Goal: Task Accomplishment & Management: Manage account settings

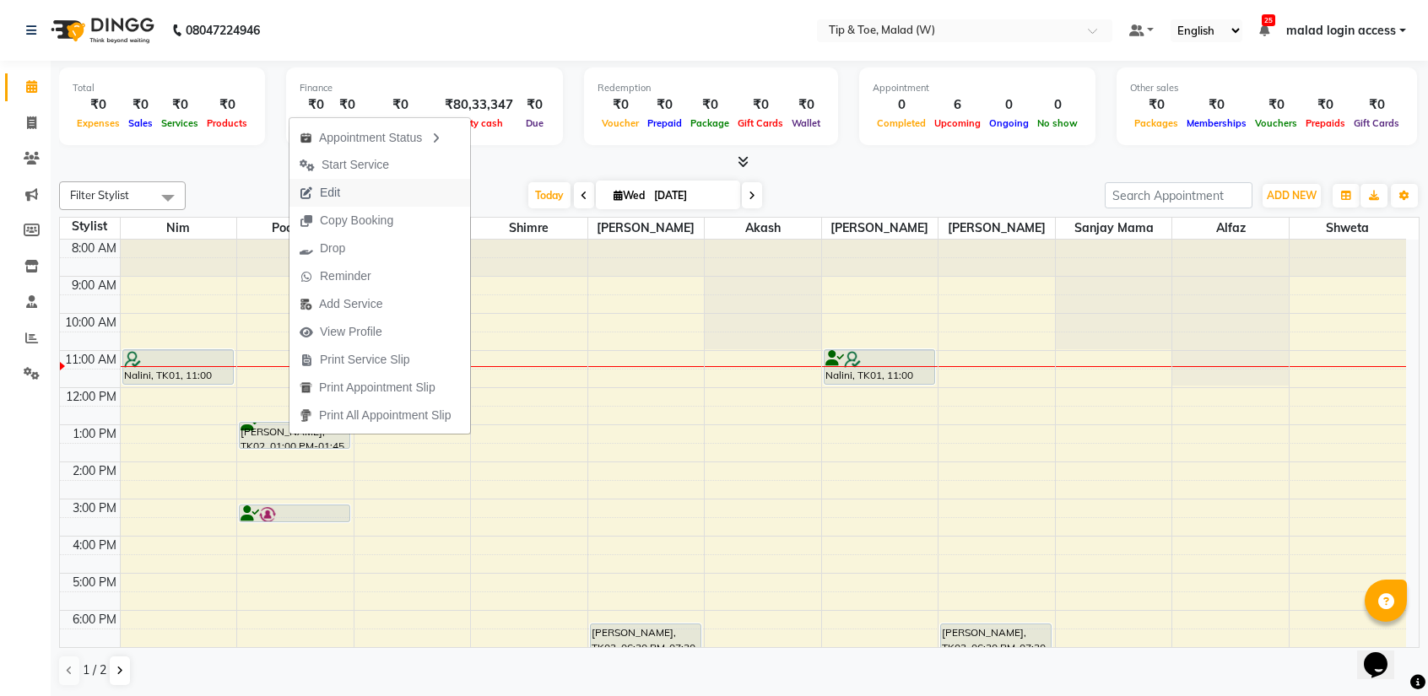
click at [332, 191] on span "Edit" at bounding box center [330, 193] width 20 height 18
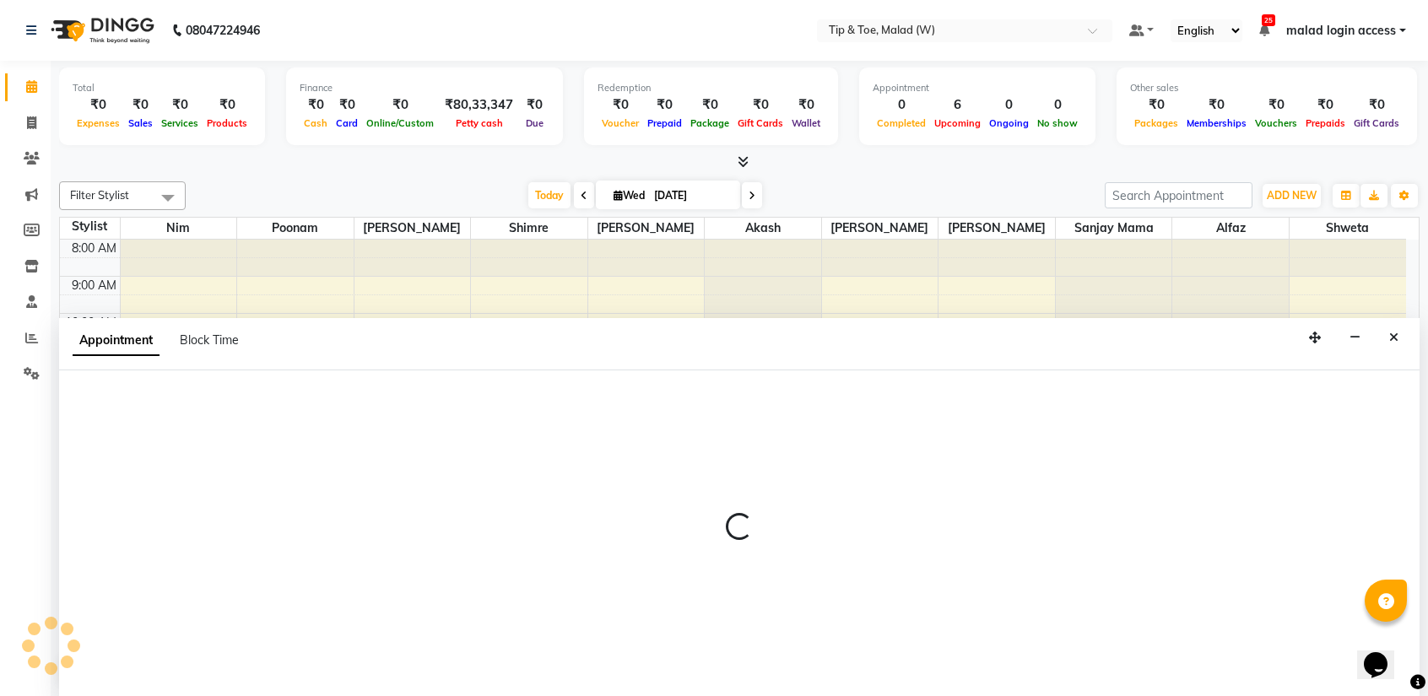
select select "87401"
select select "780"
select select "tentative"
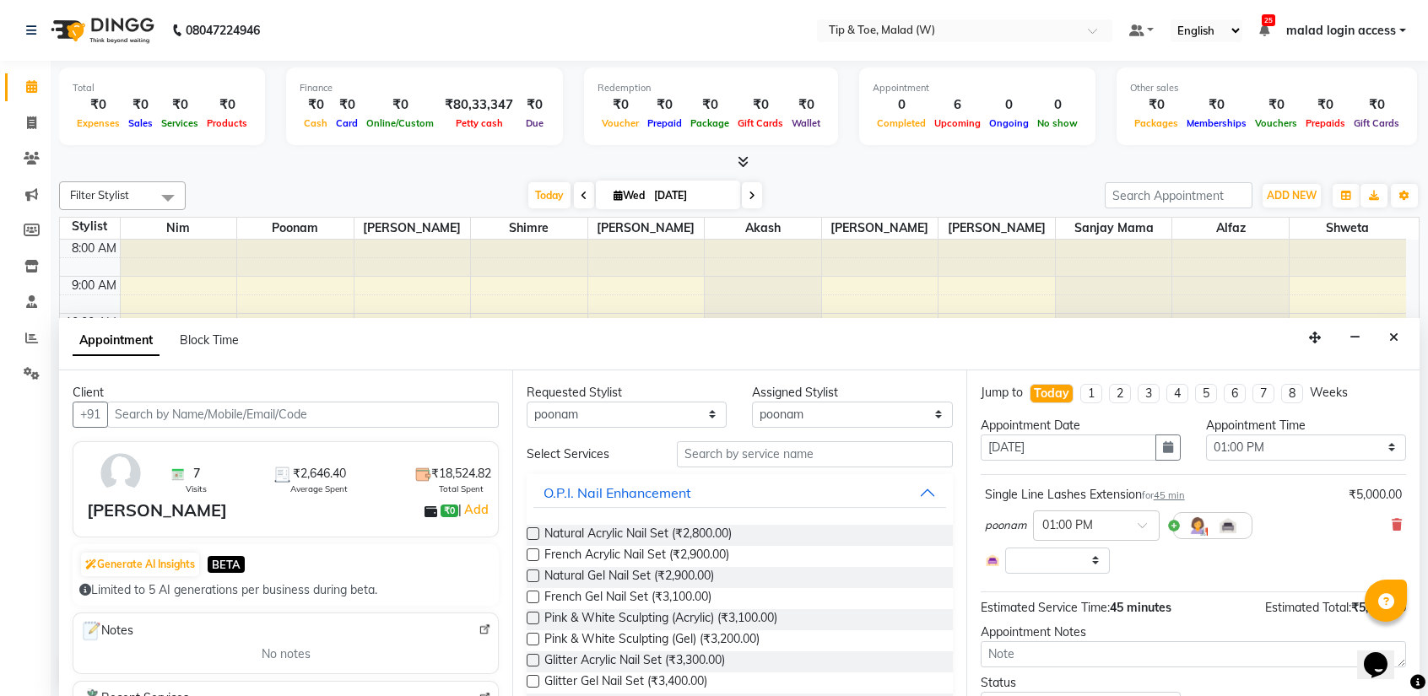
scroll to position [67, 0]
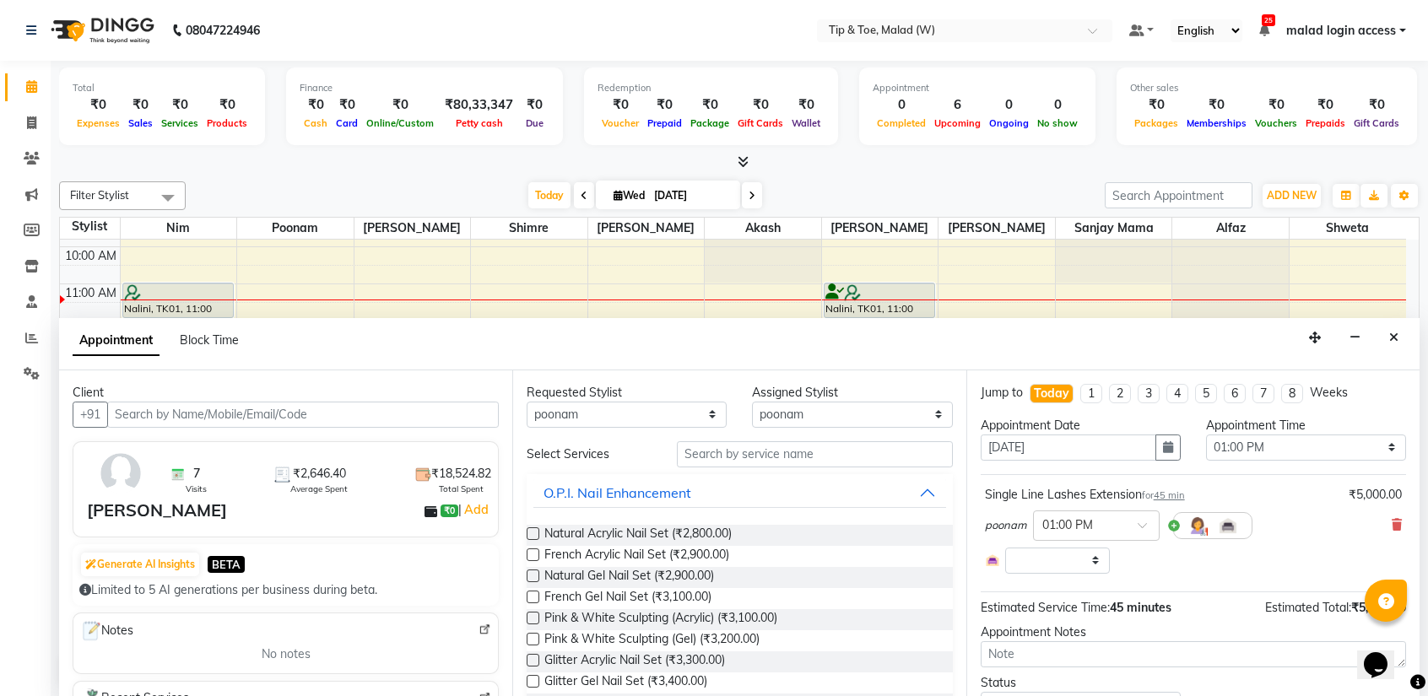
select select "2873"
click at [1267, 440] on select "Select 09:00 AM 09:15 AM 09:30 AM 09:45 AM 10:00 AM 10:15 AM 10:30 AM 10:45 AM …" at bounding box center [1306, 448] width 200 height 26
select select "990"
click at [1206, 435] on select "Select 09:00 AM 09:15 AM 09:30 AM 09:45 AM 10:00 AM 10:15 AM 10:30 AM 10:45 AM …" at bounding box center [1306, 448] width 200 height 26
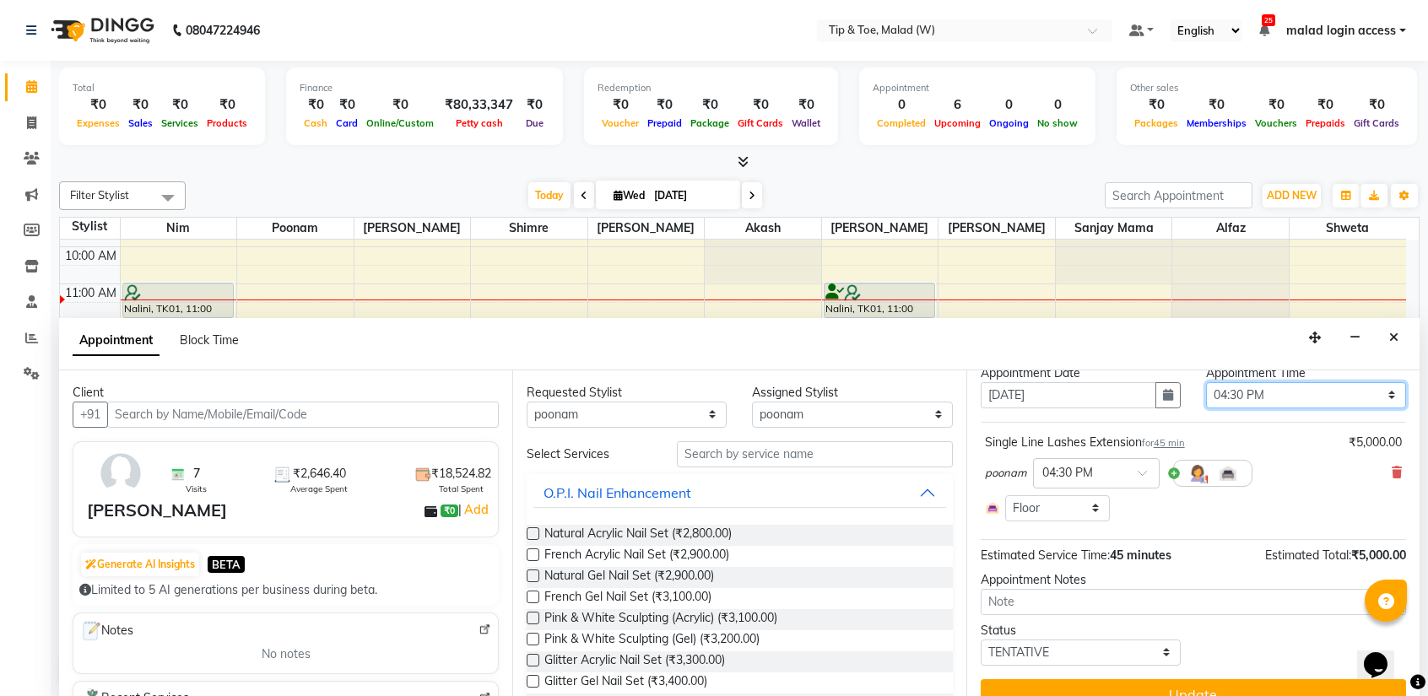
scroll to position [76, 0]
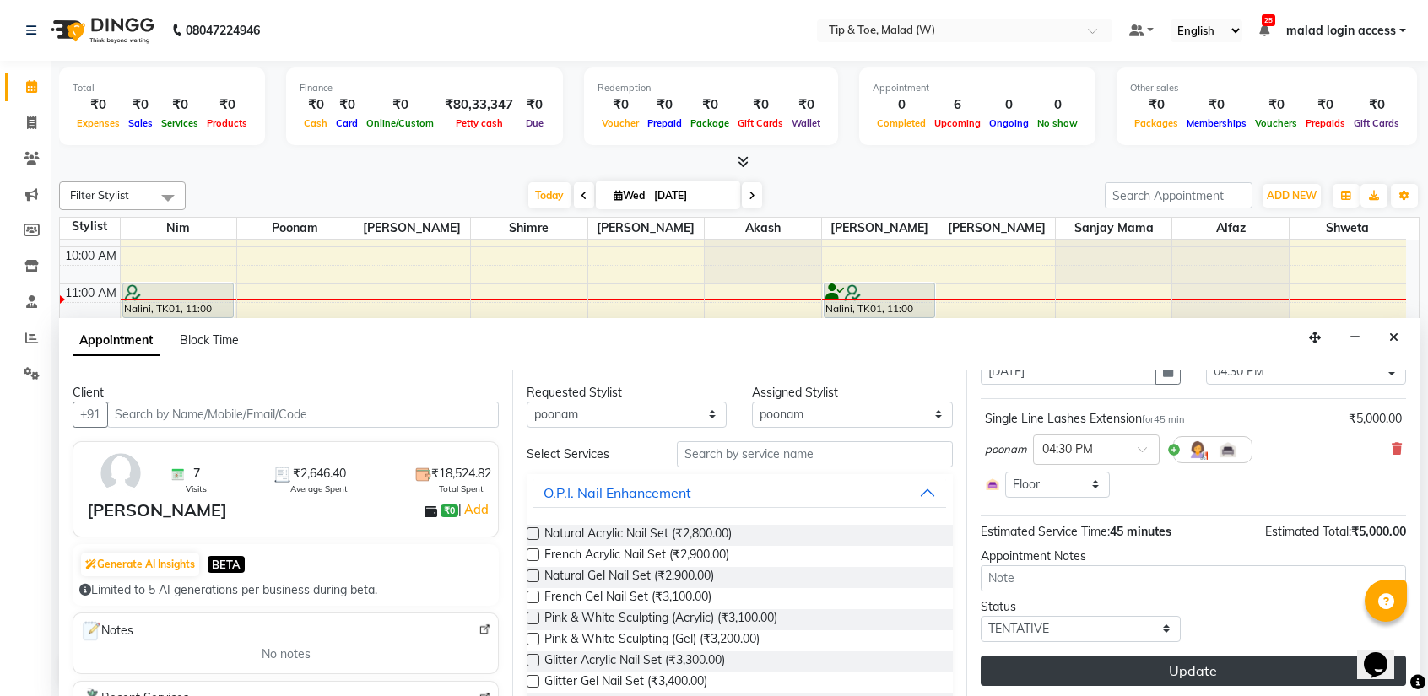
click at [1142, 671] on button "Update" at bounding box center [1192, 671] width 425 height 30
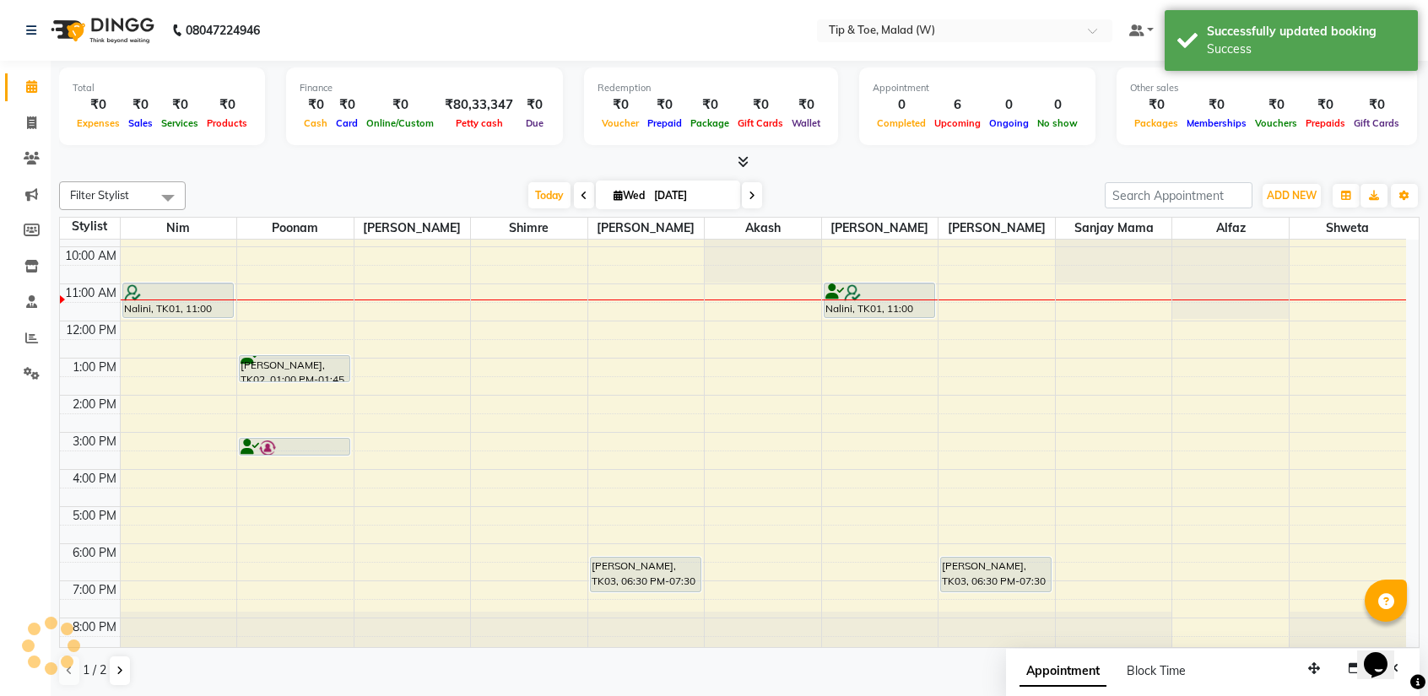
scroll to position [0, 0]
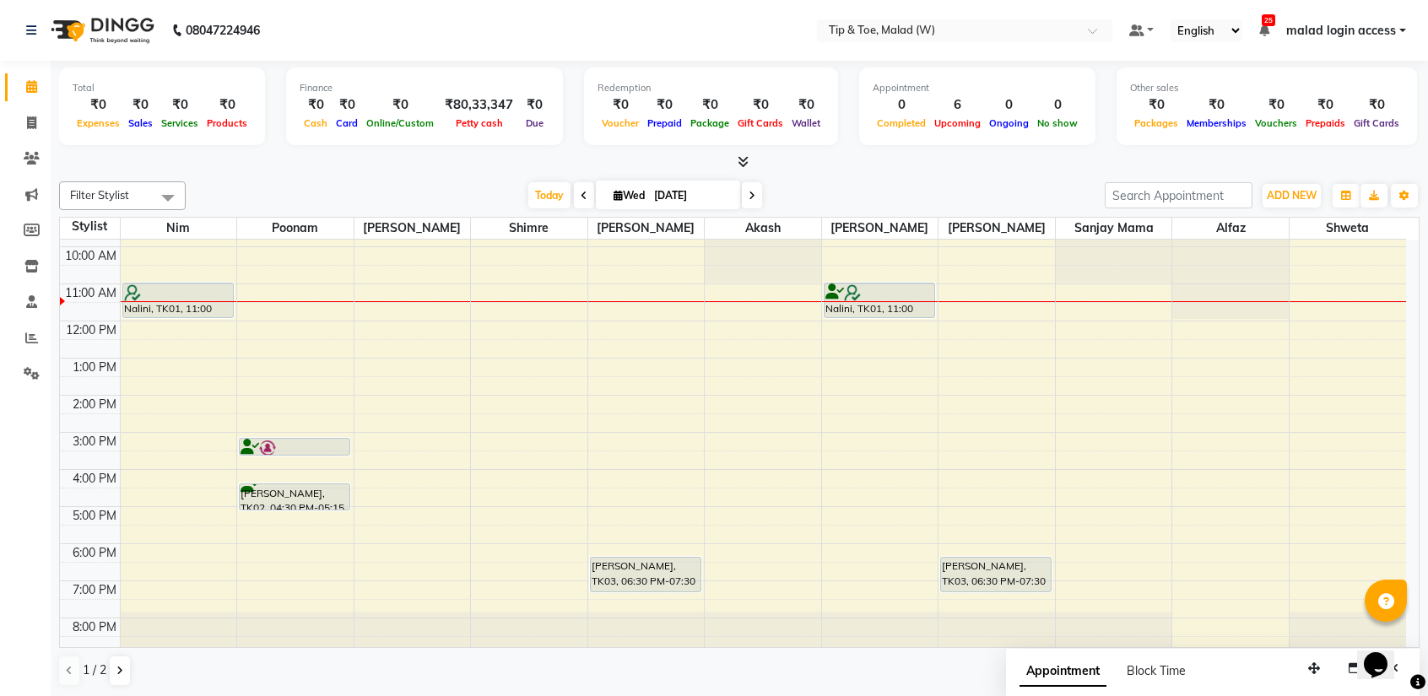
click at [756, 193] on span at bounding box center [752, 195] width 20 height 26
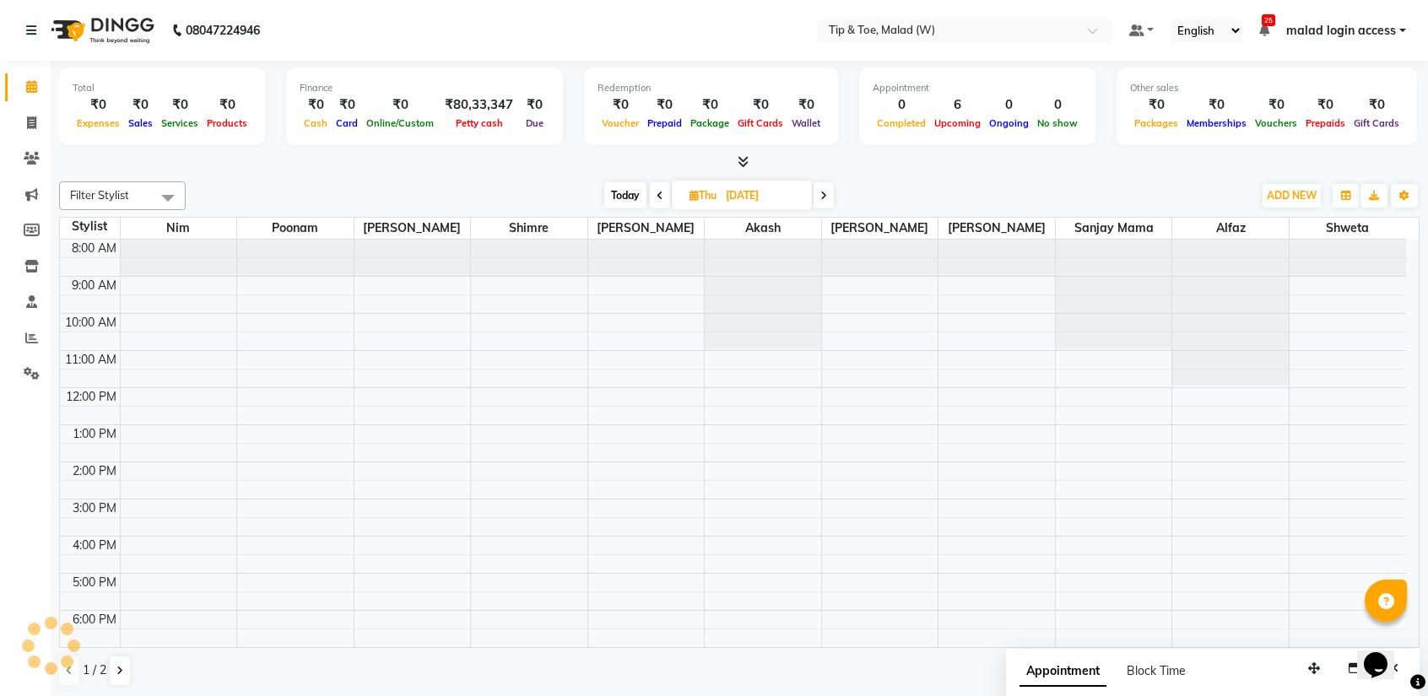
scroll to position [67, 0]
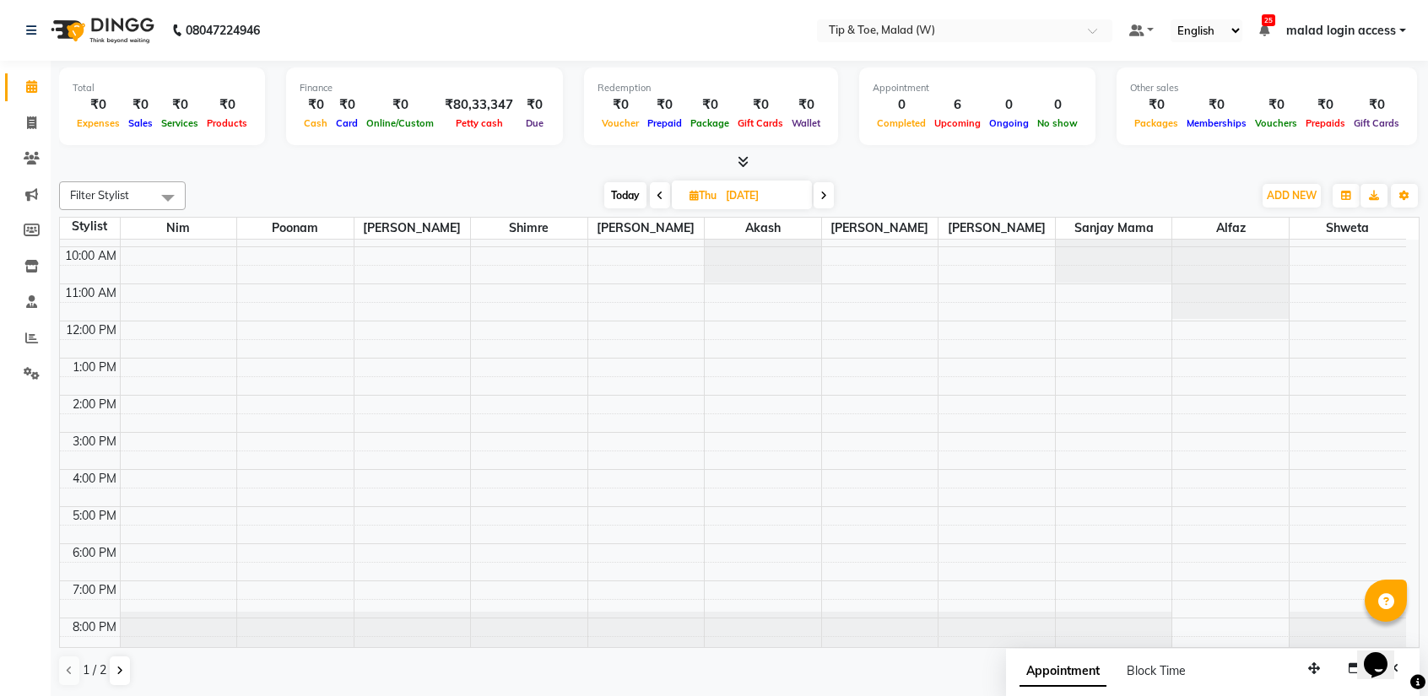
click at [829, 195] on span at bounding box center [823, 195] width 20 height 26
type input "[DATE]"
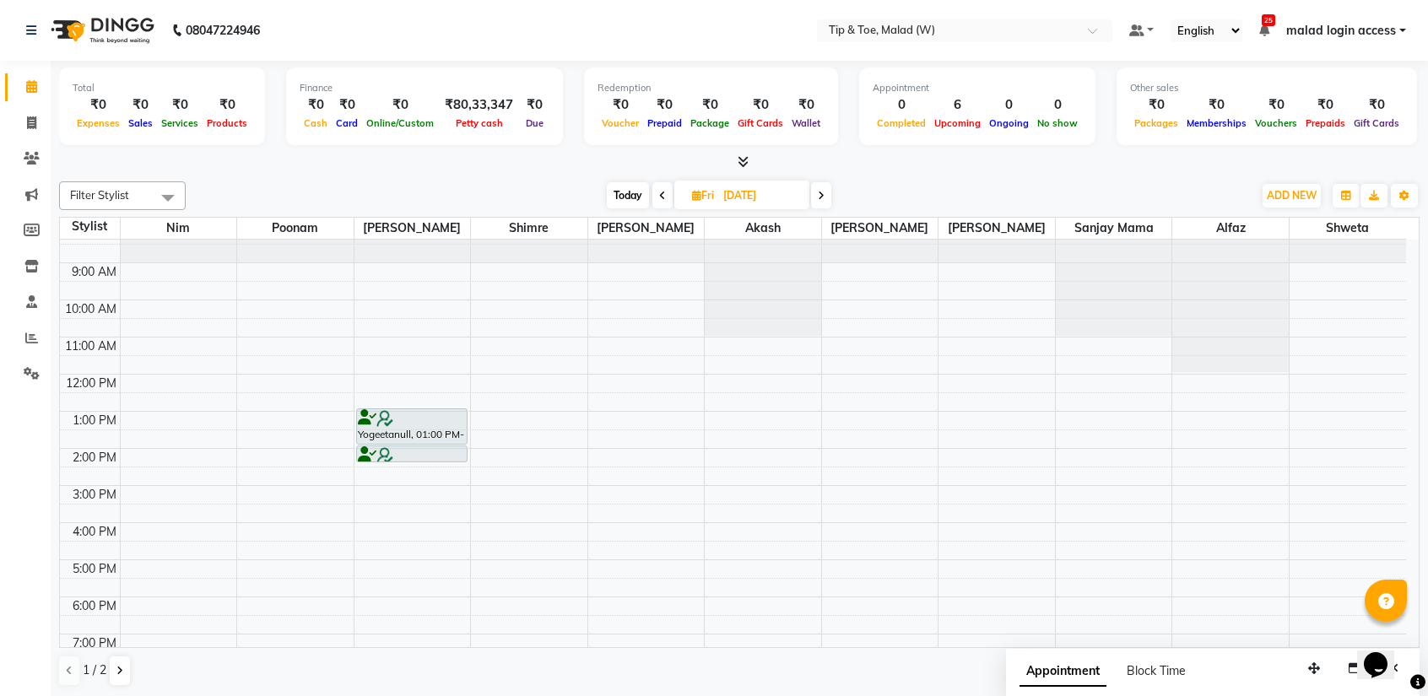
scroll to position [0, 0]
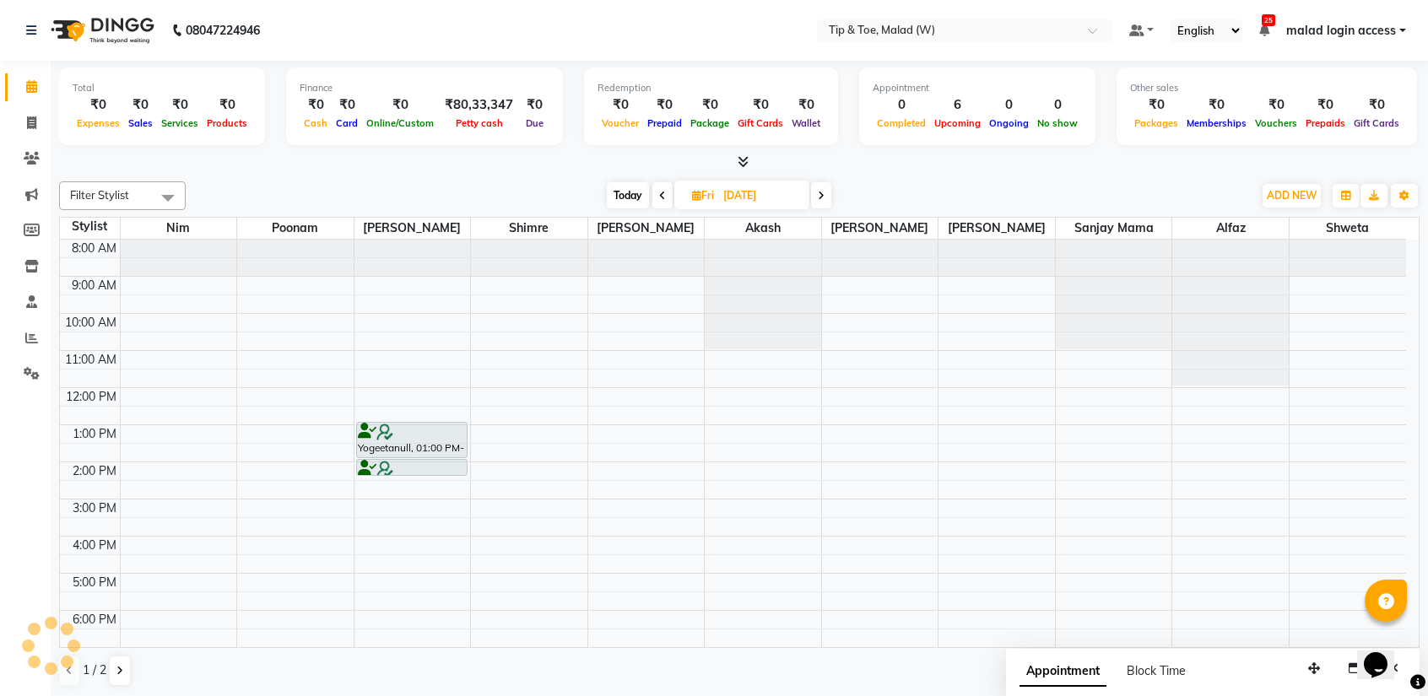
click at [519, 581] on div "8:00 AM 9:00 AM 10:00 AM 11:00 AM 12:00 PM 1:00 PM 2:00 PM 3:00 PM 4:00 PM 5:00…" at bounding box center [733, 481] width 1346 height 482
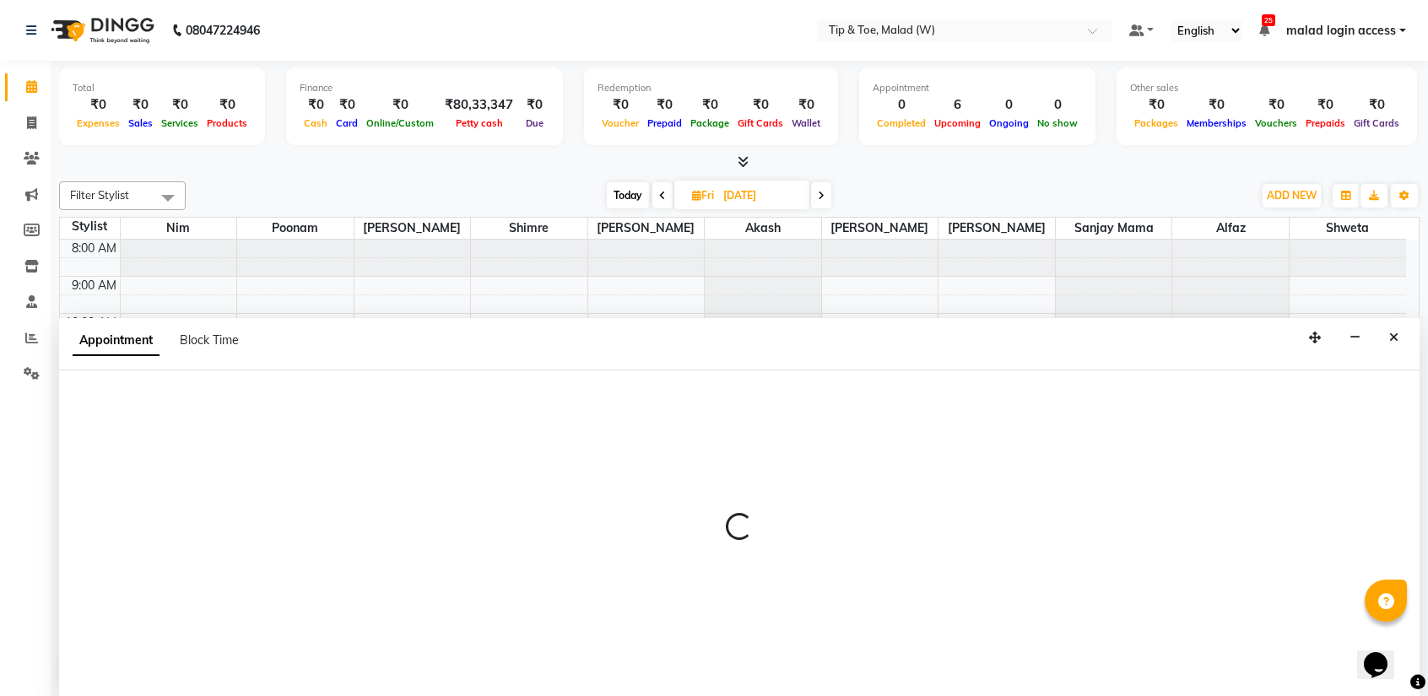
select select "41842"
select select "tentative"
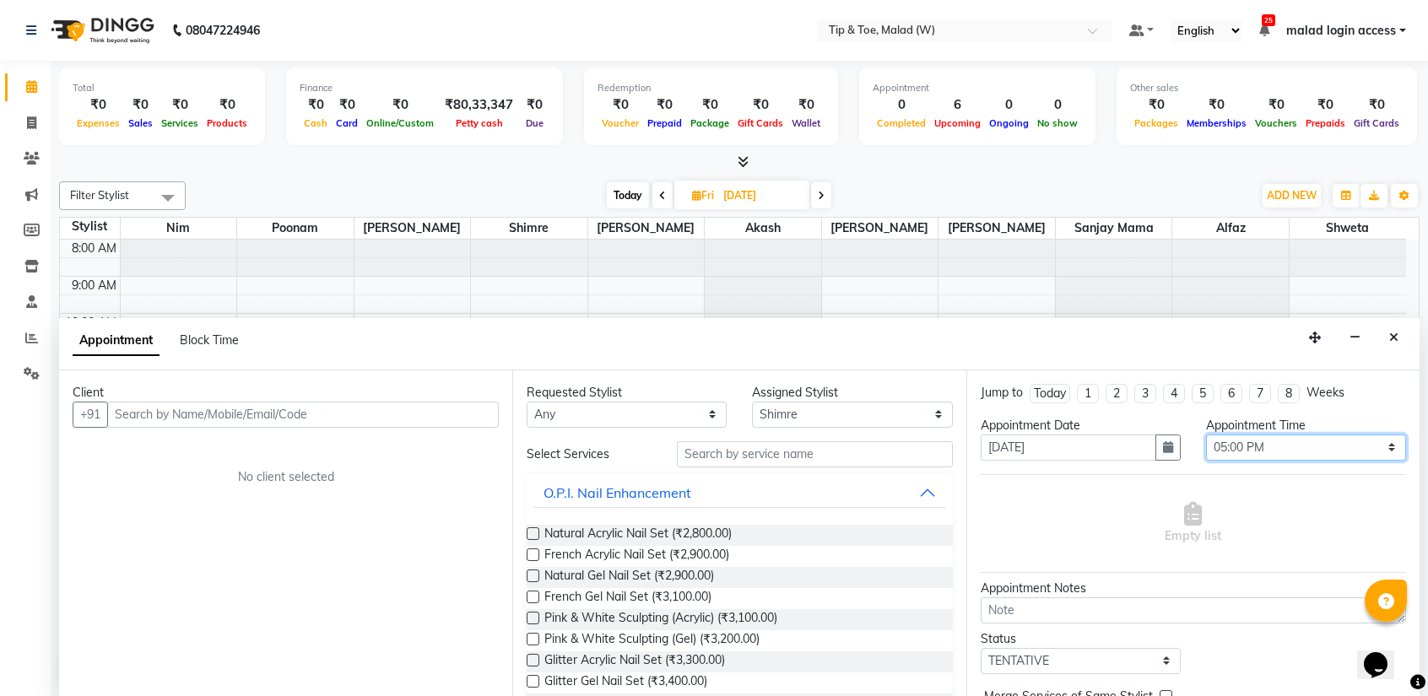
click at [1279, 450] on select "Select 09:00 AM 09:15 AM 09:30 AM 09:45 AM 10:00 AM 10:15 AM 10:30 AM 10:45 AM …" at bounding box center [1306, 448] width 200 height 26
select select "1035"
click at [1206, 435] on select "Select 09:00 AM 09:15 AM 09:30 AM 09:45 AM 10:00 AM 10:15 AM 10:30 AM 10:45 AM …" at bounding box center [1306, 448] width 200 height 26
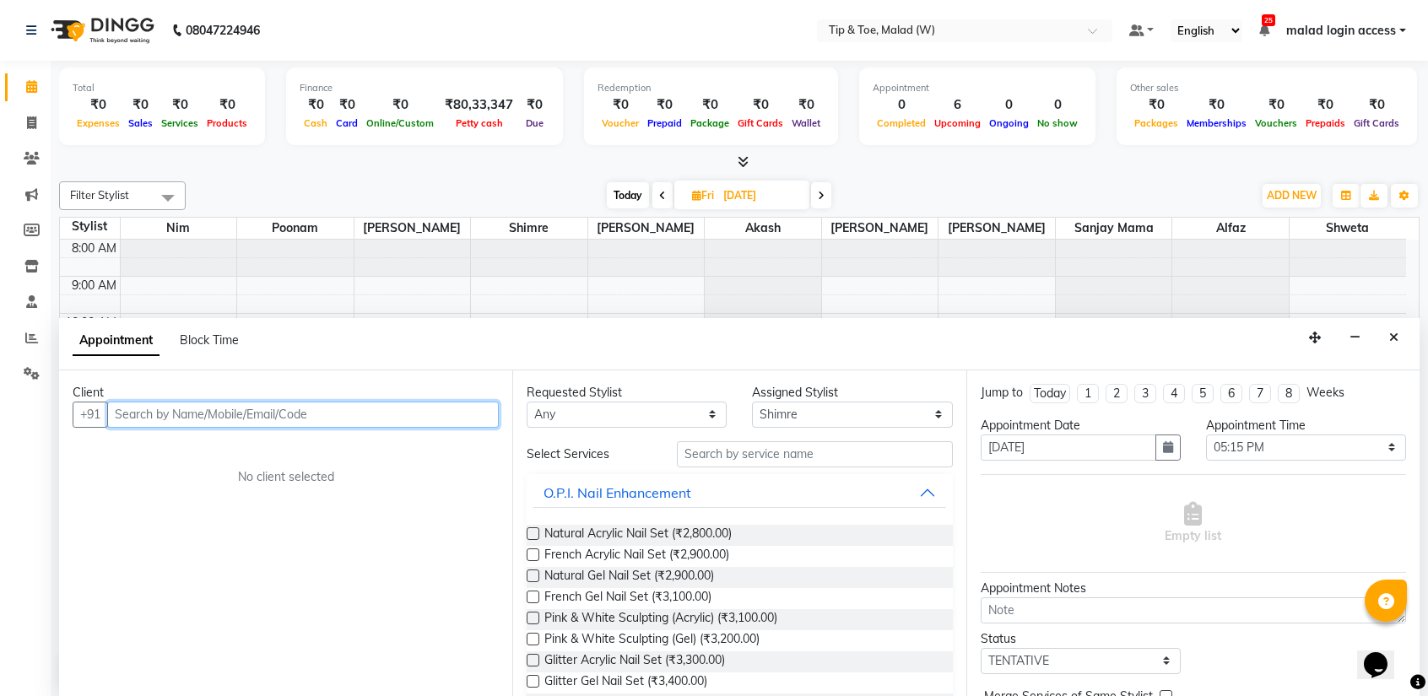
click at [257, 416] on input "text" at bounding box center [303, 415] width 392 height 26
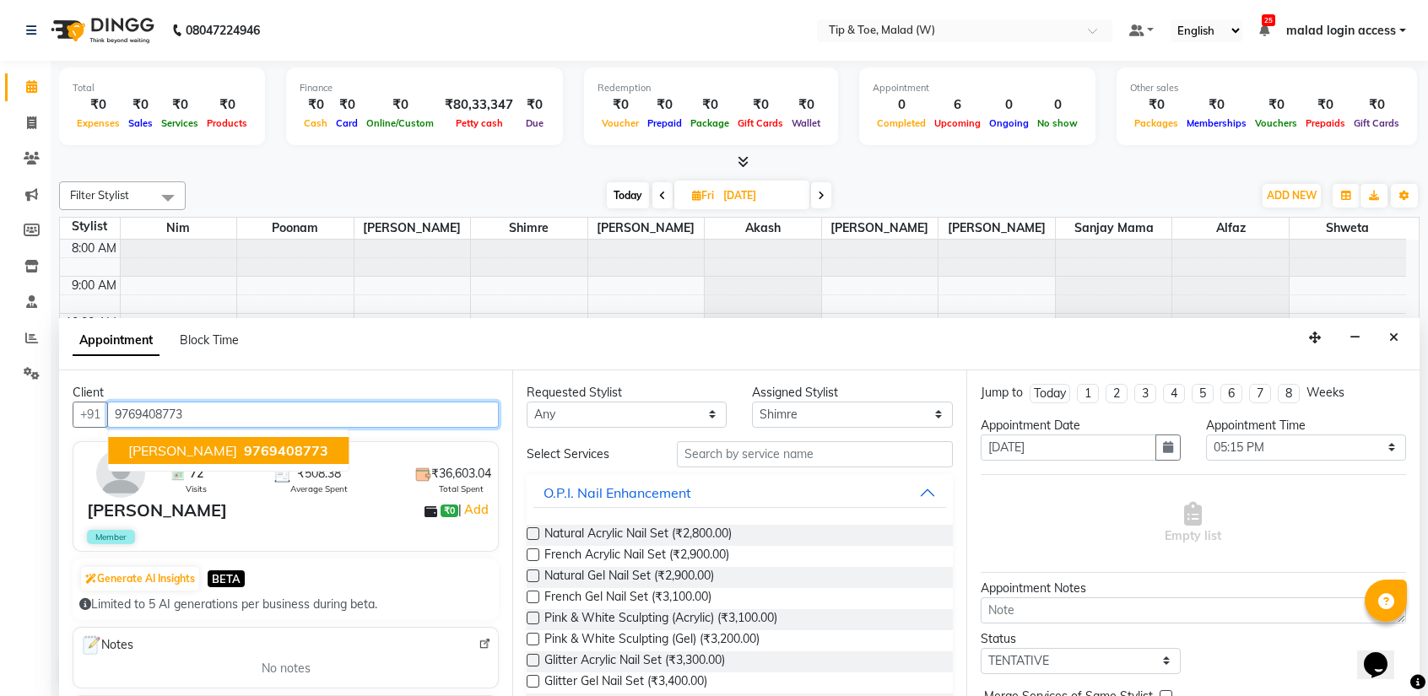
click at [244, 445] on span "9769408773" at bounding box center [286, 450] width 84 height 17
type input "9769408773"
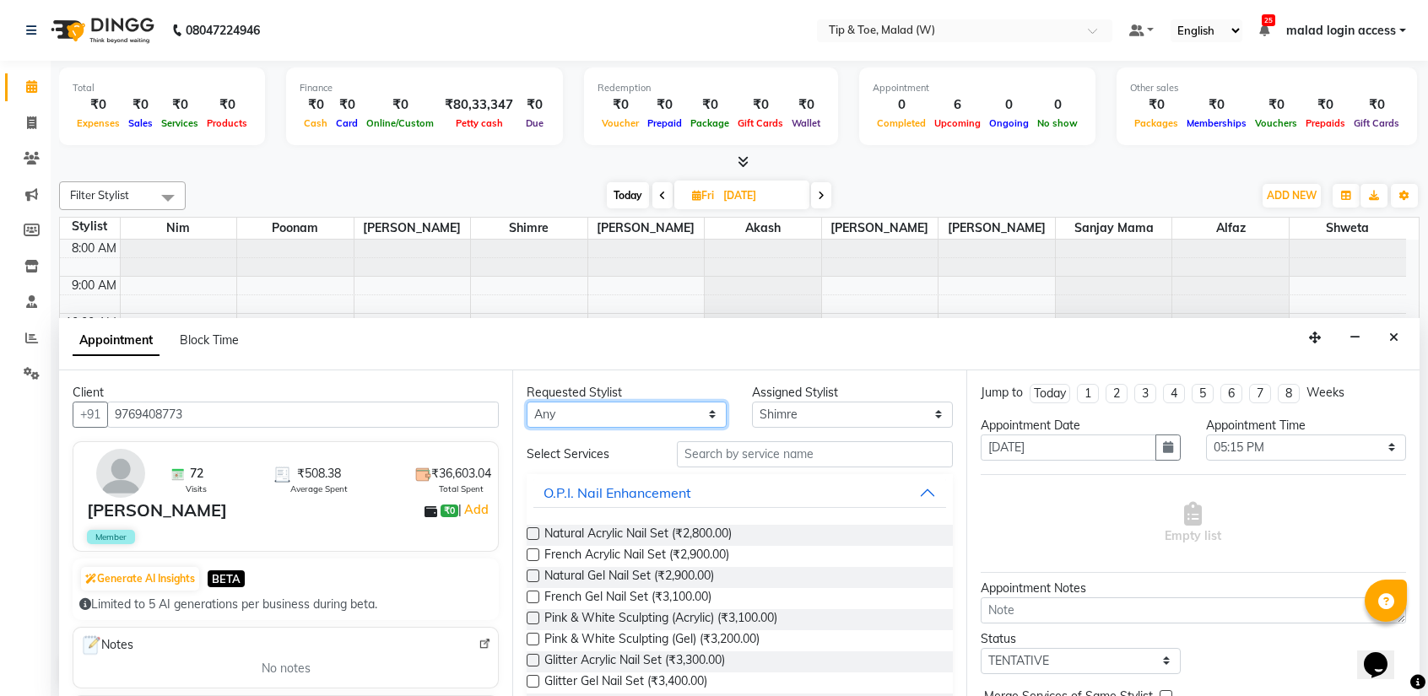
click at [564, 414] on select "Any Ajay Akash Alfaz Dibakar Manisha Singh Mayur Nim poonam Sanjay mama Shimre …" at bounding box center [627, 415] width 200 height 26
select select "41842"
click at [527, 402] on select "Any Ajay Akash Alfaz Dibakar Manisha Singh Mayur Nim poonam Sanjay mama Shimre …" at bounding box center [627, 415] width 200 height 26
click at [736, 453] on input "text" at bounding box center [814, 454] width 275 height 26
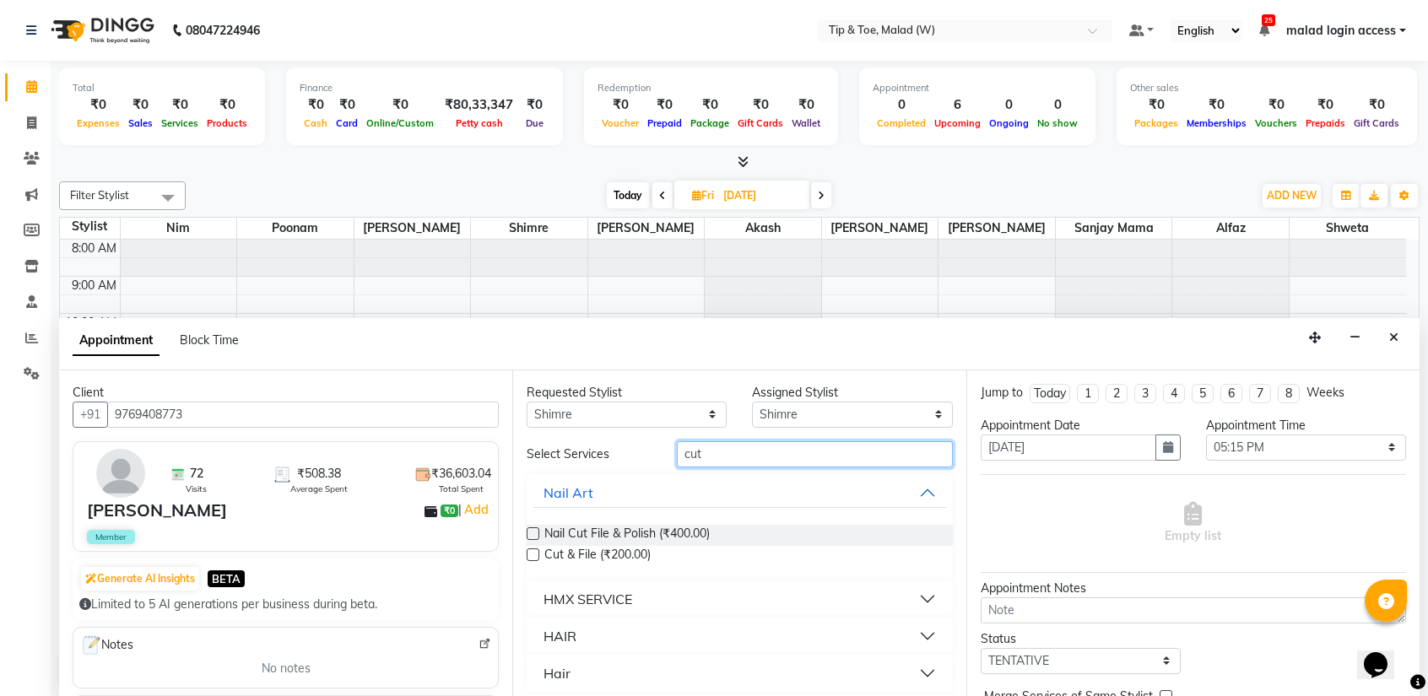
type input "cut"
click at [532, 554] on label at bounding box center [533, 554] width 13 height 13
click at [532, 554] on input "checkbox" at bounding box center [532, 556] width 11 height 11
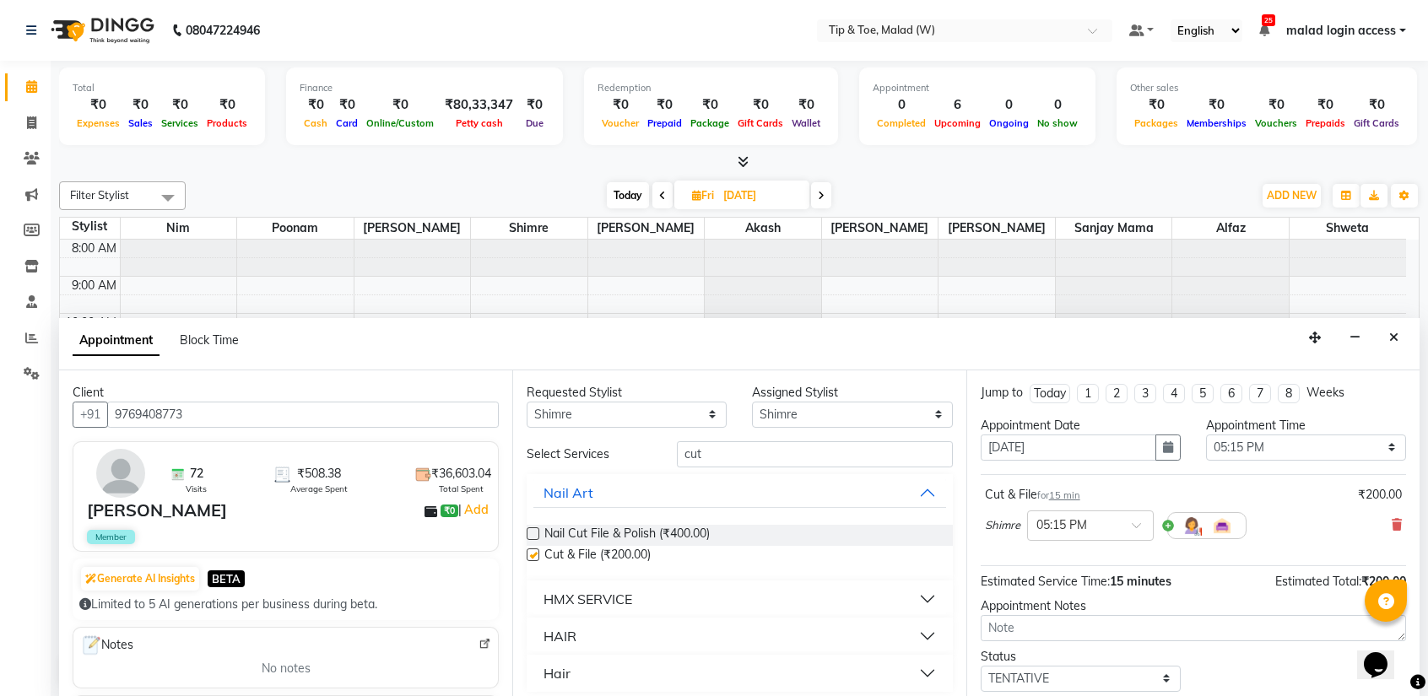
checkbox input "false"
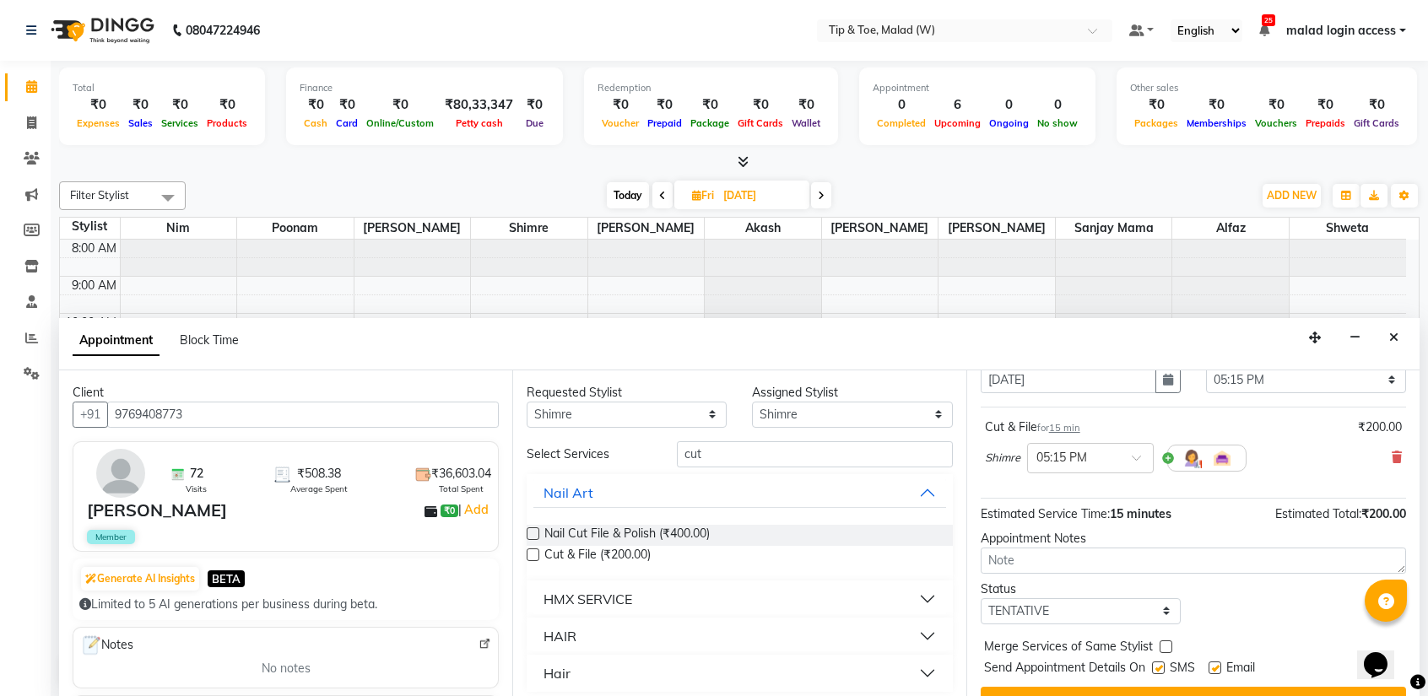
scroll to position [99, 0]
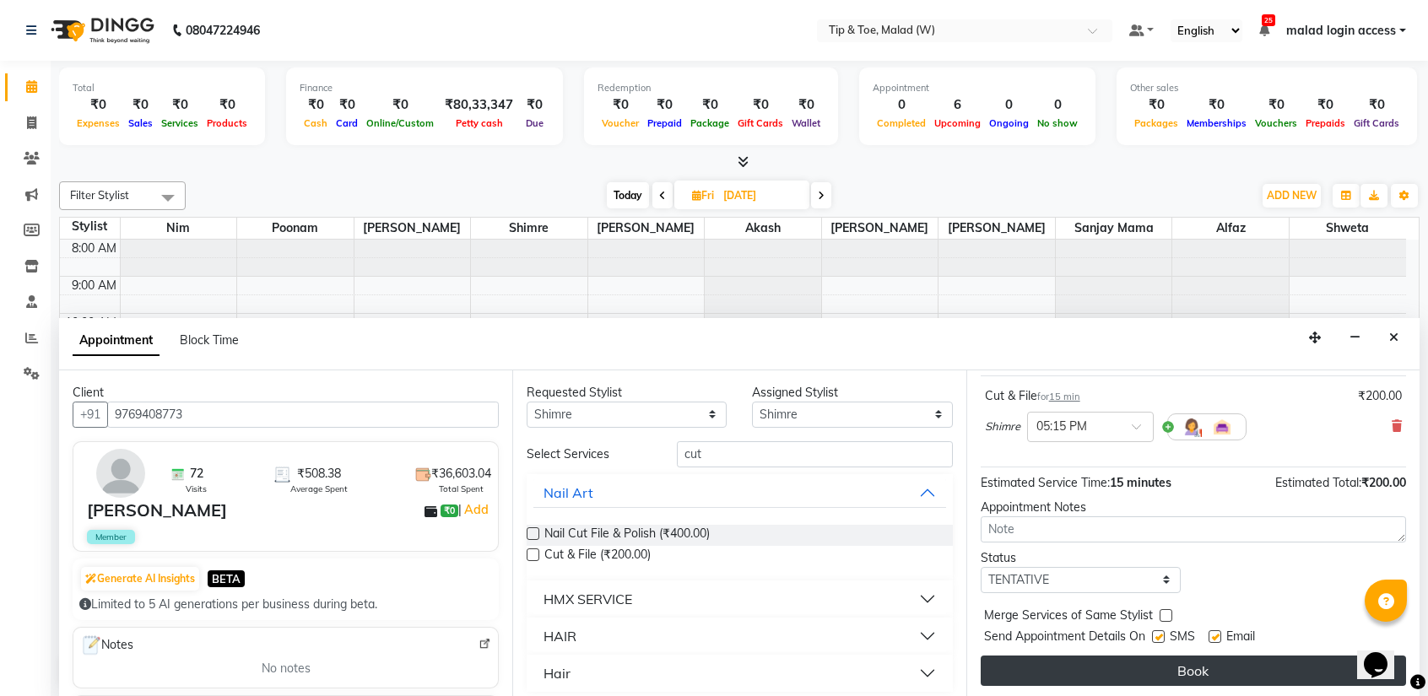
click at [1191, 657] on button "Book" at bounding box center [1192, 671] width 425 height 30
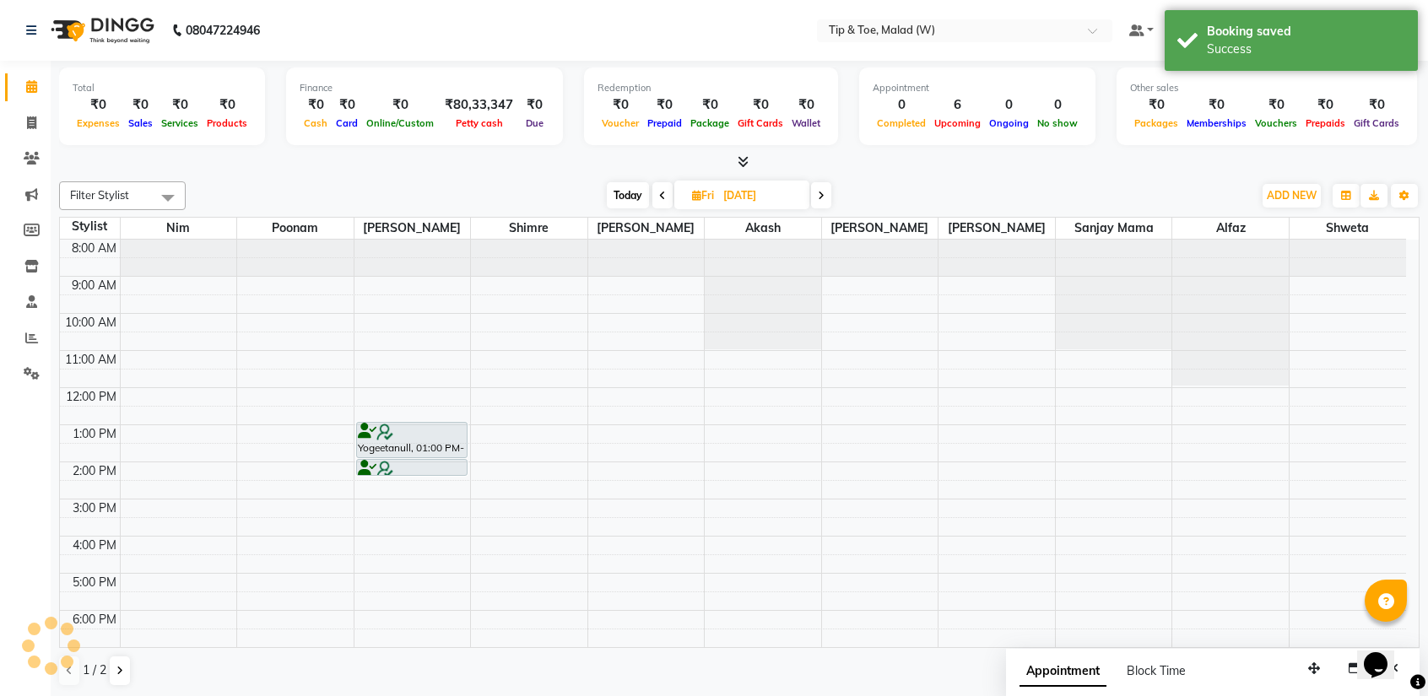
scroll to position [0, 0]
click at [629, 192] on span "Today" at bounding box center [628, 195] width 42 height 26
type input "[DATE]"
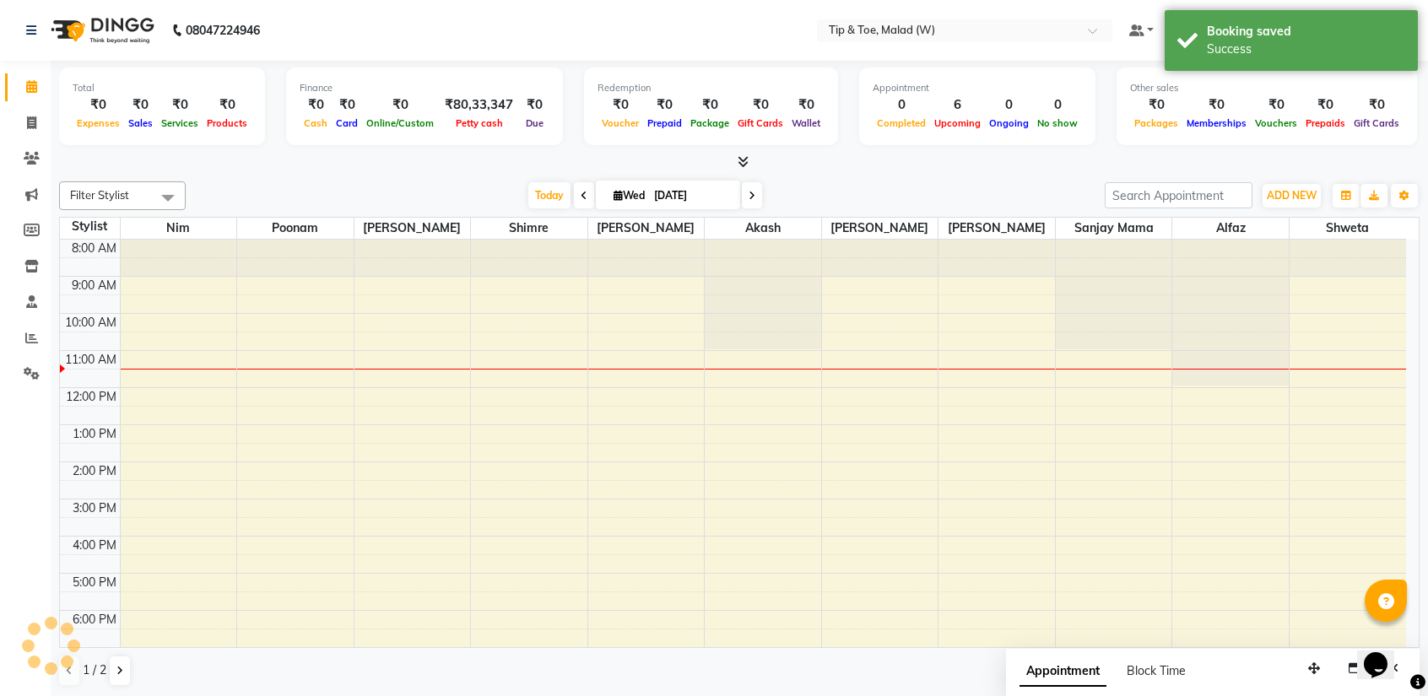
scroll to position [67, 0]
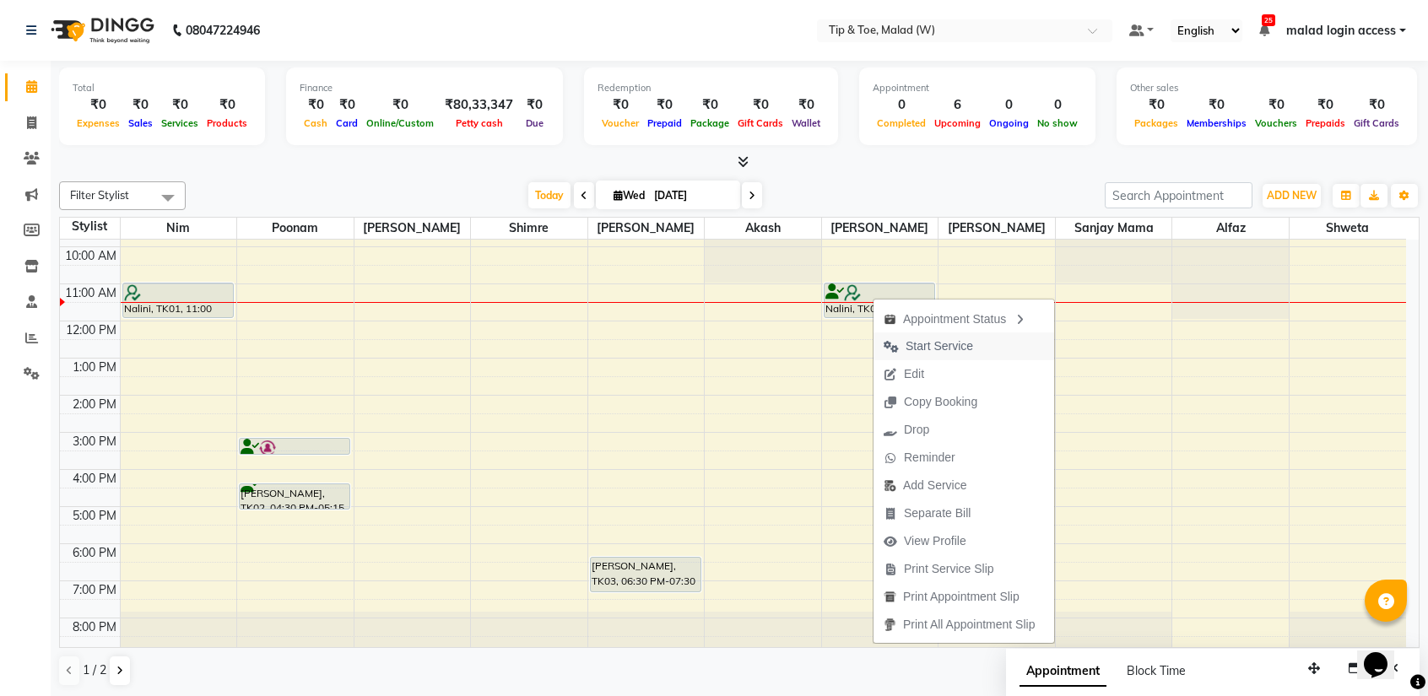
click at [912, 343] on span "Start Service" at bounding box center [939, 347] width 68 height 18
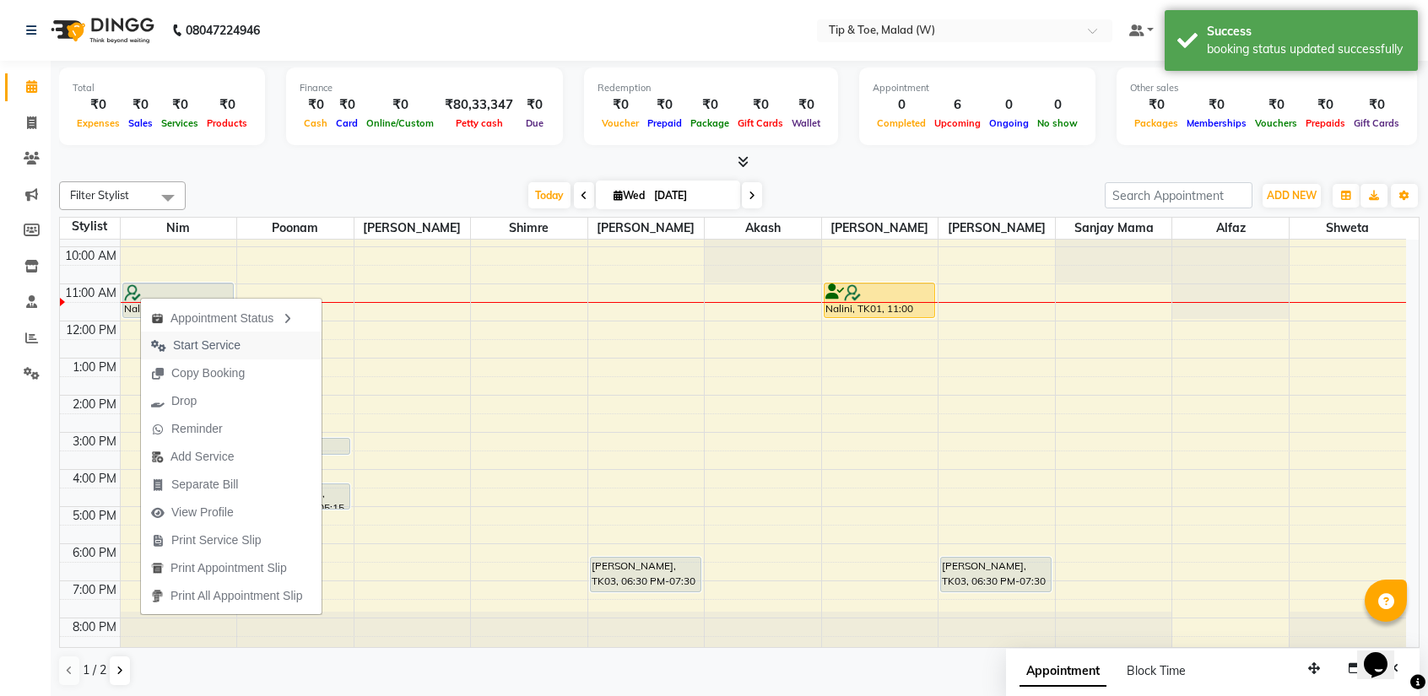
click at [218, 347] on span "Start Service" at bounding box center [207, 346] width 68 height 18
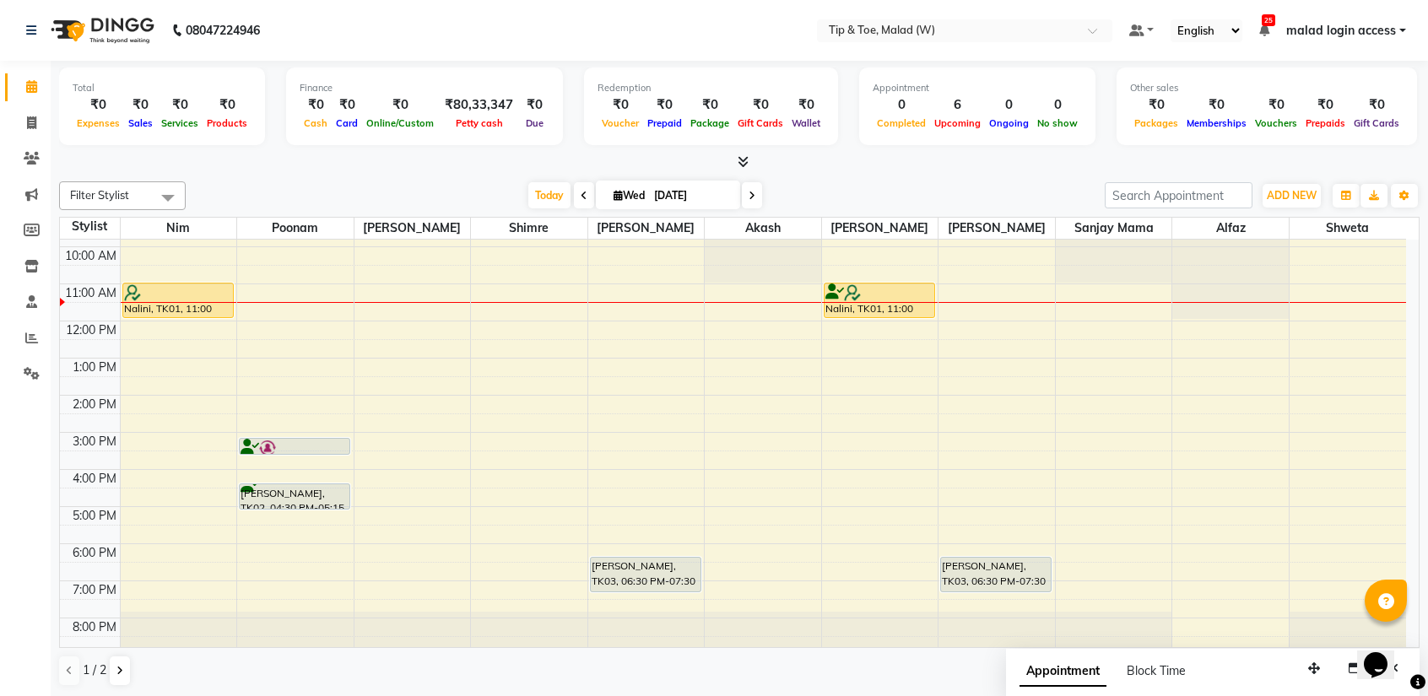
click at [1211, 328] on div "8:00 AM 9:00 AM 10:00 AM 11:00 AM 12:00 PM 1:00 PM 2:00 PM 3:00 PM 4:00 PM 5:00…" at bounding box center [733, 414] width 1346 height 482
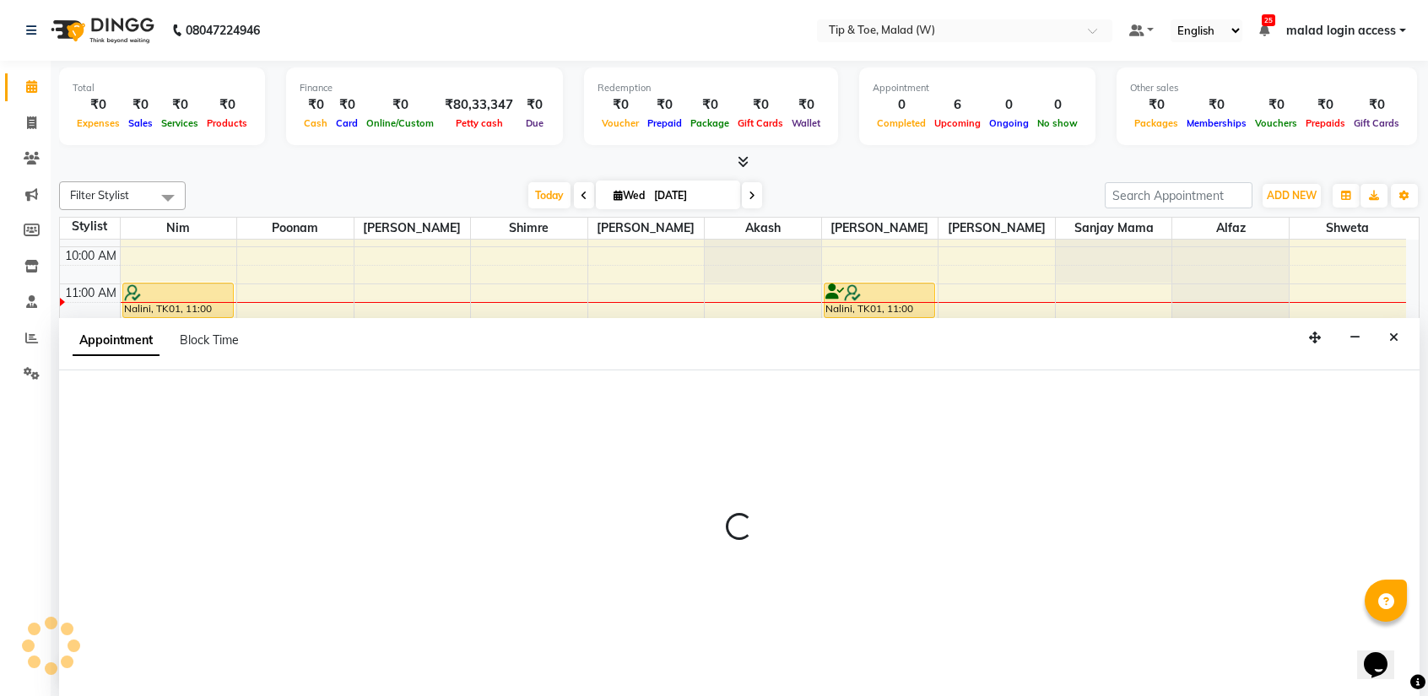
select select "41813"
select select "720"
select select "tentative"
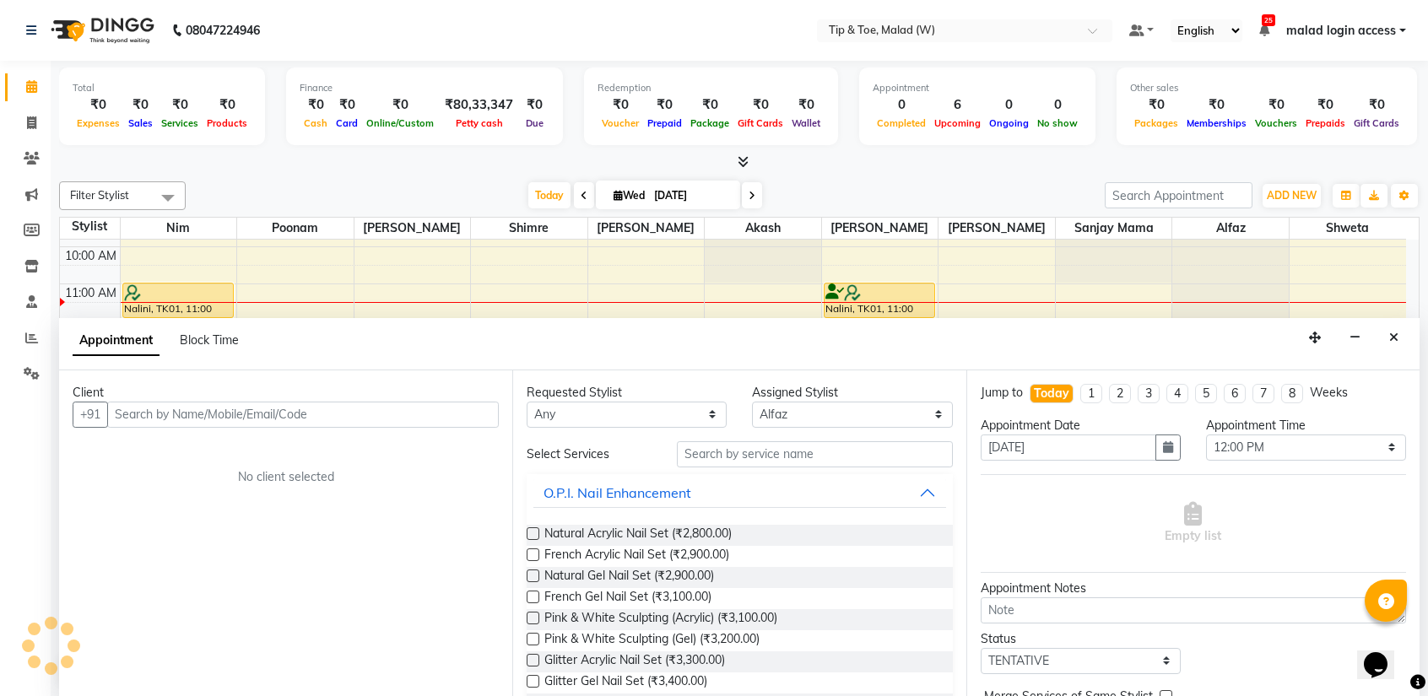
scroll to position [0, 0]
click at [228, 423] on input "text" at bounding box center [303, 415] width 392 height 26
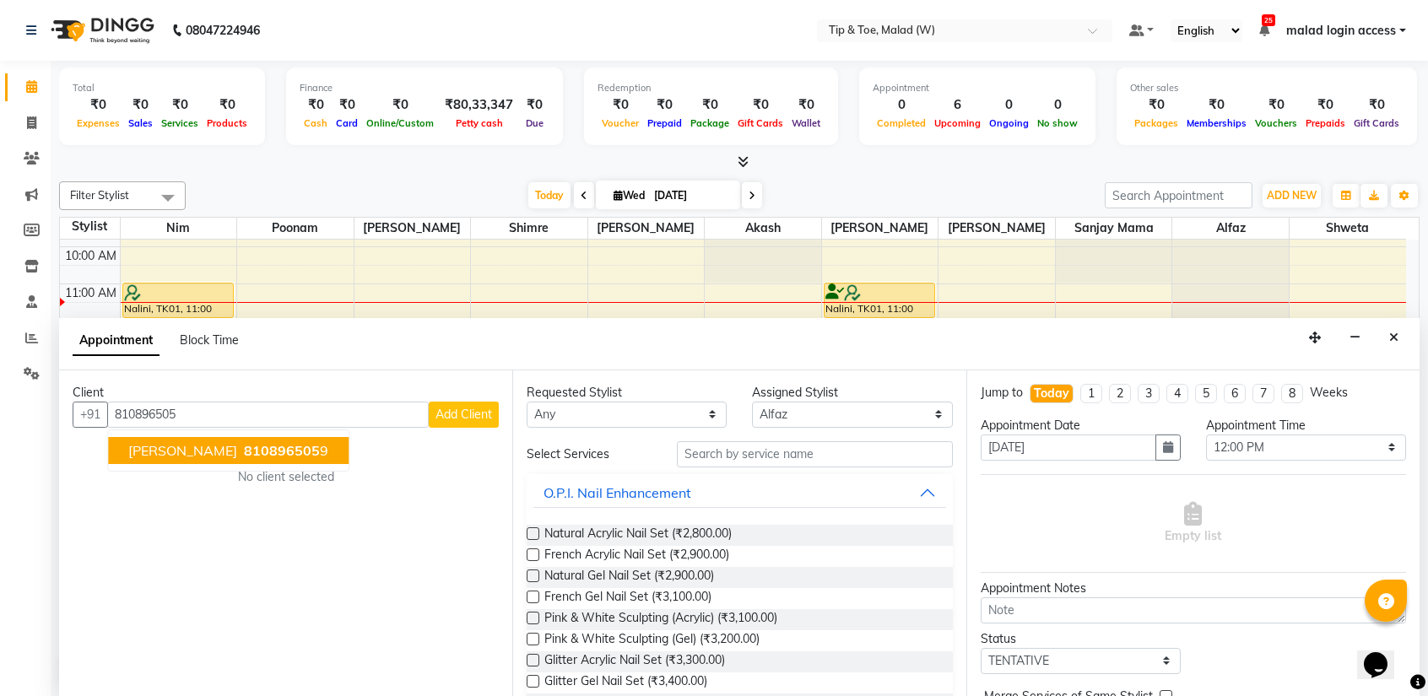
click at [244, 447] on span "810896505" at bounding box center [282, 450] width 76 height 17
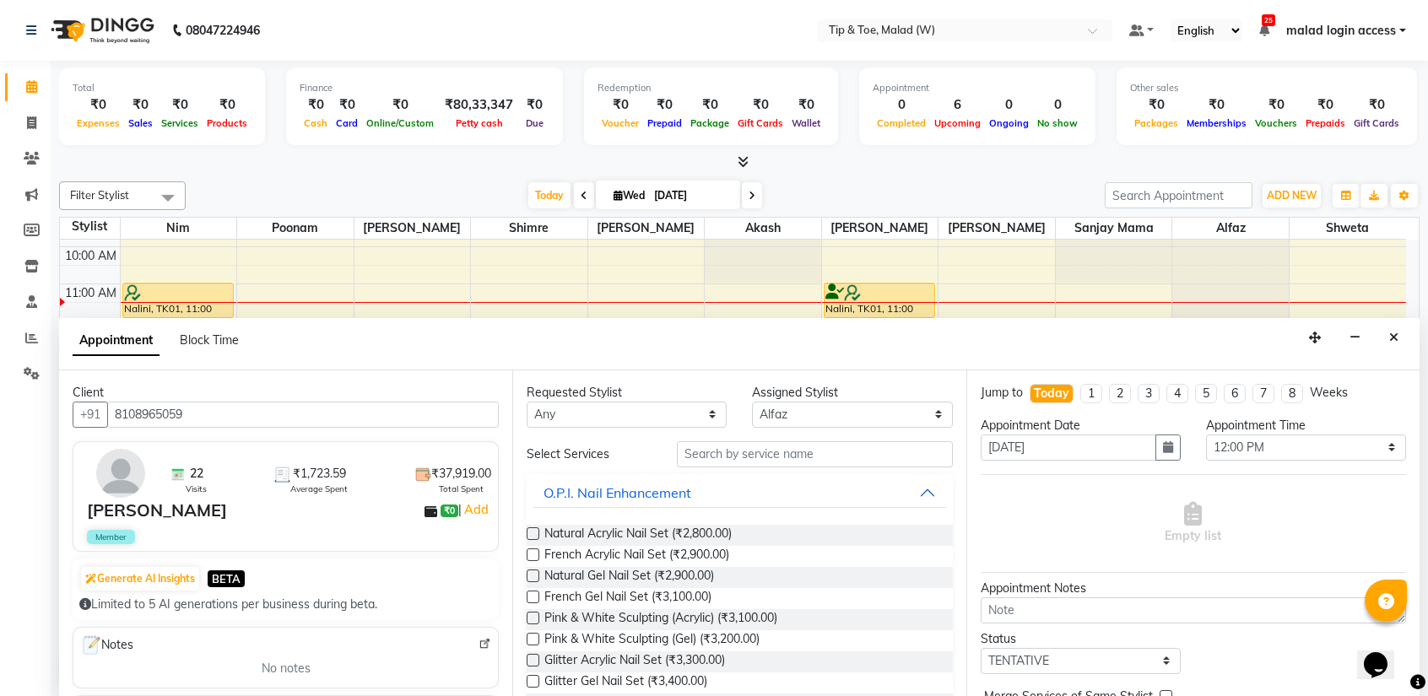
type input "8108965059"
click at [722, 456] on input "text" at bounding box center [814, 454] width 275 height 26
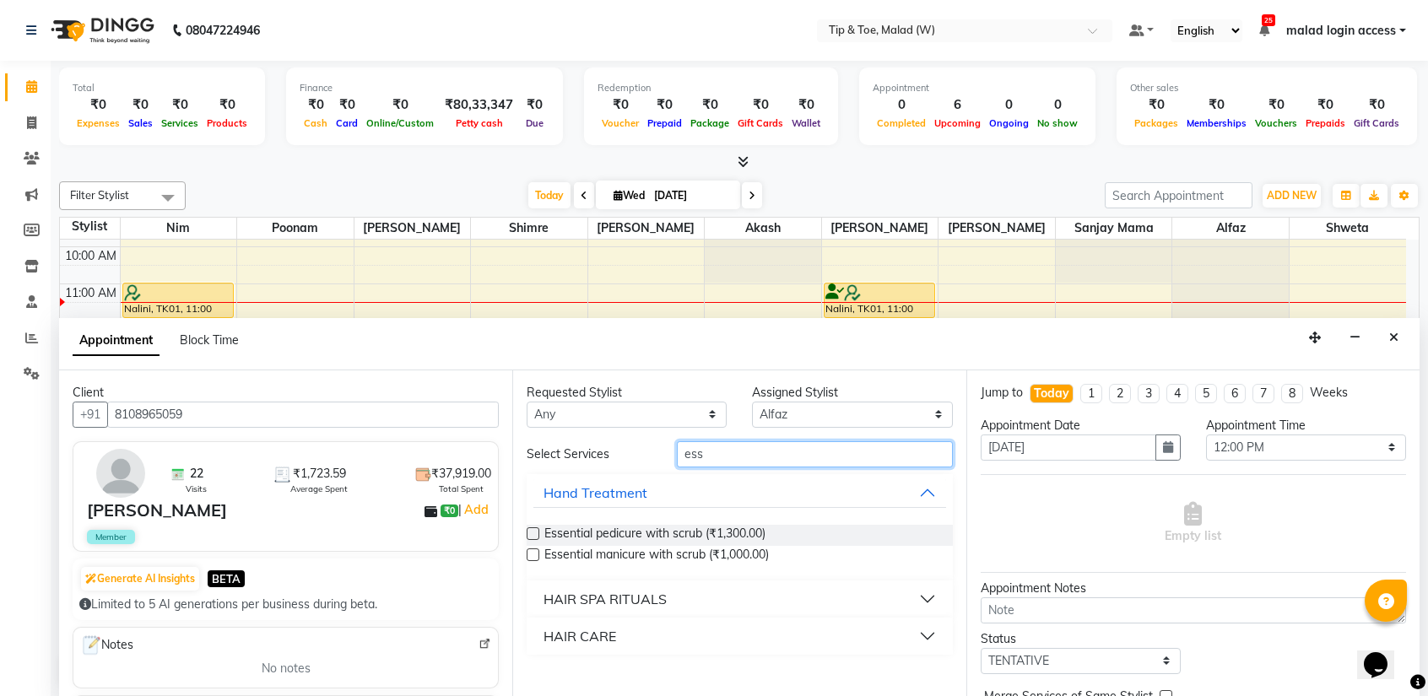
type input "ess"
click at [532, 530] on label at bounding box center [533, 533] width 13 height 13
click at [532, 530] on input "checkbox" at bounding box center [532, 535] width 11 height 11
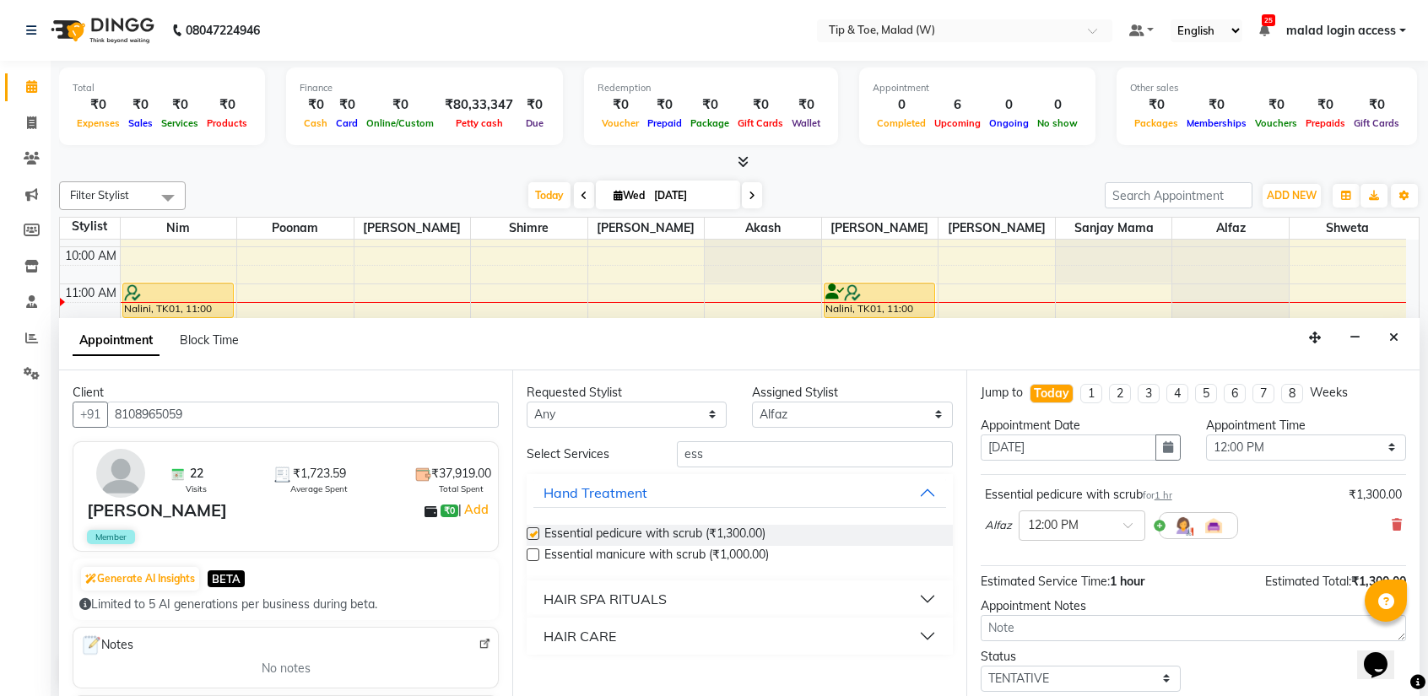
checkbox input "false"
click at [824, 407] on select "Select [PERSON_NAME] Akash Alfaz [PERSON_NAME] [PERSON_NAME] [PERSON_NAME] poon…" at bounding box center [852, 415] width 200 height 26
select select "41794"
click at [752, 402] on select "Select [PERSON_NAME] Akash Alfaz [PERSON_NAME] [PERSON_NAME] [PERSON_NAME] poon…" at bounding box center [852, 415] width 200 height 26
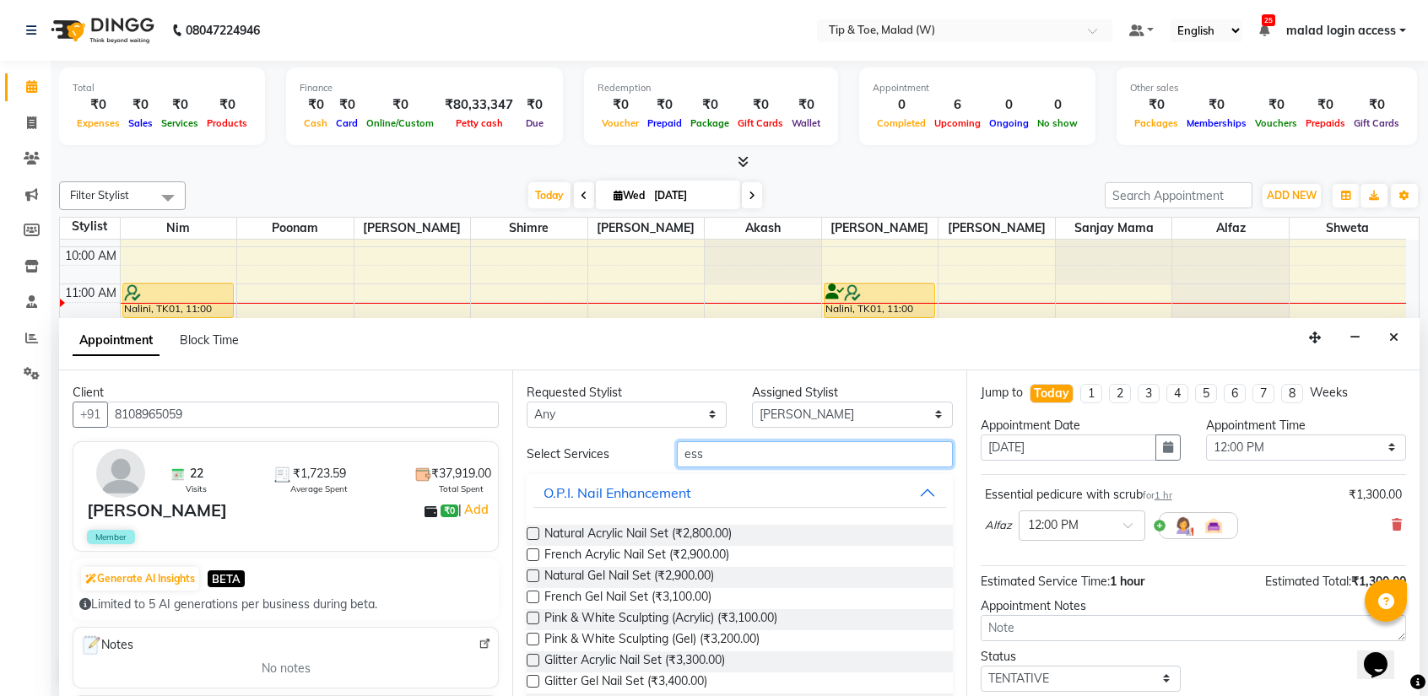
click at [723, 455] on input "ess" at bounding box center [814, 454] width 275 height 26
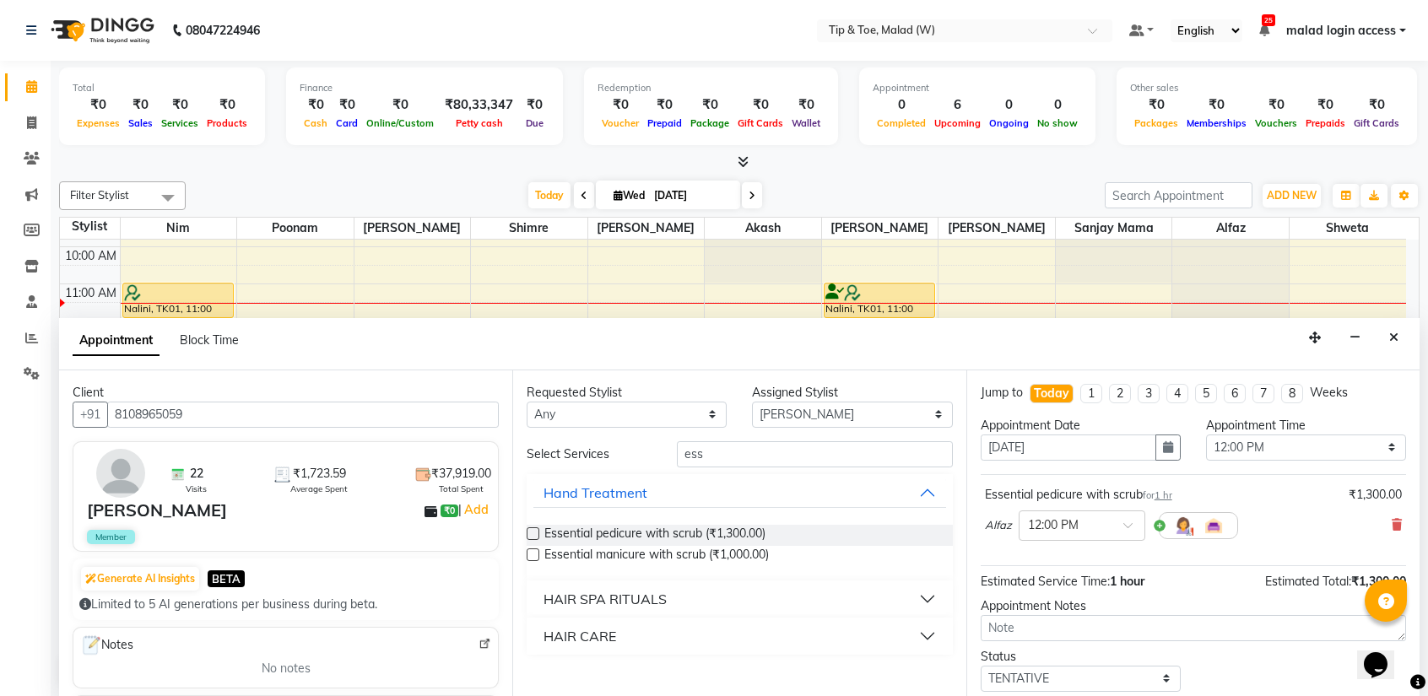
click at [532, 551] on label at bounding box center [533, 554] width 13 height 13
click at [532, 551] on input "checkbox" at bounding box center [532, 556] width 11 height 11
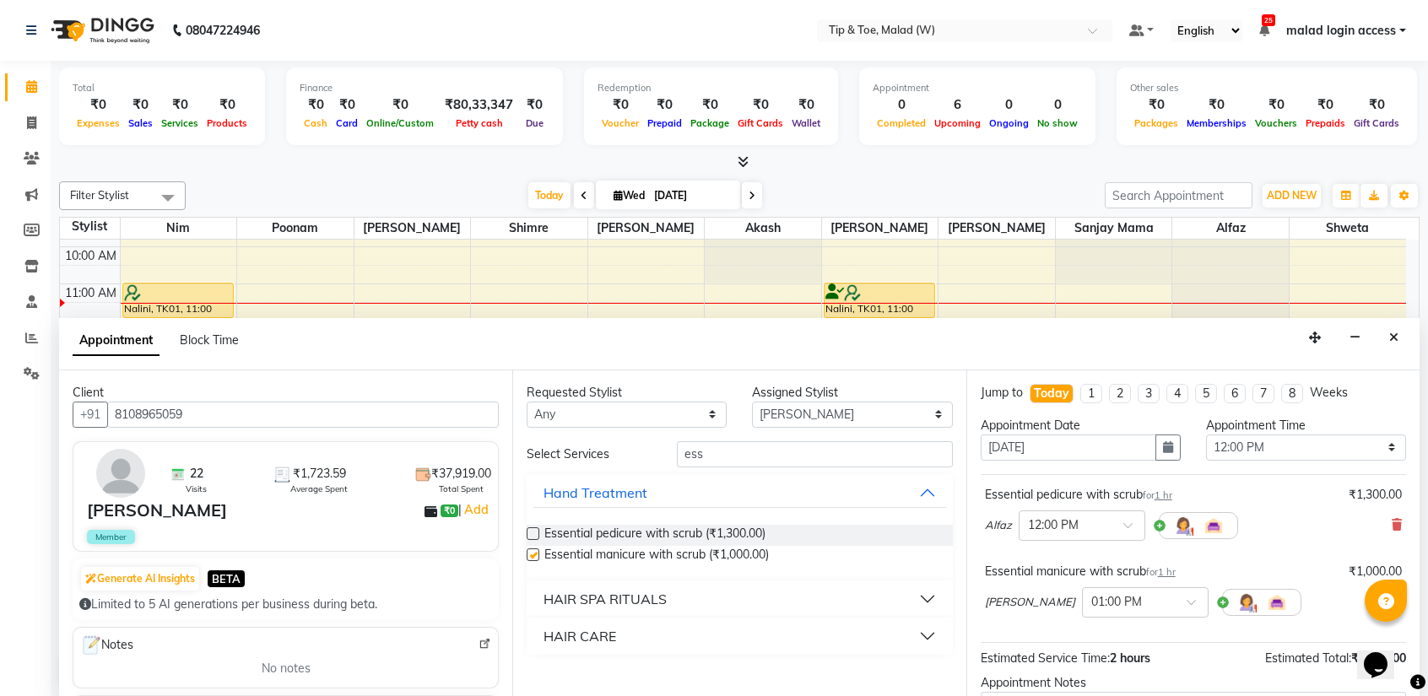
checkbox input "false"
click at [1166, 594] on div at bounding box center [1145, 601] width 125 height 18
click at [1102, 639] on div "12:00 PM" at bounding box center [1145, 643] width 125 height 31
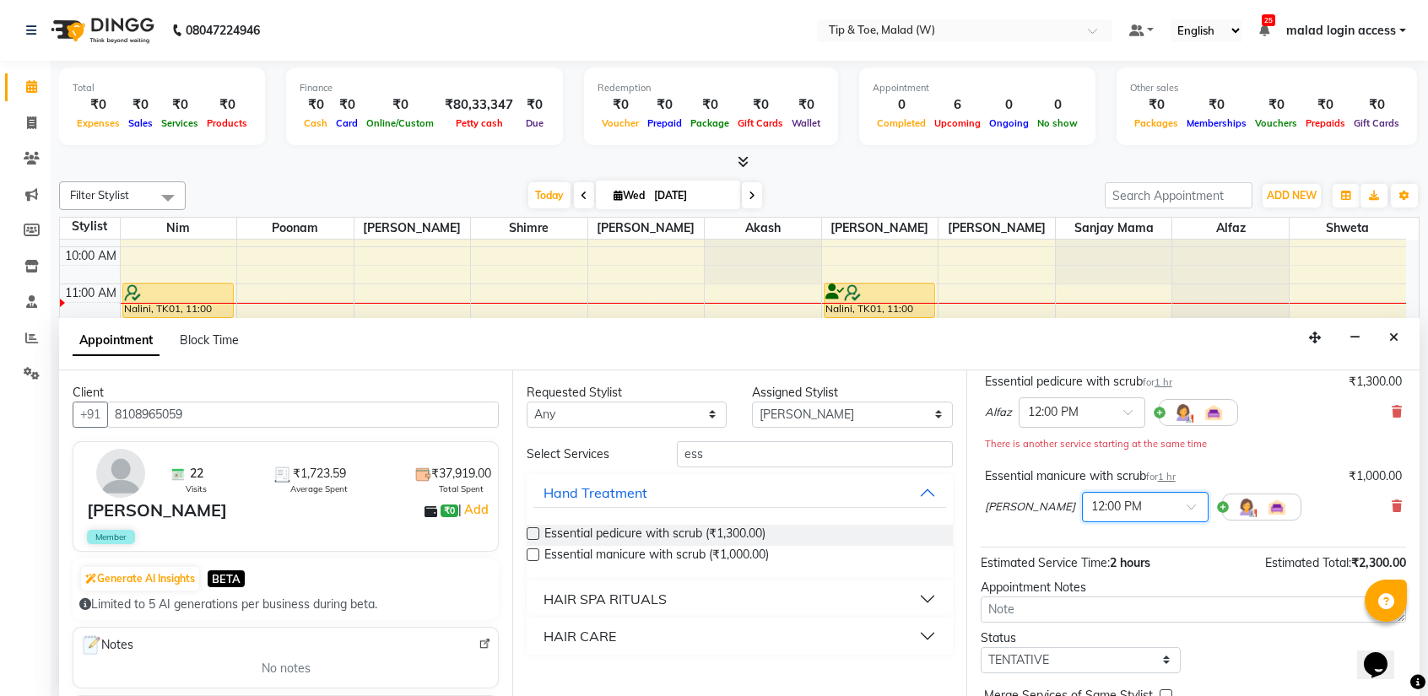
scroll to position [193, 0]
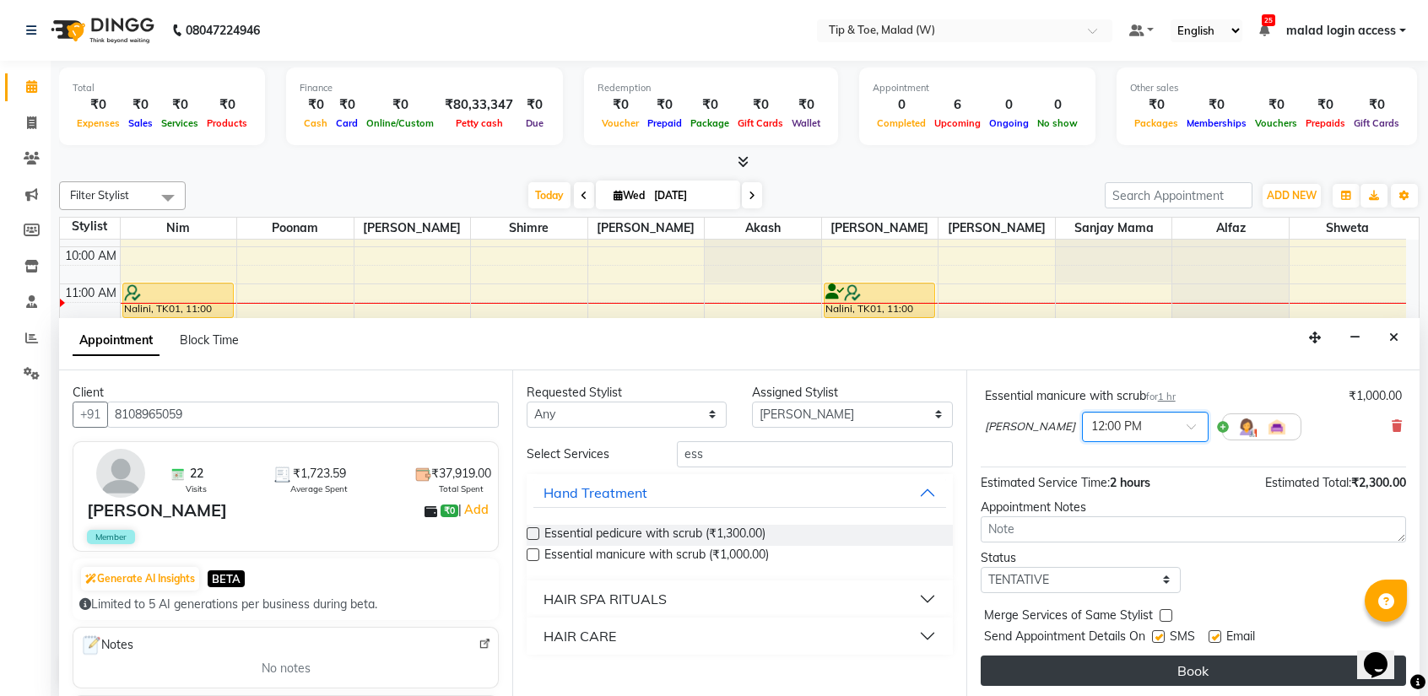
click at [1192, 664] on button "Book" at bounding box center [1192, 671] width 425 height 30
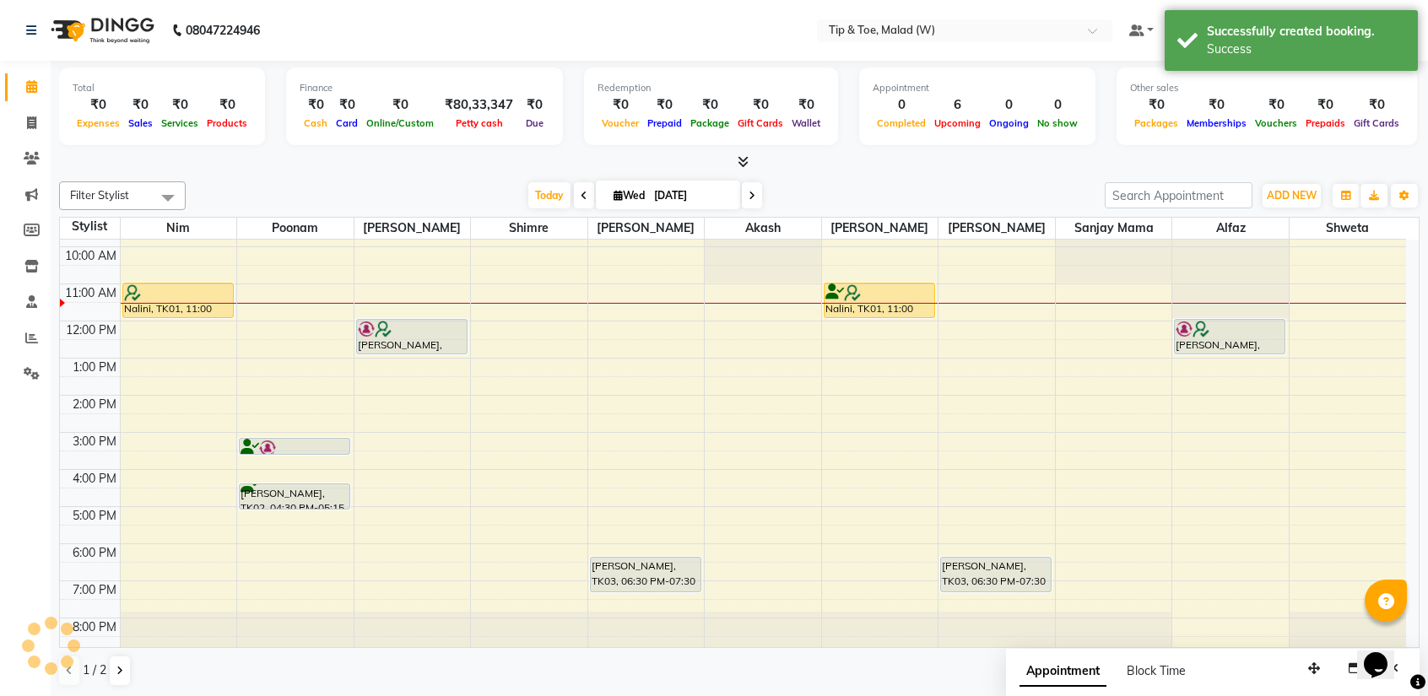
scroll to position [0, 0]
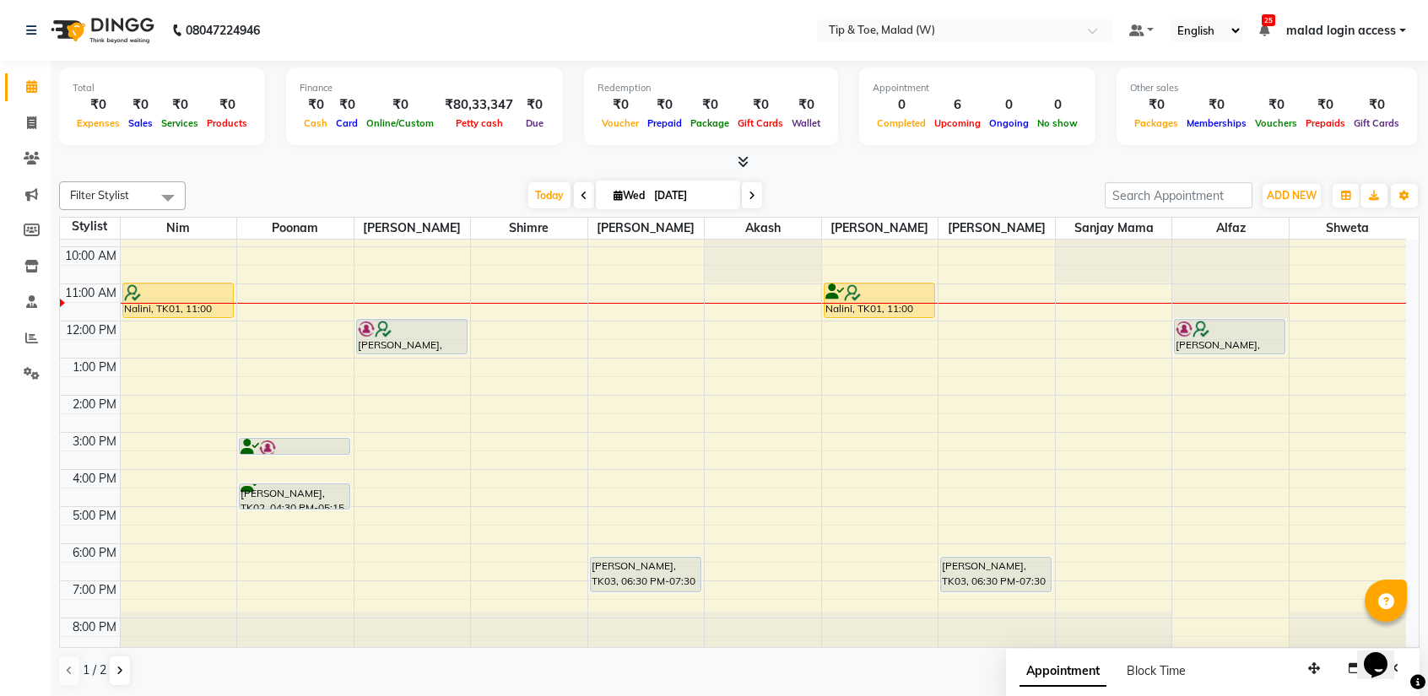
click at [761, 308] on div "8:00 AM 9:00 AM 10:00 AM 11:00 AM 12:00 PM 1:00 PM 2:00 PM 3:00 PM 4:00 PM 5:00…" at bounding box center [733, 414] width 1346 height 482
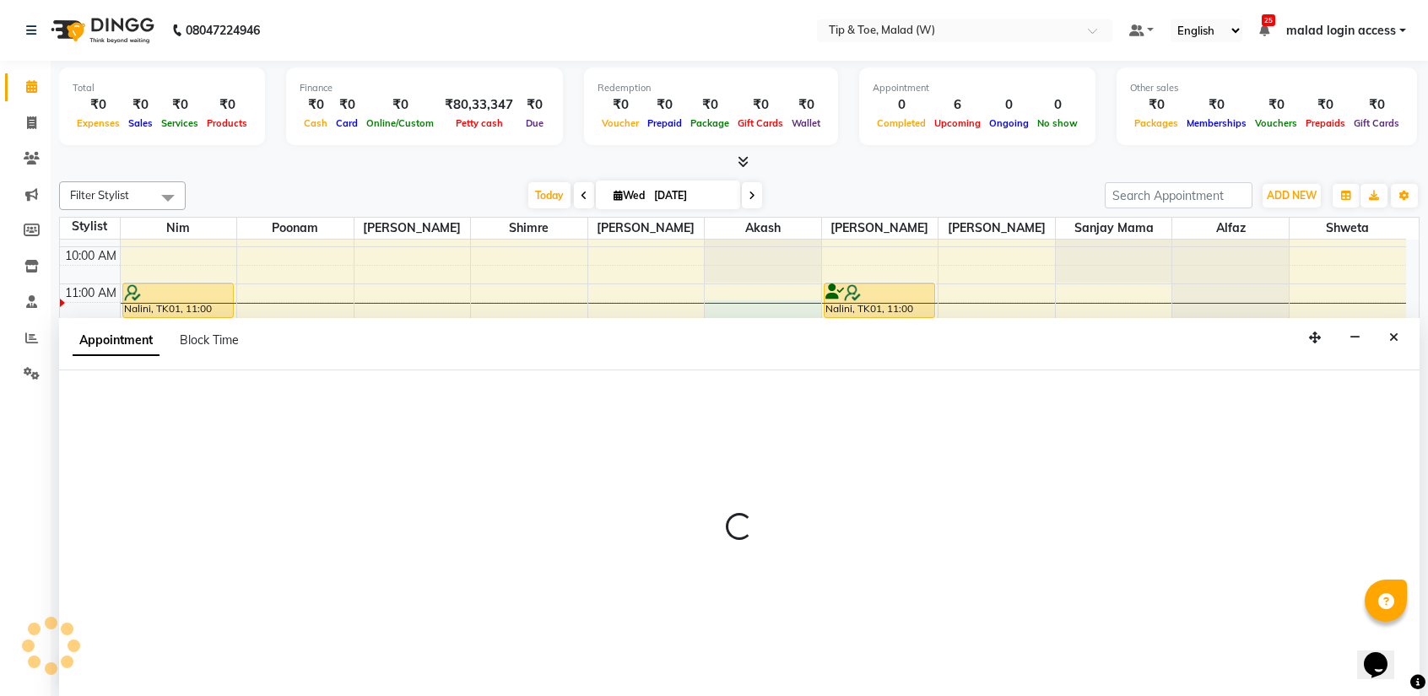
select select "41858"
select select "690"
select select "tentative"
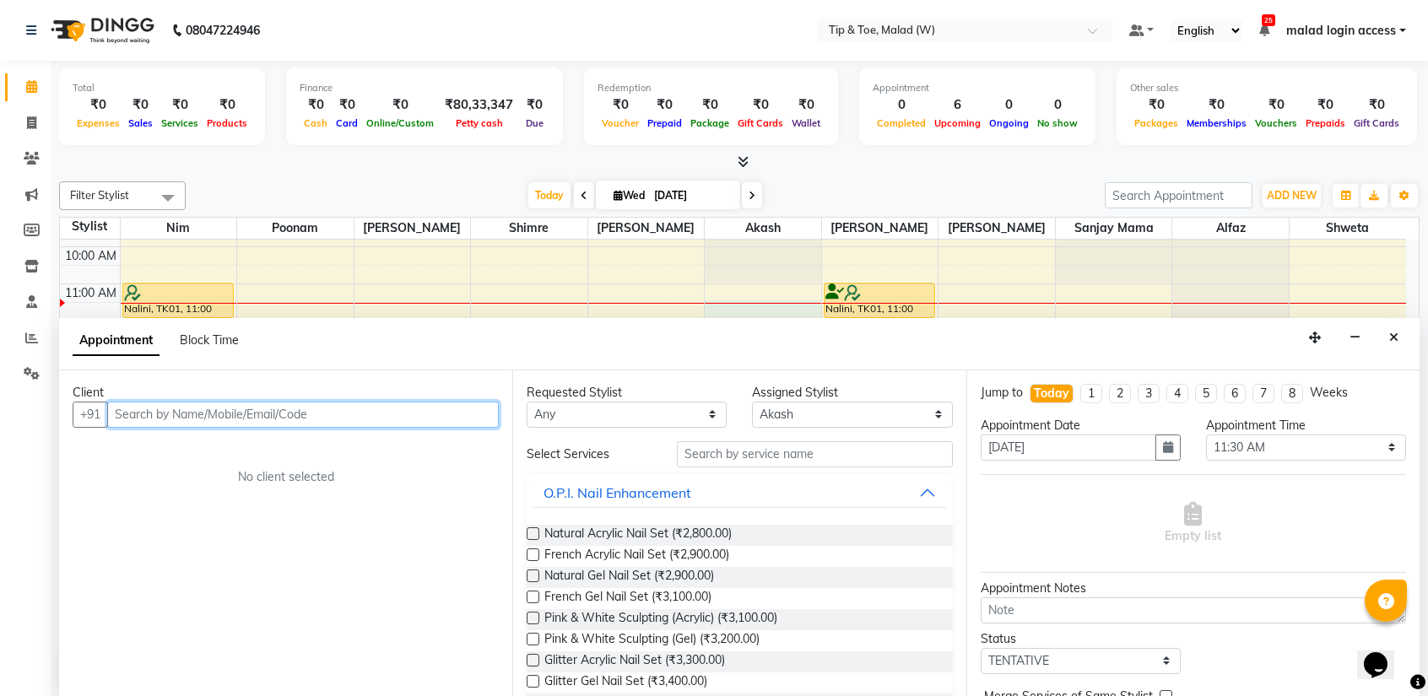
click at [159, 420] on input "text" at bounding box center [303, 415] width 392 height 26
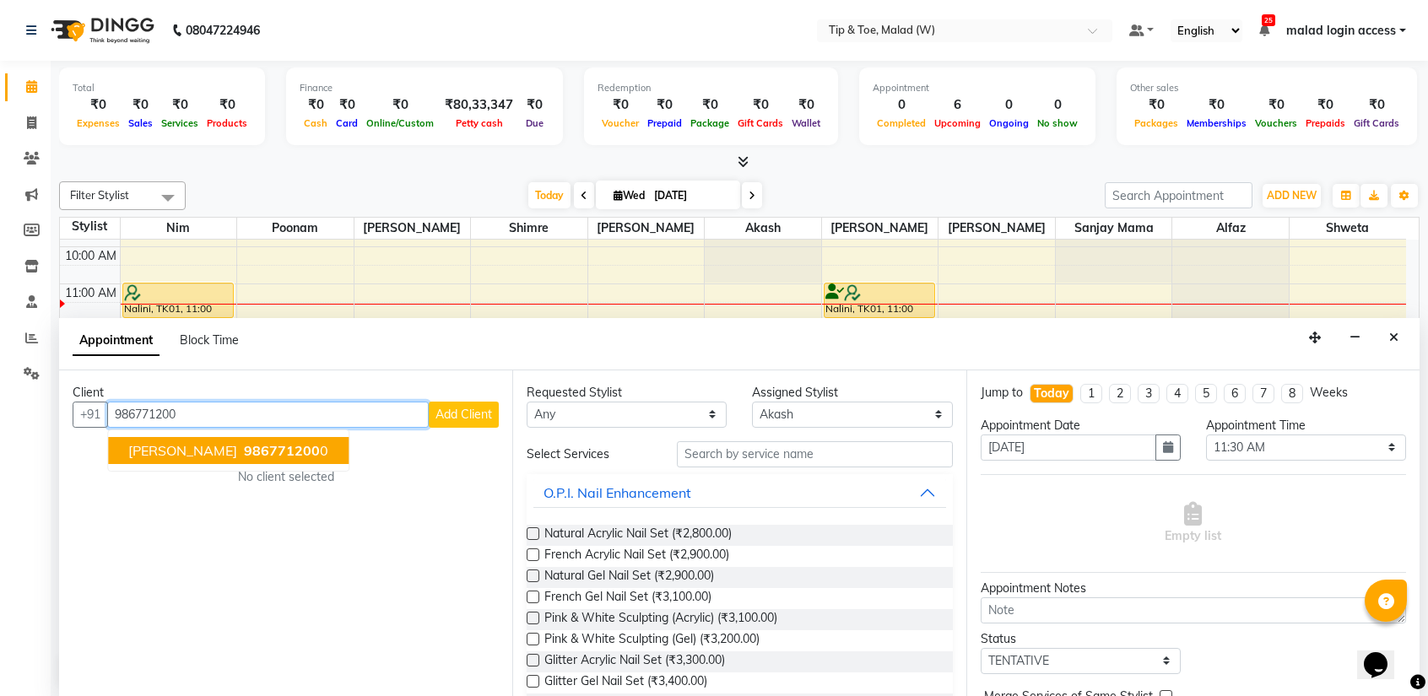
click at [199, 444] on span "Wilma Piccolo" at bounding box center [182, 450] width 109 height 17
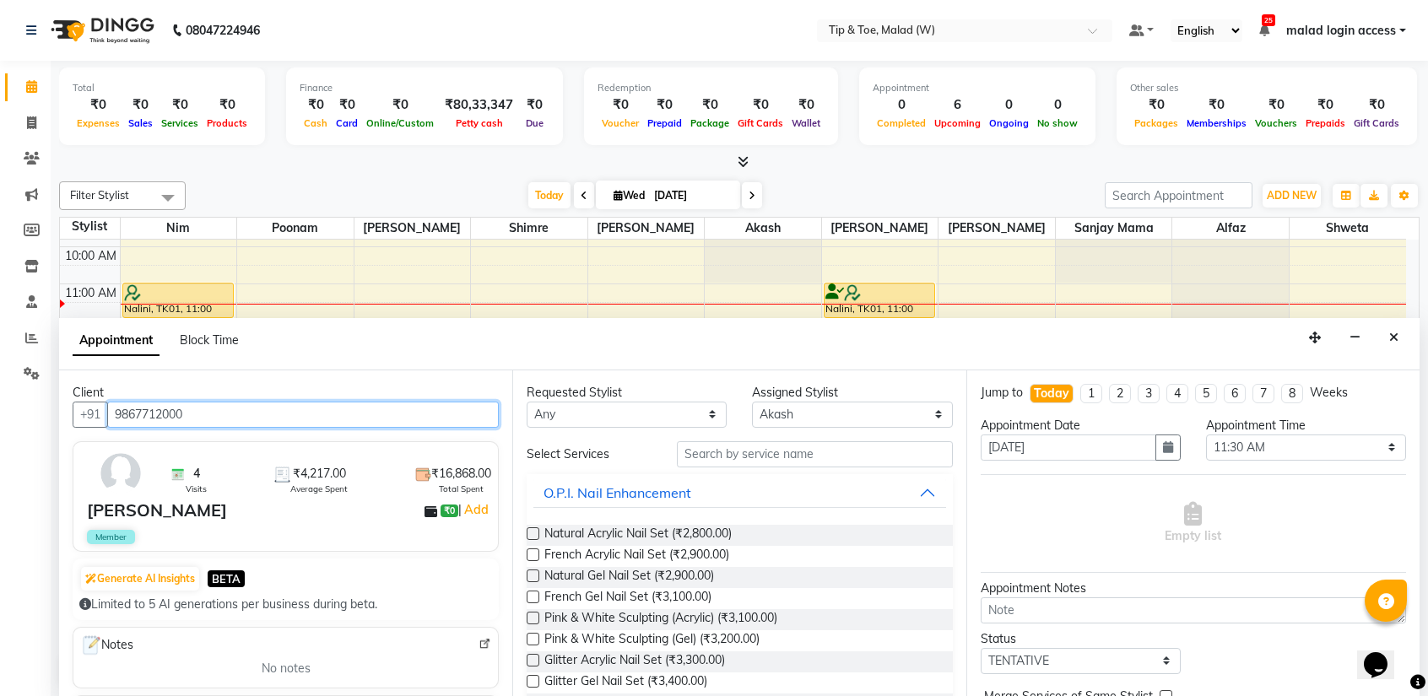
type input "9867712000"
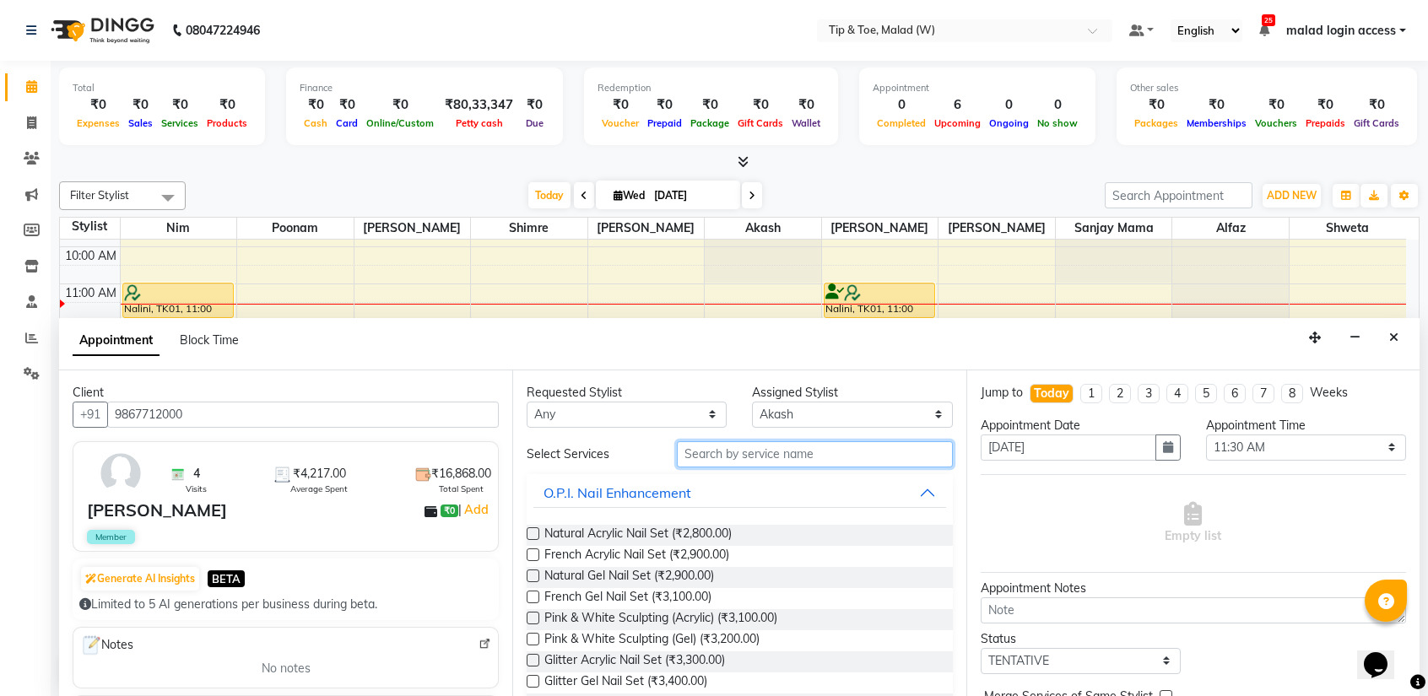
click at [727, 458] on input "text" at bounding box center [814, 454] width 275 height 26
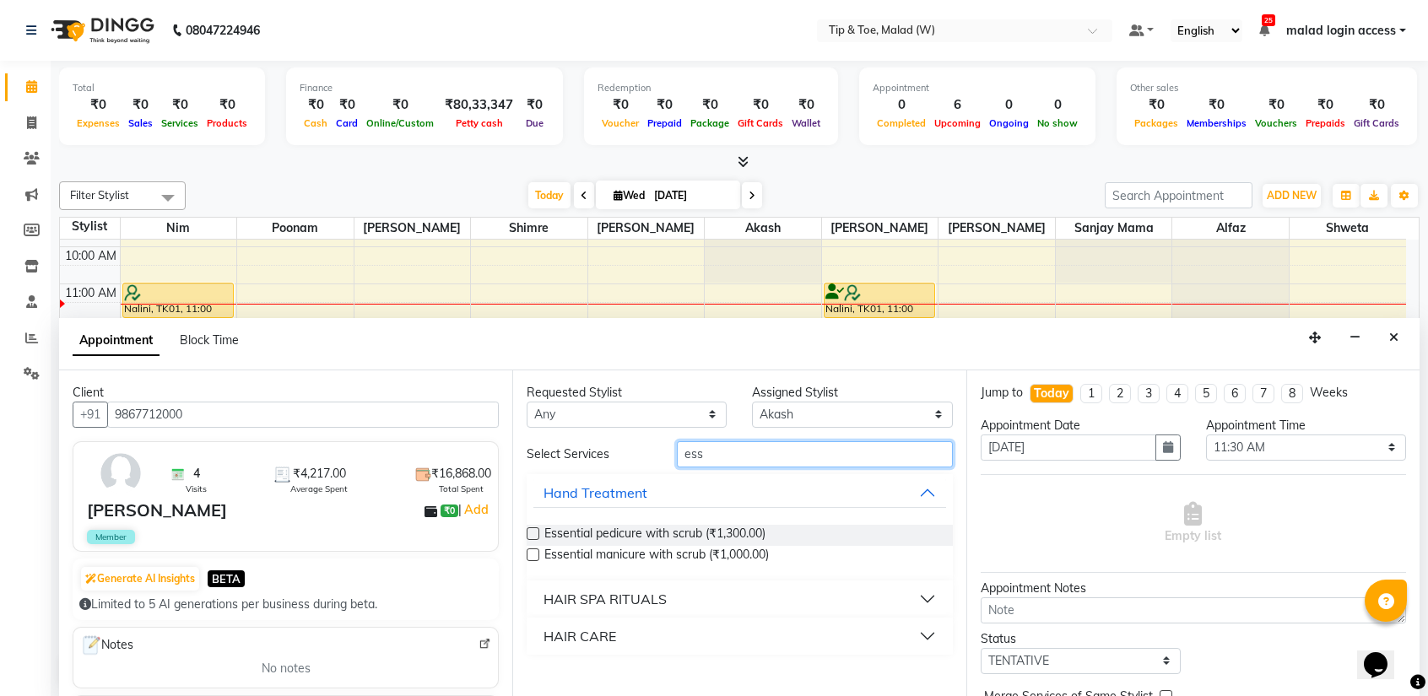
type input "ess"
click at [535, 536] on label at bounding box center [533, 533] width 13 height 13
click at [535, 536] on input "checkbox" at bounding box center [532, 535] width 11 height 11
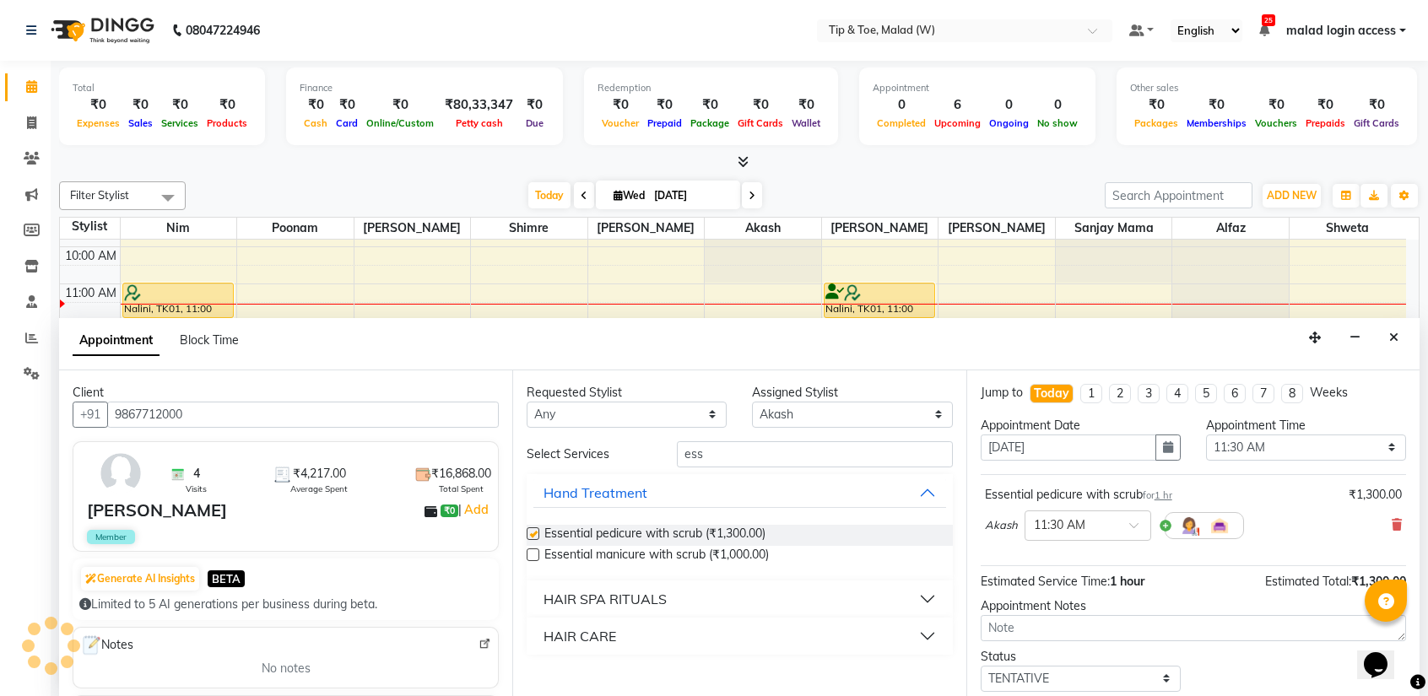
checkbox input "false"
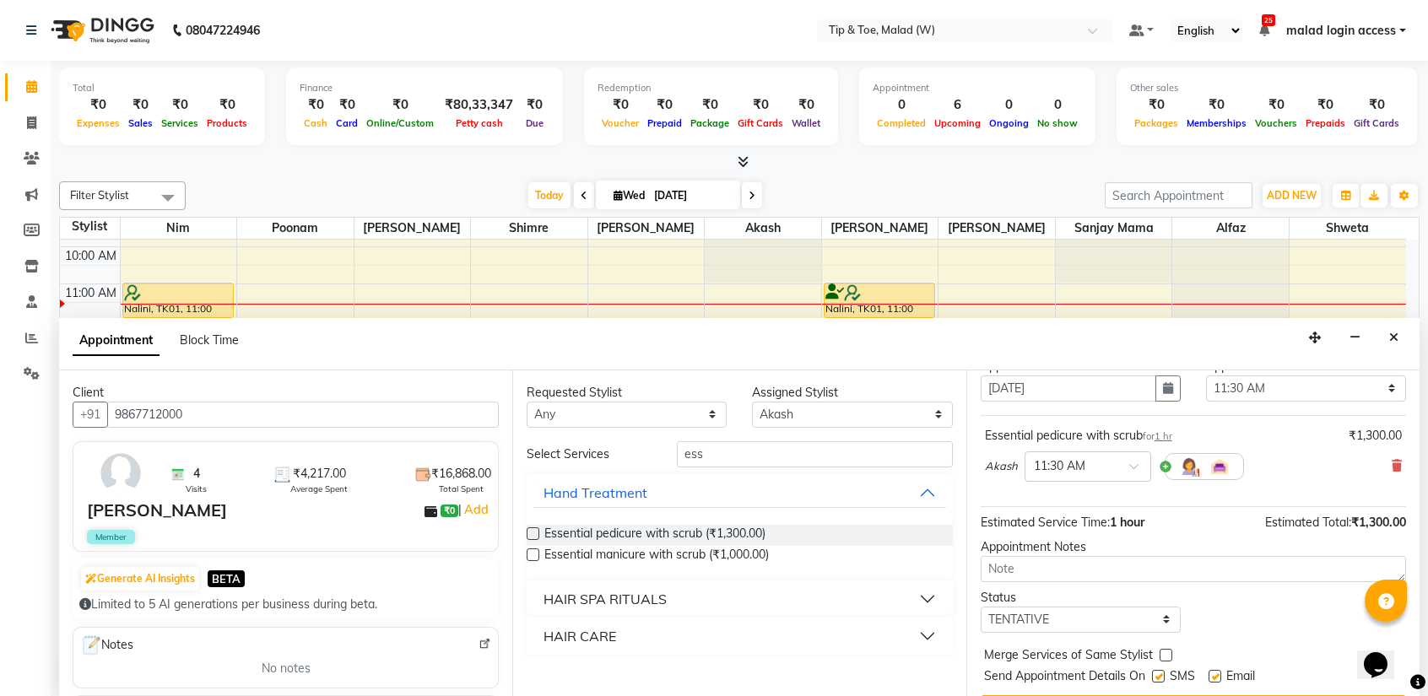
scroll to position [99, 0]
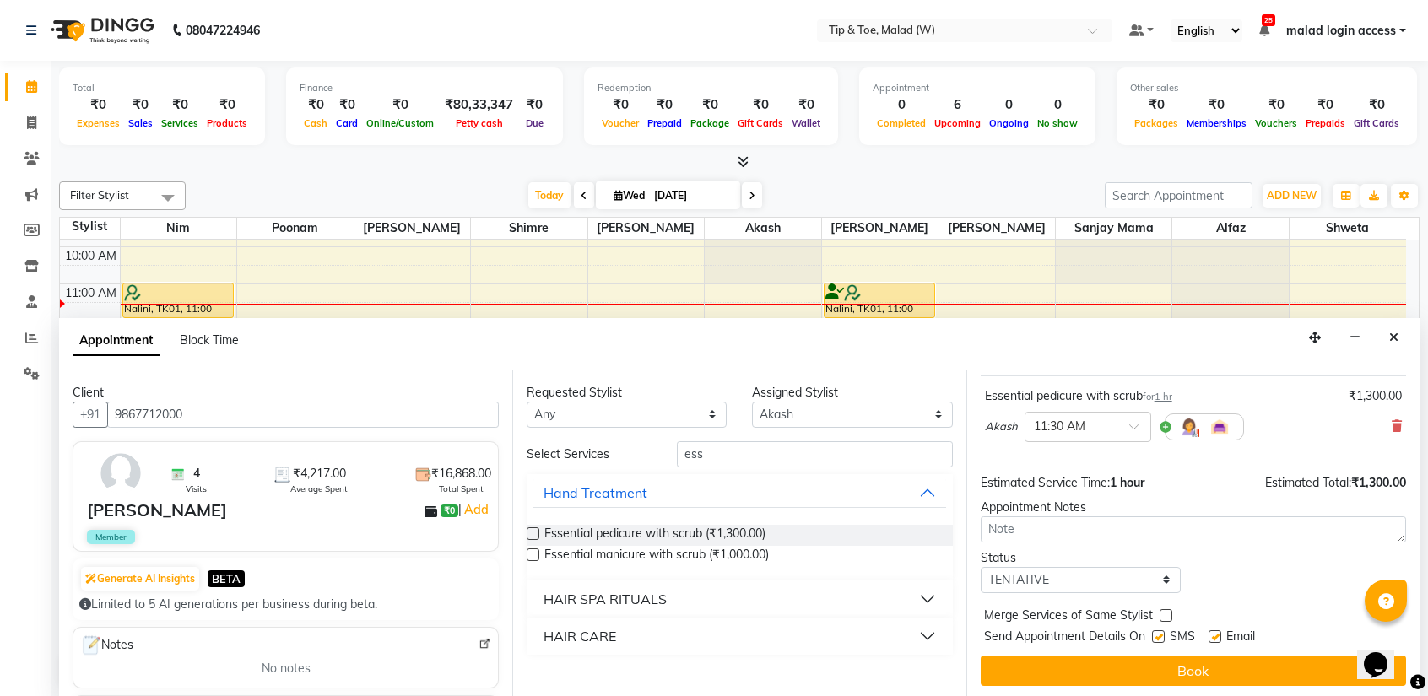
click at [1163, 637] on label at bounding box center [1158, 636] width 13 height 13
click at [1163, 637] on input "checkbox" at bounding box center [1157, 638] width 11 height 11
checkbox input "false"
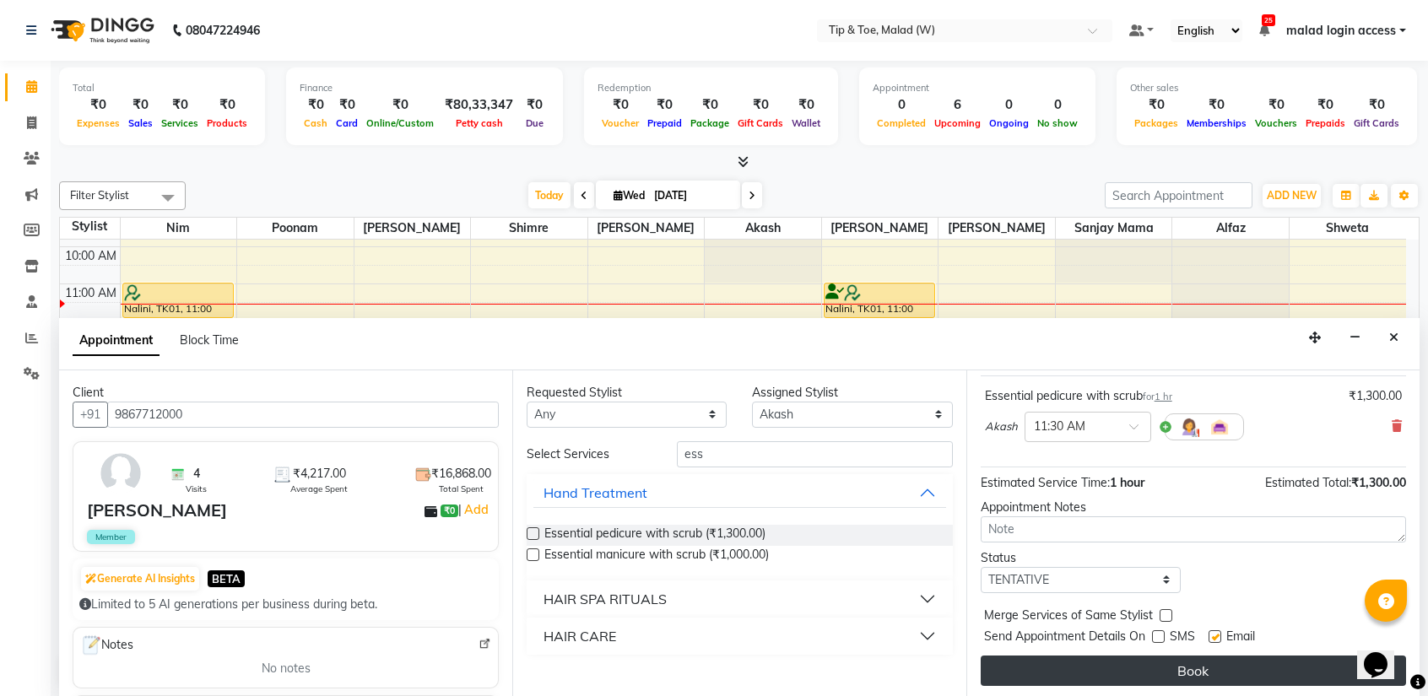
click at [1167, 672] on button "Book" at bounding box center [1192, 671] width 425 height 30
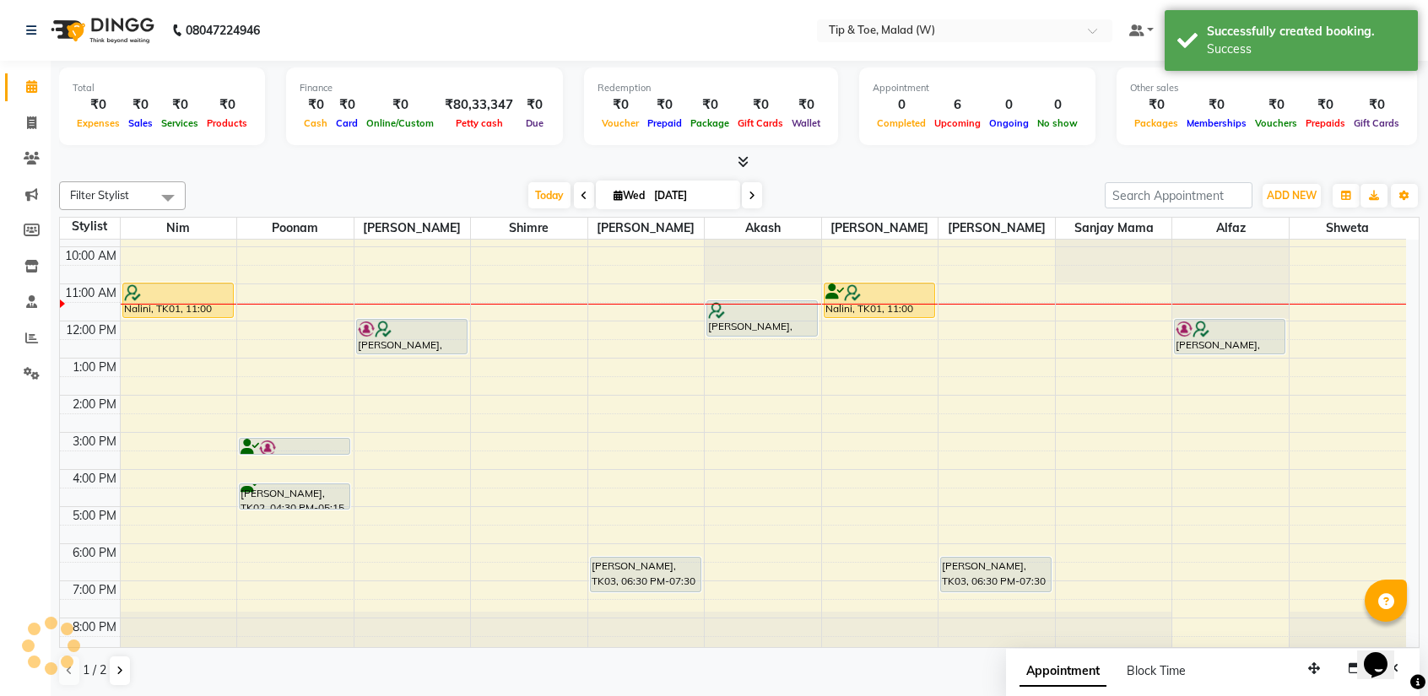
scroll to position [0, 0]
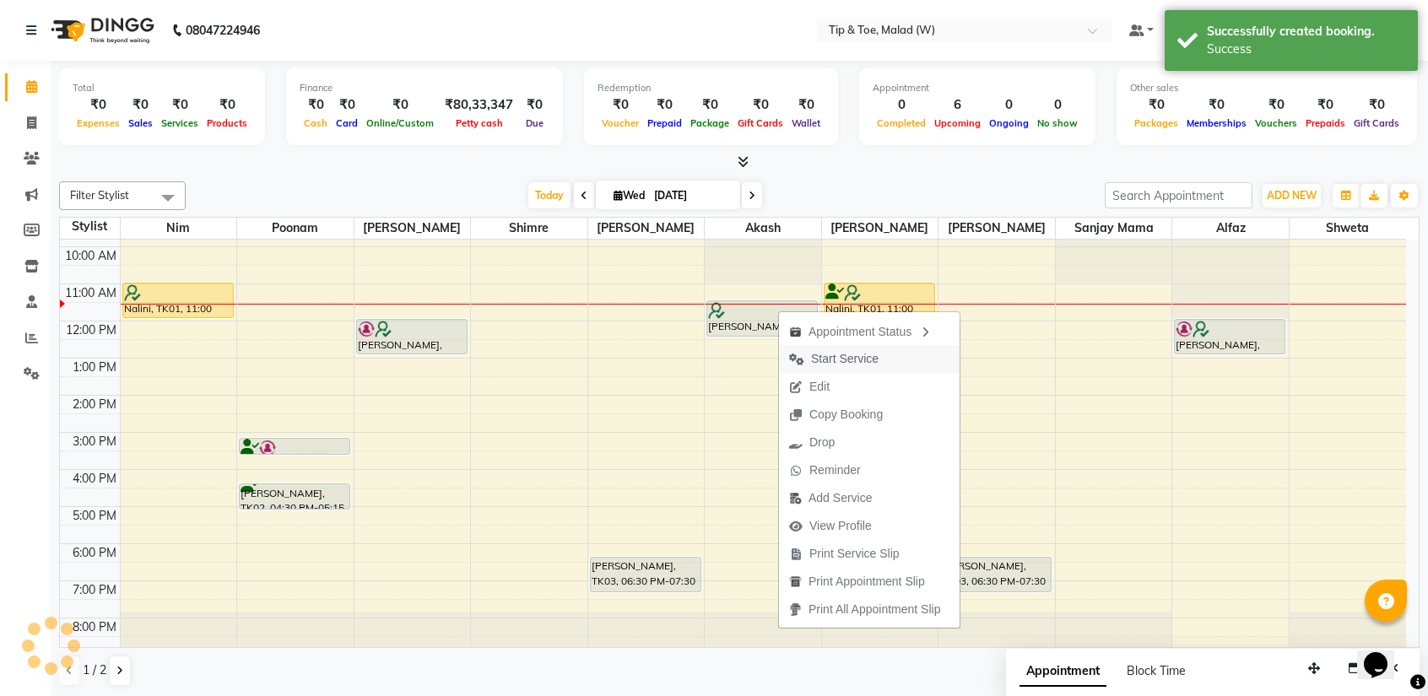
click at [842, 362] on span "Start Service" at bounding box center [845, 359] width 68 height 18
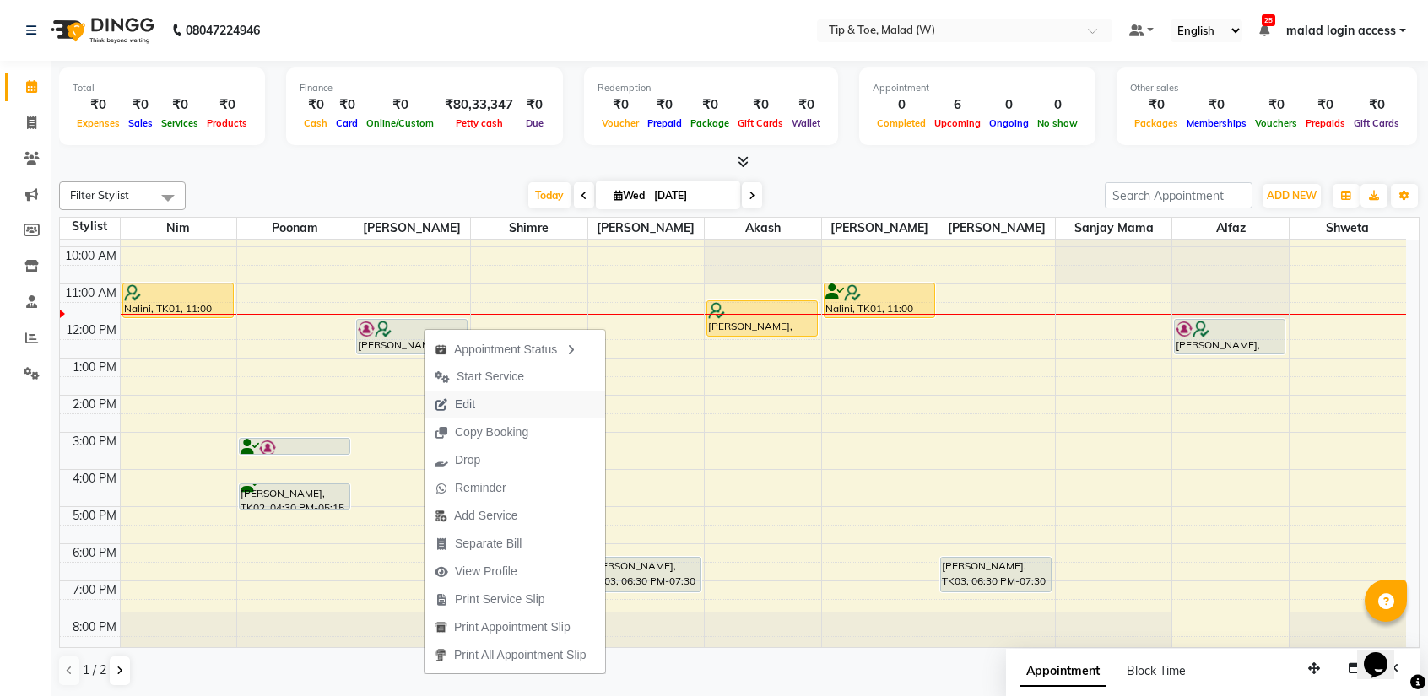
click at [471, 402] on span "Edit" at bounding box center [465, 405] width 20 height 18
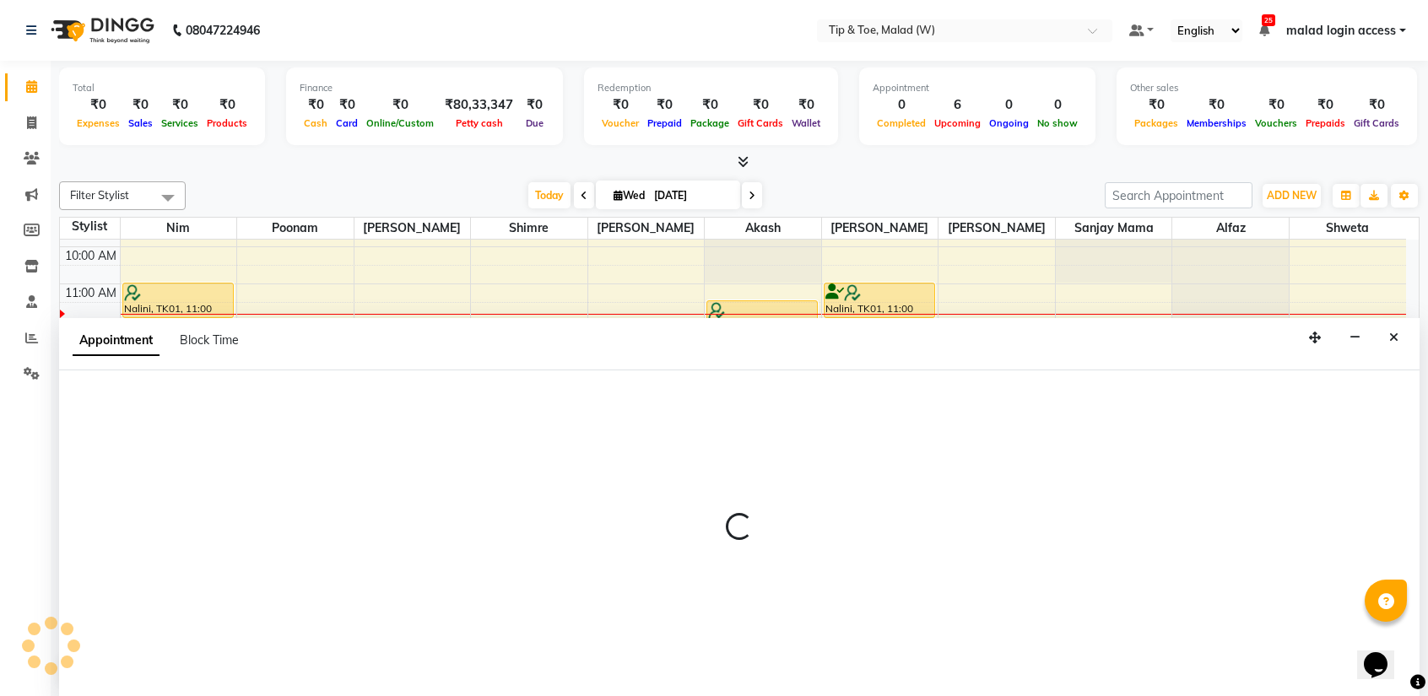
select select "tentative"
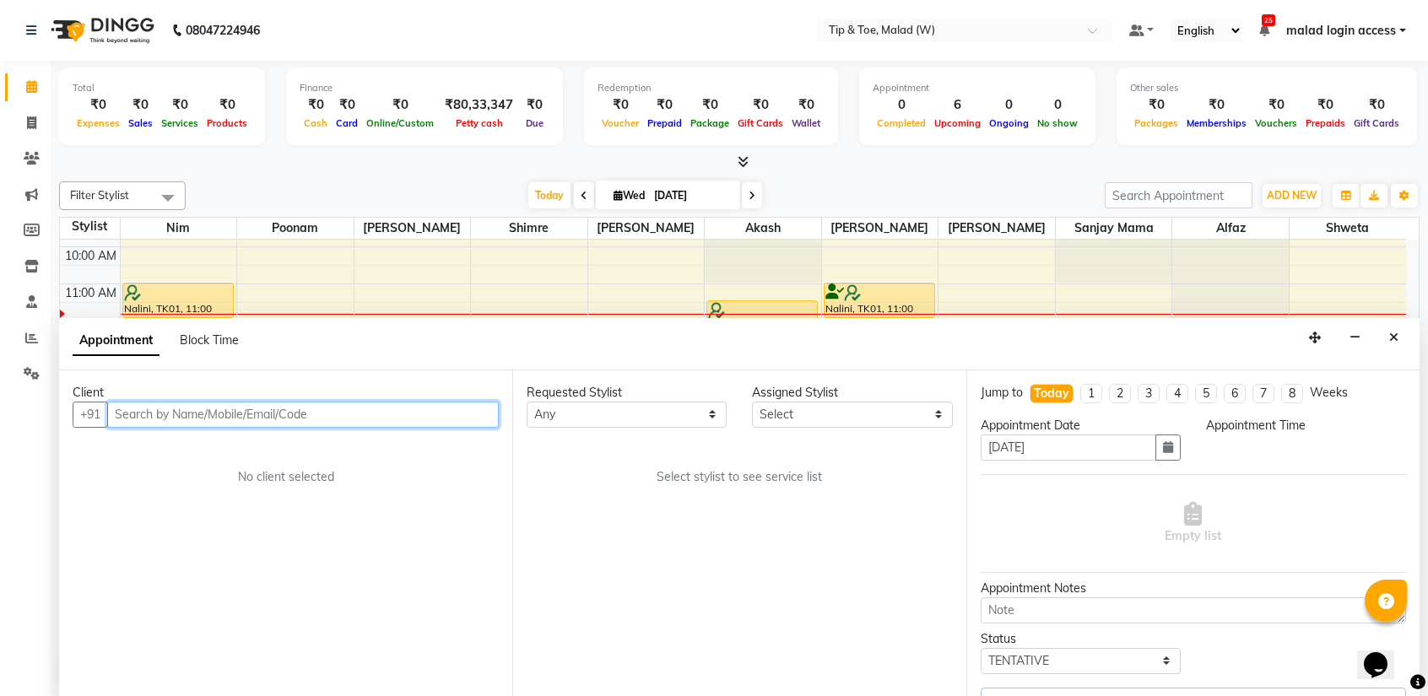
scroll to position [67, 0]
select select "41813"
select select "720"
select select "2873"
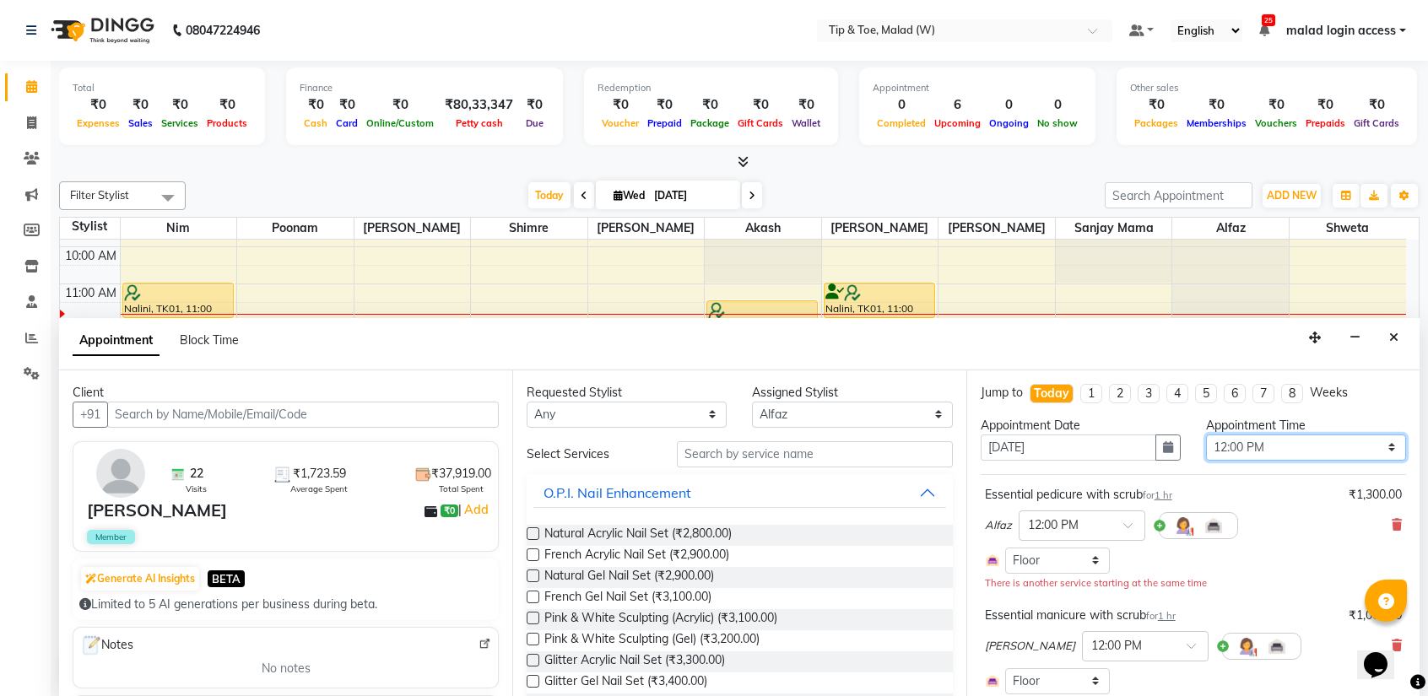
click at [1249, 452] on select "Select 09:00 AM 09:15 AM 09:30 AM 09:45 AM 10:00 AM 10:15 AM 10:30 AM 10:45 AM …" at bounding box center [1306, 448] width 200 height 26
select select "900"
click at [1206, 435] on select "Select 09:00 AM 09:15 AM 09:30 AM 09:45 AM 10:00 AM 10:15 AM 10:30 AM 10:45 AM …" at bounding box center [1306, 448] width 200 height 26
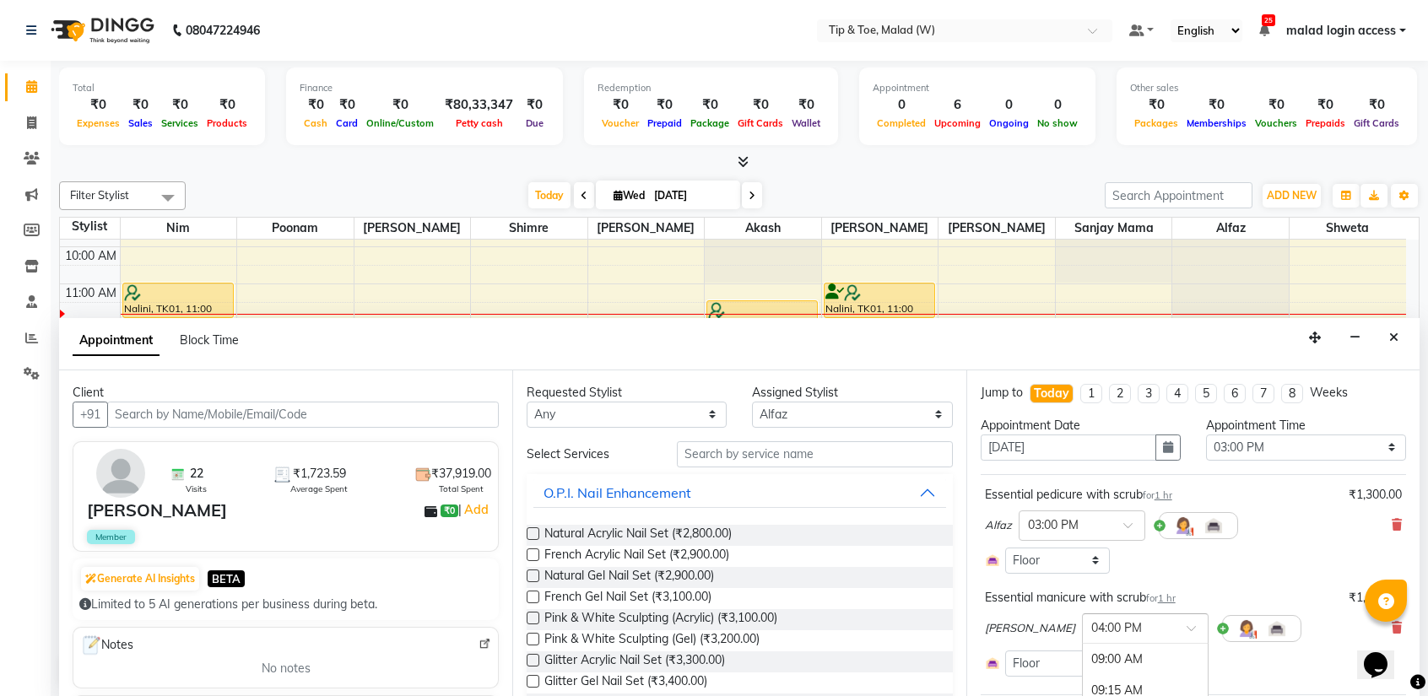
click at [1141, 624] on input "text" at bounding box center [1128, 627] width 74 height 18
click at [1107, 674] on div "03:00 PM" at bounding box center [1145, 669] width 125 height 31
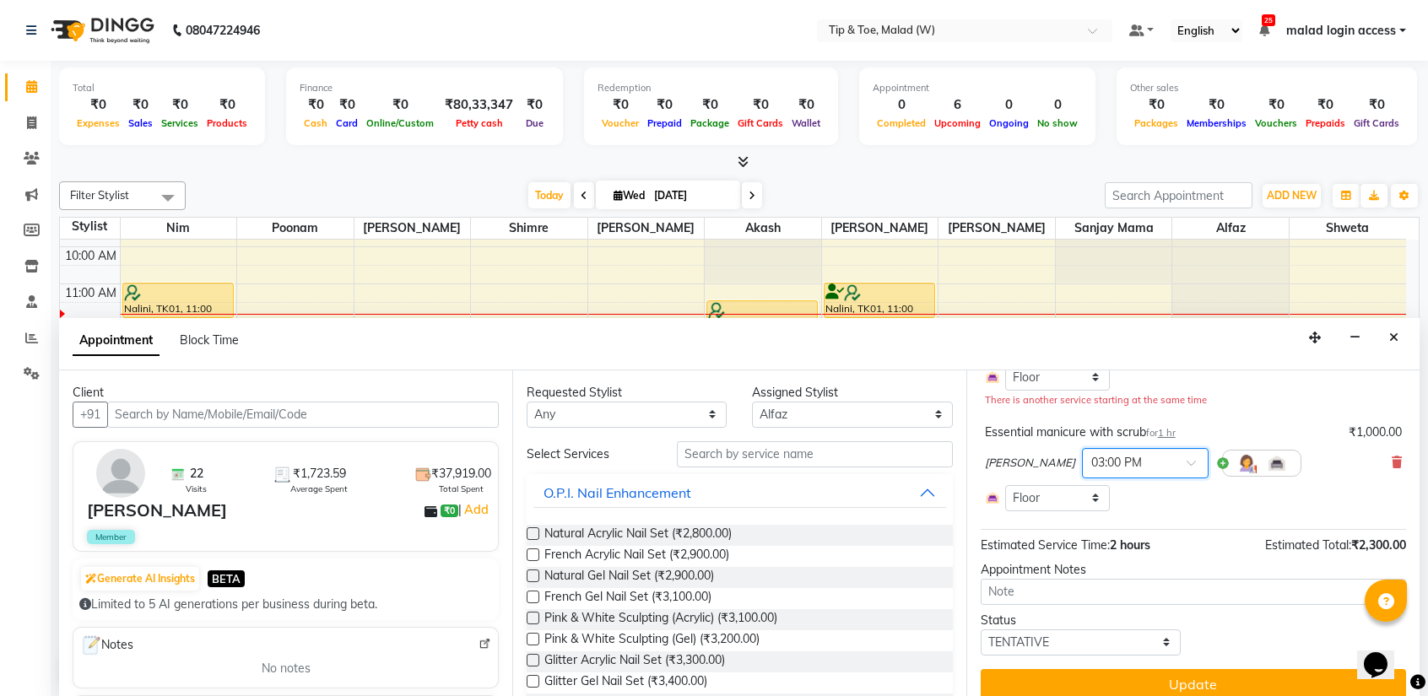
scroll to position [197, 0]
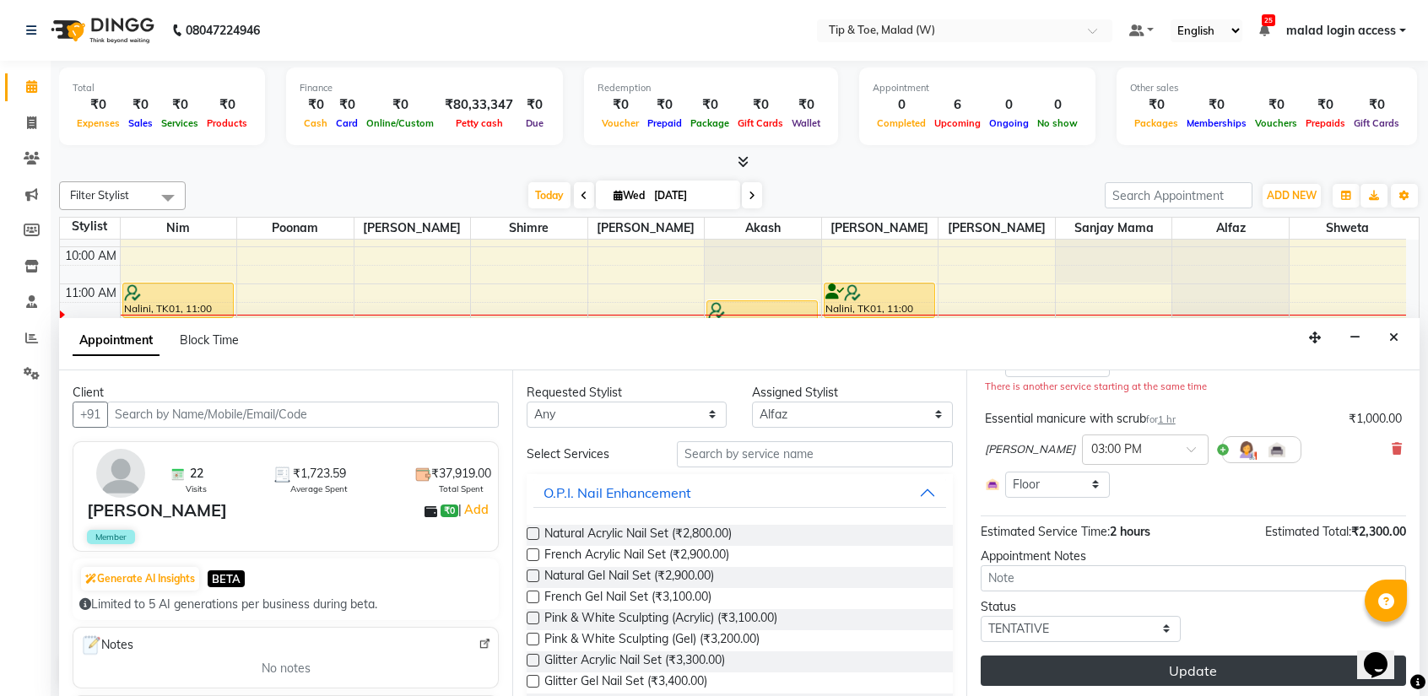
click at [1188, 677] on button "Update" at bounding box center [1192, 671] width 425 height 30
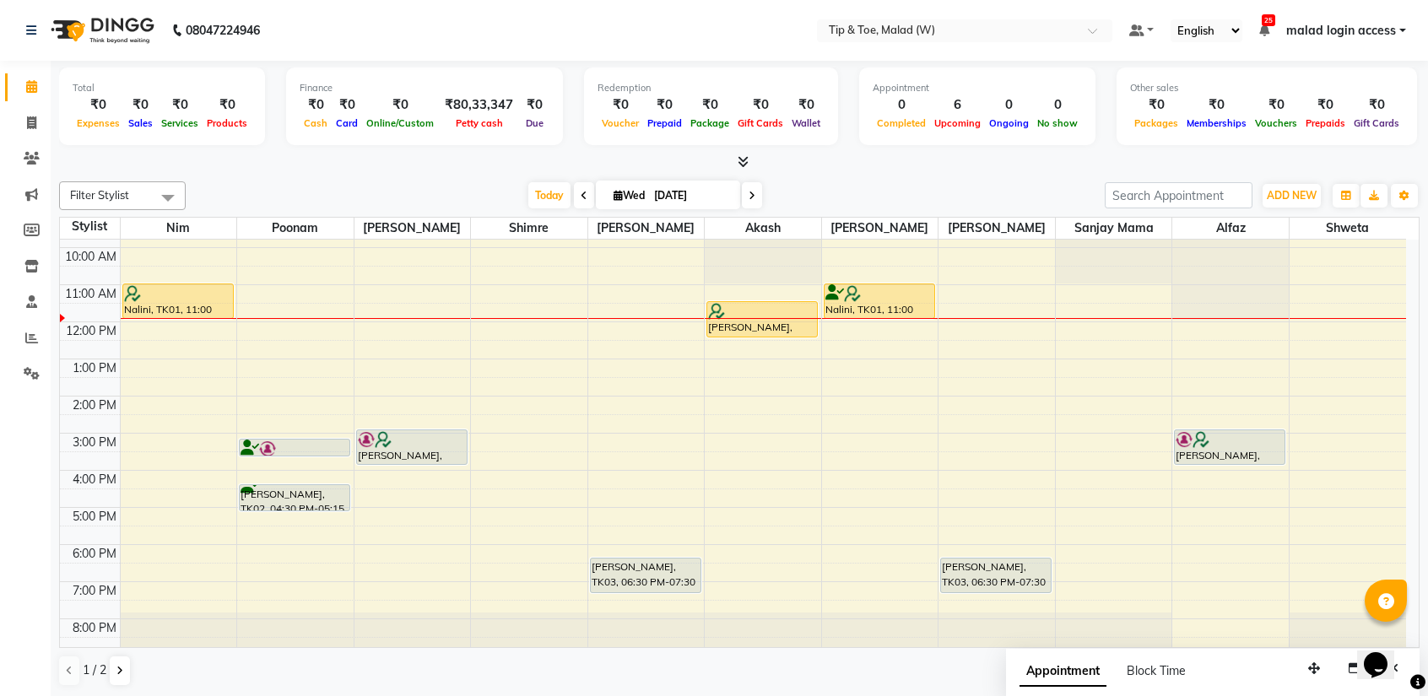
scroll to position [0, 0]
click at [1213, 364] on div "8:00 AM 9:00 AM 10:00 AM 11:00 AM 12:00 PM 1:00 PM 2:00 PM 3:00 PM 4:00 PM 5:00…" at bounding box center [733, 415] width 1346 height 482
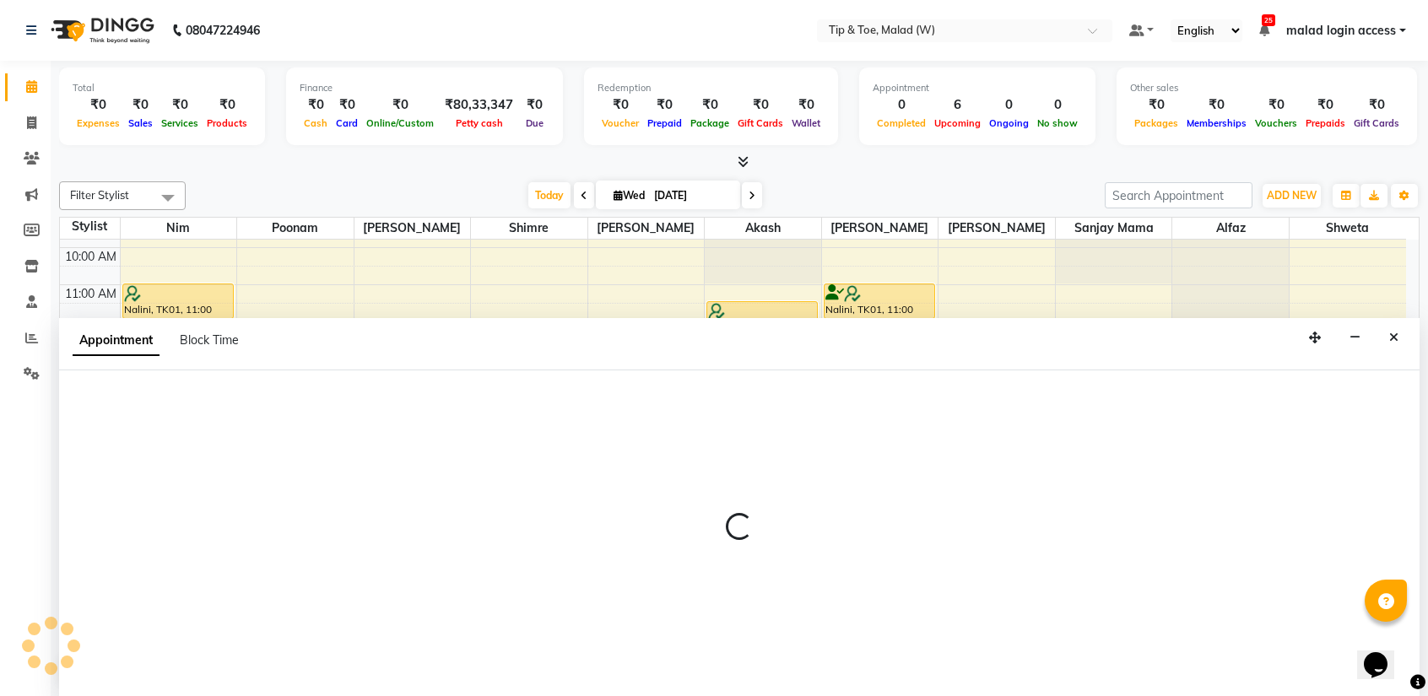
select select "41813"
select select "tentative"
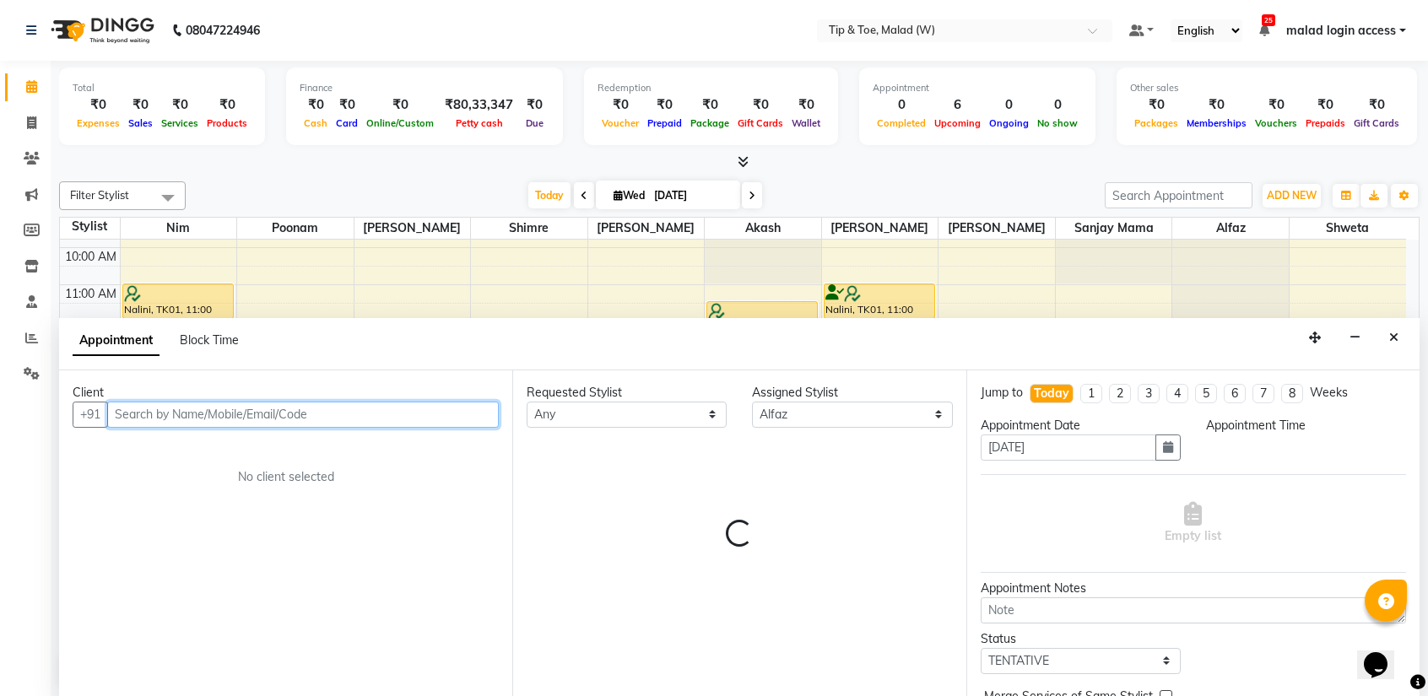
select select "780"
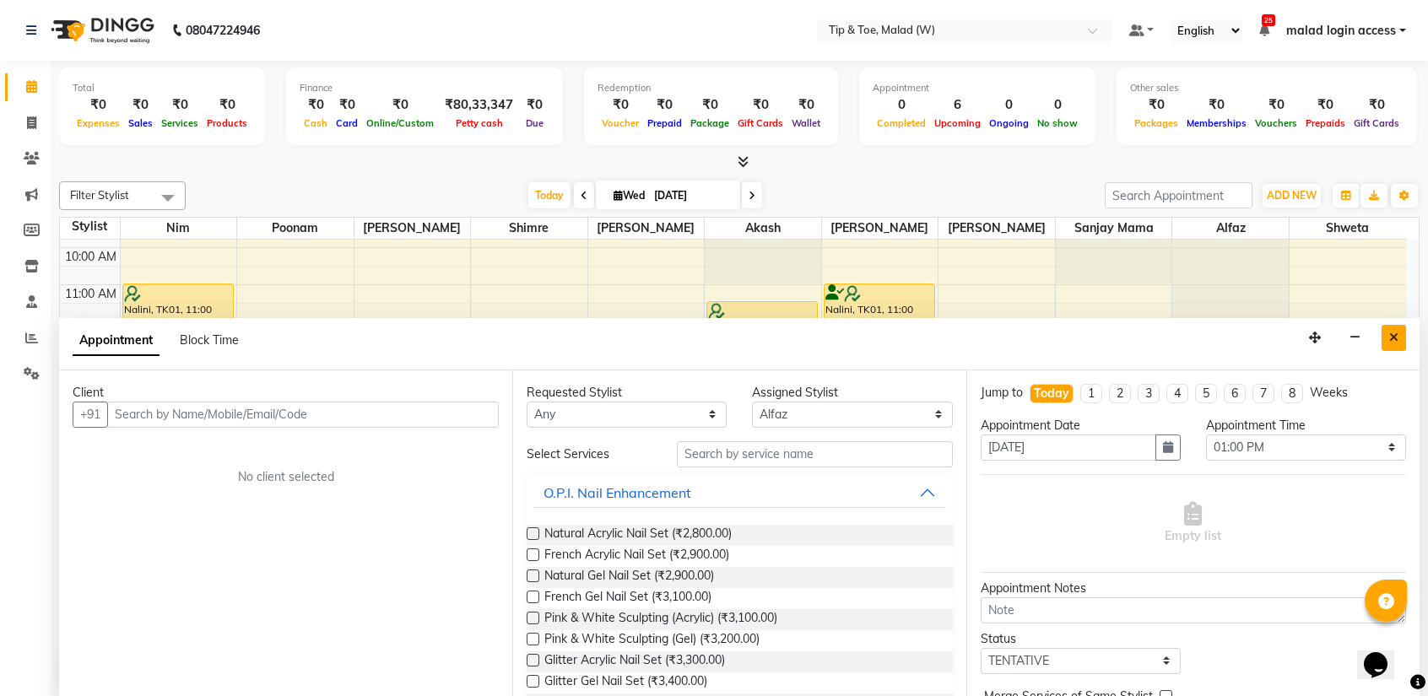
click at [1390, 338] on icon "Close" at bounding box center [1393, 338] width 9 height 12
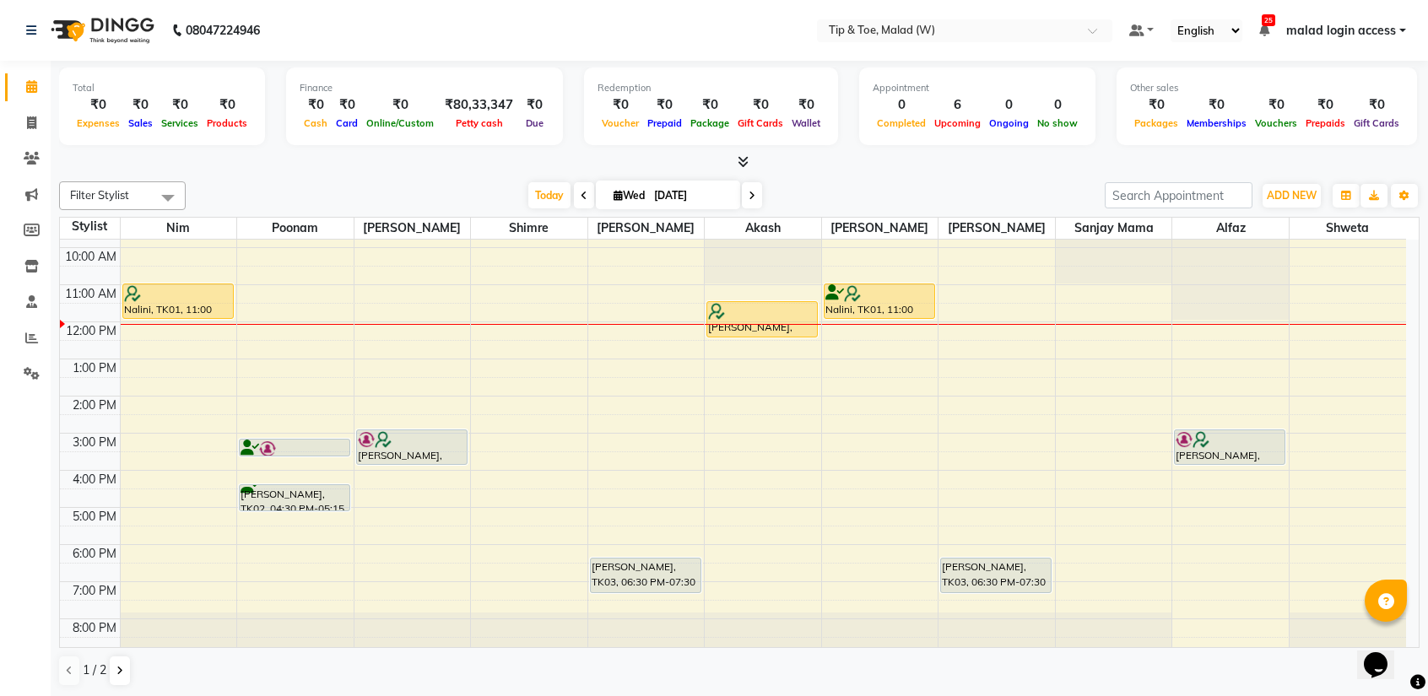
click at [1186, 362] on div "8:00 AM 9:00 AM 10:00 AM 11:00 AM 12:00 PM 1:00 PM 2:00 PM 3:00 PM 4:00 PM 5:00…" at bounding box center [733, 415] width 1346 height 482
select select "41813"
select select "tentative"
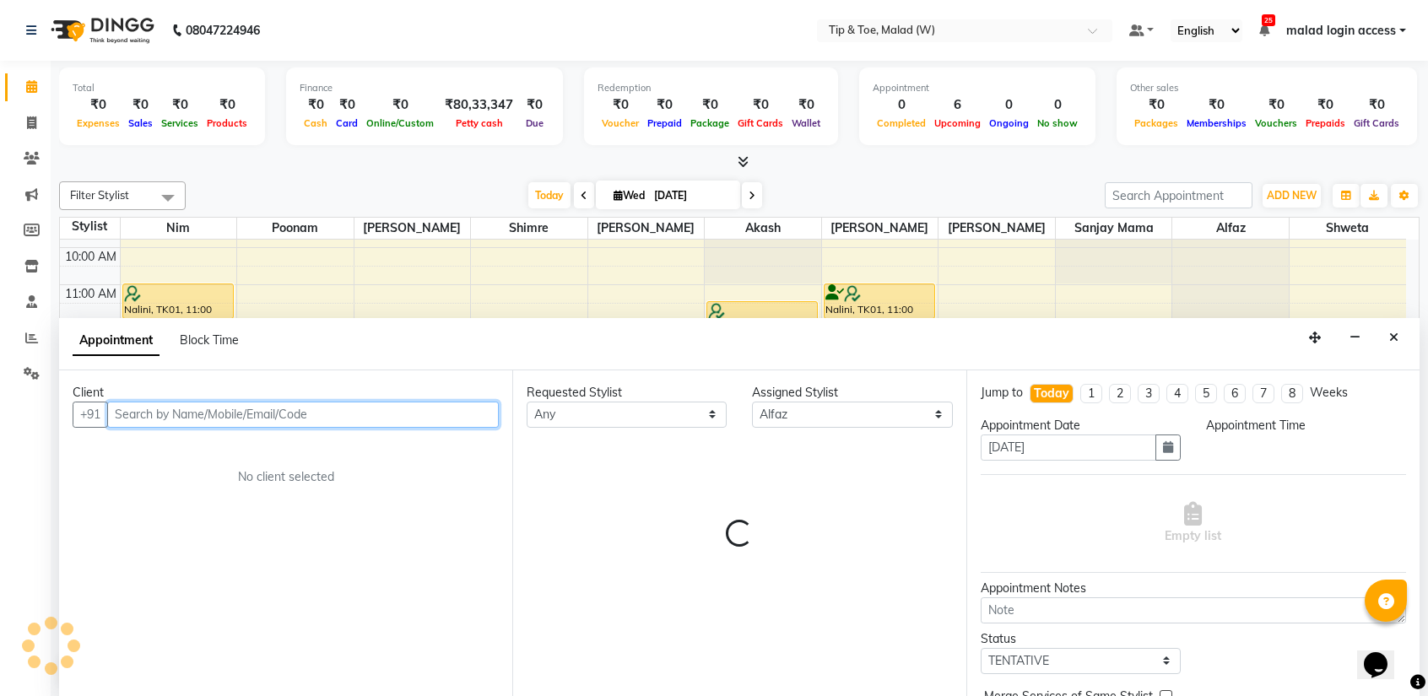
select select "780"
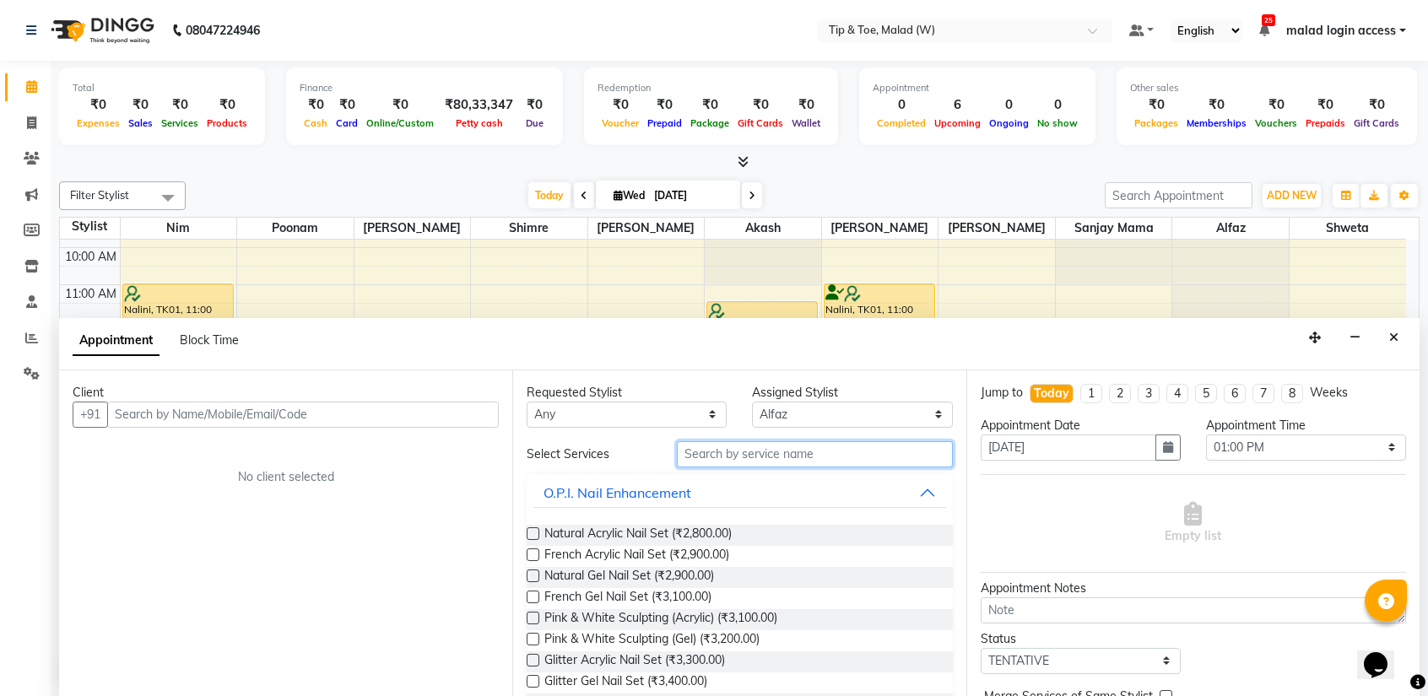
click at [707, 447] on input "text" at bounding box center [814, 454] width 275 height 26
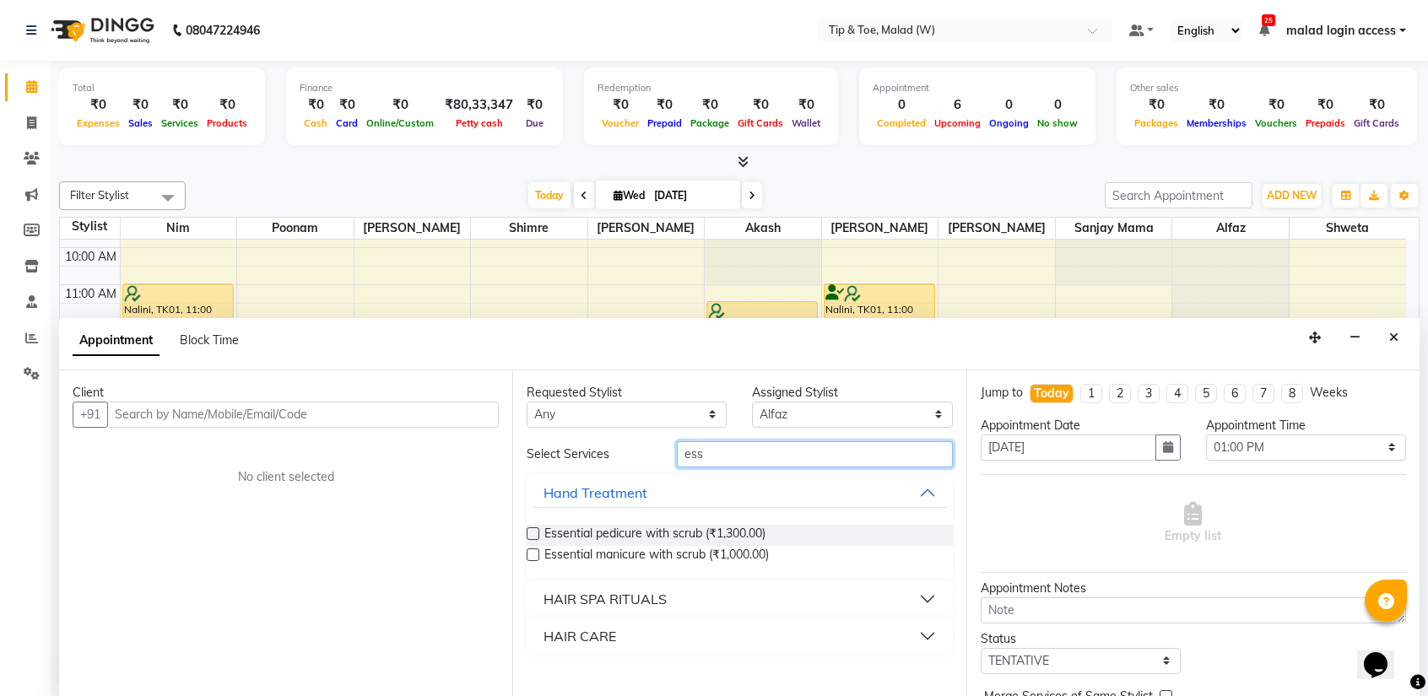
type input "ess"
click at [533, 532] on label at bounding box center [533, 533] width 13 height 13
click at [533, 532] on input "checkbox" at bounding box center [532, 535] width 11 height 11
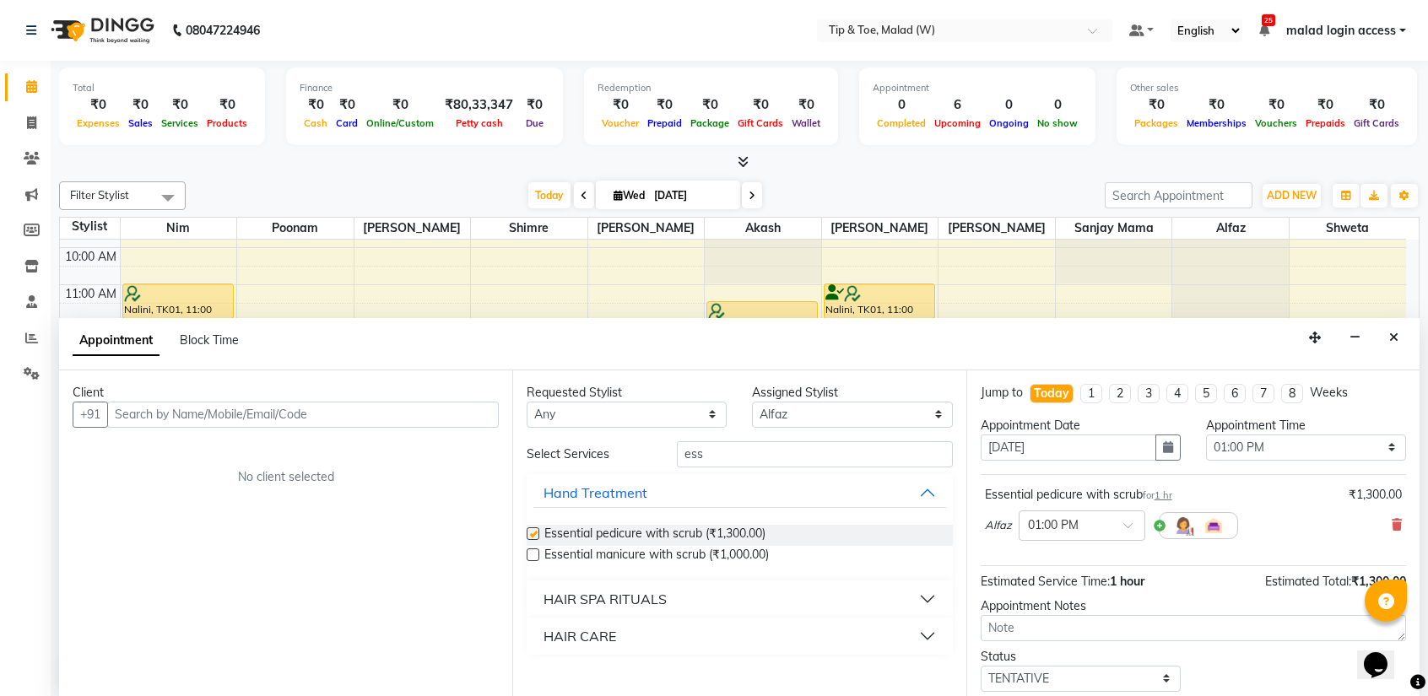
checkbox input "false"
click at [336, 409] on input "text" at bounding box center [303, 415] width 392 height 26
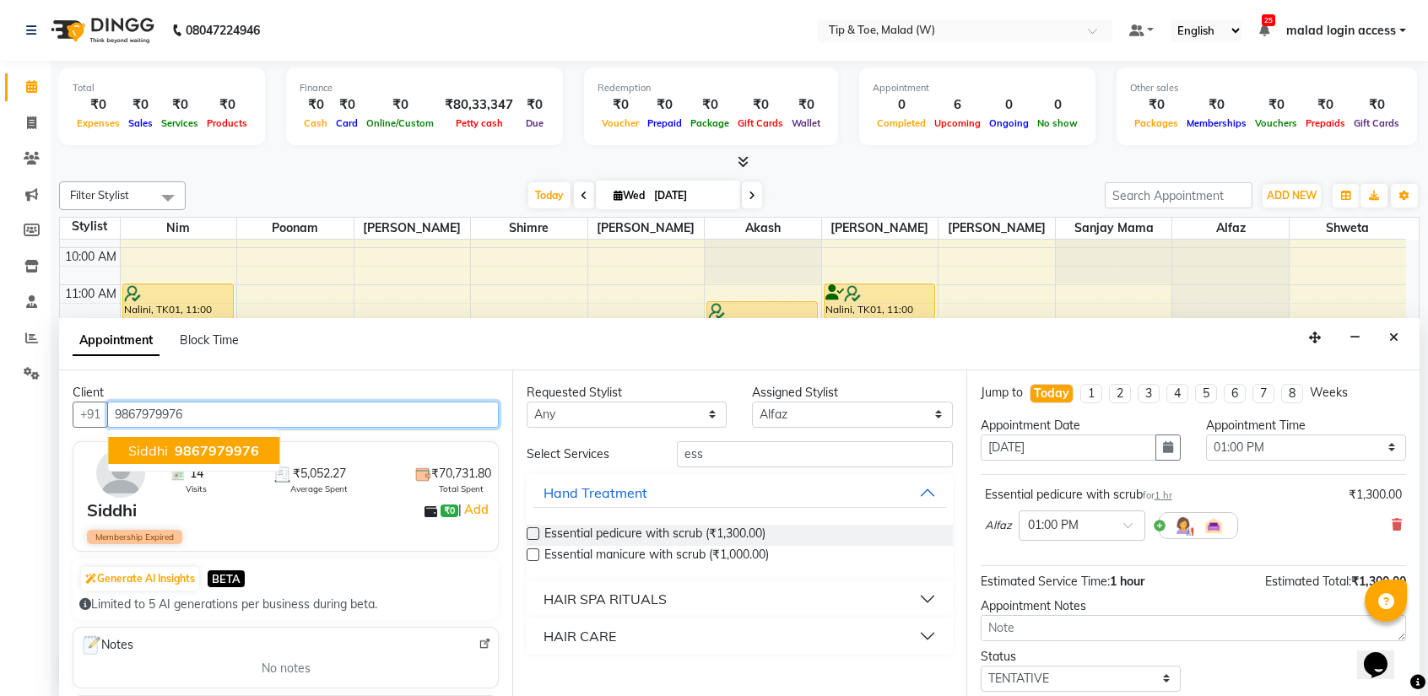
click at [189, 448] on span "9867979976" at bounding box center [217, 450] width 84 height 17
type input "9867979976"
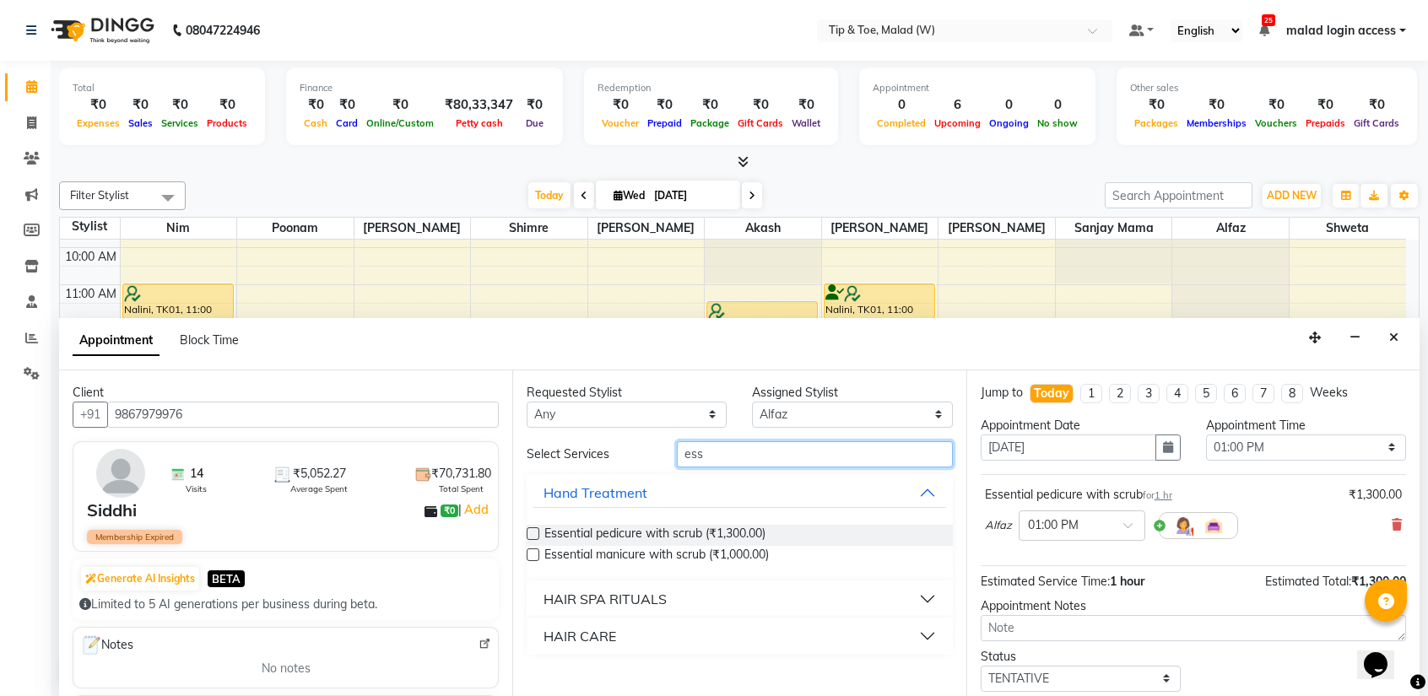
click at [743, 458] on input "ess" at bounding box center [814, 454] width 275 height 26
click at [528, 532] on label at bounding box center [533, 533] width 13 height 13
click at [528, 532] on input "checkbox" at bounding box center [532, 535] width 11 height 11
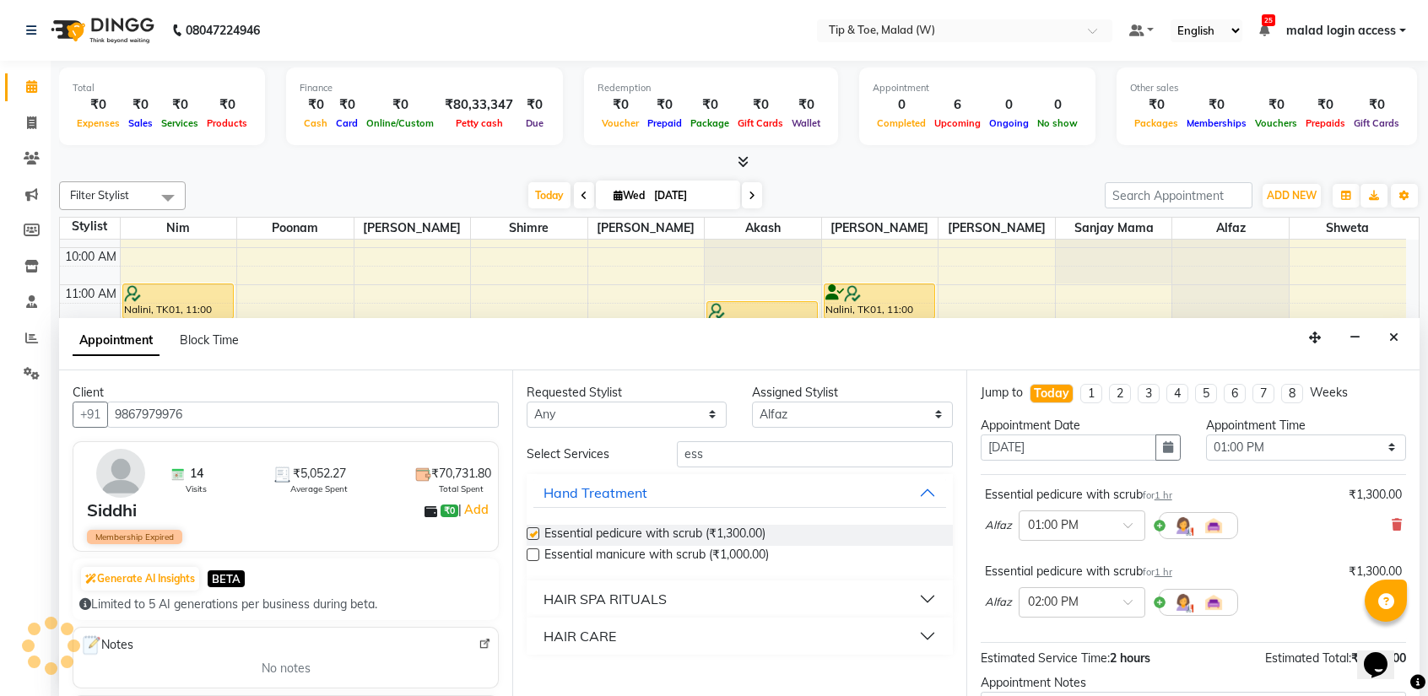
checkbox input "false"
click at [1121, 602] on div at bounding box center [1081, 601] width 125 height 18
click at [1050, 635] on div "01:00 PM" at bounding box center [1081, 650] width 125 height 31
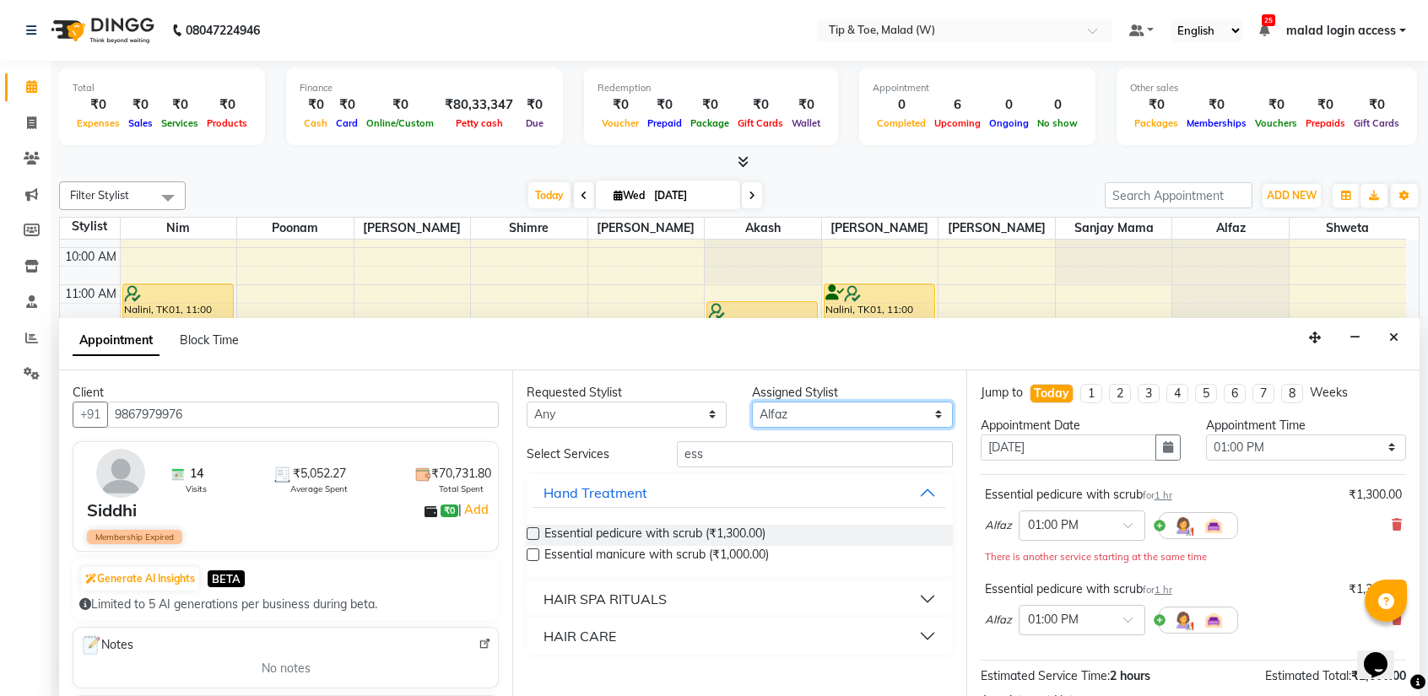
click at [830, 413] on select "Select Ajay Akash Alfaz Dibakar Manisha Singh Mayur Nim poonam Sanjay mama Shim…" at bounding box center [852, 415] width 200 height 26
select select "87401"
click at [752, 402] on select "Select Ajay Akash Alfaz Dibakar Manisha Singh Mayur Nim poonam Sanjay mama Shim…" at bounding box center [852, 415] width 200 height 26
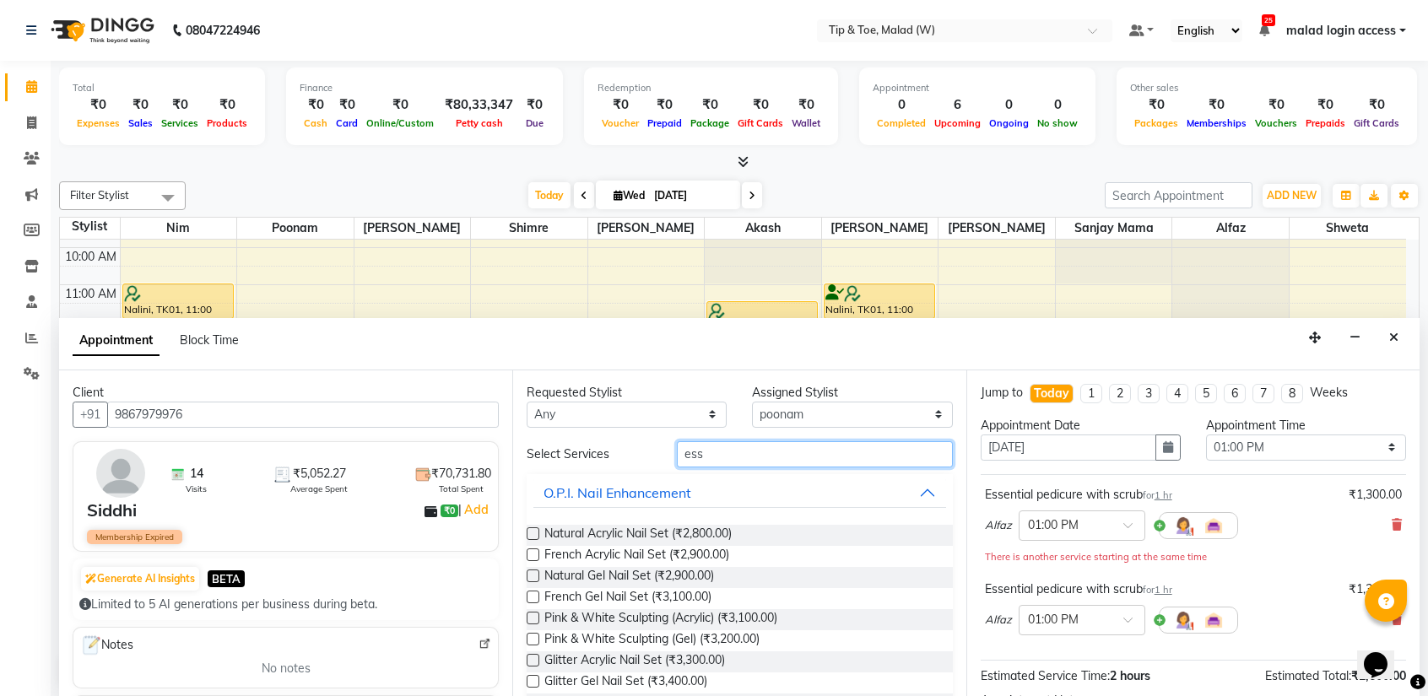
click at [731, 455] on input "ess" at bounding box center [814, 454] width 275 height 26
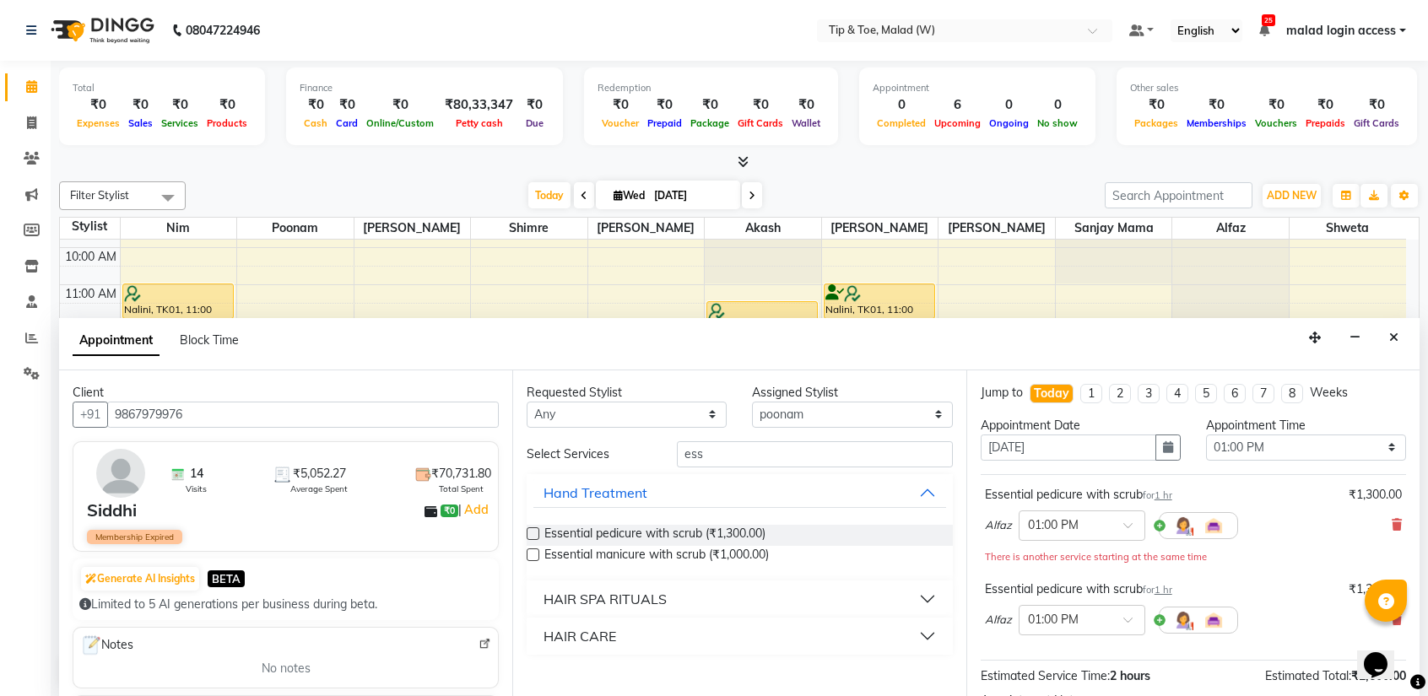
click at [532, 554] on label at bounding box center [533, 554] width 13 height 13
click at [532, 554] on input "checkbox" at bounding box center [532, 556] width 11 height 11
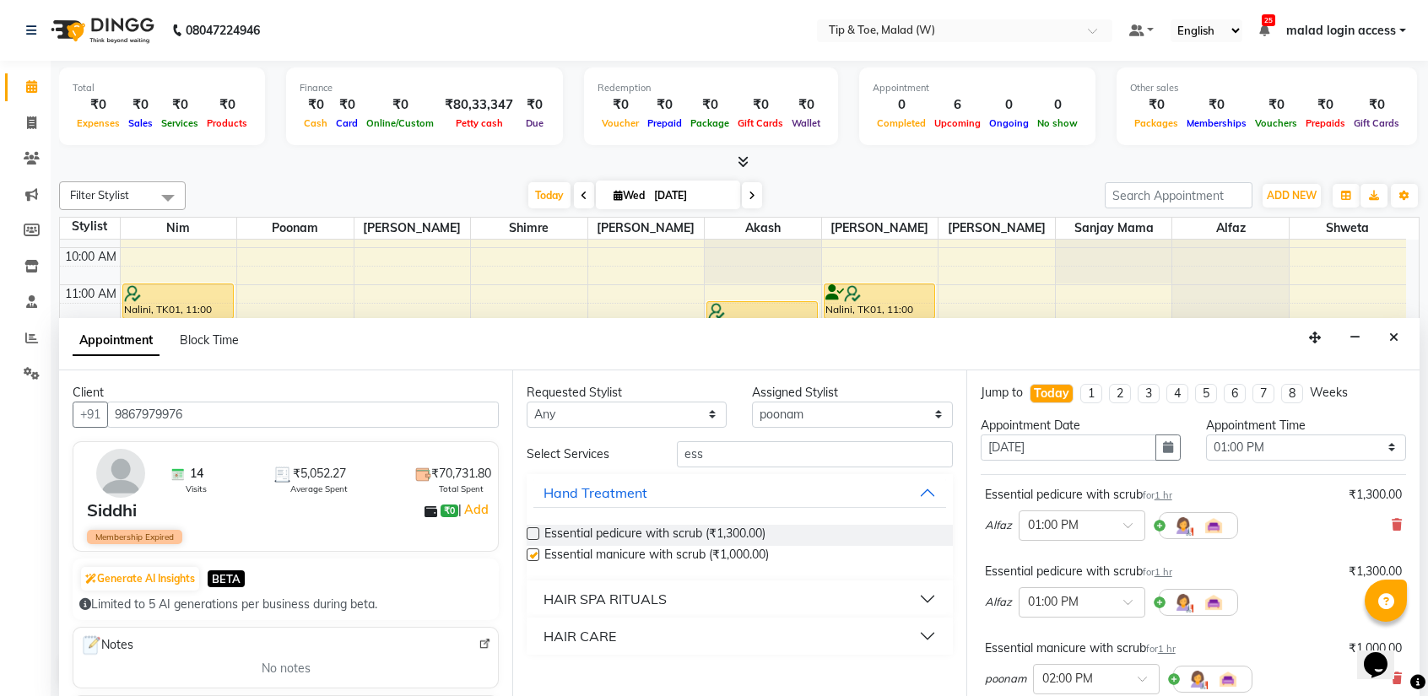
checkbox input "false"
click at [1136, 674] on div at bounding box center [1096, 678] width 125 height 18
click at [1137, 679] on span at bounding box center [1147, 684] width 21 height 18
click at [1146, 675] on span at bounding box center [1147, 684] width 21 height 18
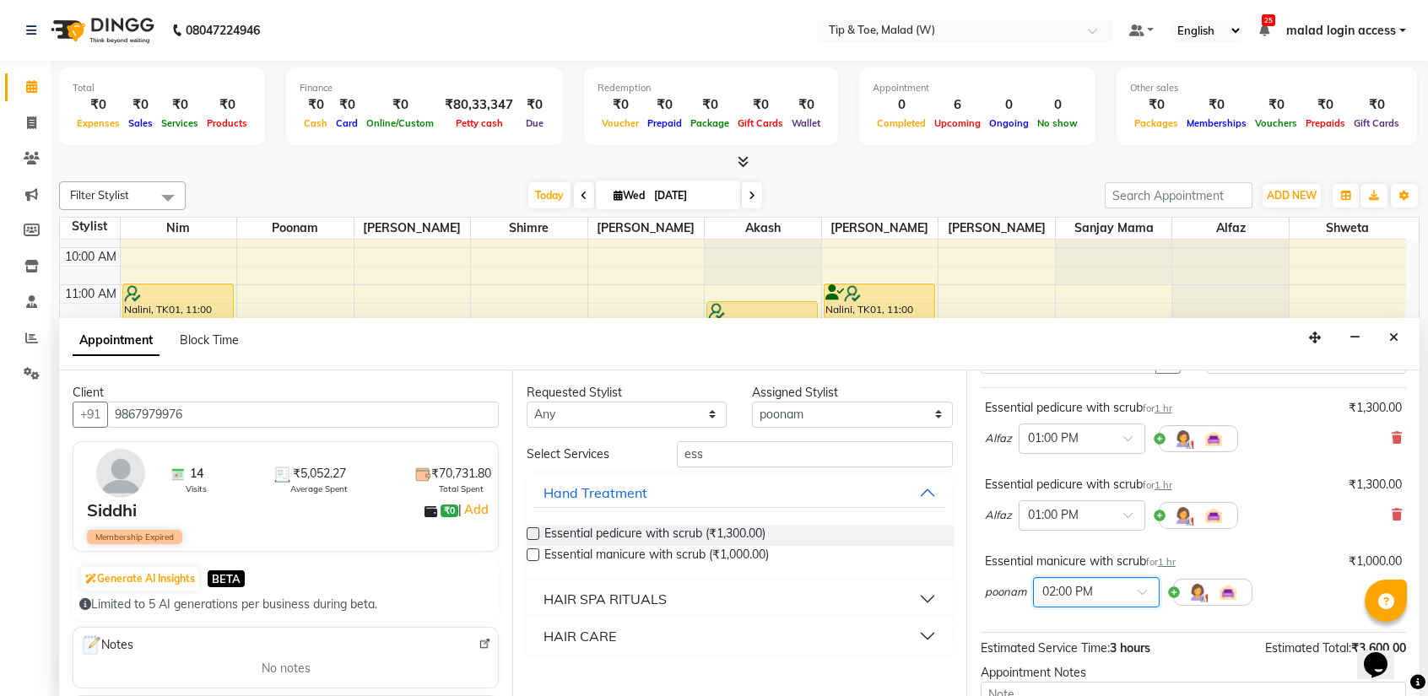
scroll to position [135, 0]
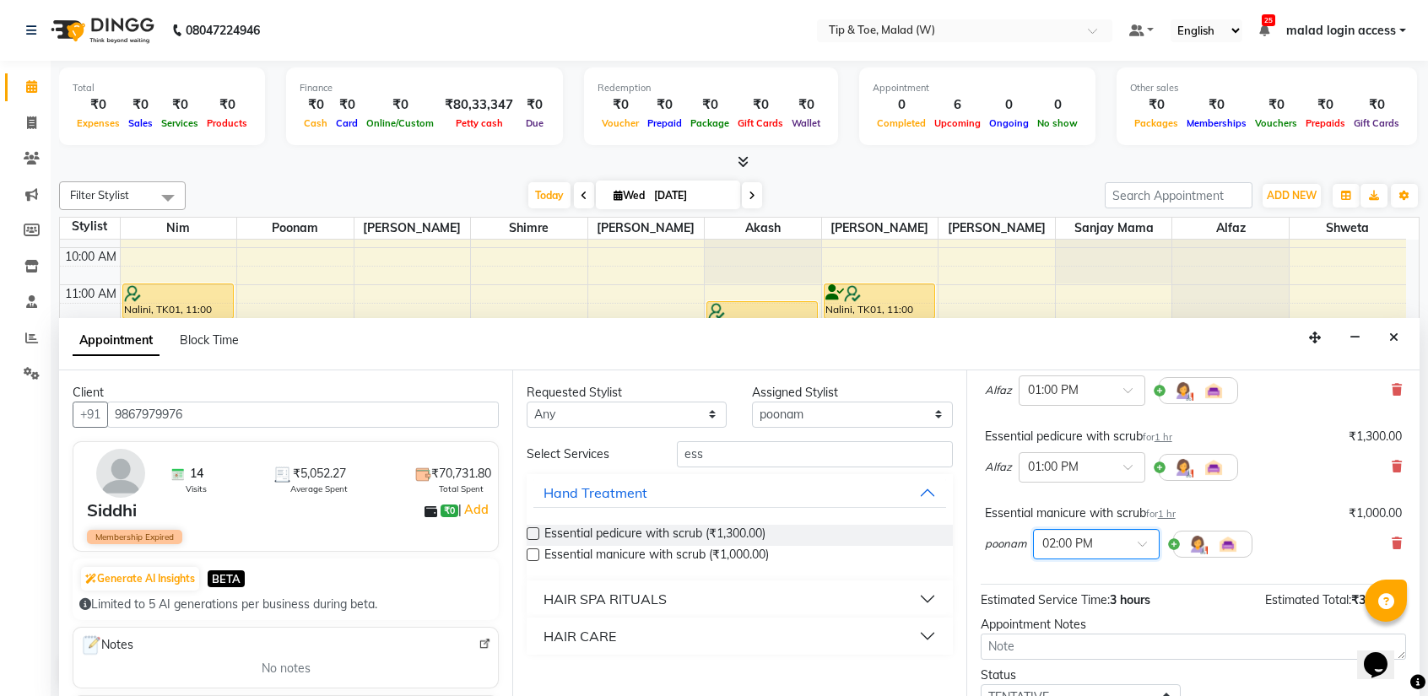
click at [1109, 540] on input "text" at bounding box center [1079, 543] width 74 height 18
click at [1073, 584] on div "01:00 PM" at bounding box center [1096, 585] width 125 height 31
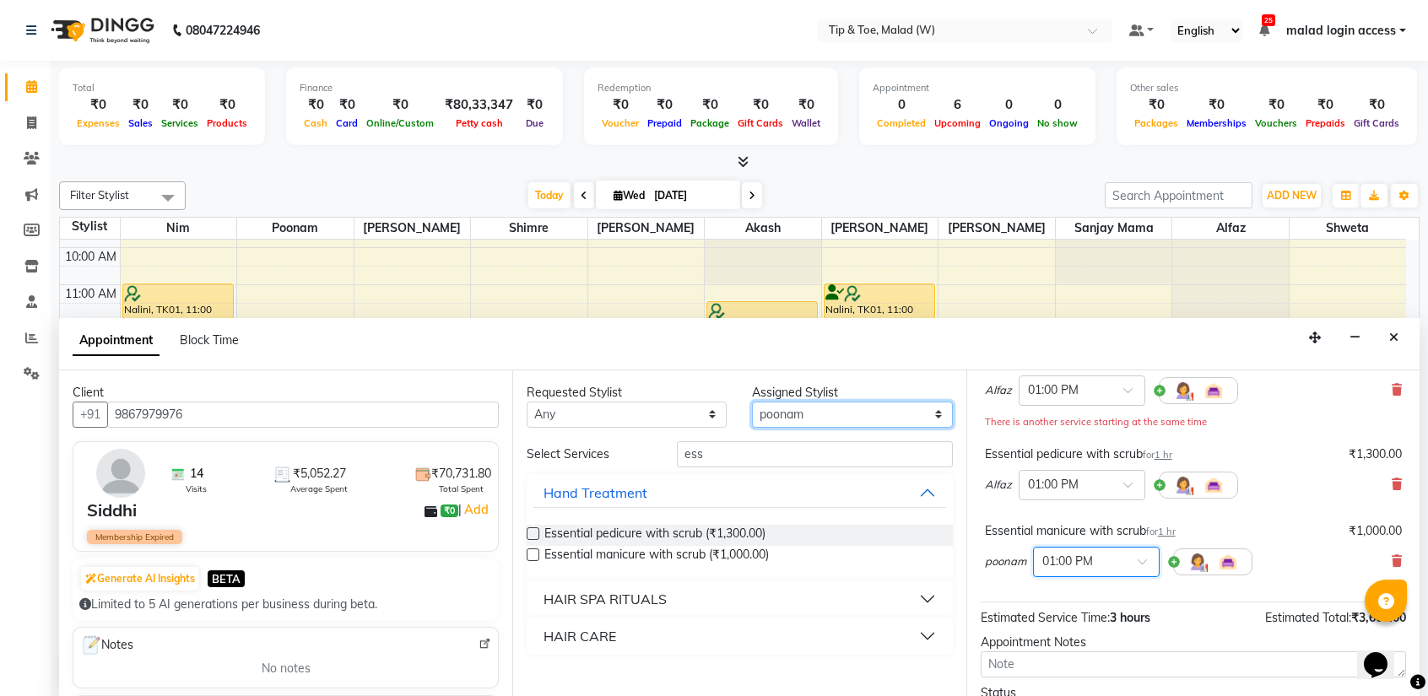
click at [817, 415] on select "Select Ajay Akash Alfaz Dibakar Manisha Singh Mayur Nim poonam Sanjay mama Shim…" at bounding box center [852, 415] width 200 height 26
select select "84683"
click at [752, 402] on select "Select Ajay Akash Alfaz Dibakar Manisha Singh Mayur Nim poonam Sanjay mama Shim…" at bounding box center [852, 415] width 200 height 26
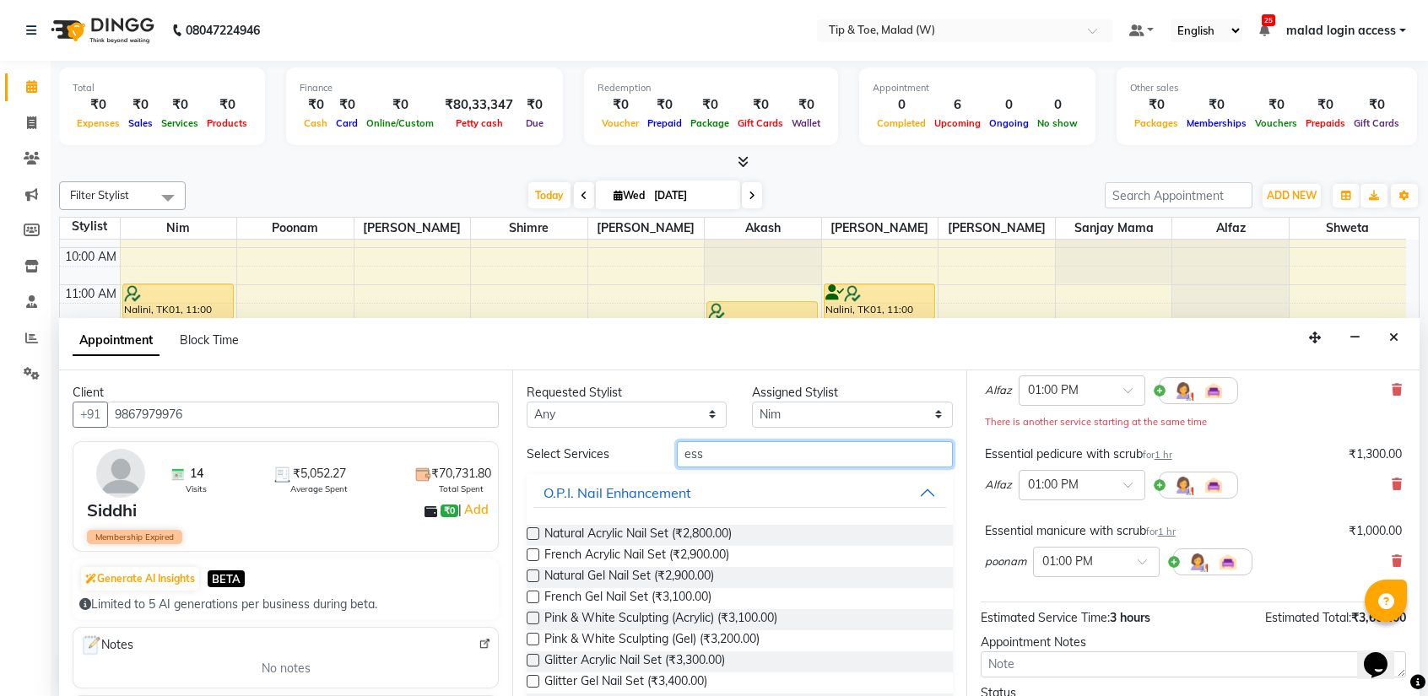
click at [748, 446] on input "ess" at bounding box center [814, 454] width 275 height 26
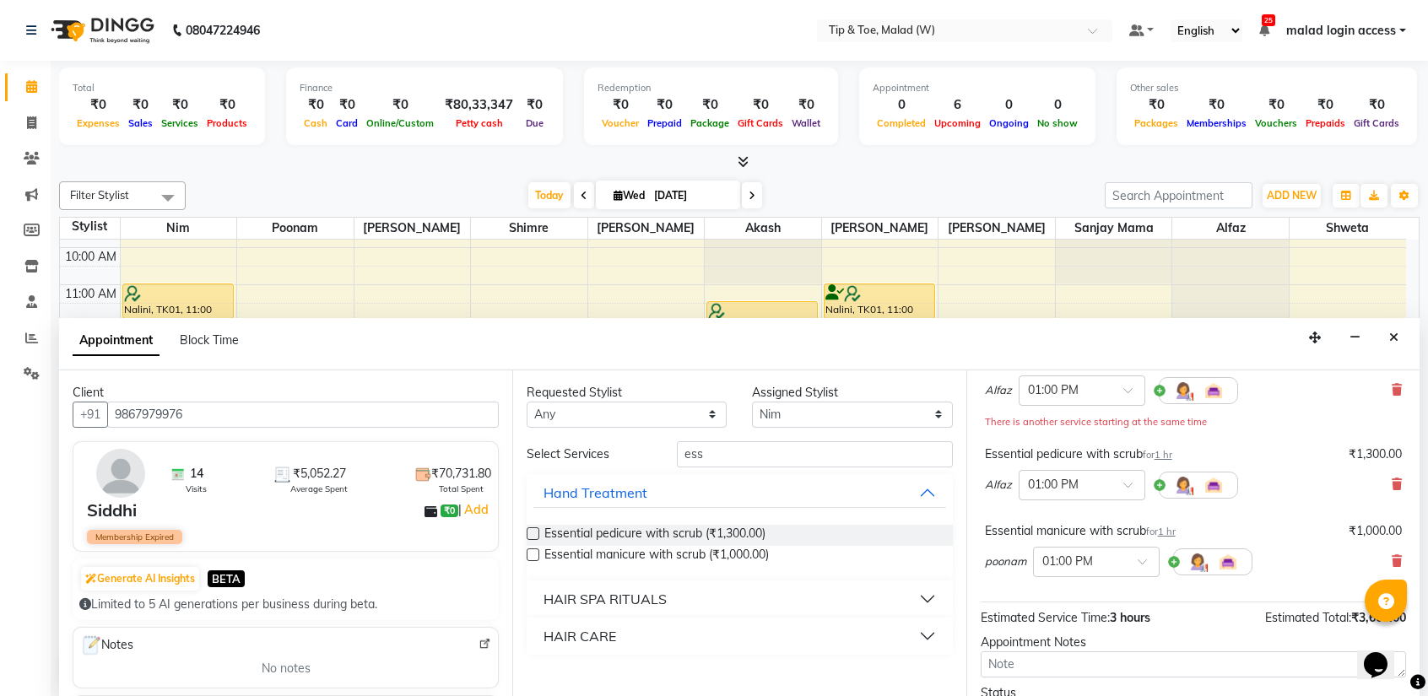
click at [532, 556] on label at bounding box center [533, 554] width 13 height 13
click at [532, 556] on input "checkbox" at bounding box center [532, 556] width 11 height 11
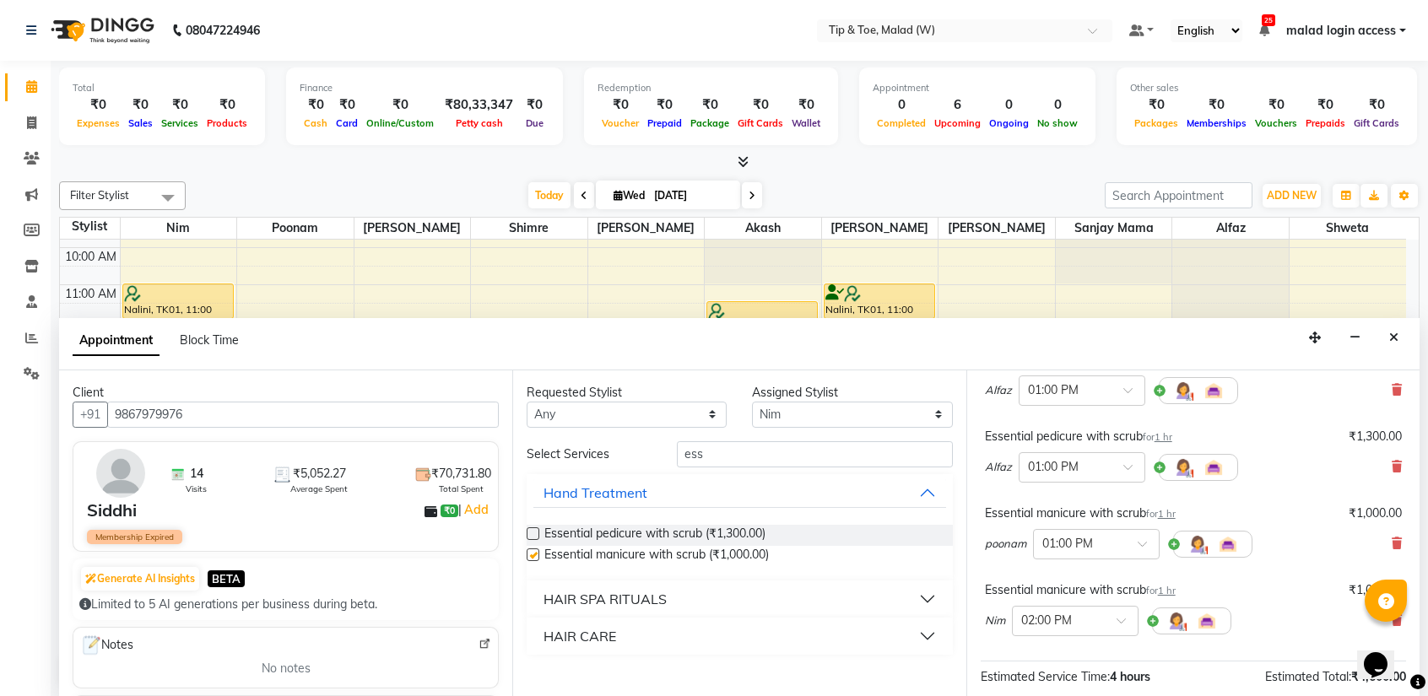
checkbox input "false"
click at [1117, 622] on span at bounding box center [1126, 626] width 21 height 18
click at [1042, 662] on div "01:00 PM" at bounding box center [1075, 664] width 125 height 31
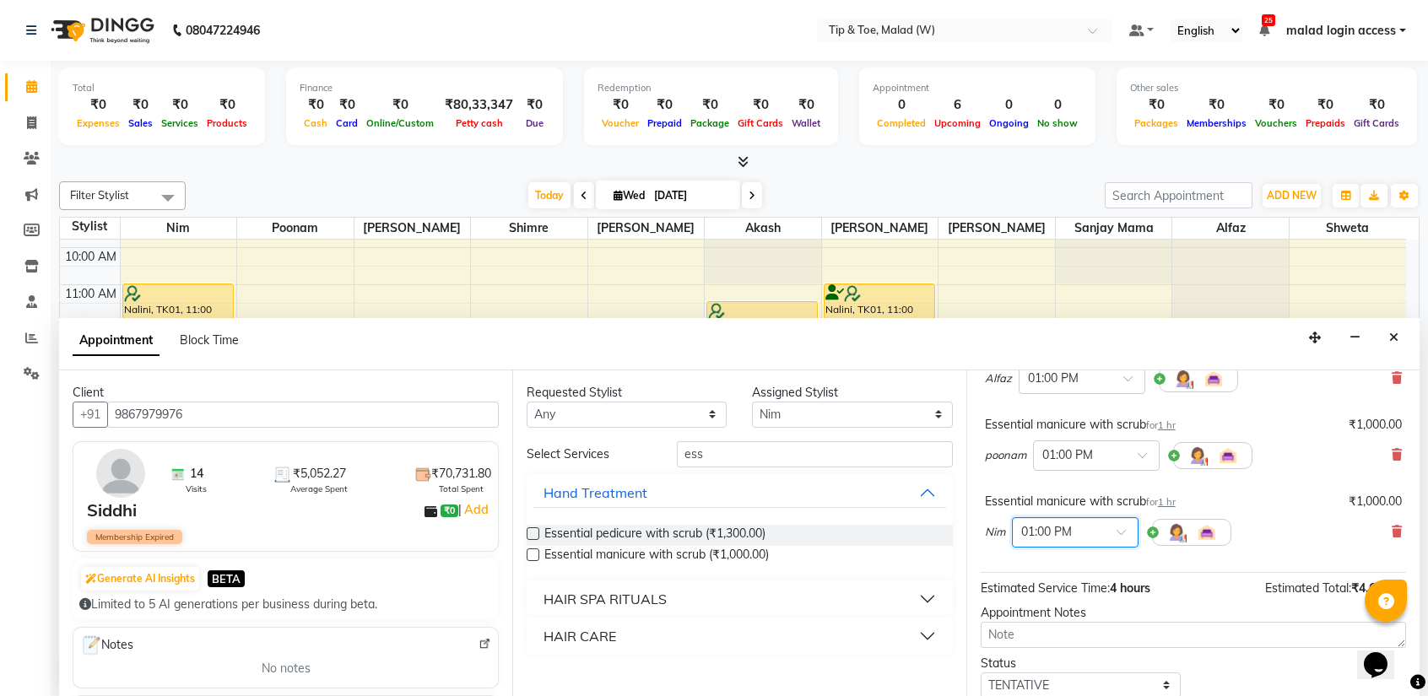
scroll to position [347, 0]
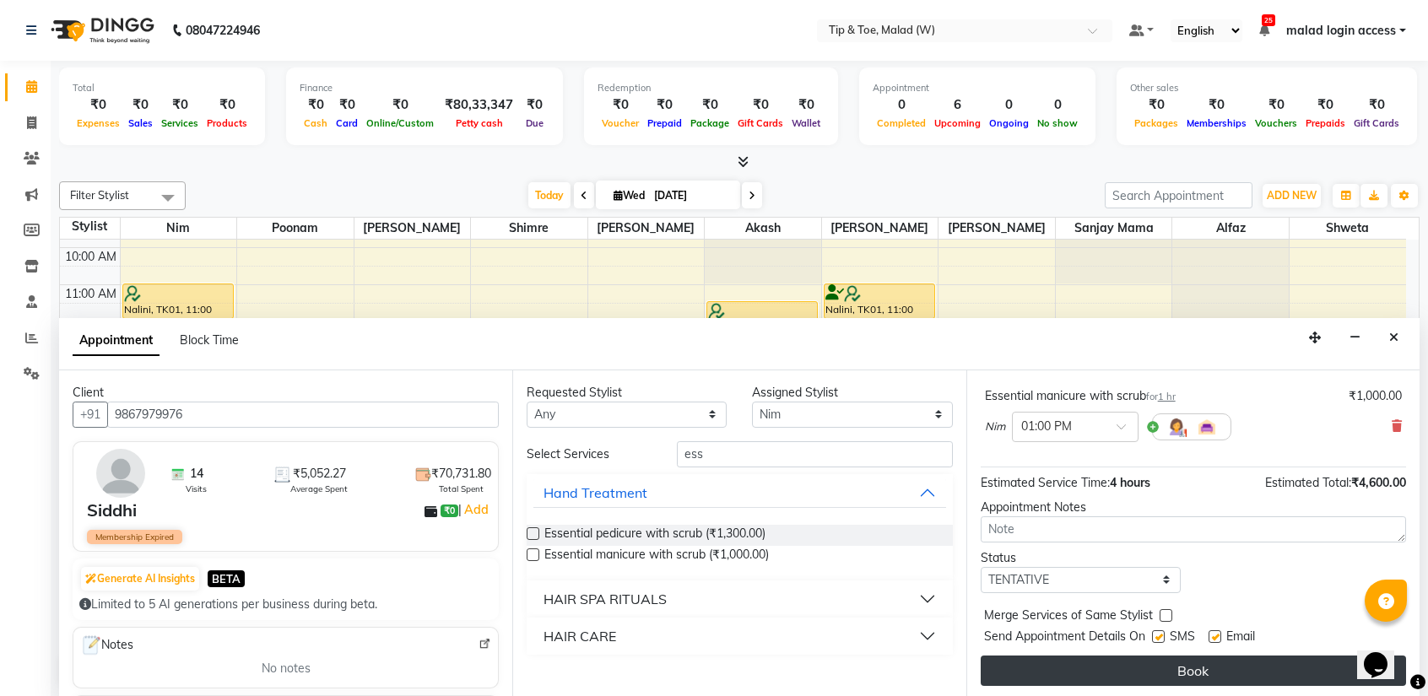
click at [1190, 665] on button "Book" at bounding box center [1192, 671] width 425 height 30
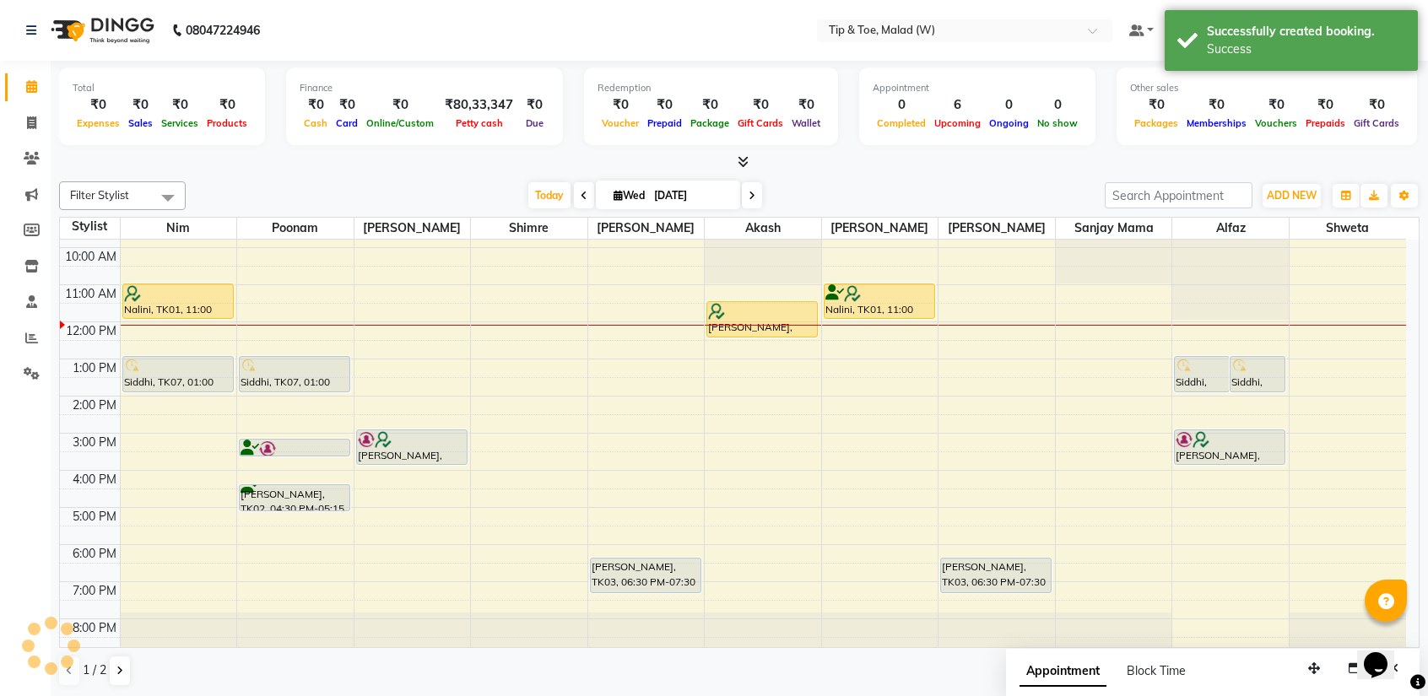
scroll to position [0, 0]
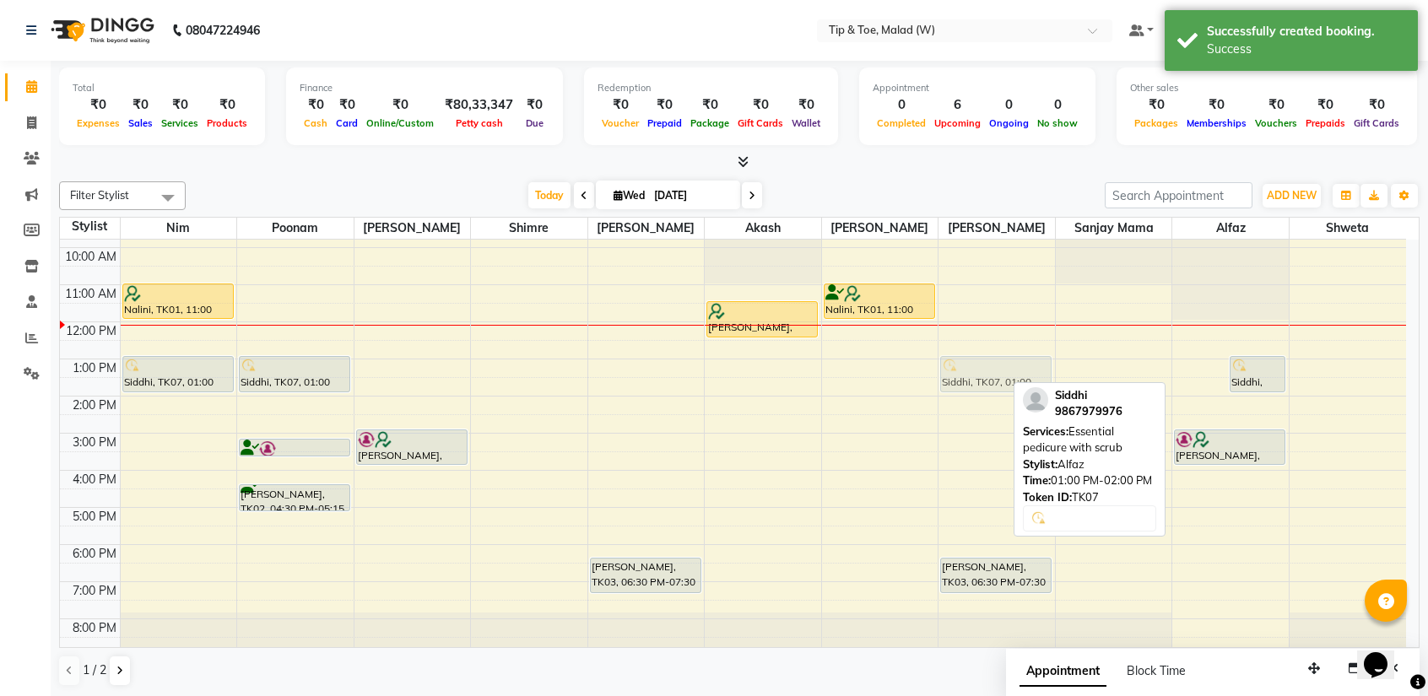
drag, startPoint x: 1190, startPoint y: 362, endPoint x: 1009, endPoint y: 370, distance: 180.8
click at [1009, 370] on tr "Nalini, TK01, 11:00 AM-12:00 PM, Essential manicure with scrub Siddhi, TK07, 01…" at bounding box center [733, 415] width 1346 height 482
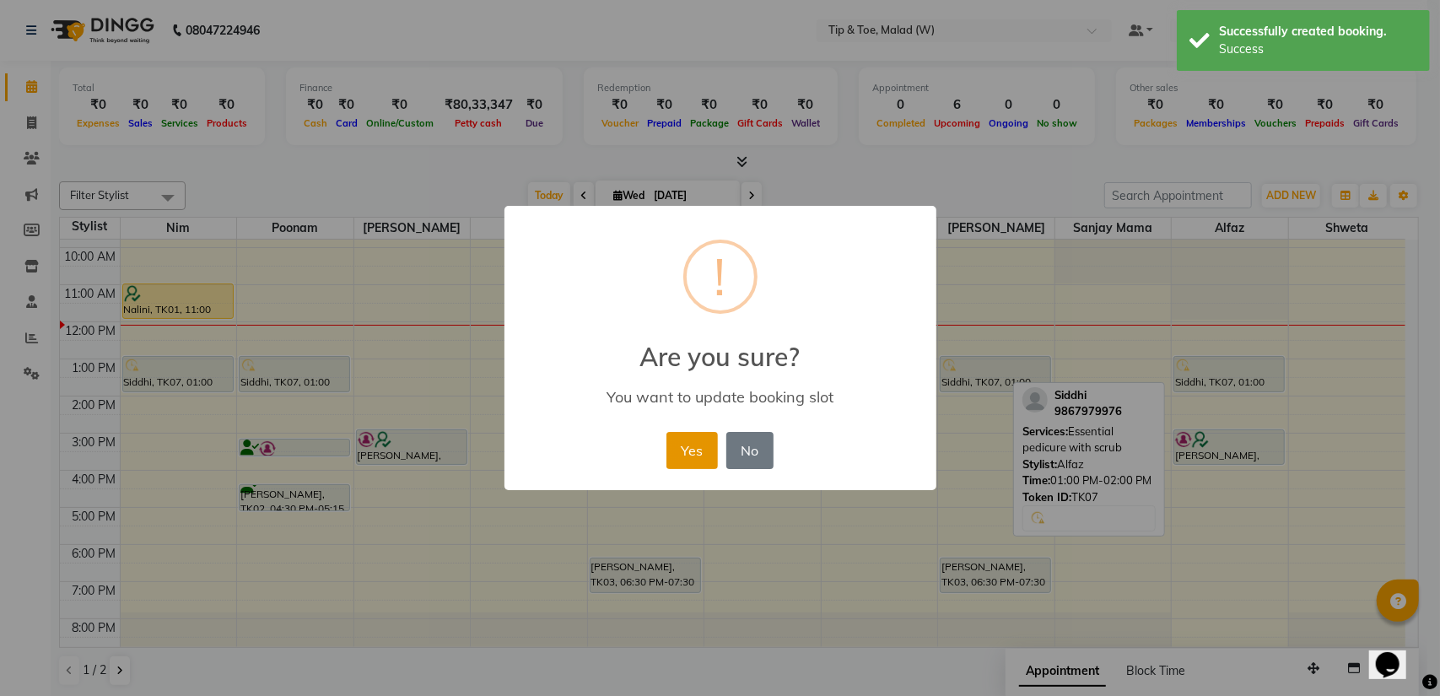
click at [710, 451] on button "Yes" at bounding box center [692, 450] width 51 height 37
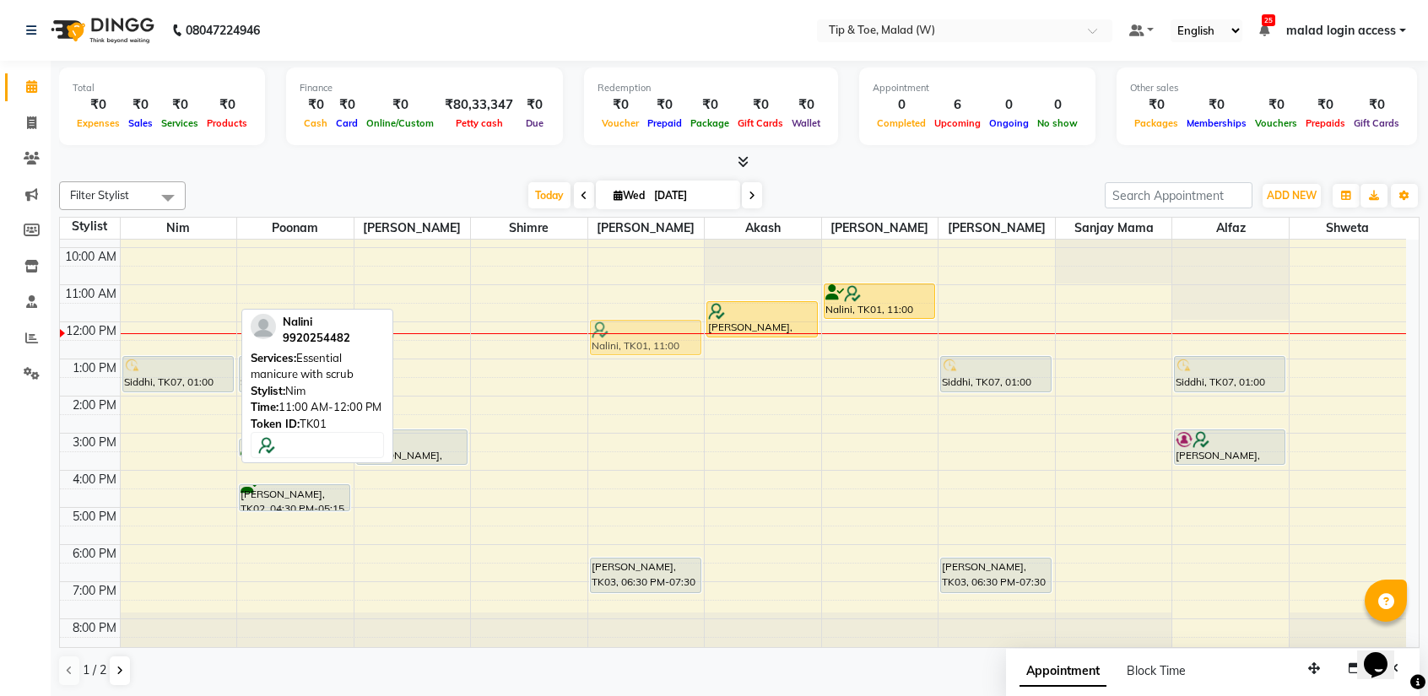
drag, startPoint x: 159, startPoint y: 293, endPoint x: 671, endPoint y: 308, distance: 511.5
click at [671, 308] on tr "Nalini, TK01, 11:00 AM-12:00 PM, Essential manicure with scrub Siddhi, TK07, 01…" at bounding box center [733, 415] width 1346 height 482
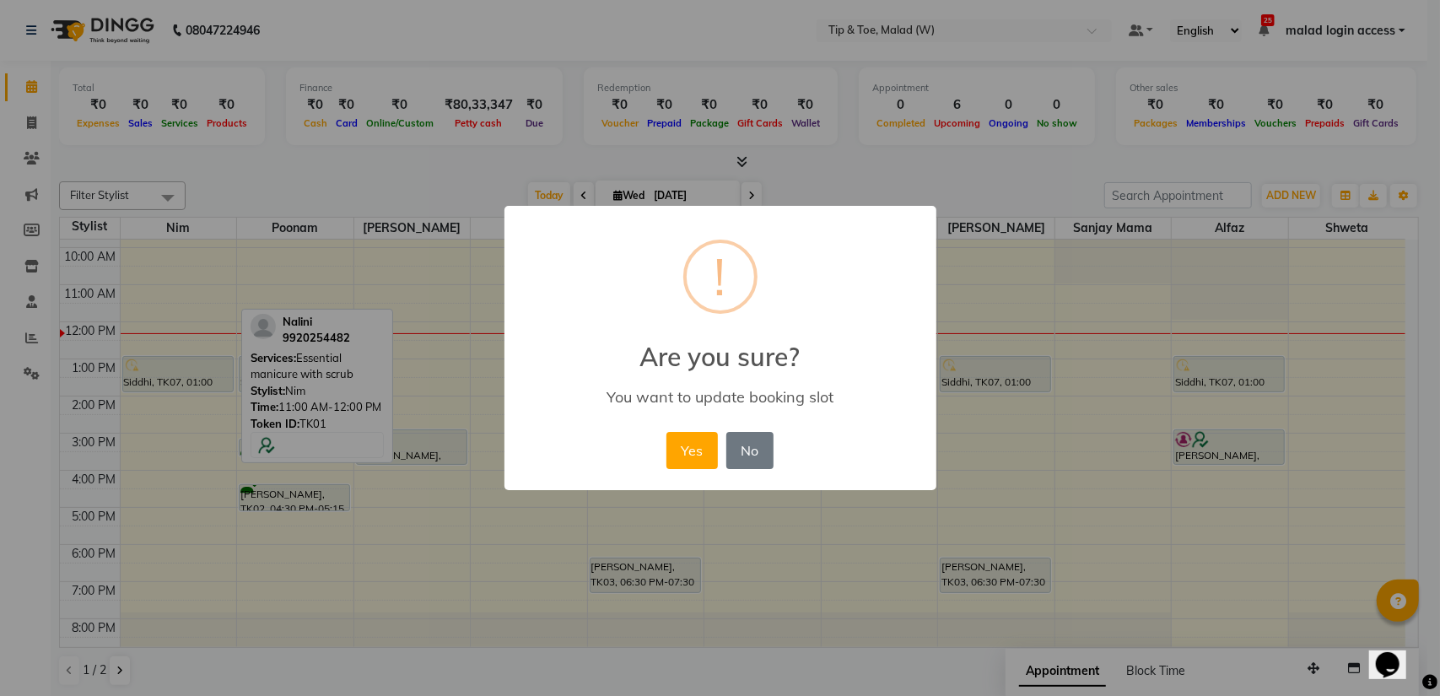
click at [671, 308] on div "× ! Are you sure? You want to update booking slot Yes No No" at bounding box center [721, 348] width 432 height 285
click at [700, 445] on button "Yes" at bounding box center [692, 450] width 51 height 37
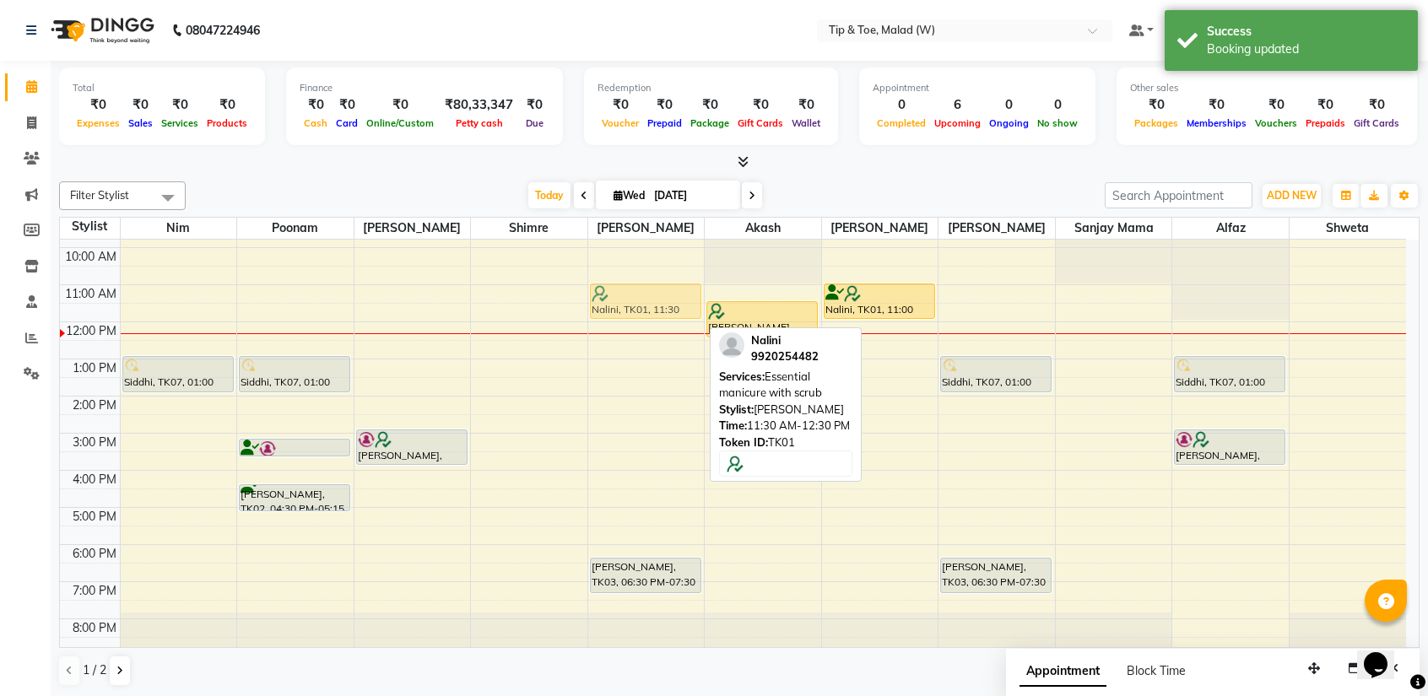
click at [645, 299] on div "Nalini, TK01, 11:30 AM-12:30 PM, Essential manicure with scrub Harpreet, TK03, …" at bounding box center [646, 415] width 116 height 482
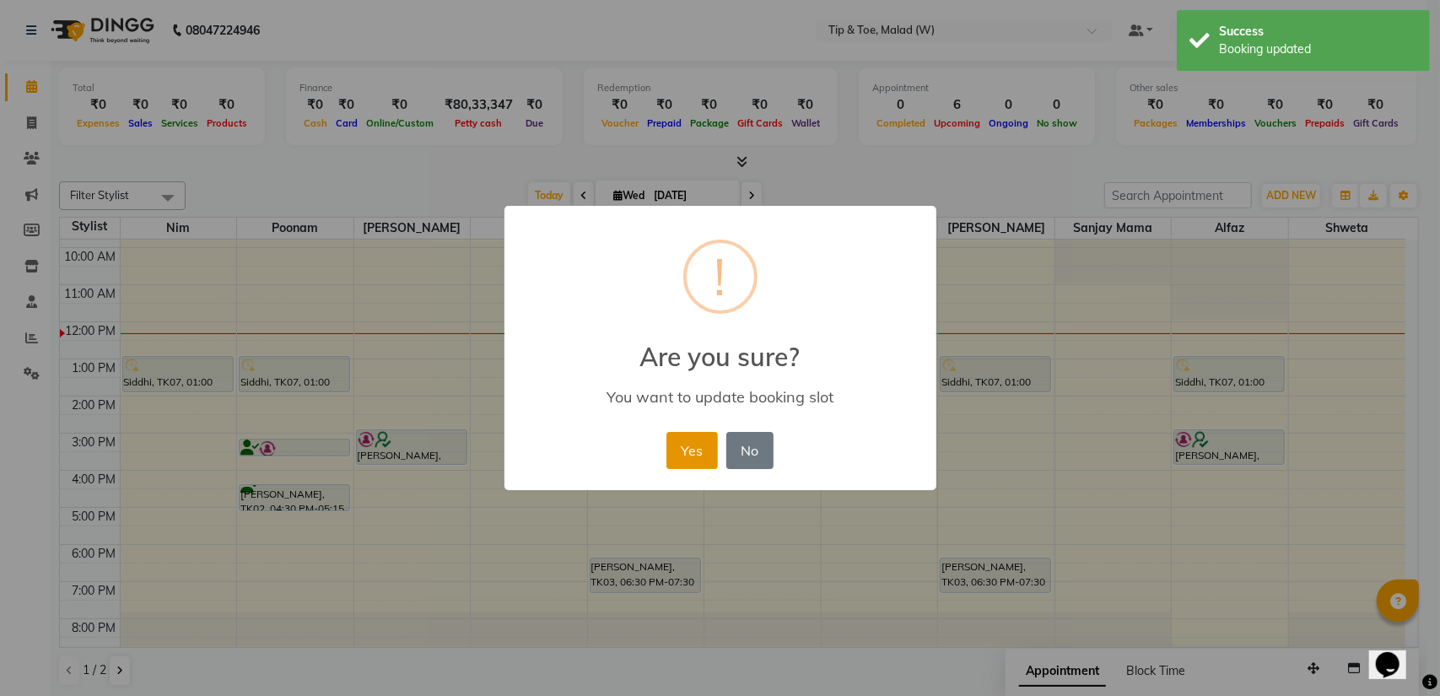
click at [686, 446] on button "Yes" at bounding box center [692, 450] width 51 height 37
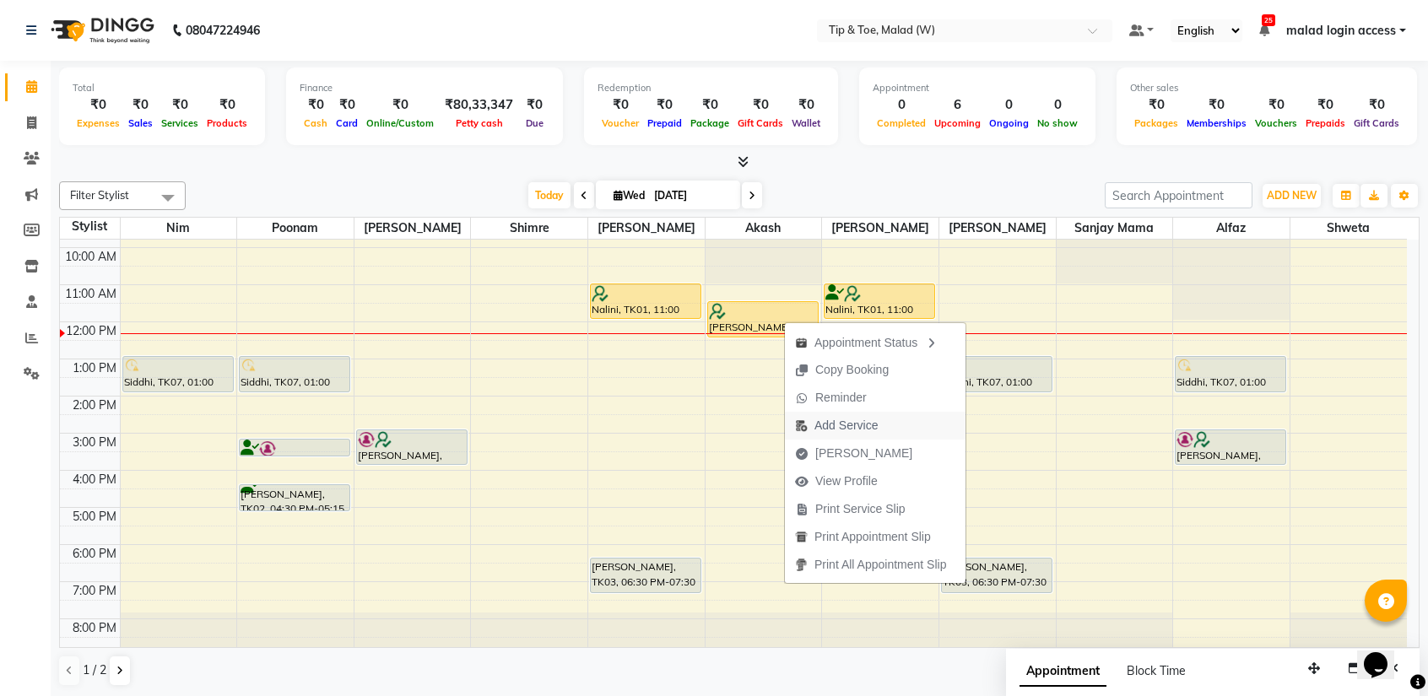
click at [842, 428] on span "Add Service" at bounding box center [845, 426] width 63 height 18
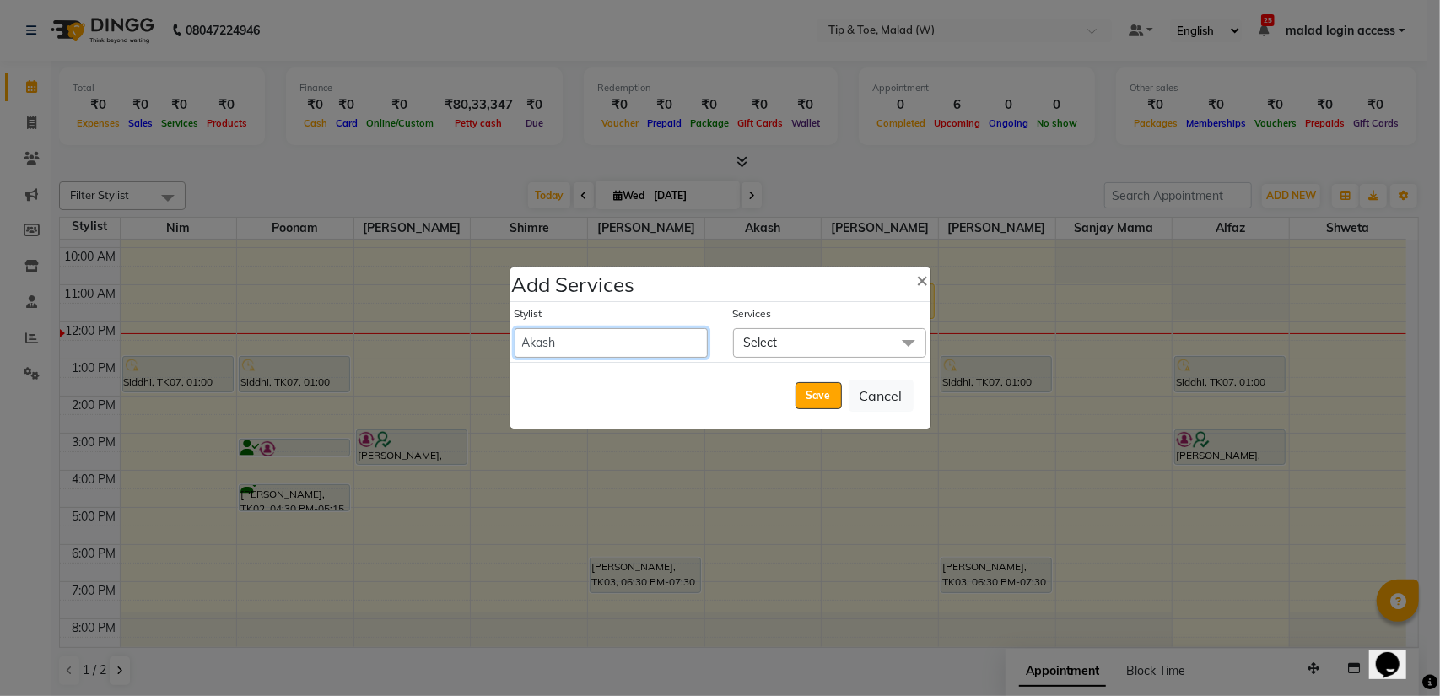
click at [555, 342] on select "Ajay Akash Alfaz Amreen Danish Dhanashree Dibakar House Sale Keshien Madhura ma…" at bounding box center [611, 343] width 193 height 30
select select "41794"
click at [515, 328] on select "Ajay Akash Alfaz Amreen Danish Dhanashree Dibakar House Sale Keshien Madhura ma…" at bounding box center [611, 343] width 193 height 30
select select "750"
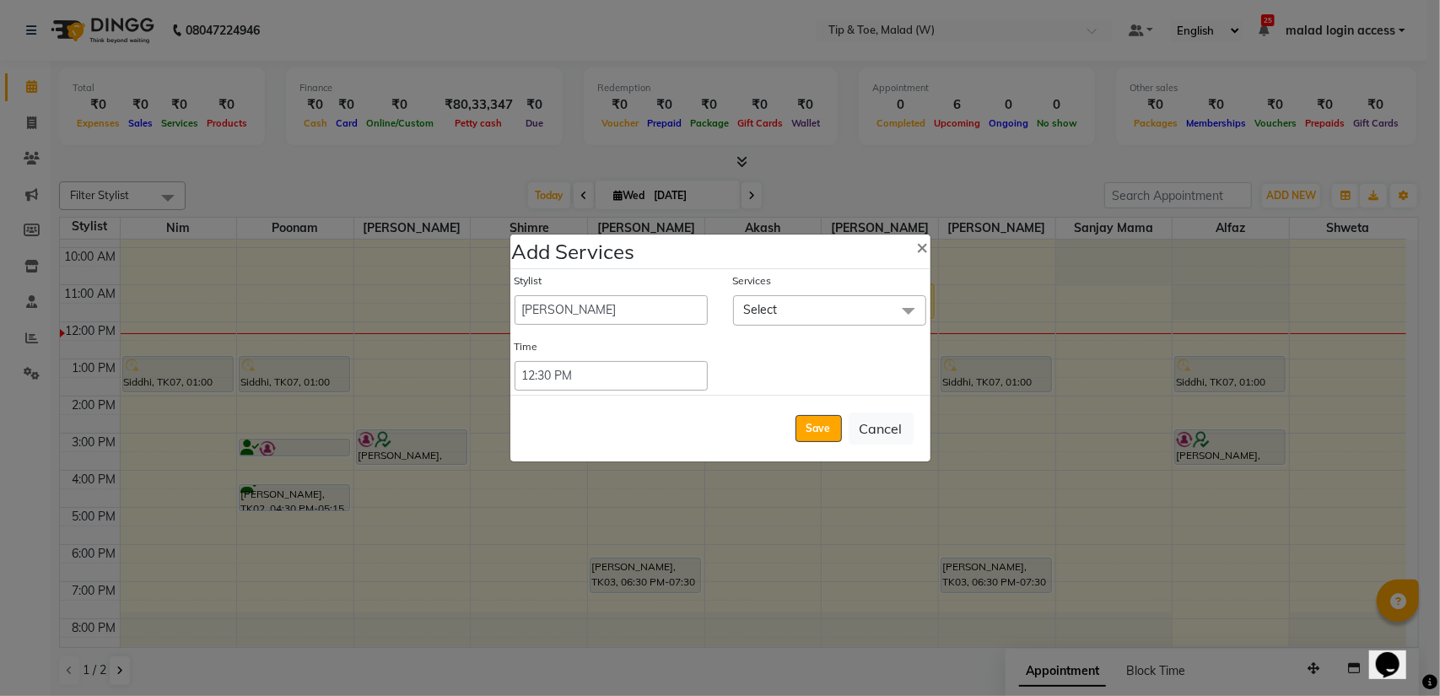
click at [783, 305] on span "Select" at bounding box center [829, 310] width 193 height 30
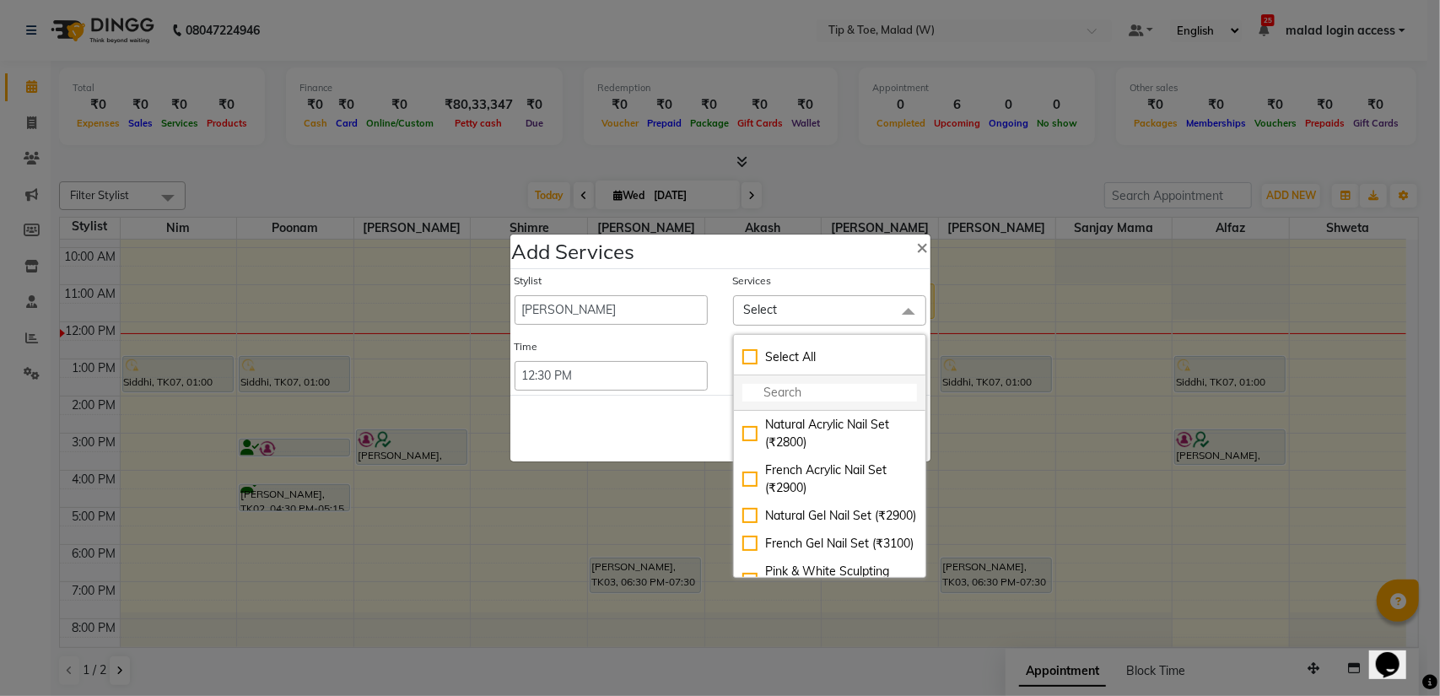
click at [765, 395] on input "multiselect-search" at bounding box center [830, 393] width 175 height 18
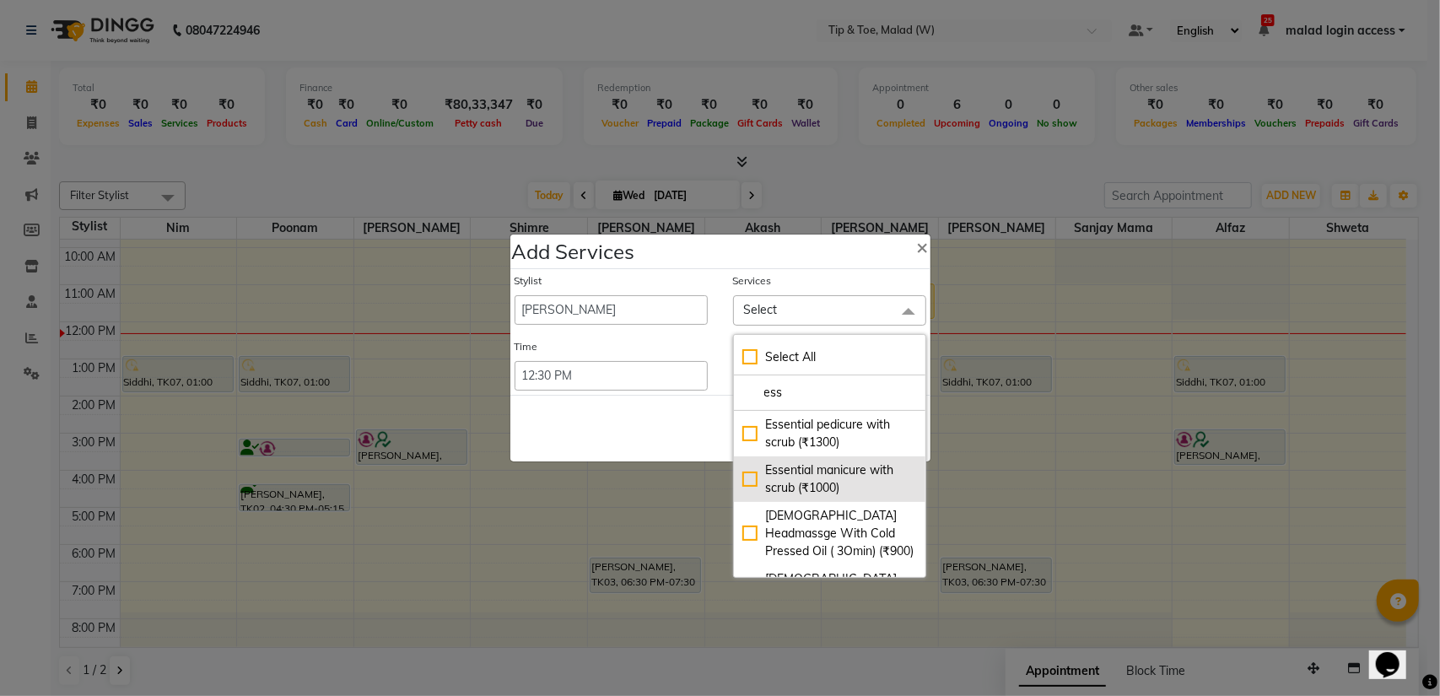
type input "ess"
click at [751, 477] on div "Essential manicure with scrub (₹1000)" at bounding box center [830, 479] width 175 height 35
checkbox input "true"
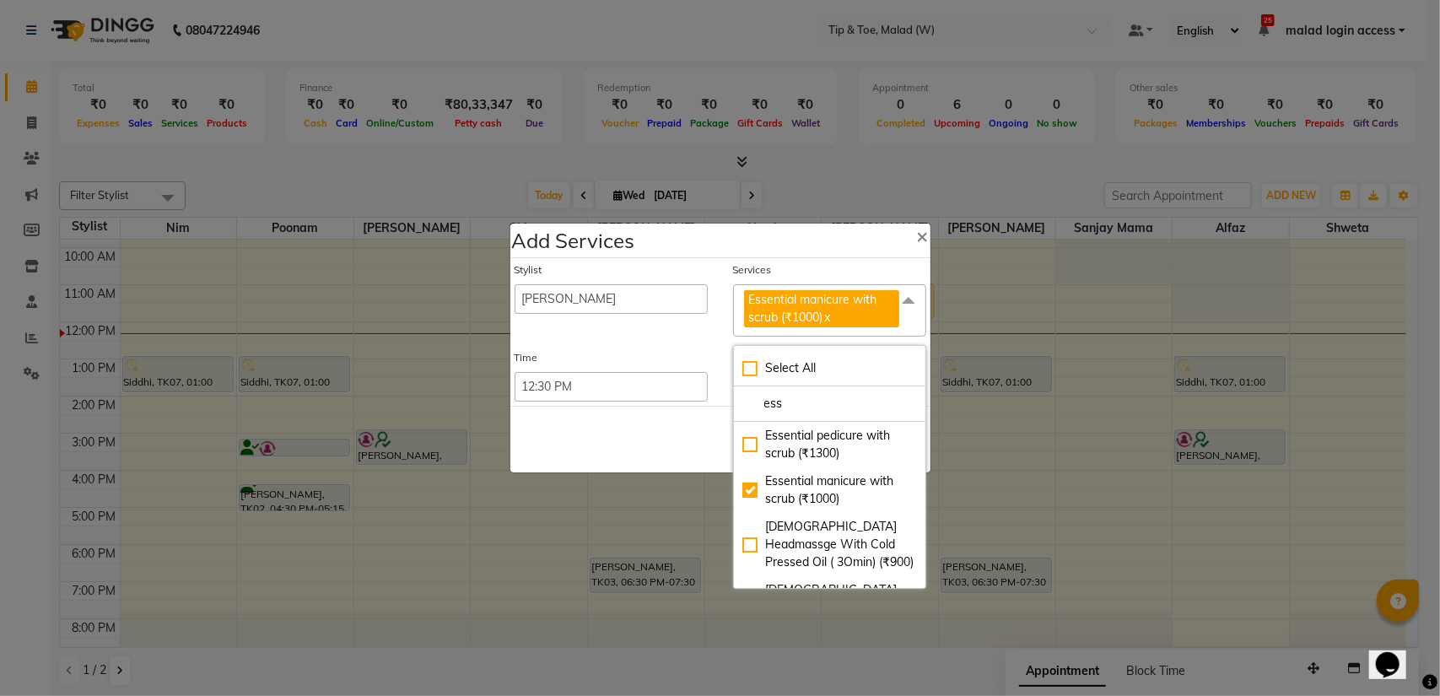
click at [668, 343] on div "Stylist Ajay Akash Alfaz Amreen Danish Dhanashree Dibakar House Sale Keshien Ma…" at bounding box center [720, 332] width 420 height 149
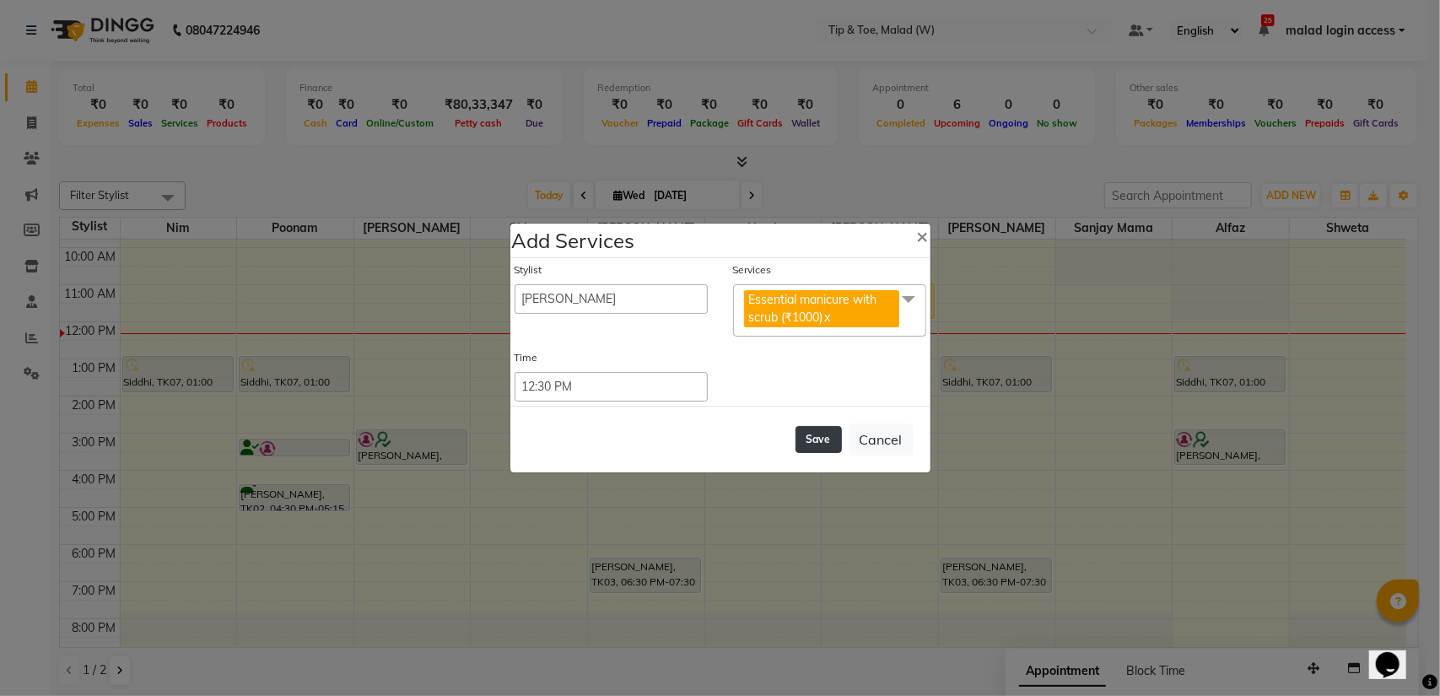
click at [823, 443] on button "Save" at bounding box center [819, 439] width 46 height 27
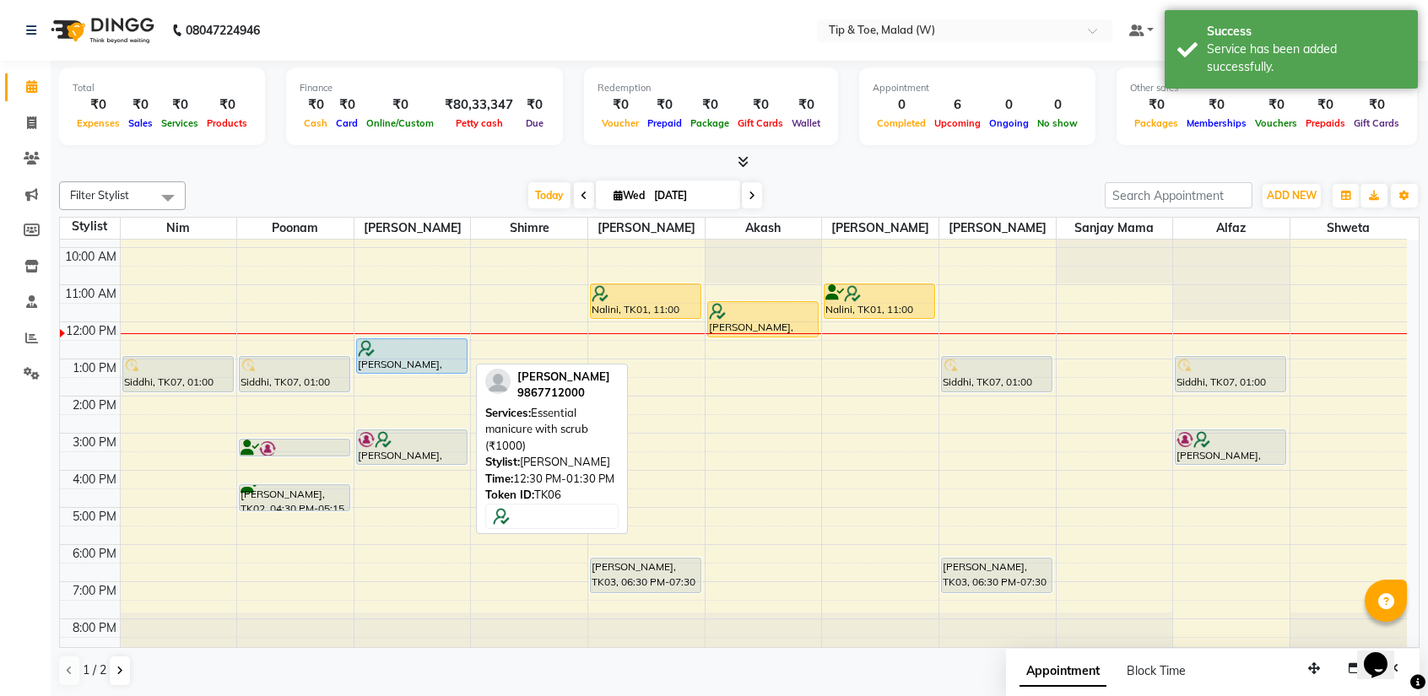
click at [392, 347] on div at bounding box center [412, 348] width 108 height 17
click at [393, 342] on div at bounding box center [412, 348] width 108 height 17
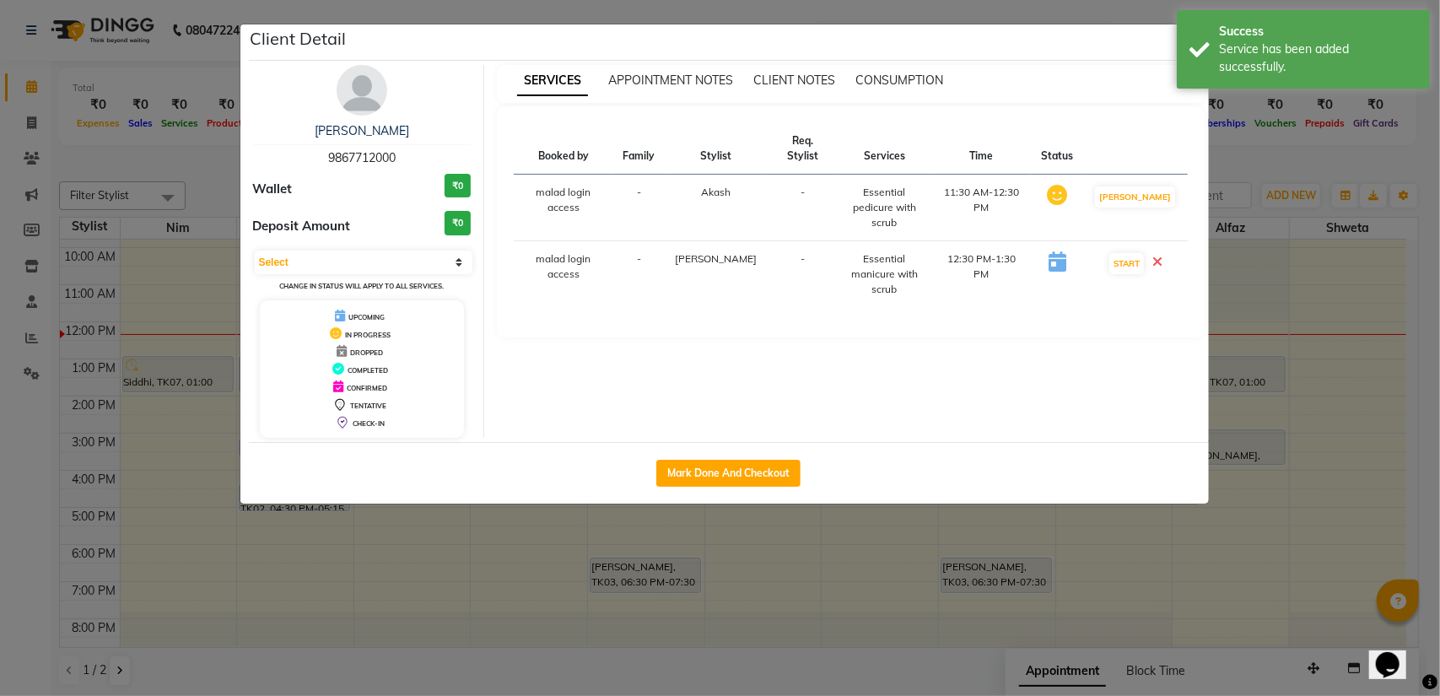
click at [1313, 360] on ngb-modal-window "Client Detail Wilma Piccolo 9867712000 Wallet ₹0 Deposit Amount ₹0 Select IN SE…" at bounding box center [720, 348] width 1440 height 696
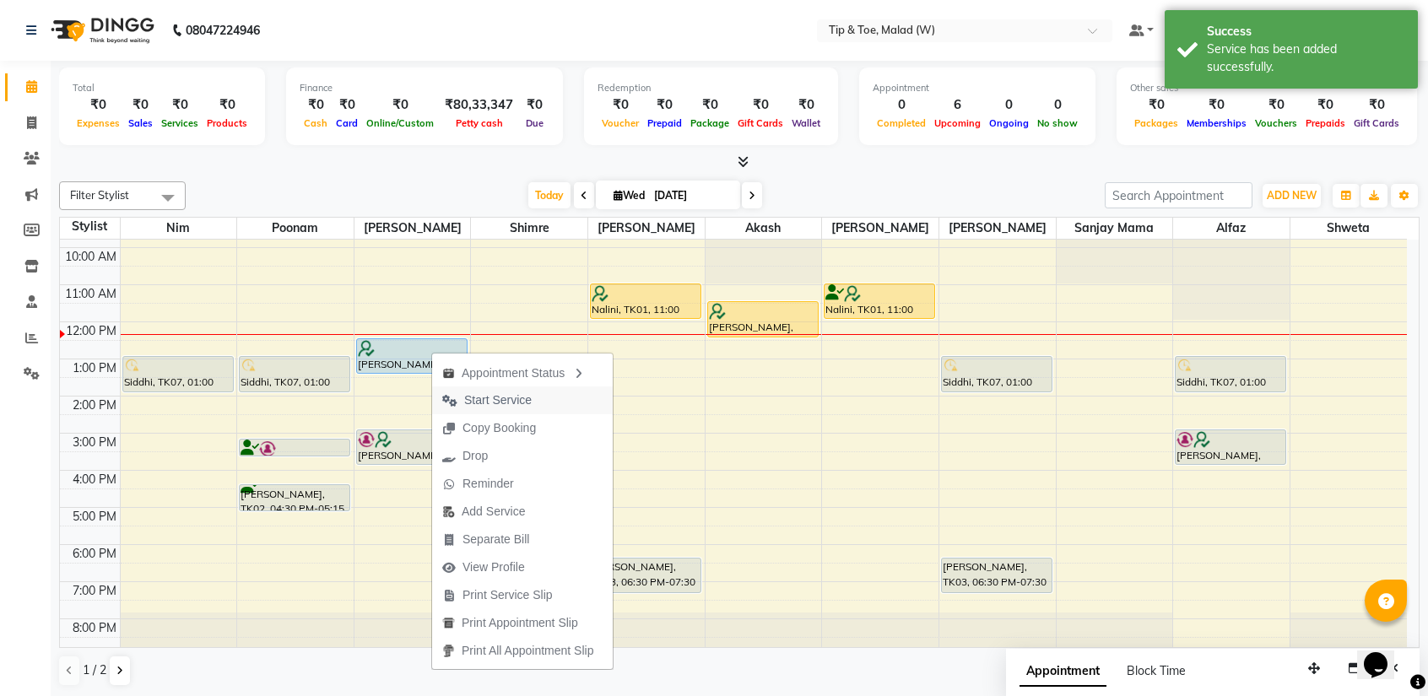
click at [481, 394] on span "Start Service" at bounding box center [498, 401] width 68 height 18
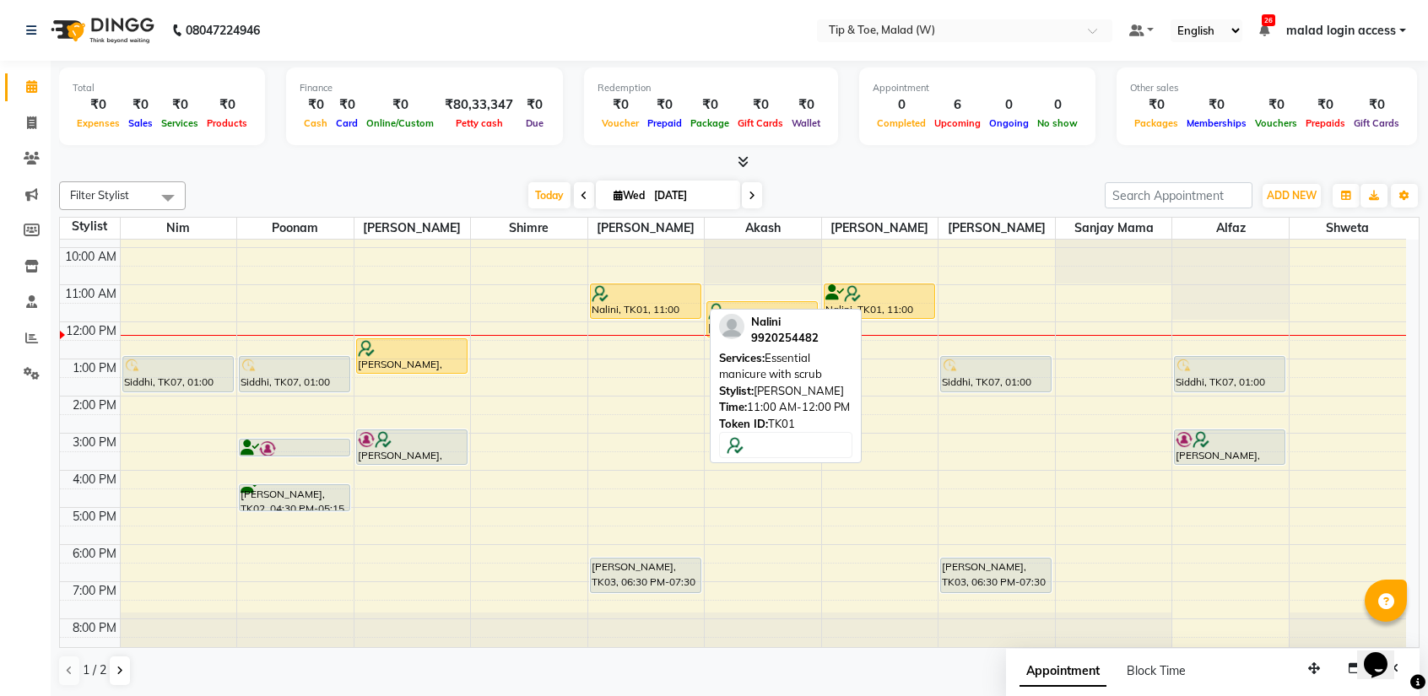
click at [641, 289] on div at bounding box center [645, 293] width 108 height 17
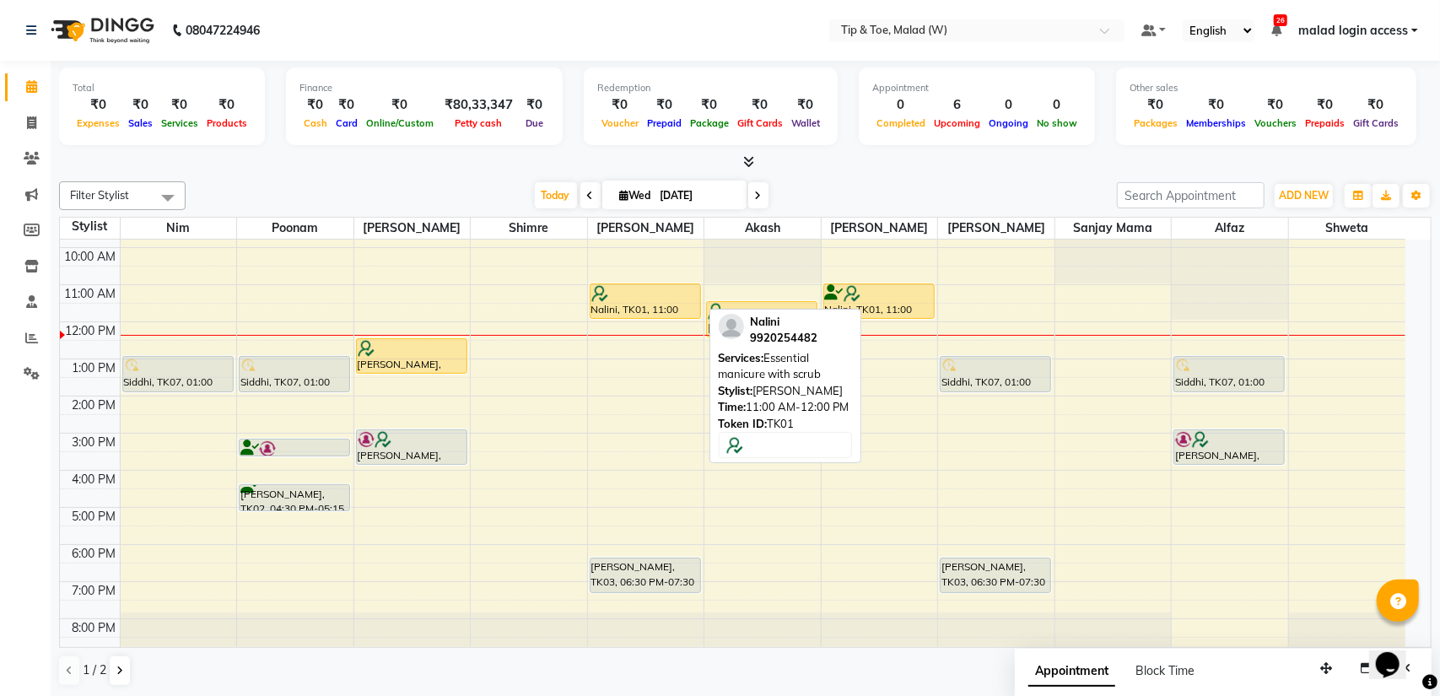
select select "1"
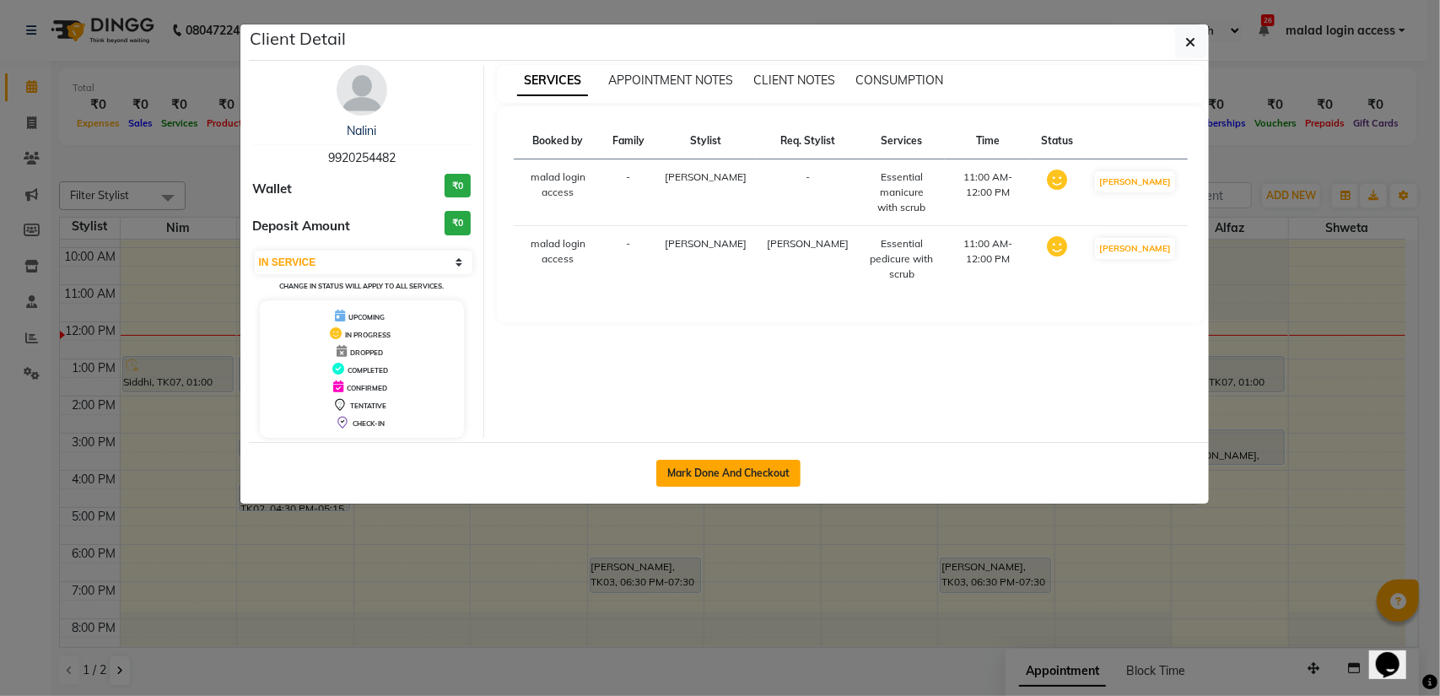
click at [741, 470] on button "Mark Done And Checkout" at bounding box center [728, 473] width 144 height 27
select select "5930"
select select "service"
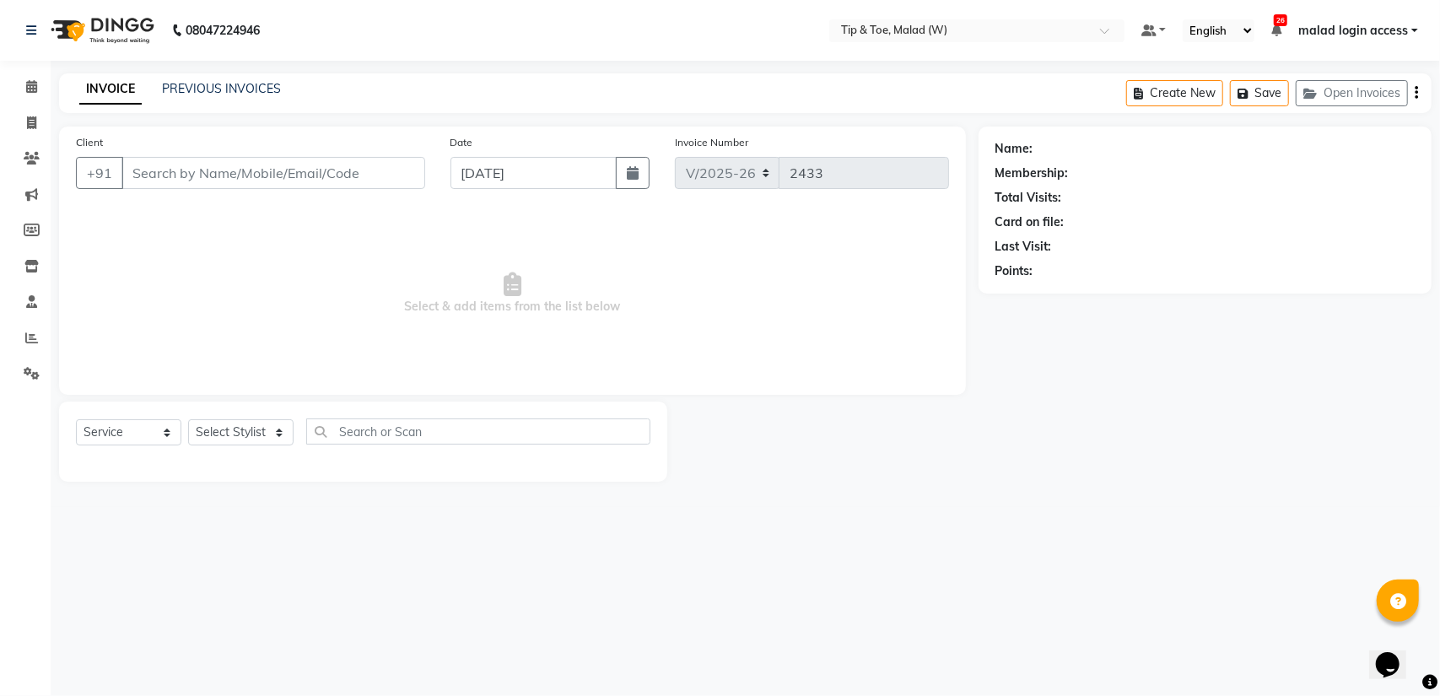
type input "9920254482"
select select "77019"
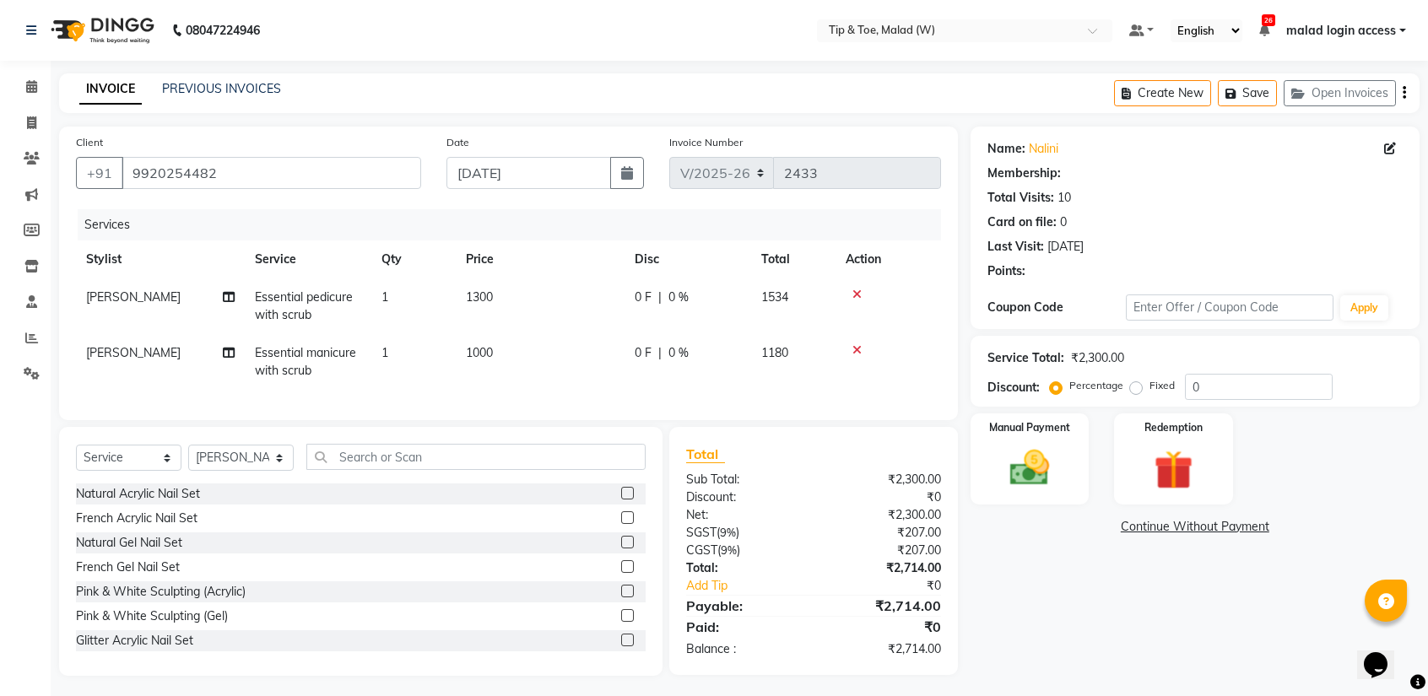
select select "1: Object"
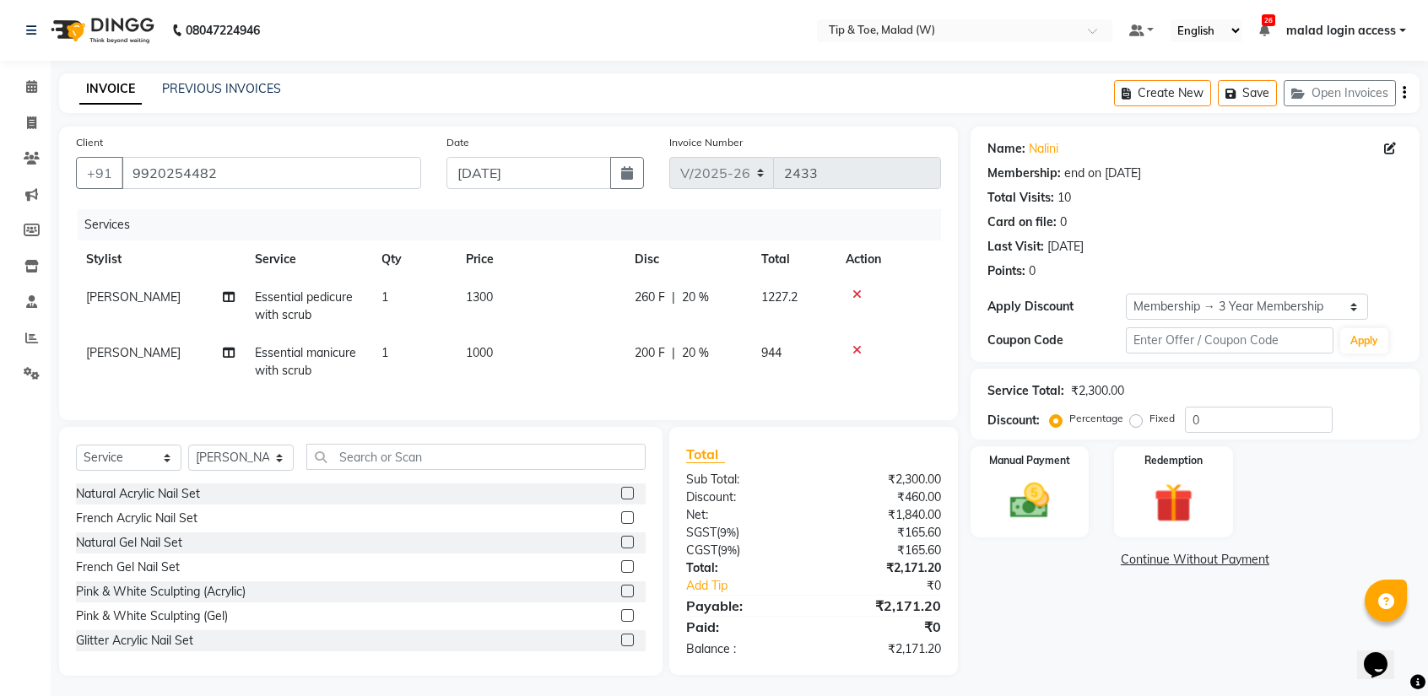
type input "20"
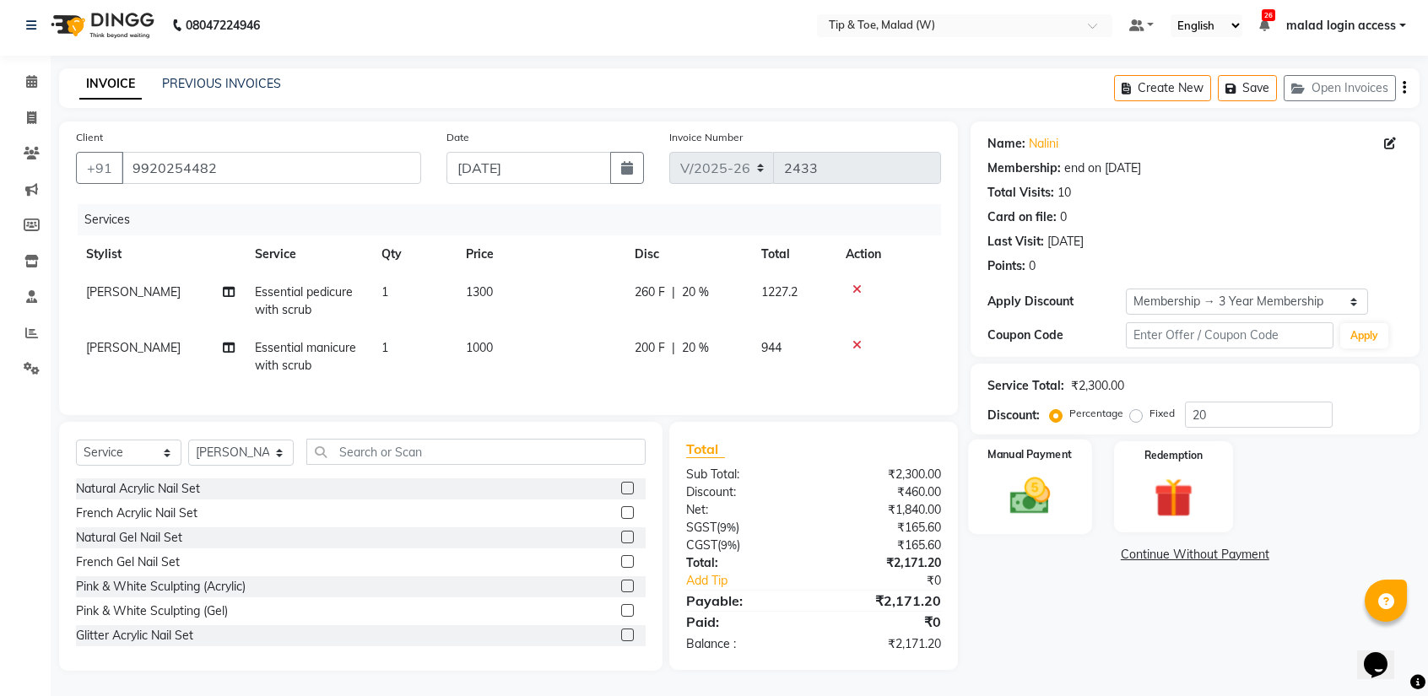
click at [1016, 473] on img at bounding box center [1029, 496] width 66 height 47
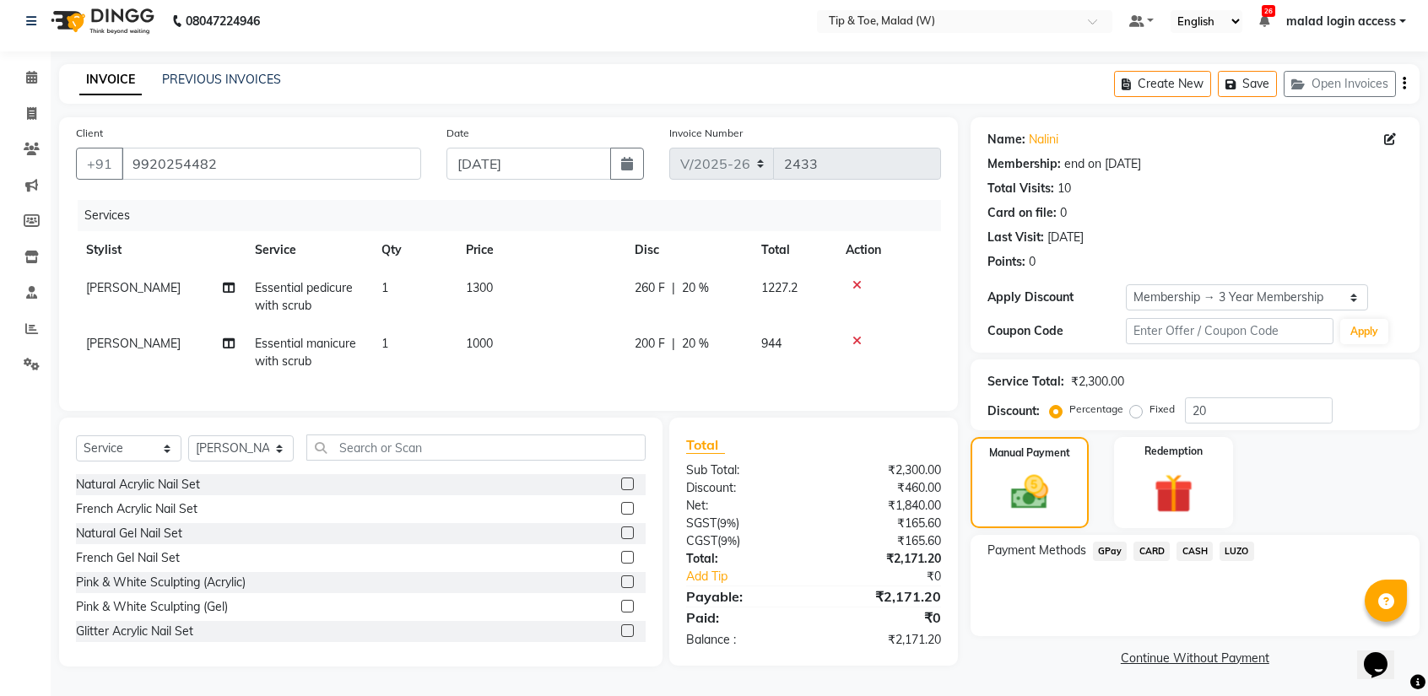
click at [1154, 543] on span "CARD" at bounding box center [1151, 551] width 36 height 19
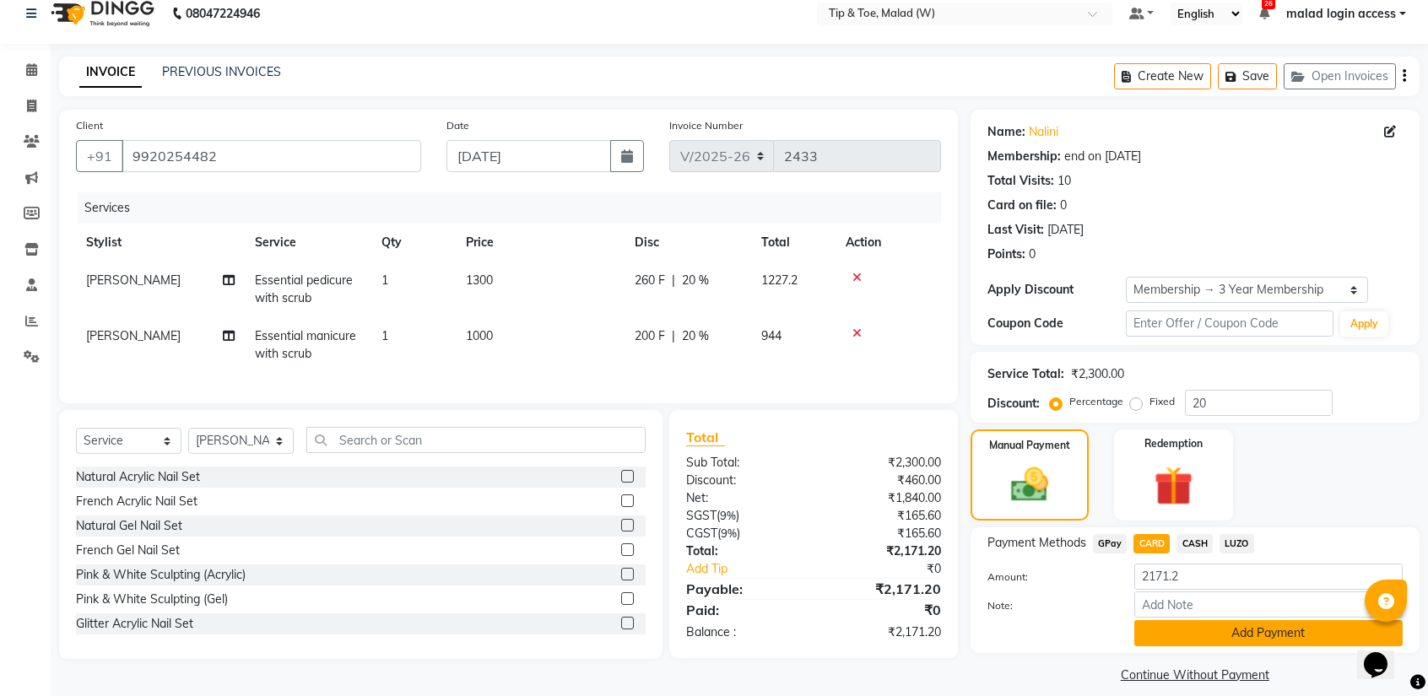
click at [1180, 631] on button "Add Payment" at bounding box center [1268, 633] width 268 height 26
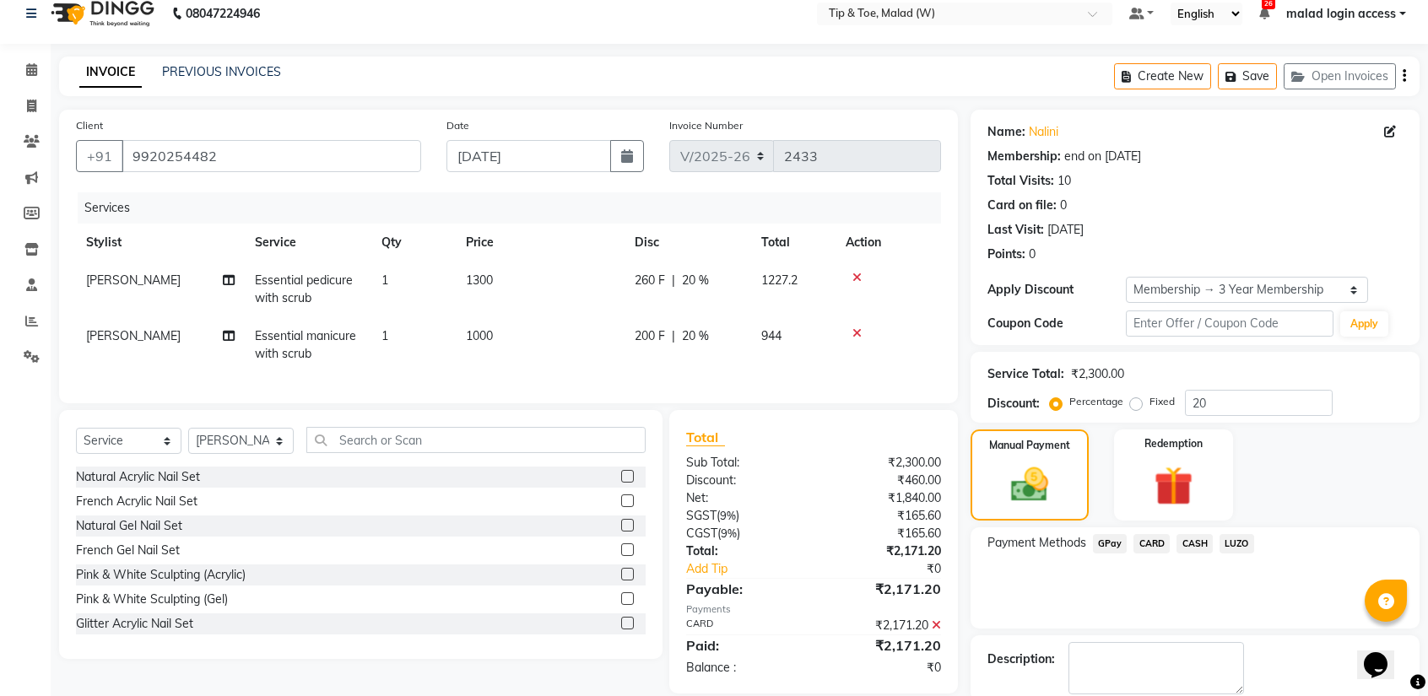
scroll to position [102, 0]
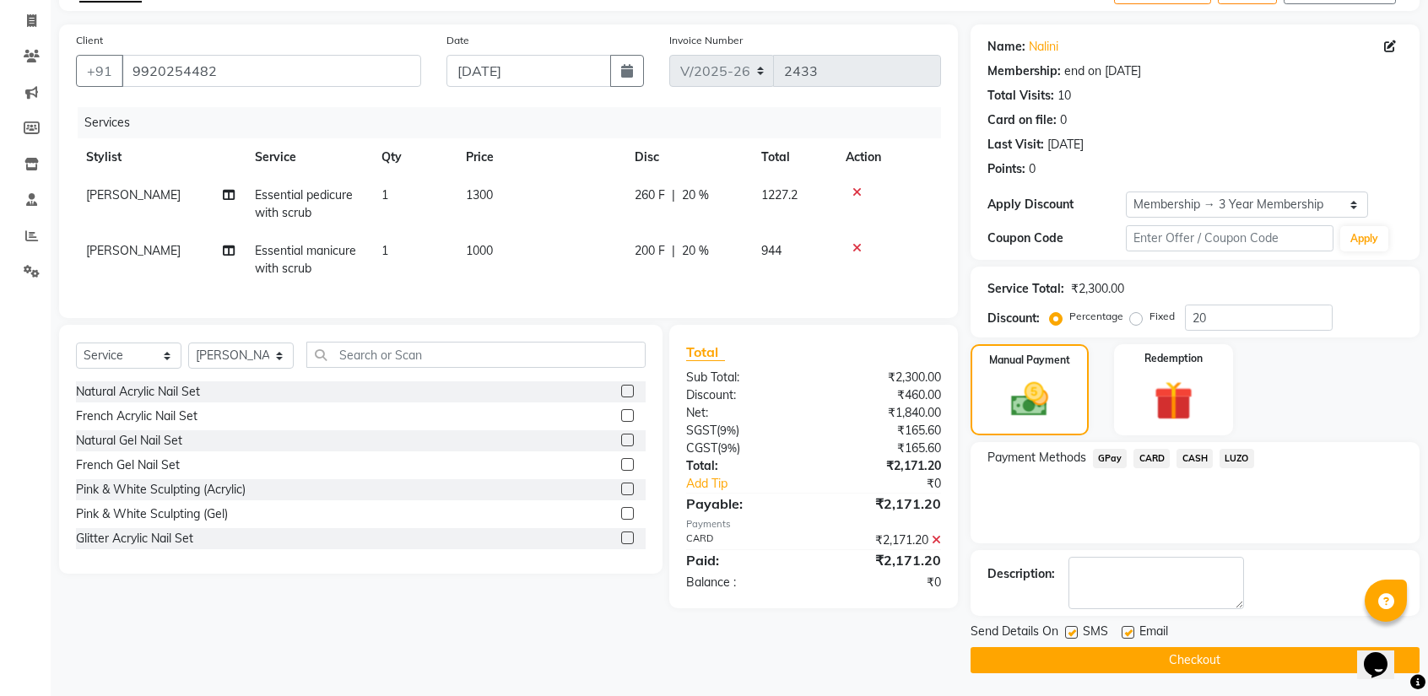
click at [1181, 659] on button "Checkout" at bounding box center [1194, 660] width 449 height 26
click at [1181, 659] on div "Checkout" at bounding box center [1194, 660] width 449 height 26
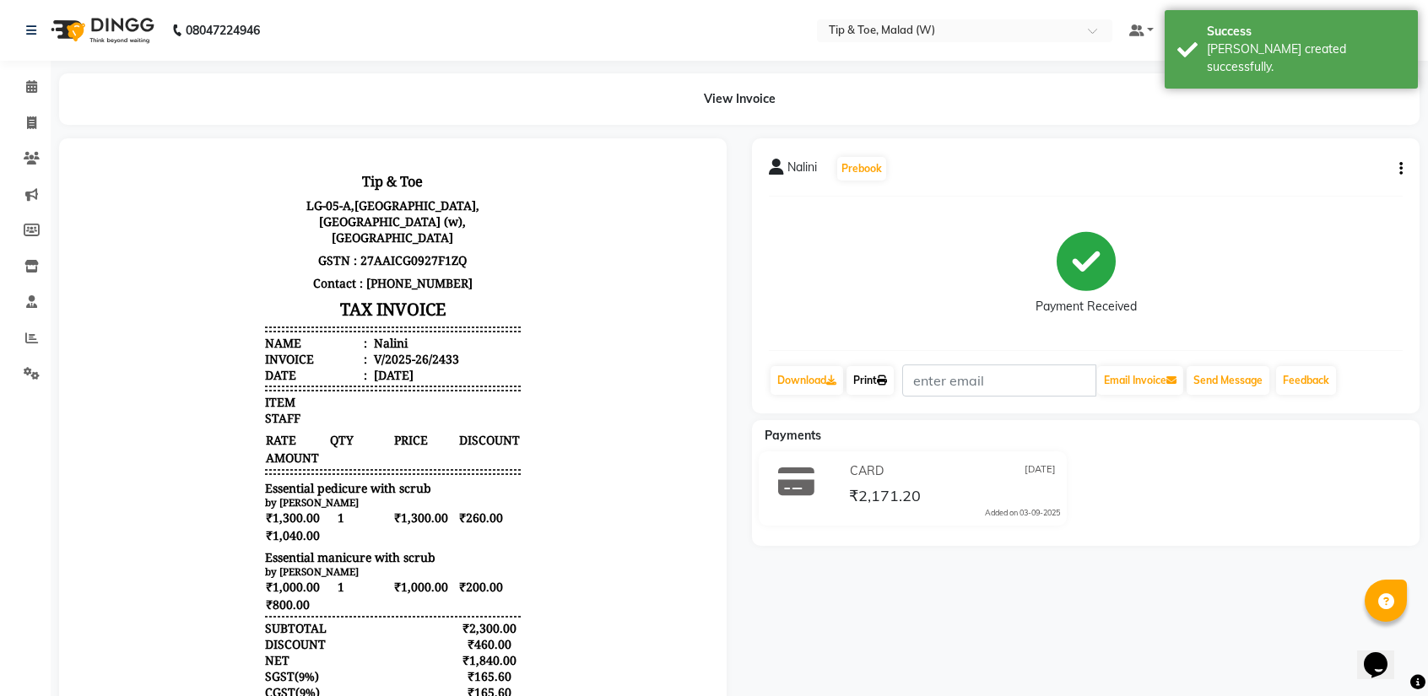
click at [866, 382] on link "Print" at bounding box center [869, 380] width 47 height 29
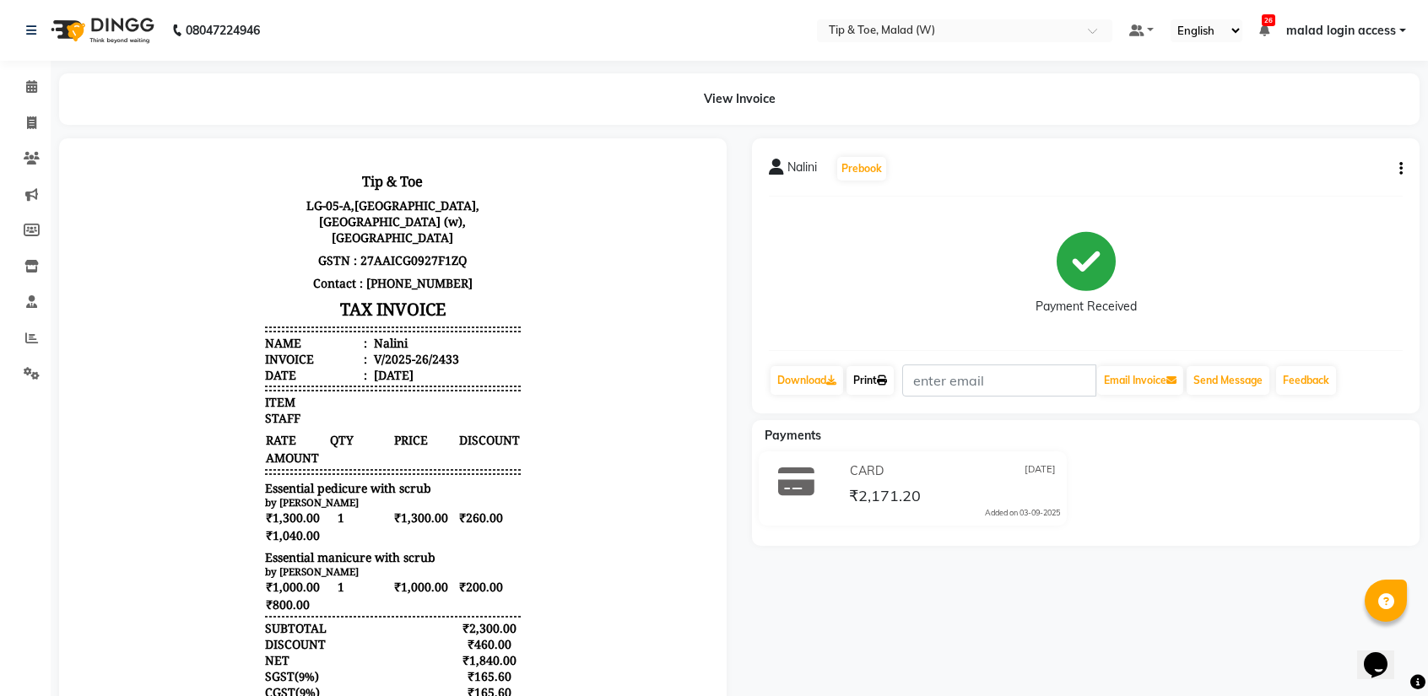
click at [869, 380] on link "Print" at bounding box center [869, 380] width 47 height 29
click at [35, 90] on icon at bounding box center [31, 86] width 11 height 13
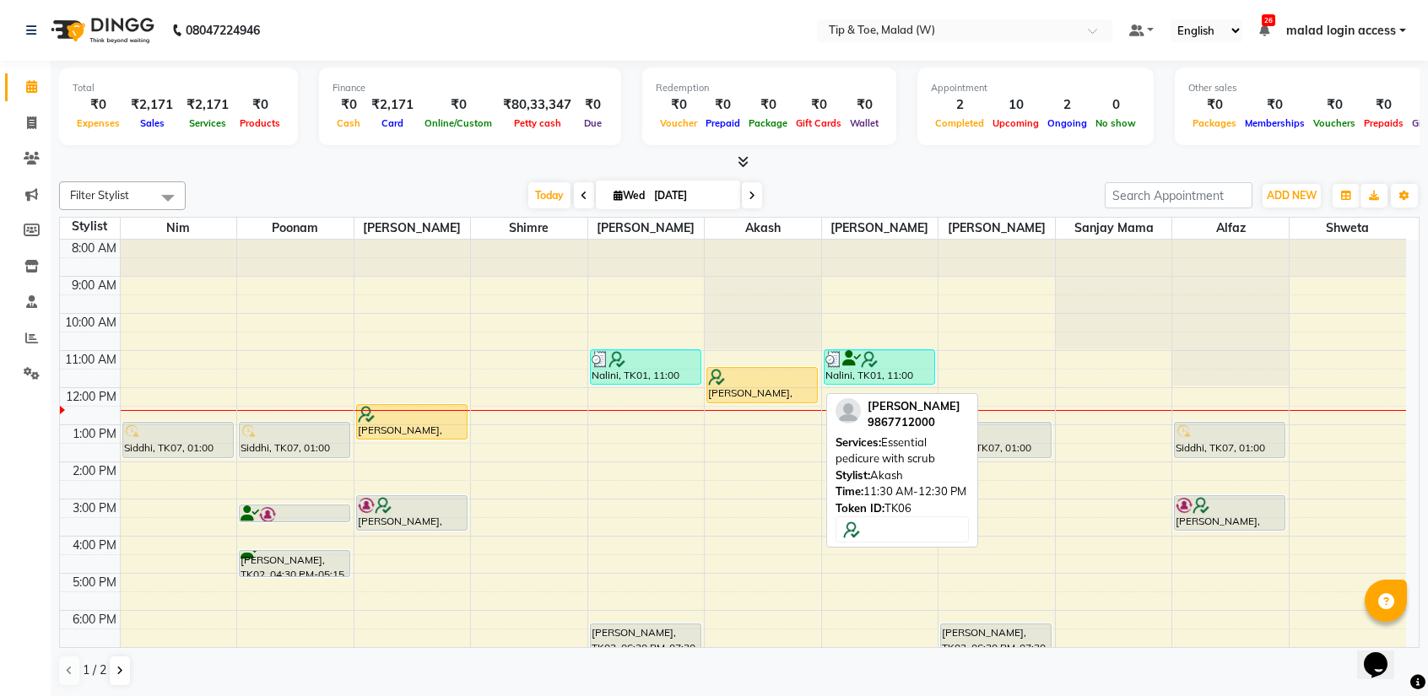
click at [743, 387] on div "[PERSON_NAME], TK06, 11:30 AM-12:30 PM, Essential pedicure with scrub" at bounding box center [762, 385] width 110 height 35
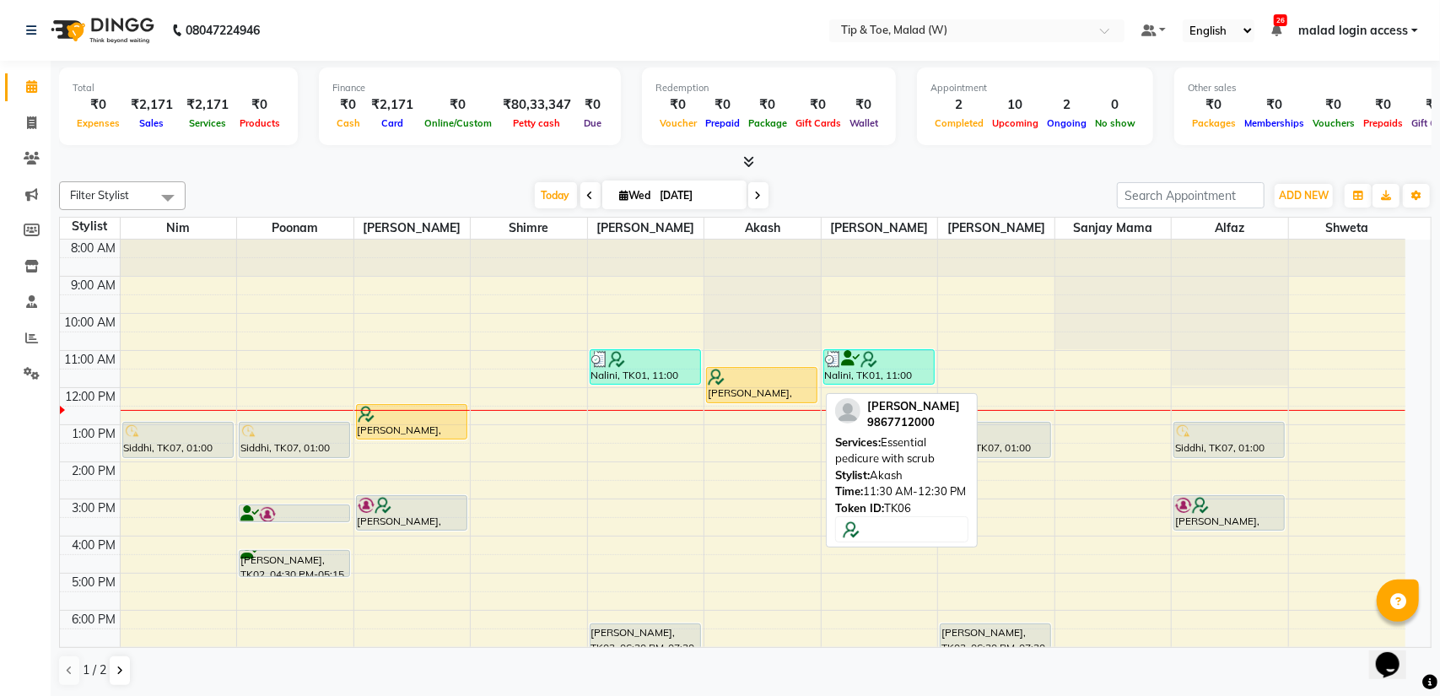
select select "1"
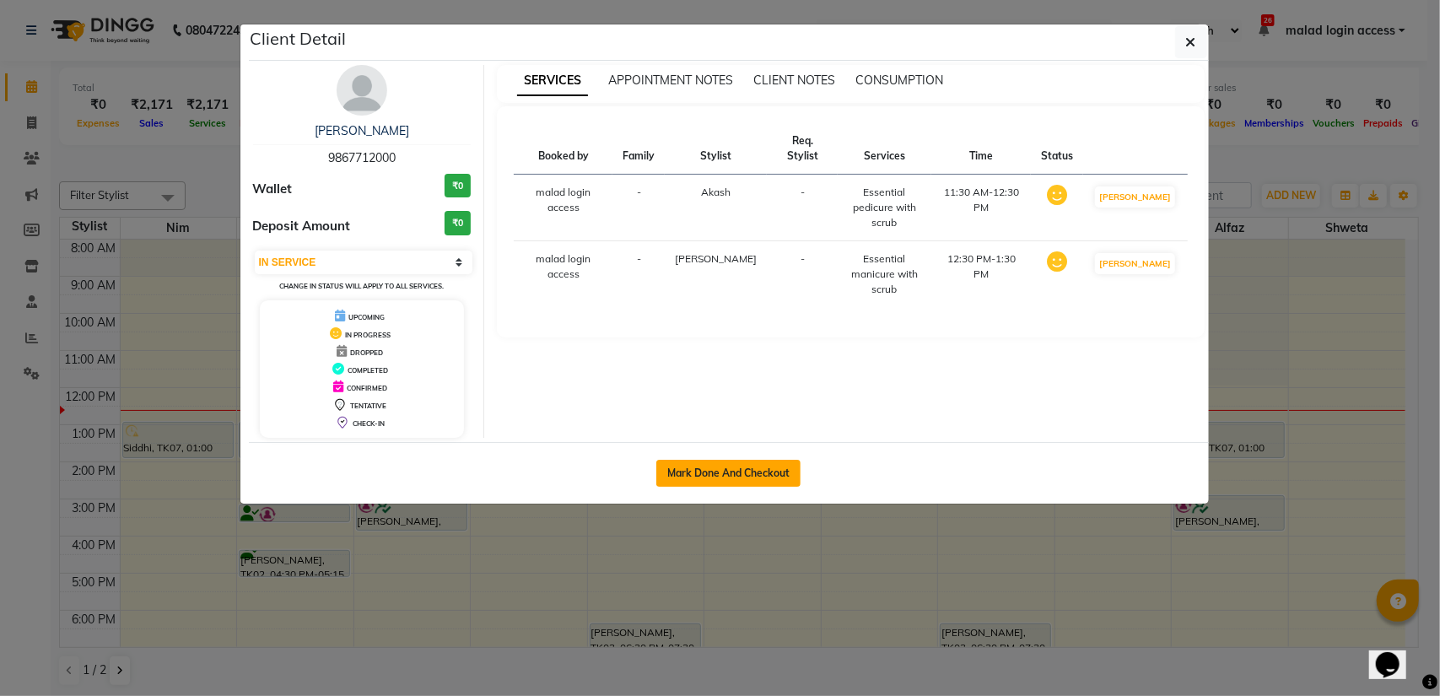
click at [731, 477] on button "Mark Done And Checkout" at bounding box center [728, 473] width 144 height 27
select select "5930"
select select "service"
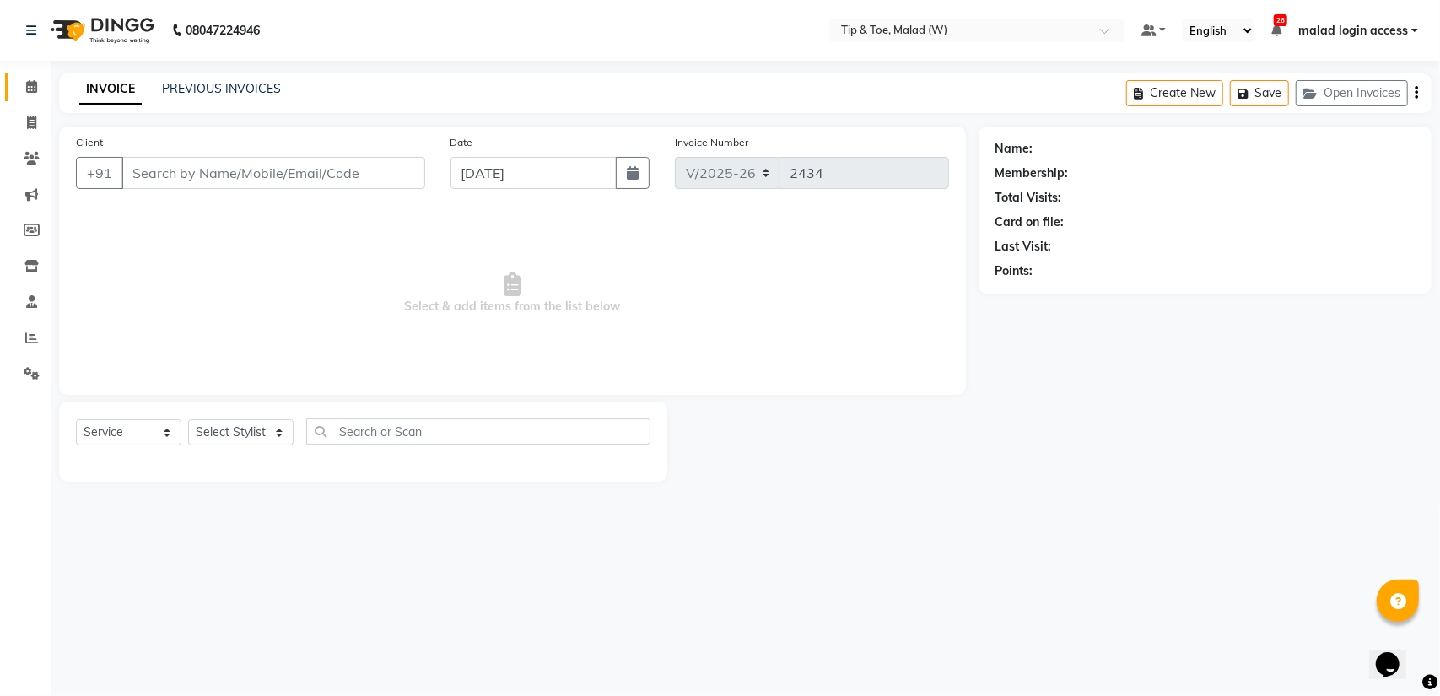
type input "9867712000"
select select "41794"
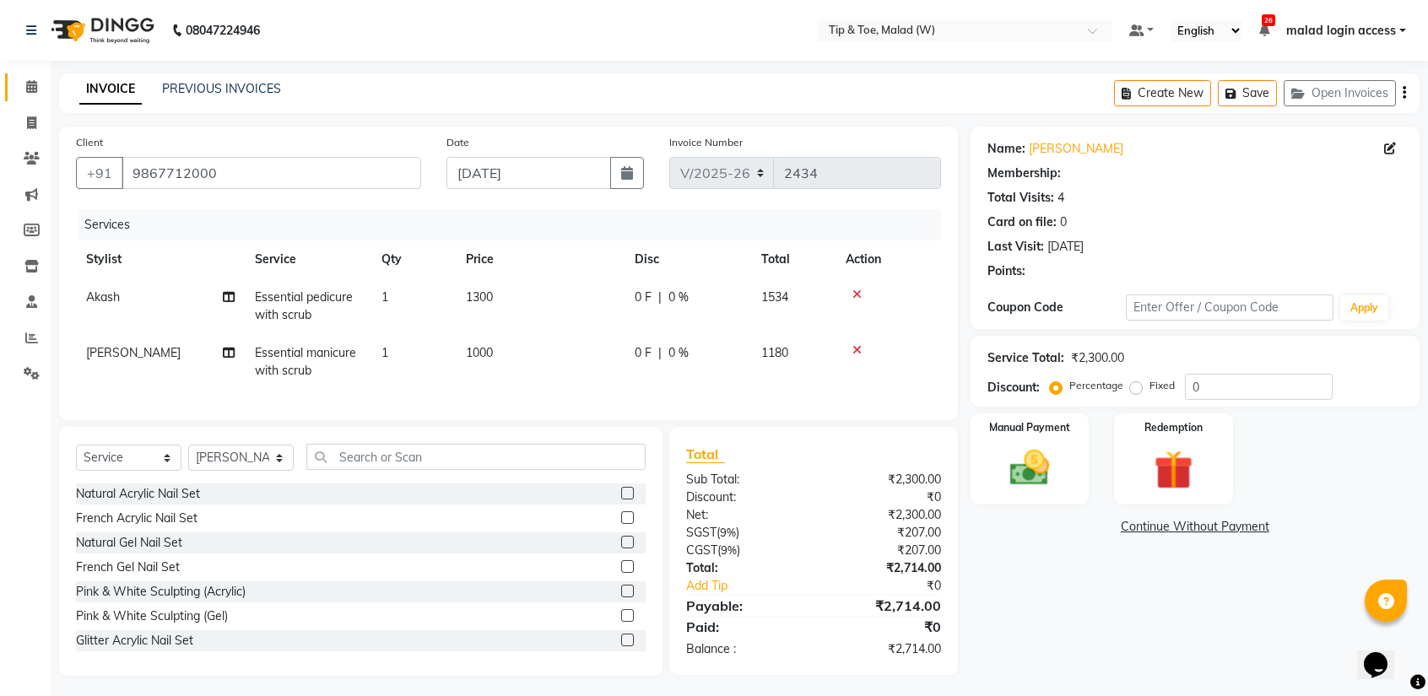
select select "1: Object"
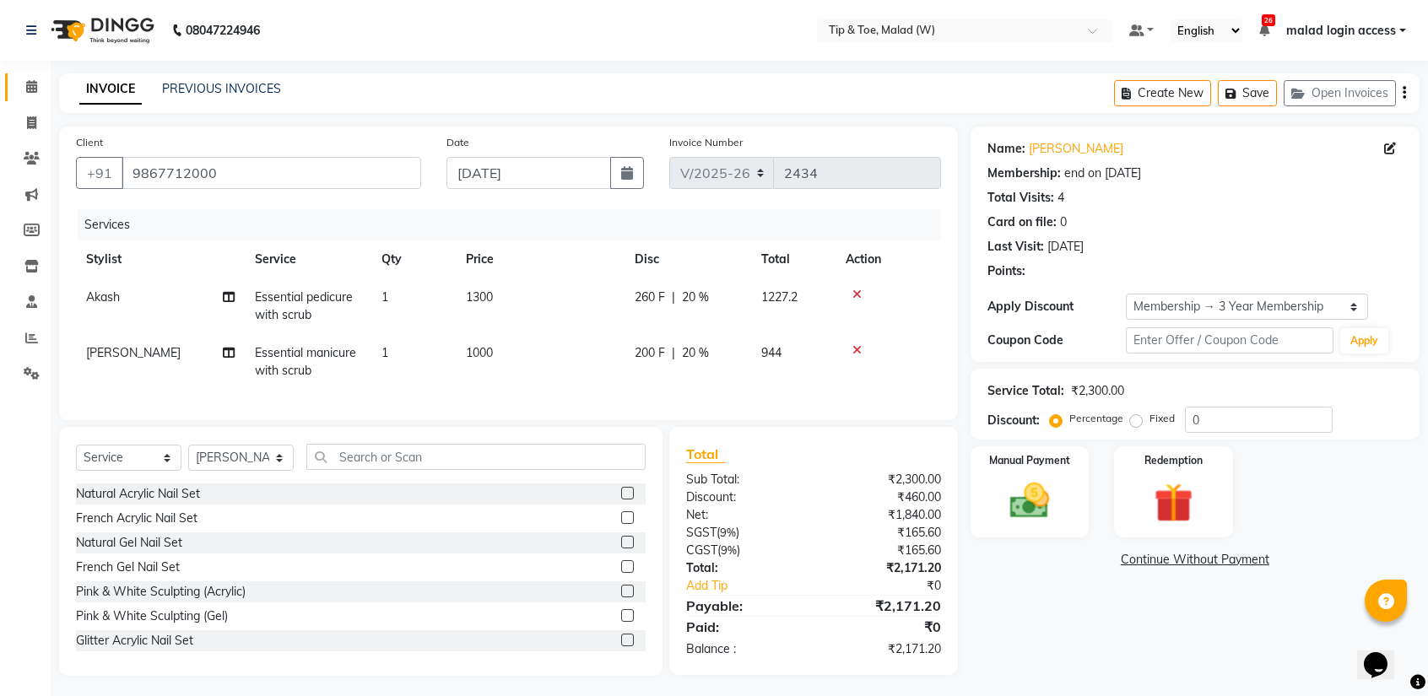
type input "20"
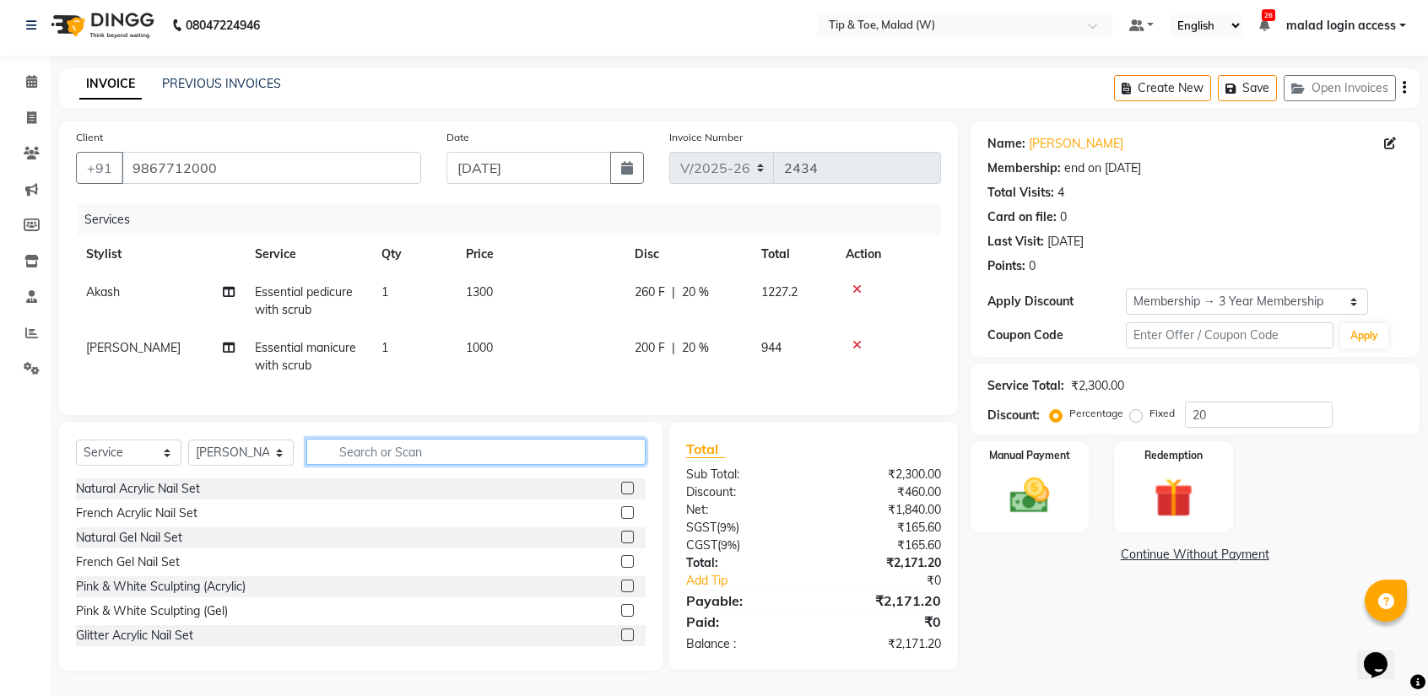
click at [419, 452] on input "text" at bounding box center [475, 452] width 339 height 26
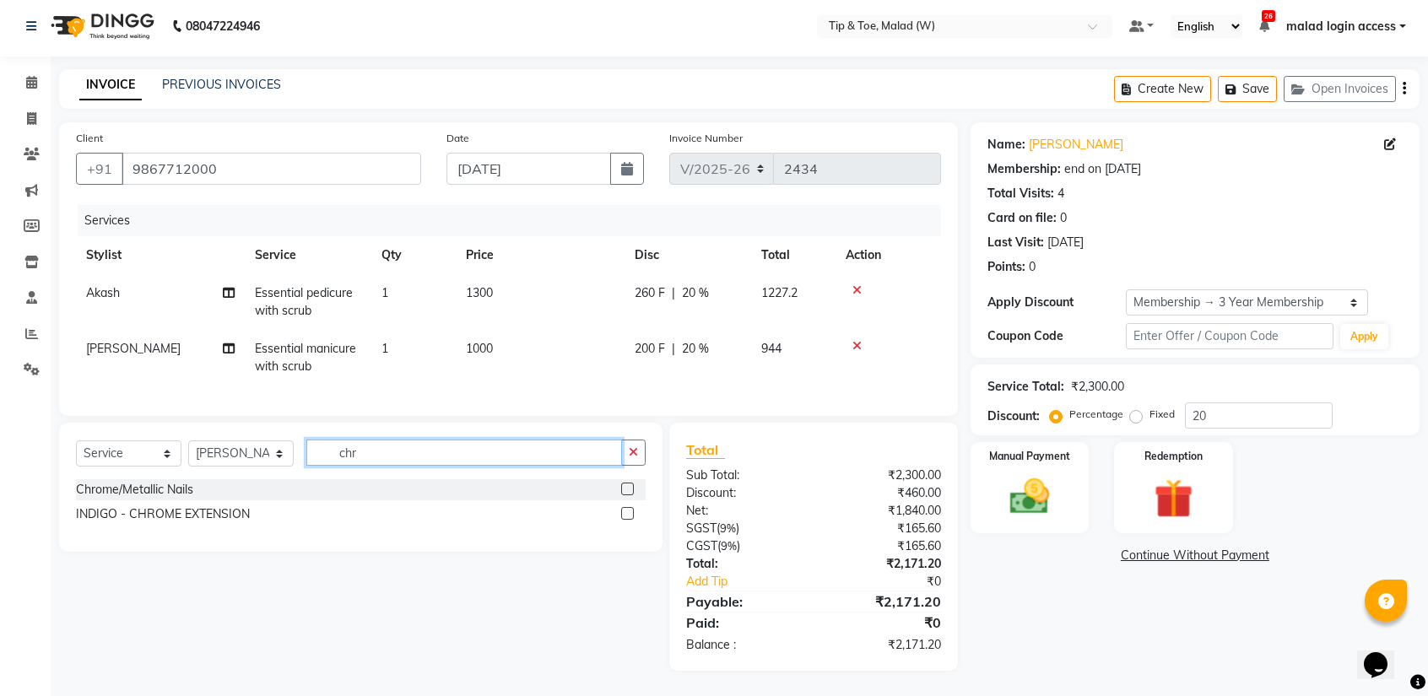
scroll to position [15, 0]
type input "chro"
click at [625, 492] on label at bounding box center [627, 489] width 13 height 13
click at [625, 492] on input "checkbox" at bounding box center [626, 489] width 11 height 11
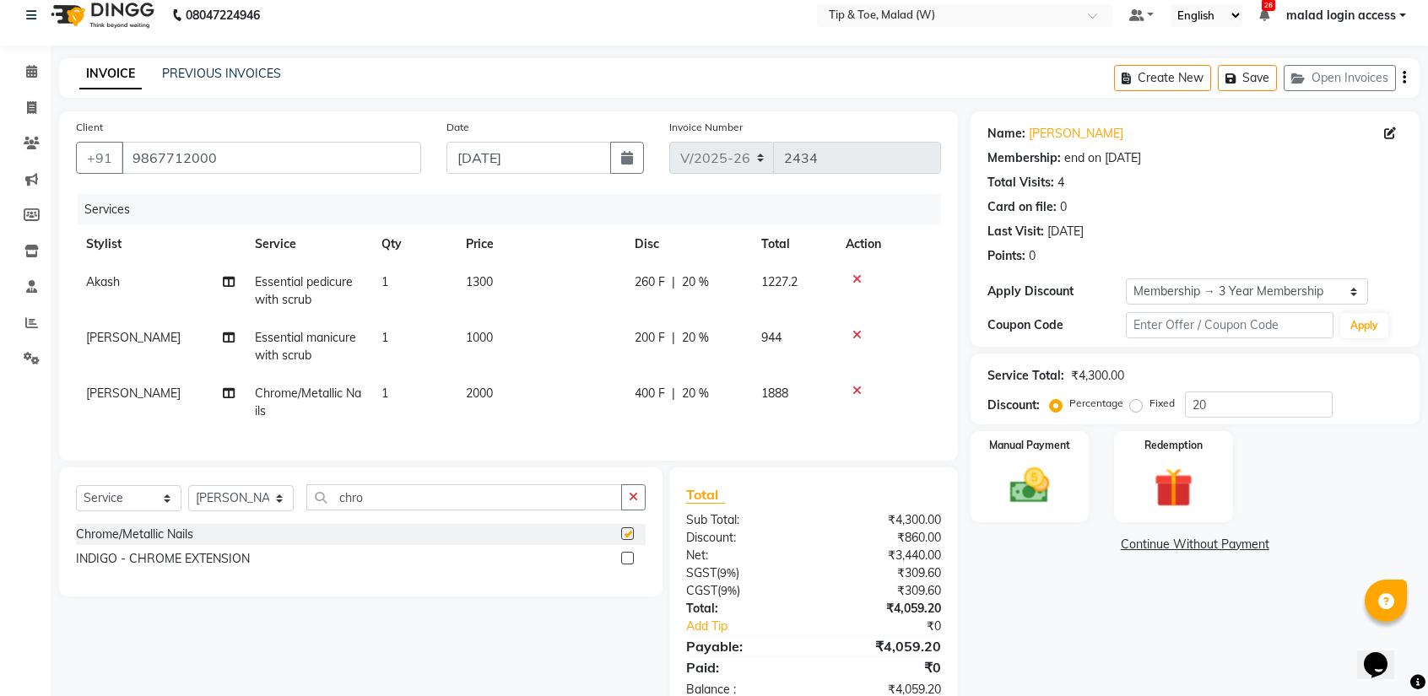
checkbox input "false"
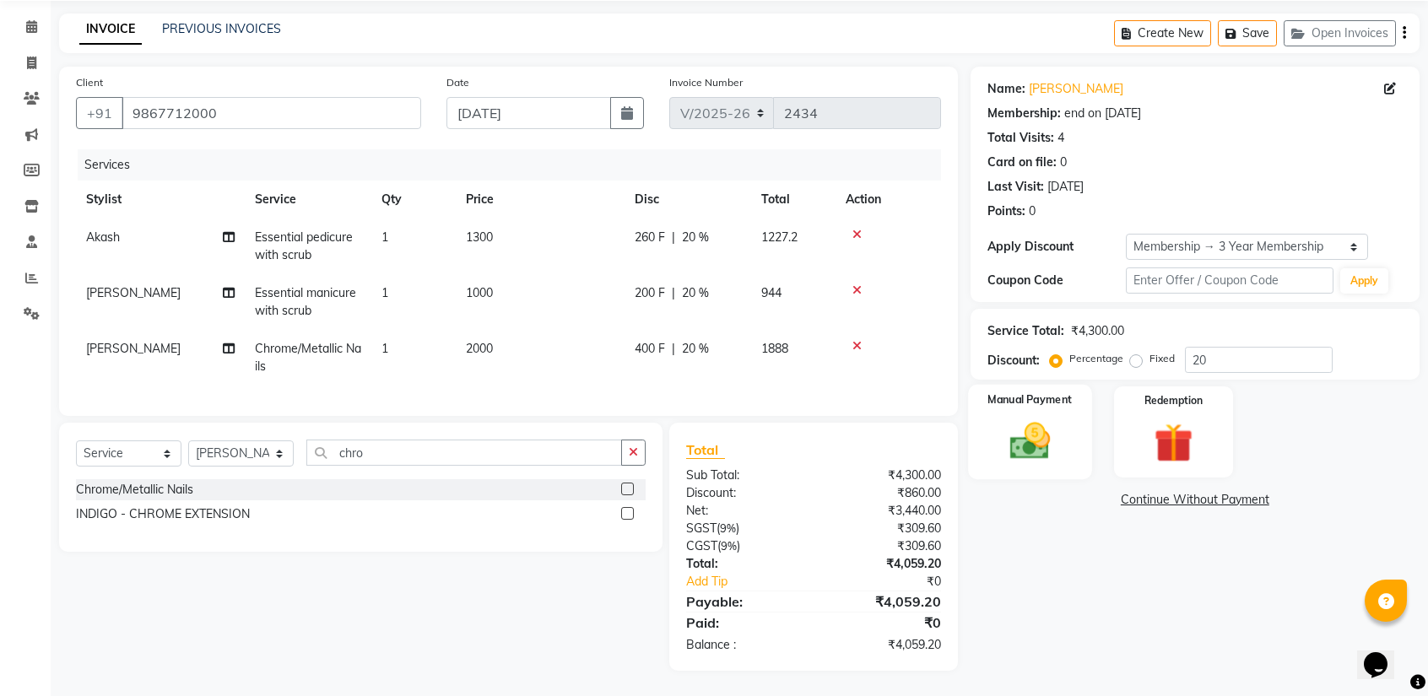
click at [1063, 407] on div "Manual Payment" at bounding box center [1029, 432] width 123 height 95
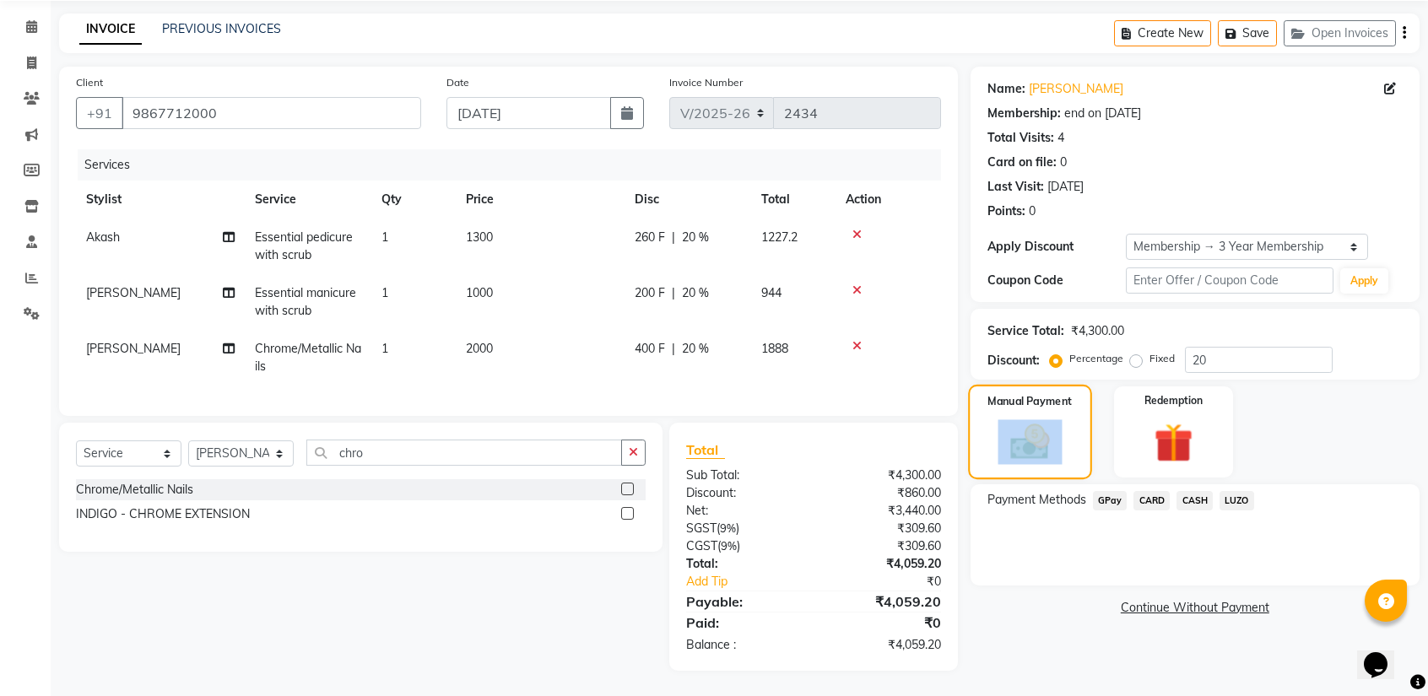
click at [1063, 407] on div "Manual Payment" at bounding box center [1029, 432] width 123 height 95
click at [1194, 491] on span "CASH" at bounding box center [1194, 500] width 36 height 19
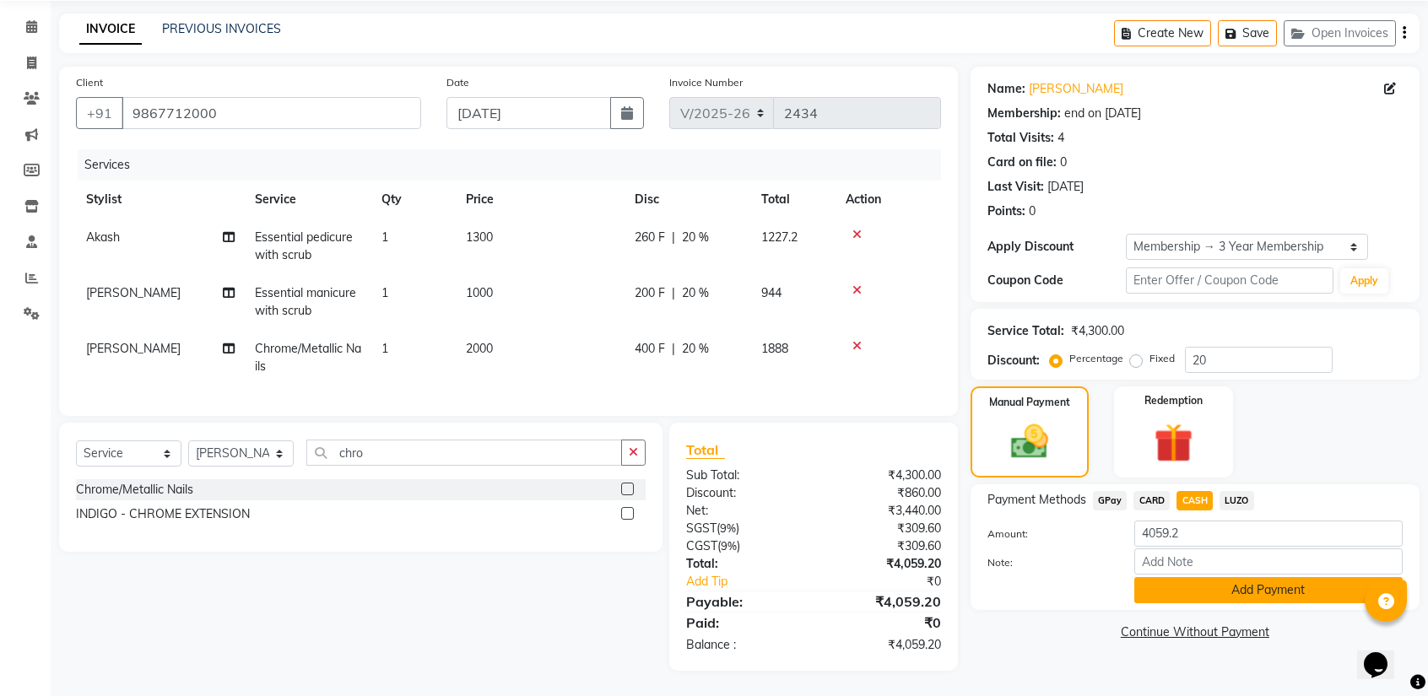
click at [1205, 577] on button "Add Payment" at bounding box center [1268, 590] width 268 height 26
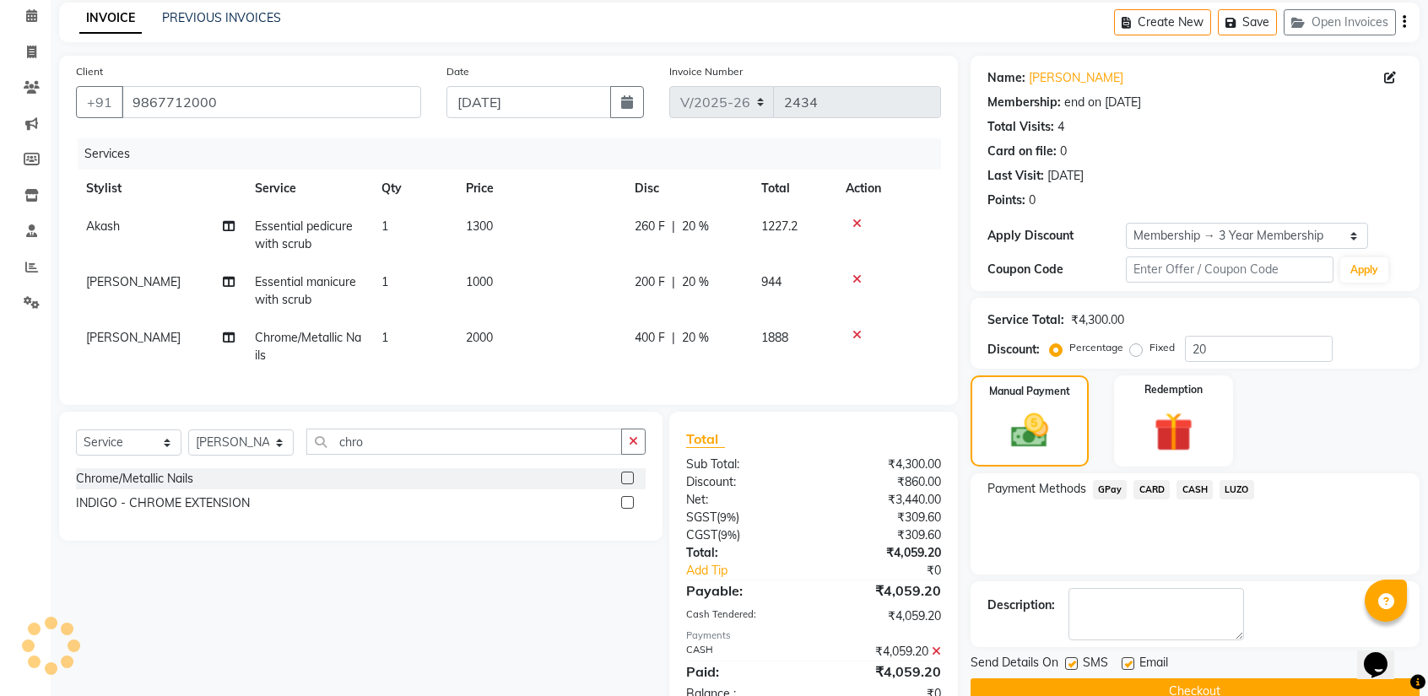
scroll to position [131, 0]
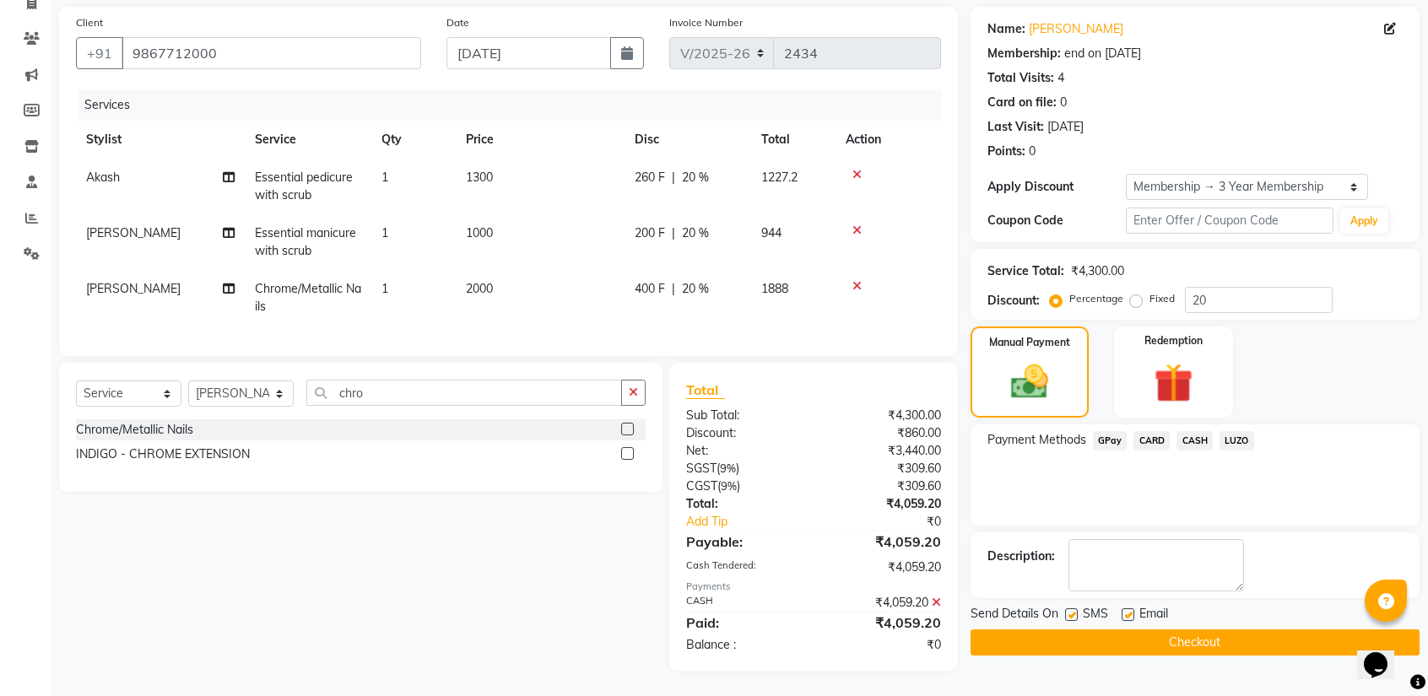
click at [1115, 637] on button "Checkout" at bounding box center [1194, 642] width 449 height 26
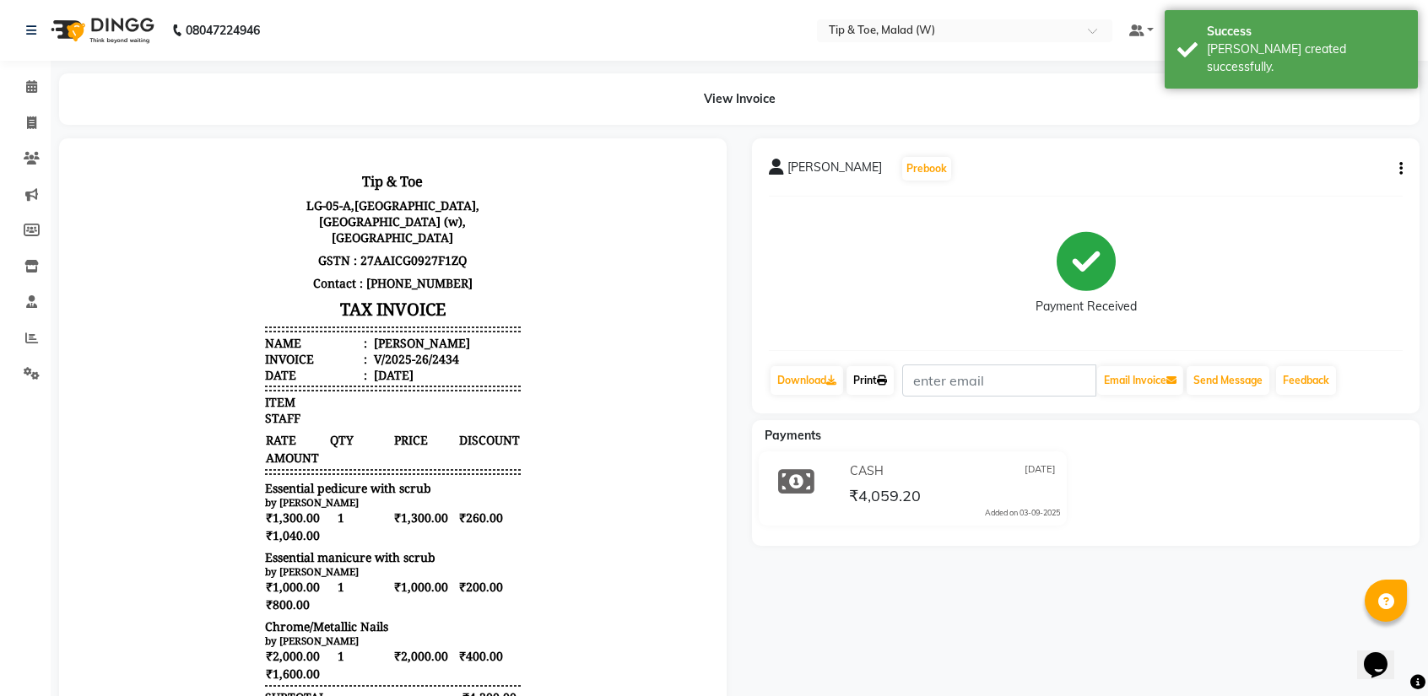
click at [869, 380] on link "Print" at bounding box center [869, 380] width 47 height 29
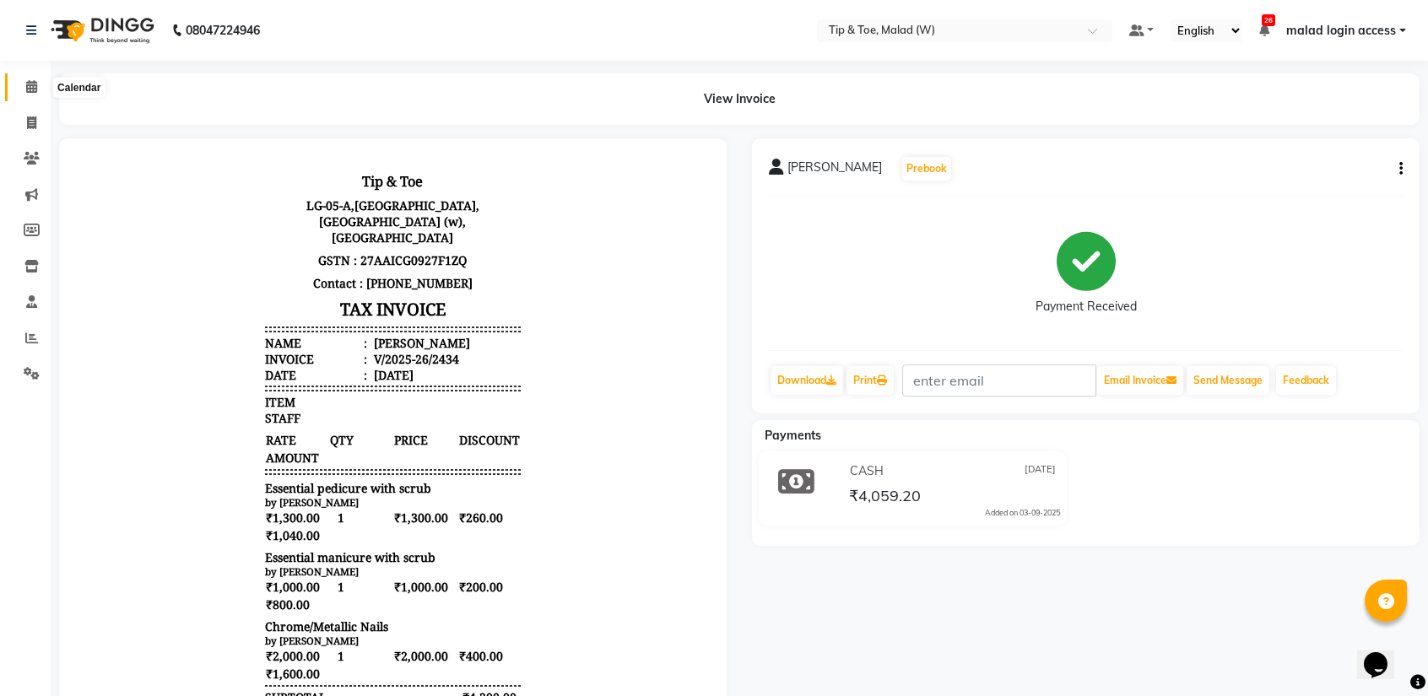
drag, startPoint x: 30, startPoint y: 85, endPoint x: 55, endPoint y: 89, distance: 25.5
click at [30, 85] on icon at bounding box center [31, 86] width 11 height 13
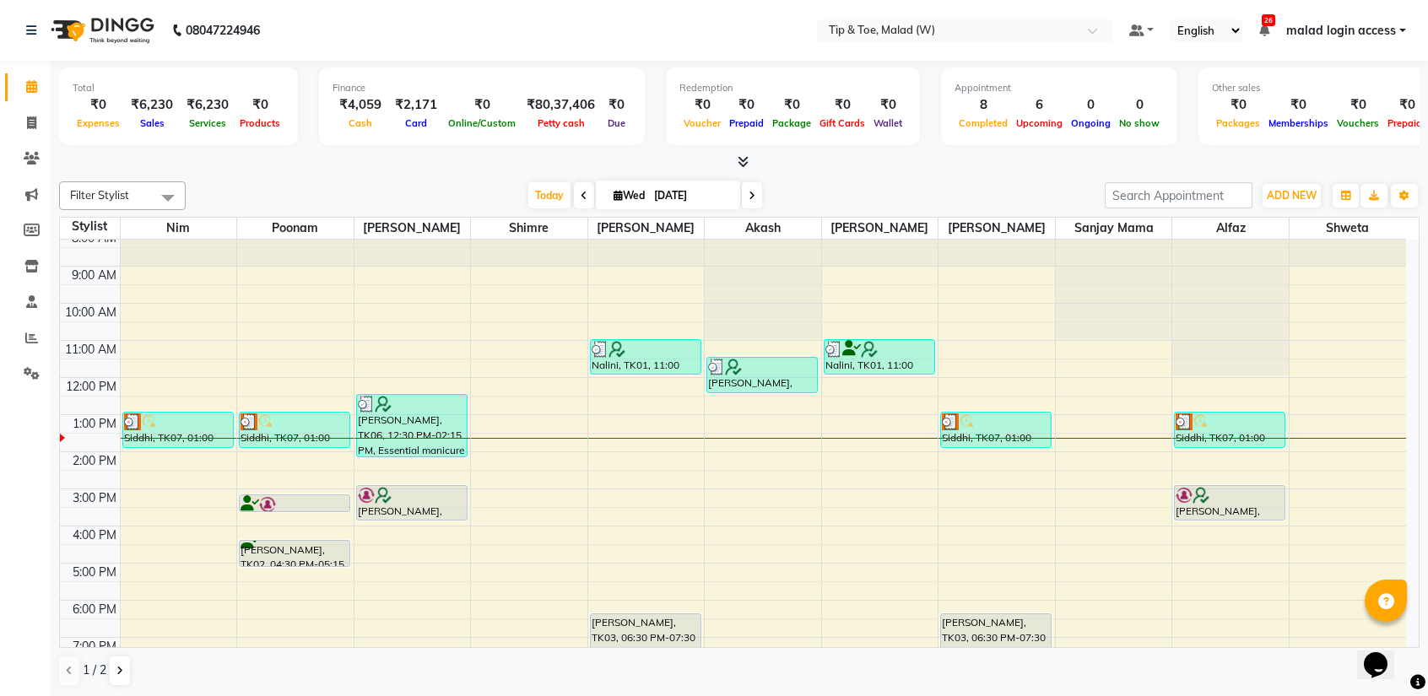
scroll to position [17, 0]
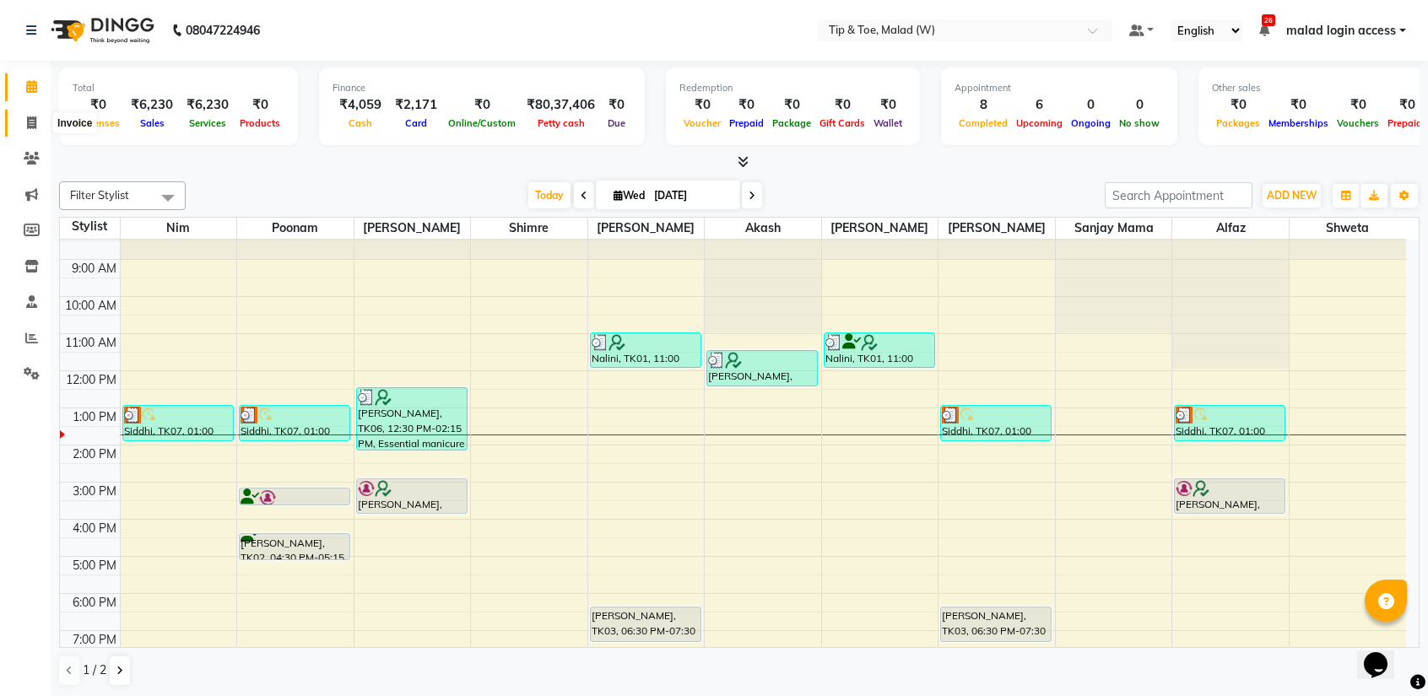
drag, startPoint x: 39, startPoint y: 122, endPoint x: 52, endPoint y: 129, distance: 15.1
click at [39, 122] on span at bounding box center [32, 123] width 30 height 19
select select "service"
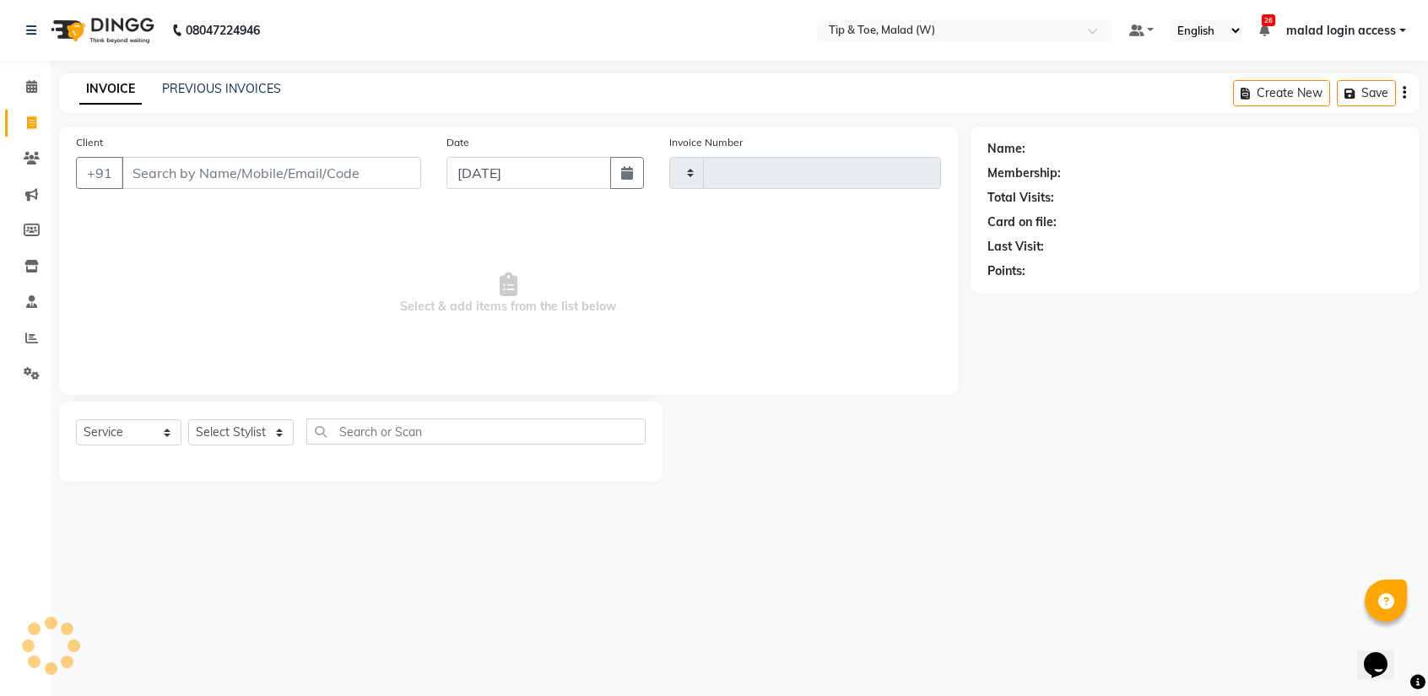
type input "2435"
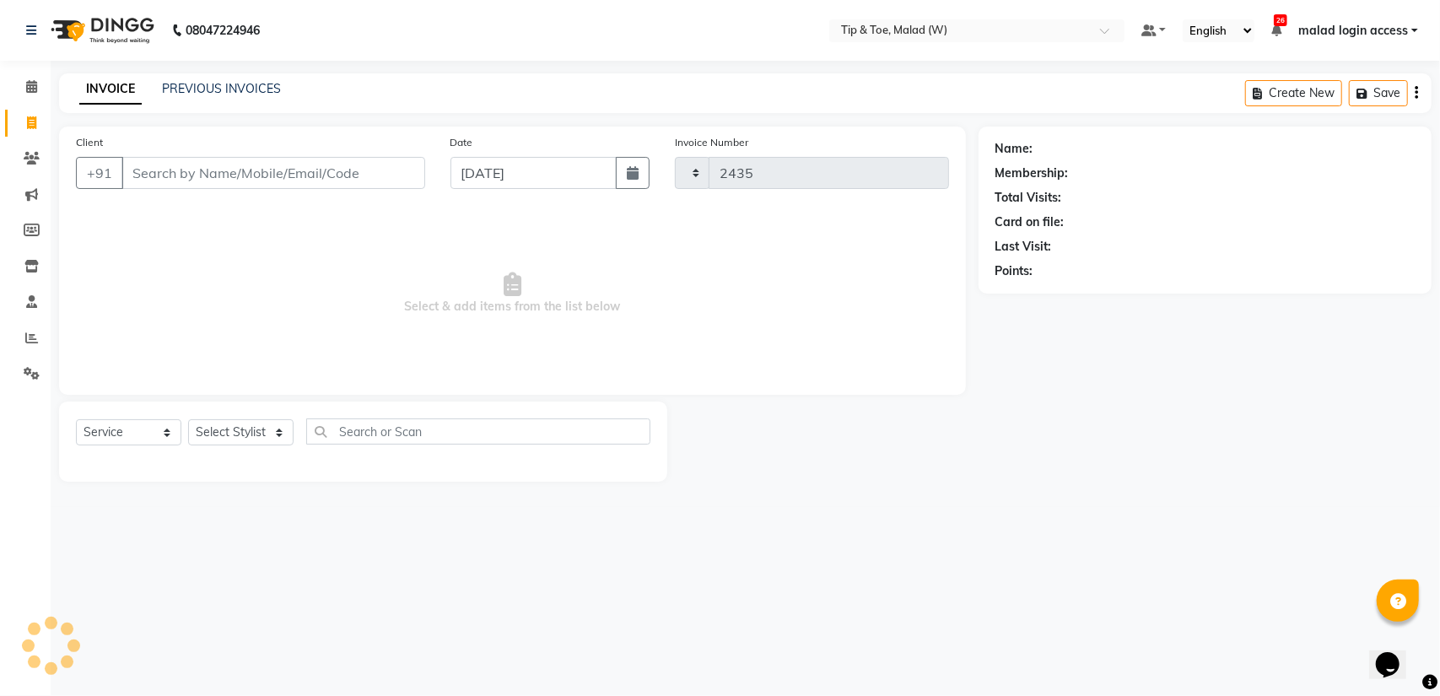
select select "5930"
click at [228, 440] on select "Select Stylist" at bounding box center [240, 432] width 105 height 26
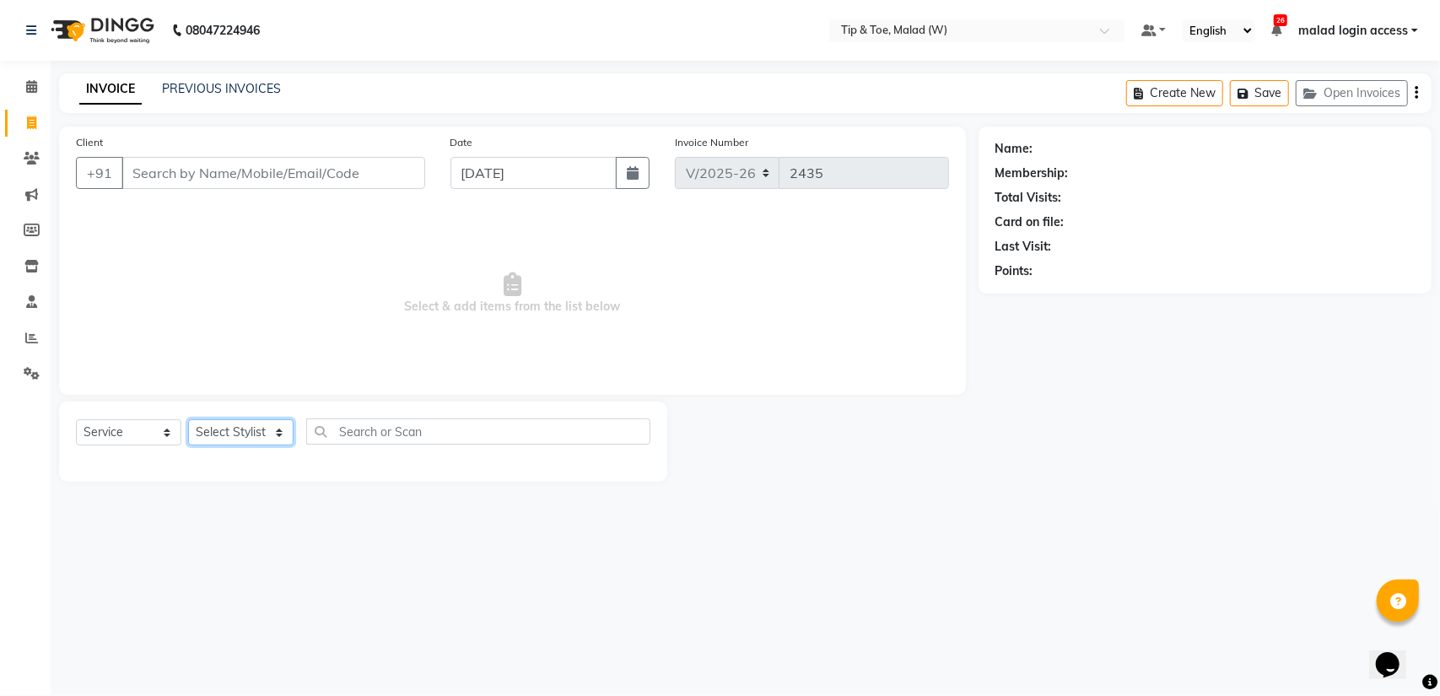
select select "88400"
click at [188, 419] on select "Select Stylist Ajay Akash Alfaz Amreen Danish Dhanashree Dibakar House Sale Kes…" at bounding box center [240, 432] width 105 height 26
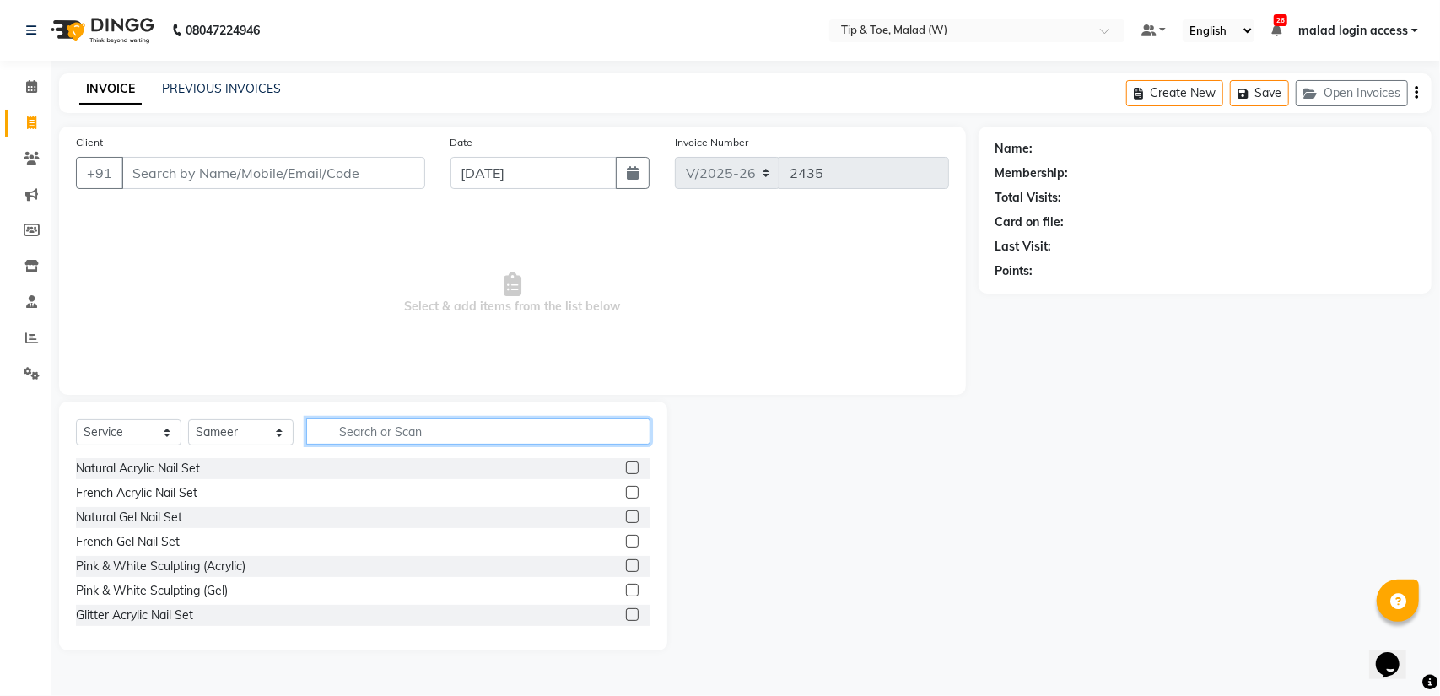
click at [346, 429] on input "text" at bounding box center [478, 432] width 344 height 26
type input "p"
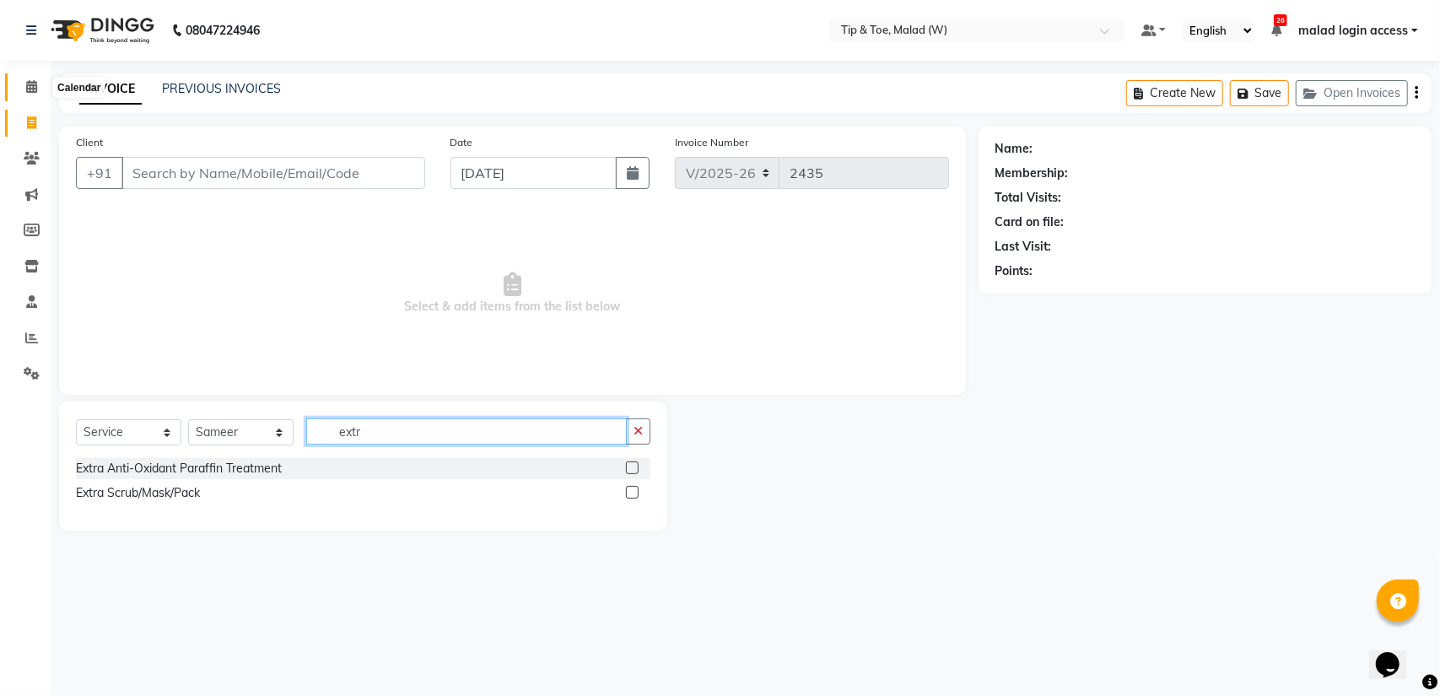
type input "extr"
click at [32, 84] on icon at bounding box center [31, 86] width 11 height 13
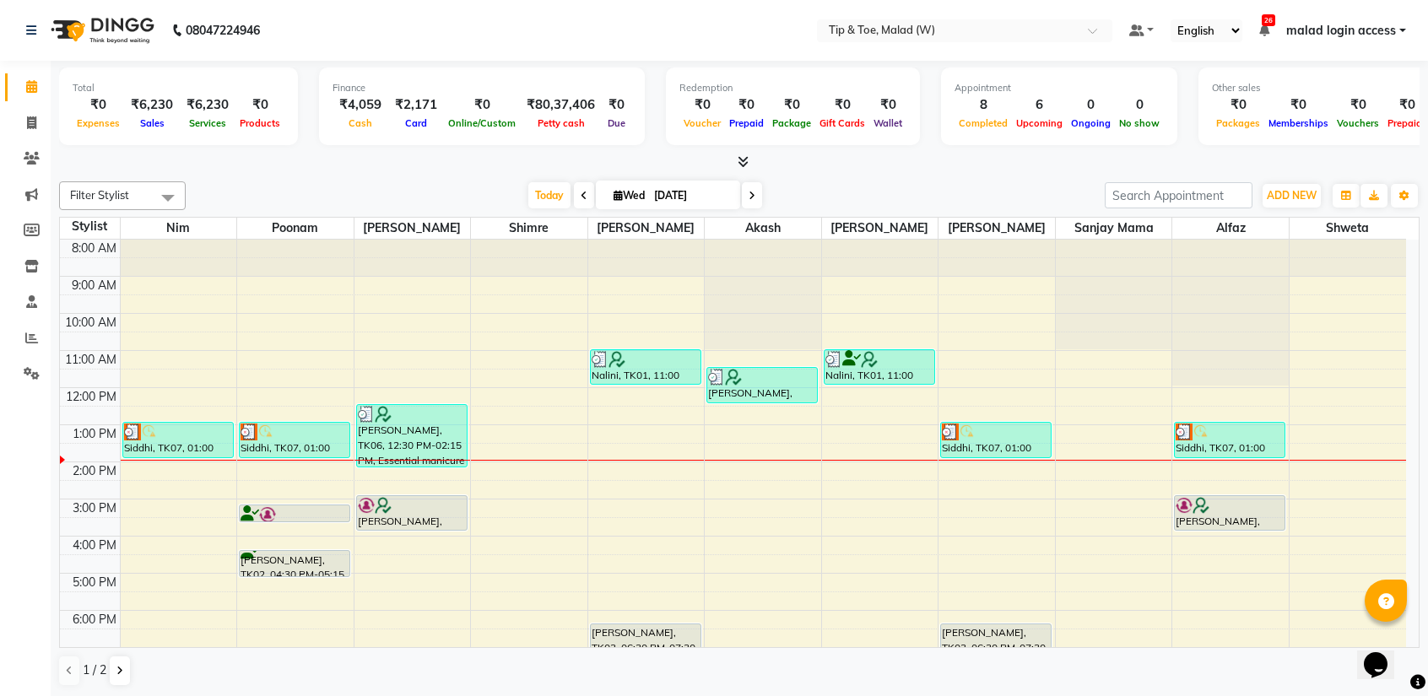
click at [751, 192] on icon at bounding box center [751, 196] width 7 height 10
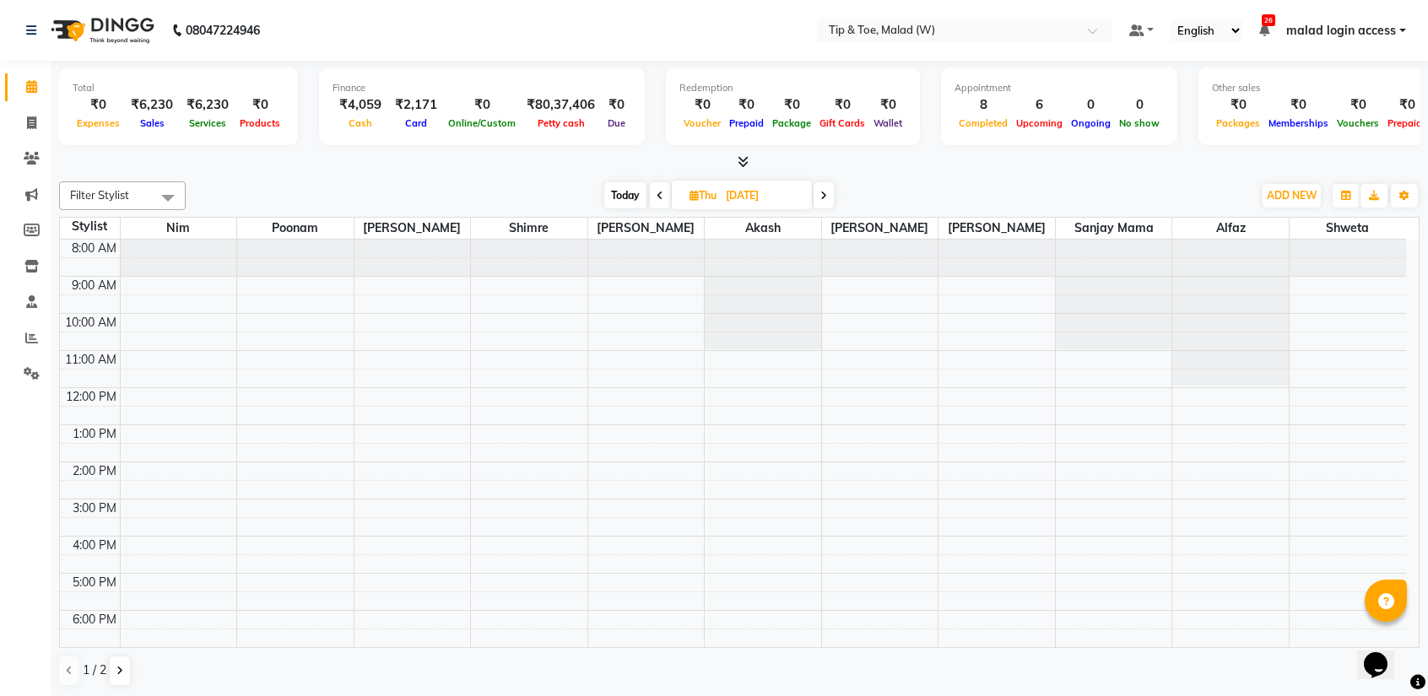
scroll to position [67, 0]
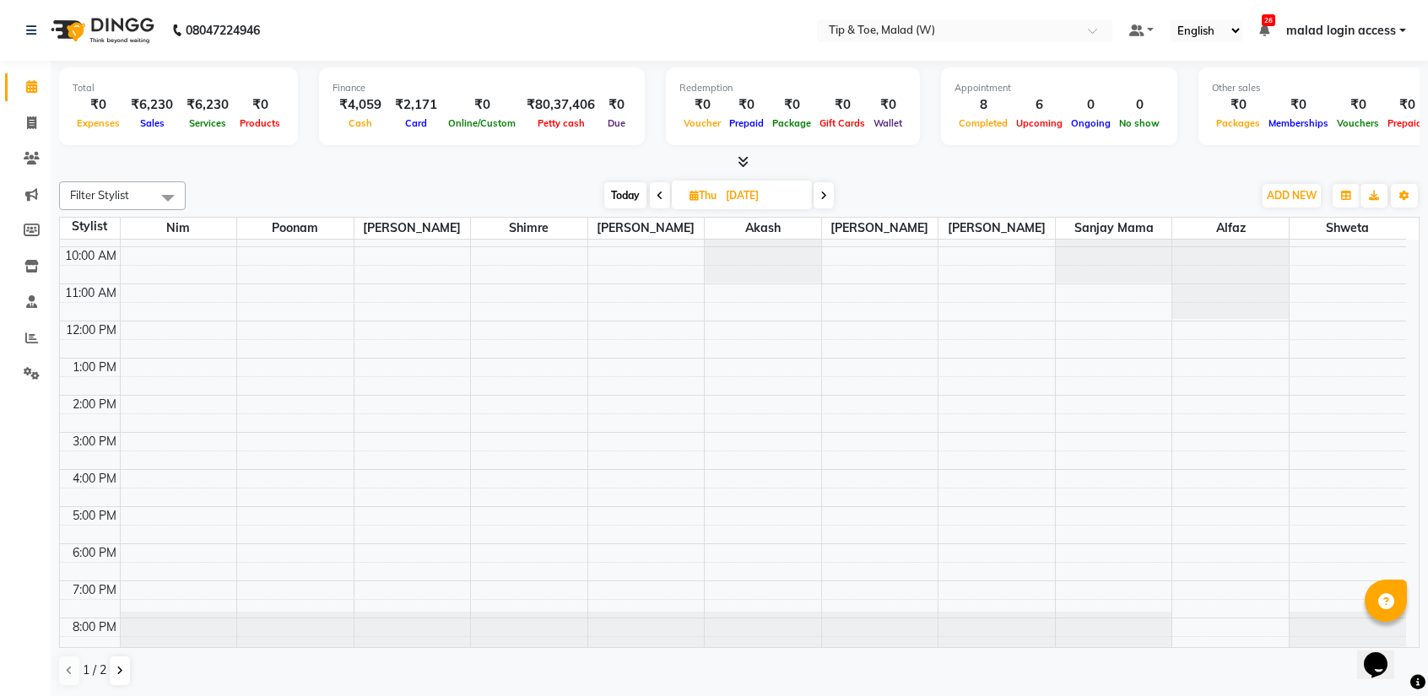
click at [827, 193] on icon at bounding box center [823, 196] width 7 height 10
type input "[DATE]"
click at [758, 295] on div "8:00 AM 9:00 AM 10:00 AM 11:00 AM 12:00 PM 1:00 PM 2:00 PM 3:00 PM 4:00 PM 5:00…" at bounding box center [733, 414] width 1346 height 482
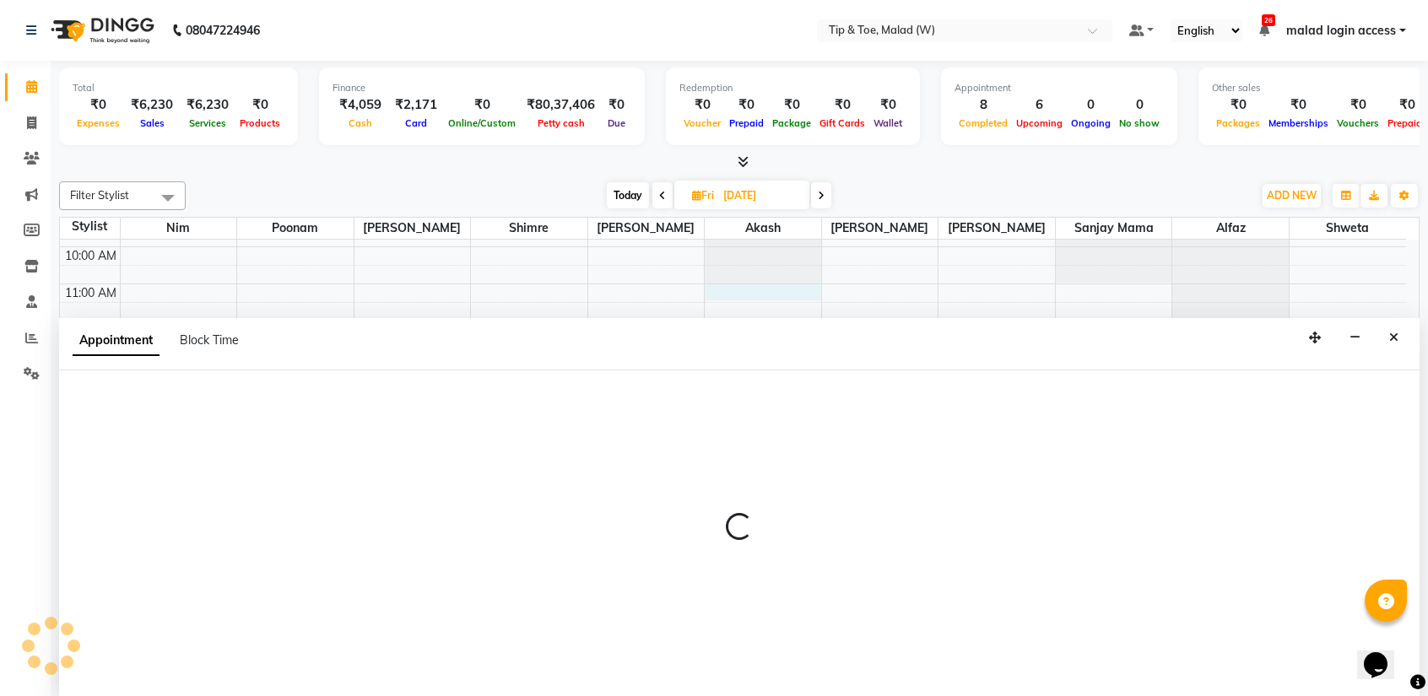
scroll to position [0, 0]
select select "41858"
select select "tentative"
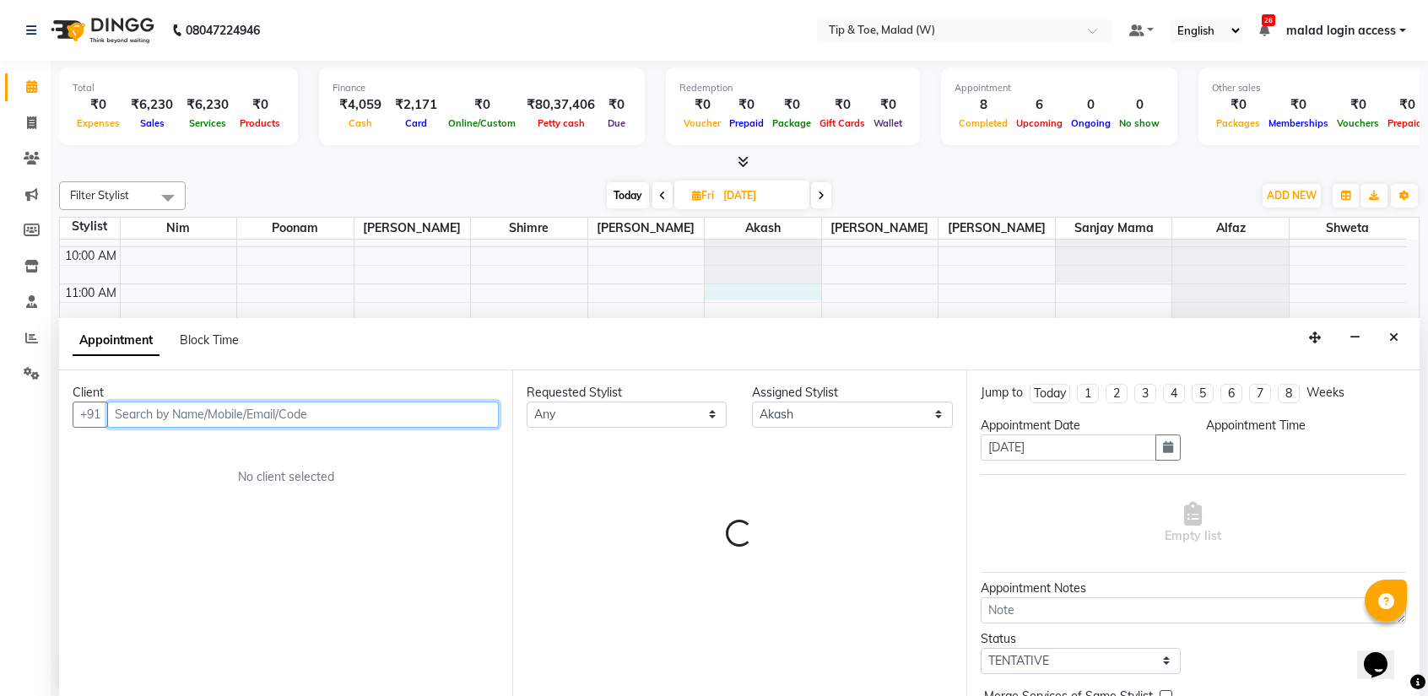
select select "660"
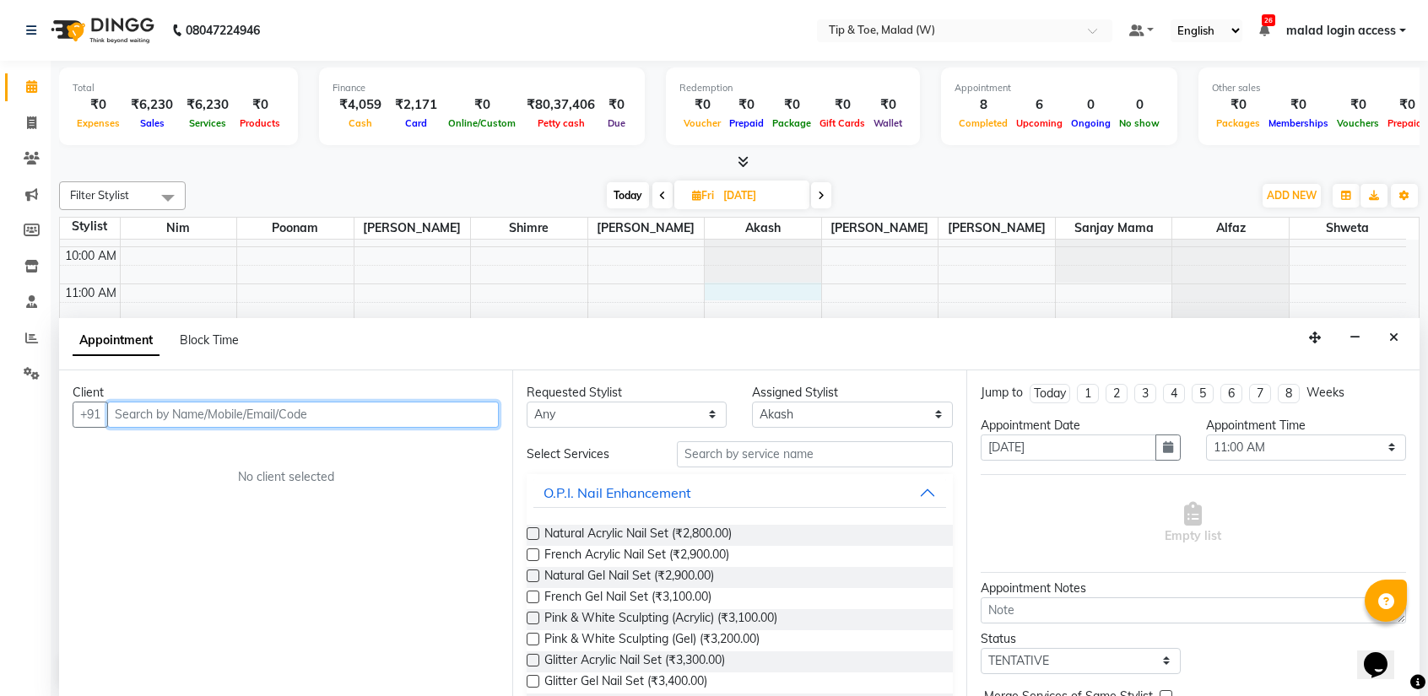
click at [183, 419] on input "text" at bounding box center [303, 415] width 392 height 26
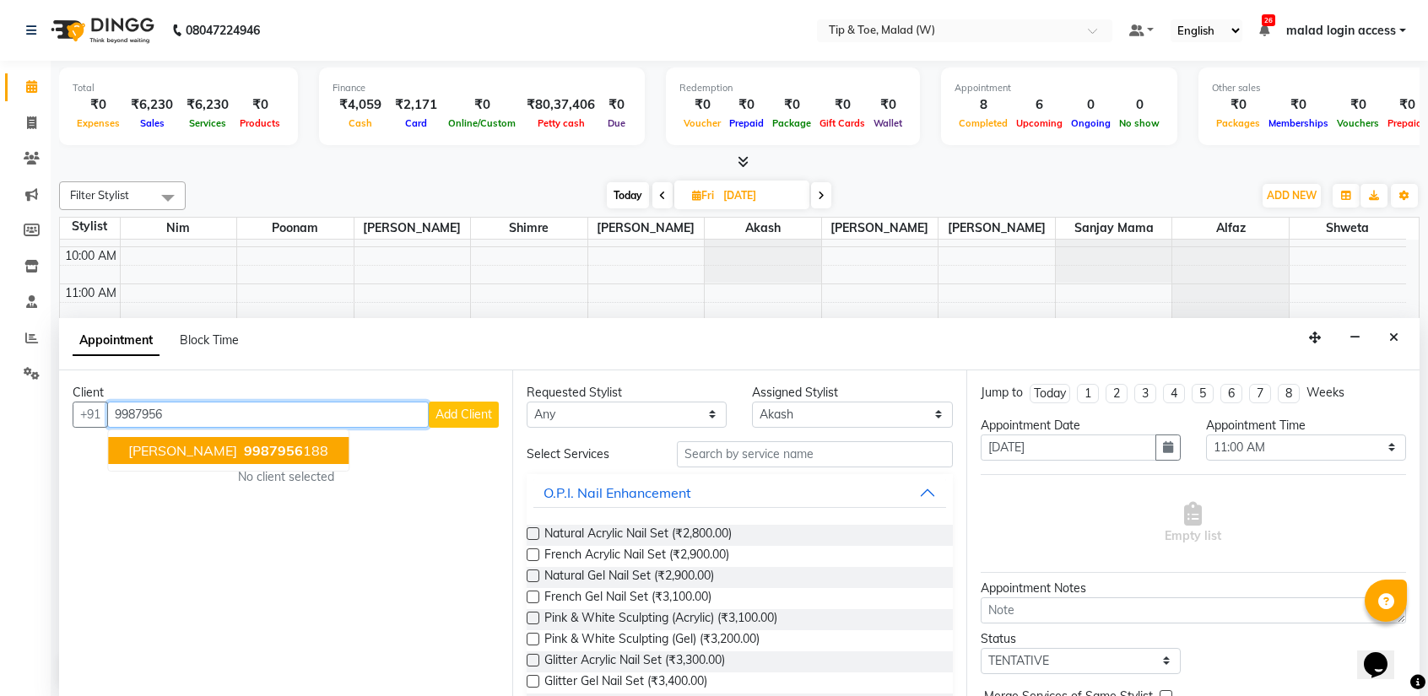
click at [210, 457] on button "Mona Shetty 9987956 188" at bounding box center [228, 450] width 240 height 27
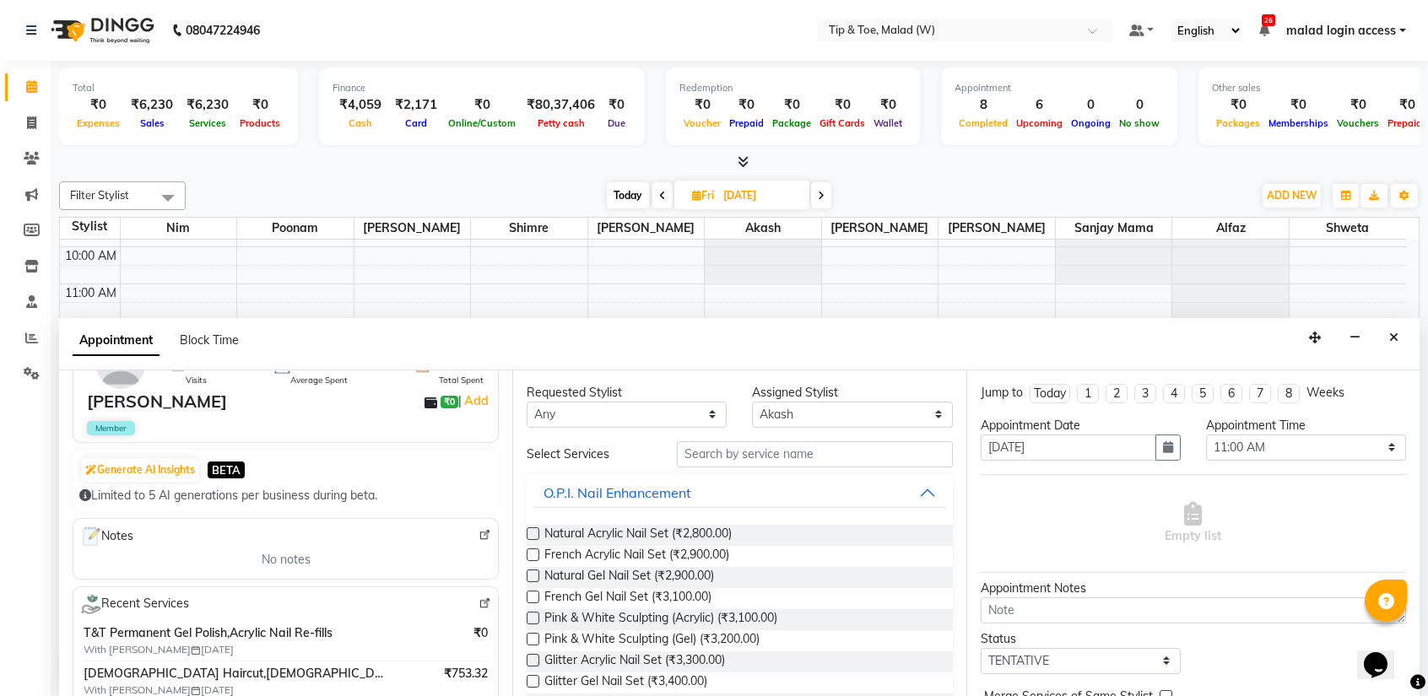
scroll to position [150, 0]
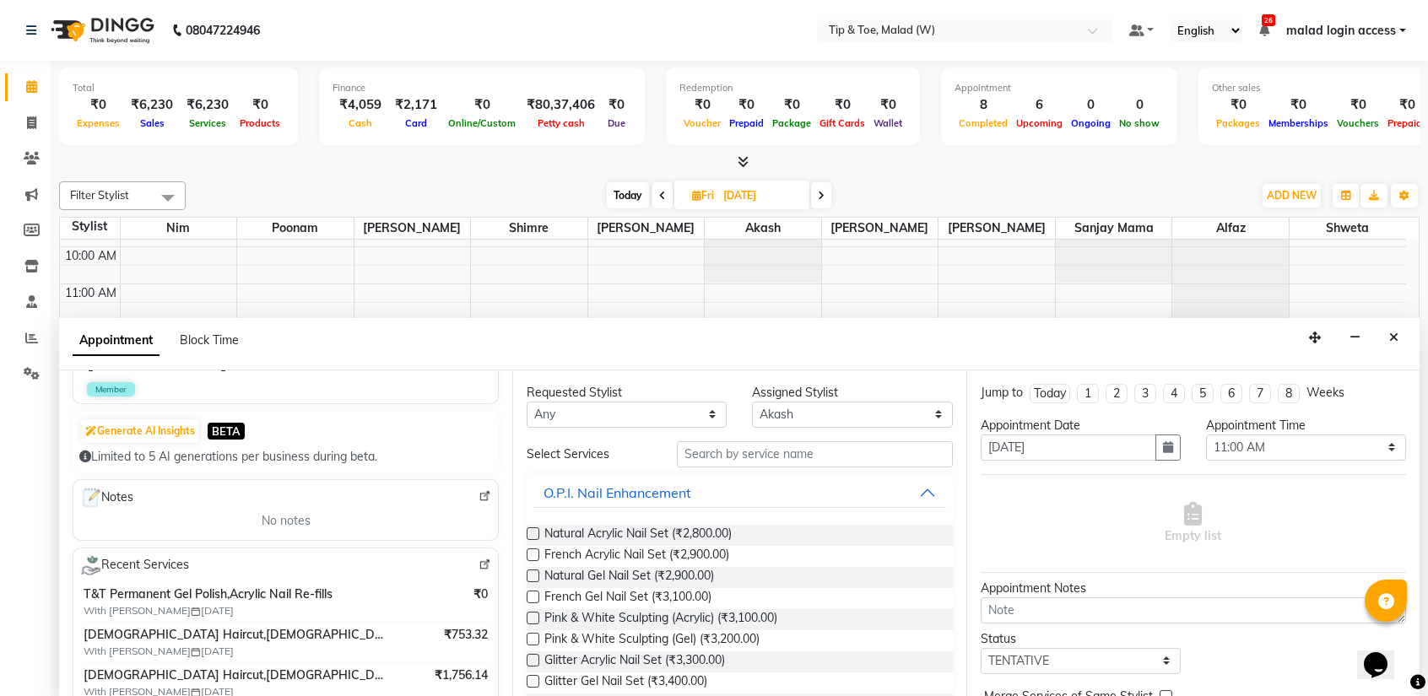
type input "9987956188"
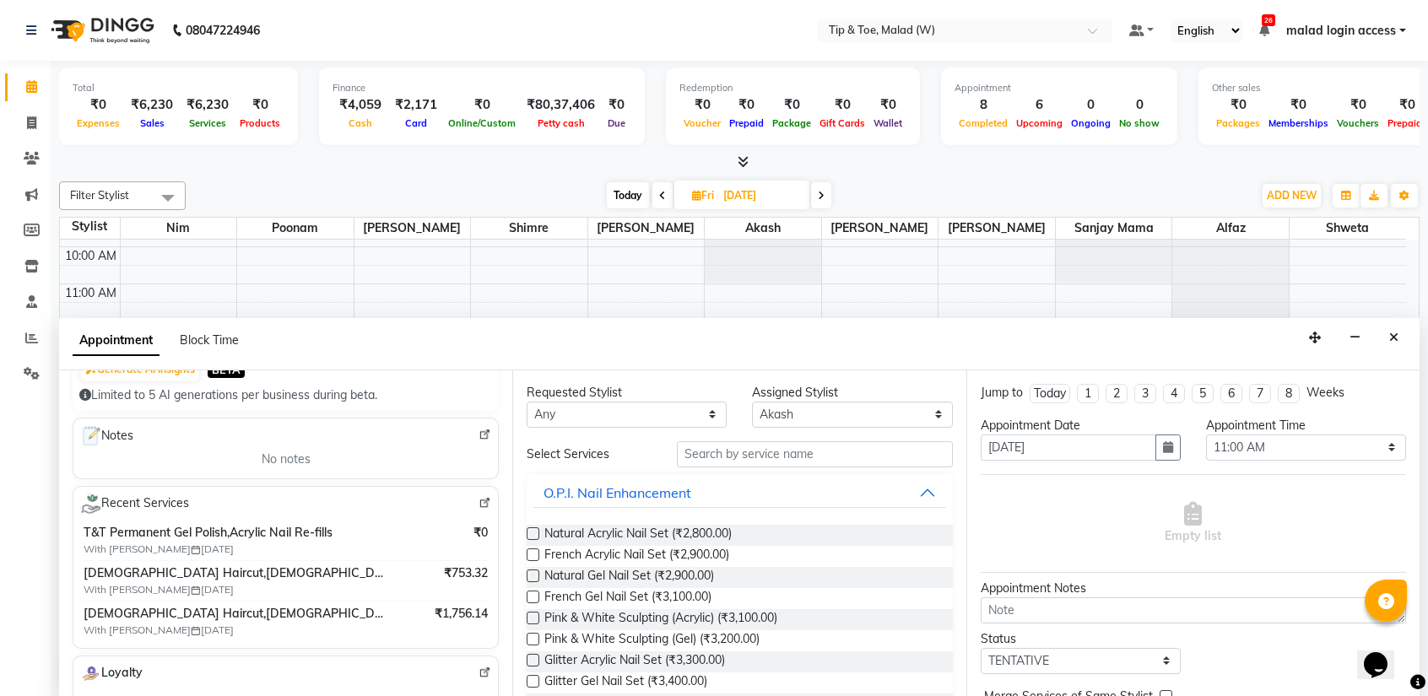
scroll to position [204, 0]
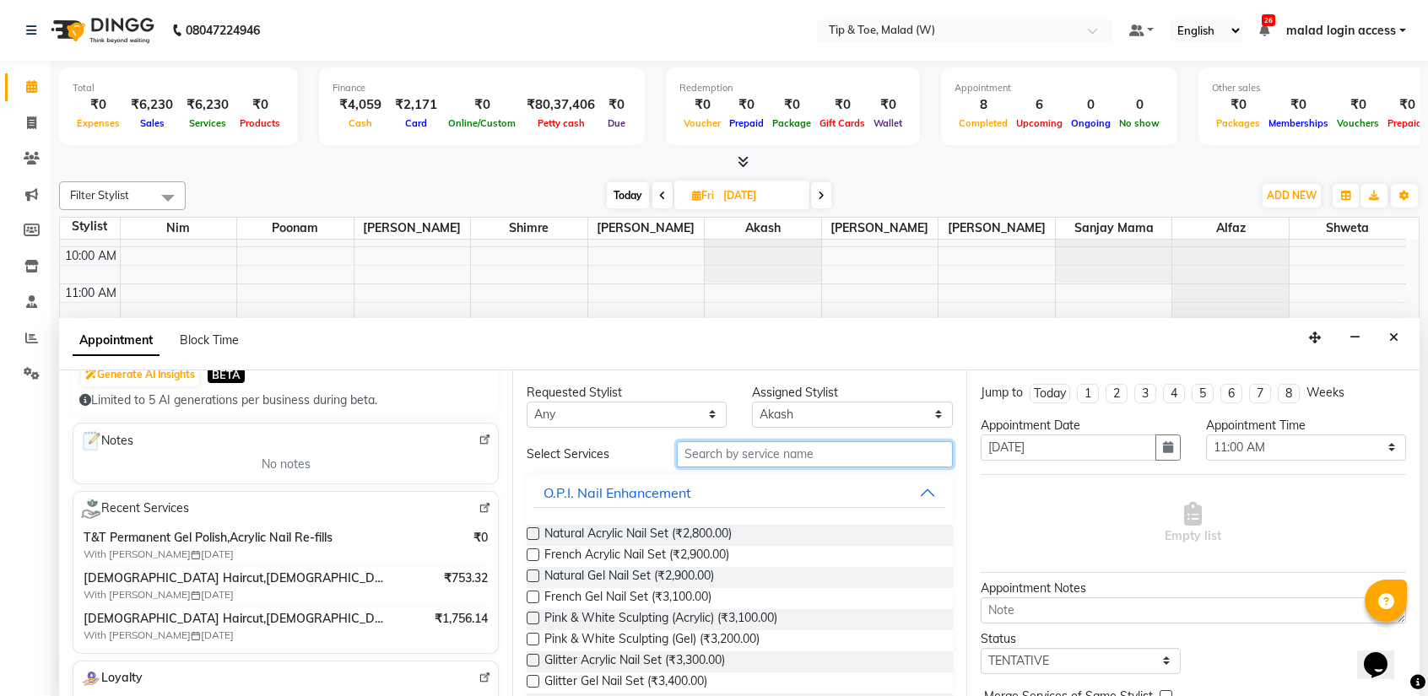
click at [711, 457] on input "text" at bounding box center [814, 454] width 275 height 26
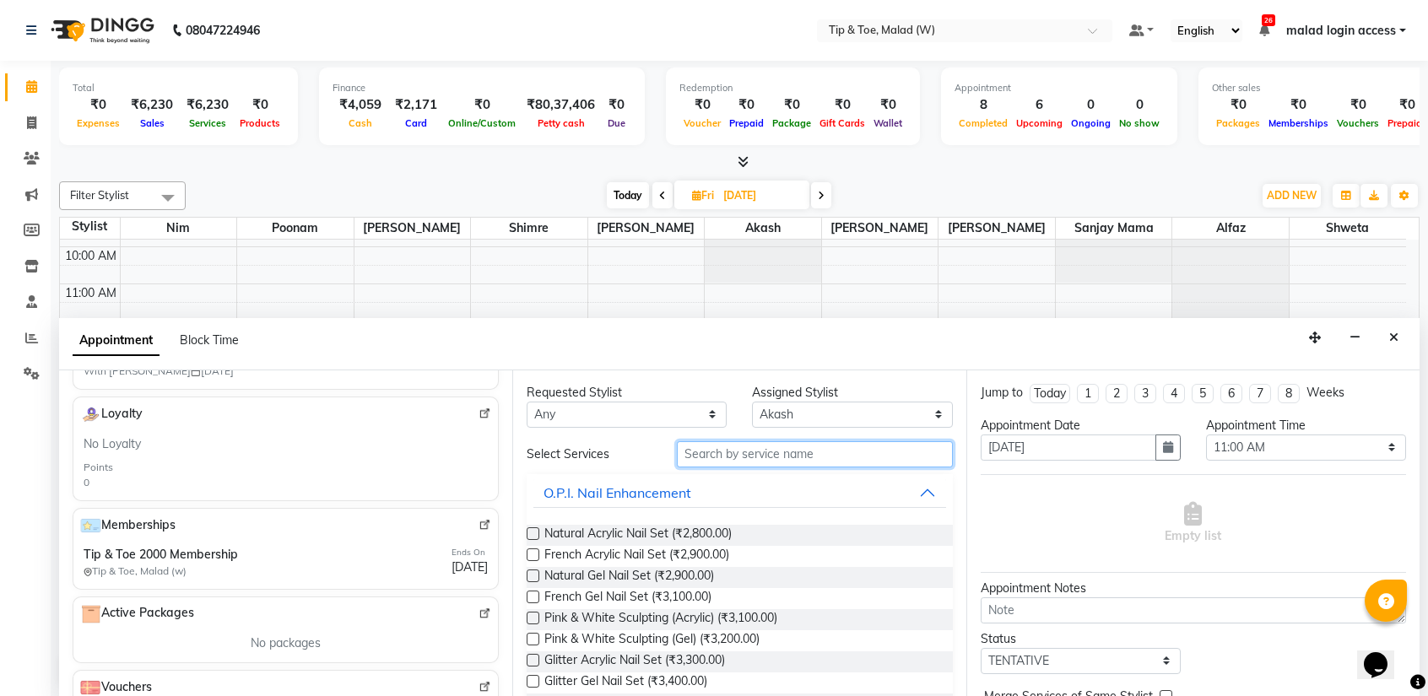
scroll to position [68, 0]
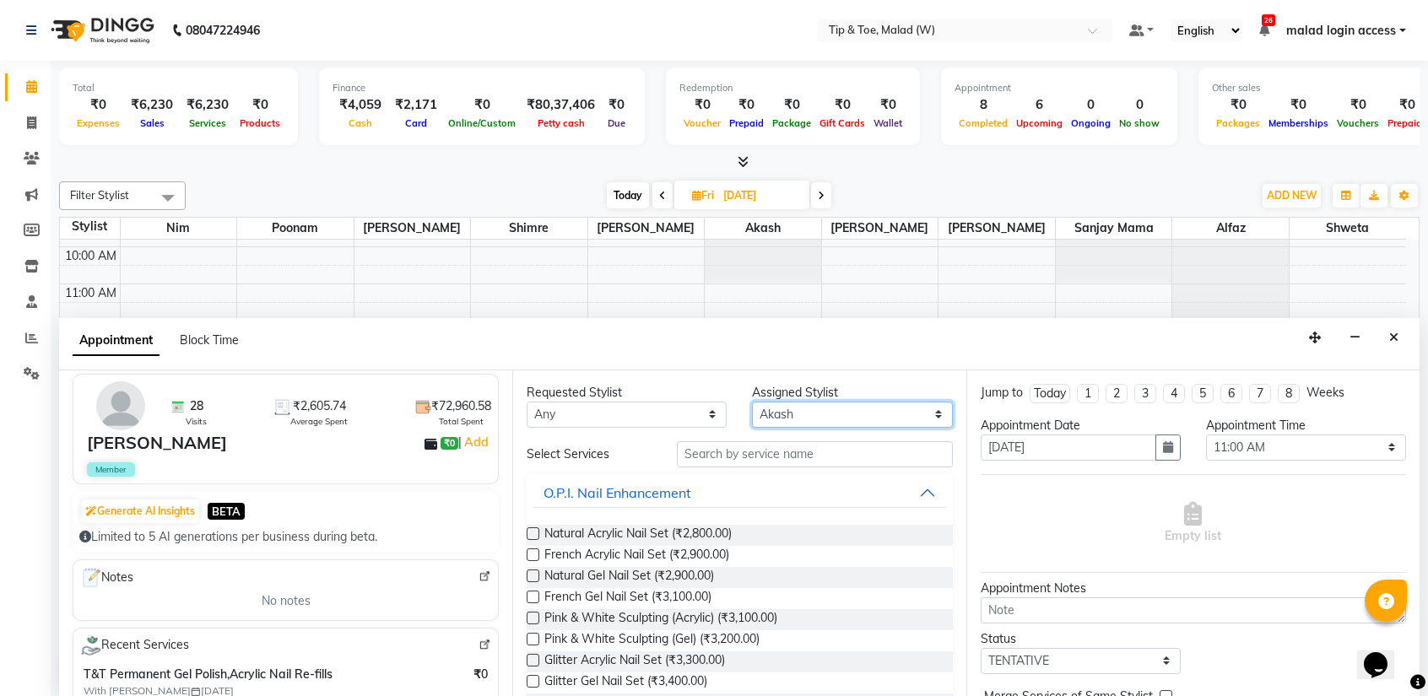
drag, startPoint x: 507, startPoint y: 507, endPoint x: 874, endPoint y: 408, distance: 380.3
click at [874, 408] on select "Select Ajay Akash Alfaz Dibakar Manisha Singh Mayur Nim poonam Sanjay mama Shim…" at bounding box center [852, 415] width 200 height 26
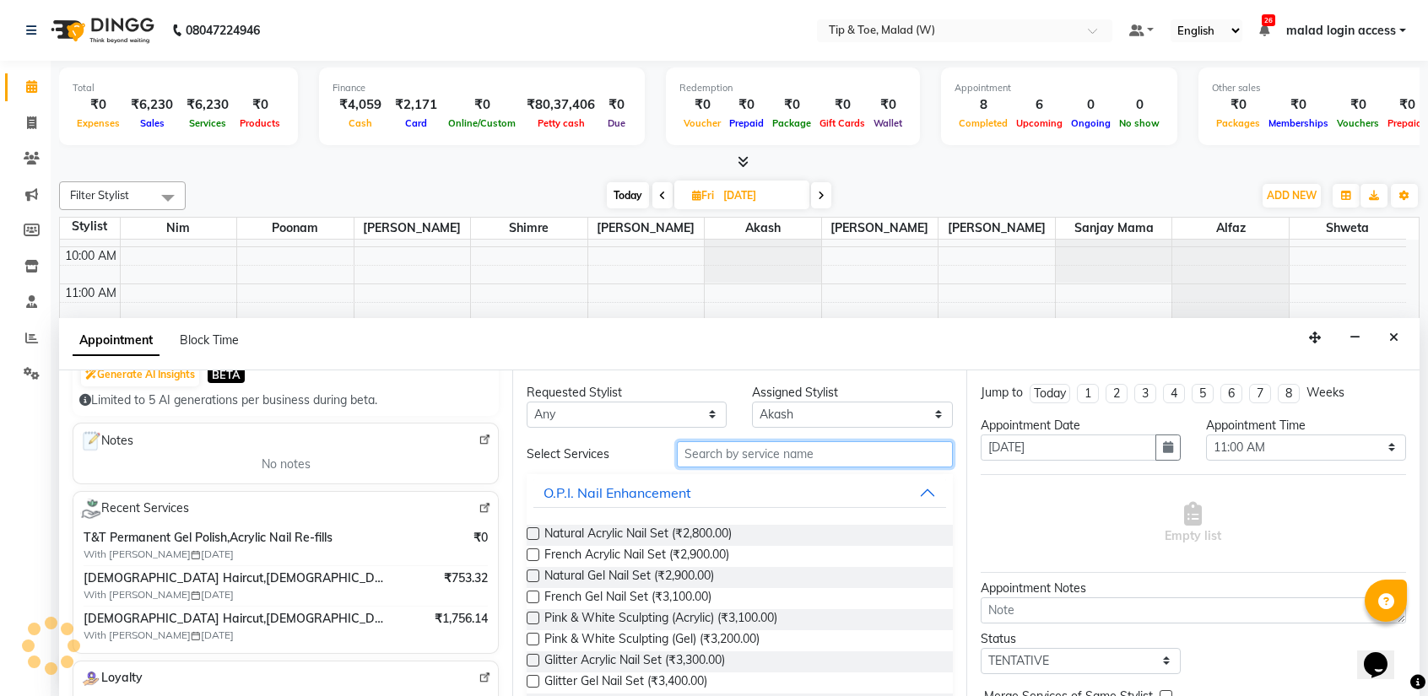
click at [712, 458] on input "text" at bounding box center [814, 454] width 275 height 26
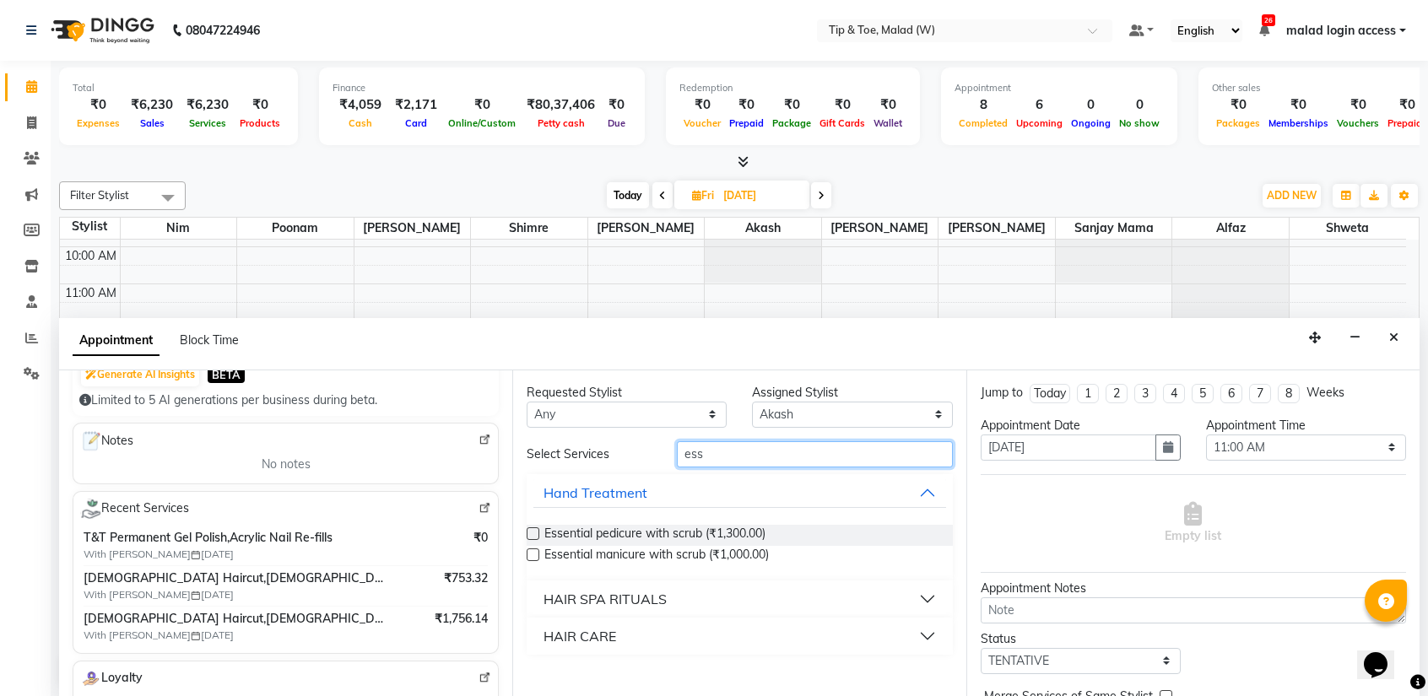
type input "ess"
click at [529, 532] on label at bounding box center [533, 533] width 13 height 13
click at [529, 532] on input "checkbox" at bounding box center [532, 535] width 11 height 11
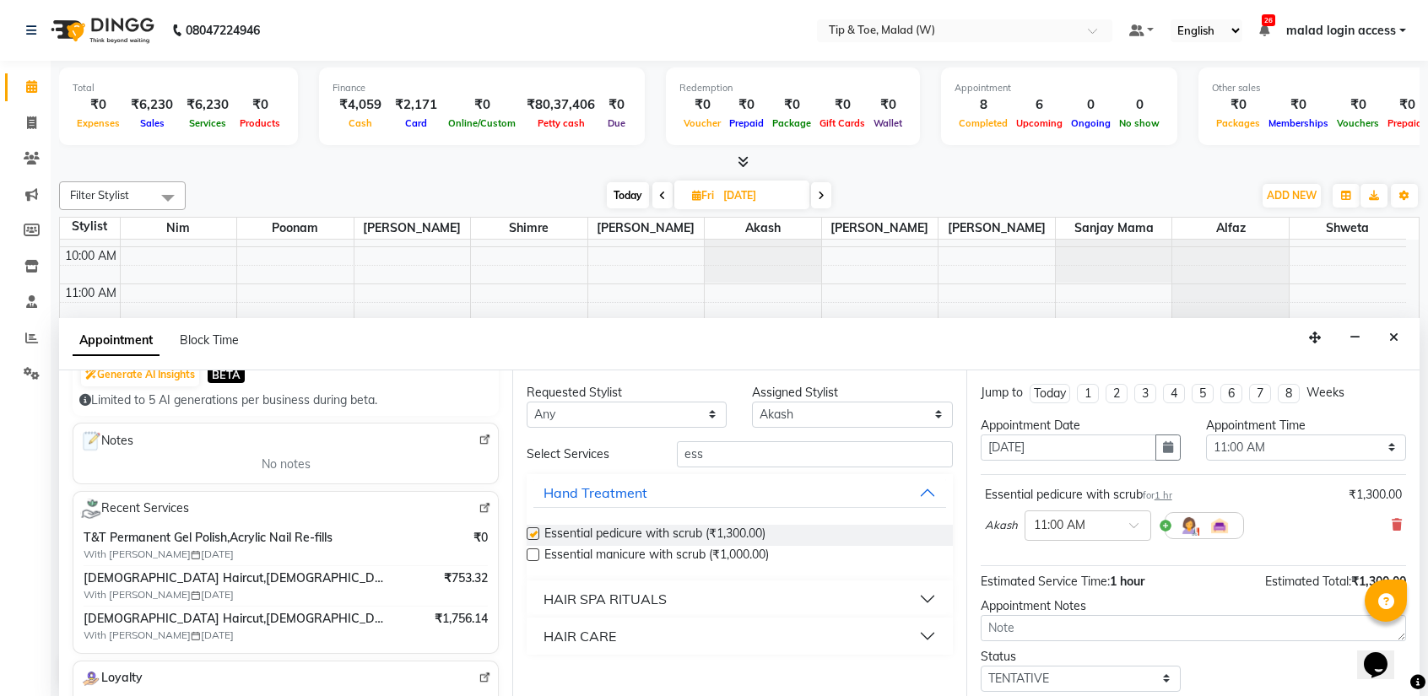
checkbox input "false"
click at [777, 415] on select "Select Ajay Akash Alfaz Dibakar Manisha Singh Mayur Nim poonam Sanjay mama Shim…" at bounding box center [852, 415] width 200 height 26
select select "41794"
click at [752, 402] on select "Select Ajay Akash Alfaz Dibakar Manisha Singh Mayur Nim poonam Sanjay mama Shim…" at bounding box center [852, 415] width 200 height 26
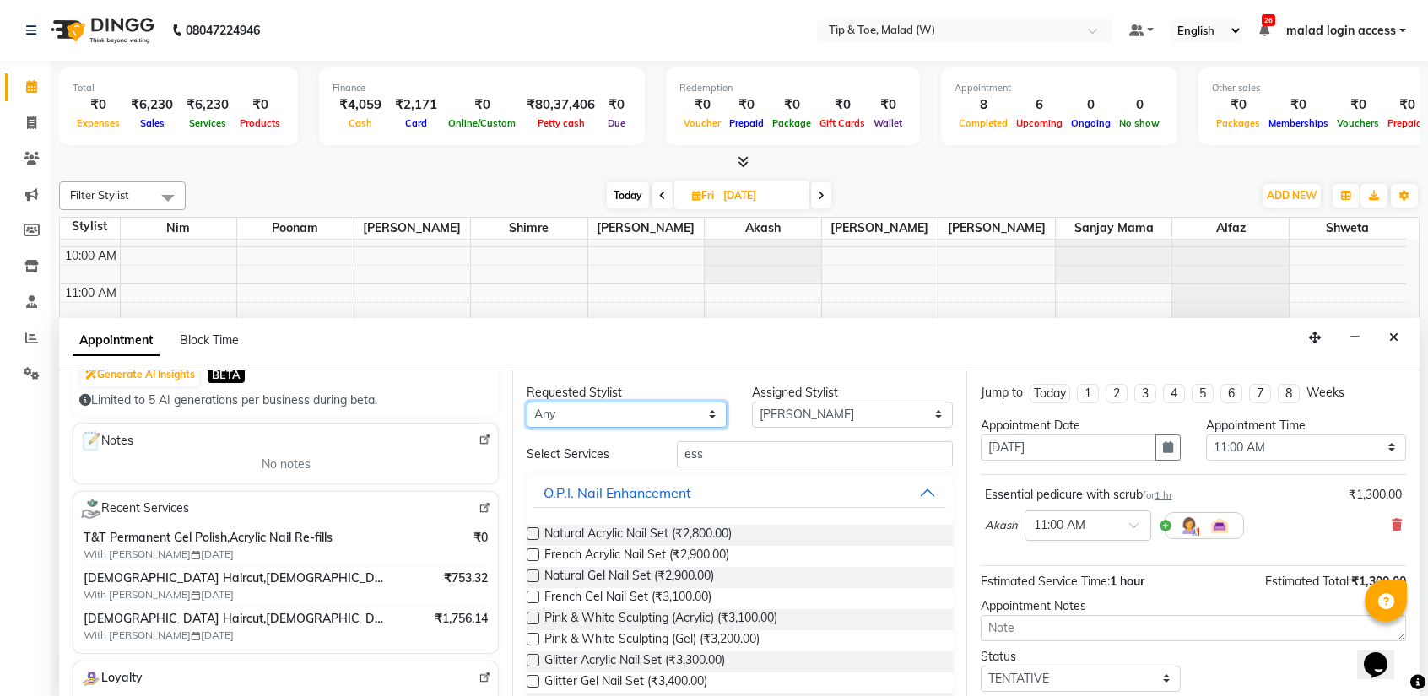
click at [618, 407] on select "Any [PERSON_NAME] Akash Alfaz [PERSON_NAME] [PERSON_NAME] [PERSON_NAME] poonam …" at bounding box center [627, 415] width 200 height 26
select select "41794"
click at [527, 402] on select "Any [PERSON_NAME] Akash Alfaz [PERSON_NAME] [PERSON_NAME] [PERSON_NAME] poonam …" at bounding box center [627, 415] width 200 height 26
click at [721, 446] on input "ess" at bounding box center [814, 454] width 275 height 26
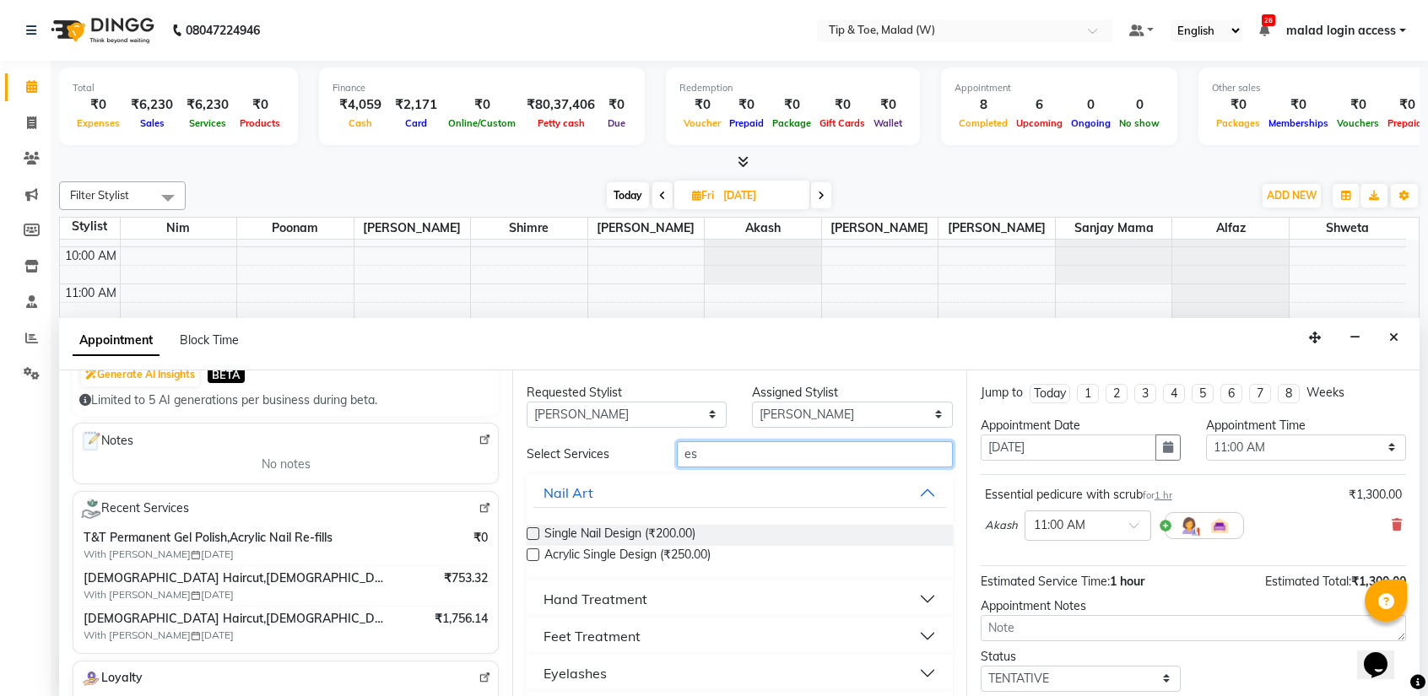
type input "e"
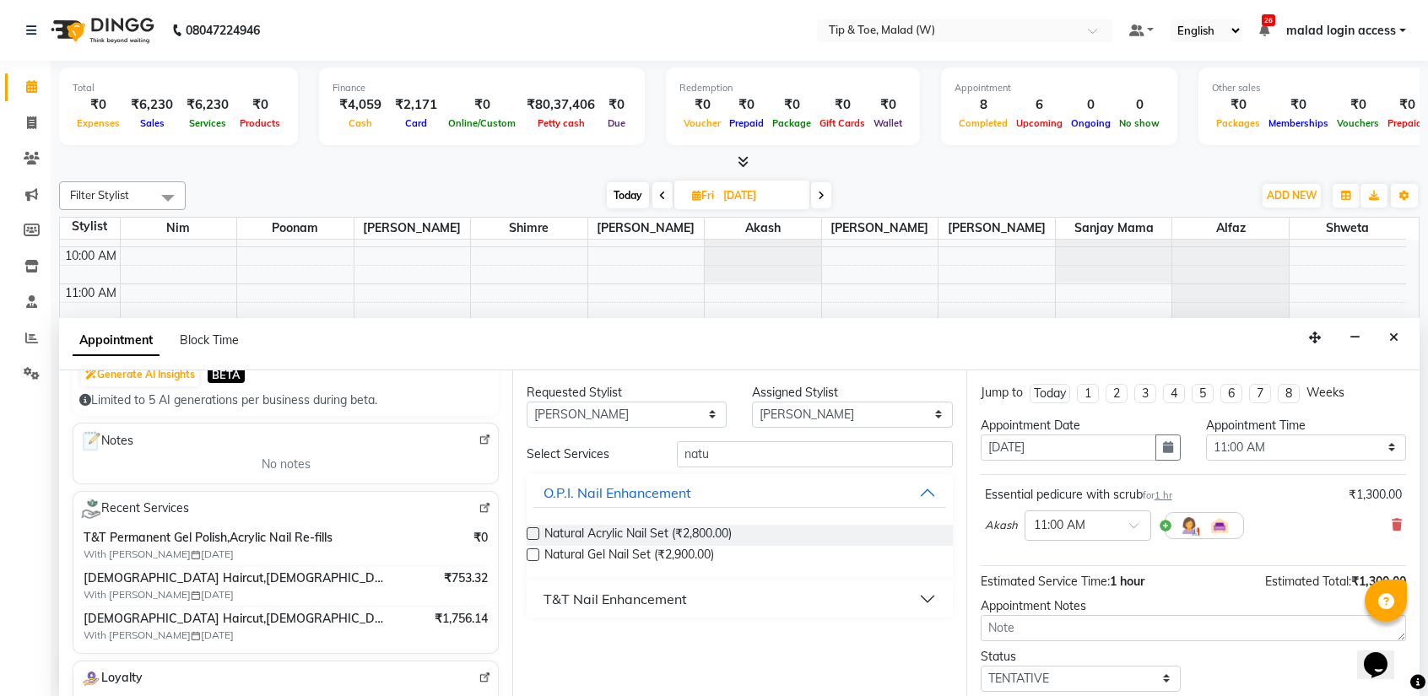
click at [478, 505] on img at bounding box center [484, 508] width 13 height 13
click at [741, 457] on input "natu" at bounding box center [814, 454] width 275 height 26
type input "n"
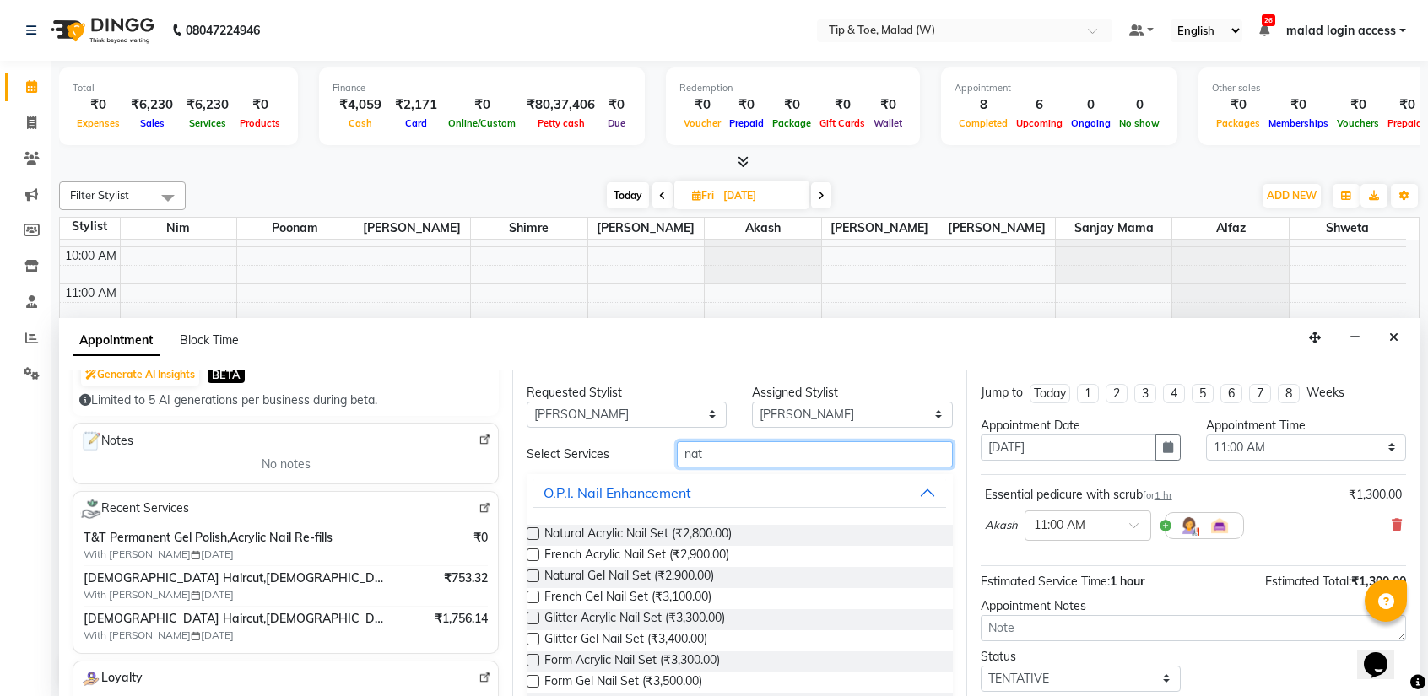
type input "natu"
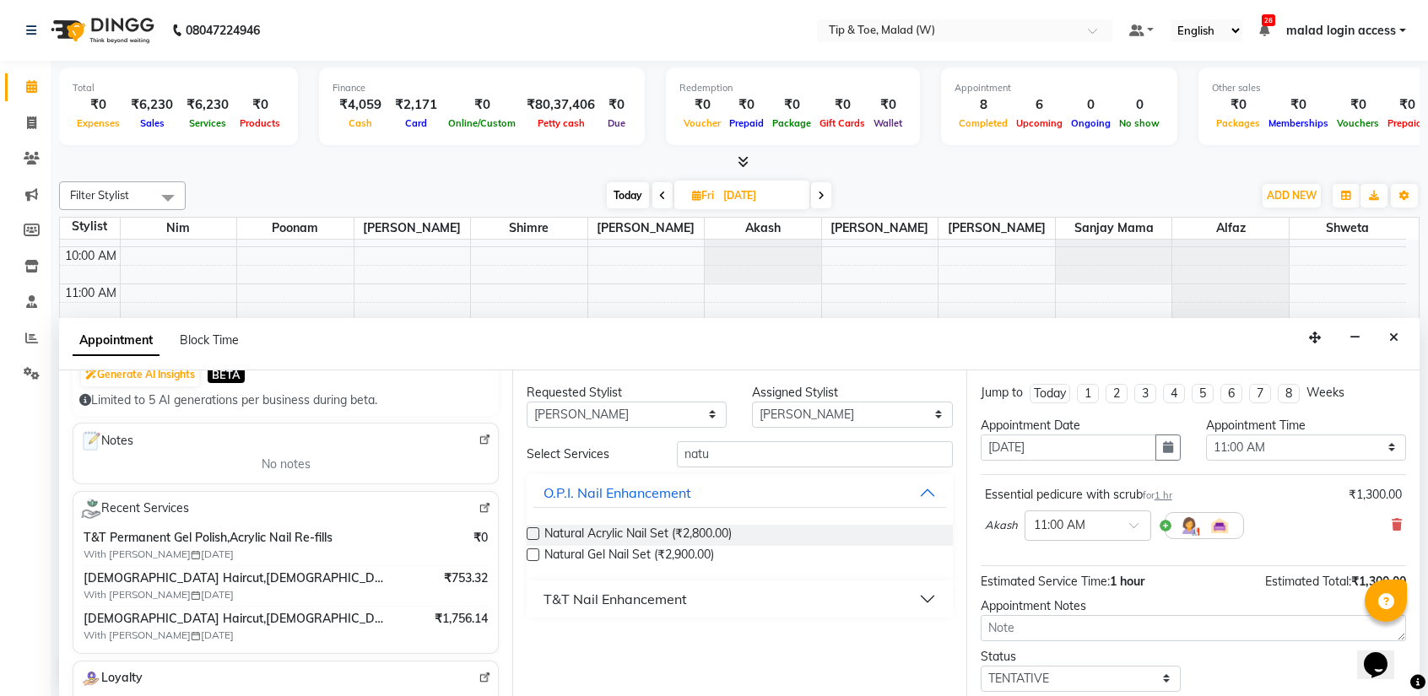
click at [534, 532] on label at bounding box center [533, 533] width 13 height 13
click at [534, 532] on input "checkbox" at bounding box center [532, 535] width 11 height 11
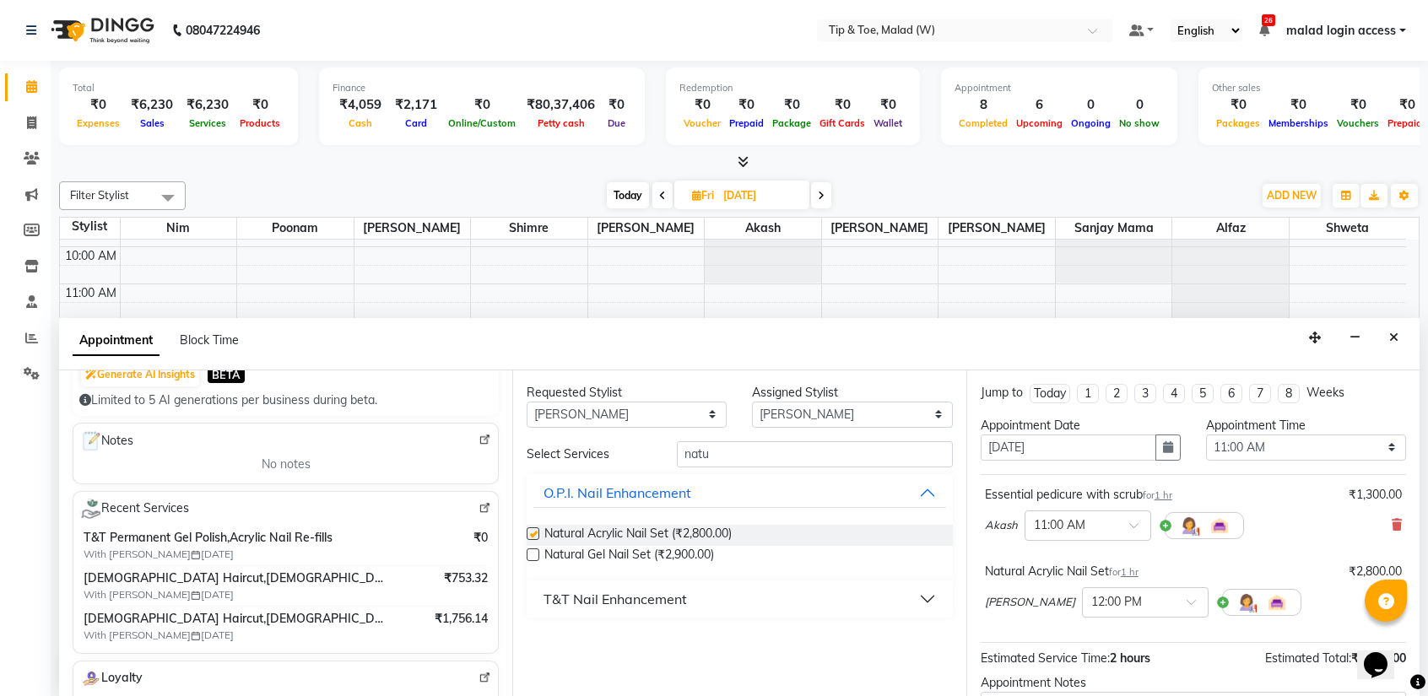
checkbox input "false"
click at [758, 454] on input "natu" at bounding box center [814, 454] width 275 height 26
type input "n"
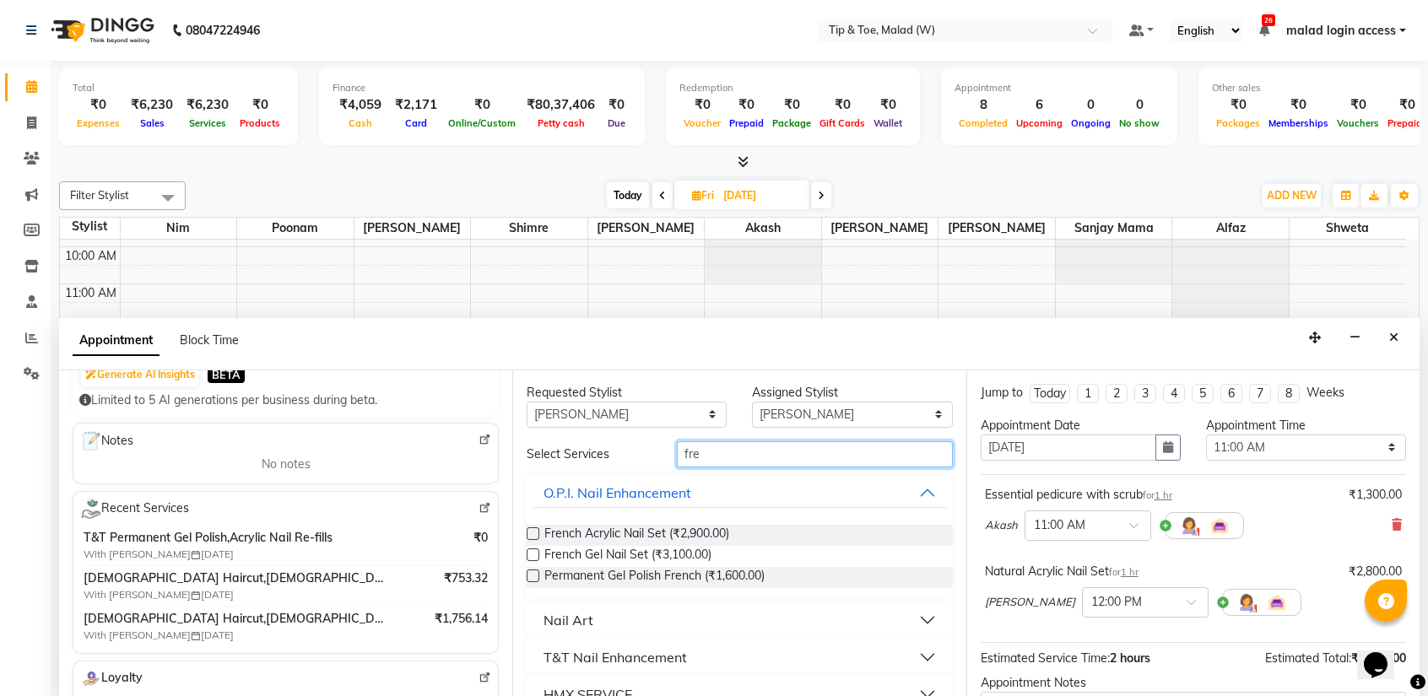
type input "fre"
click at [528, 576] on label at bounding box center [533, 576] width 13 height 13
click at [528, 576] on input "checkbox" at bounding box center [532, 577] width 11 height 11
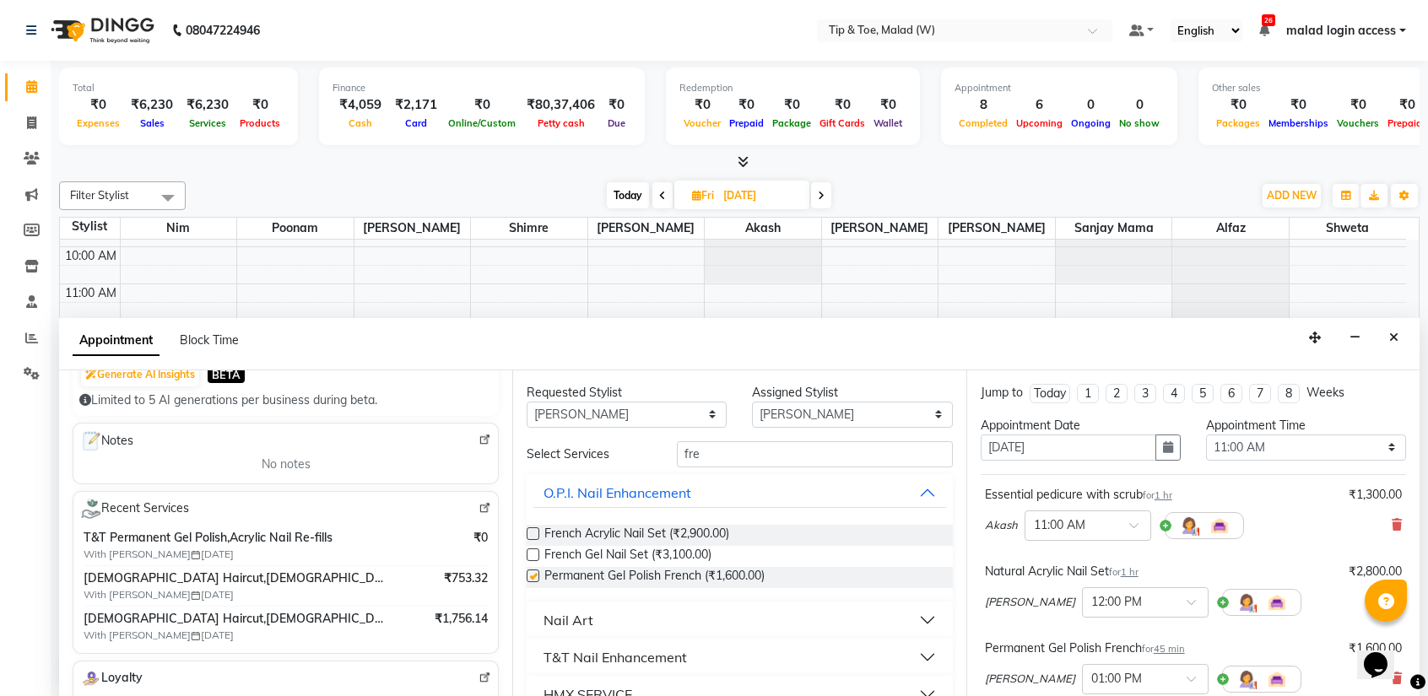
checkbox input "false"
click at [741, 460] on input "fre" at bounding box center [814, 454] width 275 height 26
type input "f"
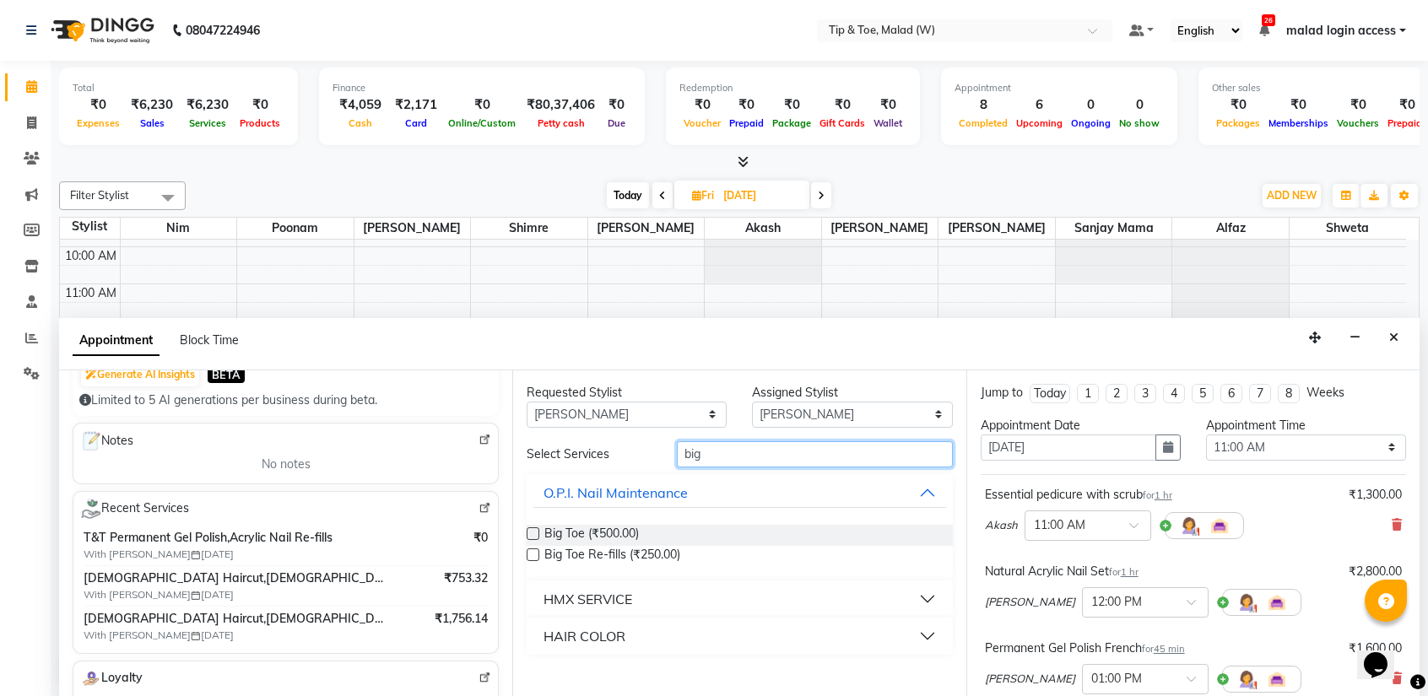
type input "big"
click at [533, 532] on label at bounding box center [533, 533] width 13 height 13
click at [533, 532] on input "checkbox" at bounding box center [532, 535] width 11 height 11
checkbox input "false"
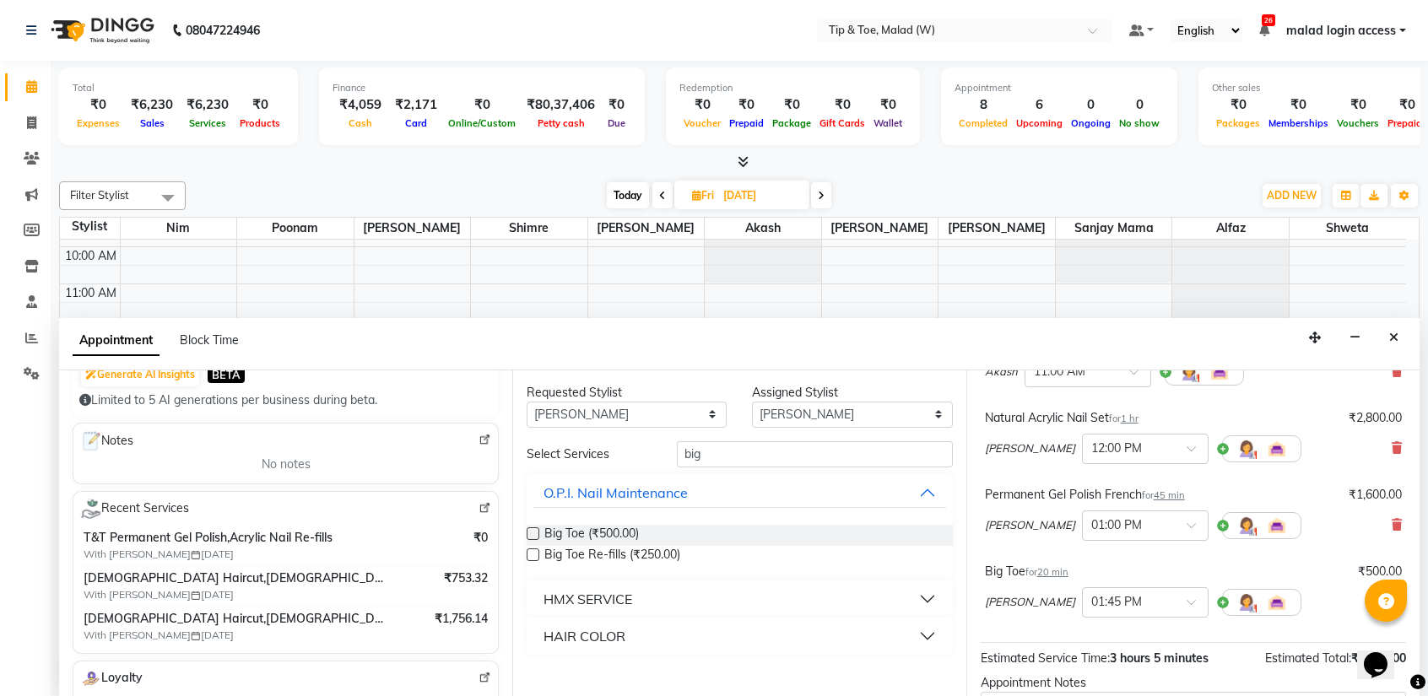
scroll to position [165, 0]
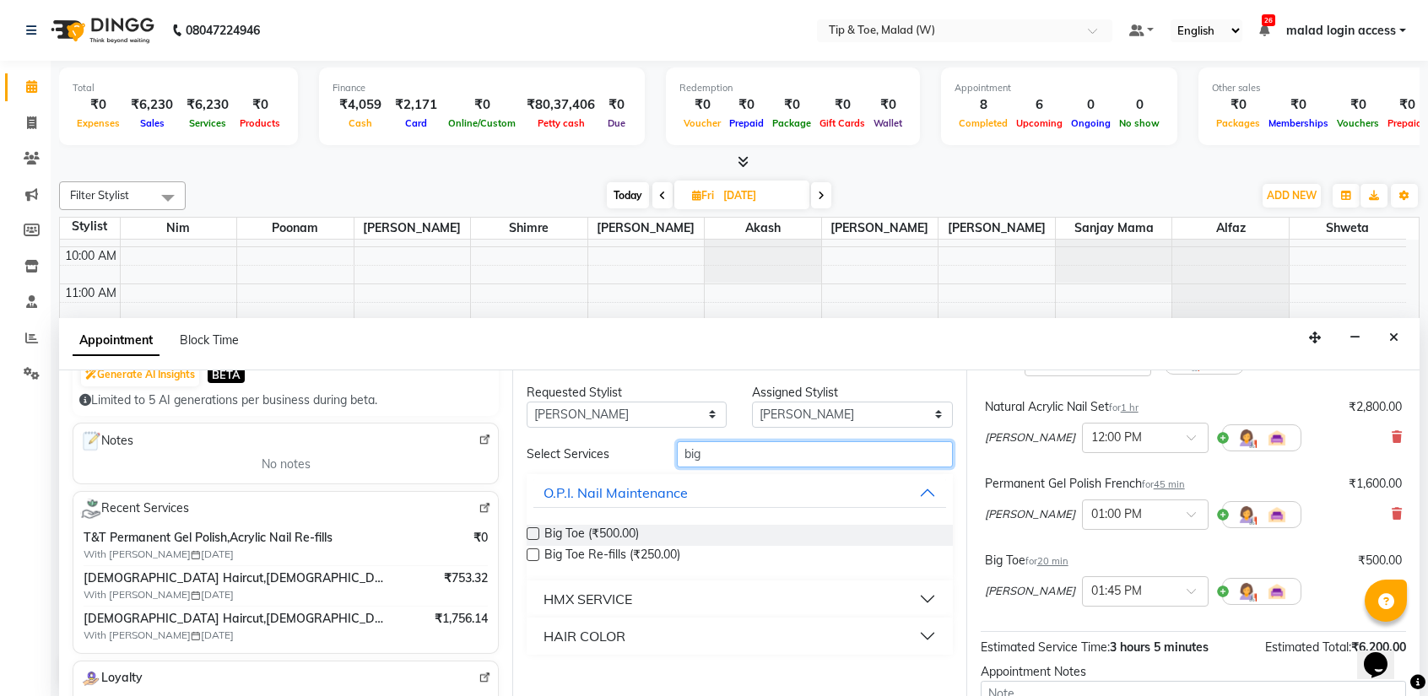
click at [738, 447] on input "big" at bounding box center [814, 454] width 275 height 26
type input "b"
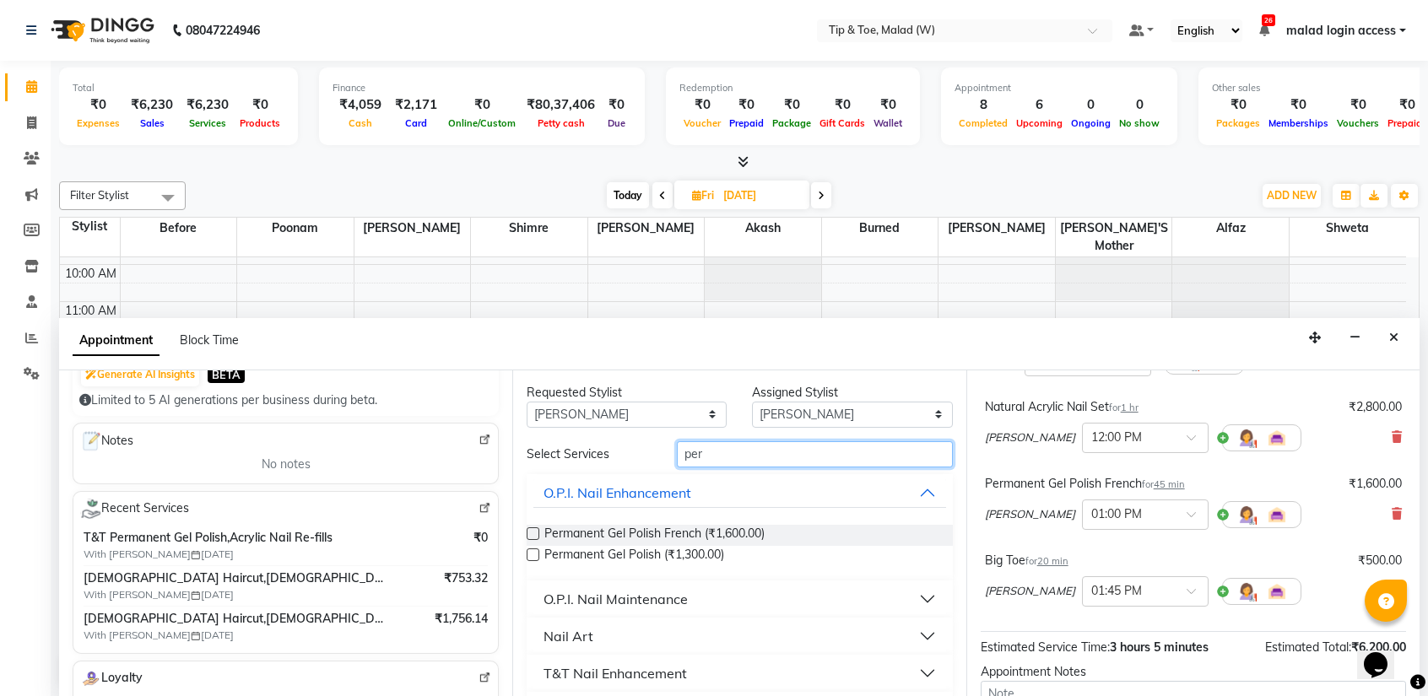
type input "per"
click at [537, 554] on label at bounding box center [533, 554] width 13 height 13
click at [537, 554] on input "checkbox" at bounding box center [532, 556] width 11 height 11
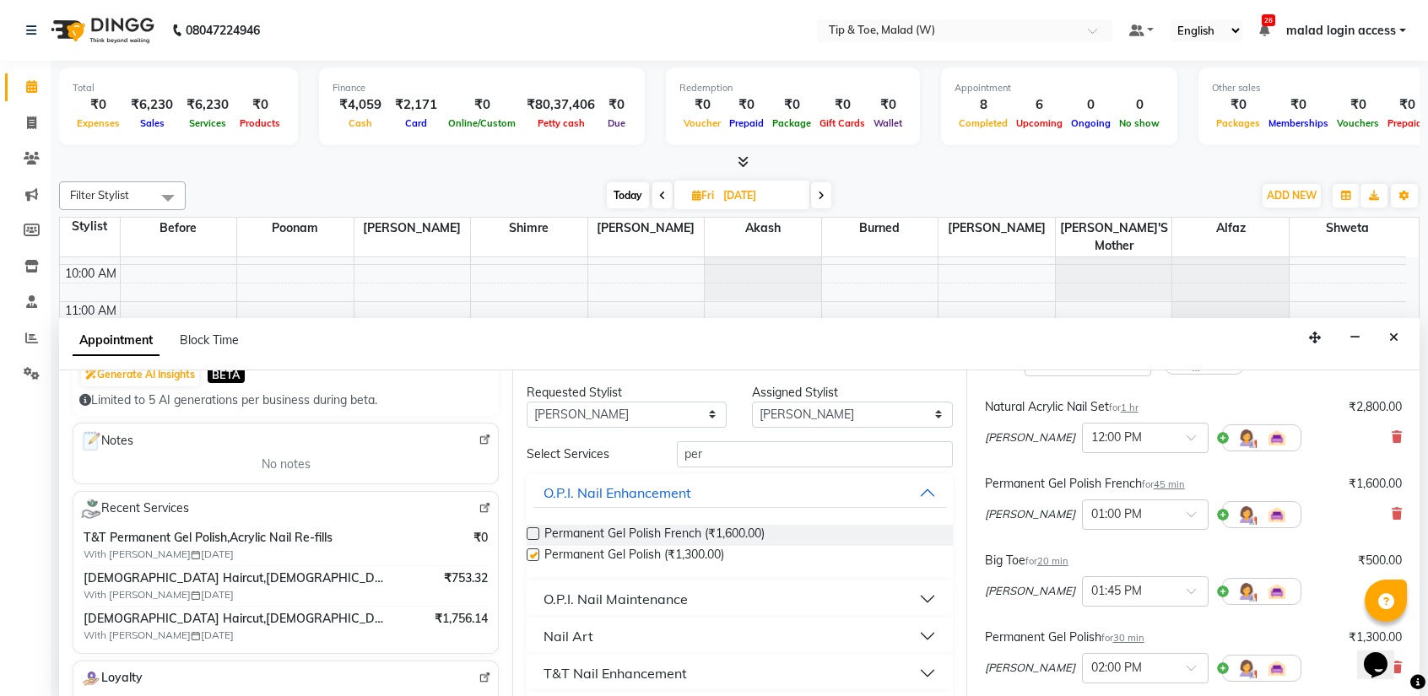
checkbox input "false"
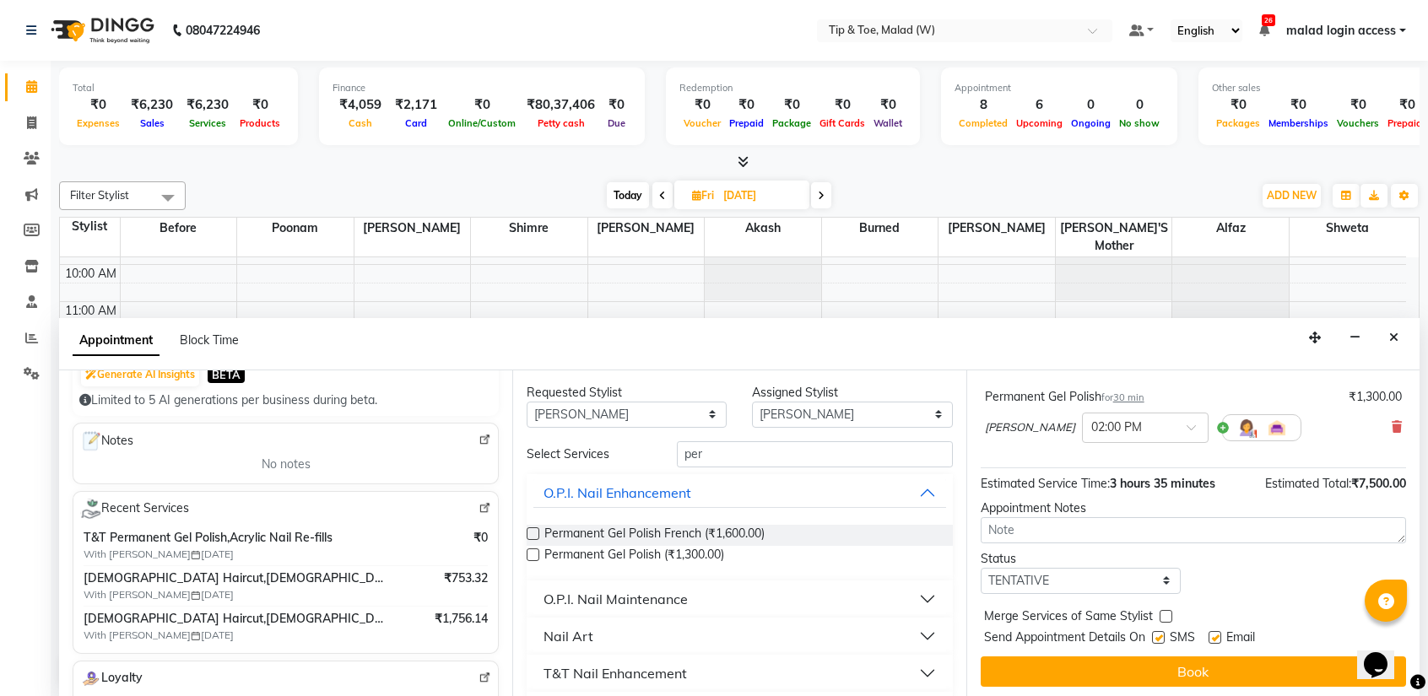
scroll to position [406, 0]
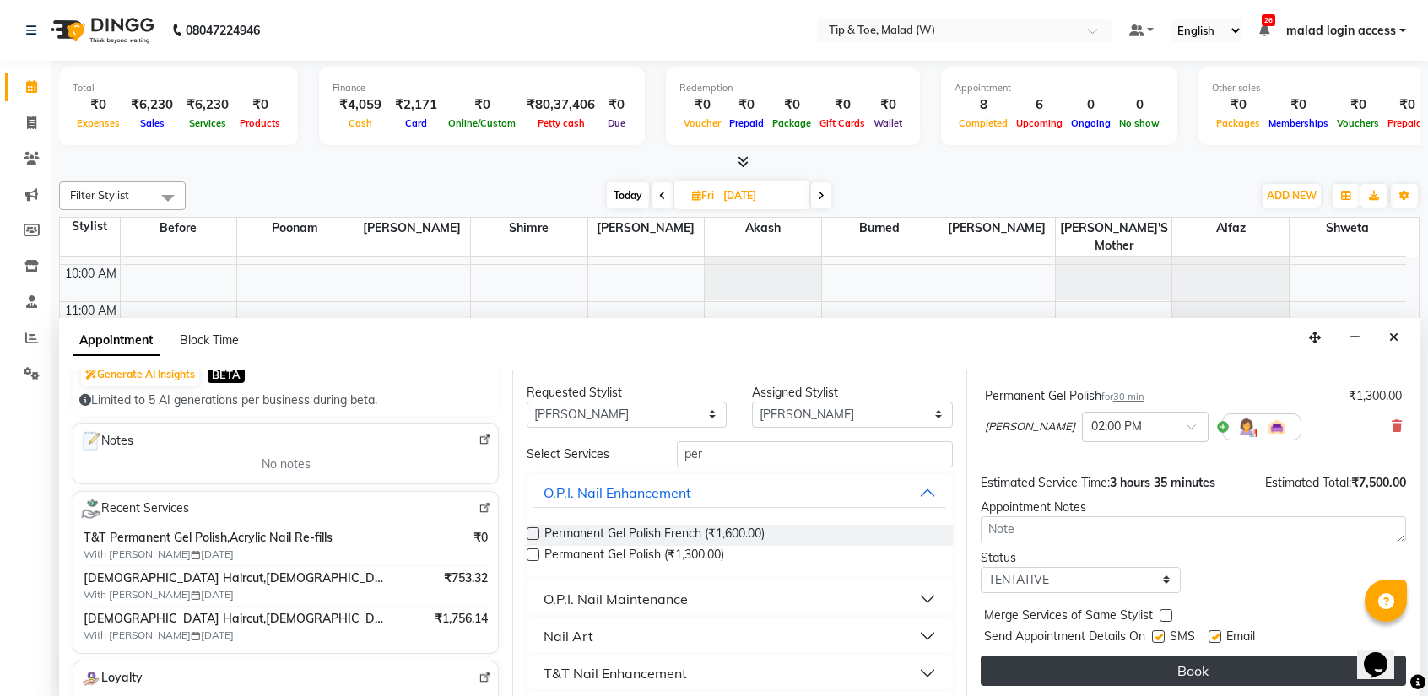
click at [1155, 662] on button "Book" at bounding box center [1192, 671] width 425 height 30
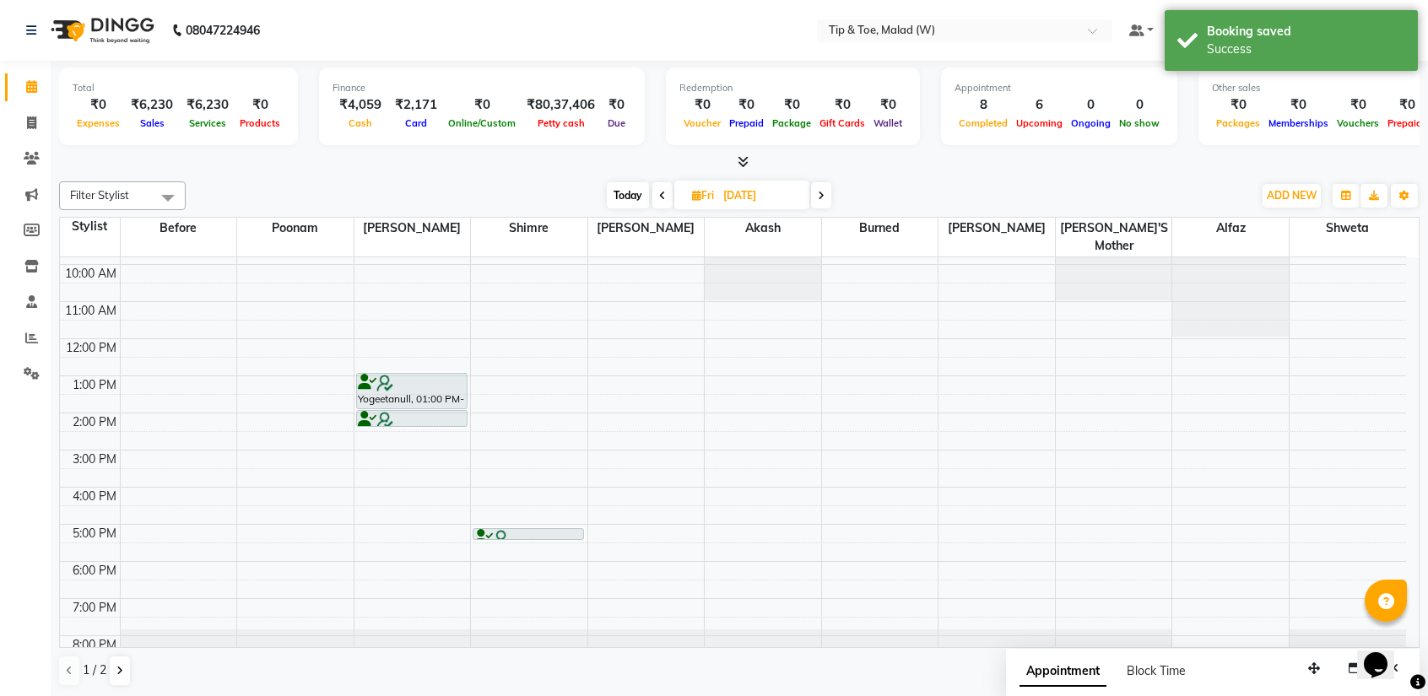
scroll to position [0, 0]
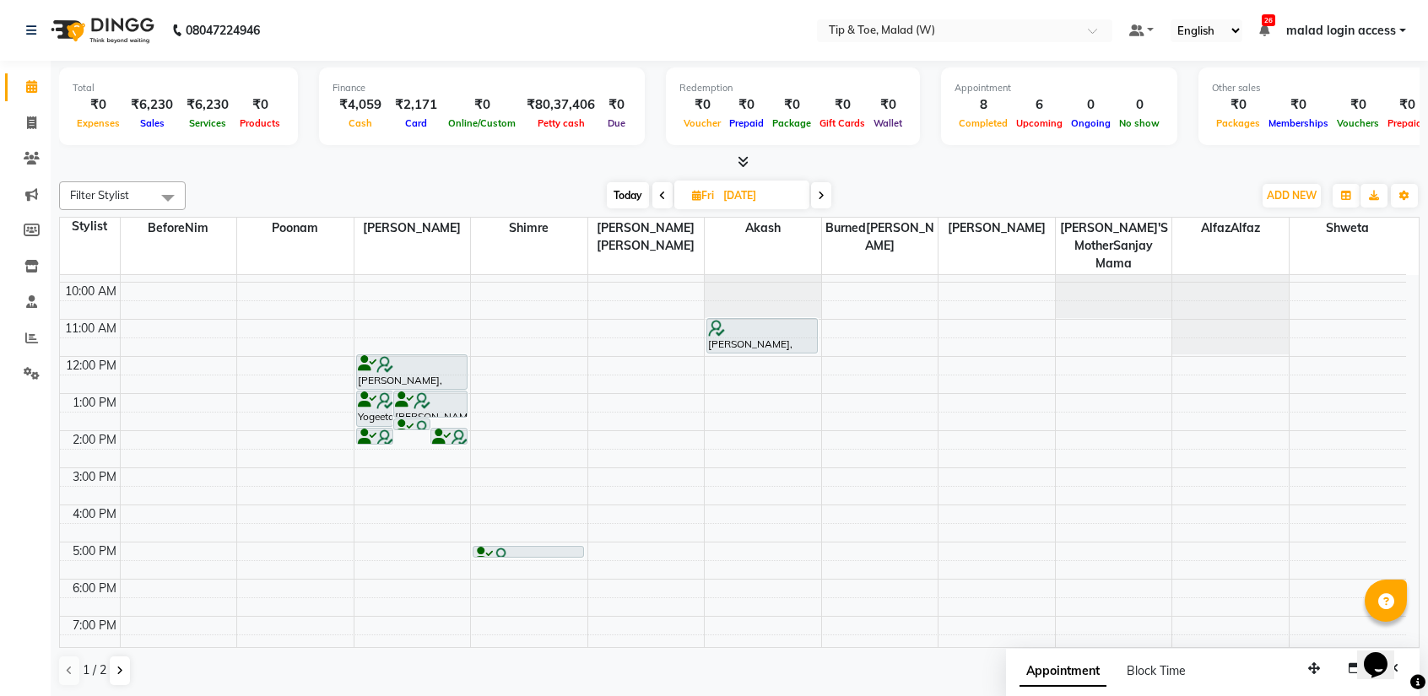
click at [632, 192] on span "Today" at bounding box center [628, 195] width 42 height 26
type input "[DATE]"
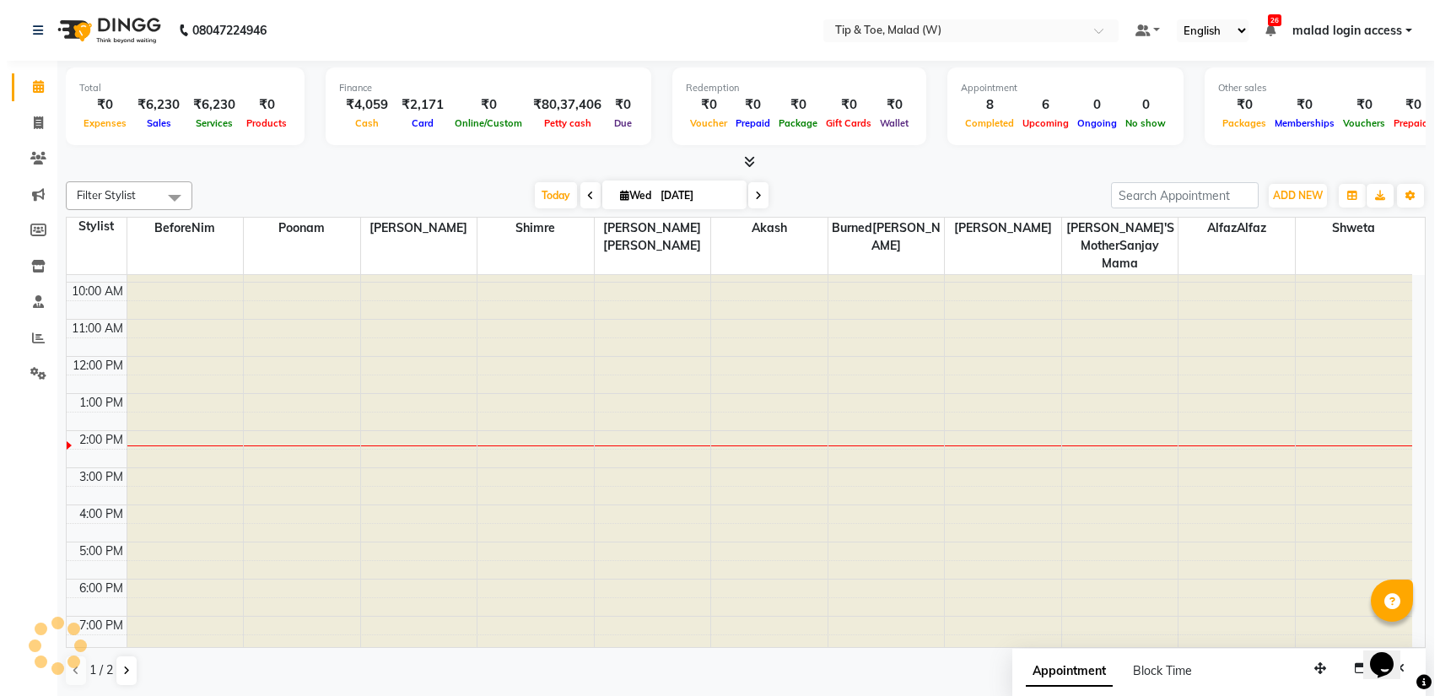
scroll to position [102, 0]
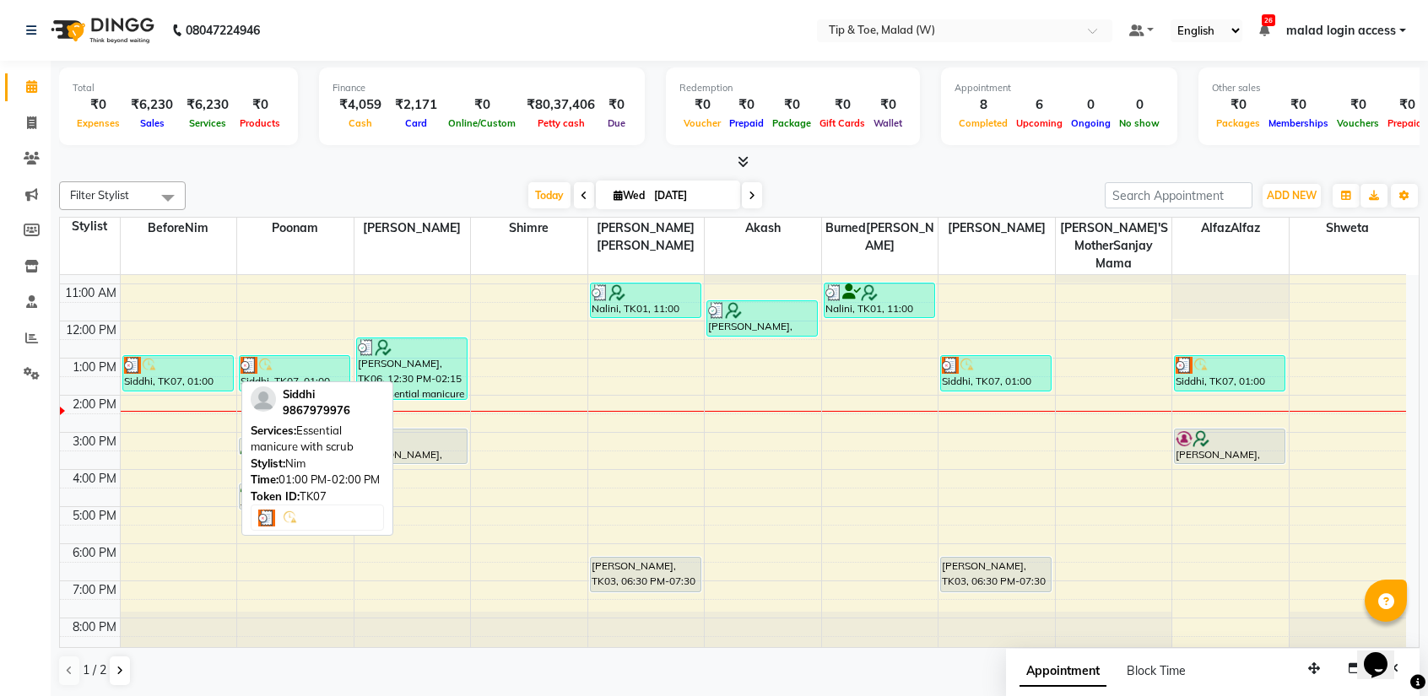
click at [189, 372] on div "Siddhi, TK07, 01:00 PM-02:00 PM, Essential manicure with scrub" at bounding box center [178, 373] width 110 height 35
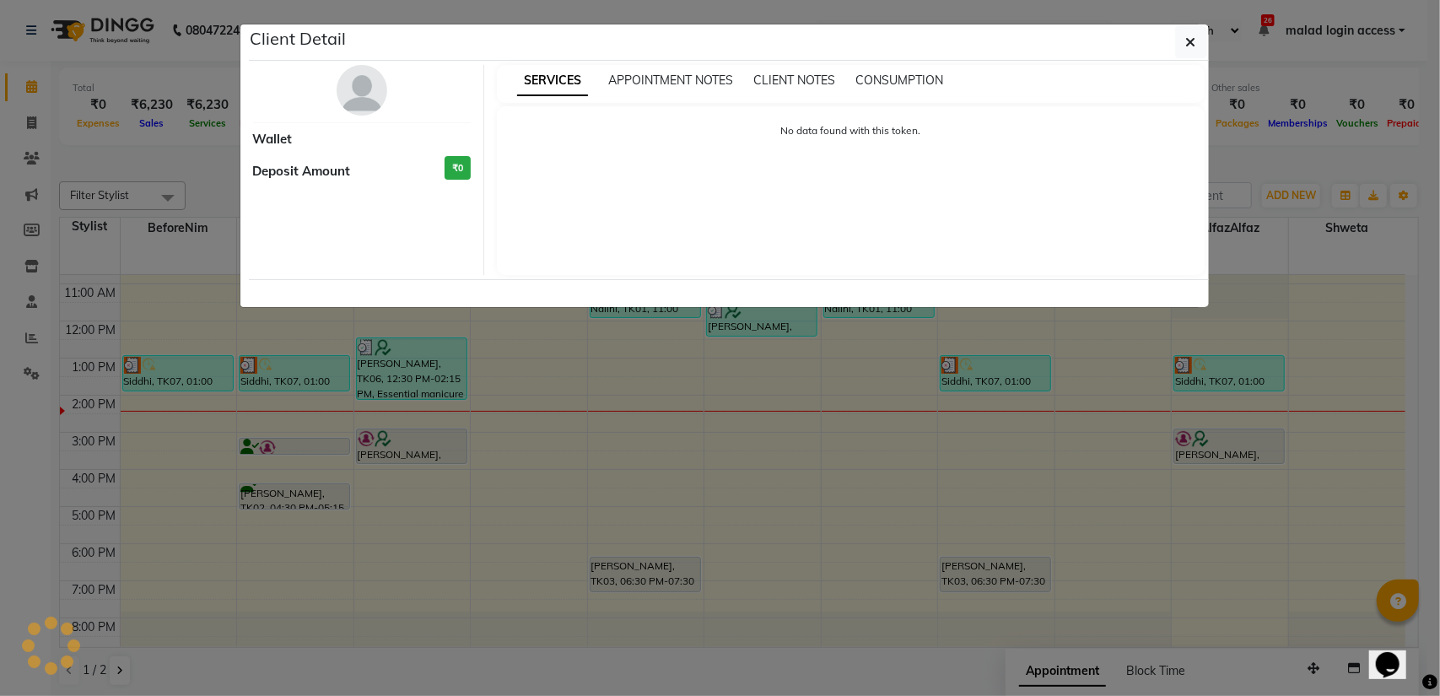
select select "3"
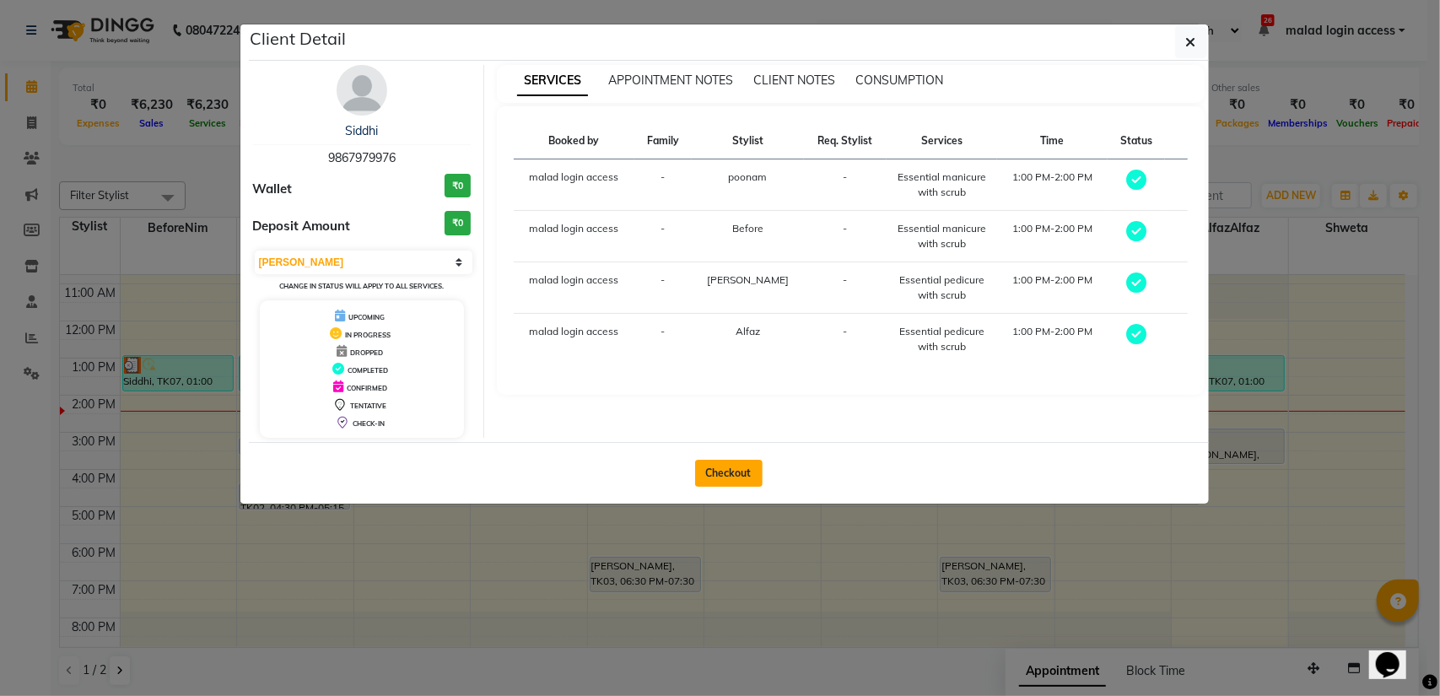
click at [729, 473] on button "Checkout" at bounding box center [729, 473] width 68 height 27
select select "5930"
select select "service"
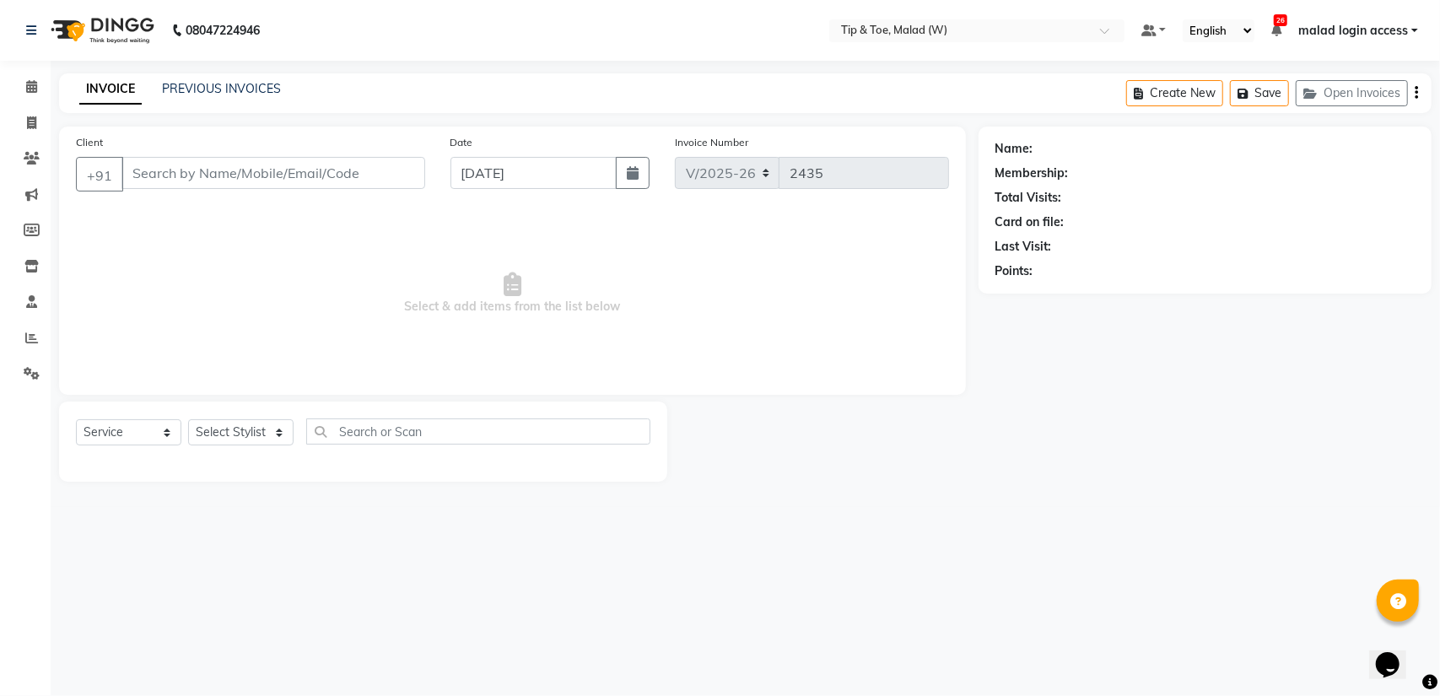
type input "9867979976"
select select "87401"
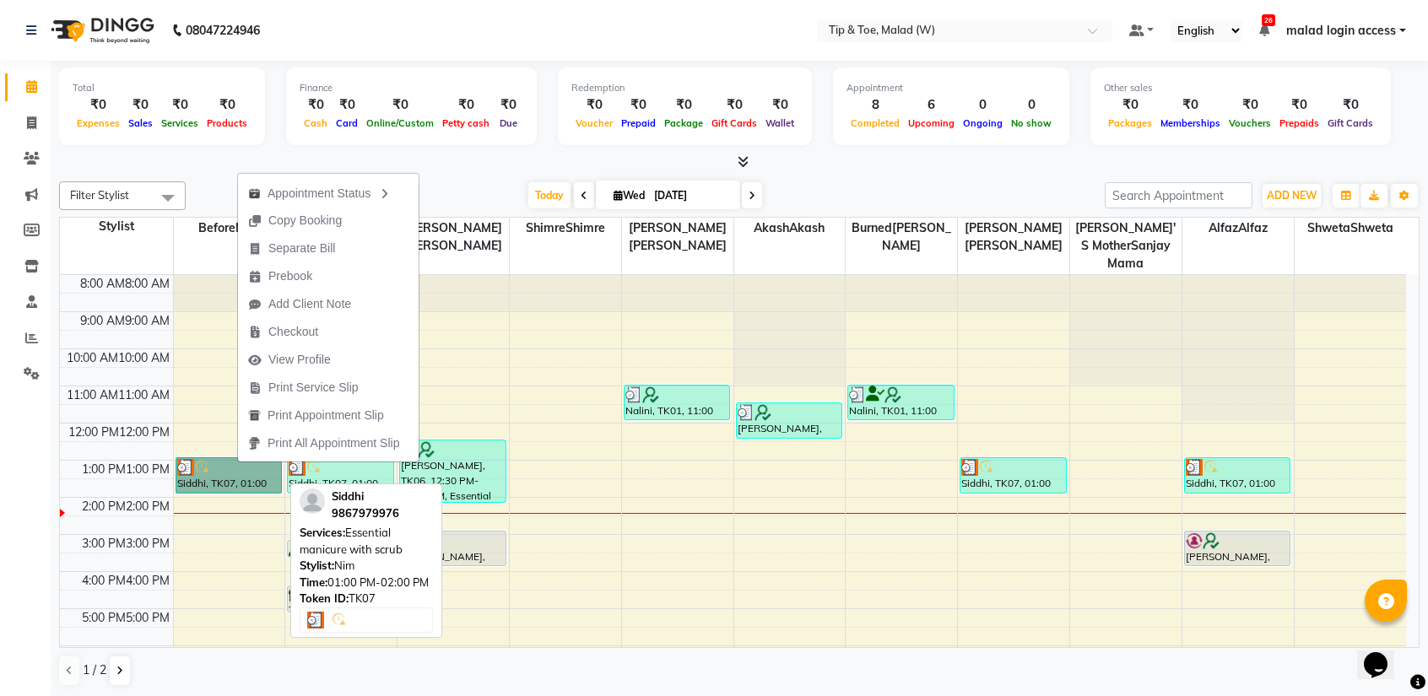
click at [214, 463] on link "Siddhi, TK07, 01:00 PM-02:00 PM, Essential manicure with scrub" at bounding box center [229, 475] width 107 height 36
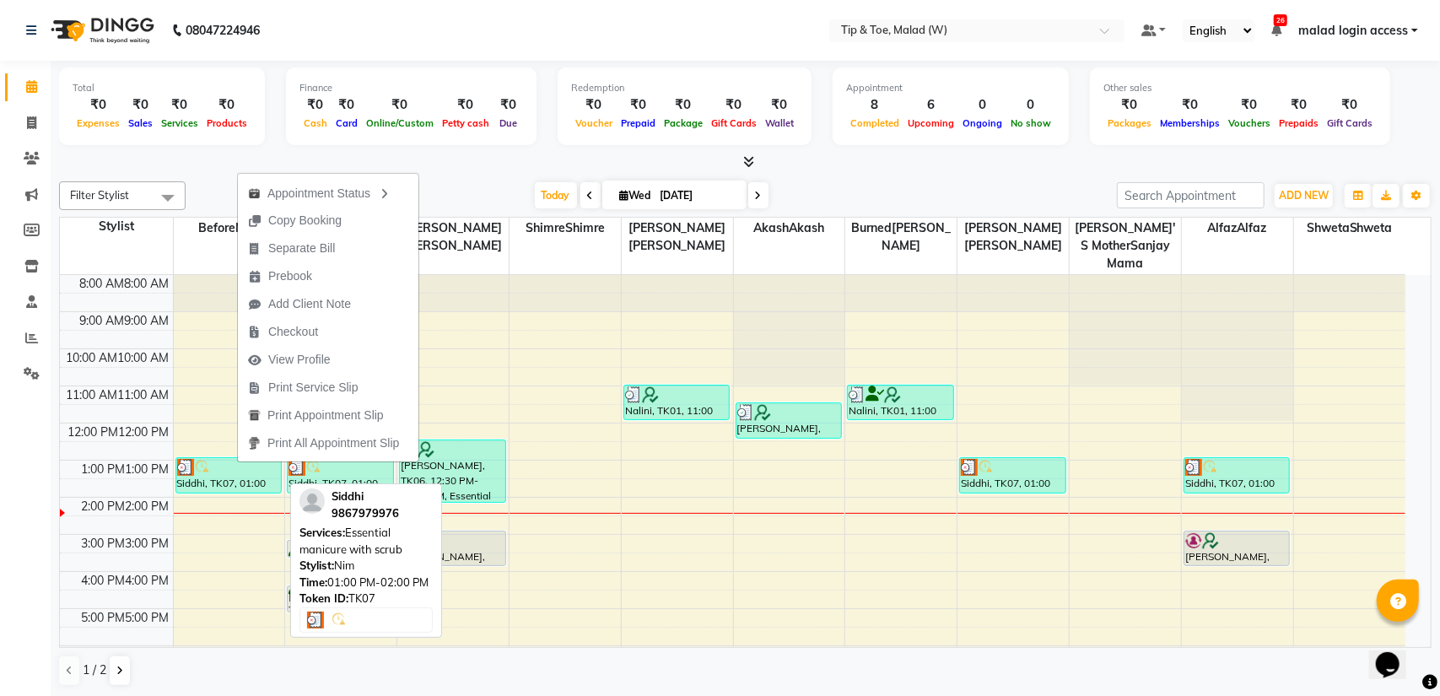
select select "3"
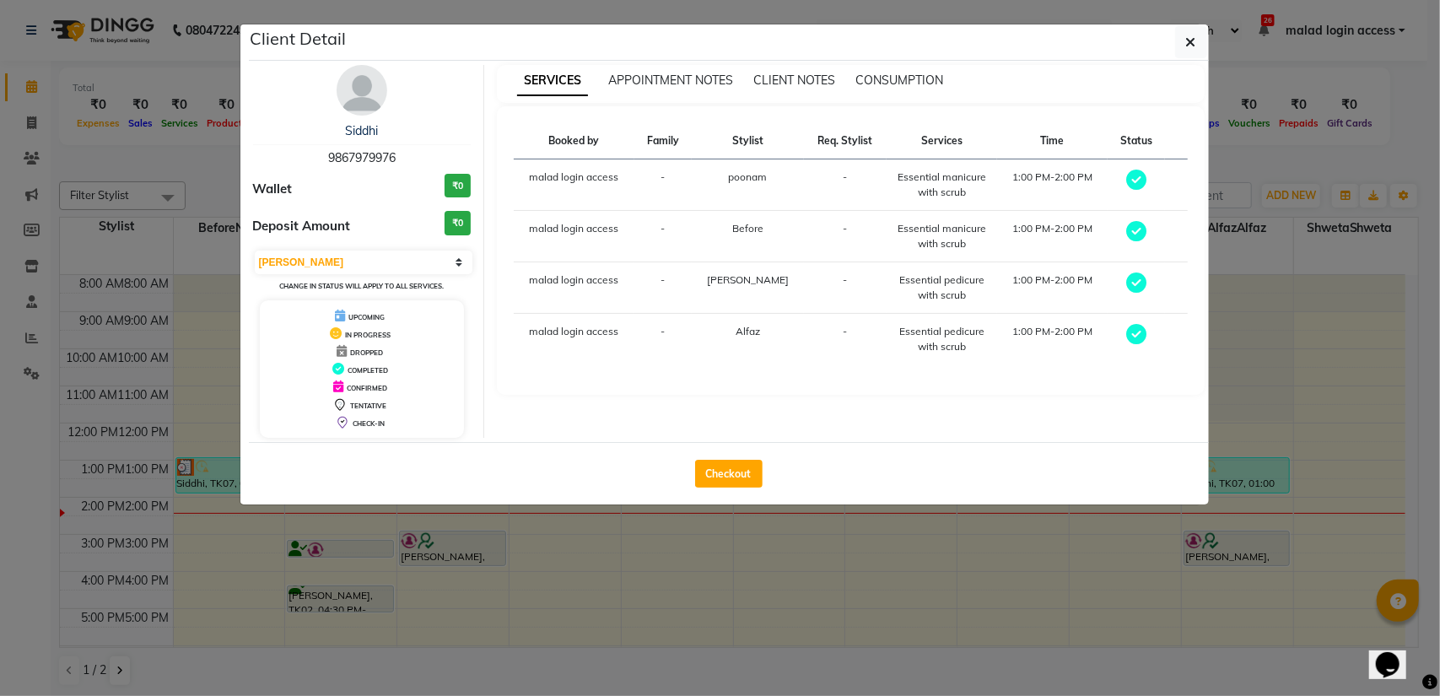
click at [369, 82] on img at bounding box center [362, 90] width 51 height 51
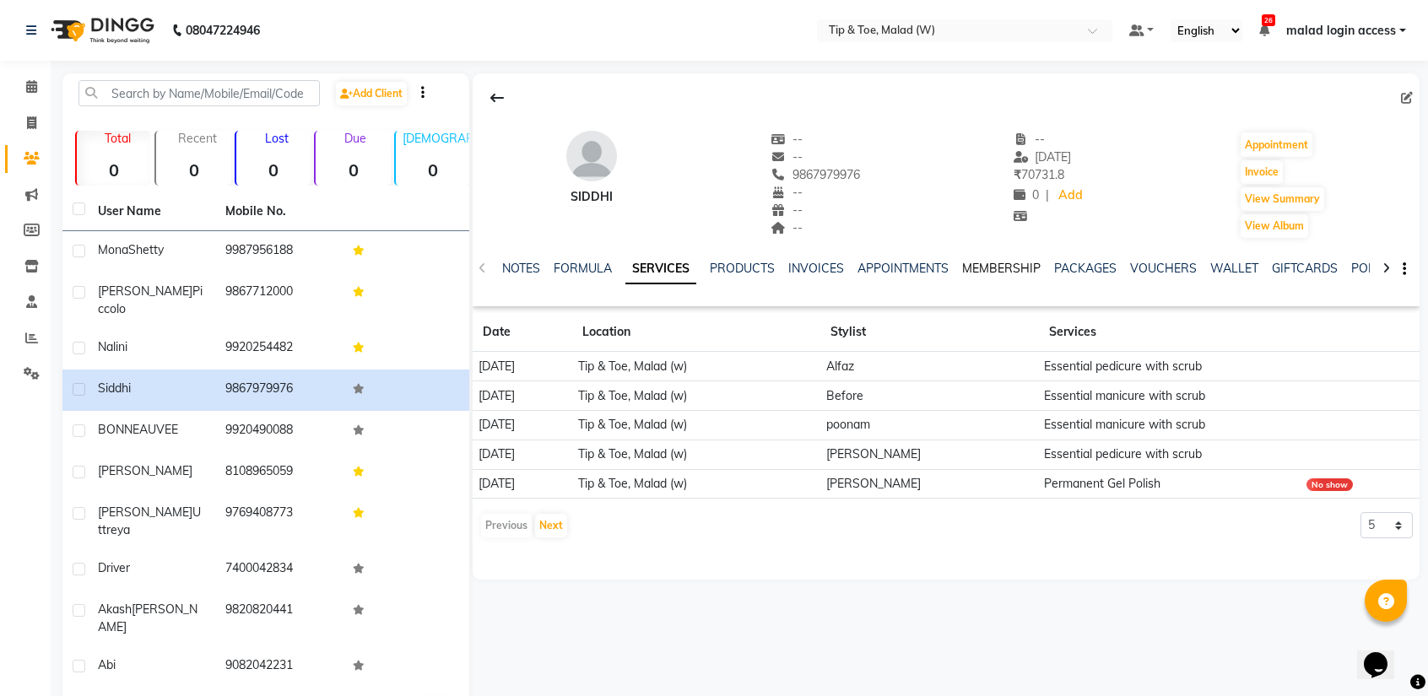
click at [1002, 271] on link "MEMBERSHIP" at bounding box center [1001, 268] width 78 height 15
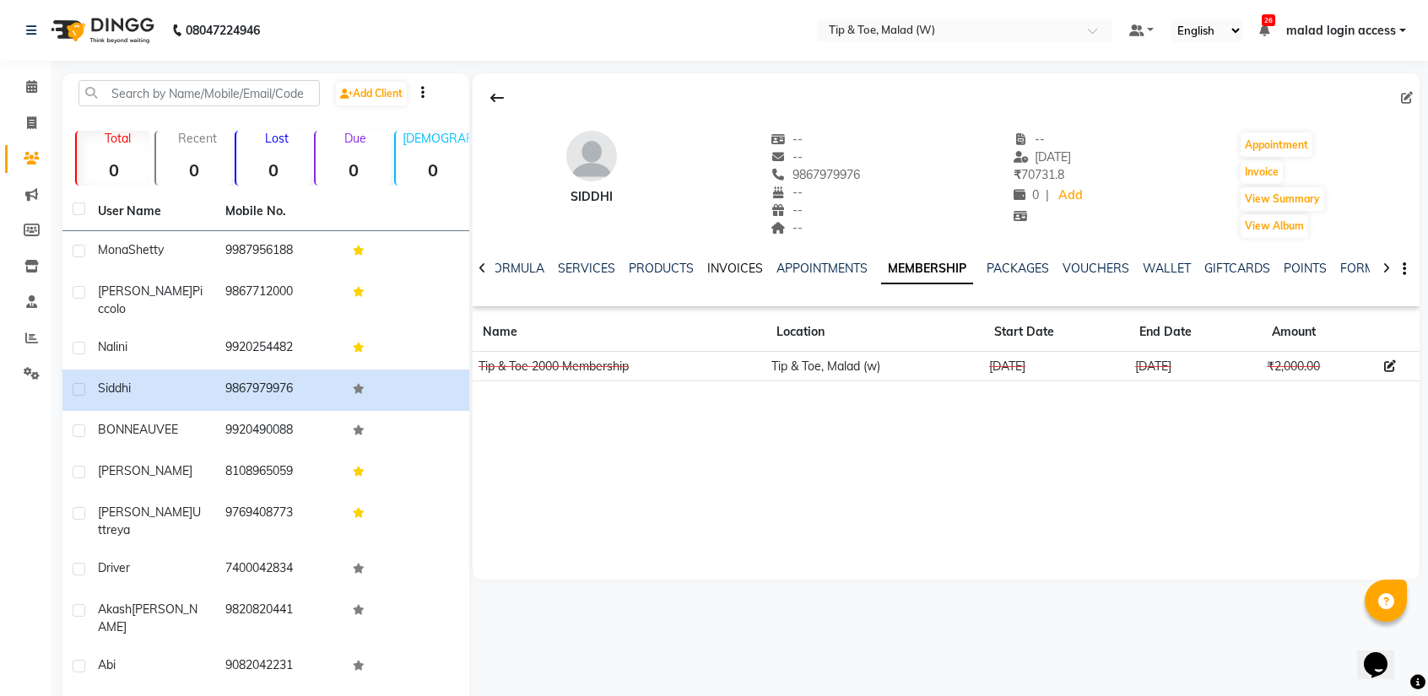
click at [737, 266] on link "INVOICES" at bounding box center [735, 268] width 56 height 15
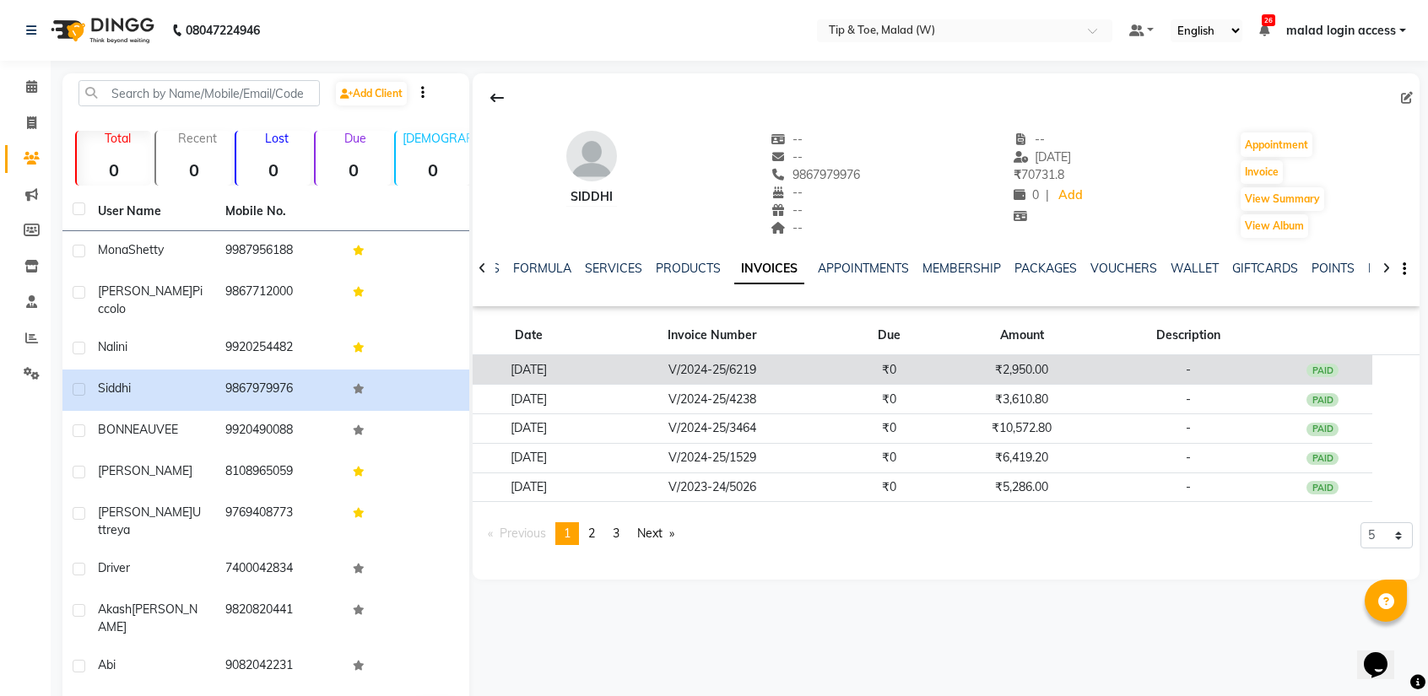
click at [726, 370] on font "V/2024-25/6219" at bounding box center [712, 369] width 88 height 15
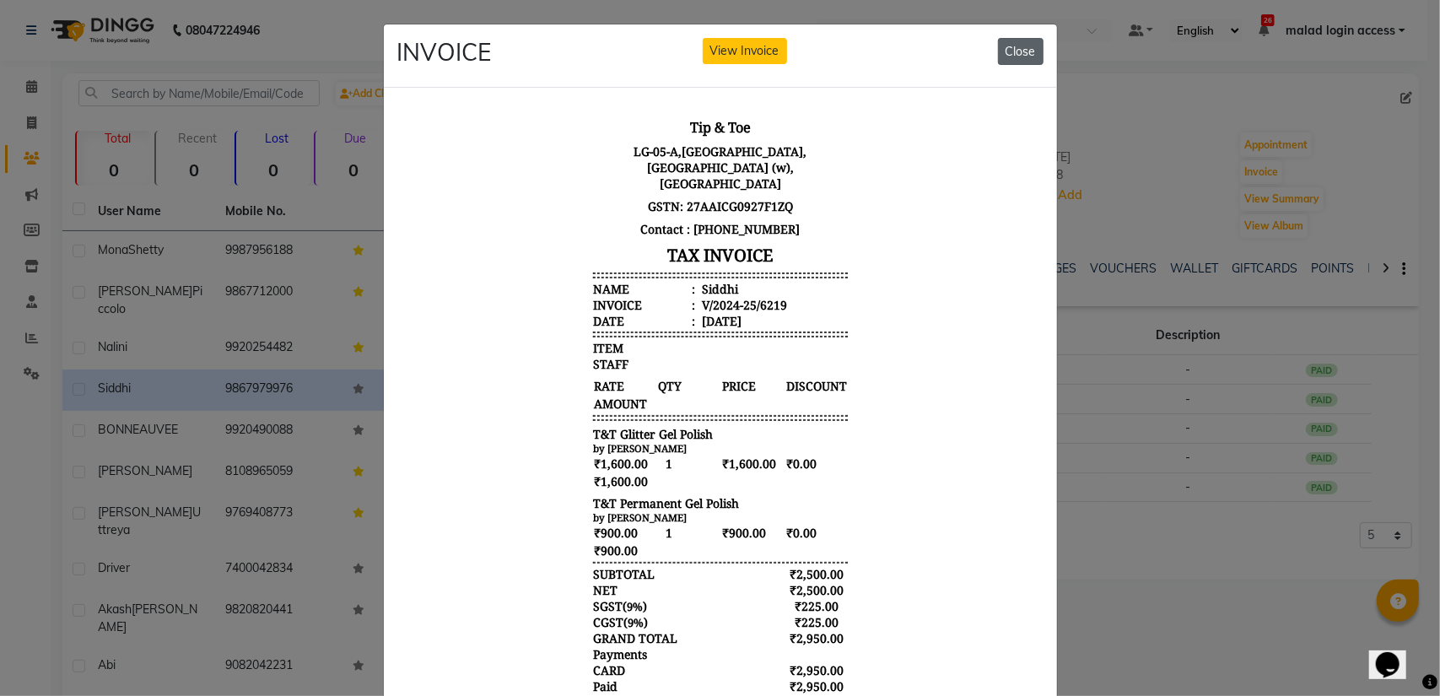
click at [1007, 46] on font "Close" at bounding box center [1021, 51] width 30 height 15
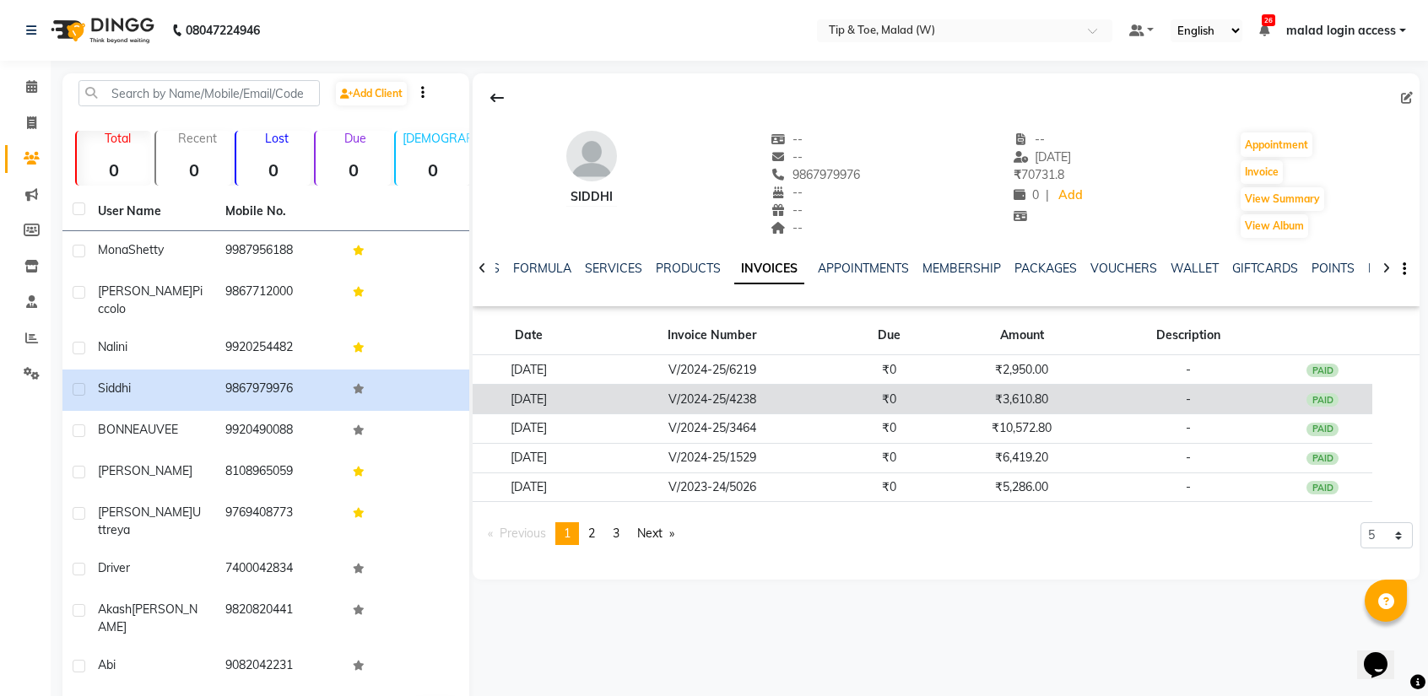
click at [832, 392] on td "V/2024-25/4238" at bounding box center [712, 400] width 254 height 30
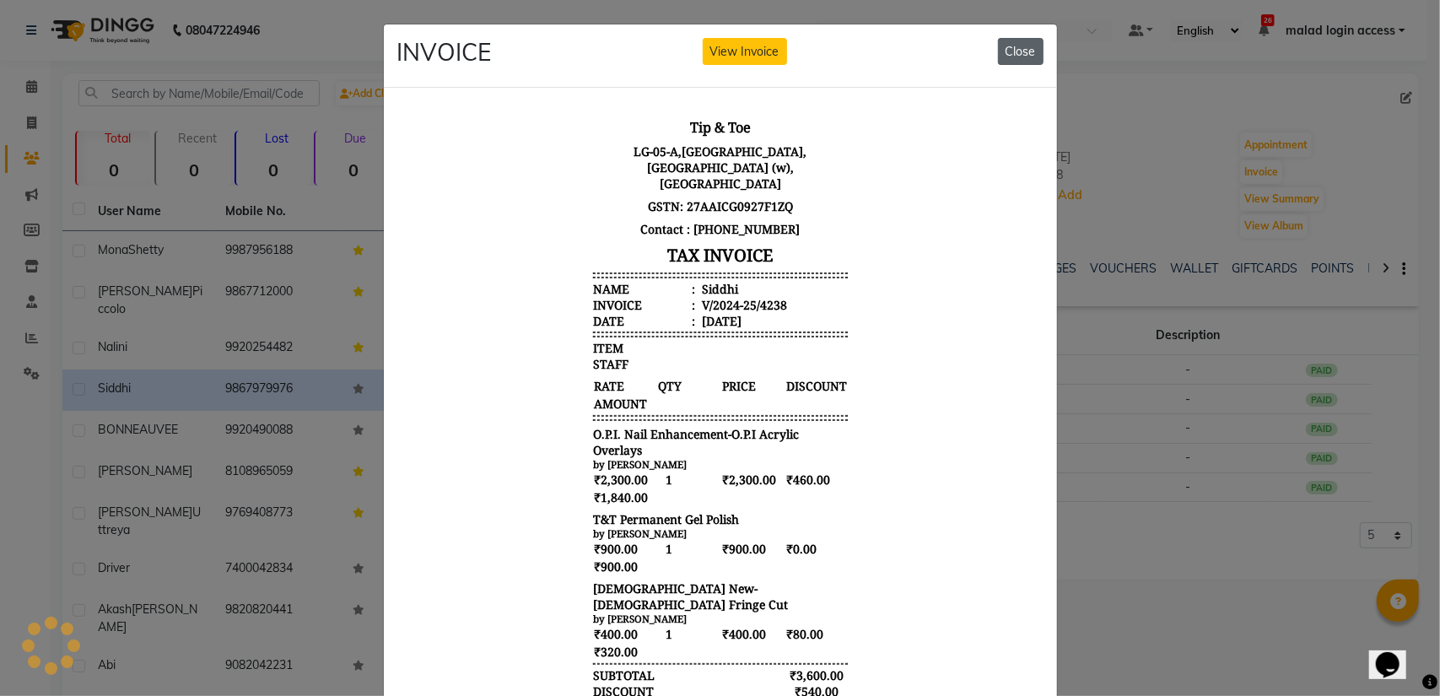
click at [1026, 44] on font "Close" at bounding box center [1021, 51] width 30 height 15
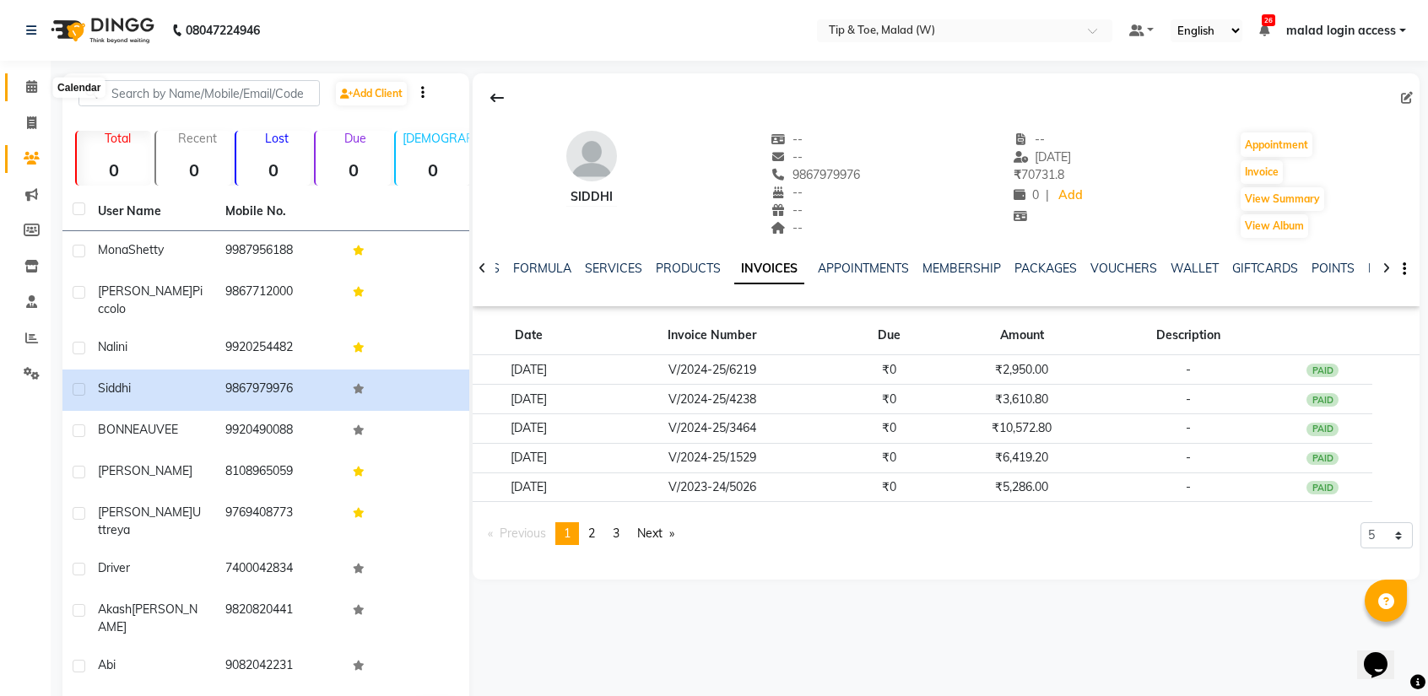
click at [30, 89] on icon at bounding box center [31, 86] width 11 height 13
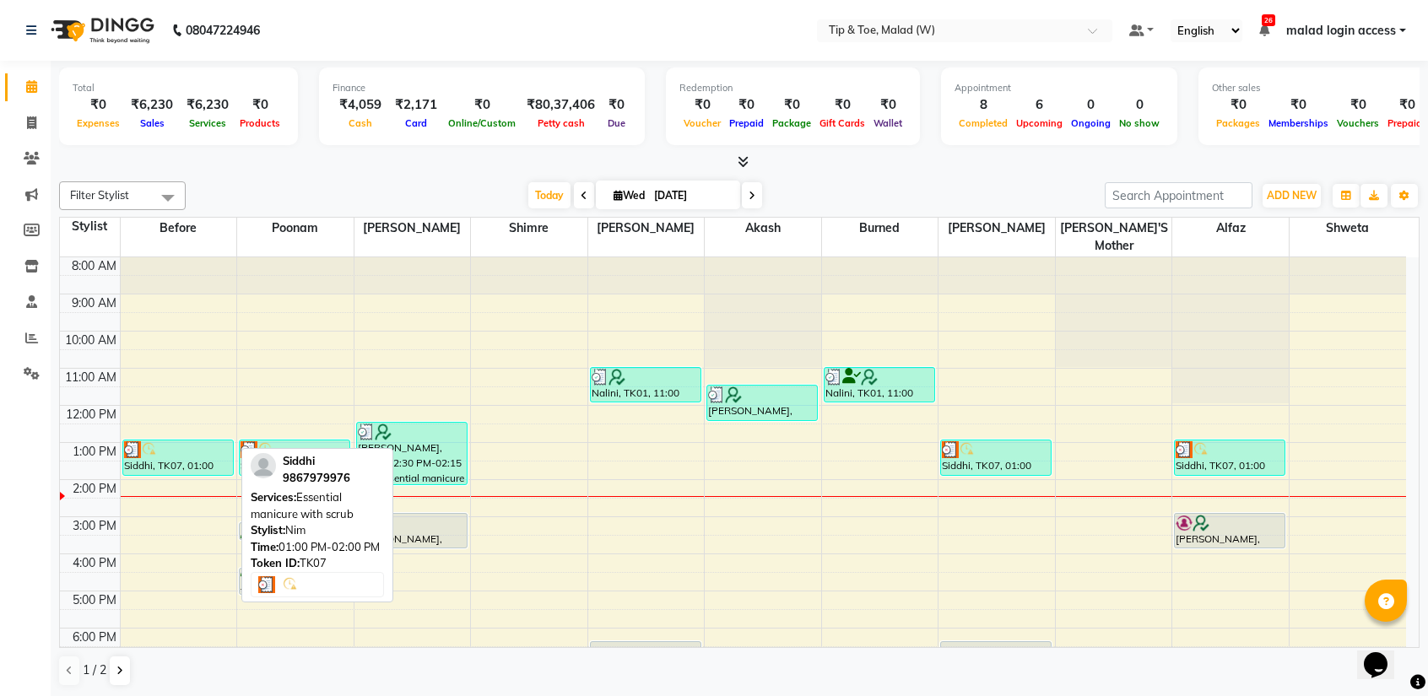
click at [190, 441] on div at bounding box center [178, 449] width 108 height 17
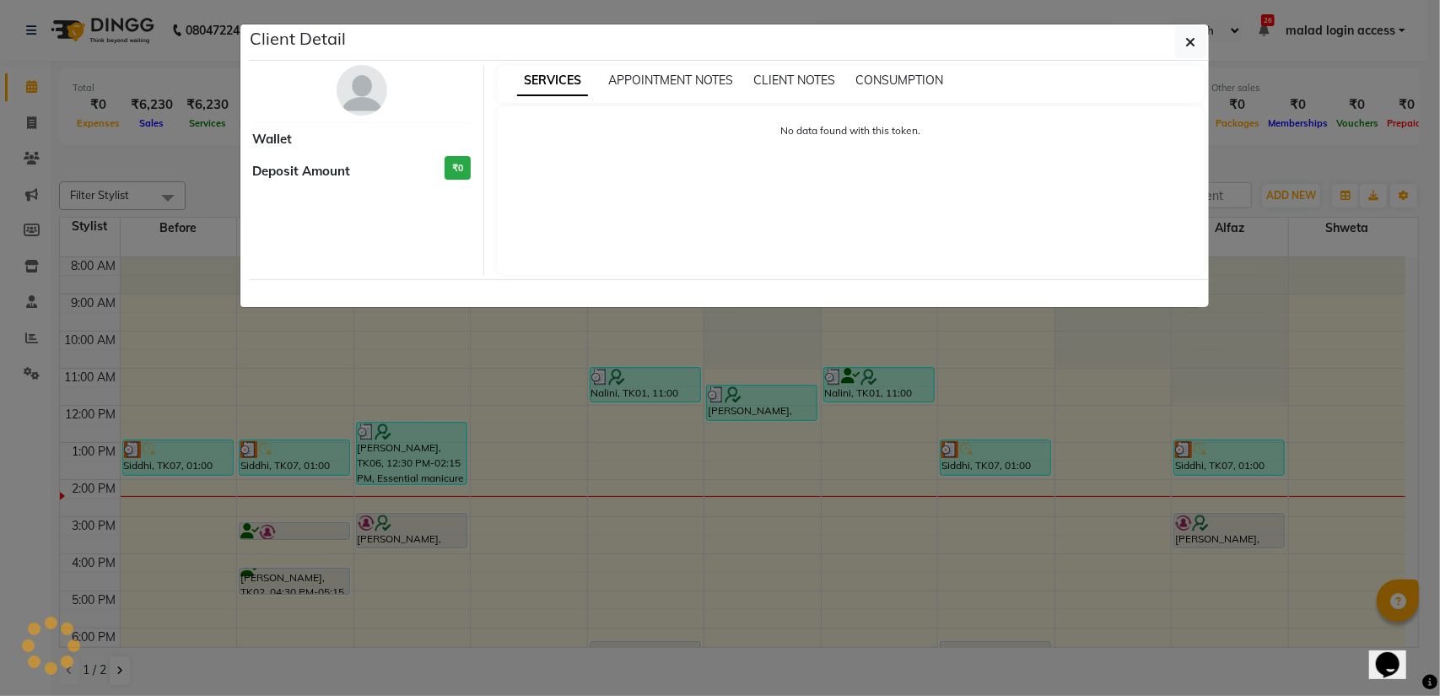
select select "3"
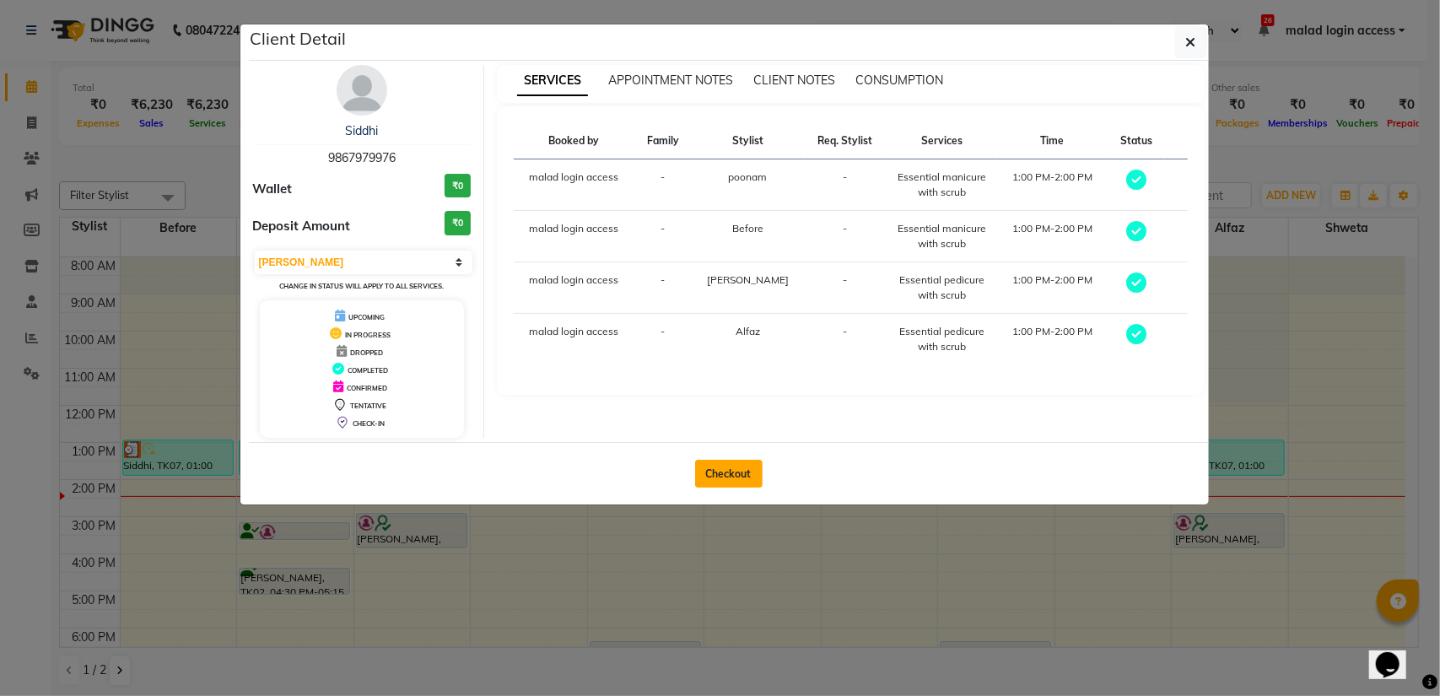
click at [726, 473] on font "Checkout" at bounding box center [729, 473] width 46 height 13
select select "5930"
select select "service"
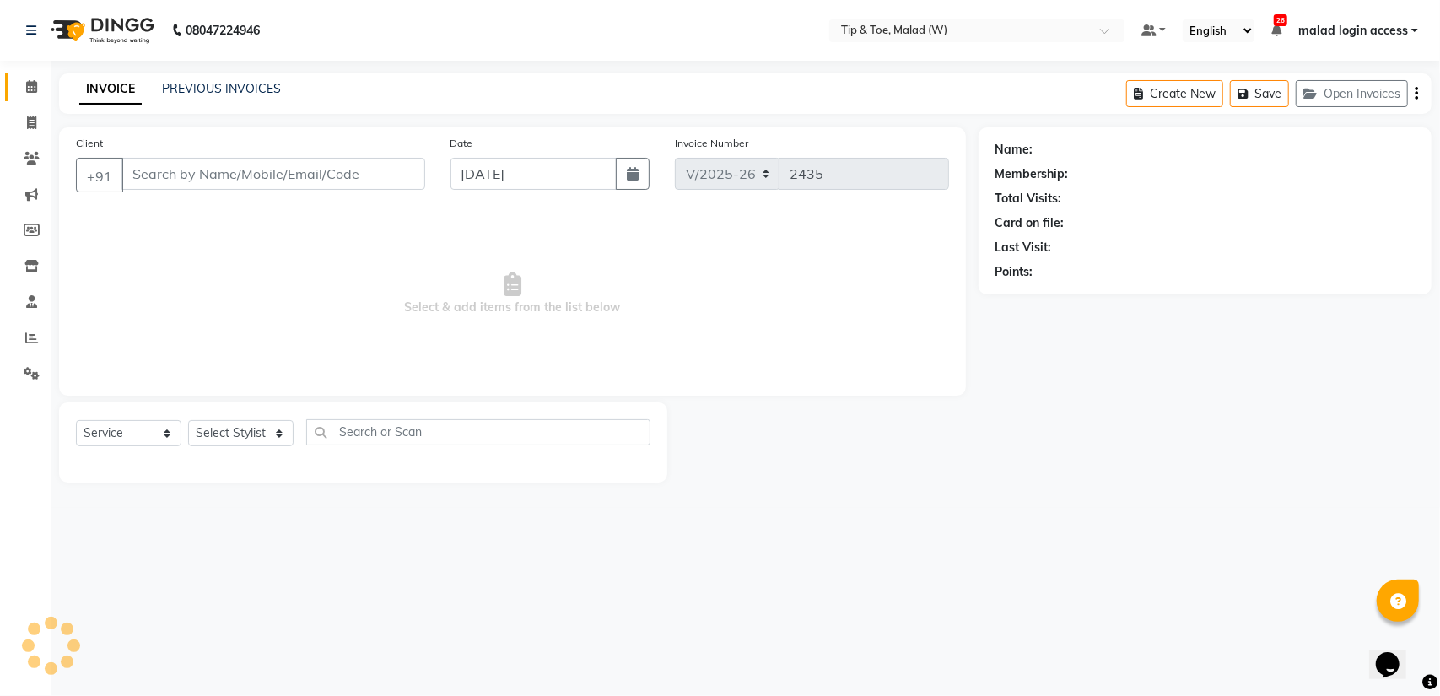
type input "9867979976"
select select "87401"
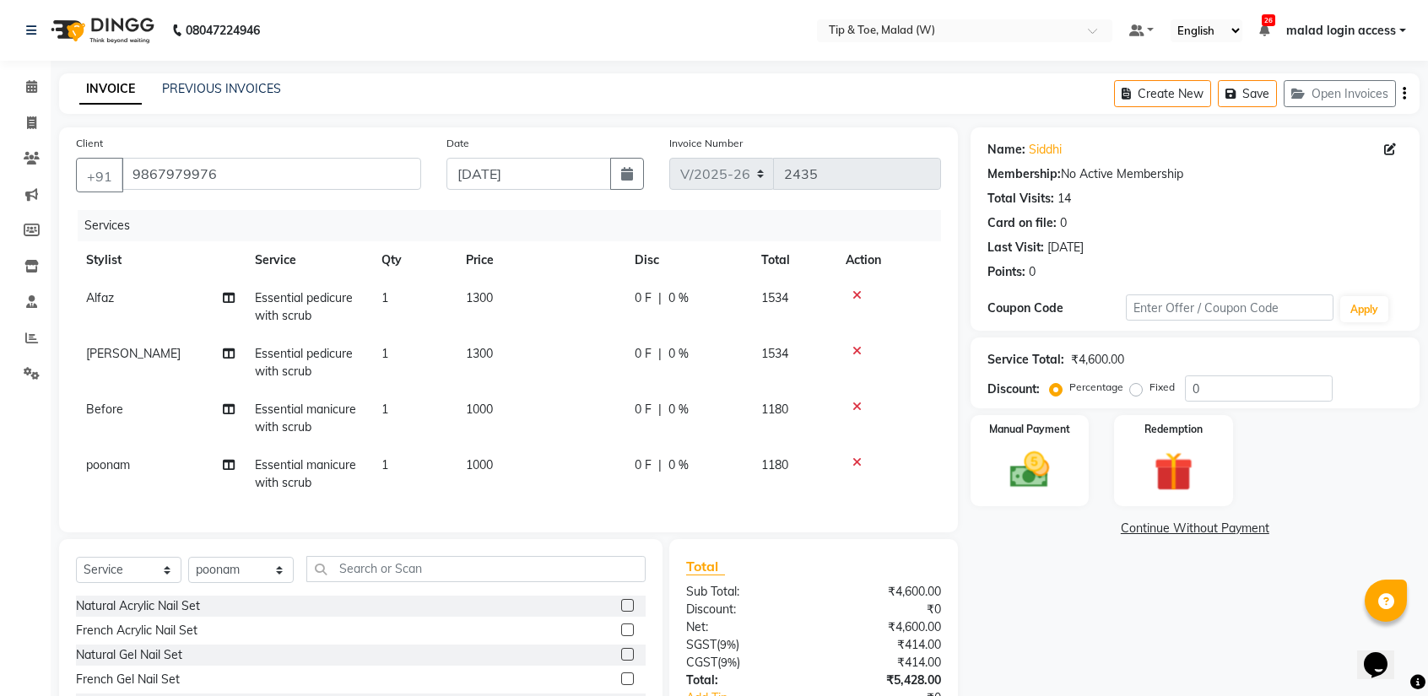
click at [286, 302] on font "Essential pedicure with scrub" at bounding box center [304, 306] width 98 height 33
select select "41813"
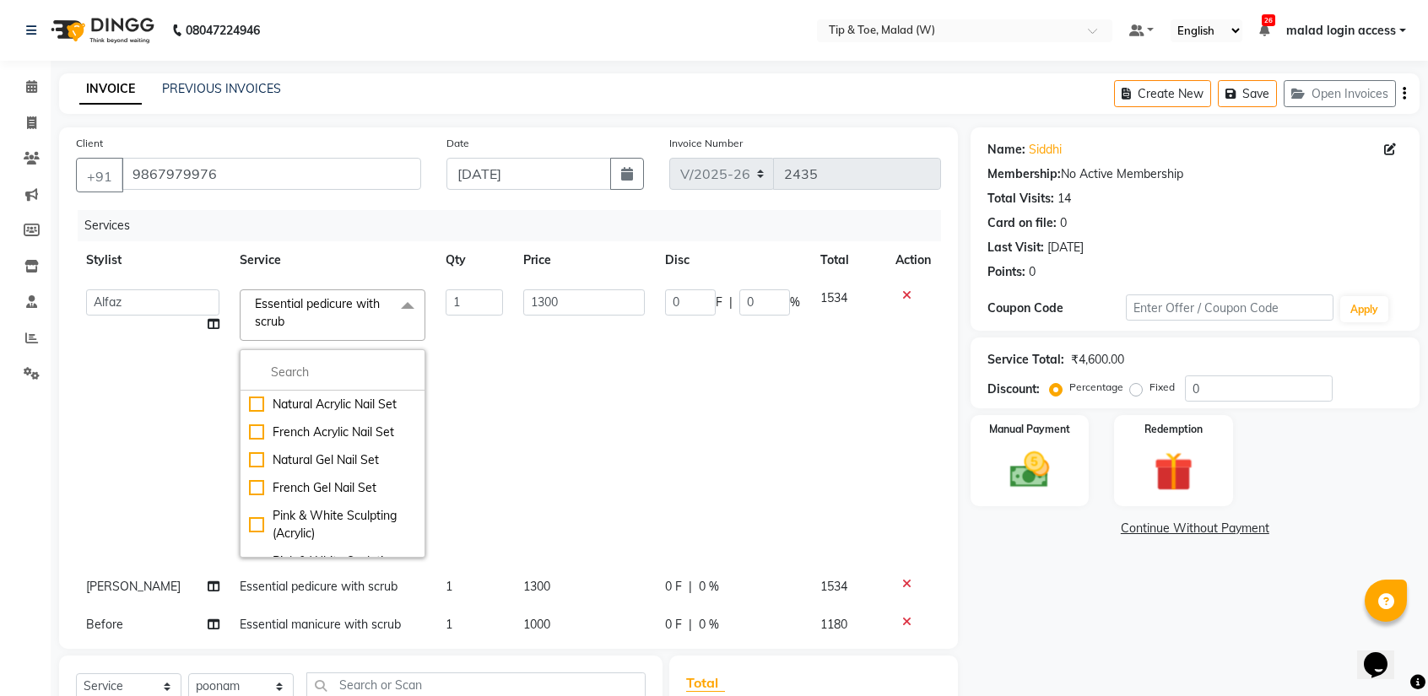
click at [294, 316] on span "Essential pedicure with scrub x" at bounding box center [325, 313] width 149 height 36
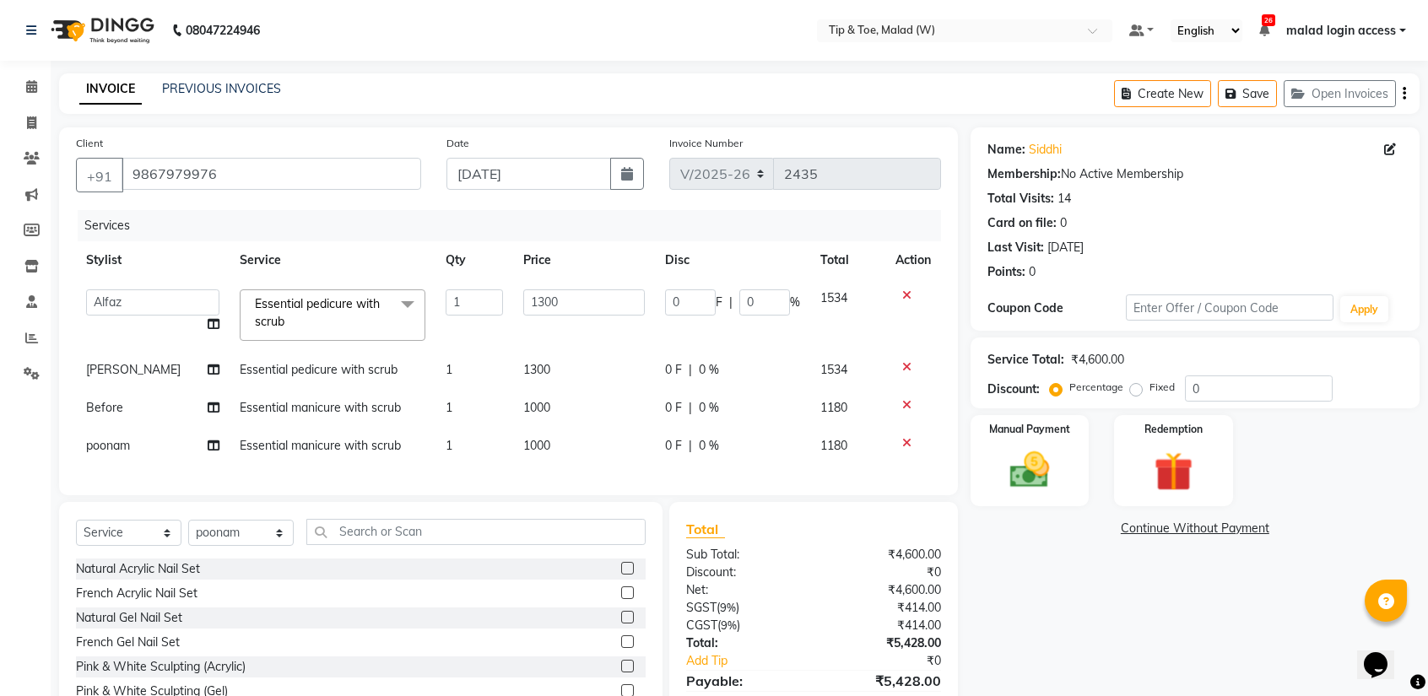
click at [302, 307] on span "Essential pedicure with scrub" at bounding box center [317, 312] width 125 height 33
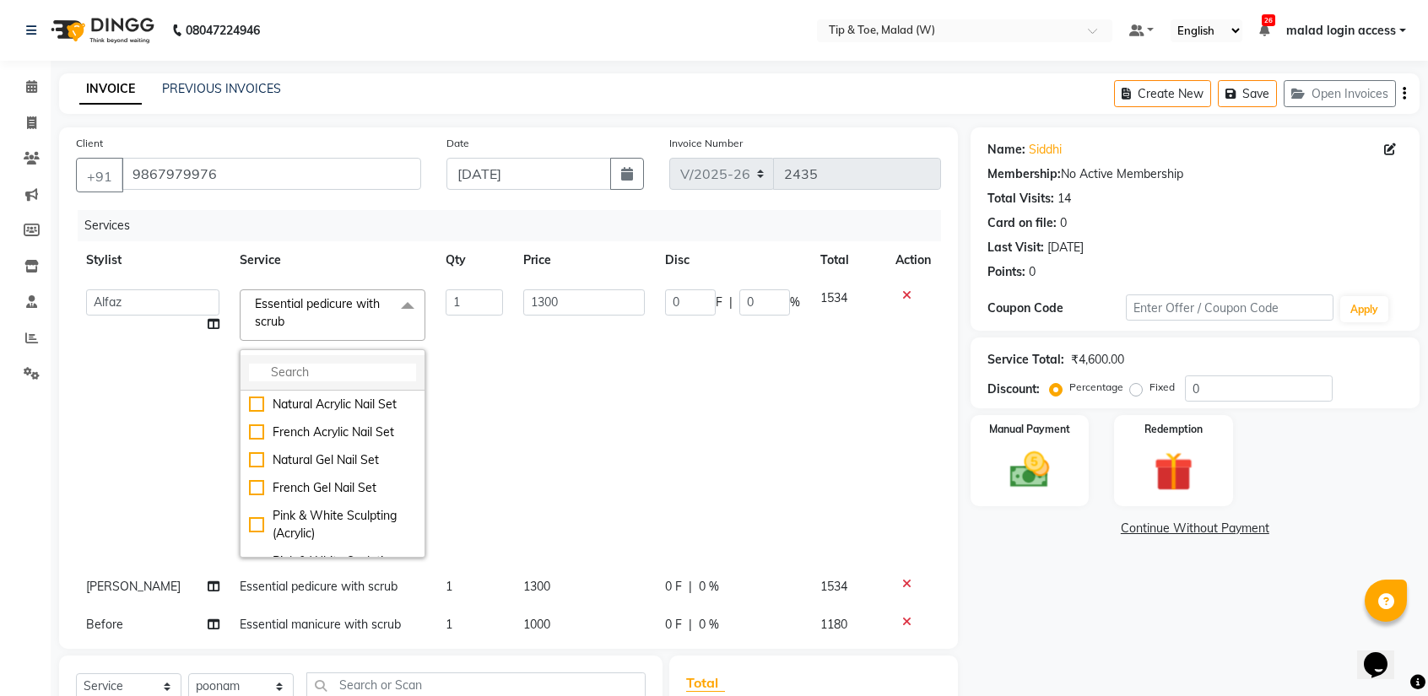
click at [285, 367] on input "multiselect-search" at bounding box center [332, 373] width 167 height 18
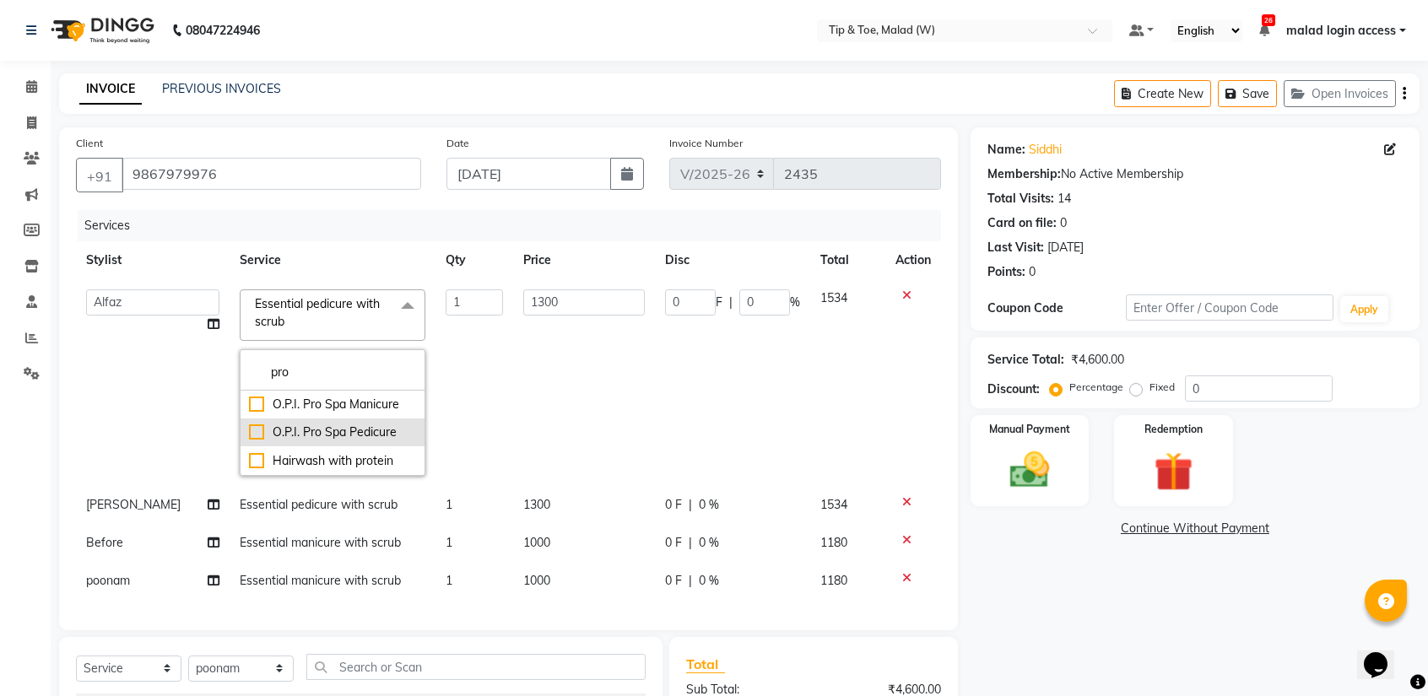
type input "pro"
click at [249, 433] on div "O.P.I. Pro Spa Pedicure" at bounding box center [332, 433] width 167 height 18
checkbox input "true"
type input "2800"
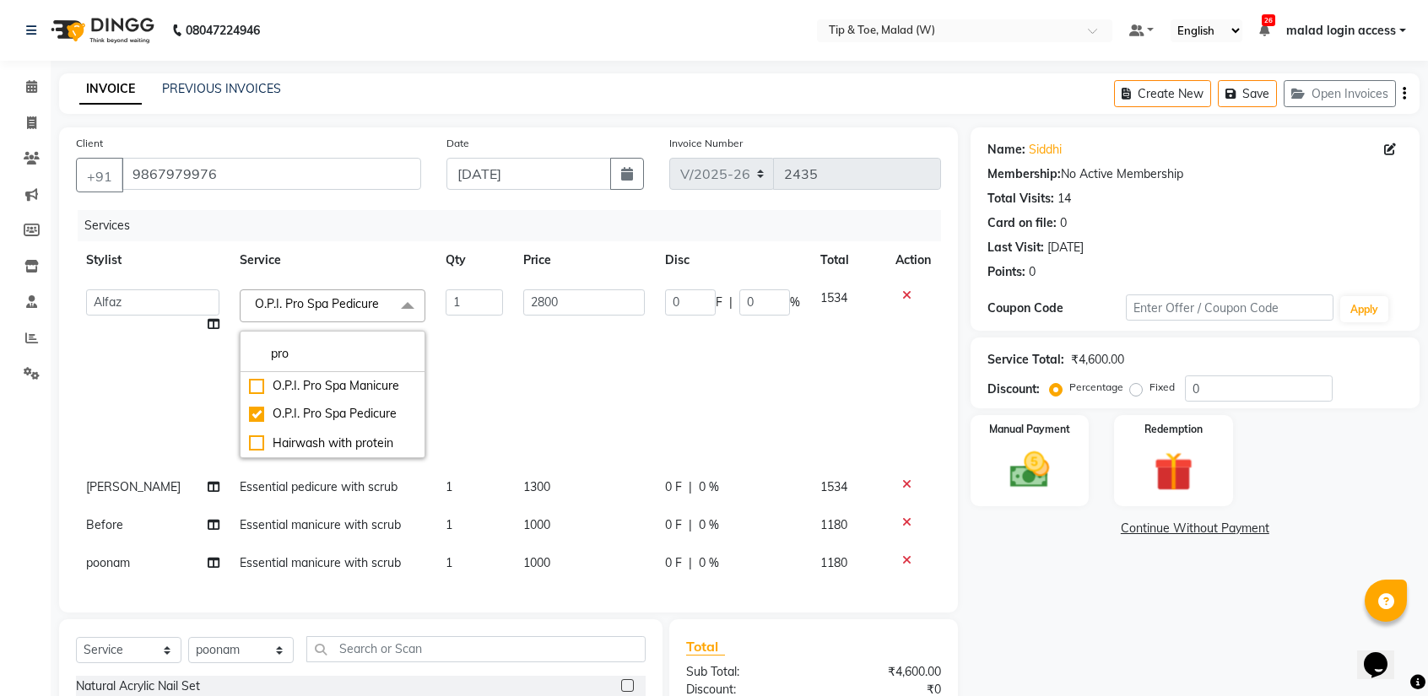
click at [561, 383] on td "2800" at bounding box center [584, 373] width 142 height 189
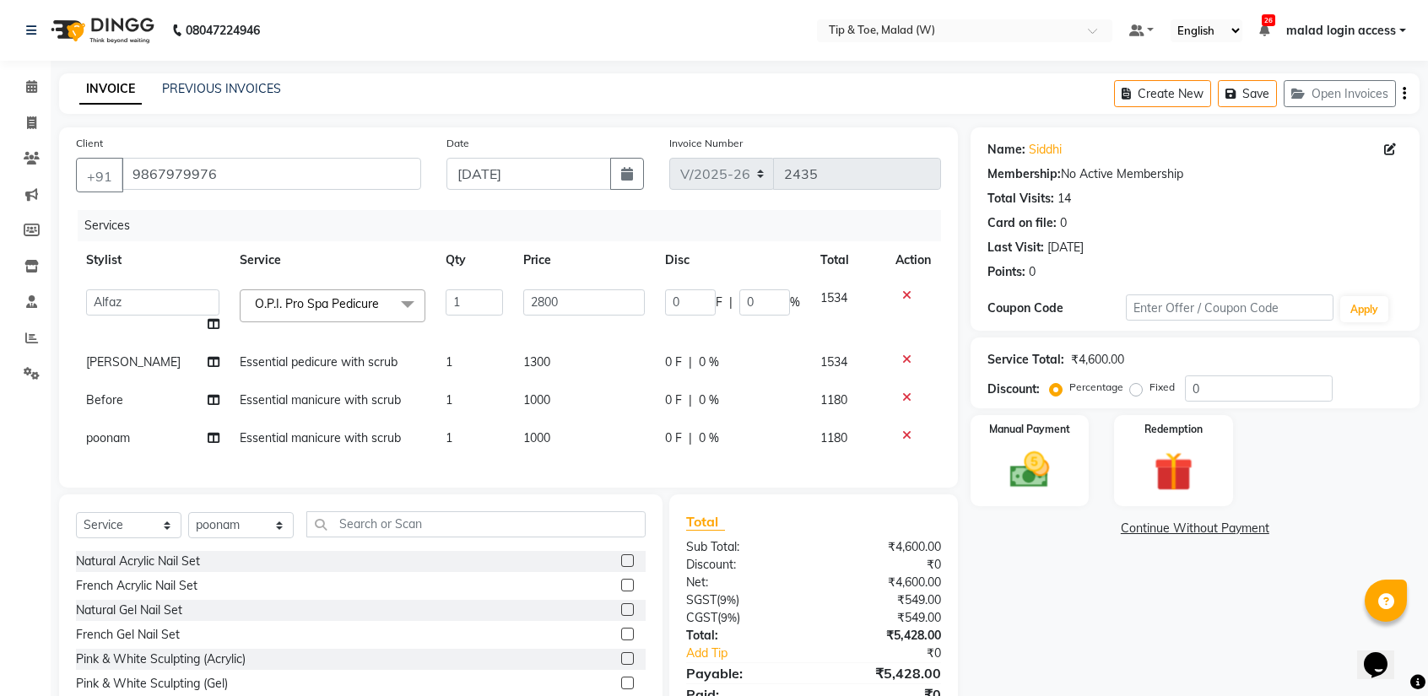
click at [311, 360] on font "Essential pedicure with scrub" at bounding box center [319, 361] width 158 height 15
select select "89357"
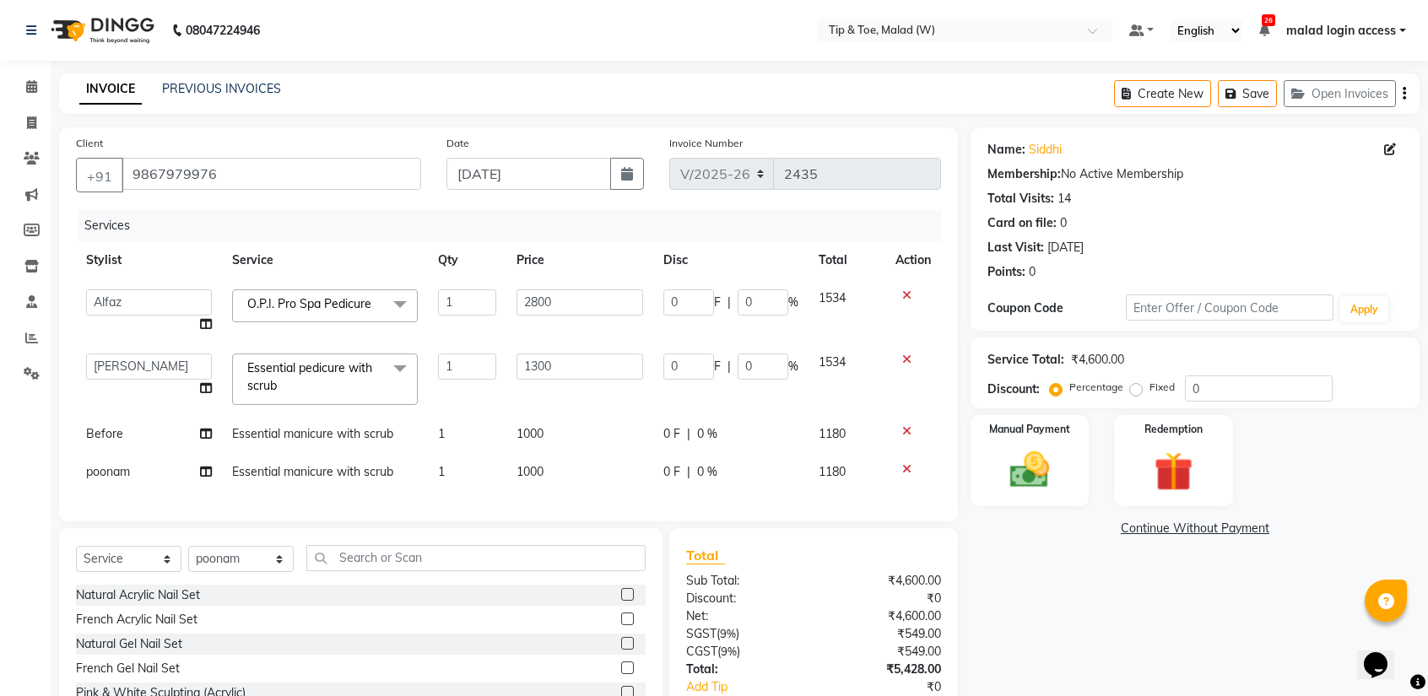
click at [308, 368] on font "Essential pedicure with scrub" at bounding box center [309, 376] width 125 height 33
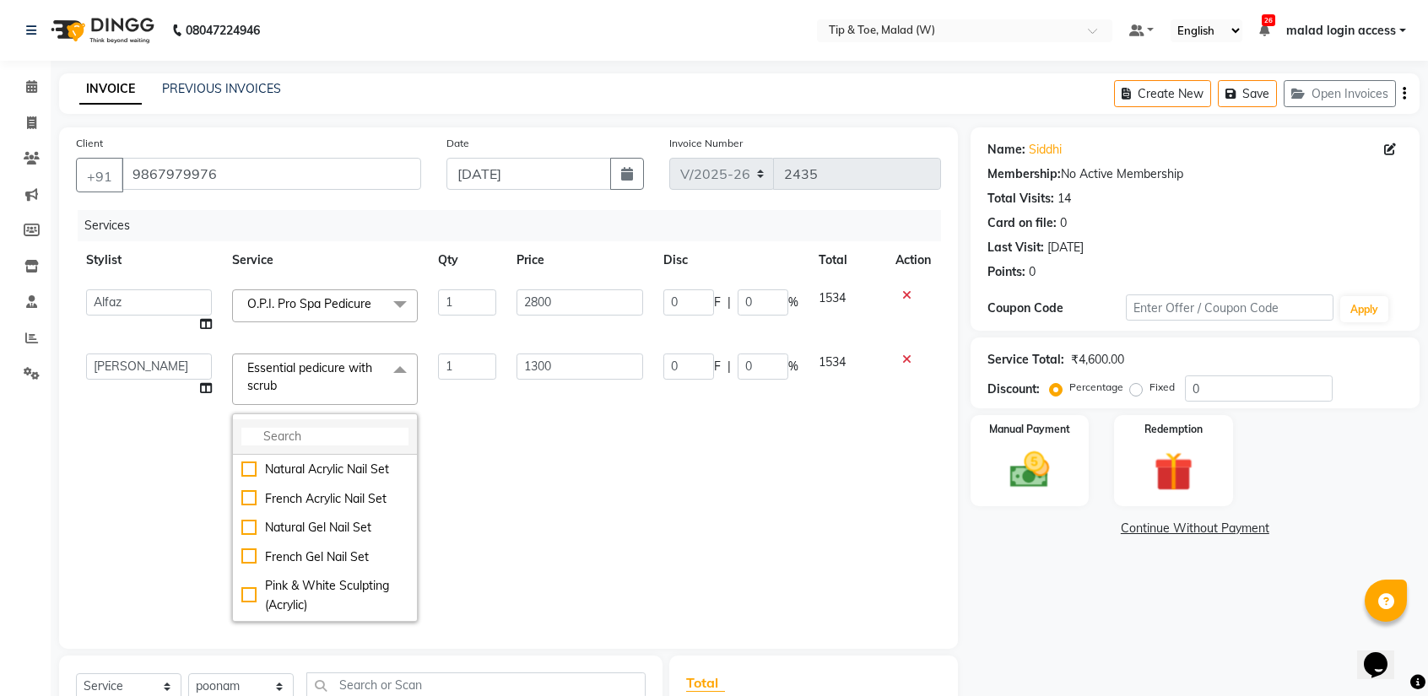
click at [305, 434] on input "multiselect-search" at bounding box center [324, 437] width 167 height 18
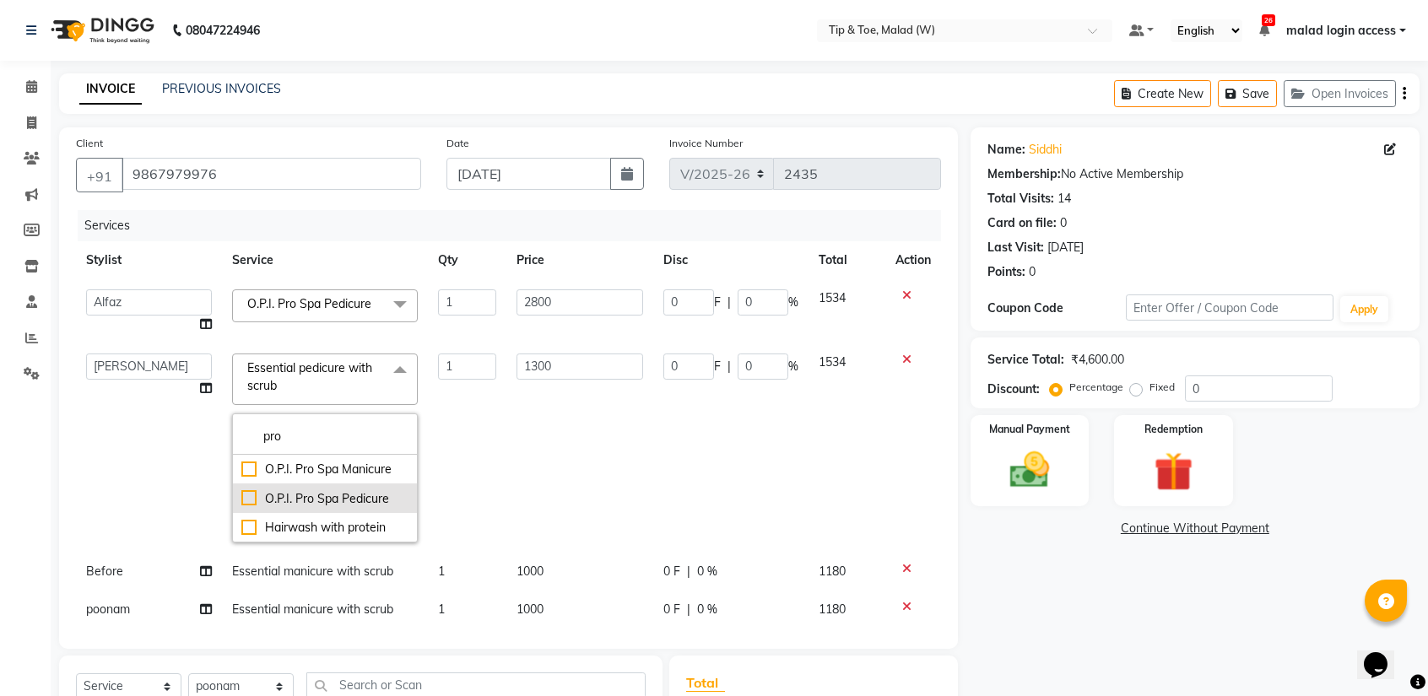
type input "pro"
click at [242, 497] on div "O.P.I. Pro Spa Pedicure" at bounding box center [324, 498] width 167 height 19
checkbox input "true"
type input "2800"
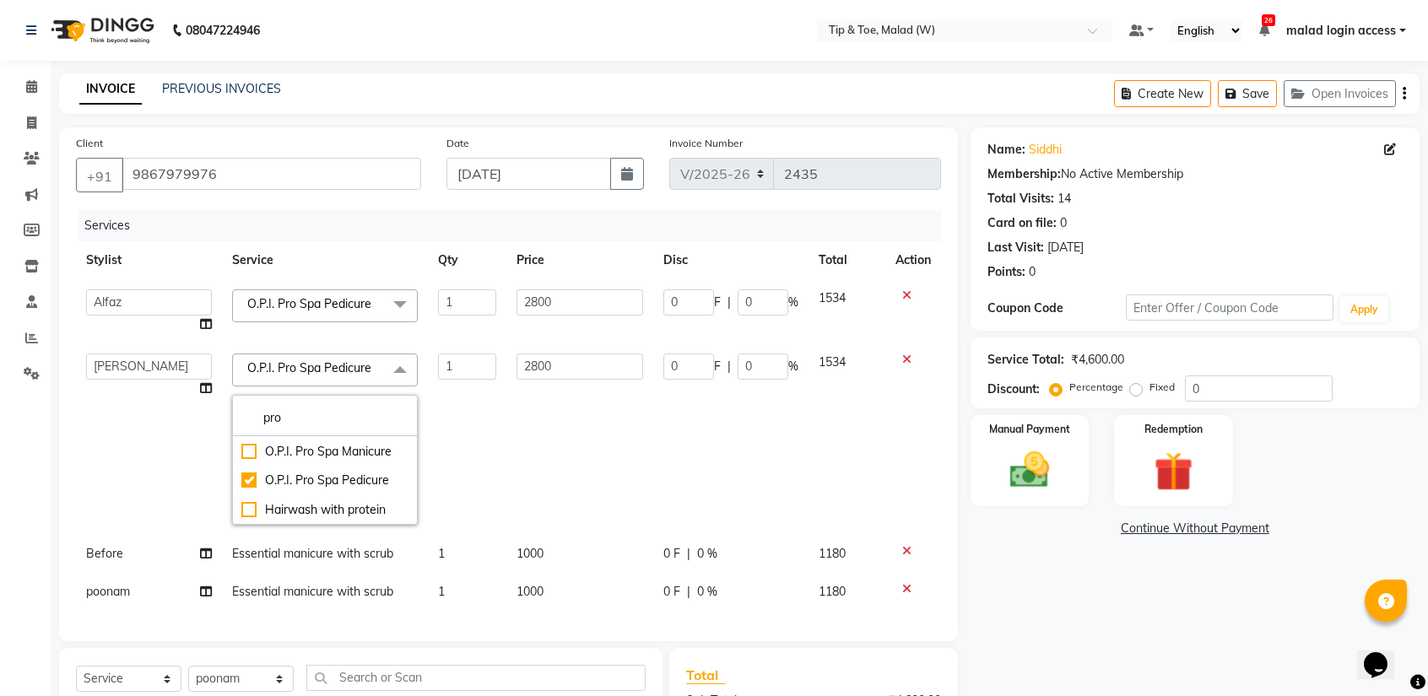
click at [521, 424] on td "2800" at bounding box center [579, 439] width 147 height 192
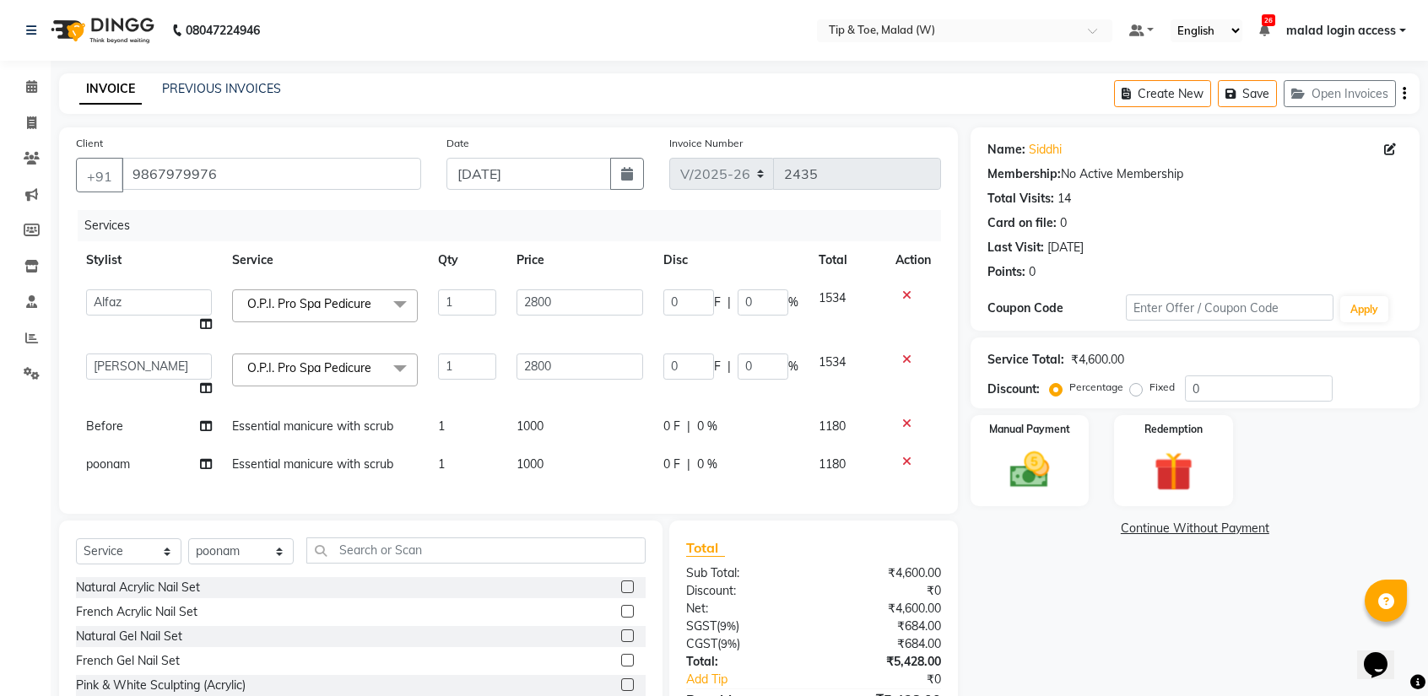
click at [273, 424] on font "Essential manicure with scrub" at bounding box center [312, 426] width 161 height 15
select select "84683"
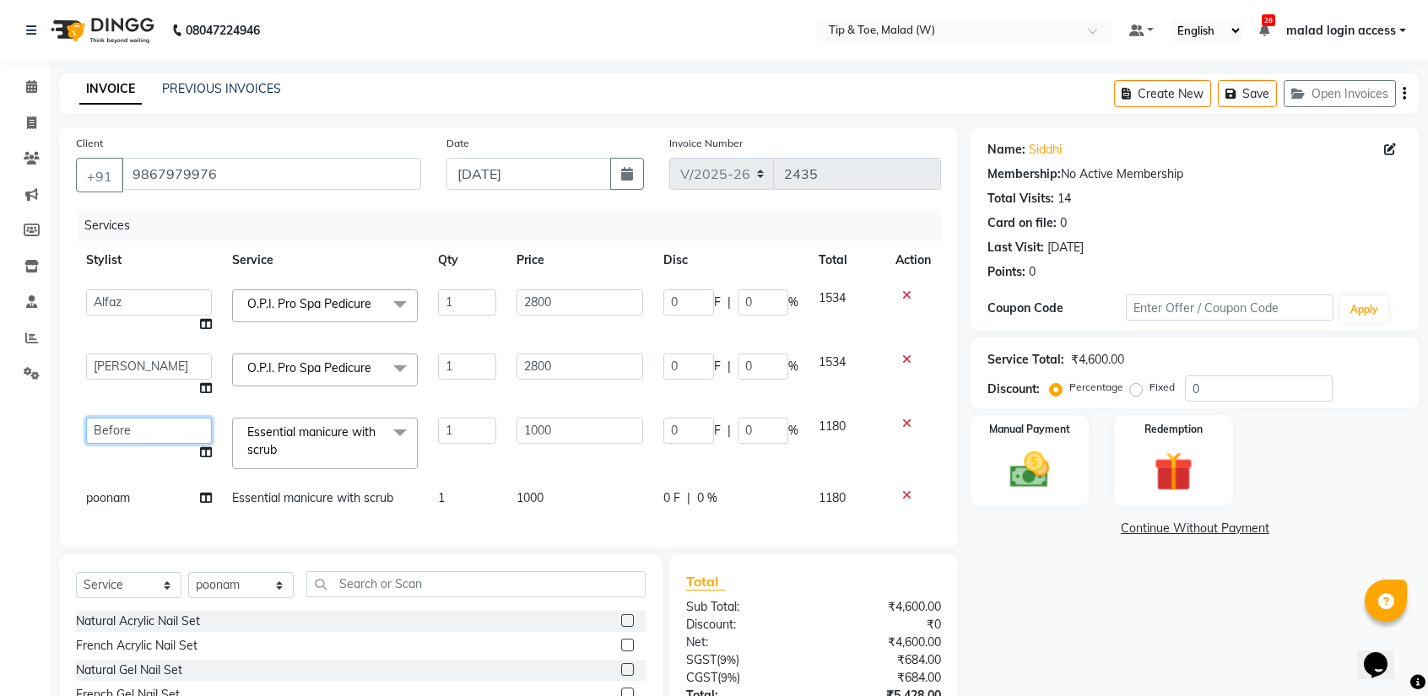
click at [165, 436] on select "Ajay Akash Alfaz Order Danish Dhanashree Burned House Sale Keshien Madhura mala…" at bounding box center [149, 431] width 126 height 26
click at [154, 429] on select "Ajay Akash Alfaz Order Danish Dhanashree Burned House Sale Keshien Madhura mala…" at bounding box center [149, 431] width 126 height 26
click at [149, 427] on select "Ajay Akash Alfaz Order Danish Dhanashree Burned House Sale Keshien Madhura mala…" at bounding box center [149, 431] width 126 height 26
click at [149, 434] on select "Ajay Akash Alfaz Order Danish Dhanashree Burned House Sale Keshien Madhura mala…" at bounding box center [149, 431] width 126 height 26
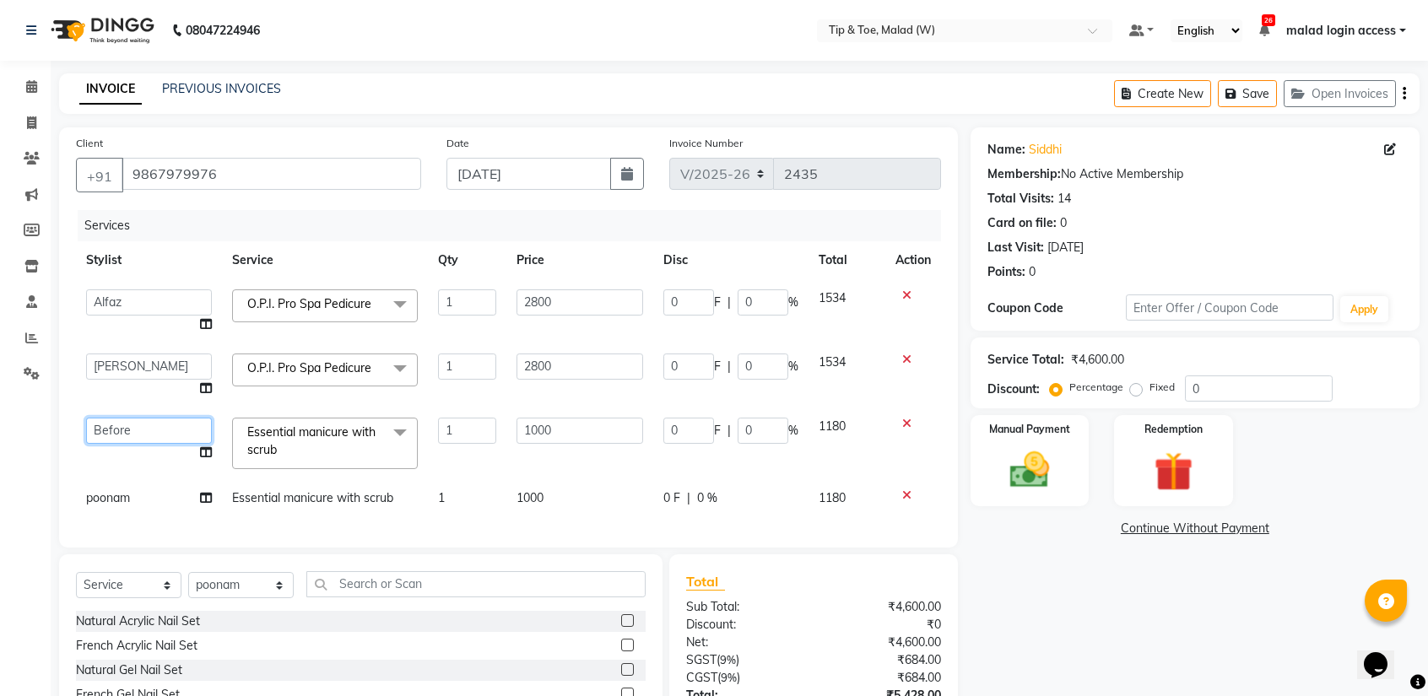
click at [129, 435] on select "Ajay Akash Alfaz Order Danish Dhanashree Burned House Sale Keshien Madhura mala…" at bounding box center [149, 431] width 126 height 26
click at [130, 435] on select "Ajay Akash Alfaz Order Danish Dhanashree Burned House Sale Keshien Madhura mala…" at bounding box center [149, 431] width 126 height 26
click at [1050, 617] on div "Name: Siddhi Membership: No Active Membership Total Visits: 14 Card on file: 0 …" at bounding box center [1201, 465] width 462 height 676
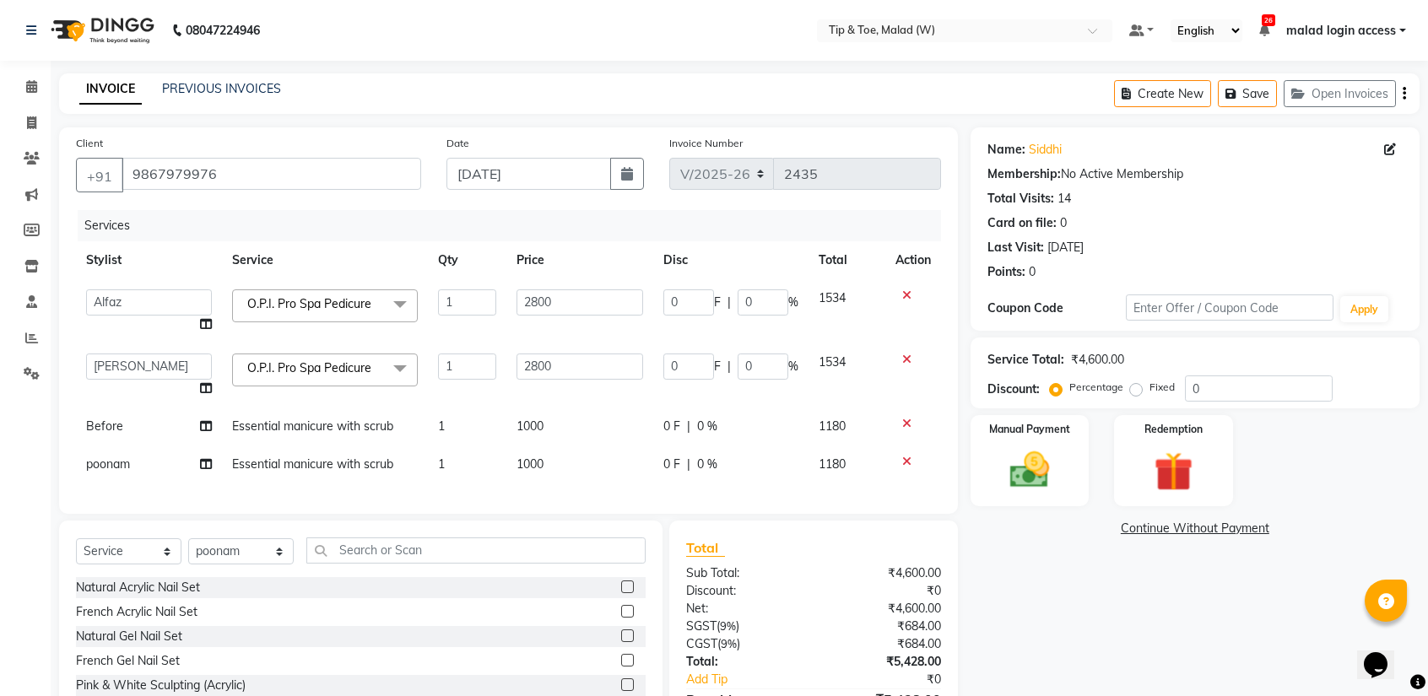
click at [115, 465] on font "poonam" at bounding box center [108, 463] width 44 height 15
select select "87401"
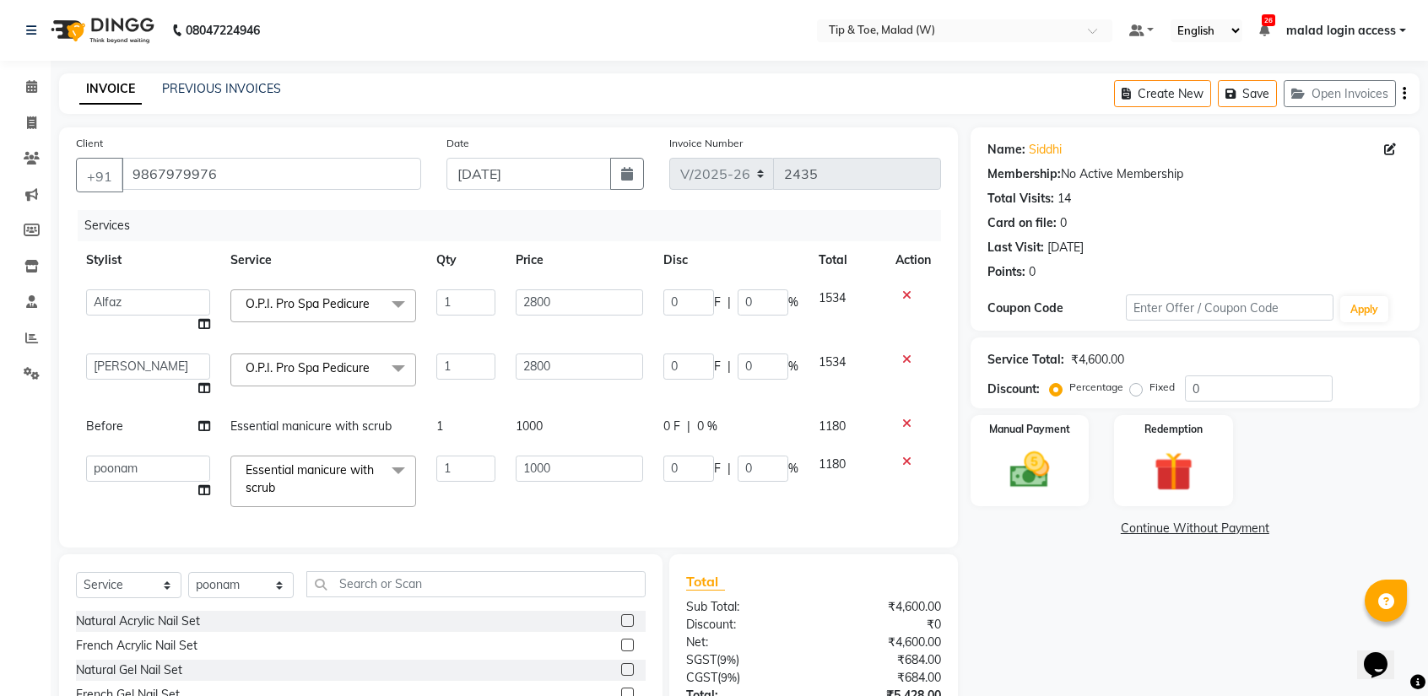
click at [210, 423] on td "Before" at bounding box center [148, 427] width 144 height 38
select select "84683"
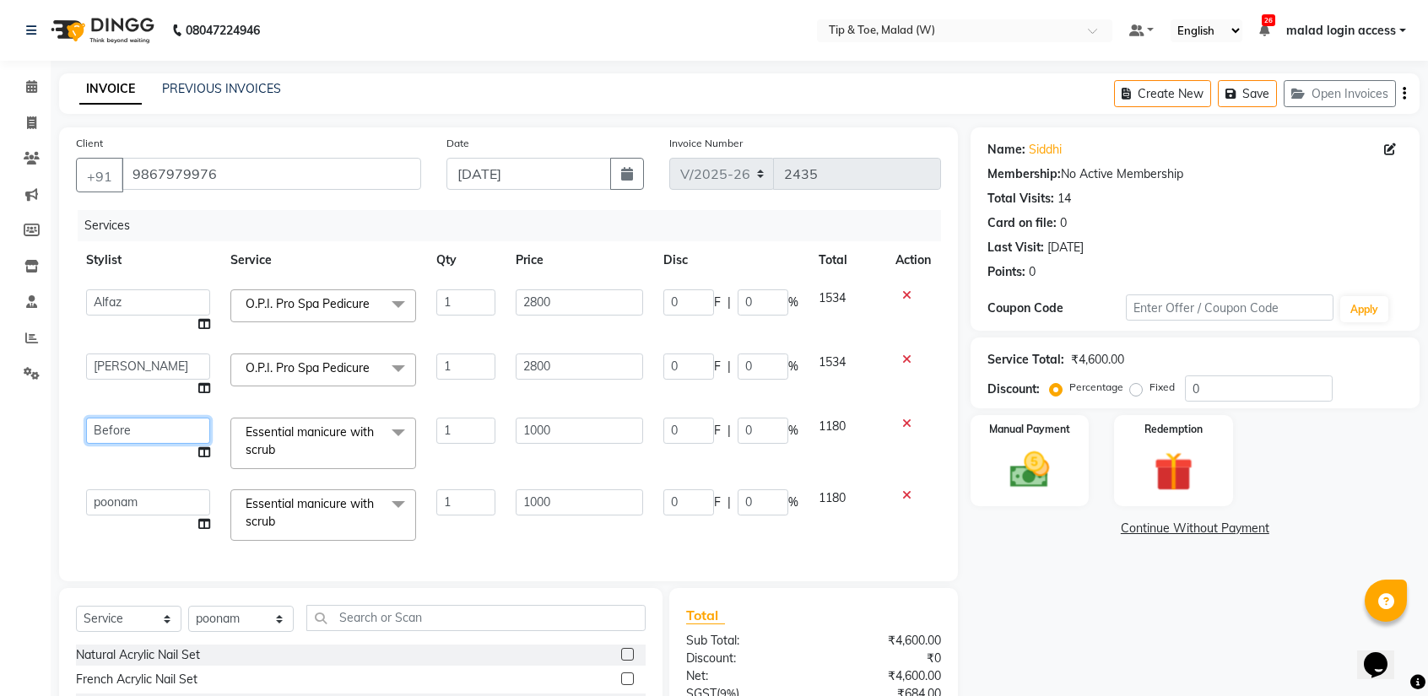
click at [153, 432] on select "Ajay Akash Alfaz Order Danish Dhanashree Burned House Sale Keshien Madhura mala…" at bounding box center [148, 431] width 124 height 26
click at [127, 431] on select "Ajay Akash Alfaz Order Danish Dhanashree Burned House Sale Keshien Madhura mala…" at bounding box center [148, 431] width 124 height 26
click at [128, 431] on select "Ajay Akash Alfaz Order Danish Dhanashree Burned House Sale Keshien Madhura mala…" at bounding box center [148, 431] width 124 height 26
click at [122, 531] on div "Services Stylist Service Qty Price Disc Total Action Ajay Akash Alfaz Order Dan…" at bounding box center [508, 387] width 865 height 354
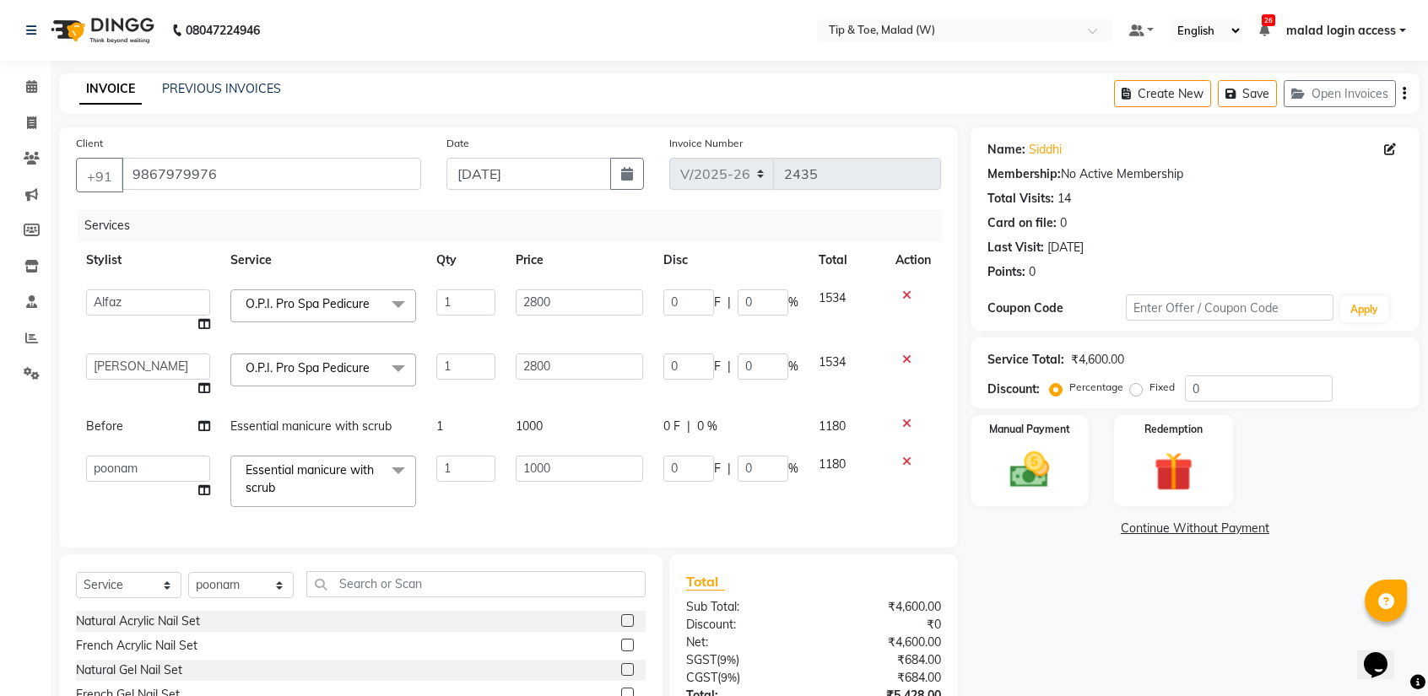
click at [121, 428] on font "Before" at bounding box center [104, 426] width 37 height 15
select select "84683"
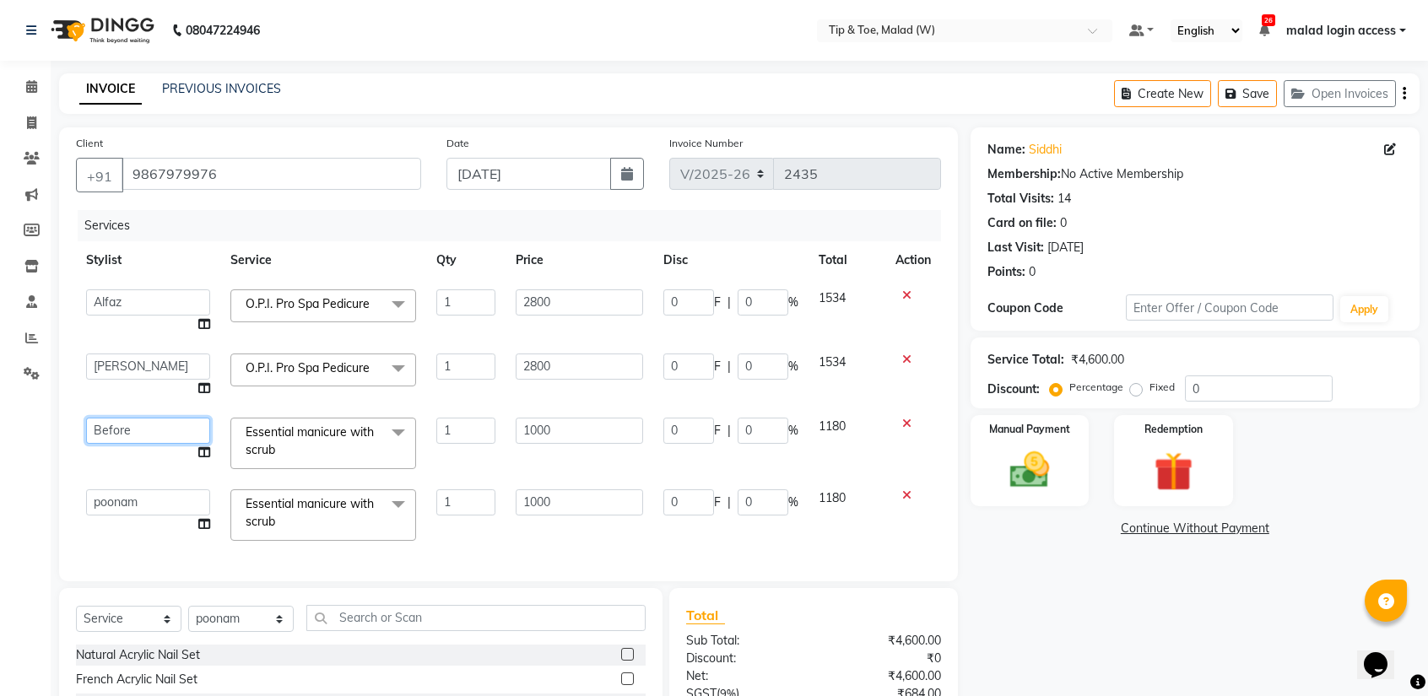
click at [120, 421] on select "Ajay Akash Alfaz Order Danish Dhanashree Burned House Sale Keshien Madhura mala…" at bounding box center [148, 431] width 124 height 26
select select "87401"
click at [131, 507] on select "Ajay Akash Alfaz Order Danish Dhanashree Burned House Sale Keshien Madhura mala…" at bounding box center [148, 502] width 124 height 26
click at [127, 541] on div "Services Stylist Service Qty Price Disc Total Action Ajay Akash Alfaz Order Dan…" at bounding box center [508, 387] width 865 height 354
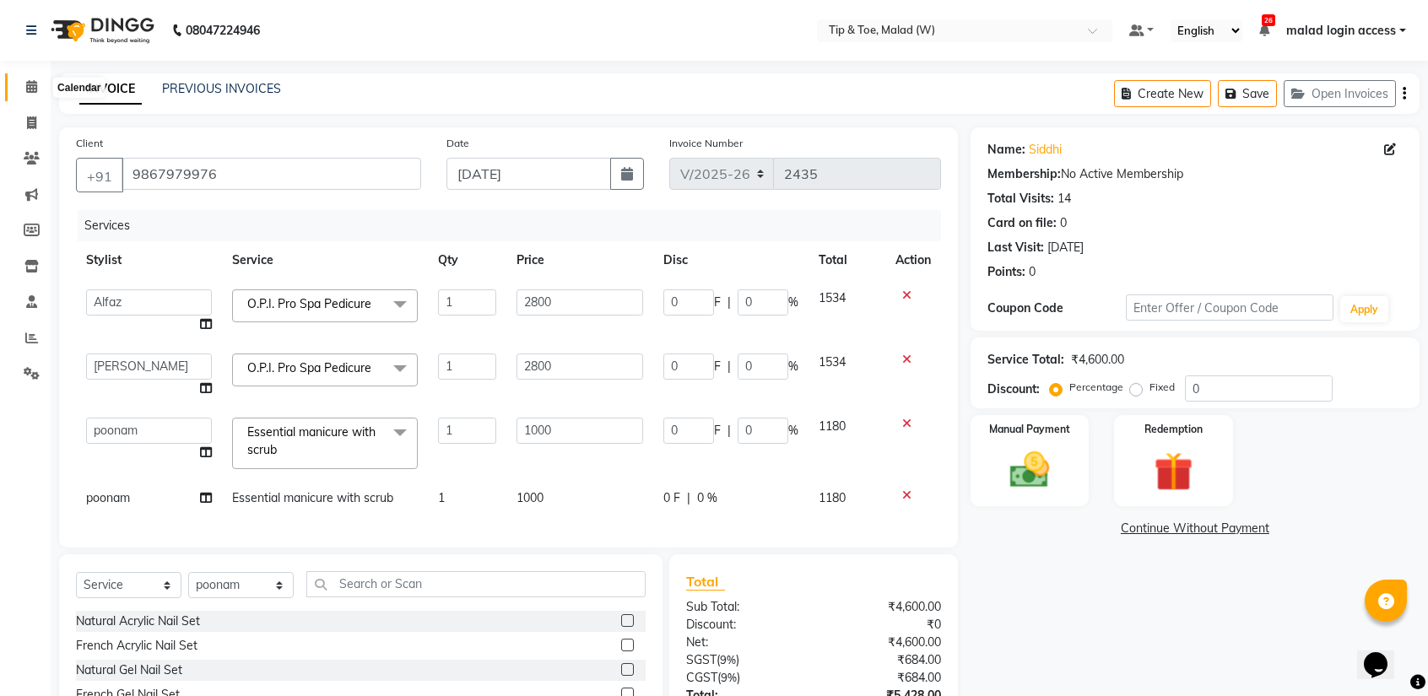
click at [31, 89] on icon at bounding box center [31, 86] width 11 height 13
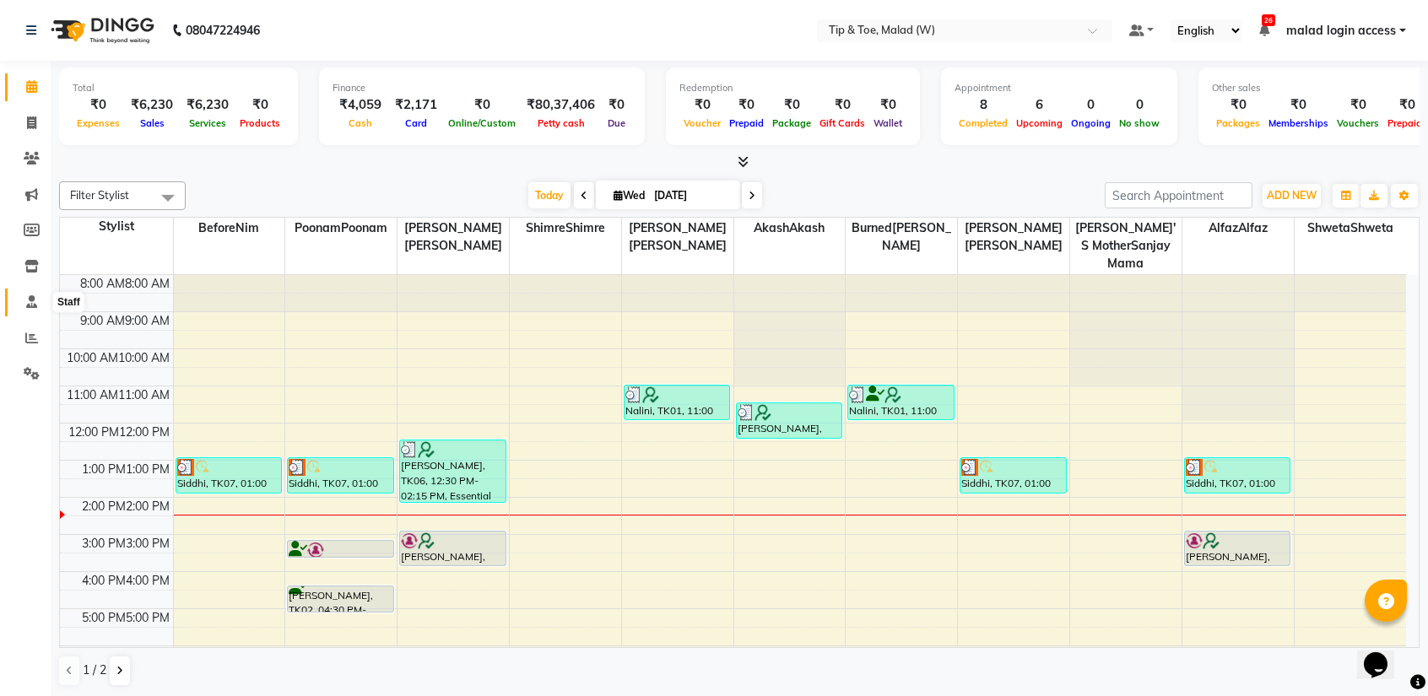
click at [36, 301] on icon at bounding box center [31, 301] width 11 height 13
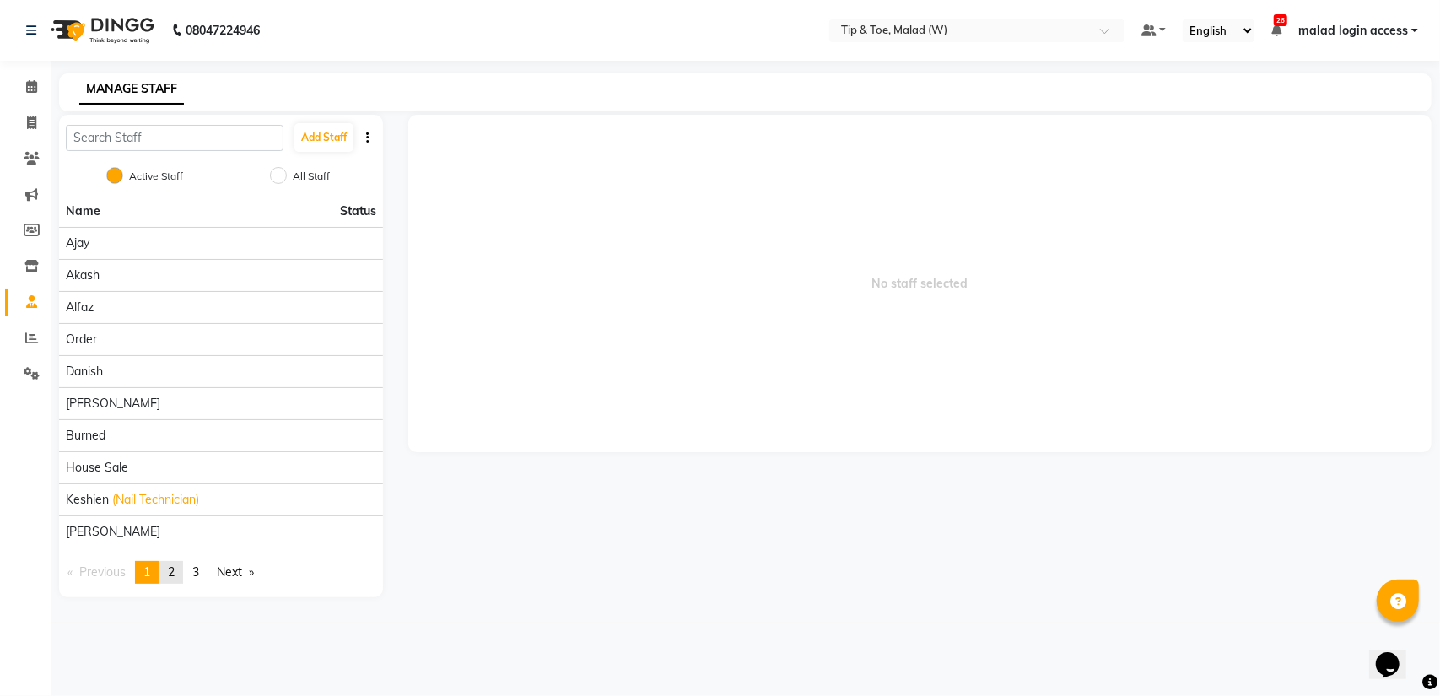
click at [172, 572] on font "2" at bounding box center [171, 571] width 7 height 15
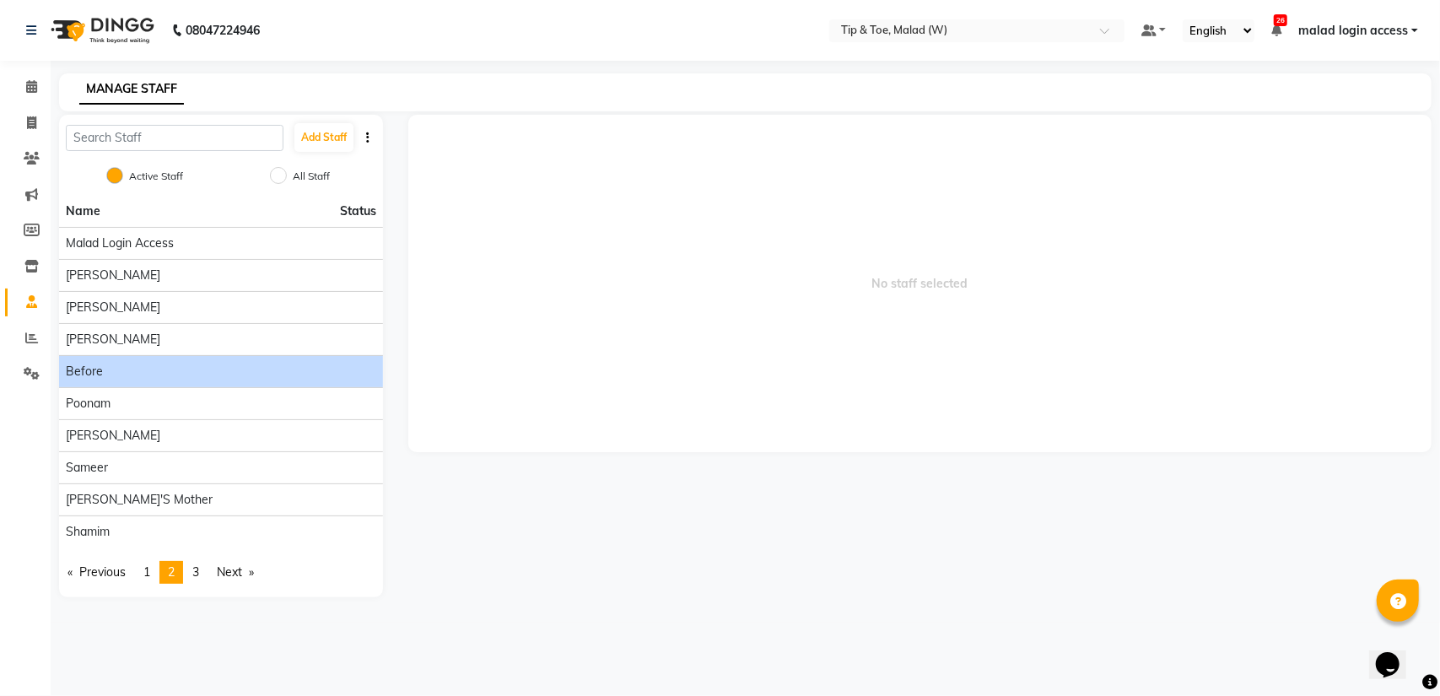
click at [124, 372] on div "Before" at bounding box center [221, 372] width 311 height 18
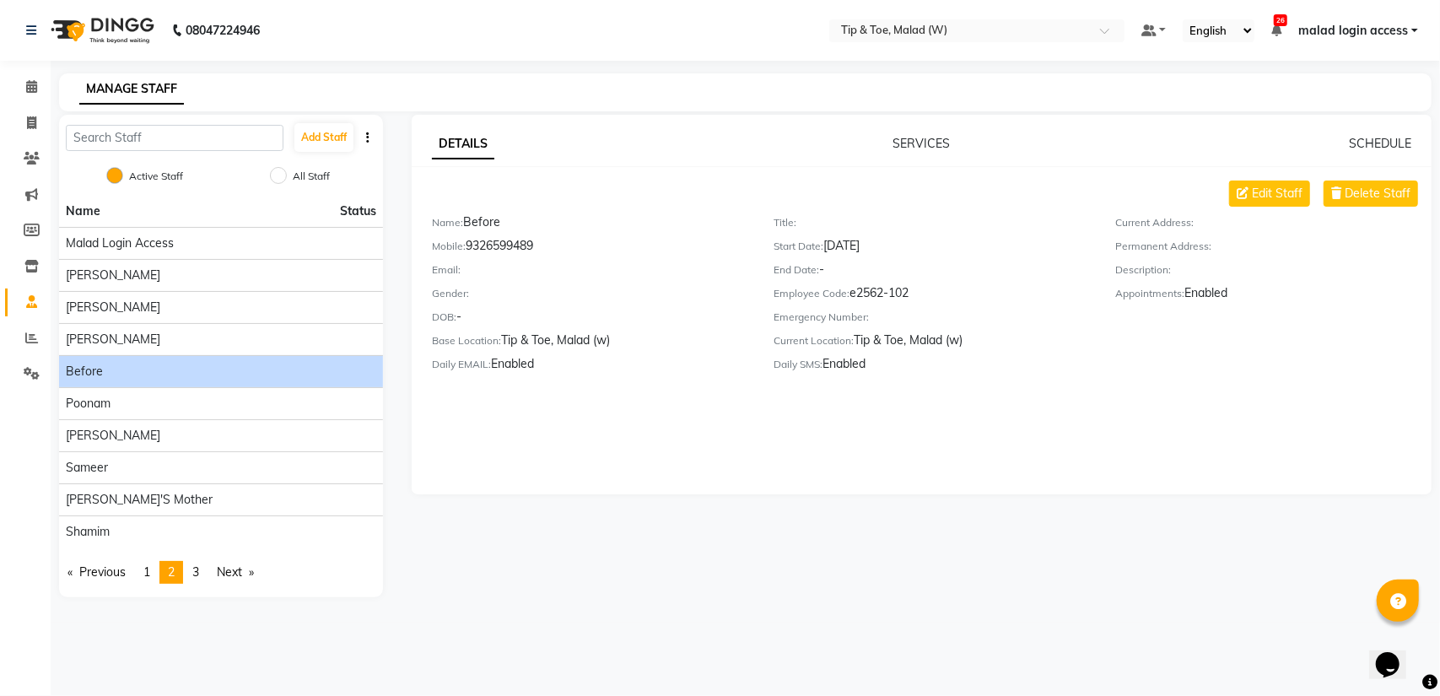
drag, startPoint x: 977, startPoint y: 554, endPoint x: 748, endPoint y: 569, distance: 229.1
click at [737, 569] on div "DETAILS SERVICES SCHEDULE Edit Staff Delete Staff Name: Before Mobile: 93265994…" at bounding box center [920, 356] width 1049 height 483
click at [199, 565] on font "3" at bounding box center [195, 571] width 7 height 15
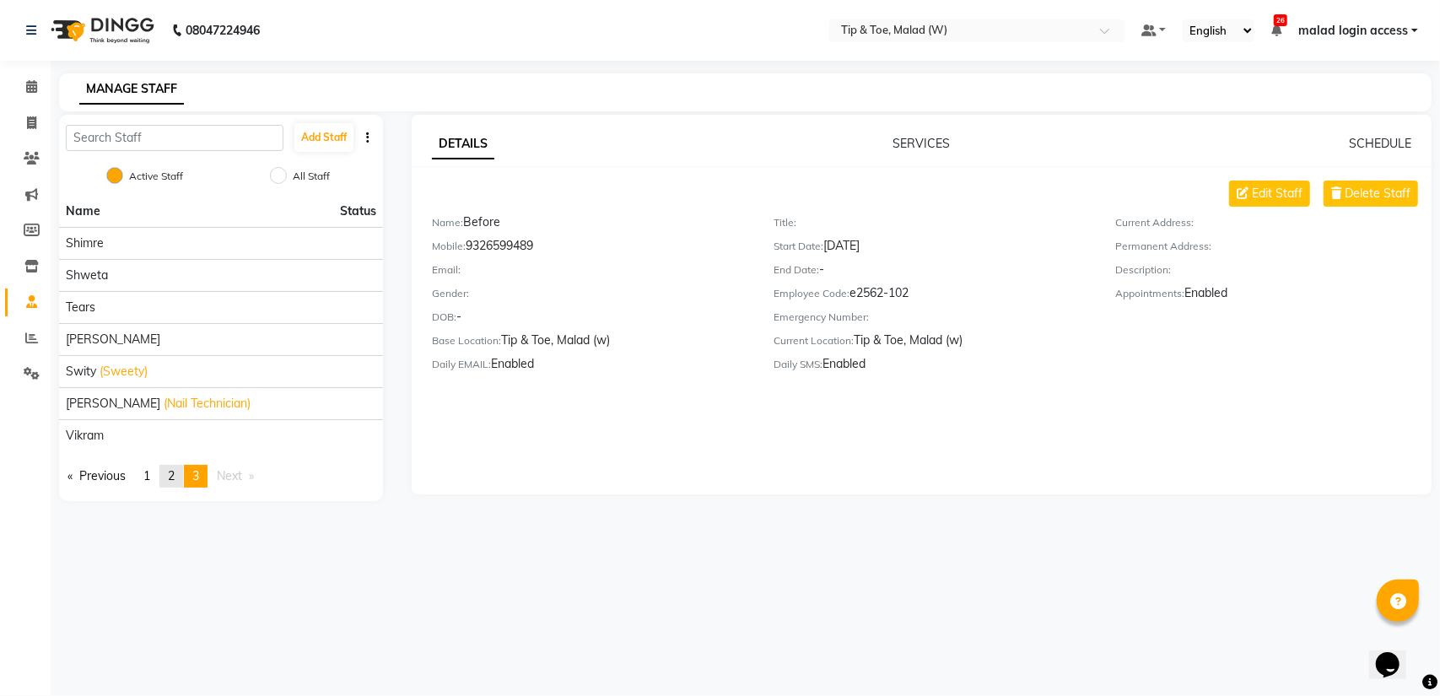
click at [170, 474] on link "page 2" at bounding box center [171, 476] width 24 height 23
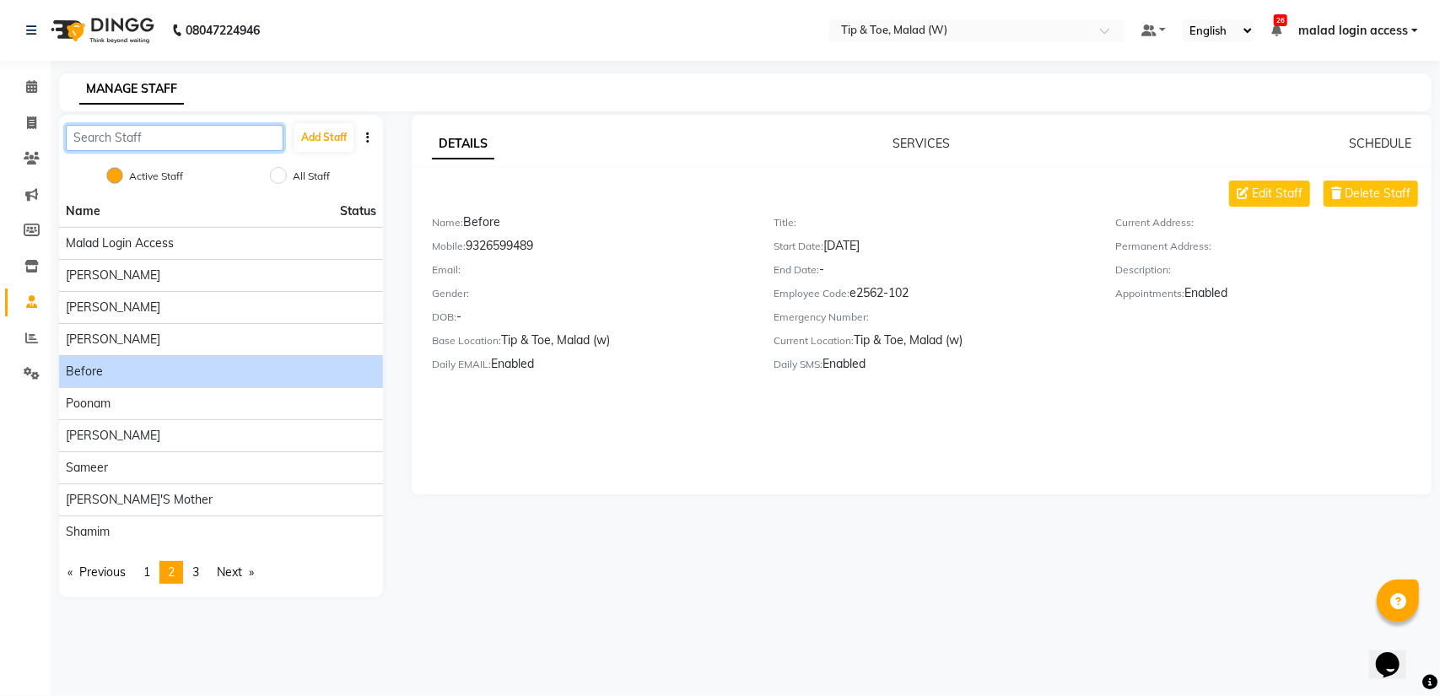
click at [246, 138] on input "text" at bounding box center [175, 138] width 218 height 26
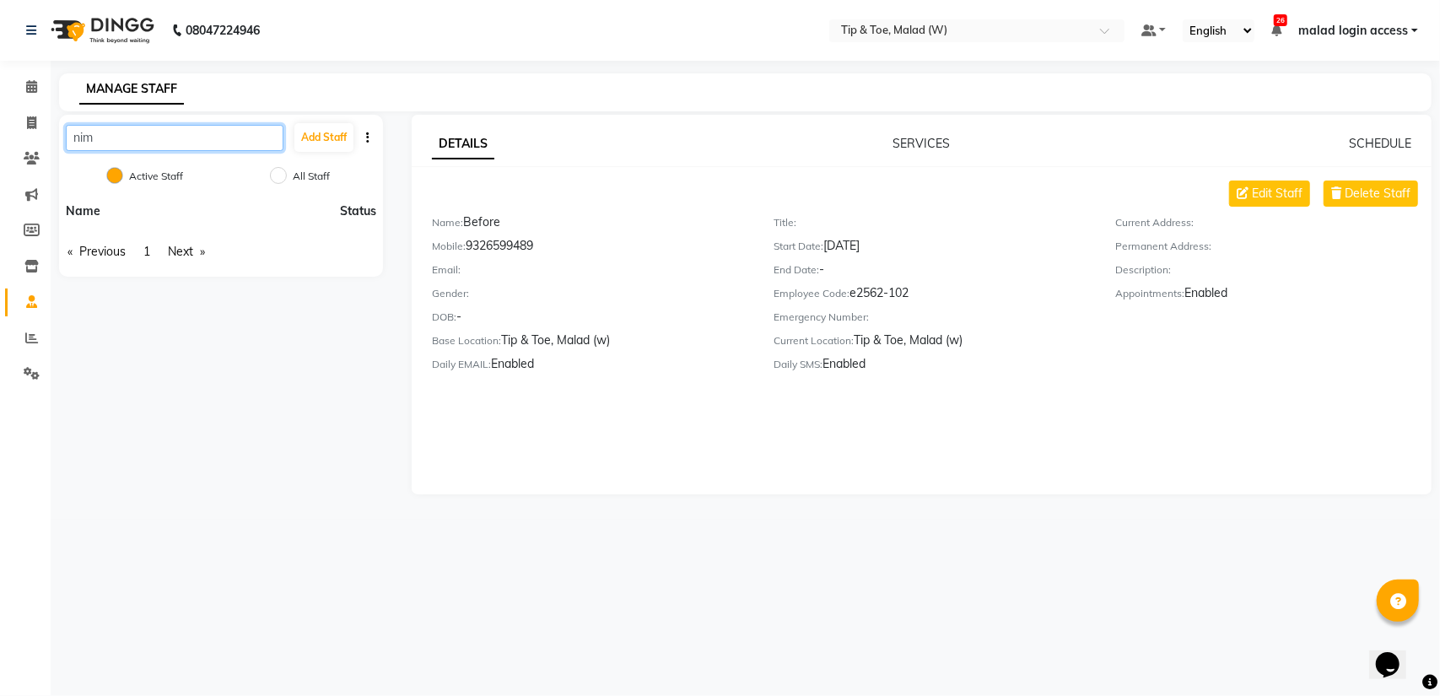
type input "nim"
click at [431, 181] on div "Edit Staff Delete Staff Name: Before Mobile: 9326599489 Email: Gender: DOB: - B…" at bounding box center [922, 283] width 1020 height 205
click at [1255, 188] on span "Edit Staff" at bounding box center [1277, 194] width 51 height 18
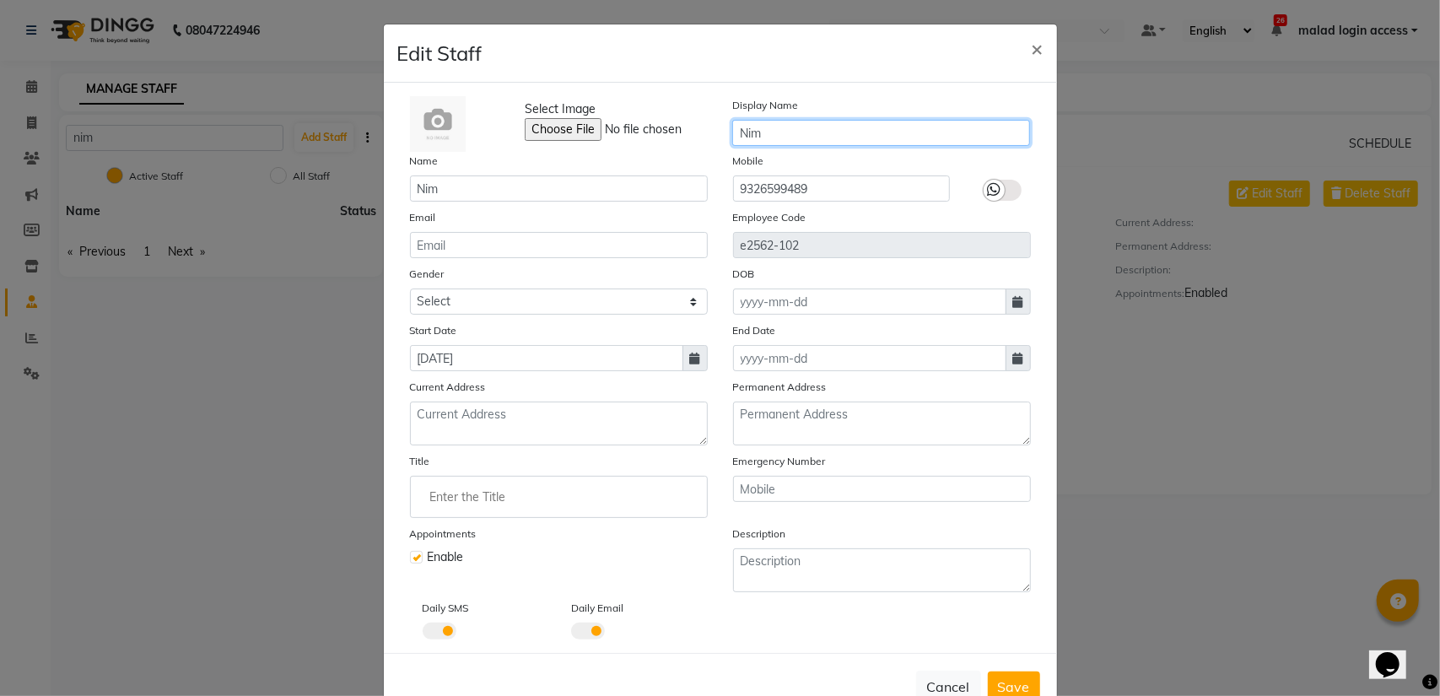
drag, startPoint x: 439, startPoint y: 193, endPoint x: 777, endPoint y: 136, distance: 343.2
click at [777, 136] on input "Nim" at bounding box center [881, 133] width 298 height 26
click at [1003, 683] on font "Save" at bounding box center [1014, 686] width 32 height 17
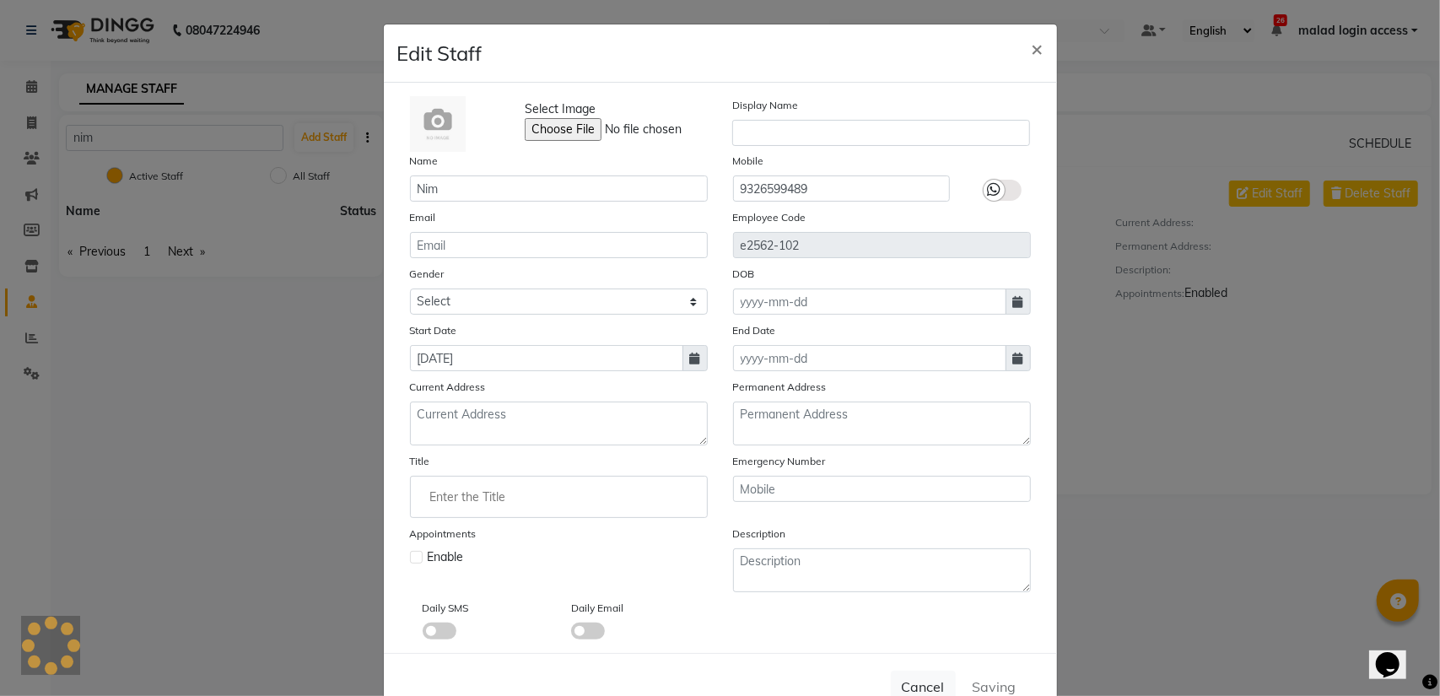
checkbox input "false"
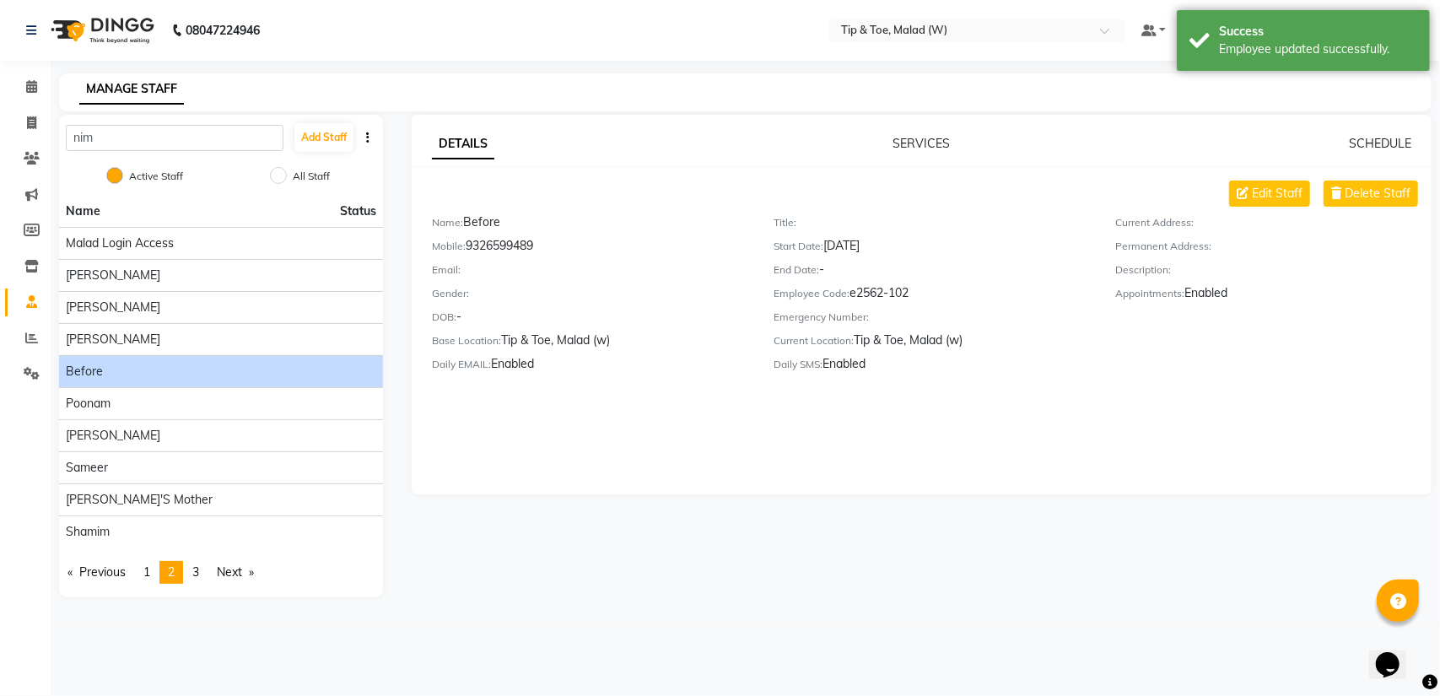
click at [150, 370] on div "Before" at bounding box center [221, 372] width 311 height 18
drag, startPoint x: 1262, startPoint y: 190, endPoint x: 1294, endPoint y: 192, distance: 32.2
click at [1294, 192] on span "Edit Staff" at bounding box center [1277, 194] width 51 height 18
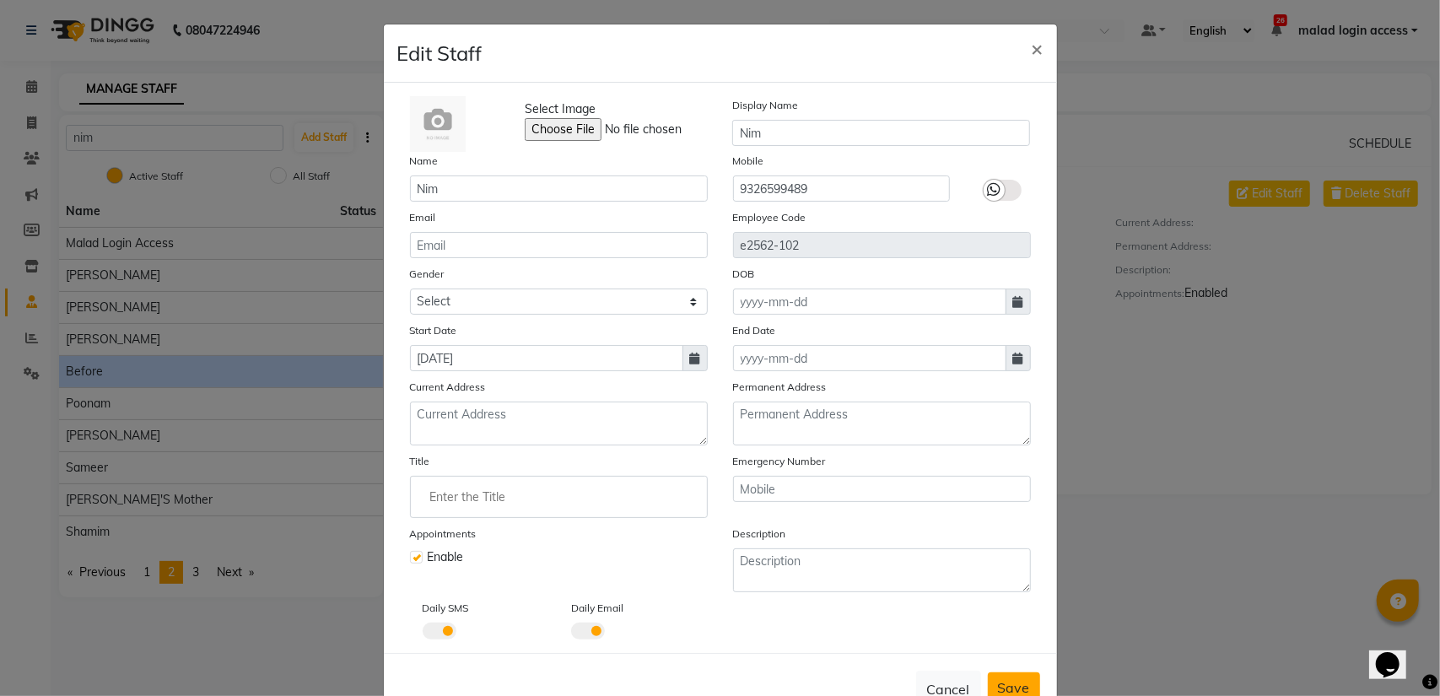
click at [1007, 685] on font "Save" at bounding box center [1014, 687] width 32 height 17
checkbox input "false"
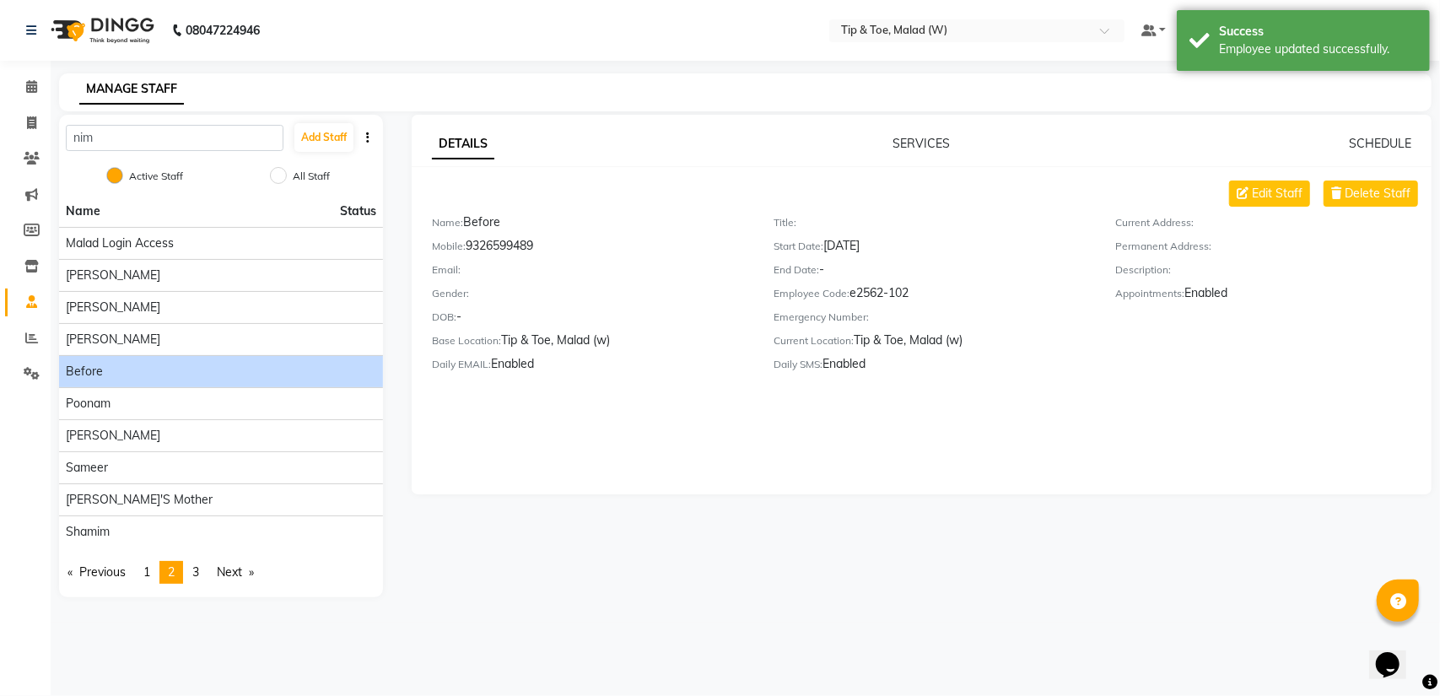
click at [74, 370] on font "Before" at bounding box center [84, 371] width 37 height 15
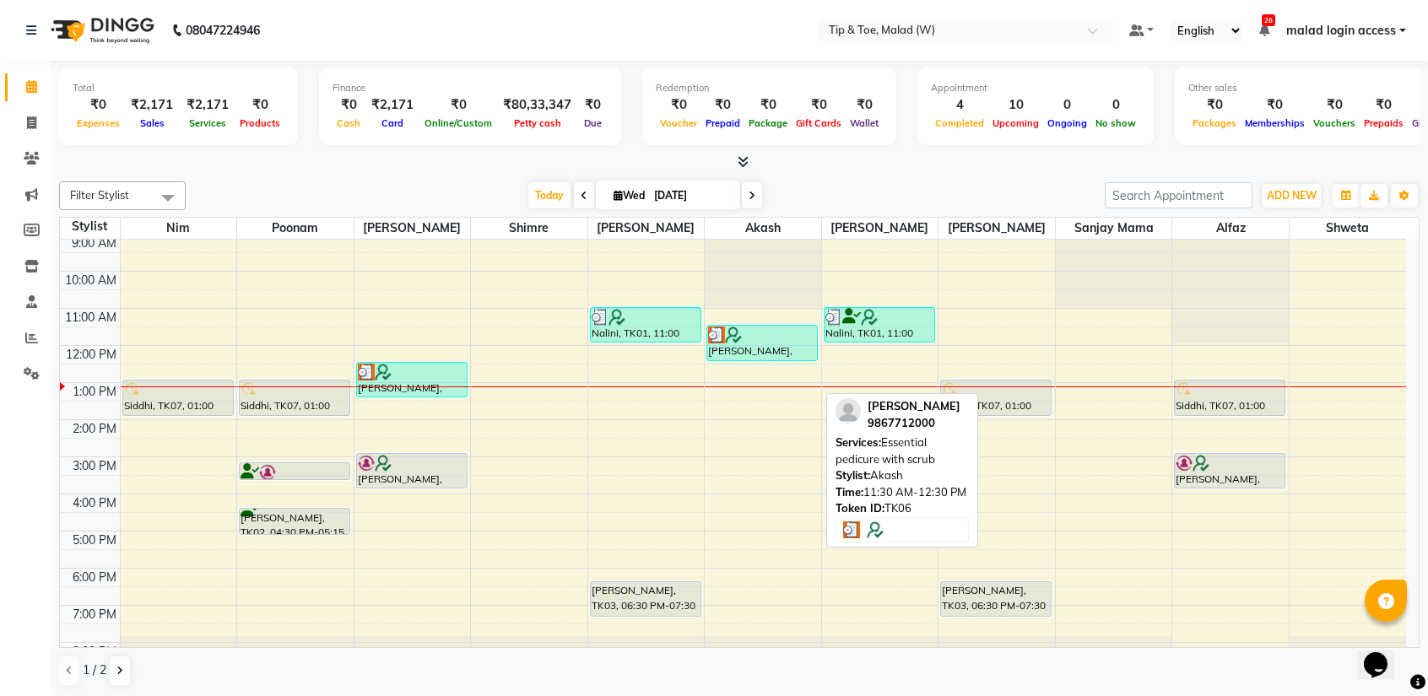
scroll to position [66, 0]
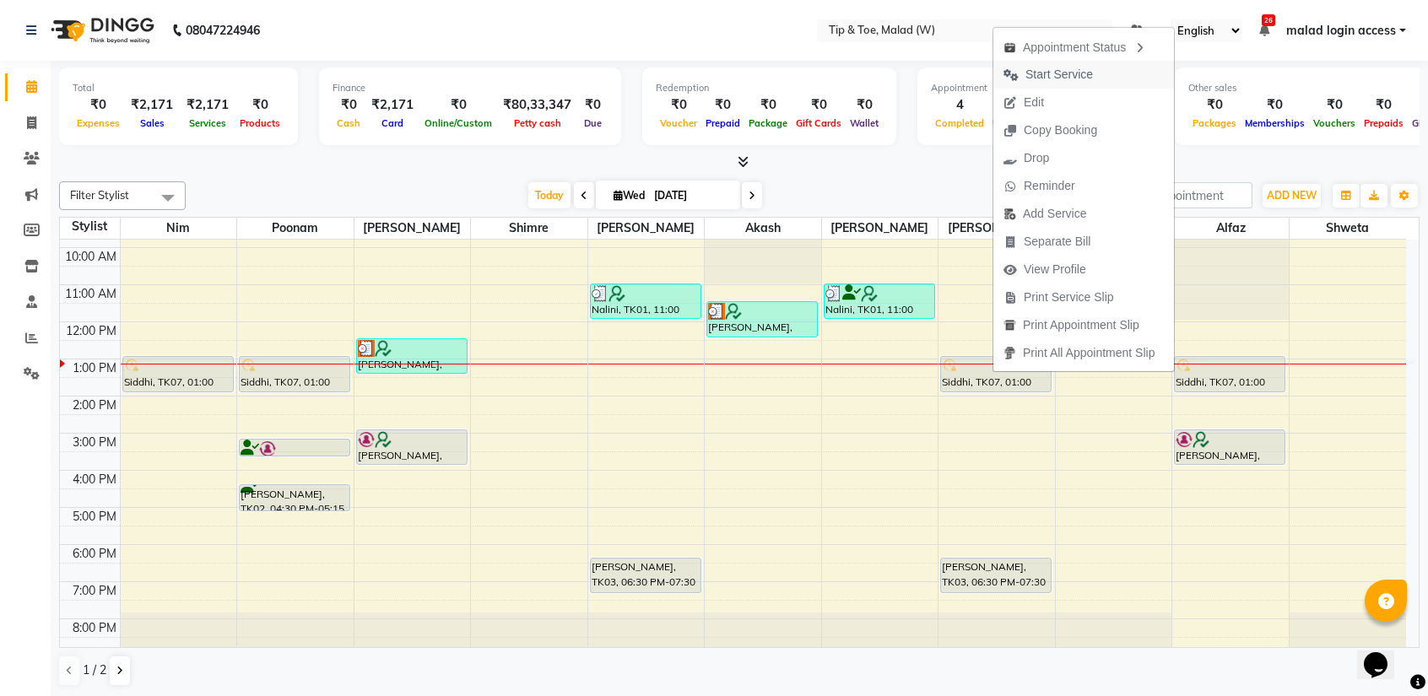
click at [1060, 84] on span "Start Service" at bounding box center [1048, 75] width 110 height 28
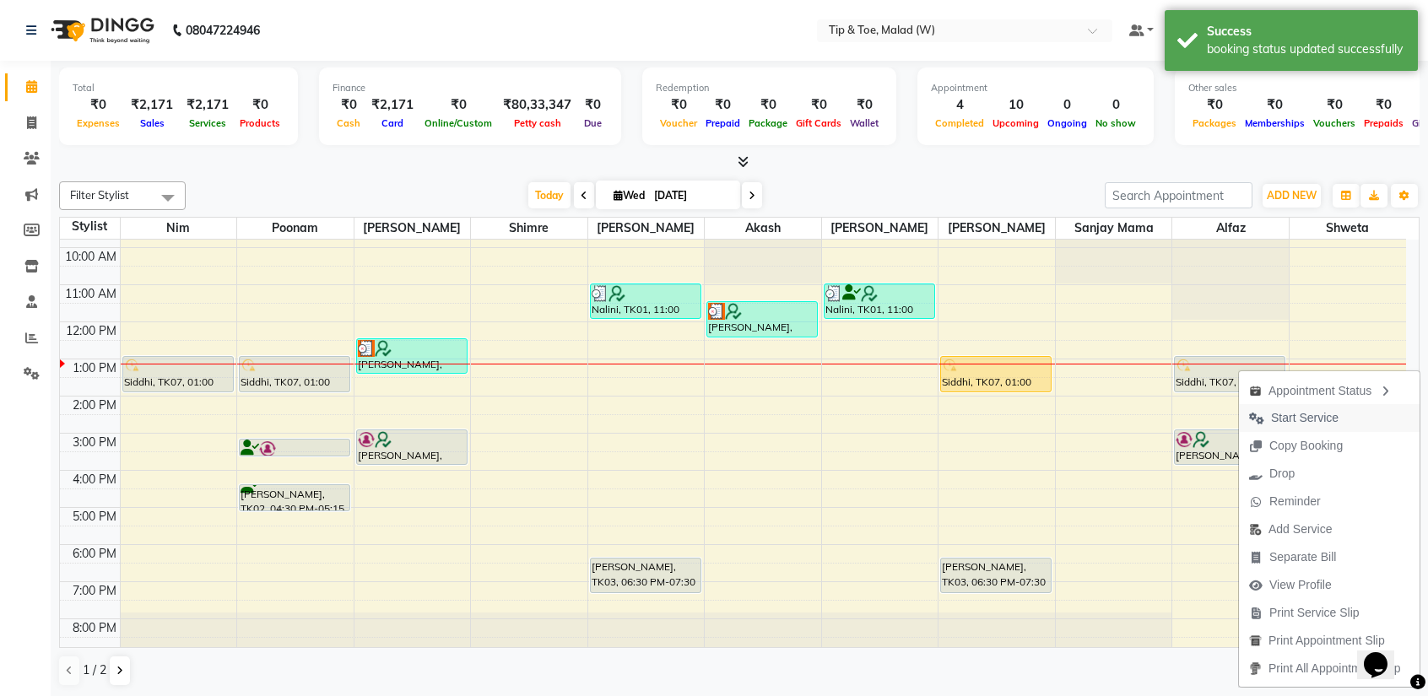
click at [1279, 412] on span "Start Service" at bounding box center [1305, 418] width 68 height 18
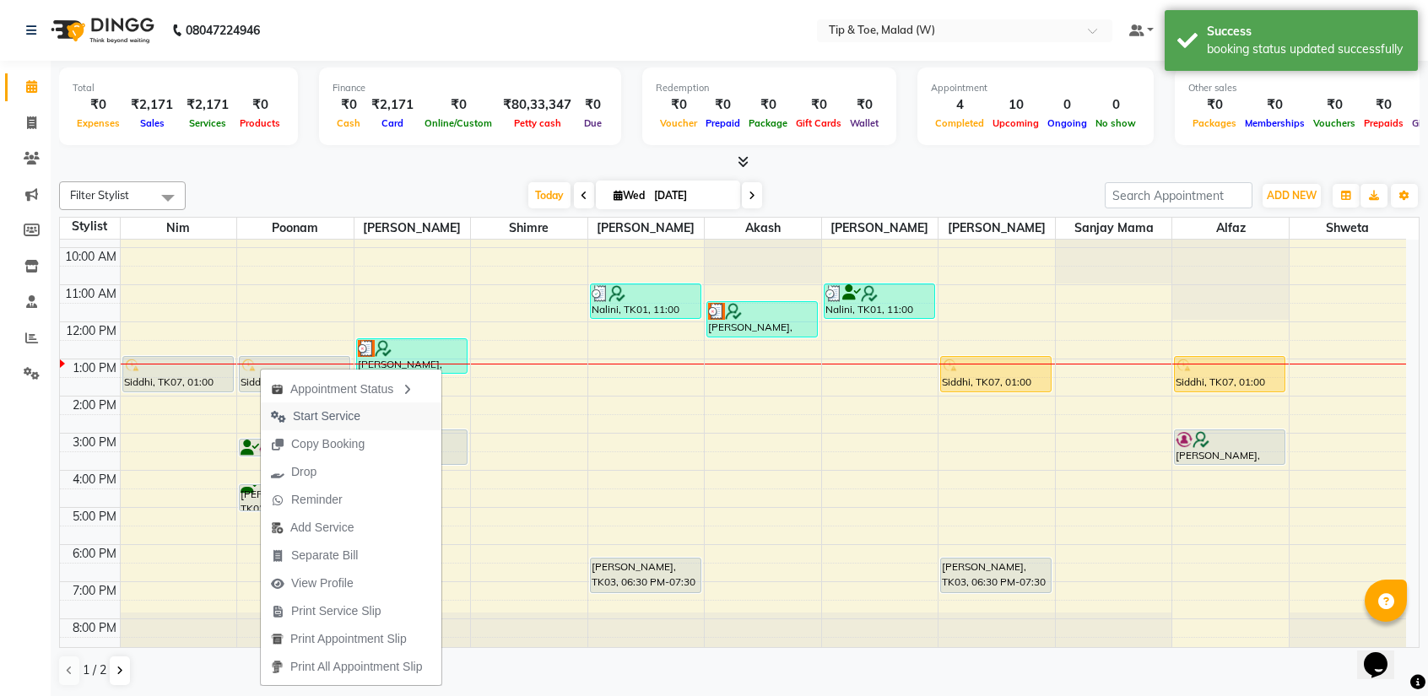
click at [329, 412] on span "Start Service" at bounding box center [327, 417] width 68 height 18
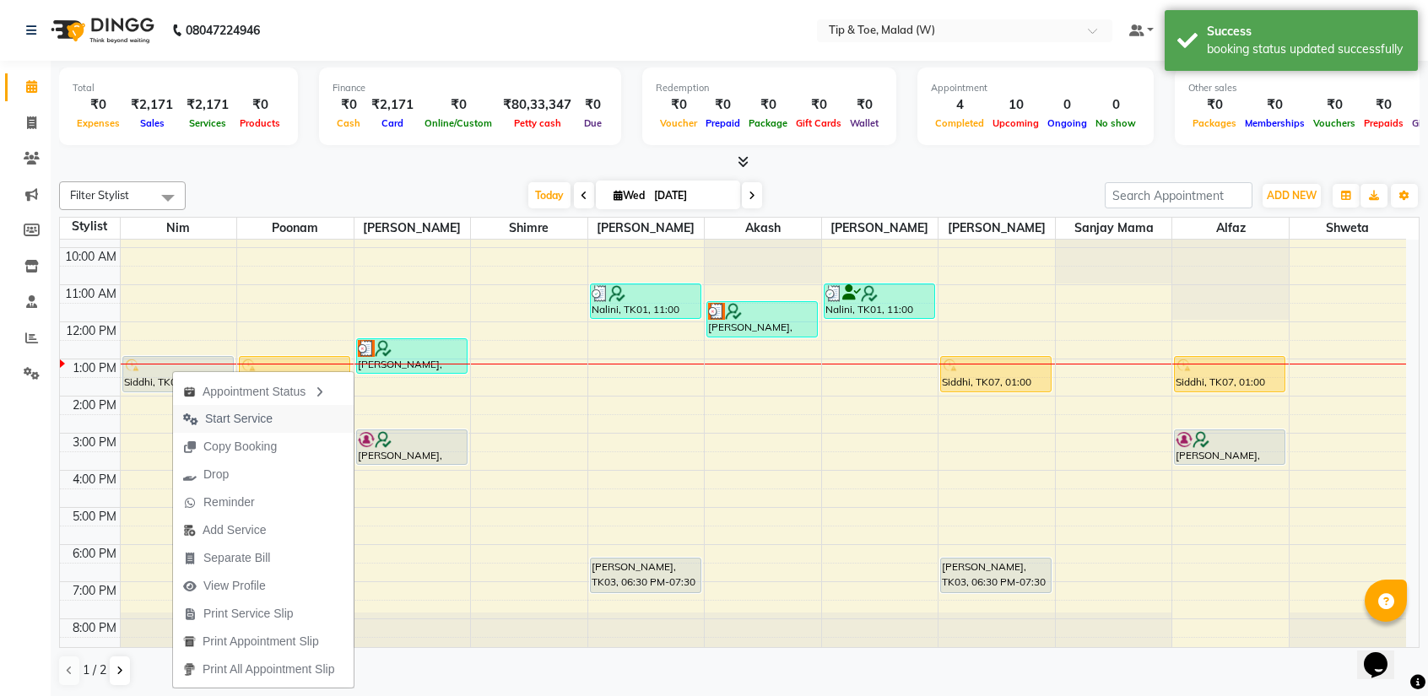
click at [229, 424] on span "Start Service" at bounding box center [239, 419] width 68 height 18
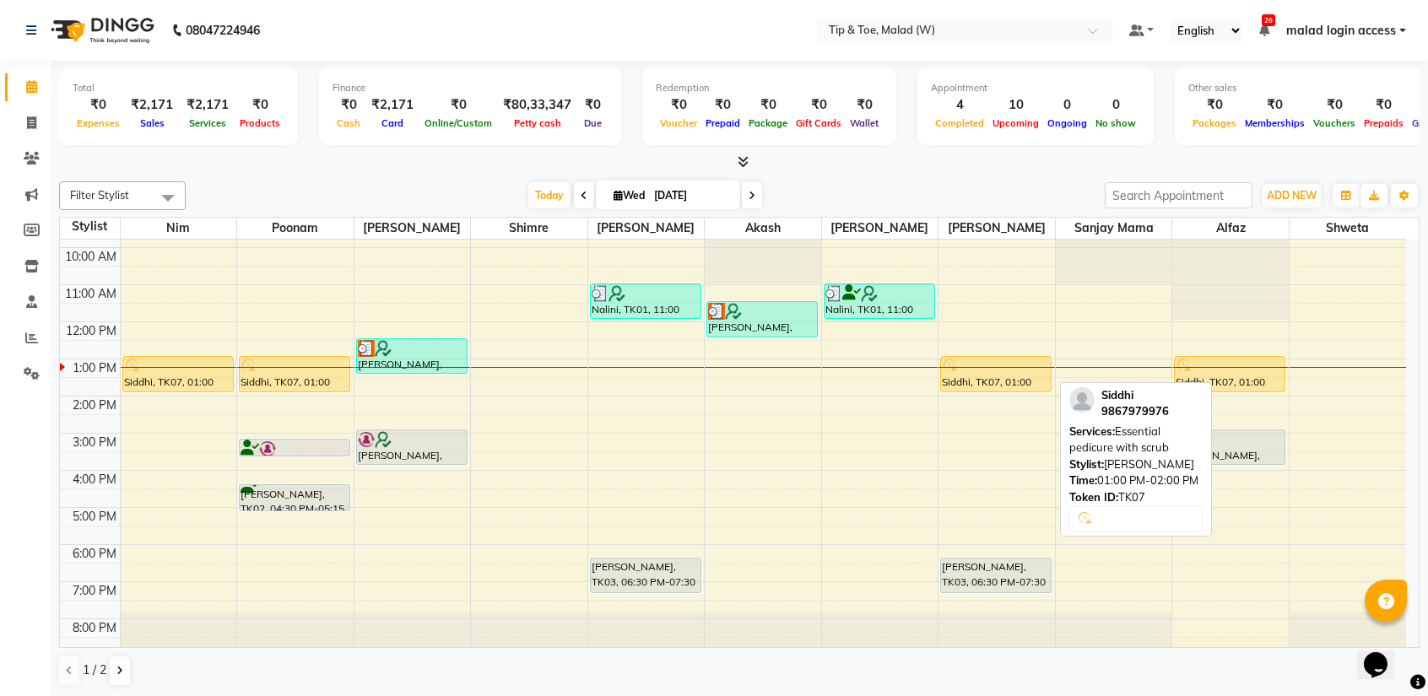
click at [1009, 369] on div at bounding box center [996, 366] width 108 height 17
select select "1"
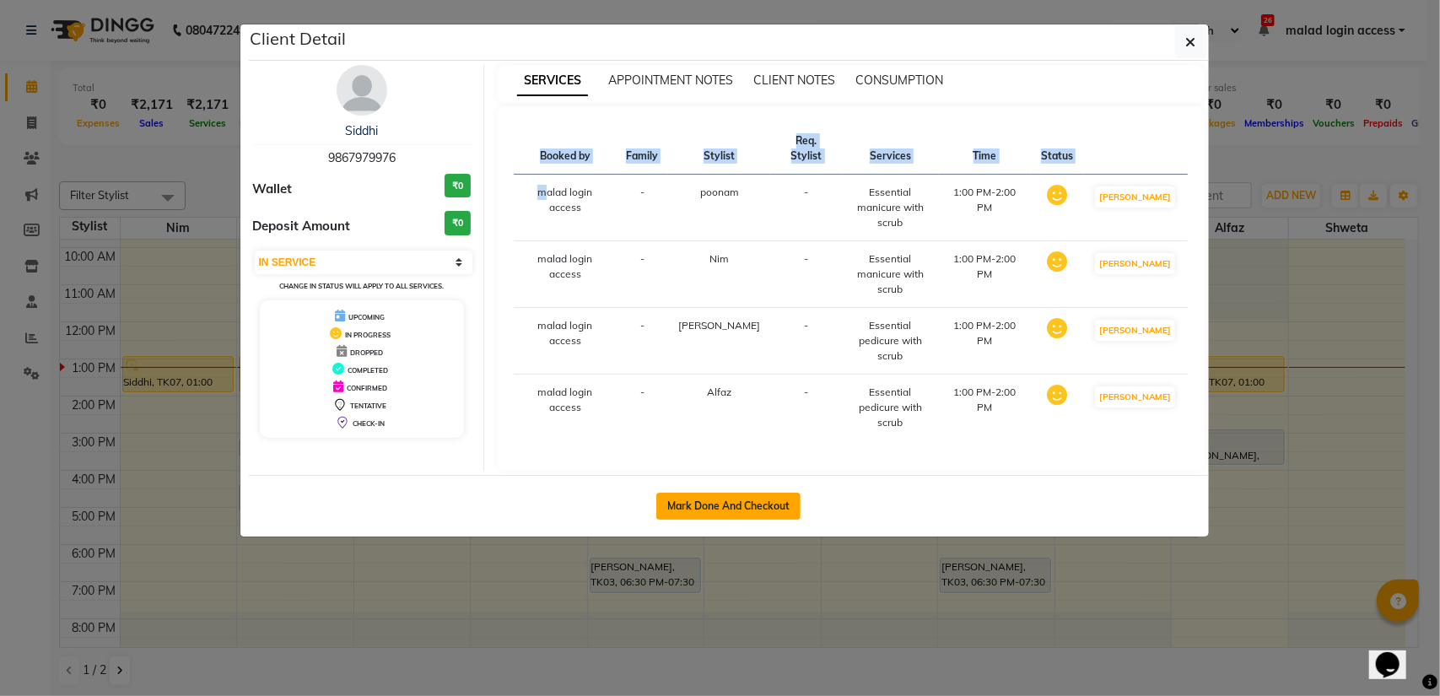
click at [749, 493] on button "Mark Done And Checkout" at bounding box center [728, 506] width 144 height 27
select select "5930"
select select "service"
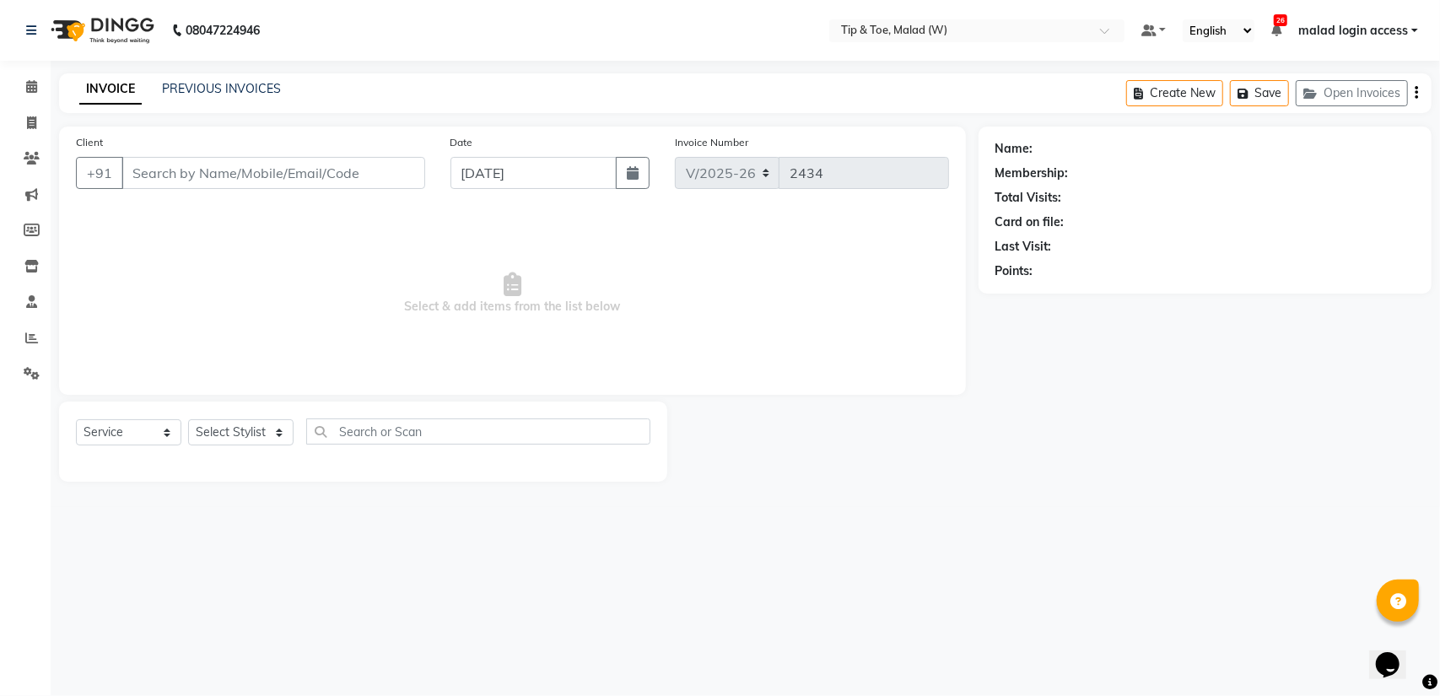
type input "9867979976"
select select "87401"
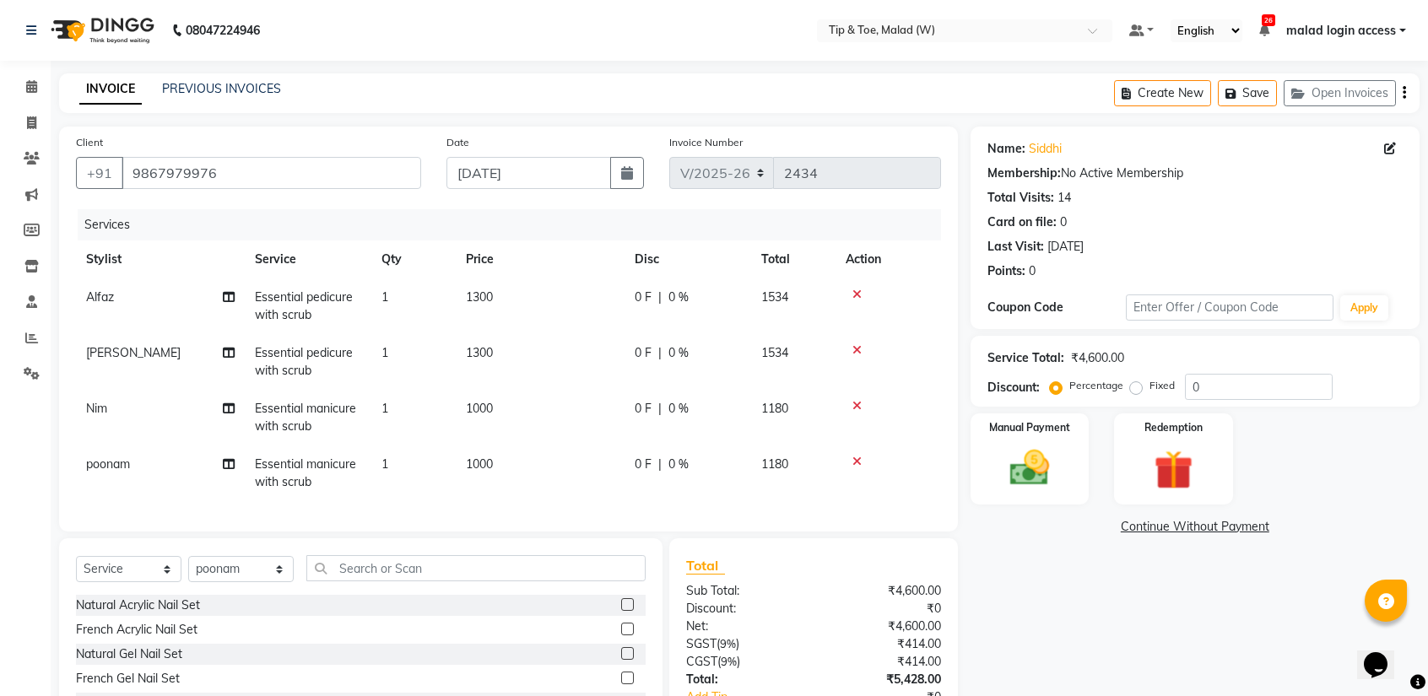
click at [496, 29] on nav "08047224946 Select Location × Tip & Toe, Malad (W) Default Panel My Panel Engli…" at bounding box center [714, 30] width 1428 height 61
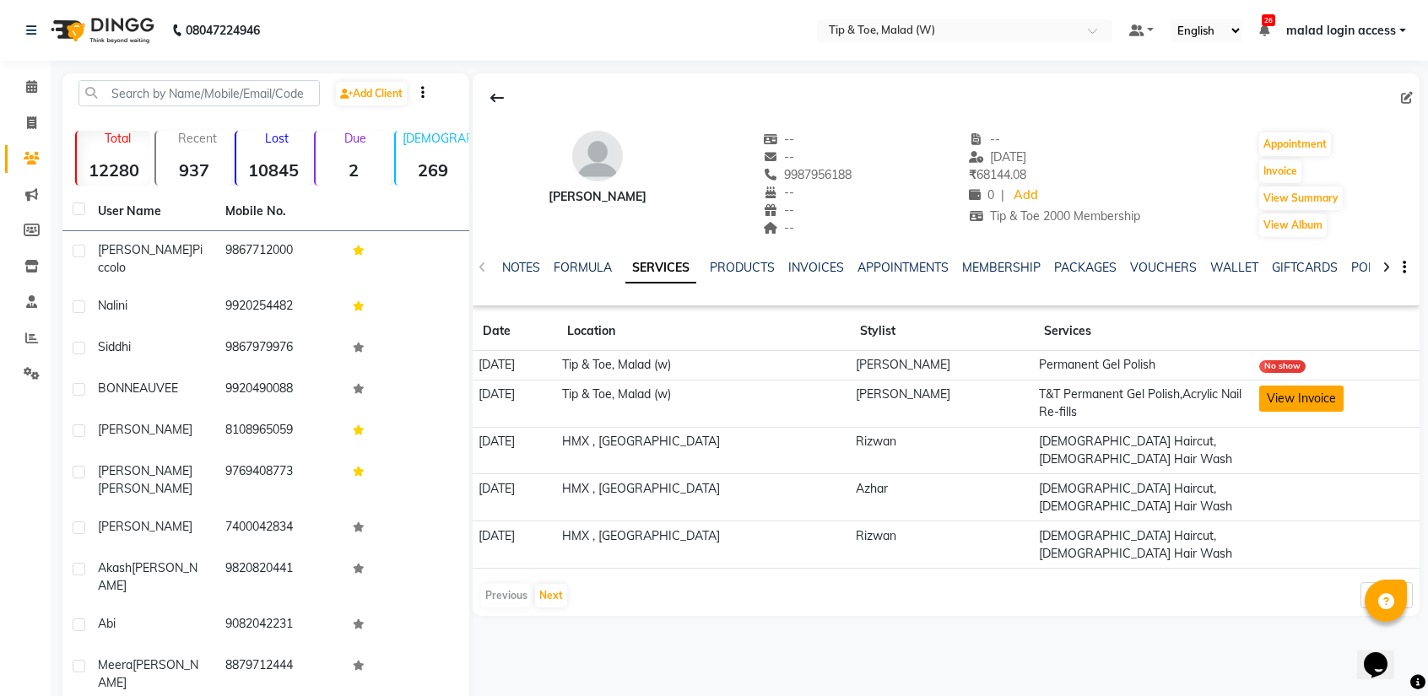
click at [1279, 395] on button "View Invoice" at bounding box center [1301, 399] width 84 height 26
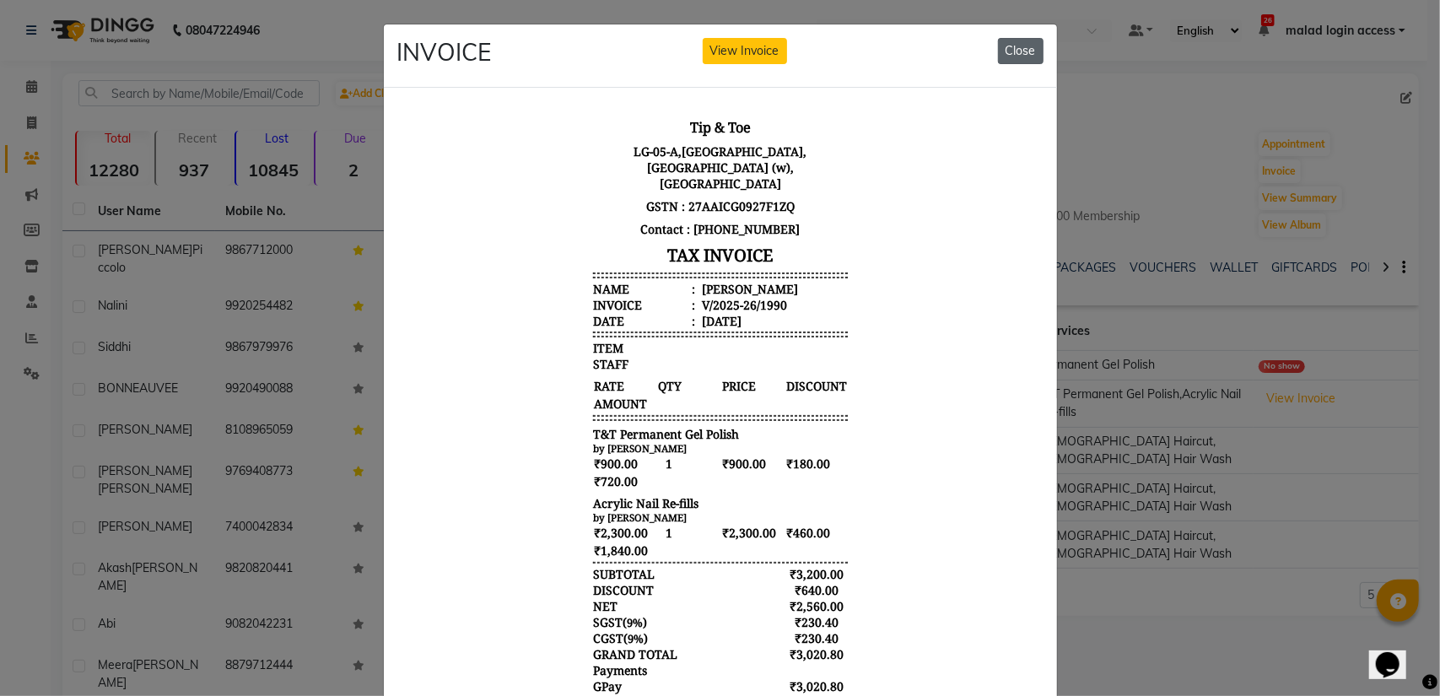
click at [1014, 53] on button "Close" at bounding box center [1021, 51] width 46 height 26
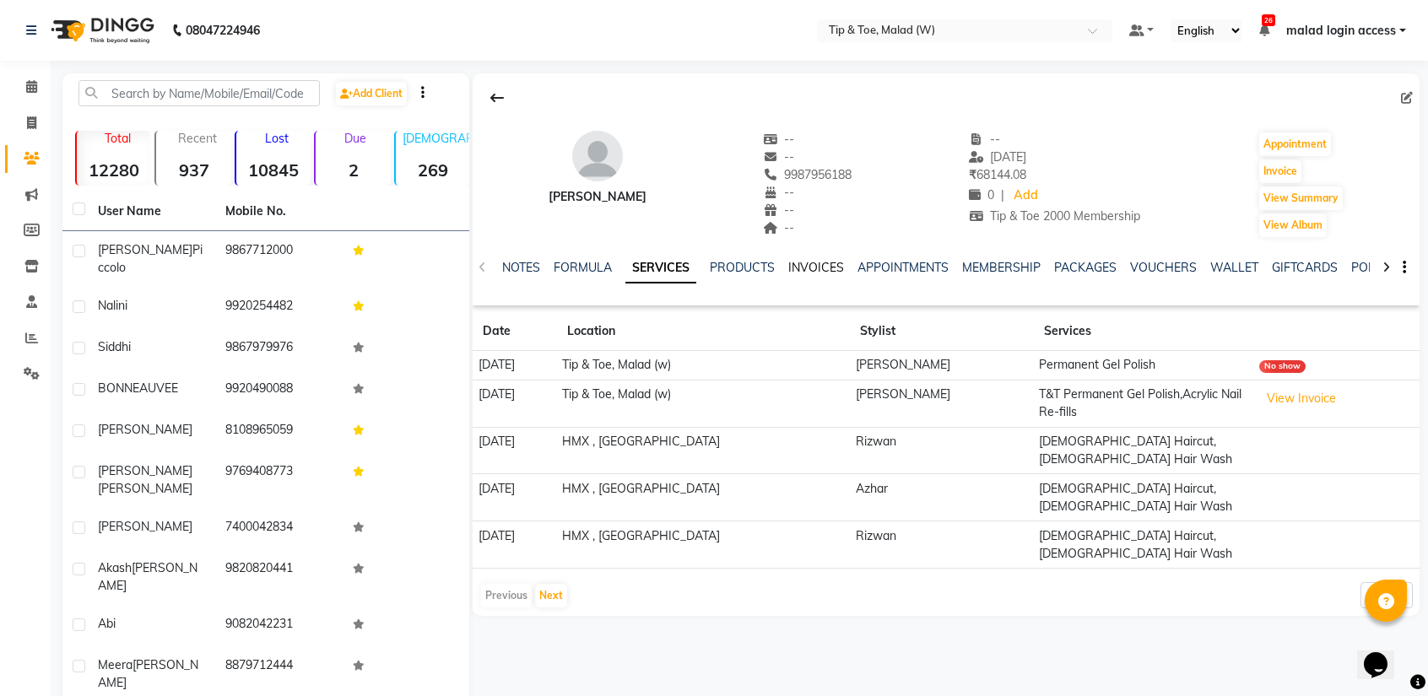
click at [820, 265] on link "INVOICES" at bounding box center [816, 267] width 56 height 15
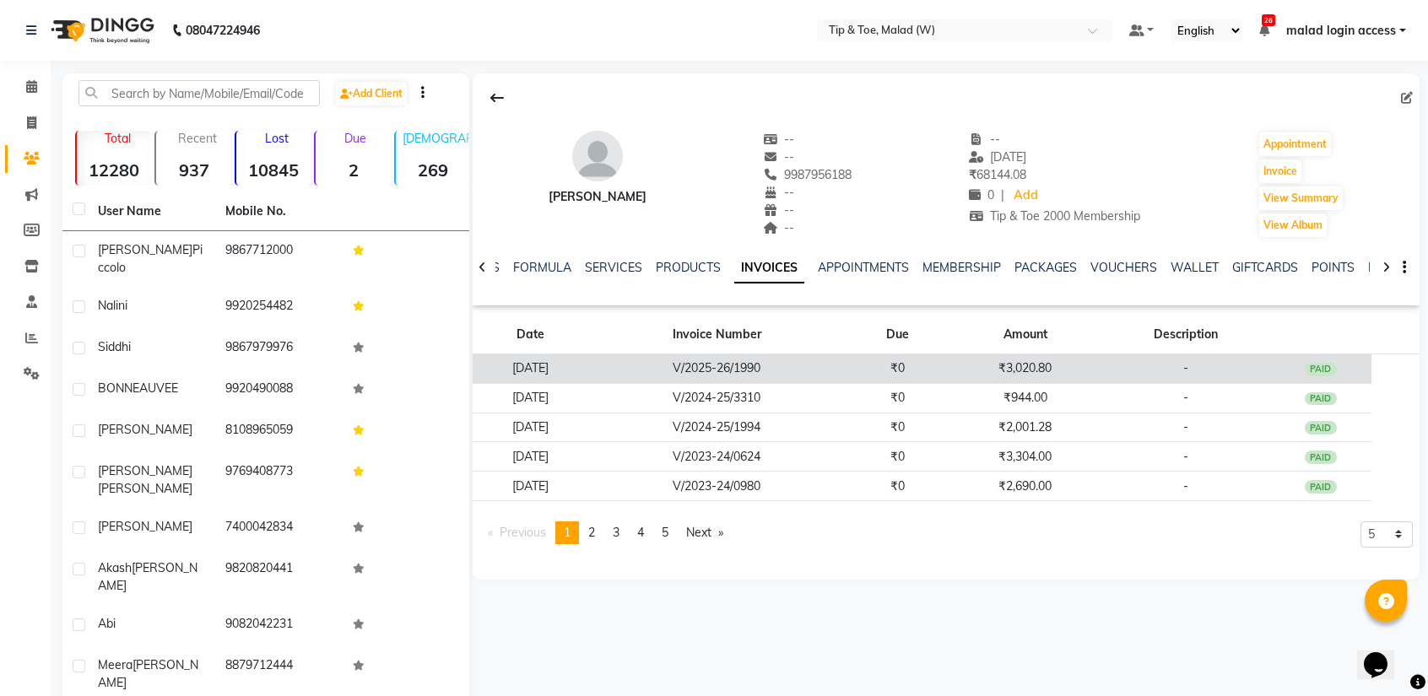
click at [683, 373] on td "V/2025-26/1990" at bounding box center [716, 369] width 259 height 30
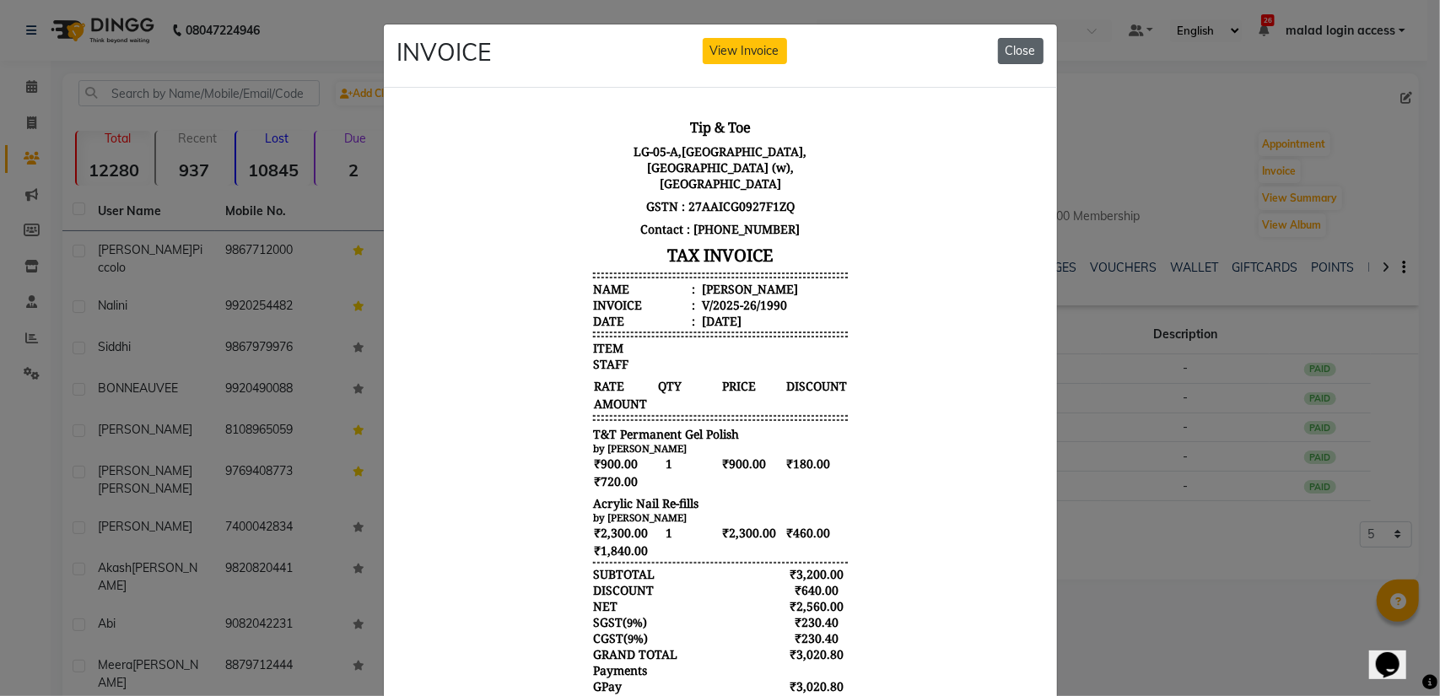
click at [999, 55] on button "Close" at bounding box center [1021, 51] width 46 height 26
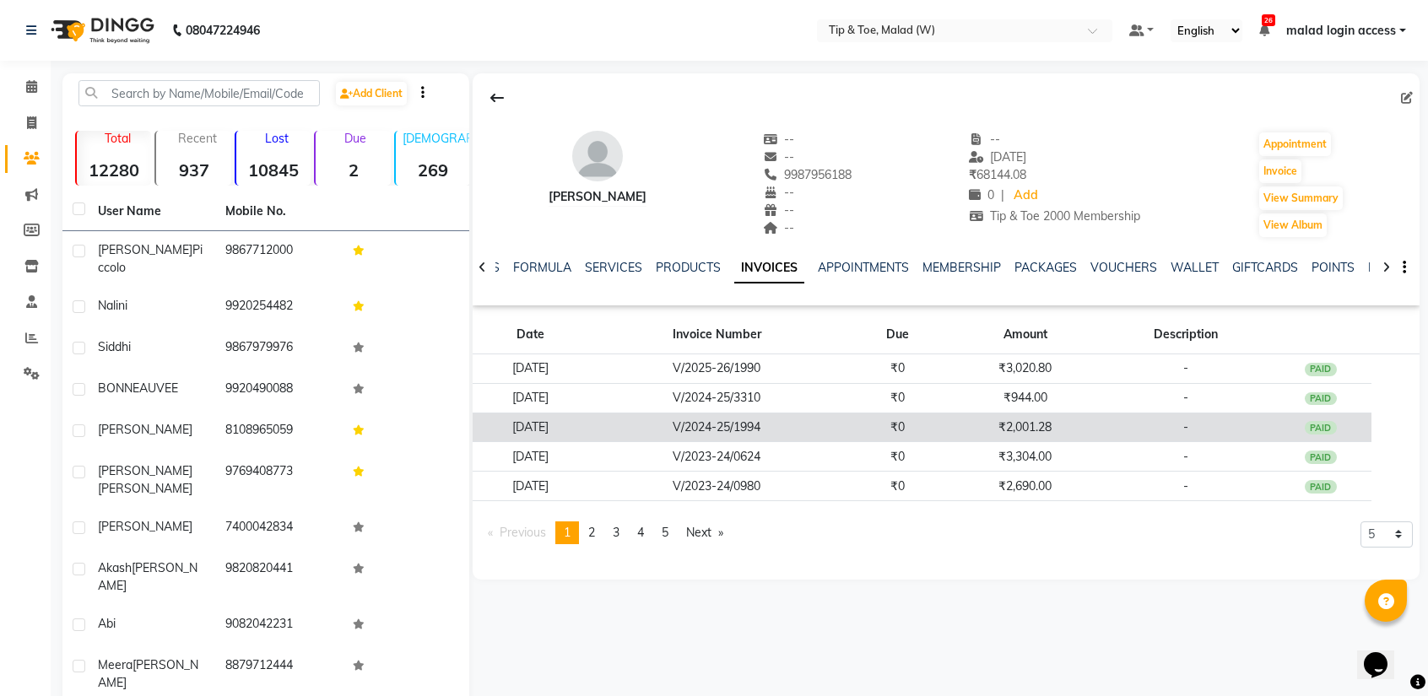
click at [1018, 424] on td "₹2,001.28" at bounding box center [1024, 428] width 153 height 30
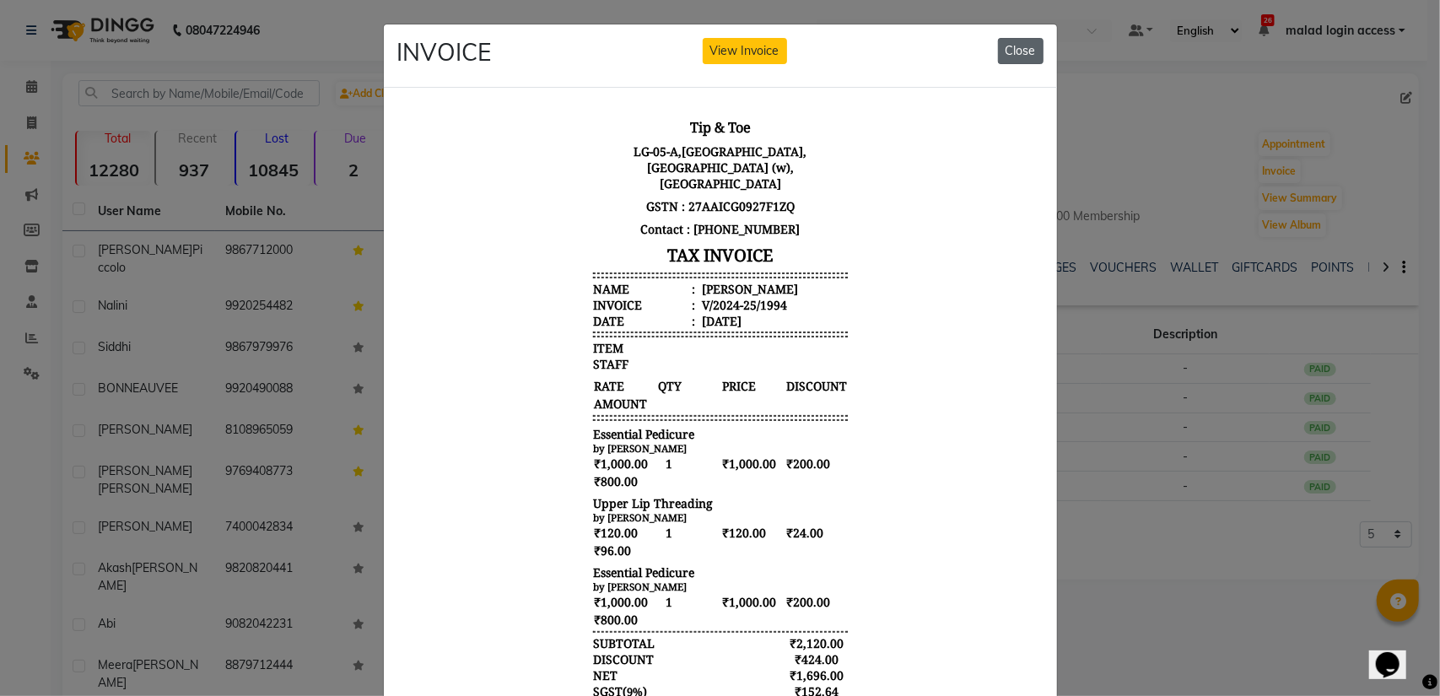
click at [1023, 45] on button "Close" at bounding box center [1021, 51] width 46 height 26
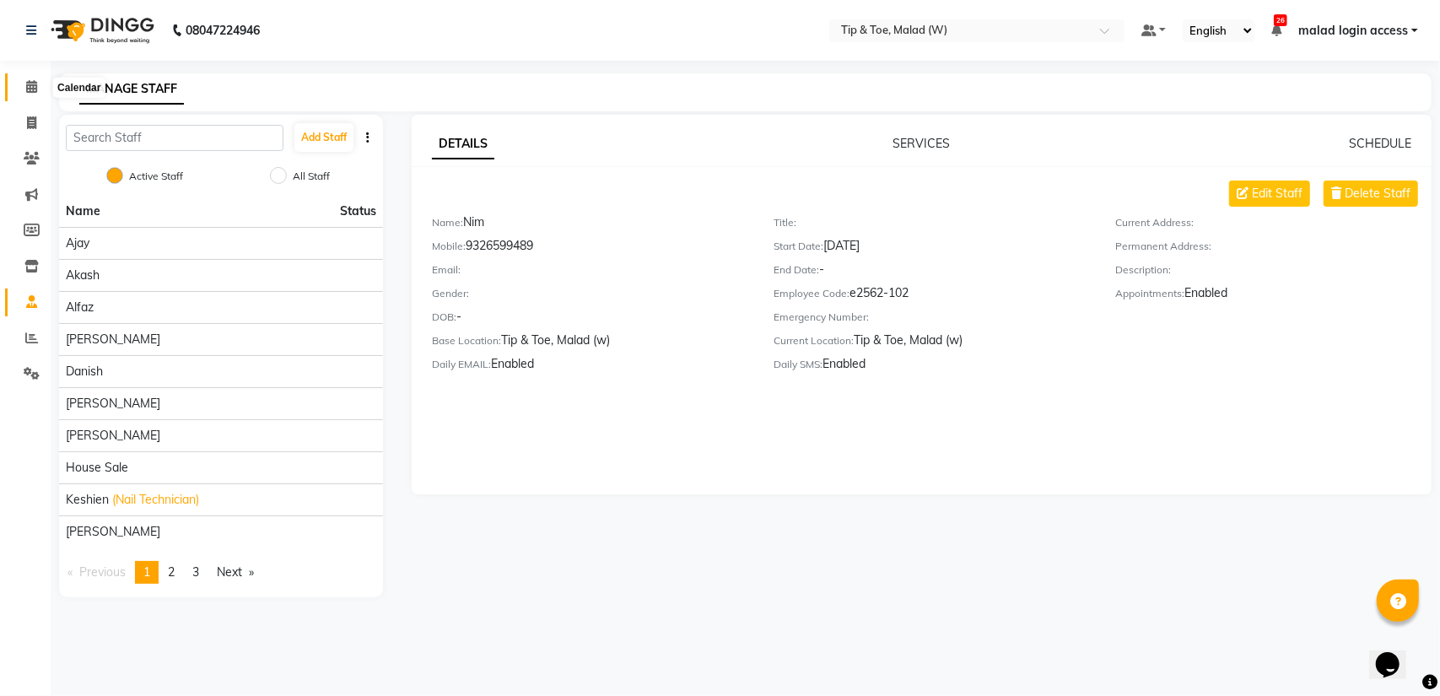
click at [24, 80] on span at bounding box center [32, 87] width 30 height 19
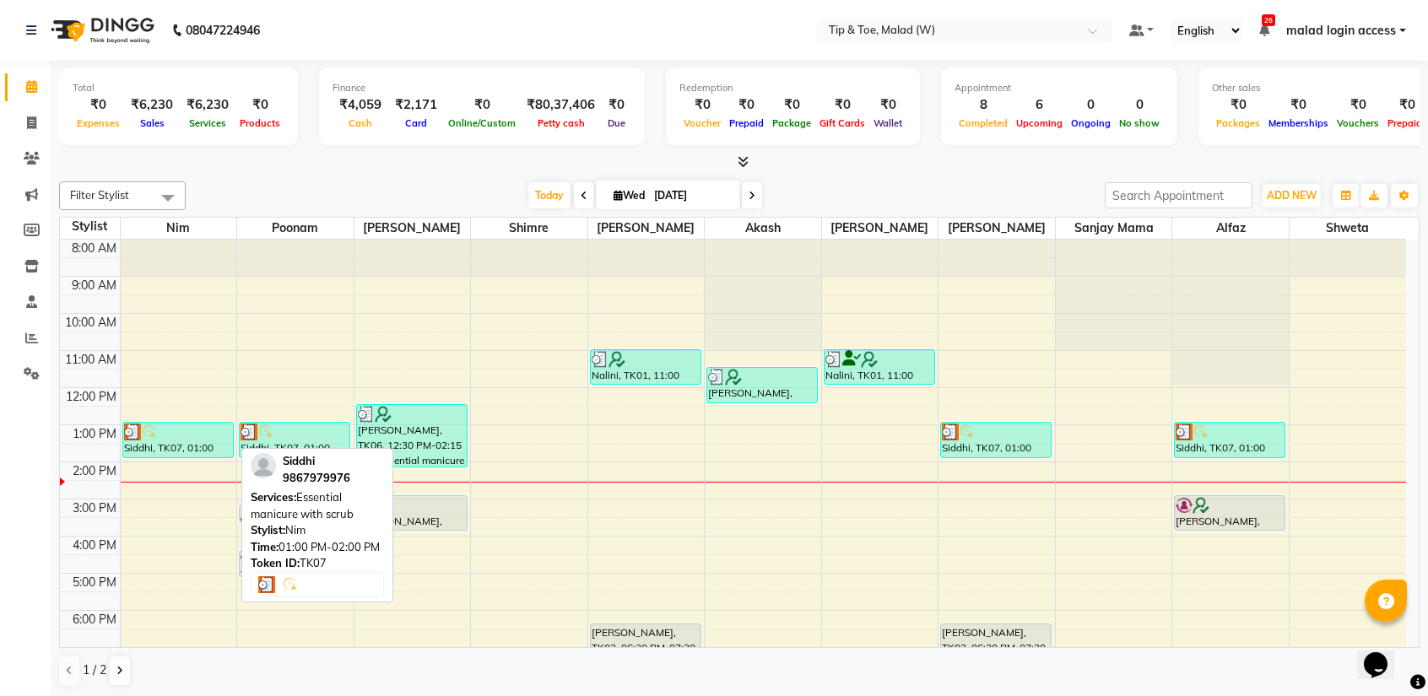
click at [201, 433] on div at bounding box center [178, 432] width 108 height 17
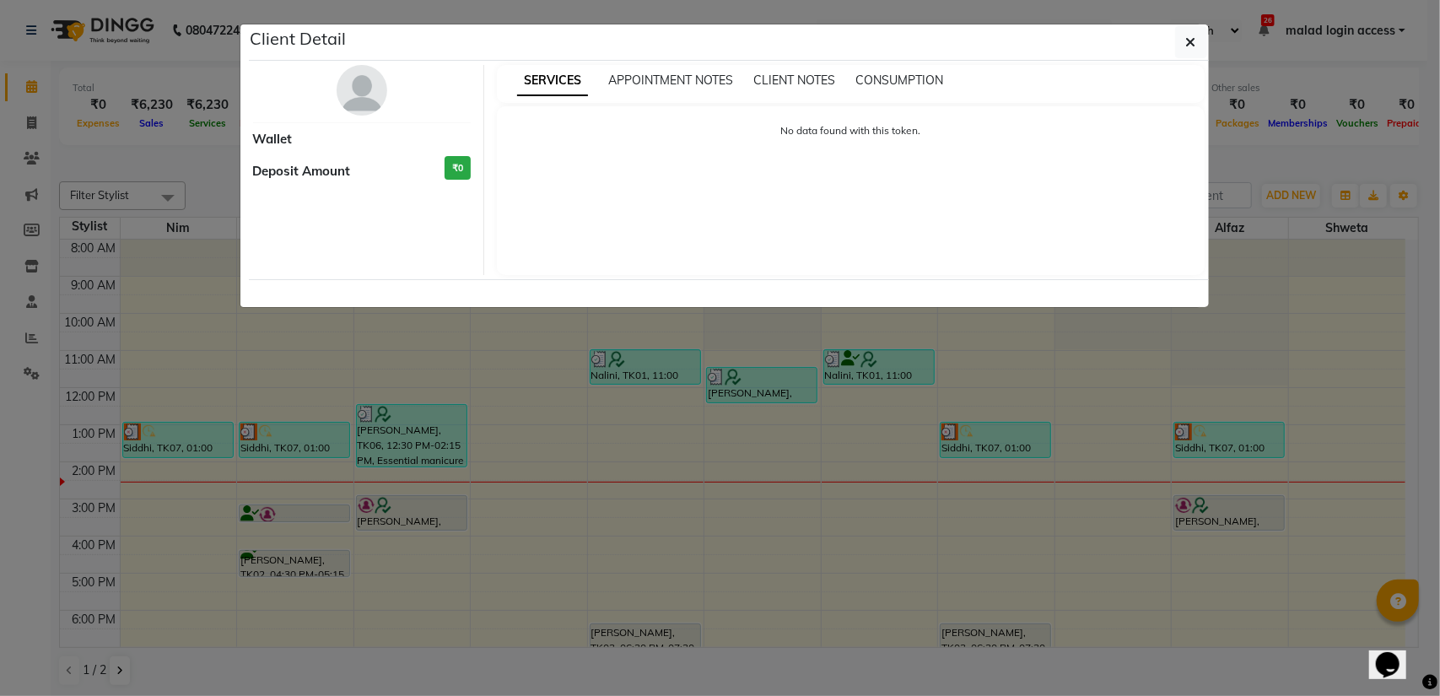
select select "3"
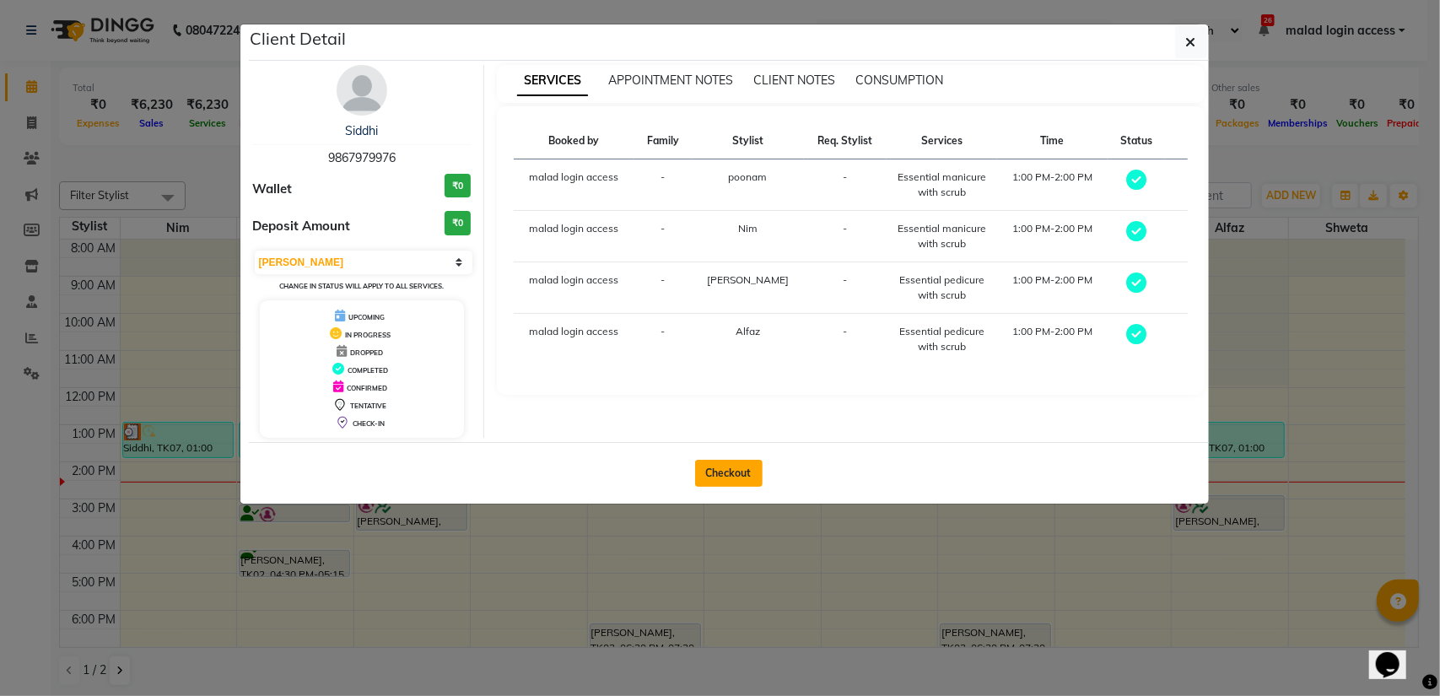
click at [714, 473] on button "Checkout" at bounding box center [729, 473] width 68 height 27
select select "service"
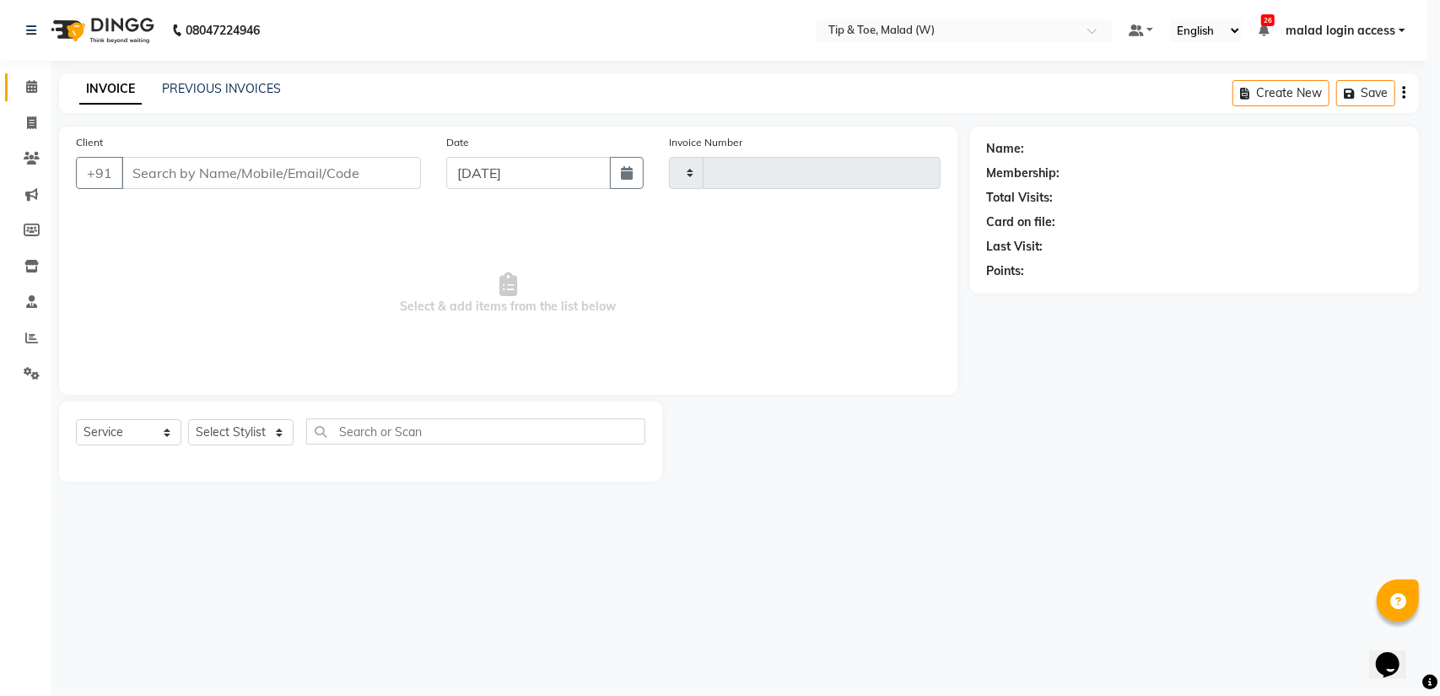
type input "2435"
select select "5930"
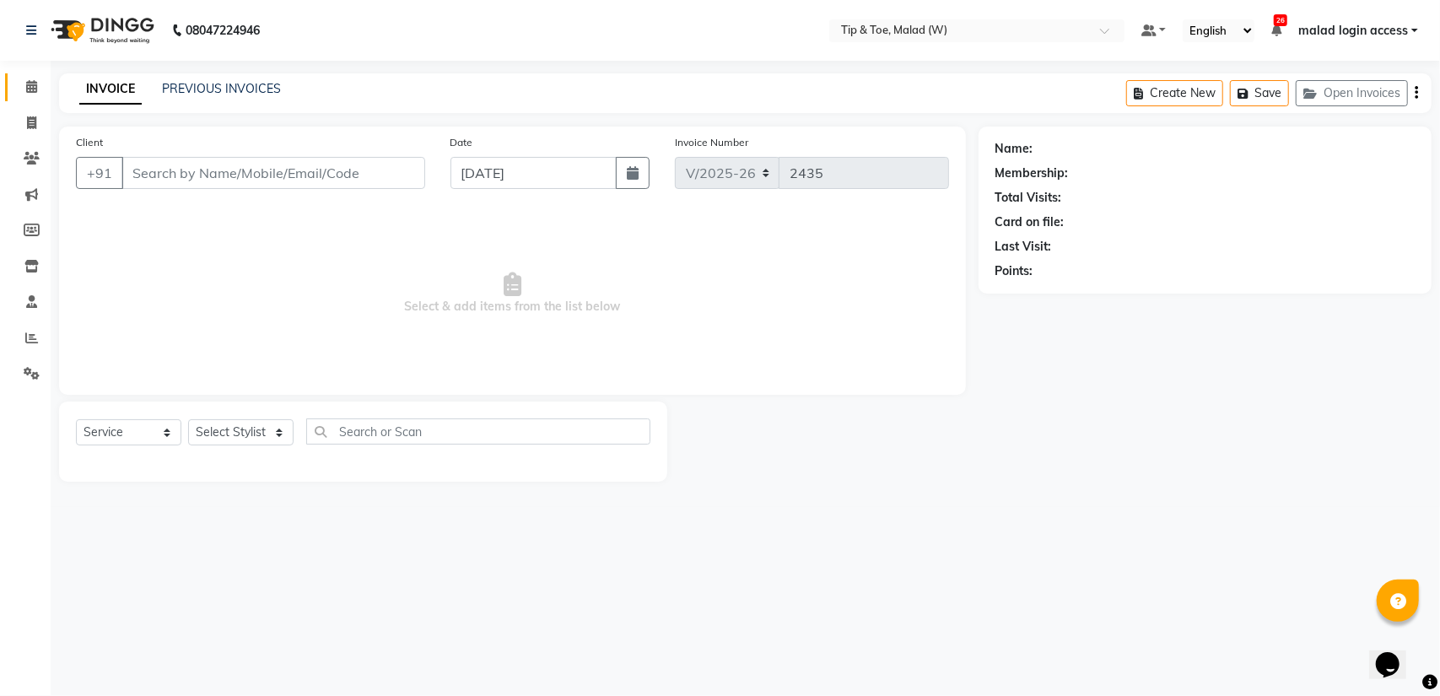
type input "9867979976"
select select "87401"
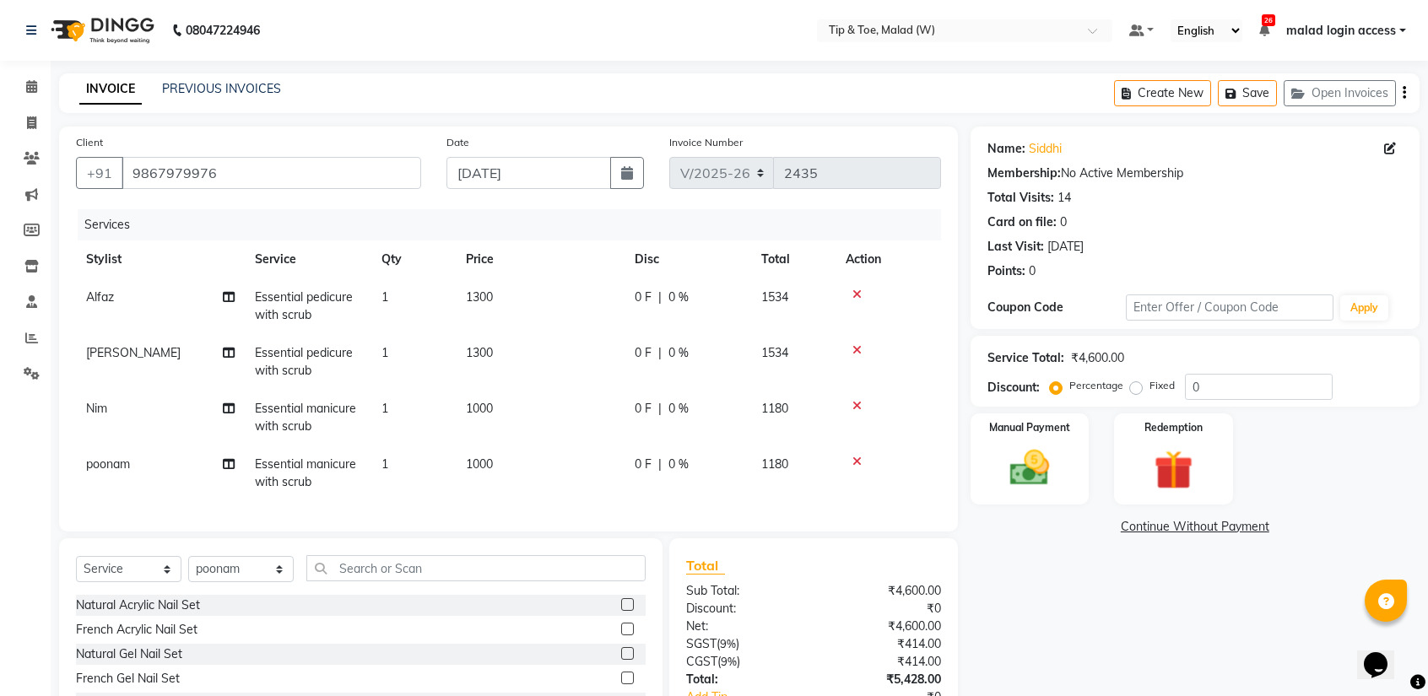
click at [285, 314] on span "Essential pedicure with scrub" at bounding box center [304, 305] width 98 height 33
select select "41813"
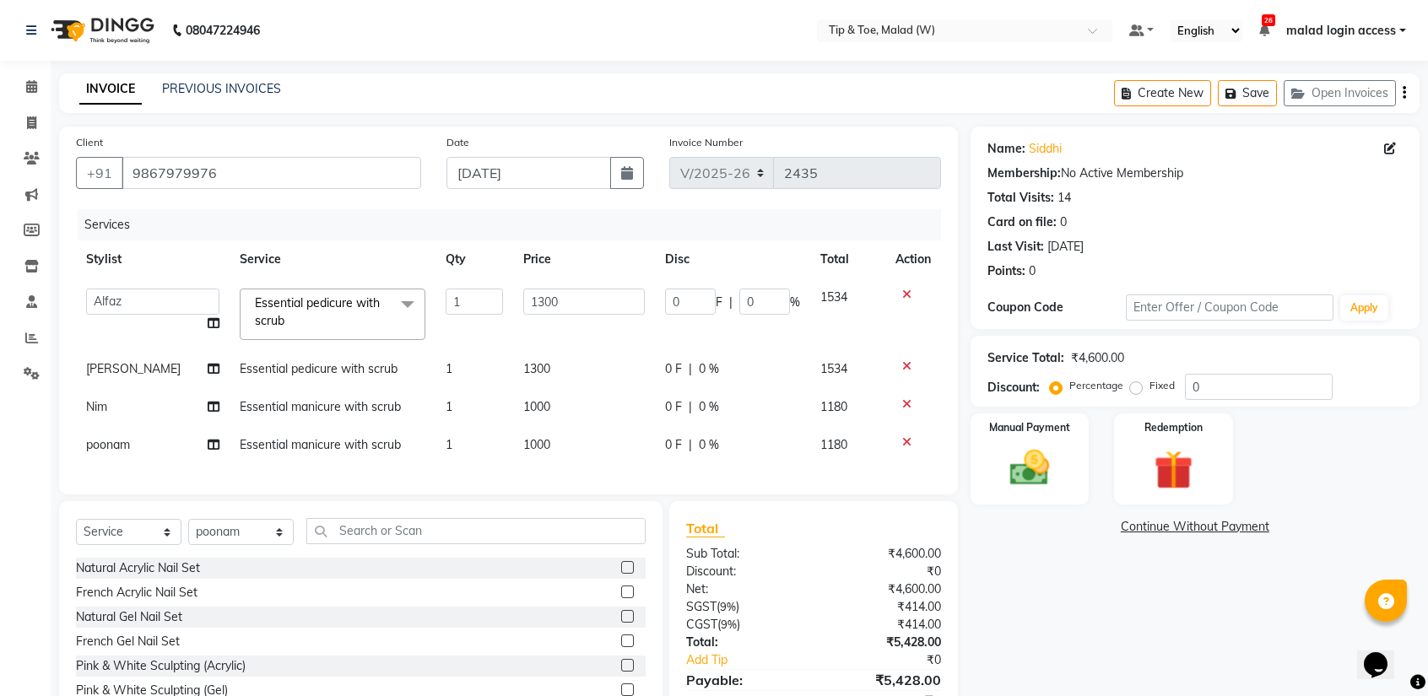
click at [285, 309] on span "Essential pedicure with scrub" at bounding box center [317, 311] width 125 height 33
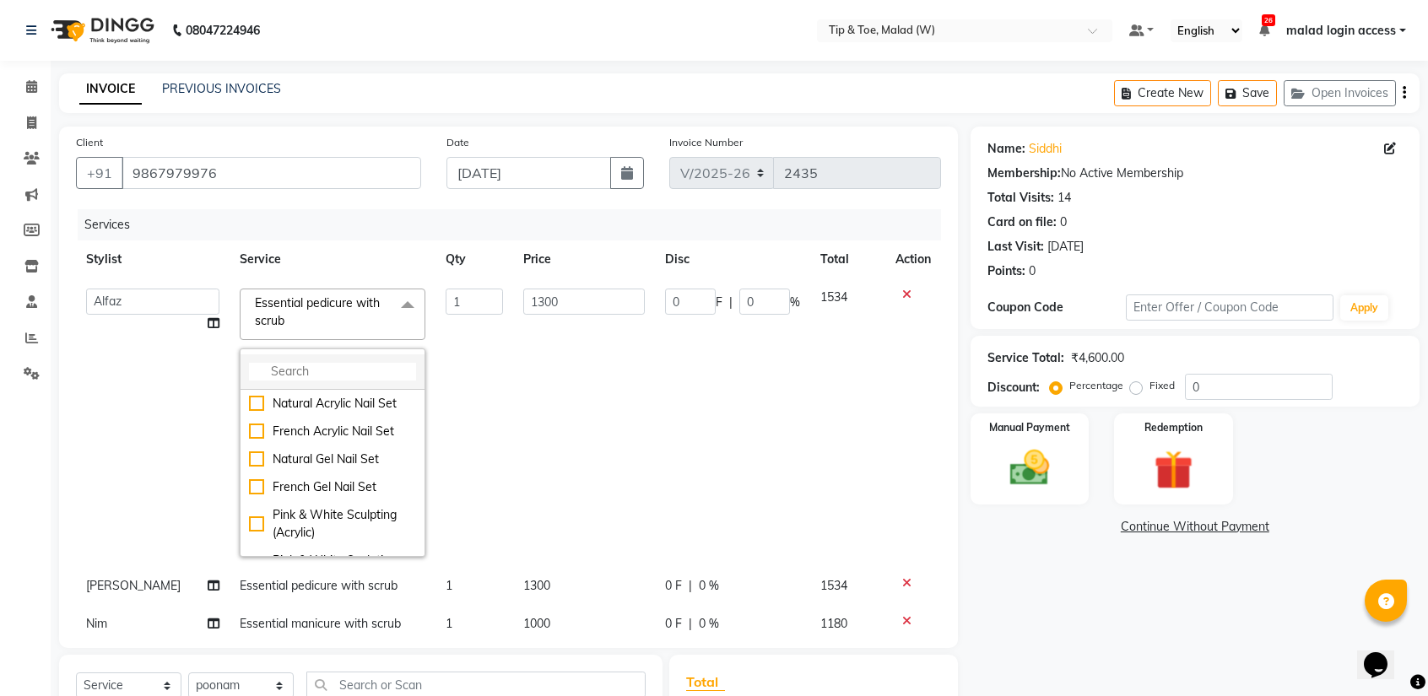
click at [286, 371] on input "multiselect-search" at bounding box center [332, 372] width 167 height 18
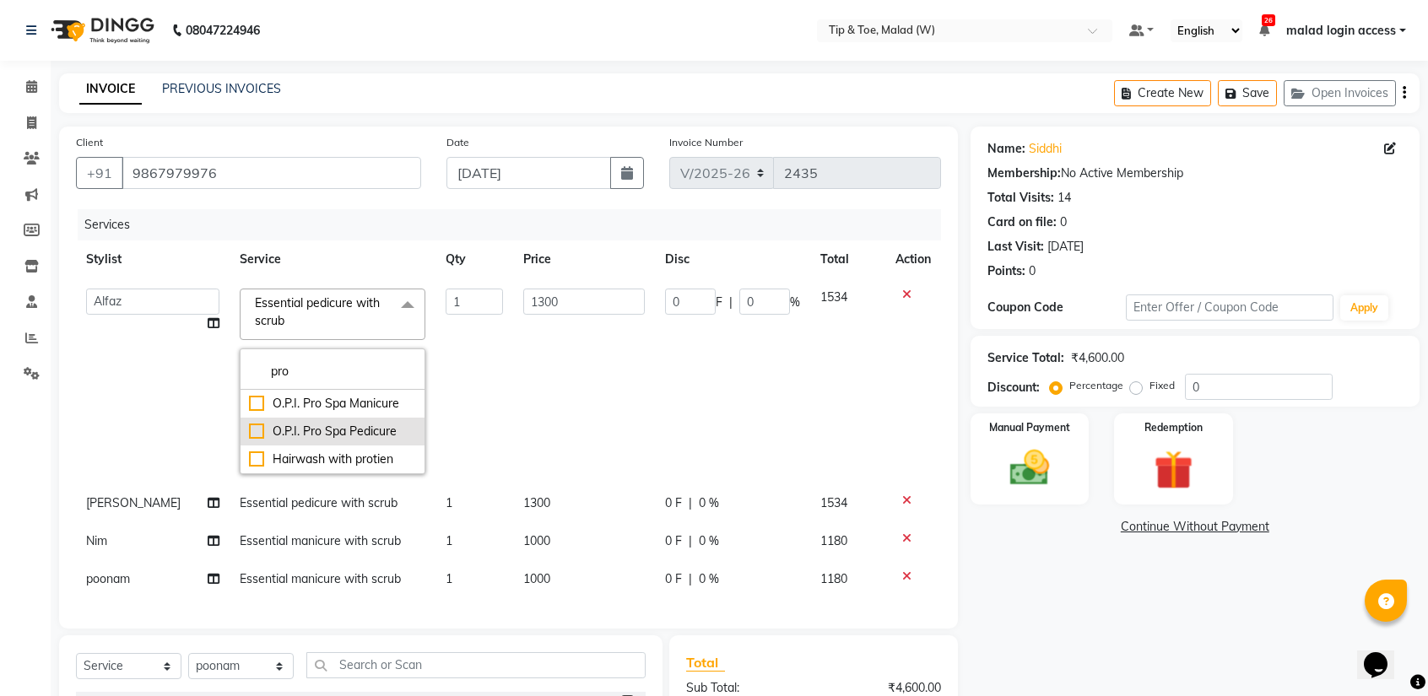
type input "pro"
click at [250, 429] on div "O.P.I. Pro Spa Pedicure" at bounding box center [332, 432] width 167 height 18
checkbox input "true"
type input "2800"
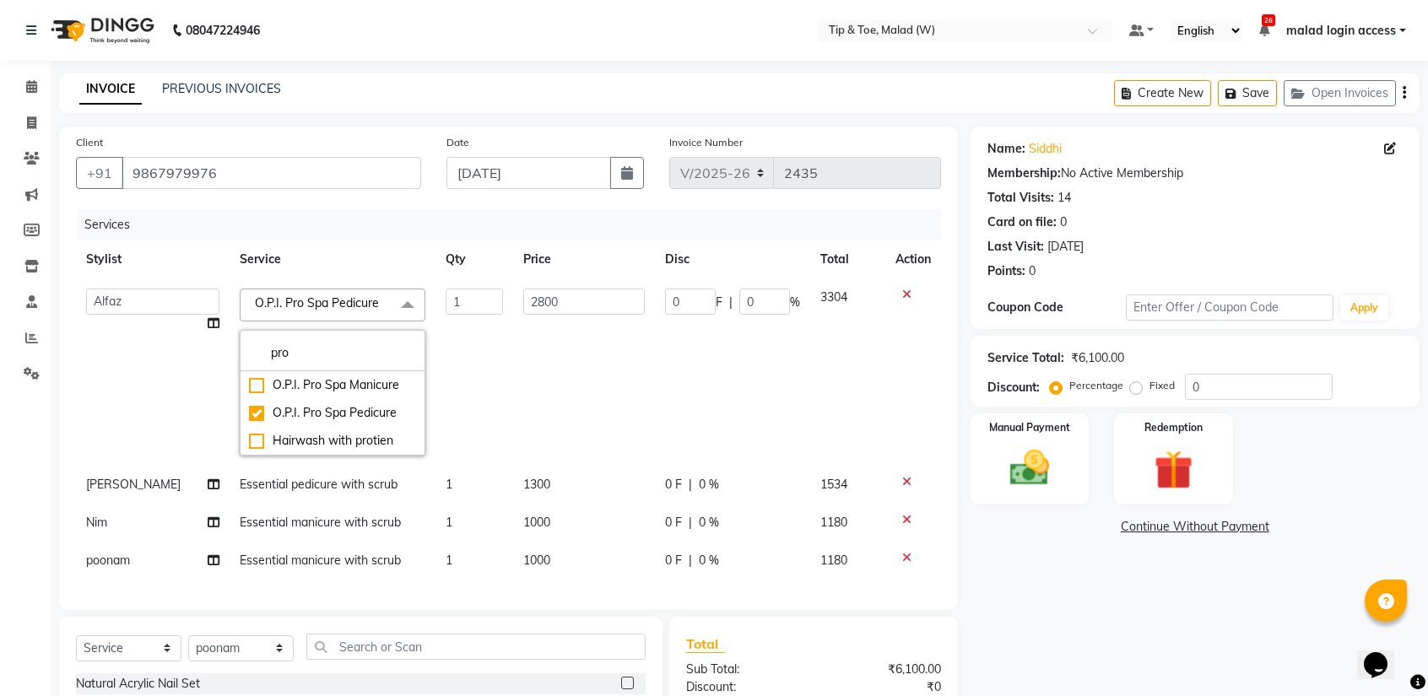
click at [260, 478] on span "Essential pedicure with scrub" at bounding box center [319, 484] width 158 height 15
select select "89357"
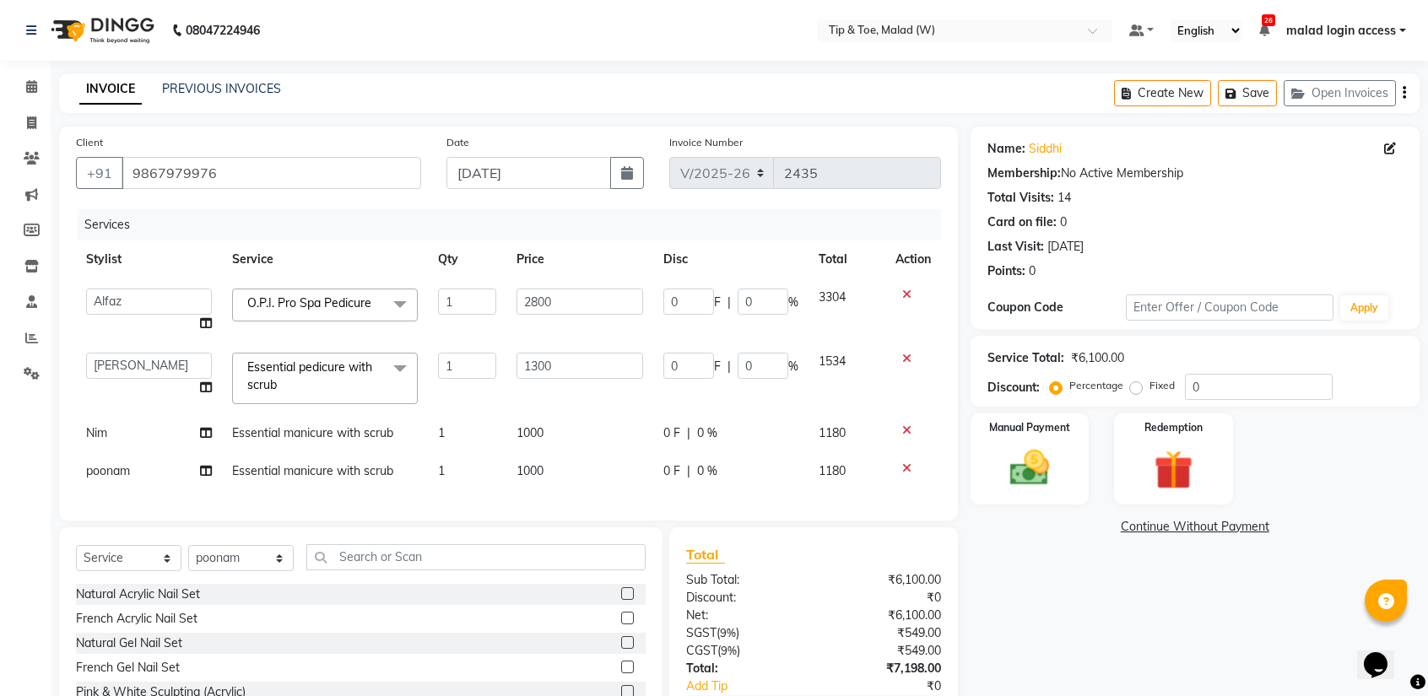
click at [281, 372] on span "Essential pedicure with scrub" at bounding box center [309, 375] width 125 height 33
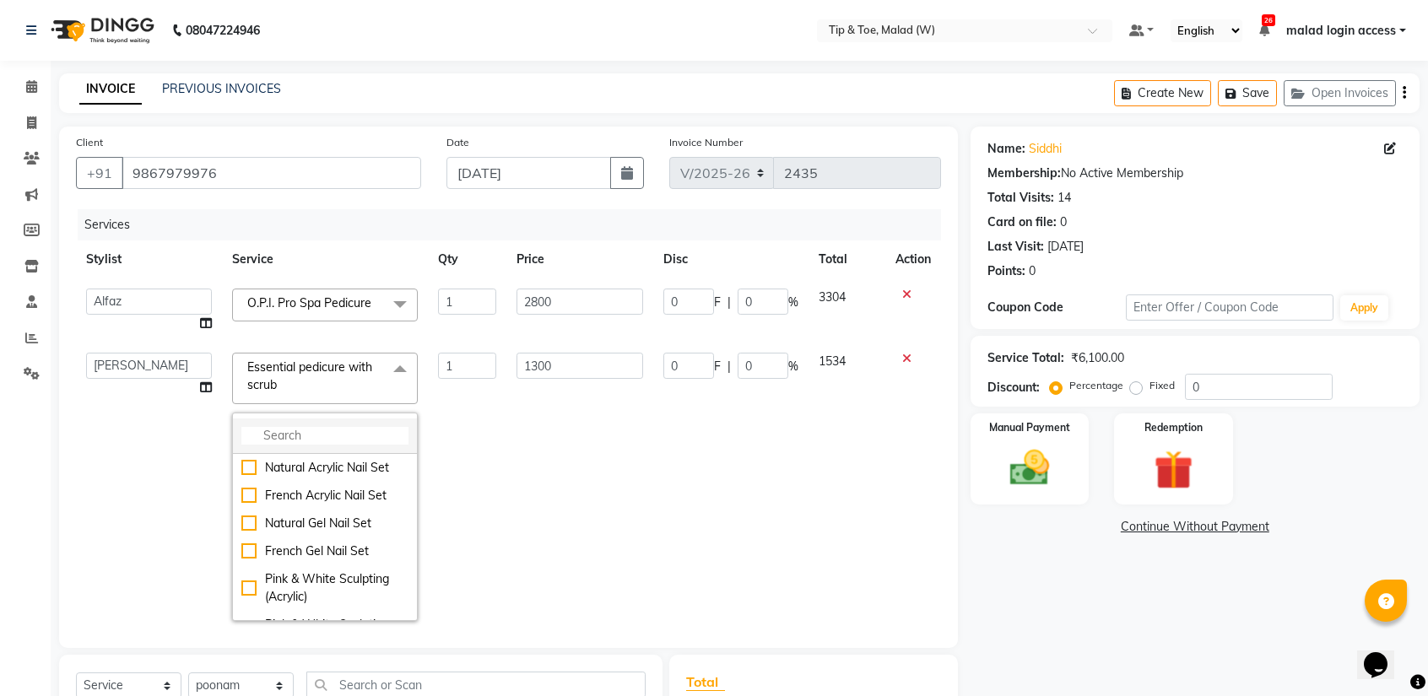
click at [297, 435] on input "multiselect-search" at bounding box center [324, 436] width 167 height 18
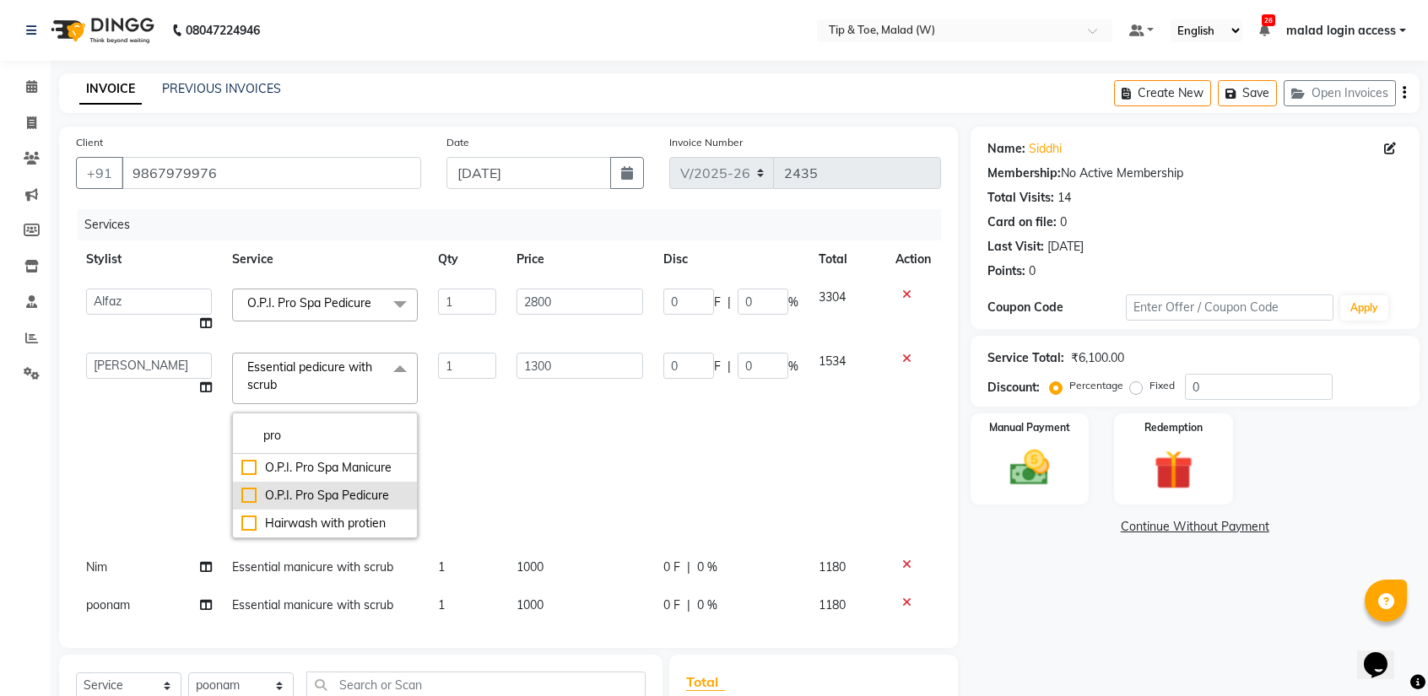
type input "pro"
click at [245, 489] on div "O.P.I. Pro Spa Pedicure" at bounding box center [324, 496] width 167 height 18
checkbox input "true"
type input "2800"
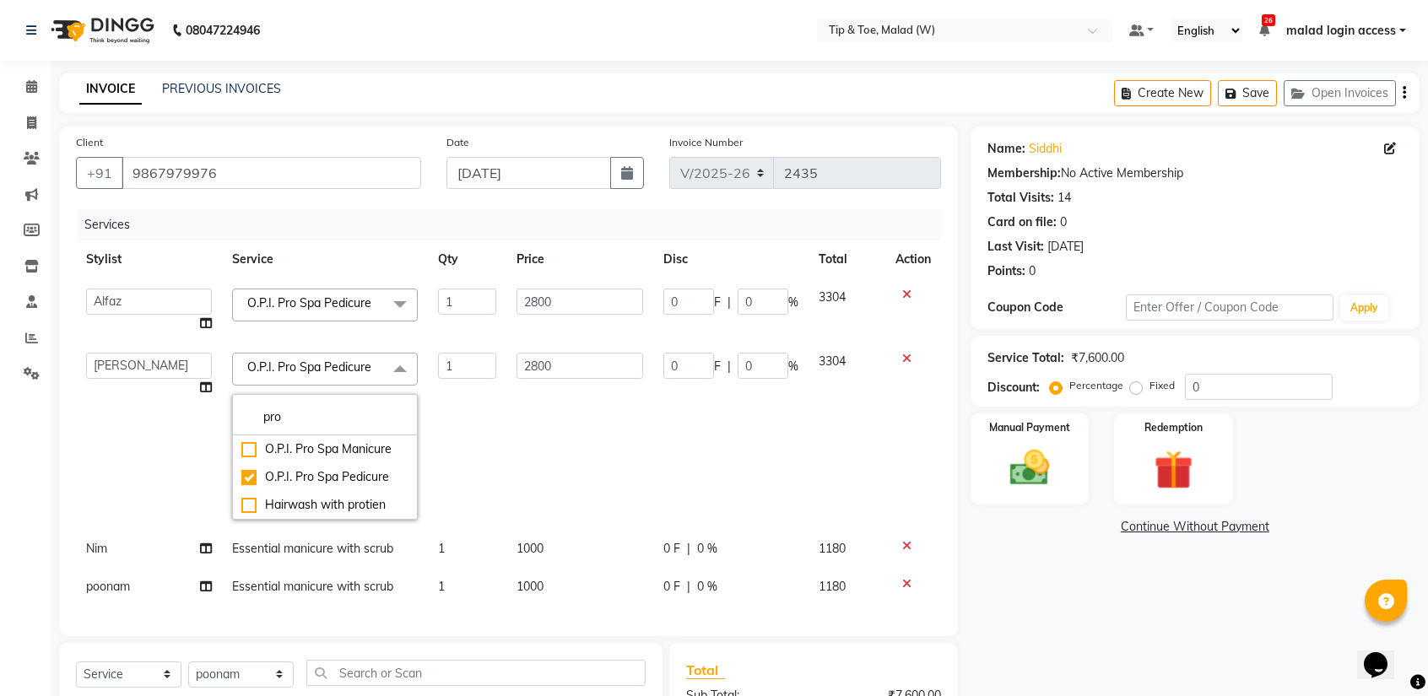
click at [490, 416] on td "1" at bounding box center [467, 436] width 78 height 187
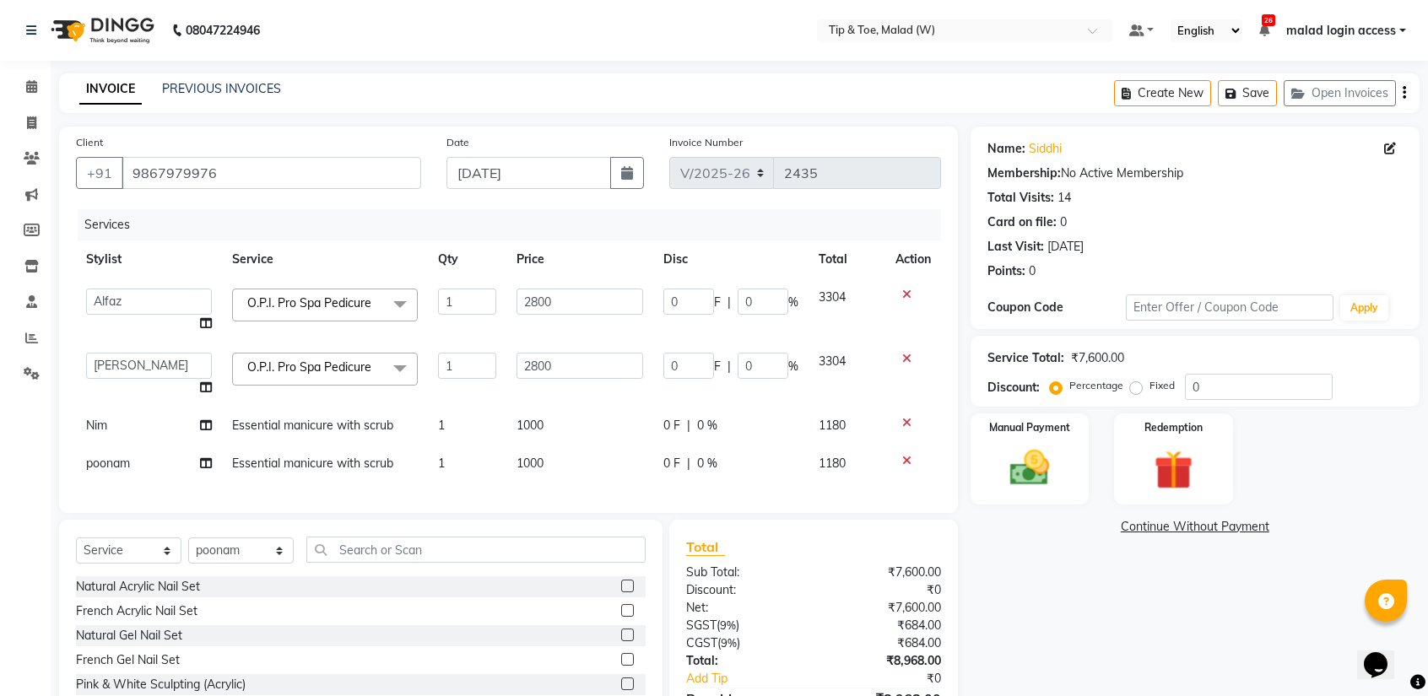
click at [335, 429] on span "Essential manicure with scrub" at bounding box center [312, 425] width 161 height 15
select select "84683"
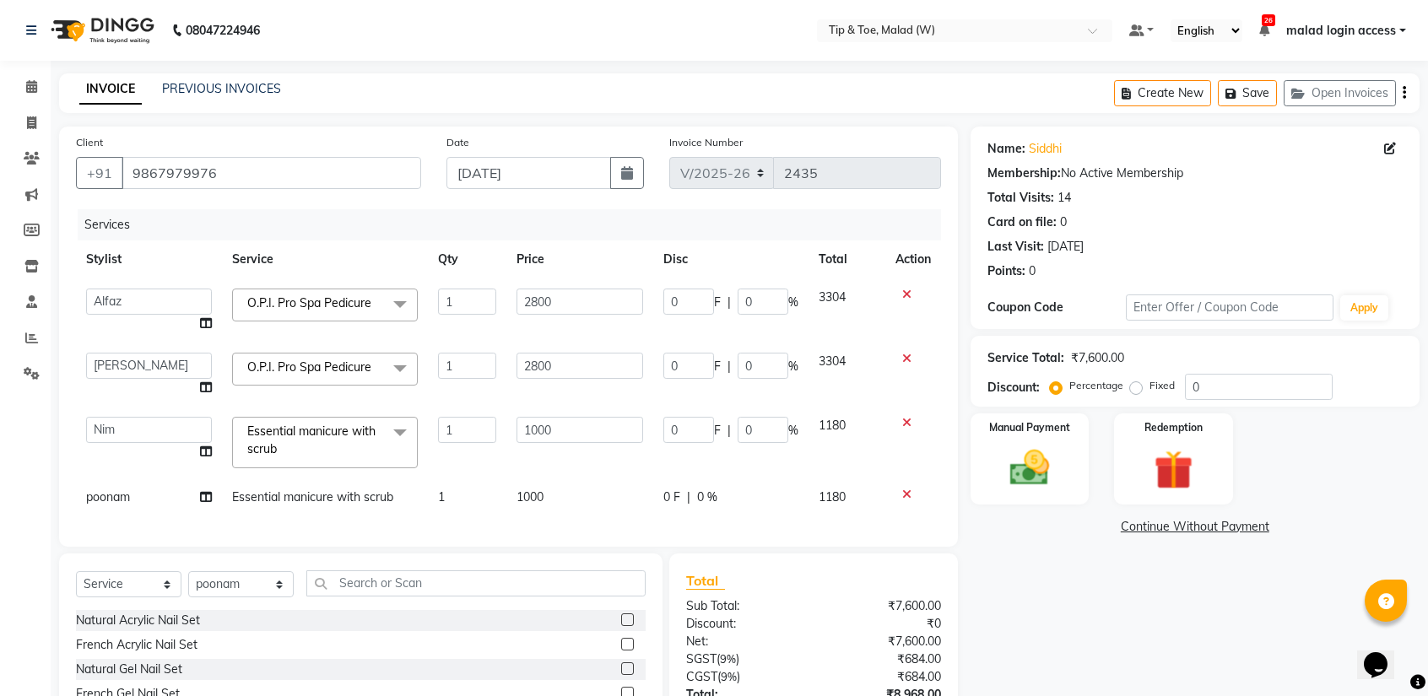
drag, startPoint x: 278, startPoint y: 429, endPoint x: 285, endPoint y: 436, distance: 9.5
click at [278, 431] on span "Essential manicure with scrub" at bounding box center [311, 440] width 128 height 33
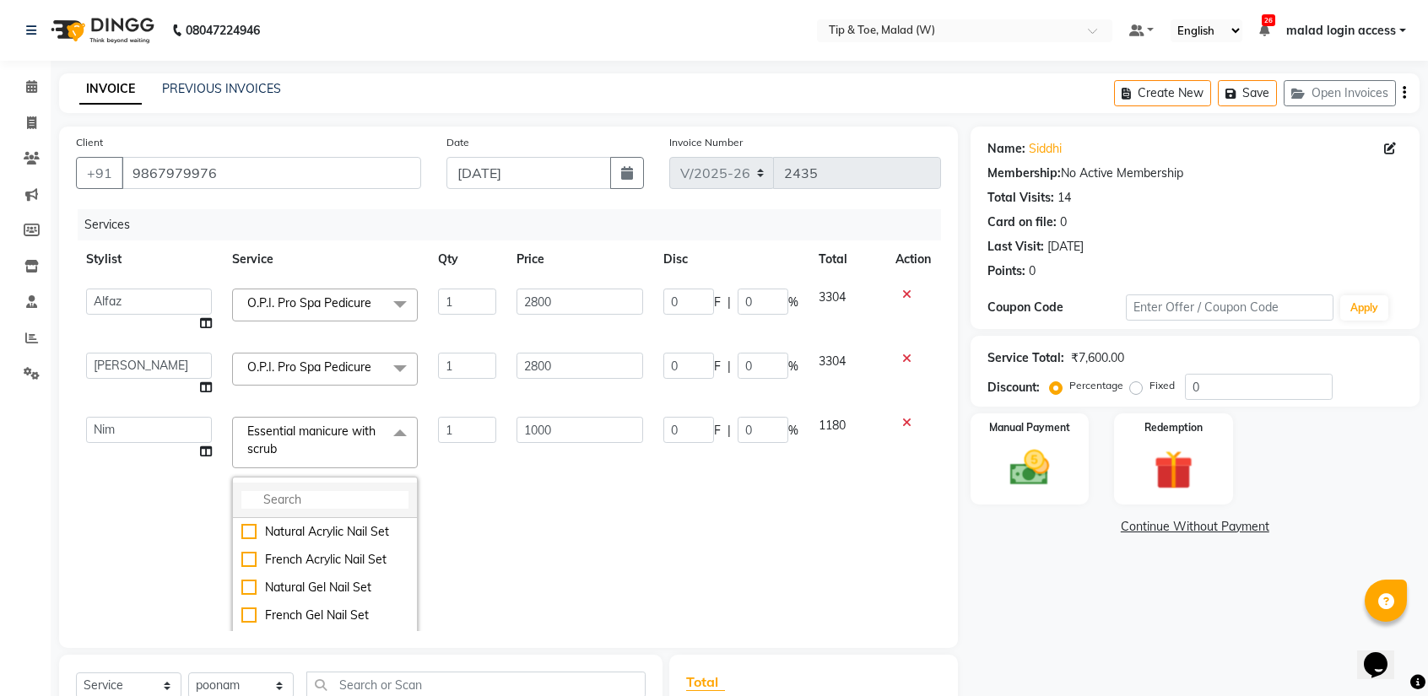
click at [273, 491] on input "multiselect-search" at bounding box center [324, 500] width 167 height 18
type input "pro"
click at [241, 529] on div "O.P.I. Pro Spa Manicure" at bounding box center [324, 532] width 167 height 18
checkbox input "true"
type input "2600"
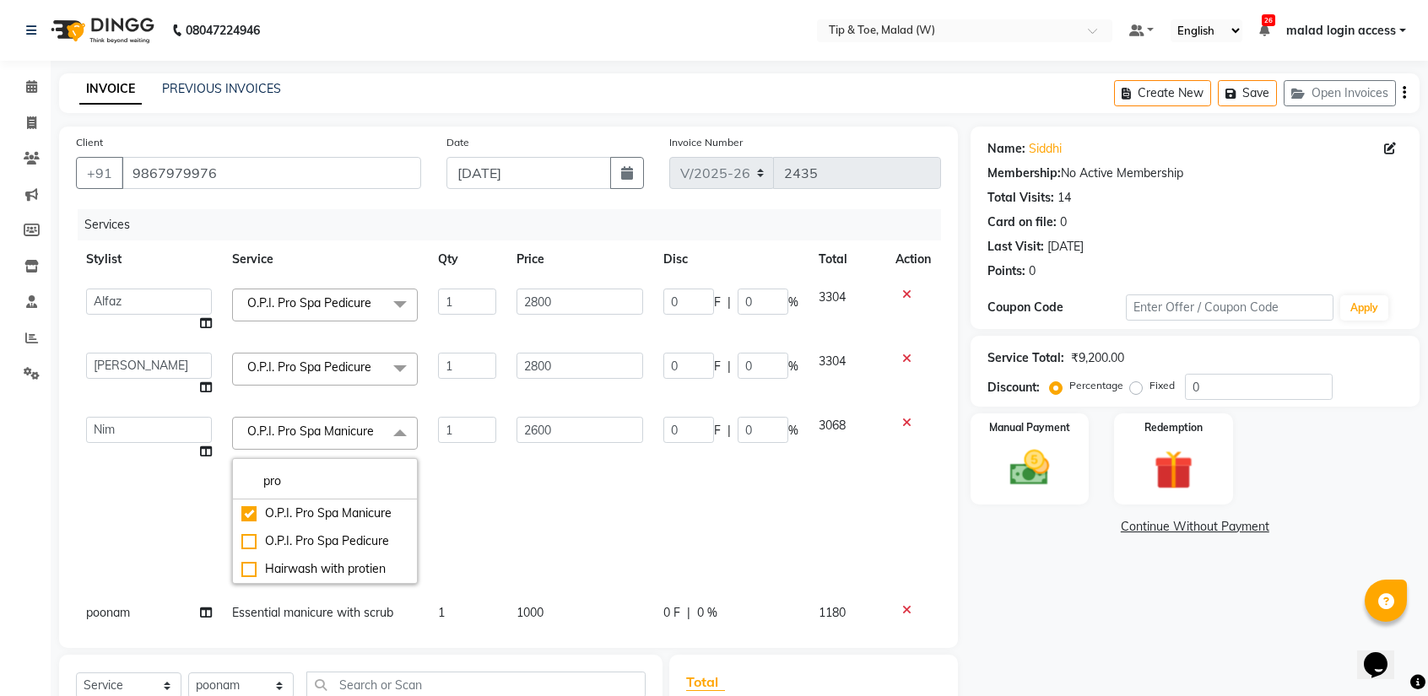
click at [506, 492] on td "2600" at bounding box center [579, 500] width 147 height 187
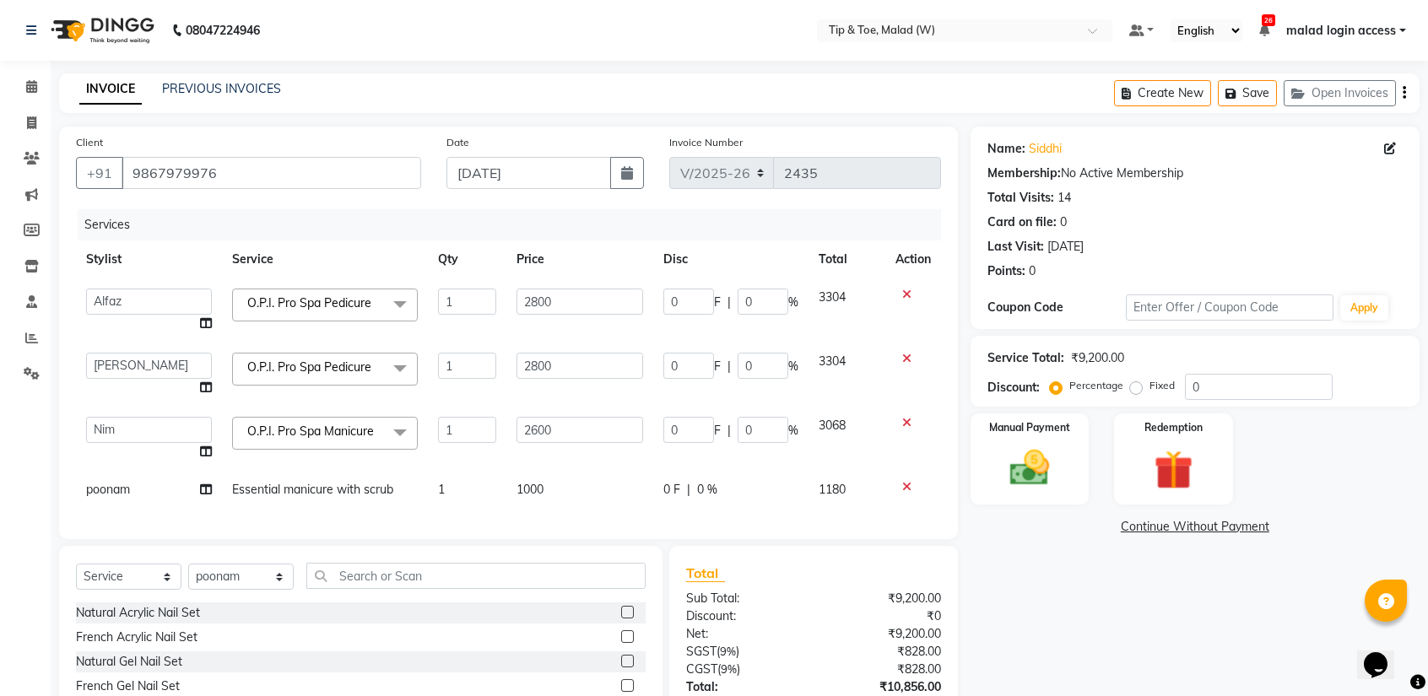
click at [336, 494] on span "Essential manicure with scrub" at bounding box center [312, 489] width 161 height 15
select select "87401"
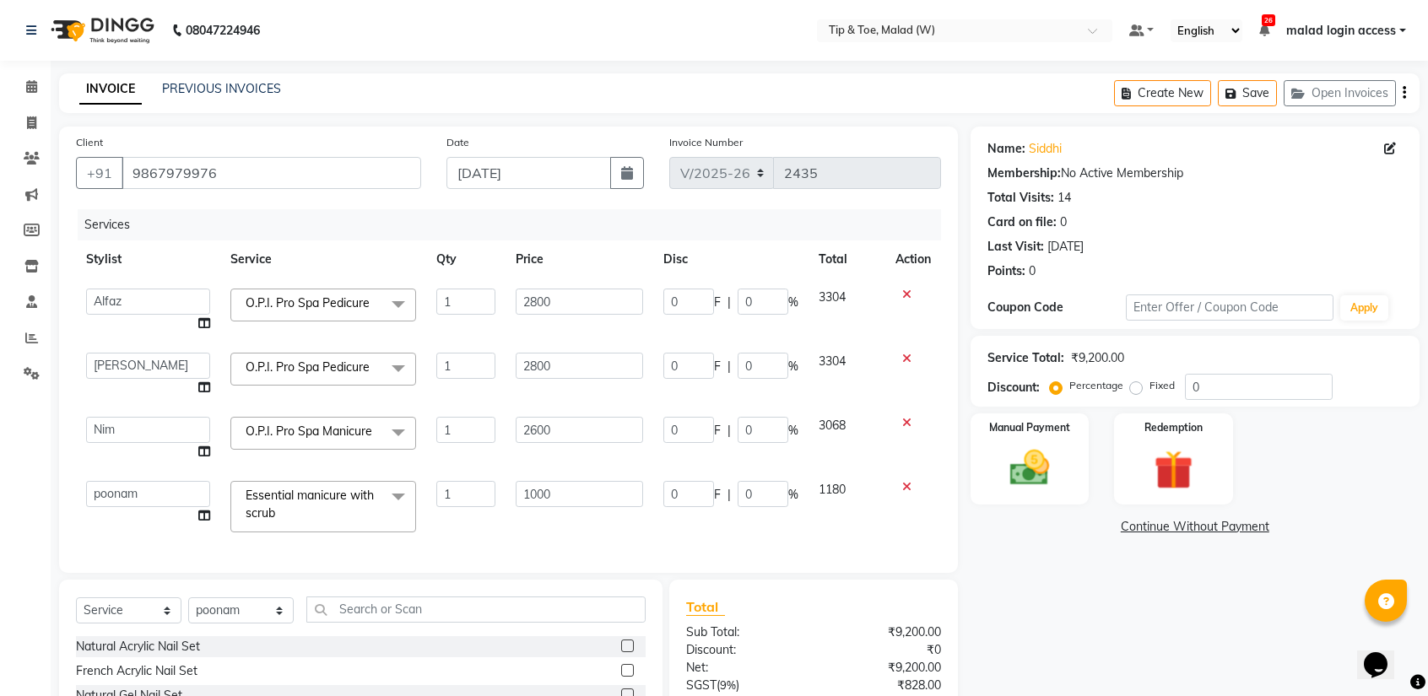
click at [306, 505] on span "Essential manicure with scrub x" at bounding box center [315, 505] width 149 height 36
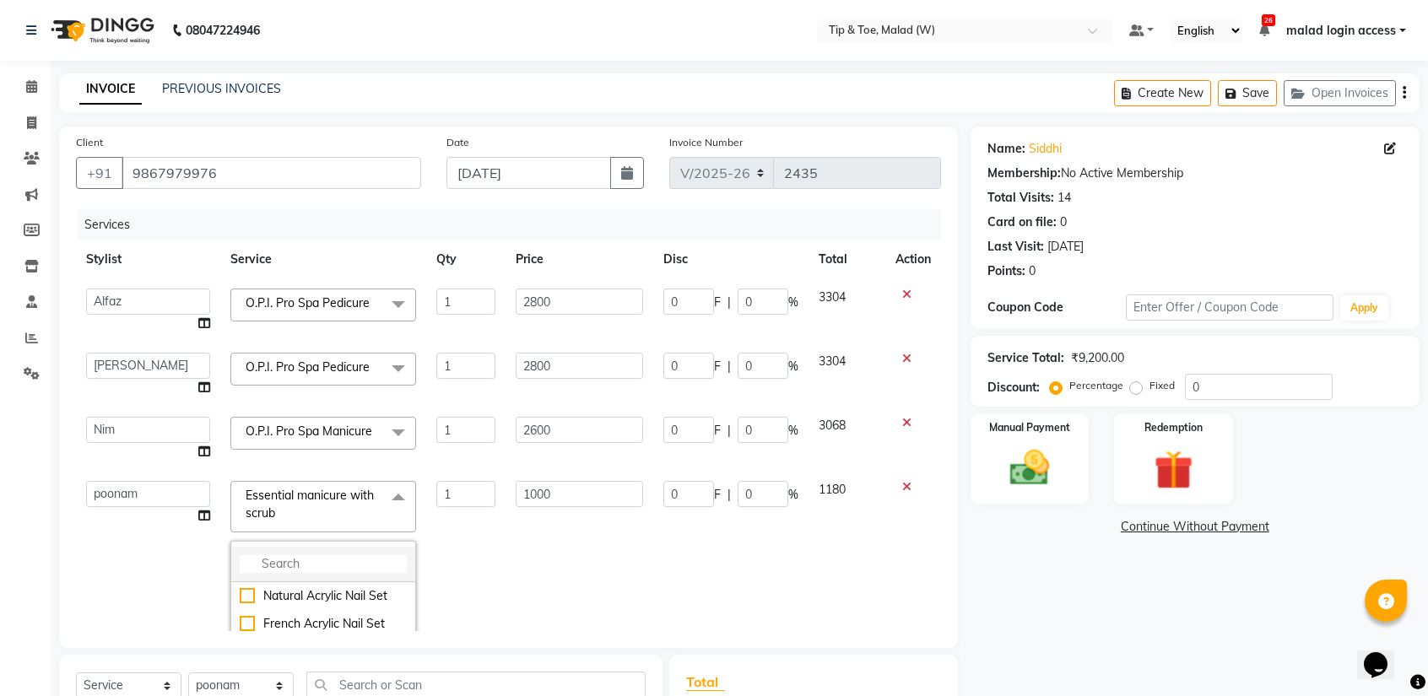
click at [284, 555] on input "multiselect-search" at bounding box center [323, 564] width 167 height 18
type input "pro"
click at [244, 593] on div "O.P.I. Pro Spa Manicure" at bounding box center [323, 596] width 167 height 18
checkbox input "true"
type input "2600"
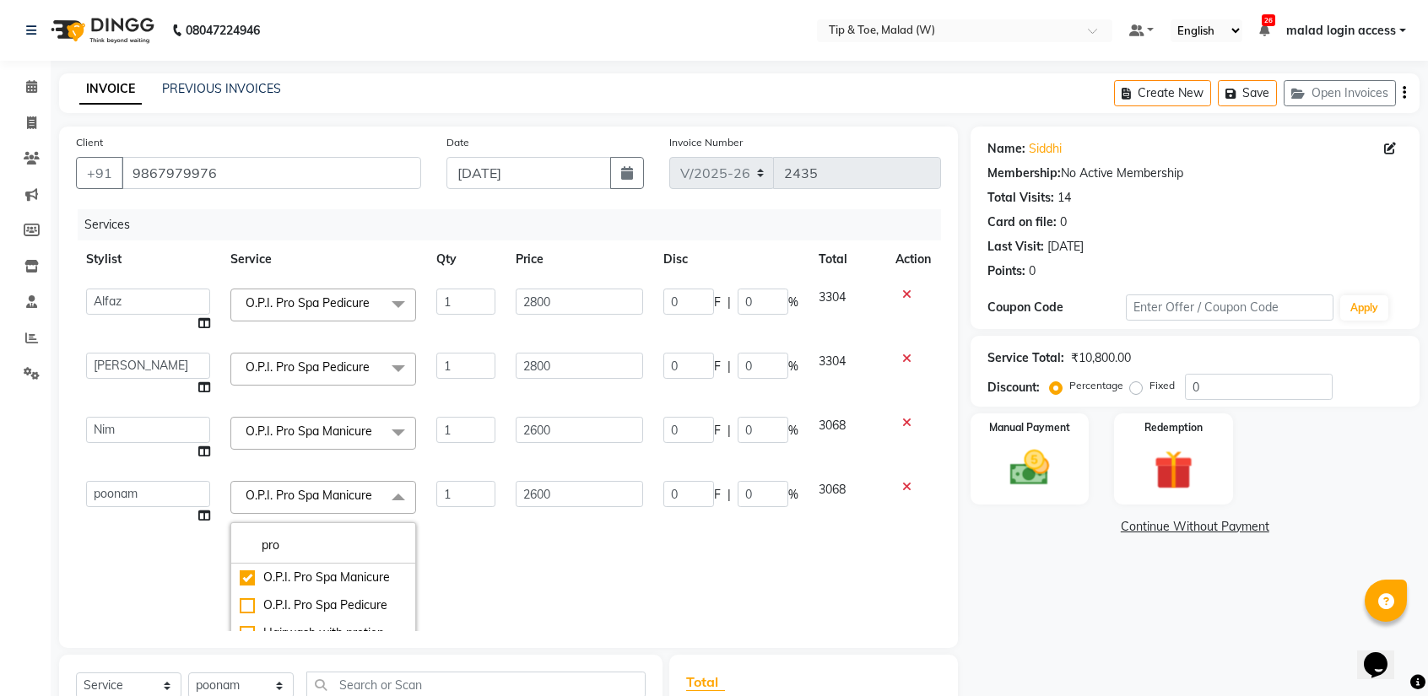
click at [506, 541] on td "2600" at bounding box center [579, 564] width 148 height 187
click at [506, 541] on div "Services Stylist Service Qty Price Disc Total Action Ajay Akash Alfaz Amreen Da…" at bounding box center [508, 420] width 865 height 422
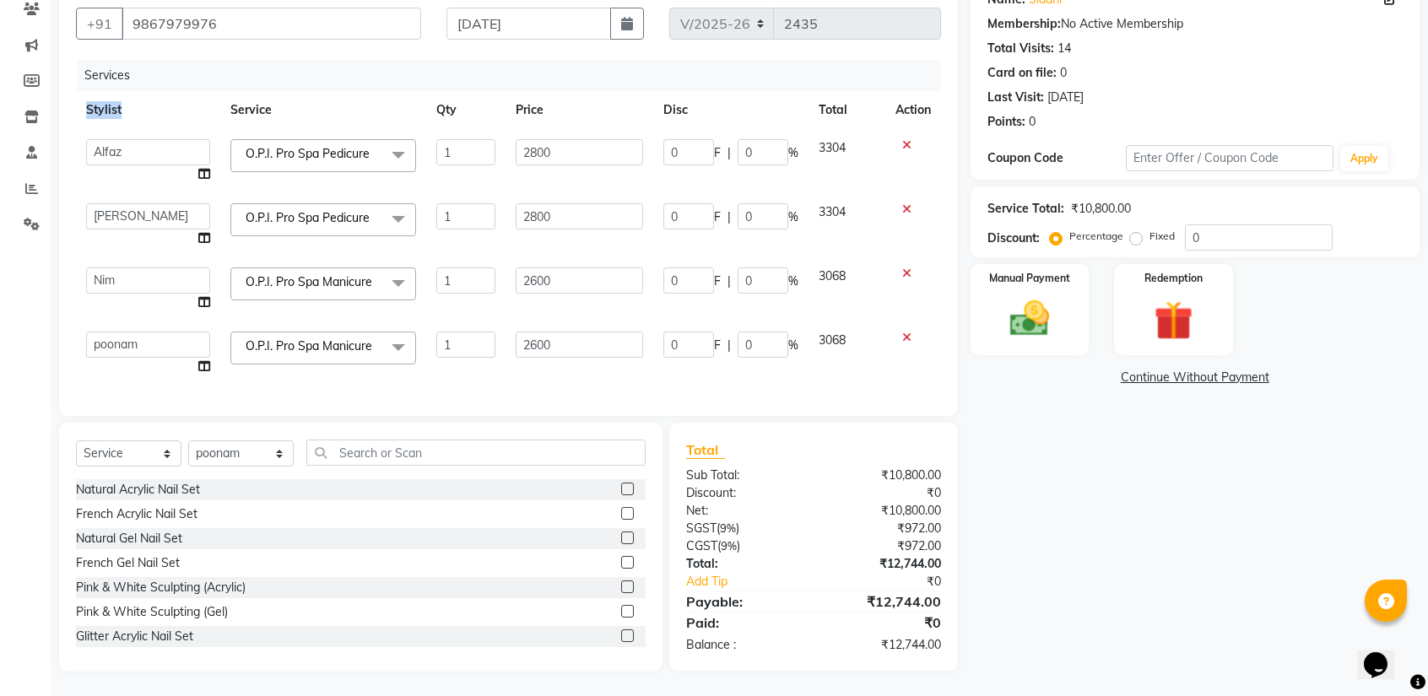
scroll to position [162, 0]
click at [211, 451] on select "Select Stylist Ajay Akash Alfaz Amreen Danish Dhanashree Dibakar House Sale Kes…" at bounding box center [240, 453] width 105 height 26
select select "84683"
click at [188, 440] on select "Select Stylist Ajay Akash Alfaz Amreen Danish Dhanashree Dibakar House Sale Kes…" at bounding box center [240, 453] width 105 height 26
click at [376, 454] on input "text" at bounding box center [475, 452] width 339 height 26
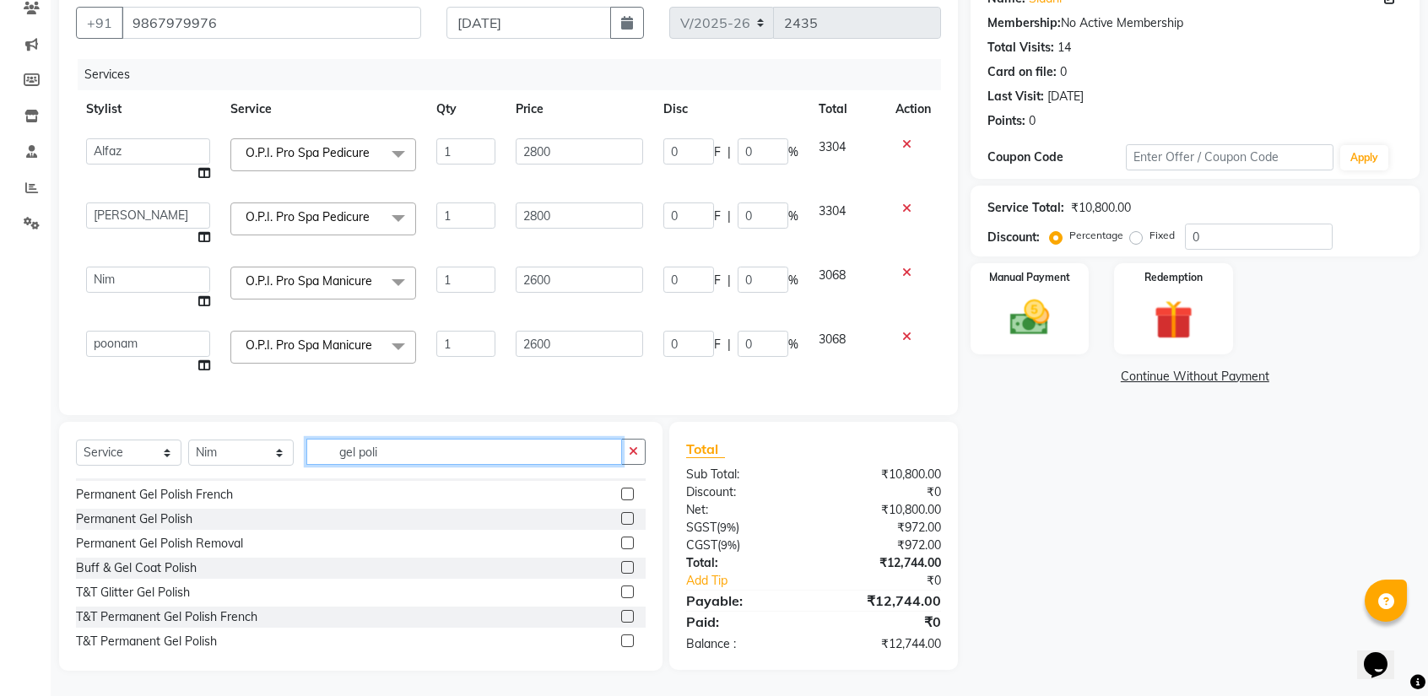
scroll to position [101, 0]
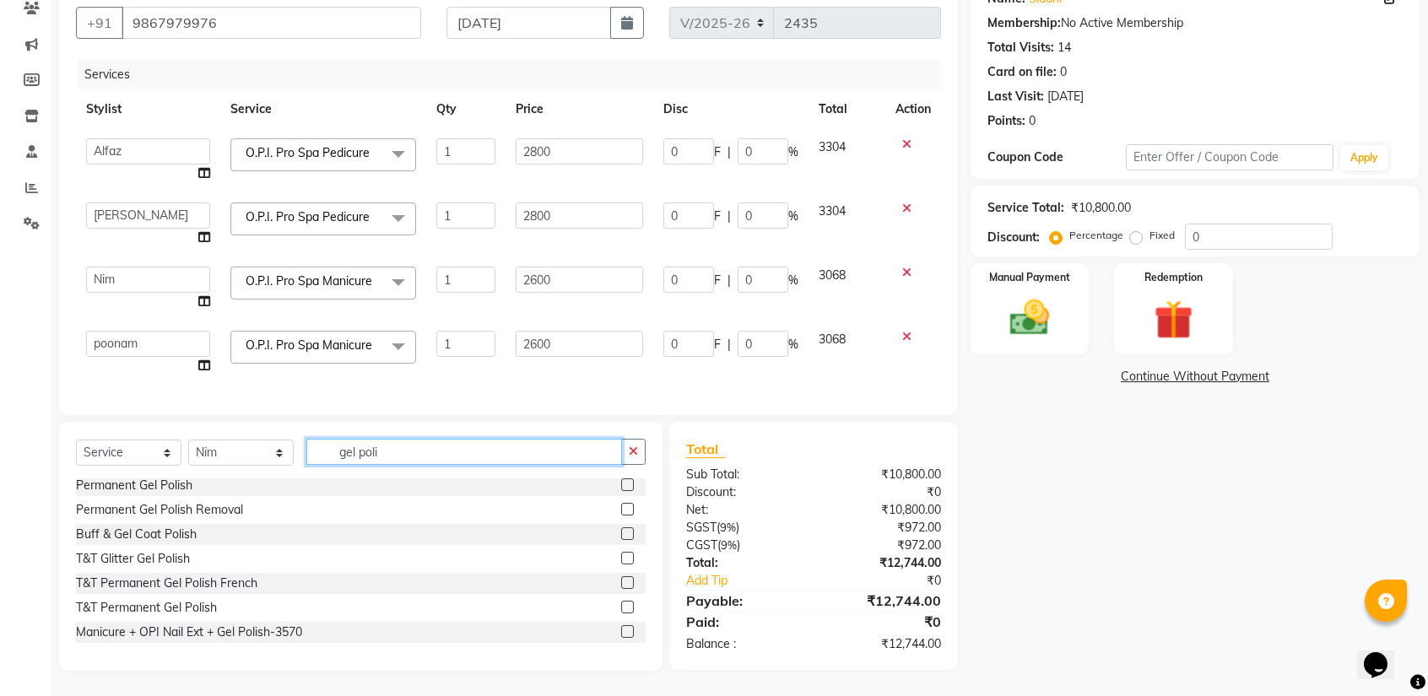
type input "gel poli"
click at [621, 611] on label at bounding box center [627, 607] width 13 height 13
click at [621, 611] on input "checkbox" at bounding box center [626, 607] width 11 height 11
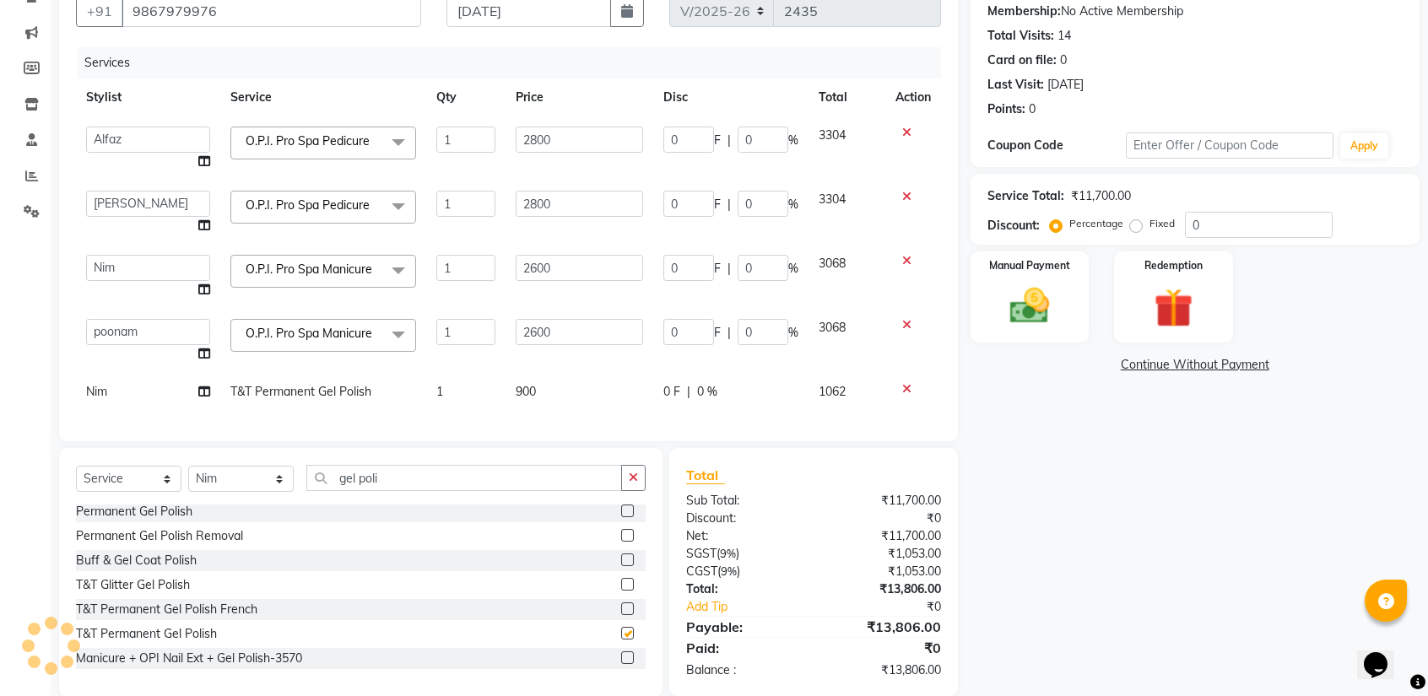
checkbox input "false"
click at [1099, 539] on div "Name: Siddhi Membership: No Active Membership Total Visits: 14 Card on file: 0 …" at bounding box center [1201, 331] width 462 height 732
click at [1134, 516] on div "Name: Siddhi Membership: No Active Membership Total Visits: 14 Card on file: 0 …" at bounding box center [1201, 331] width 462 height 732
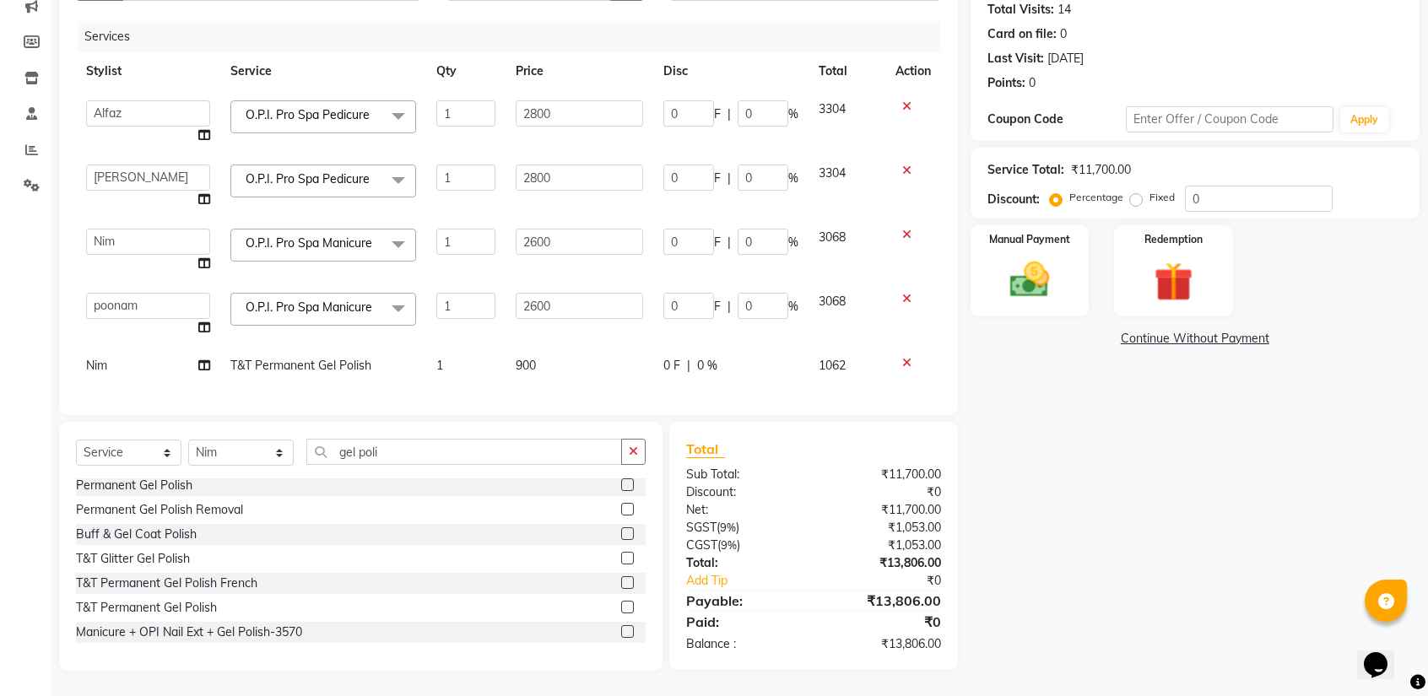
click at [1109, 602] on div "Name: Siddhi Membership: No Active Membership Total Visits: 14 Card on file: 0 …" at bounding box center [1201, 304] width 462 height 732
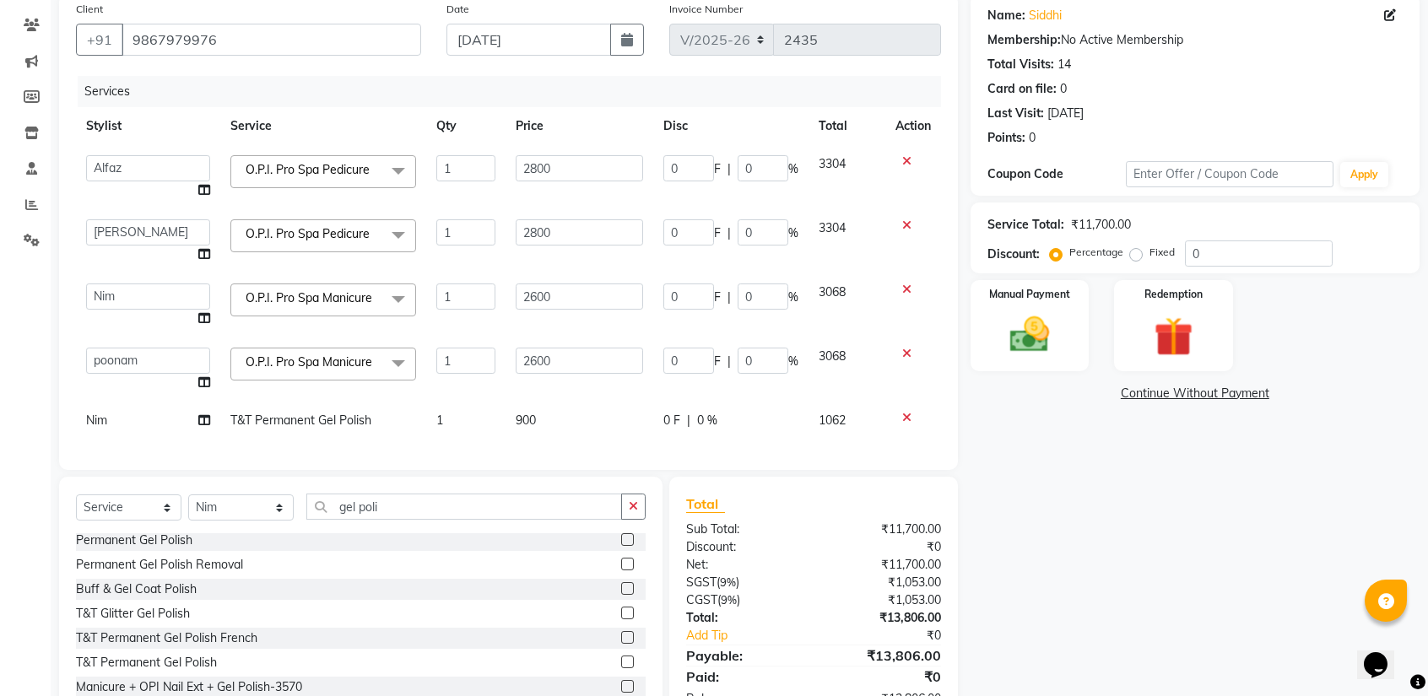
scroll to position [101, 0]
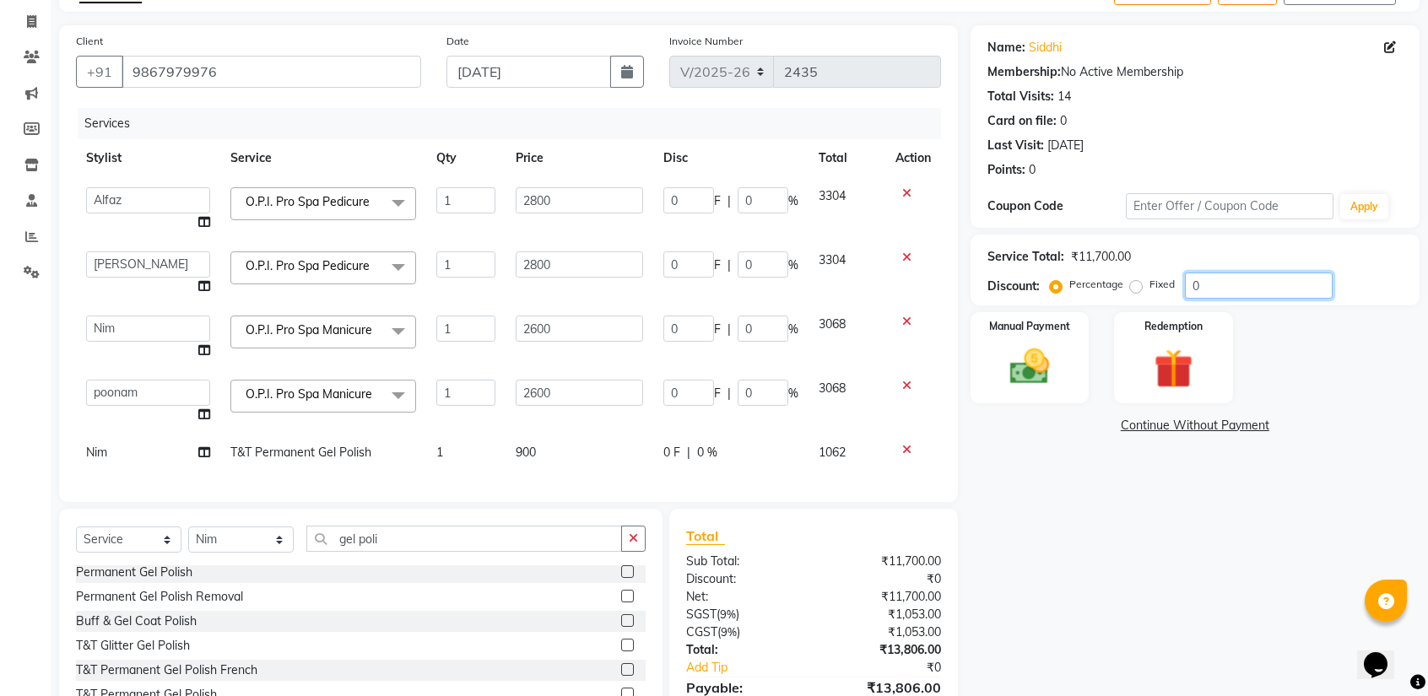
click at [1242, 292] on input "0" at bounding box center [1259, 286] width 148 height 26
type input "2"
type input "56"
type input "2"
type input "56"
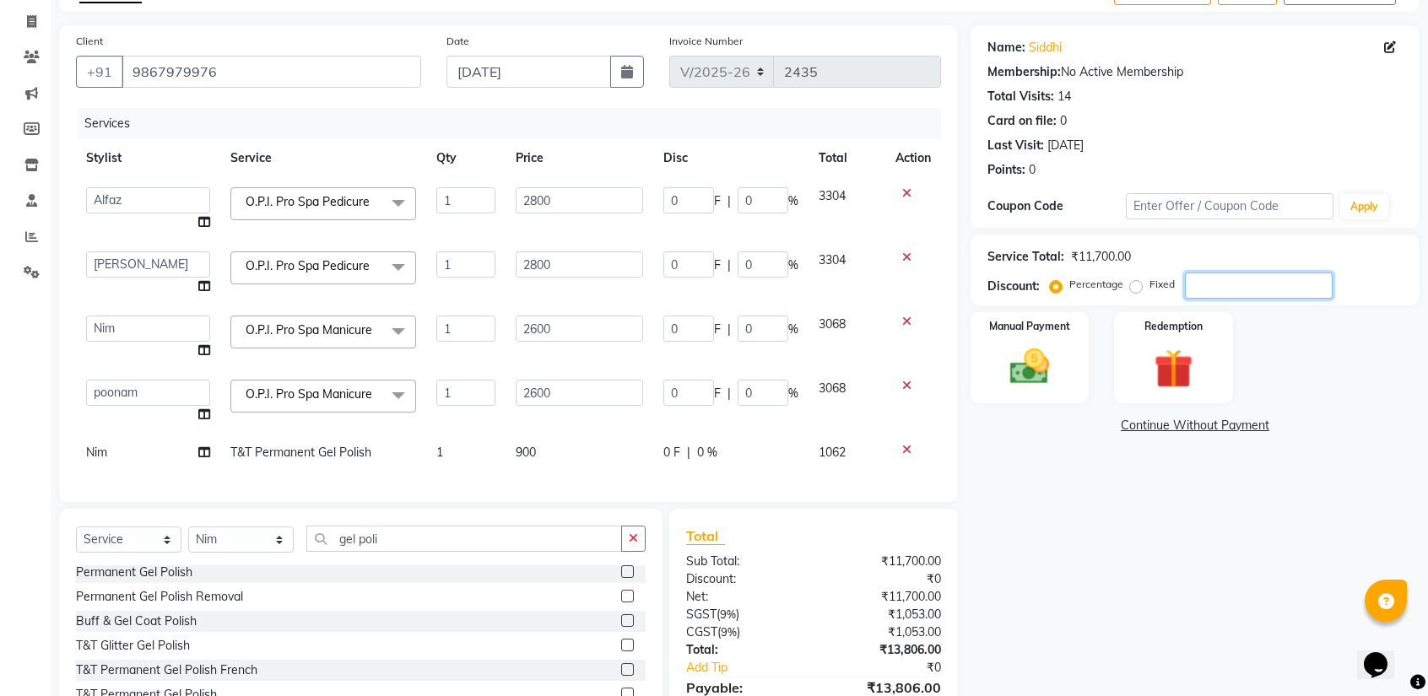
type input "2"
type input "52"
type input "2"
type input "52"
type input "2"
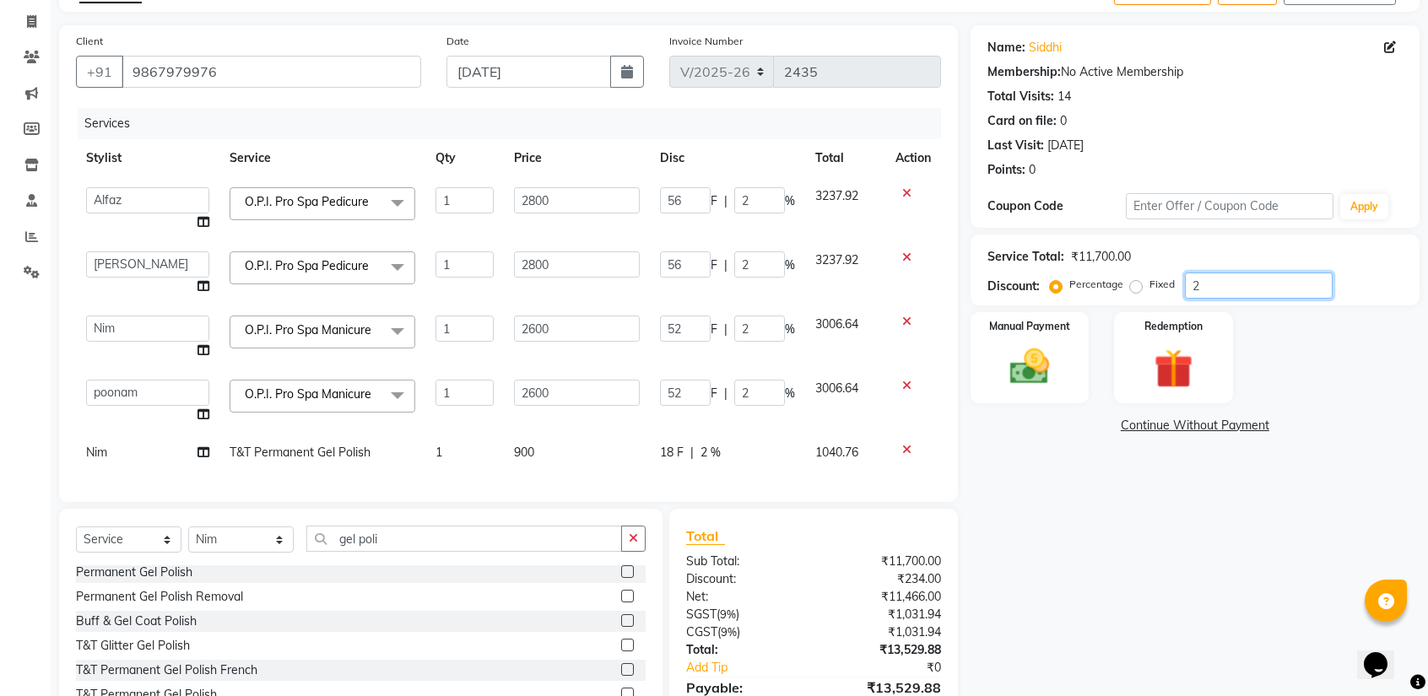
type input "20"
type input "560"
type input "20"
type input "560"
type input "20"
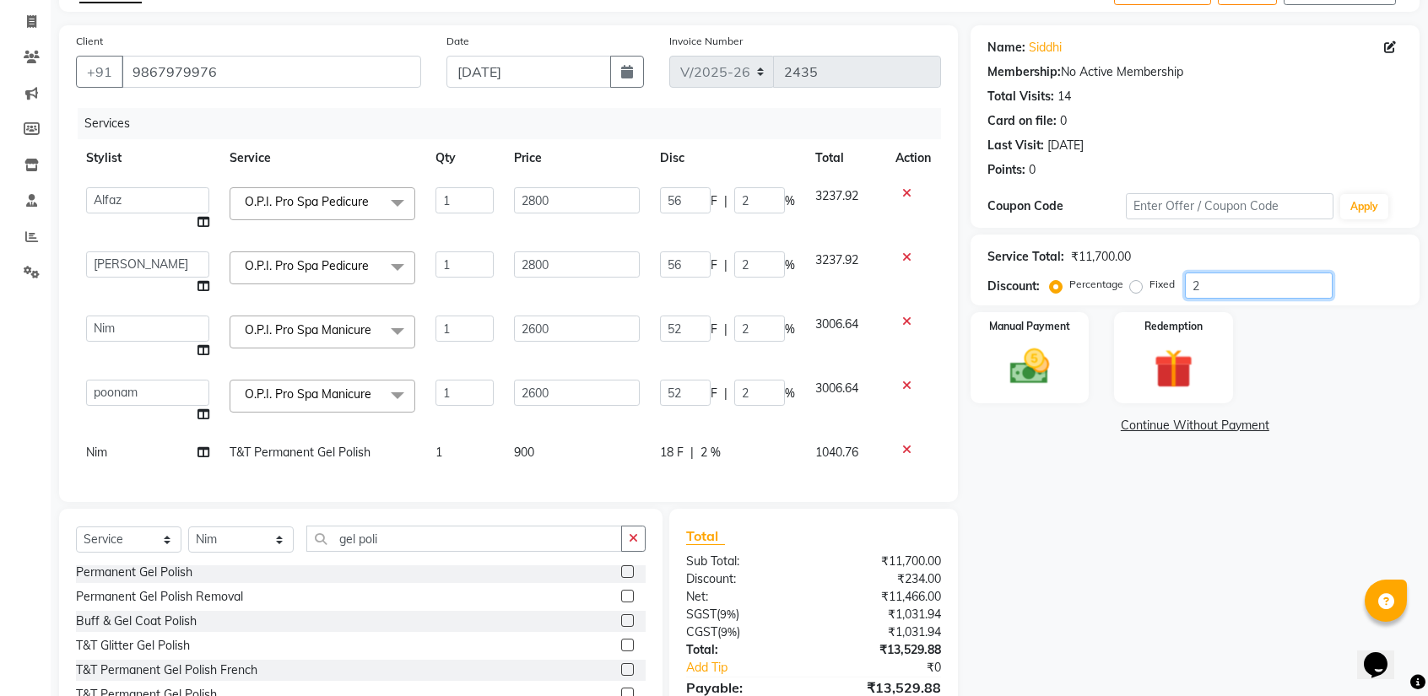
type input "520"
type input "20"
type input "520"
type input "20"
type input "2"
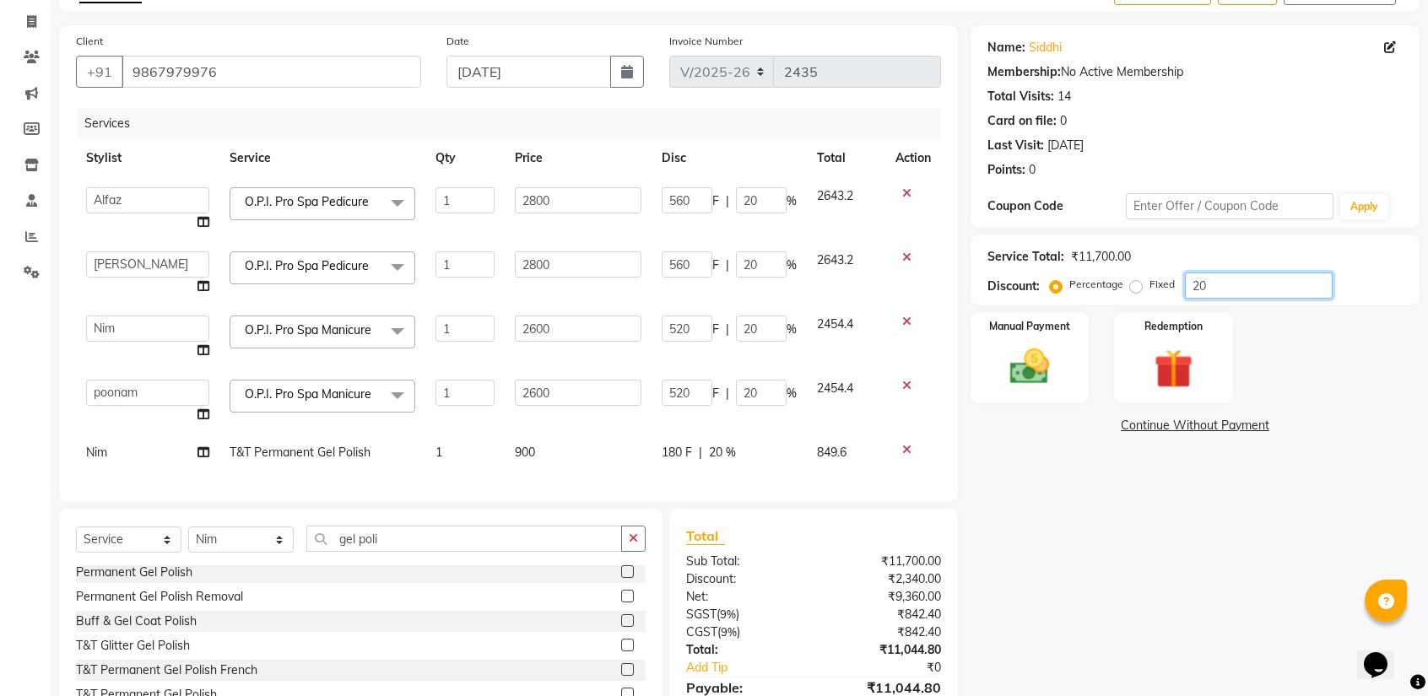
type input "56"
type input "2"
type input "56"
type input "2"
type input "52"
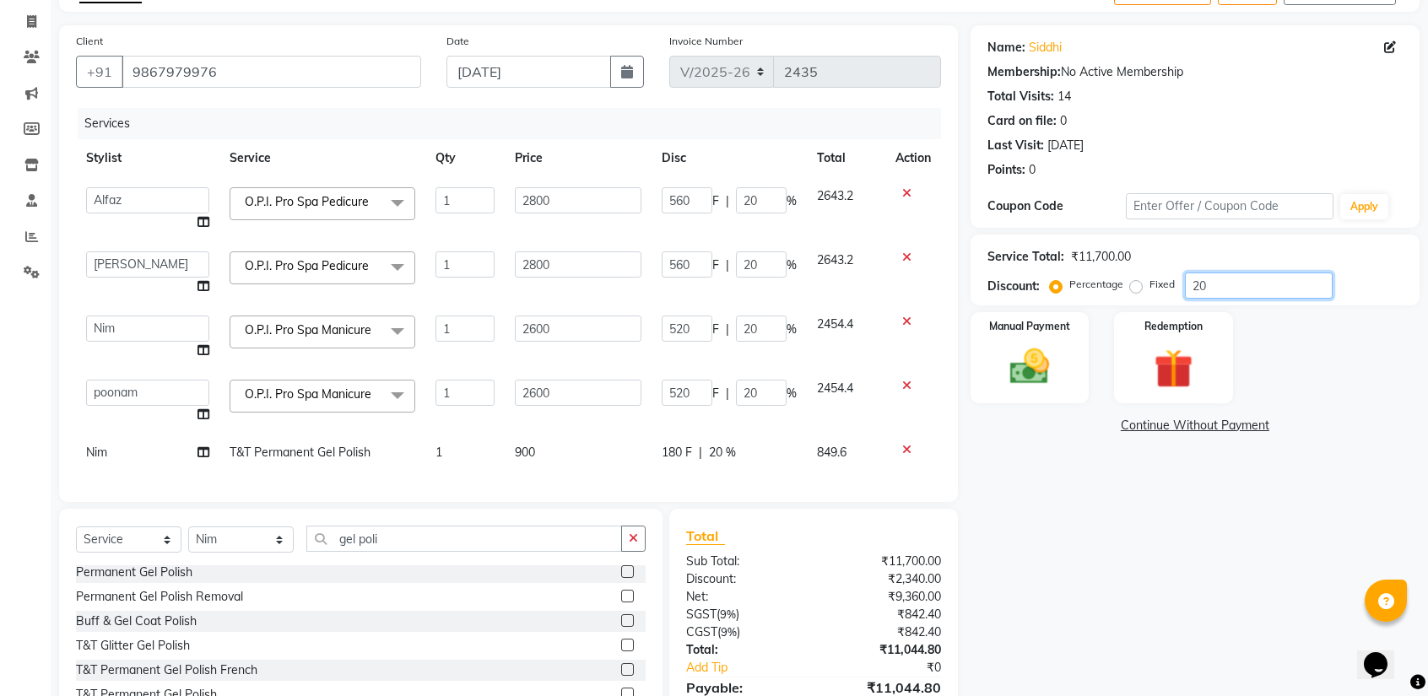
type input "2"
type input "52"
type input "2"
type input "0"
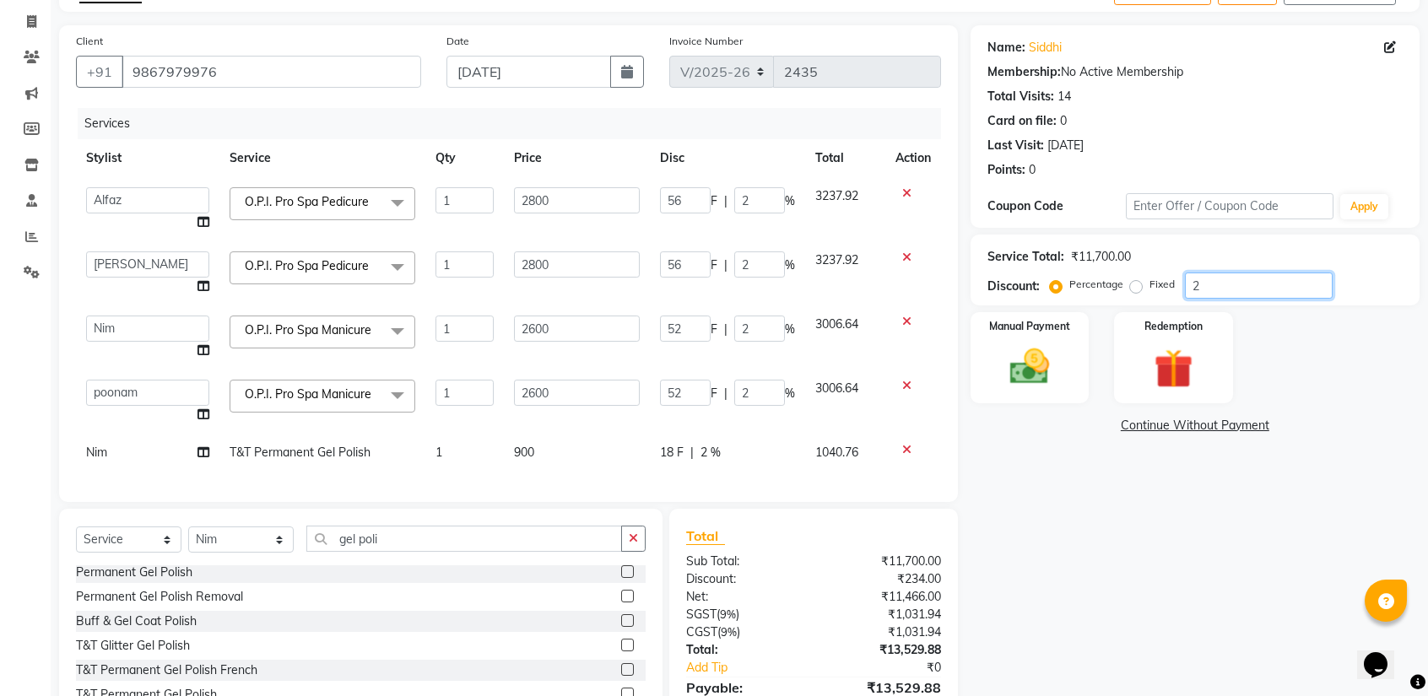
type input "0"
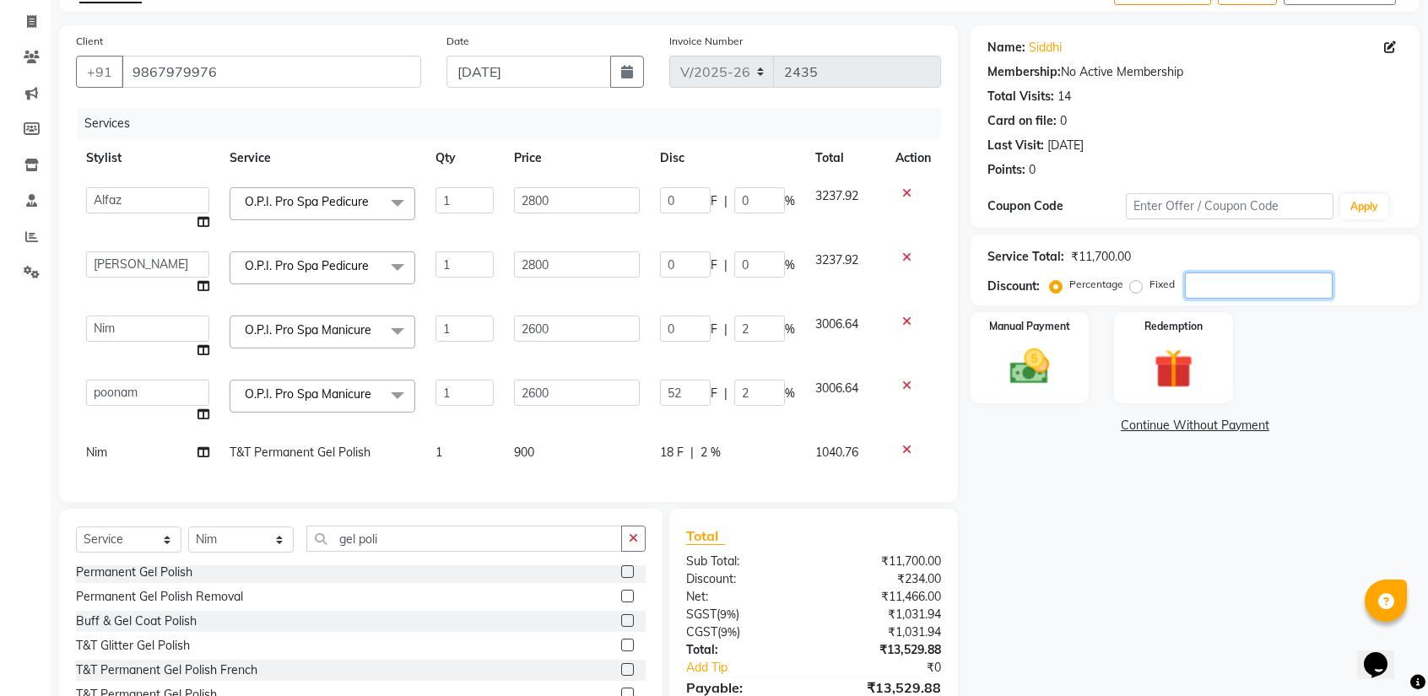
type input "0"
type input "2"
type input "56"
type input "2"
type input "56"
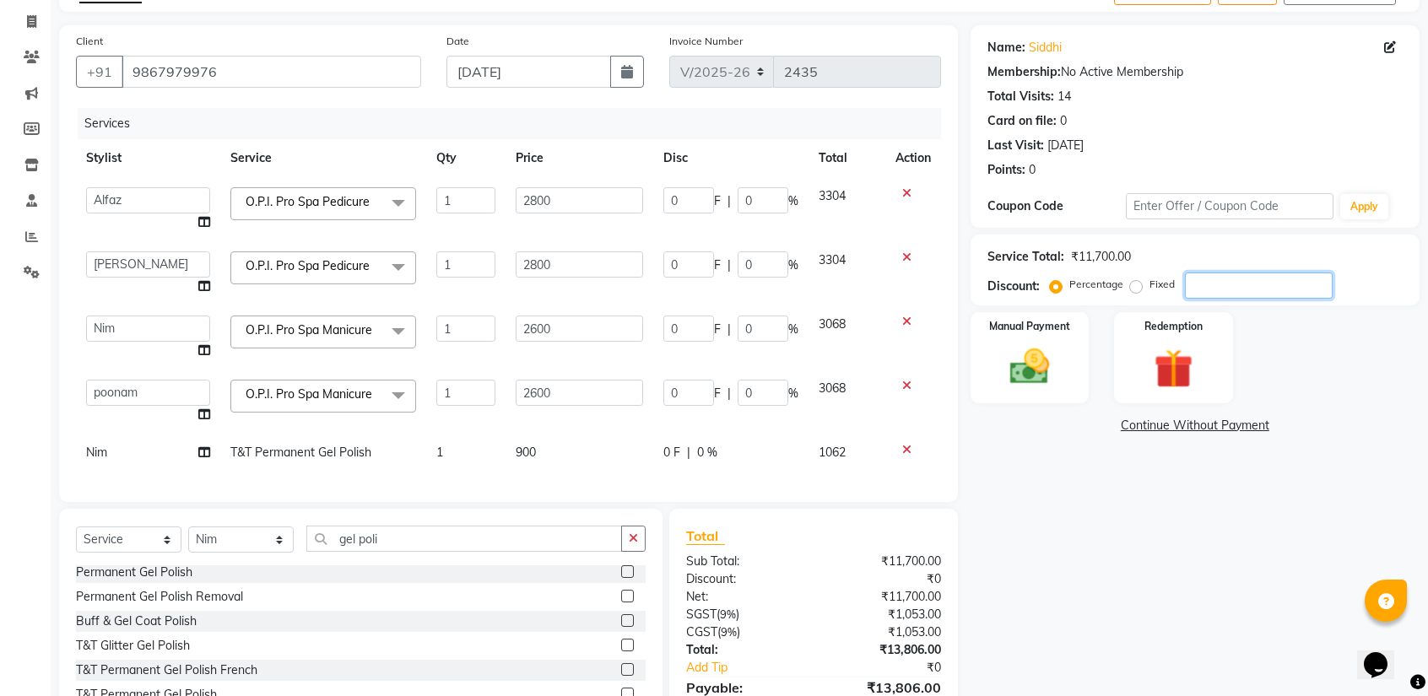
type input "2"
type input "52"
type input "2"
type input "52"
type input "2"
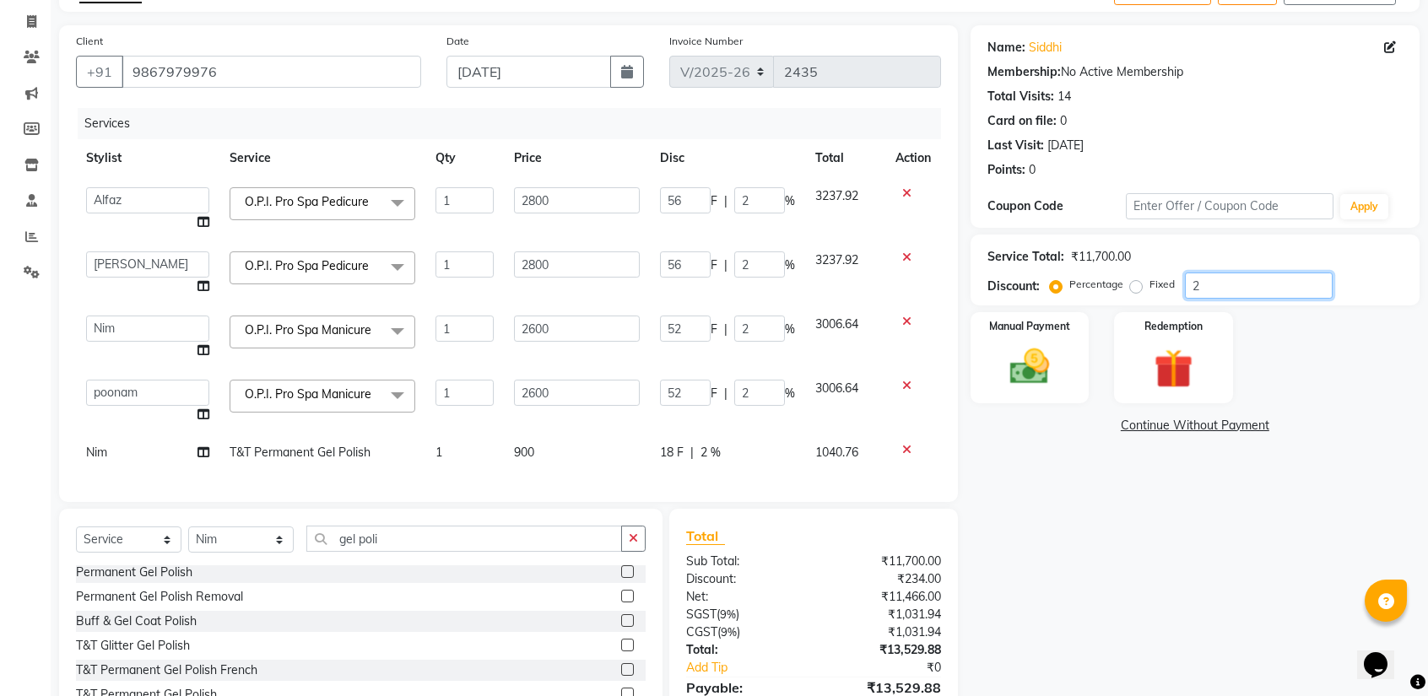
type input "20"
type input "560"
type input "20"
type input "560"
type input "20"
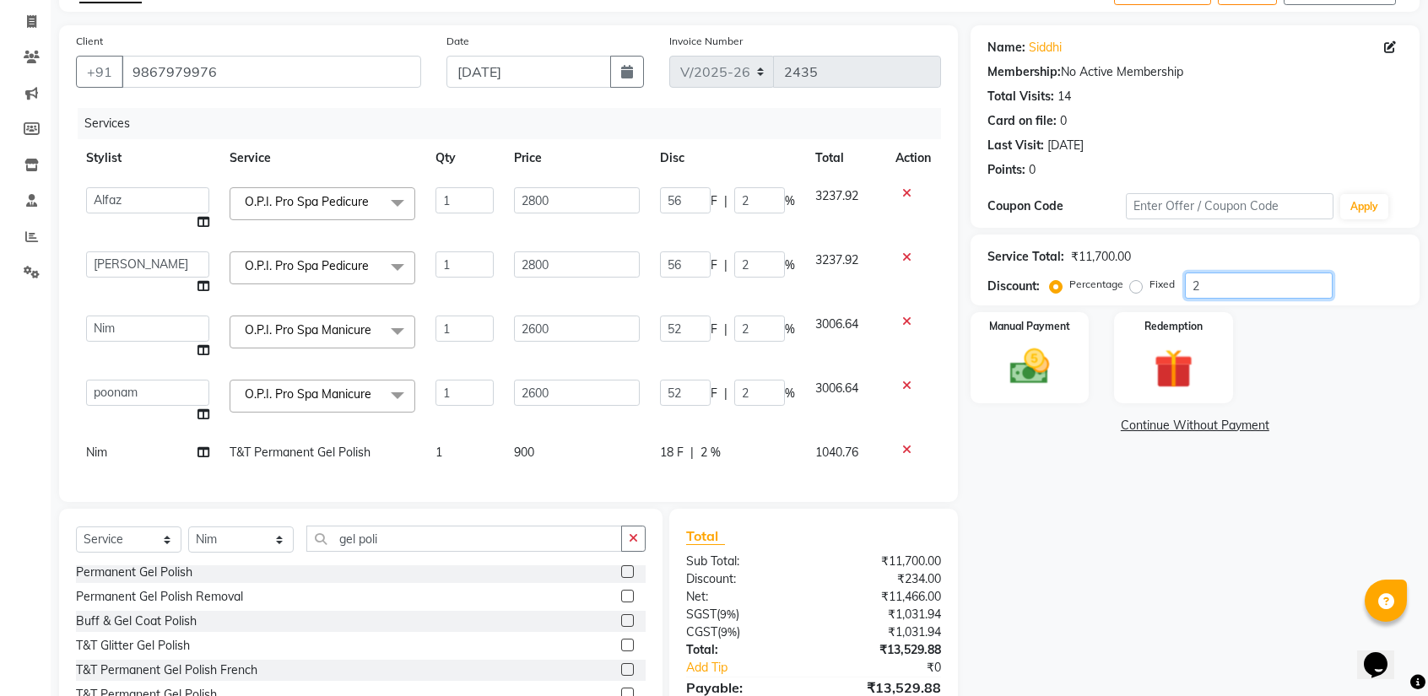
type input "520"
type input "20"
type input "520"
type input "20"
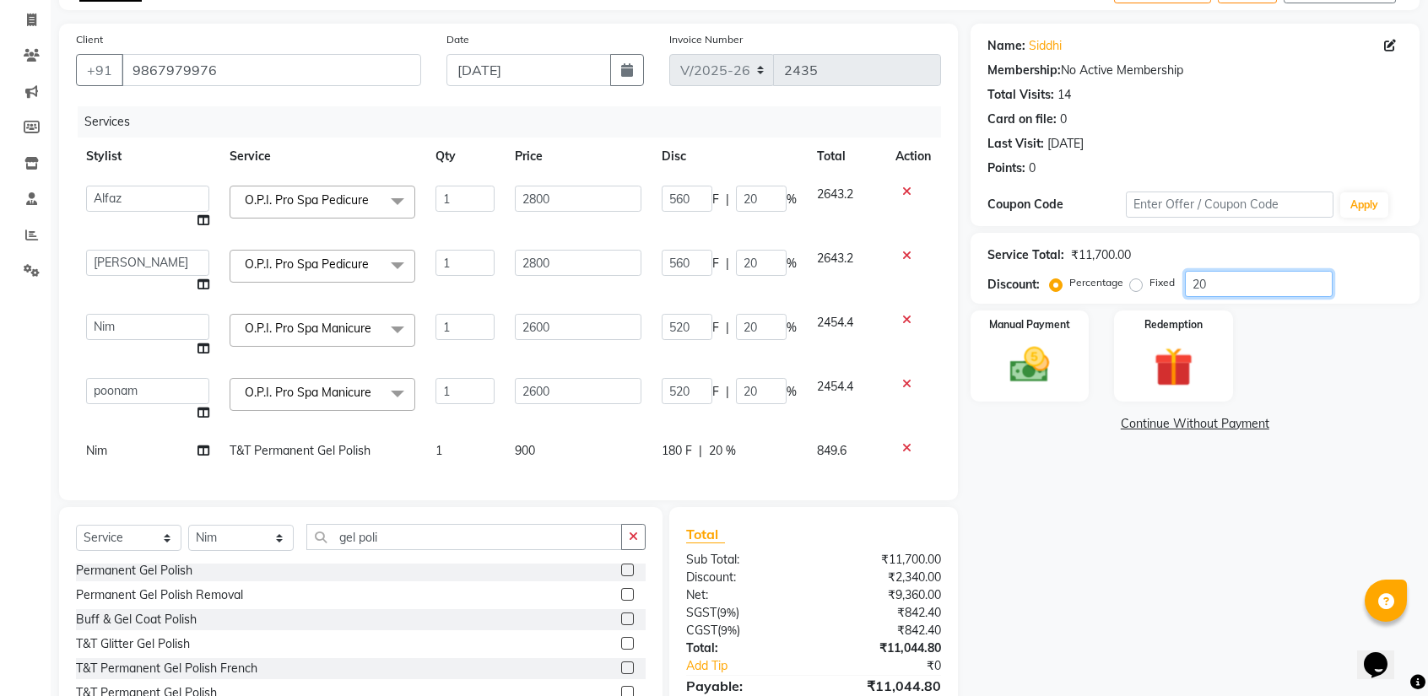
type input "20"
click at [120, 548] on select "Select Service Product Membership Package Voucher Prepaid Gift Card" at bounding box center [128, 538] width 105 height 26
select select "membership"
click at [76, 537] on select "Select Service Product Membership Package Voucher Prepaid Gift Card" at bounding box center [128, 538] width 105 height 26
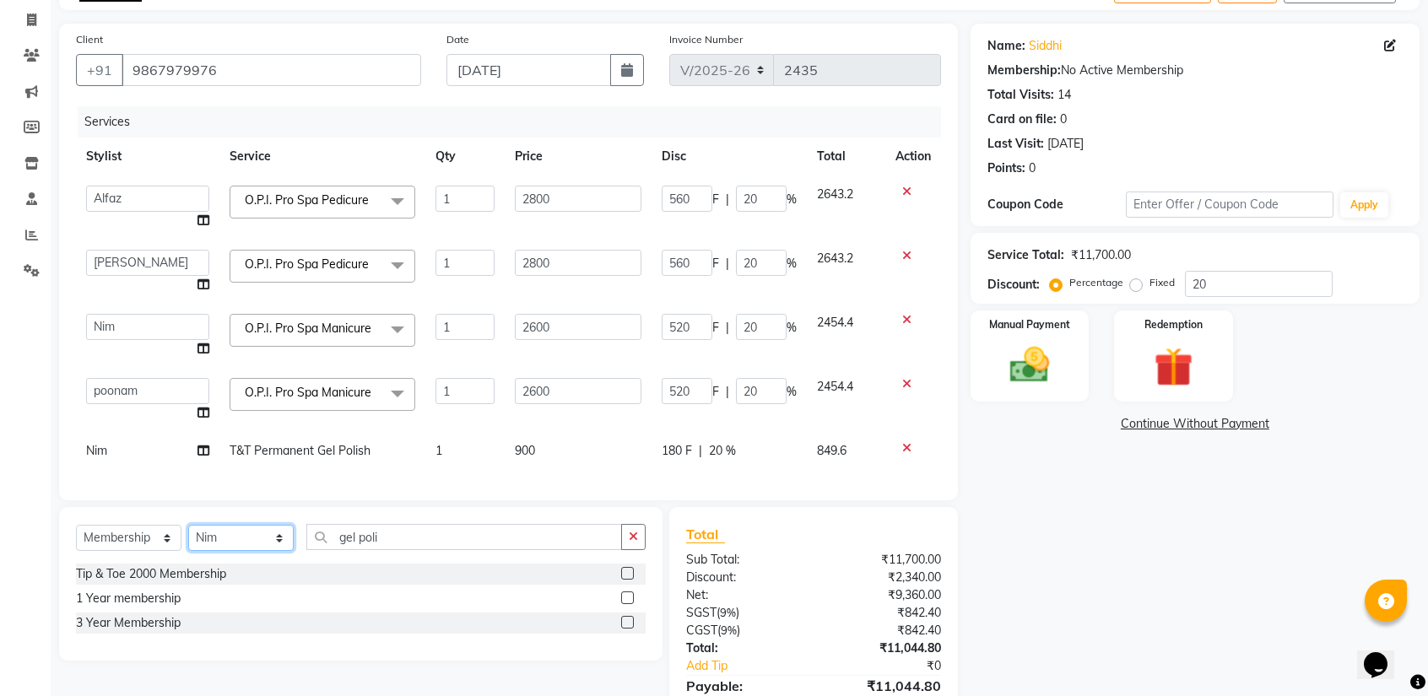
click at [207, 549] on select "Select Stylist Ajay Akash Alfaz Amreen Danish Dhanashree Dibakar House Sale Kes…" at bounding box center [240, 538] width 105 height 26
select select "86114"
click at [188, 537] on select "Select Stylist Ajay Akash Alfaz Amreen Danish Dhanashree Dibakar House Sale Kes…" at bounding box center [240, 538] width 105 height 26
click at [631, 629] on label at bounding box center [627, 622] width 13 height 13
click at [631, 629] on input "checkbox" at bounding box center [626, 623] width 11 height 11
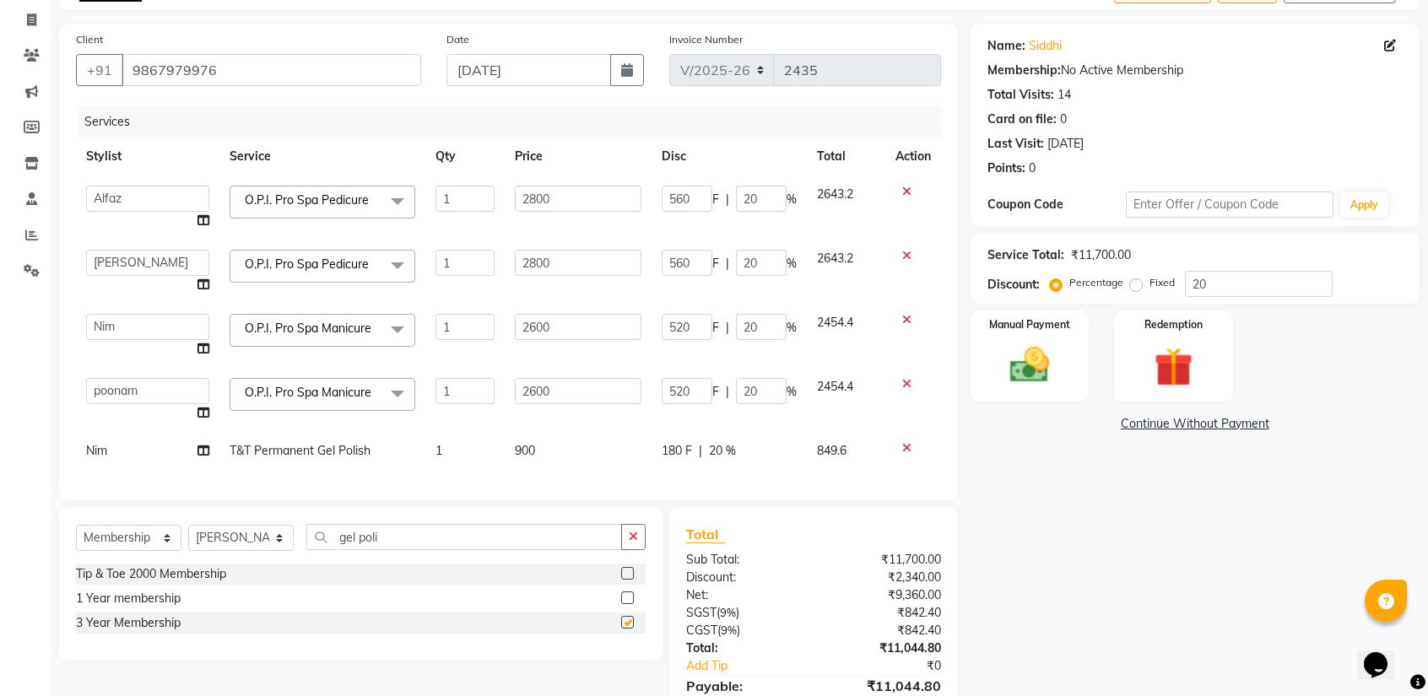
select select "select"
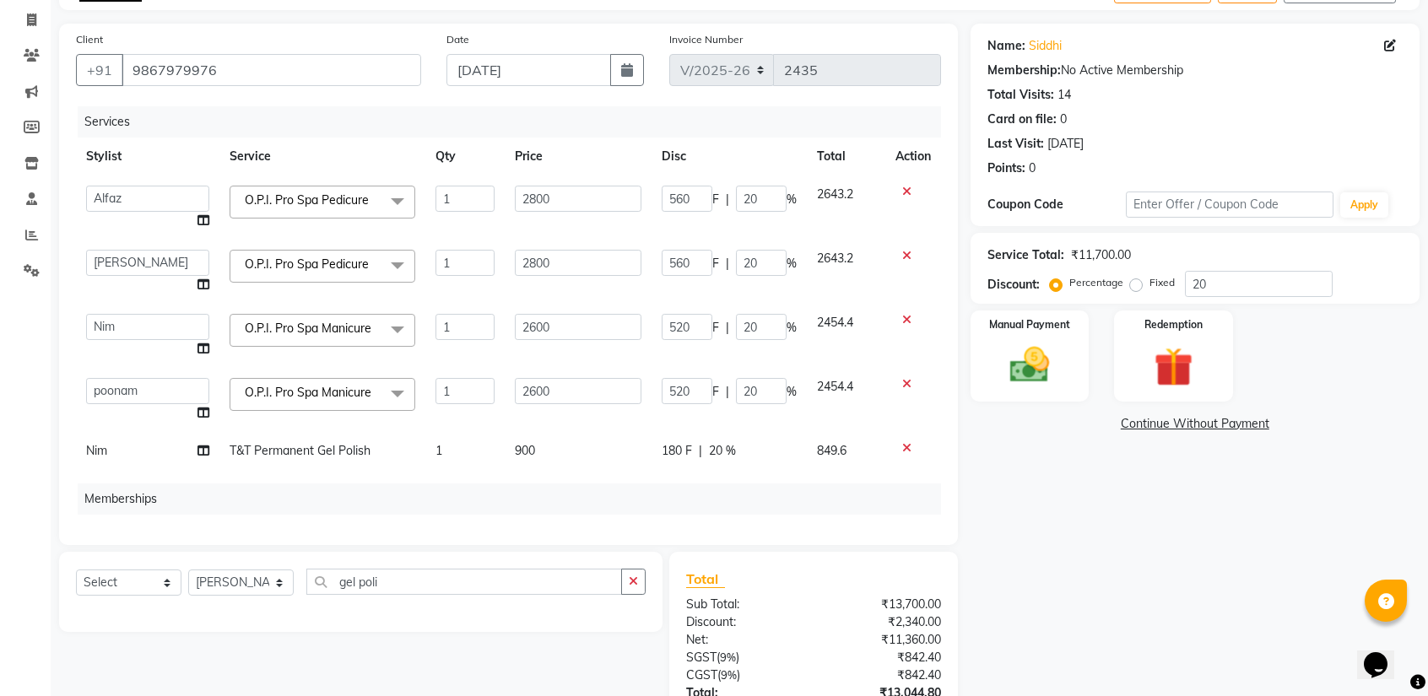
click at [1158, 588] on div "Name: Siddhi Membership: No Active Membership Total Visits: 14 Card on file: 0 …" at bounding box center [1201, 412] width 462 height 776
click at [1048, 358] on img at bounding box center [1029, 364] width 66 height 47
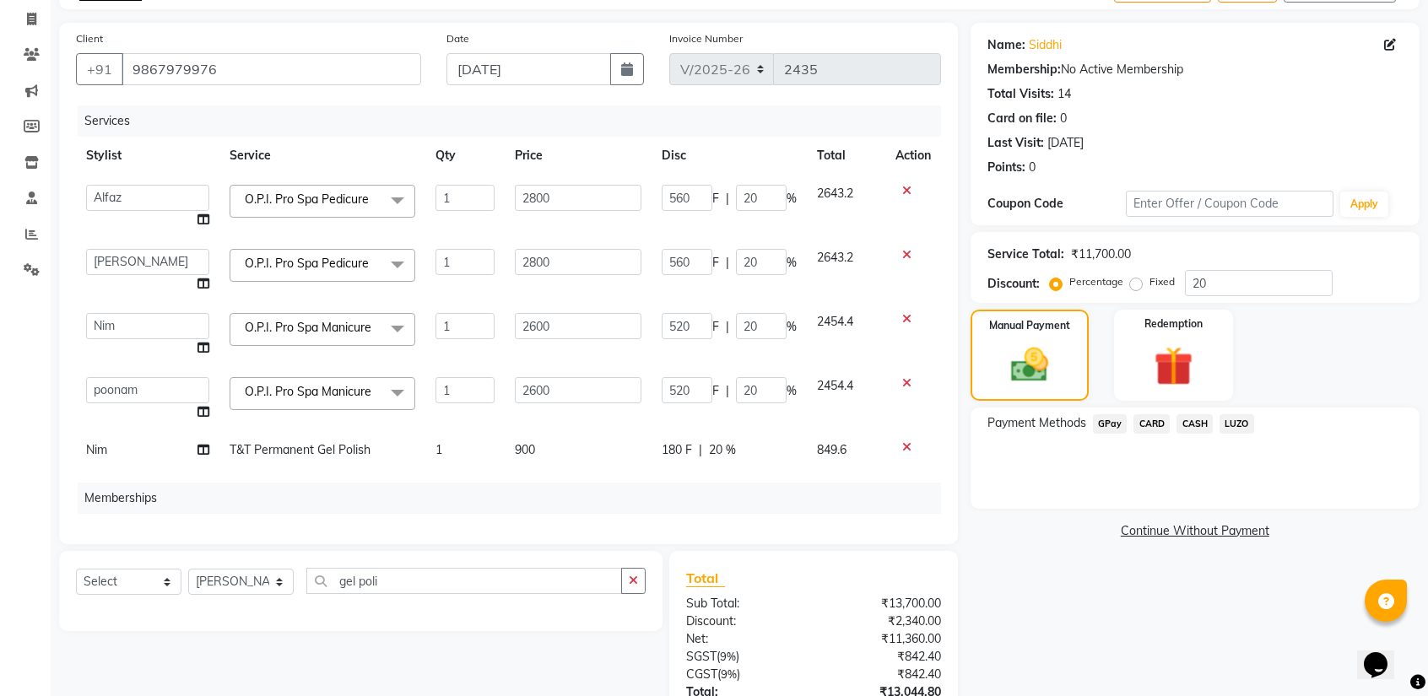
click at [1148, 423] on span "CARD" at bounding box center [1151, 423] width 36 height 19
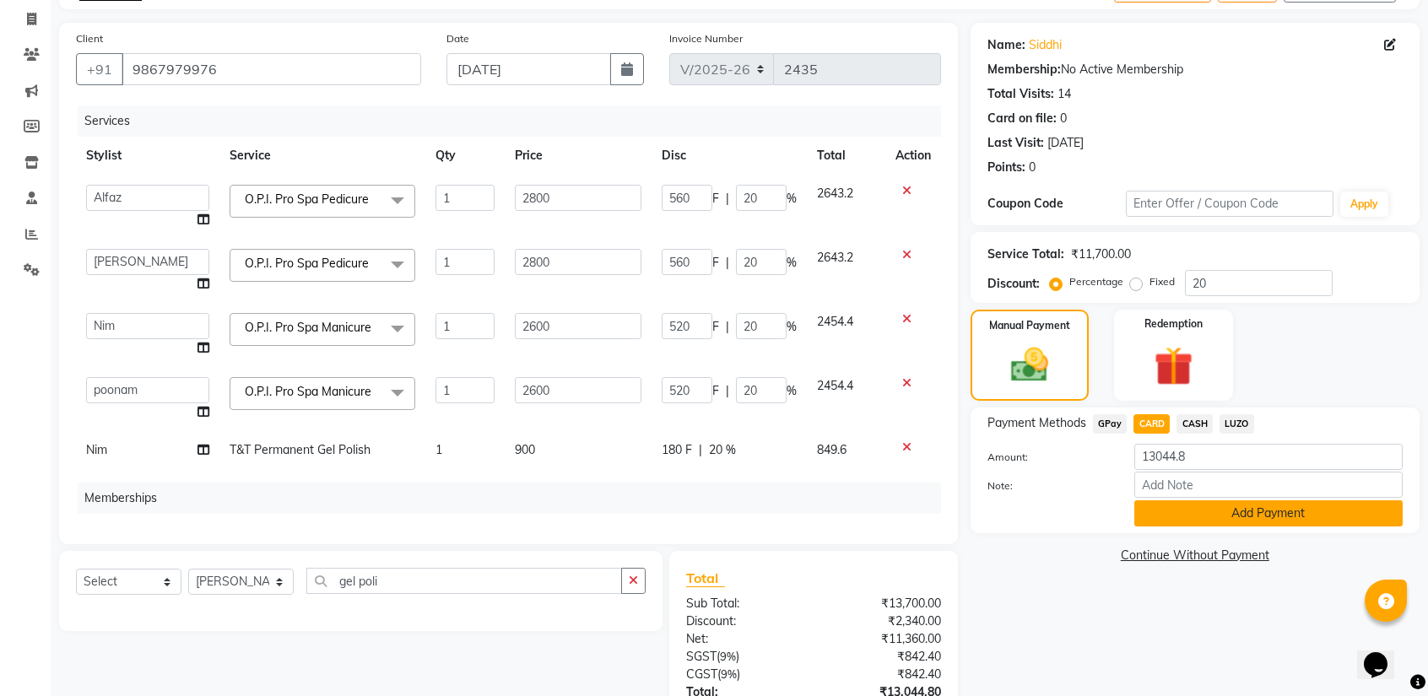
click at [1223, 509] on button "Add Payment" at bounding box center [1268, 513] width 268 height 26
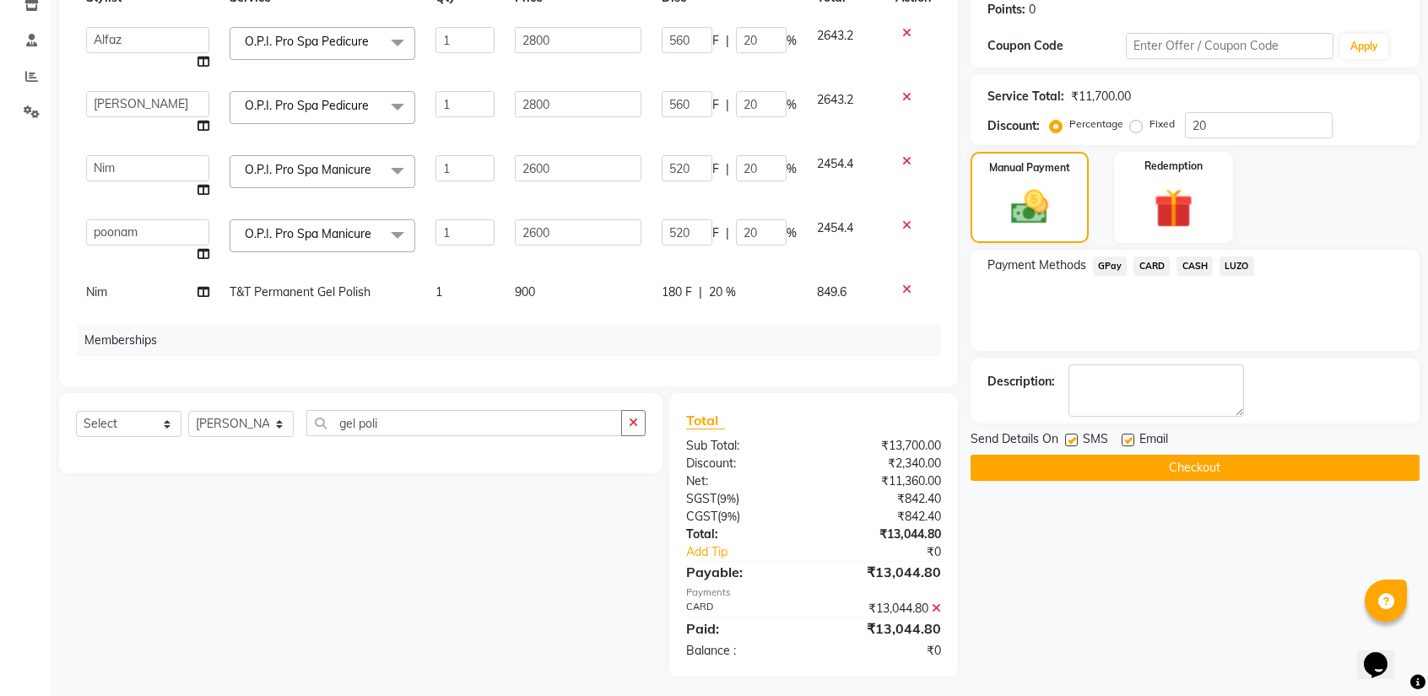
scroll to position [266, 0]
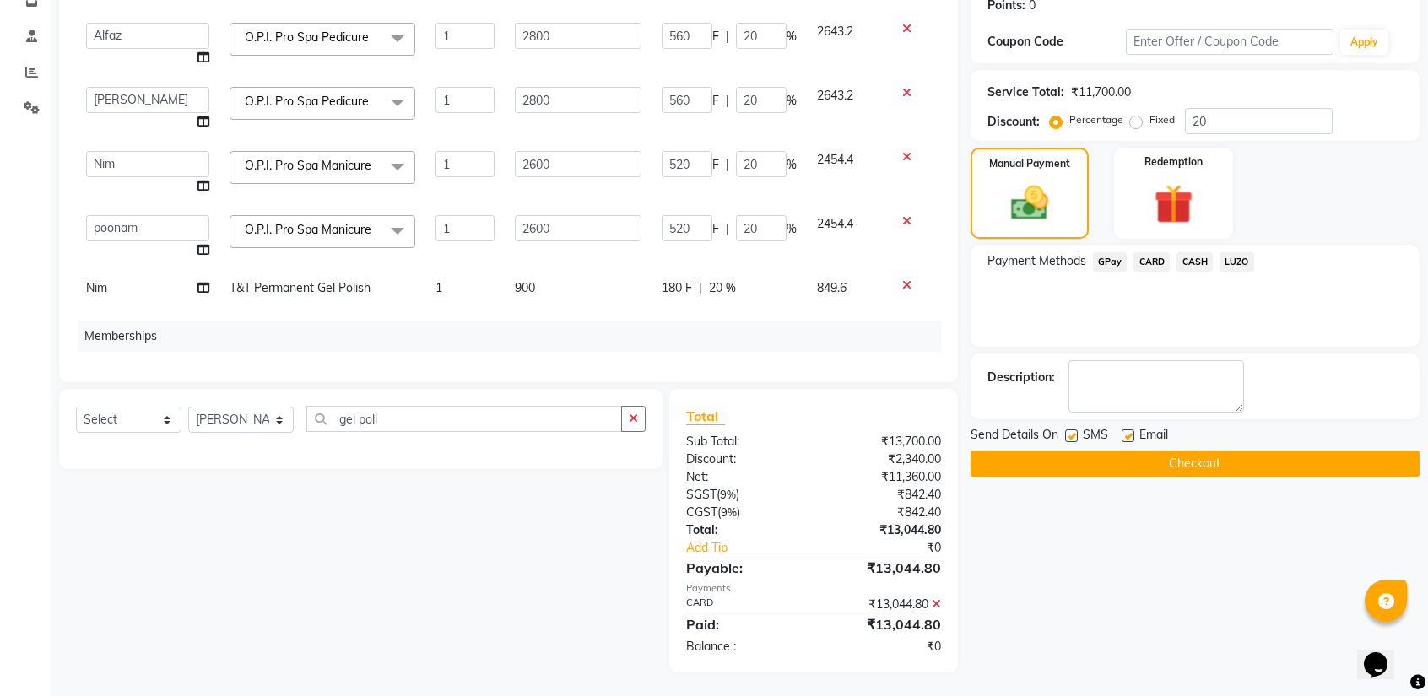
click at [1148, 455] on button "Checkout" at bounding box center [1194, 464] width 449 height 26
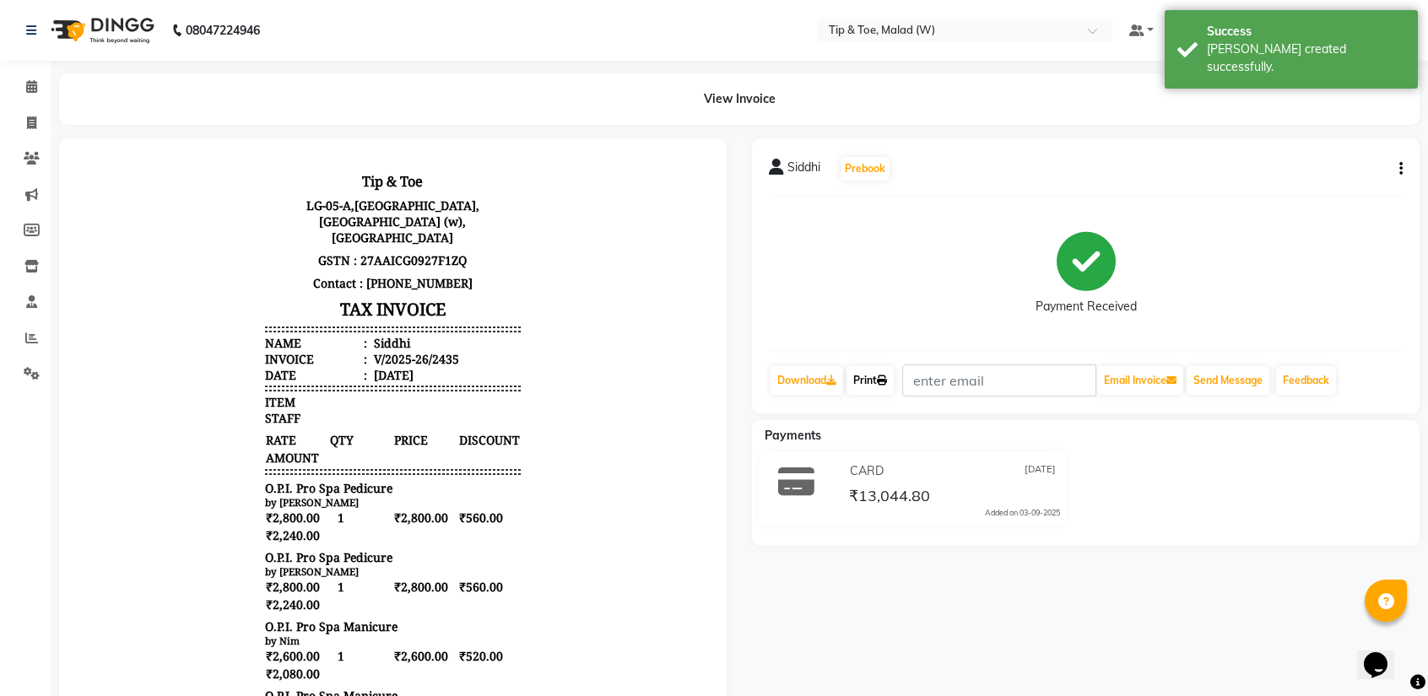
click at [860, 382] on link "Print" at bounding box center [869, 380] width 47 height 29
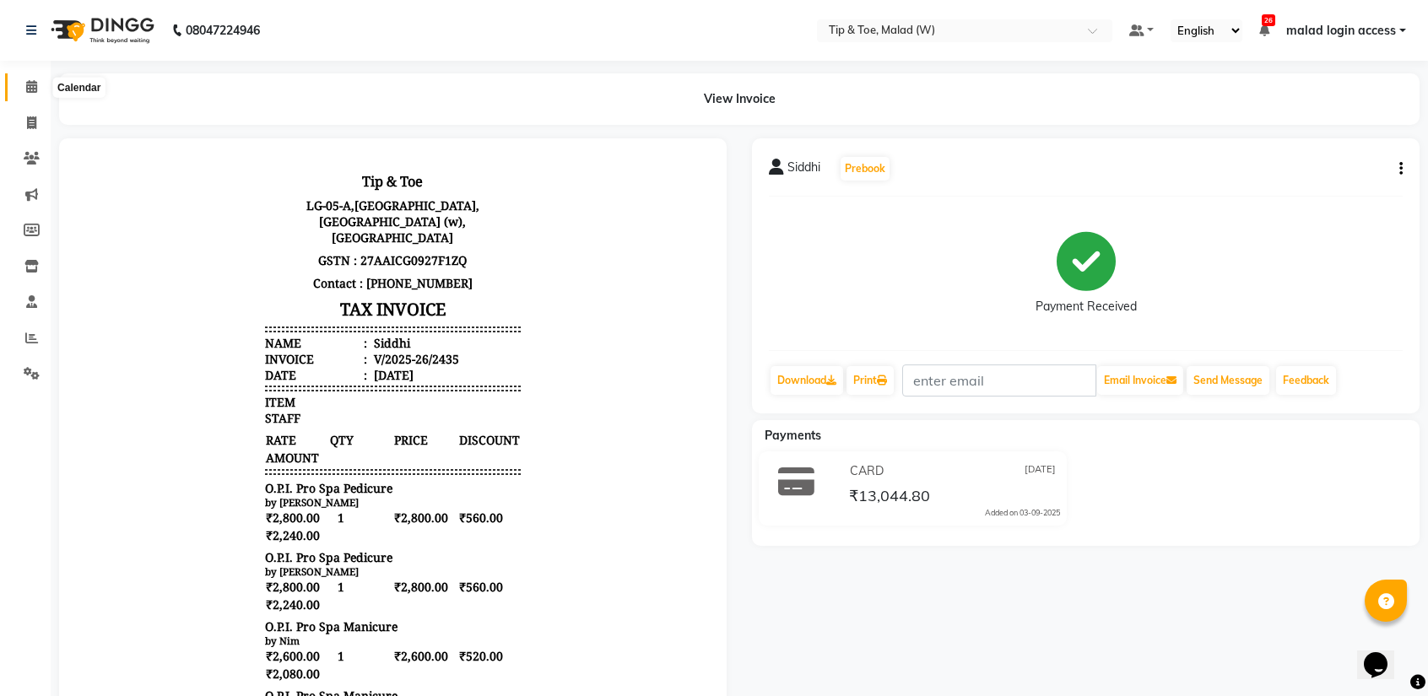
click at [28, 87] on icon at bounding box center [31, 86] width 11 height 13
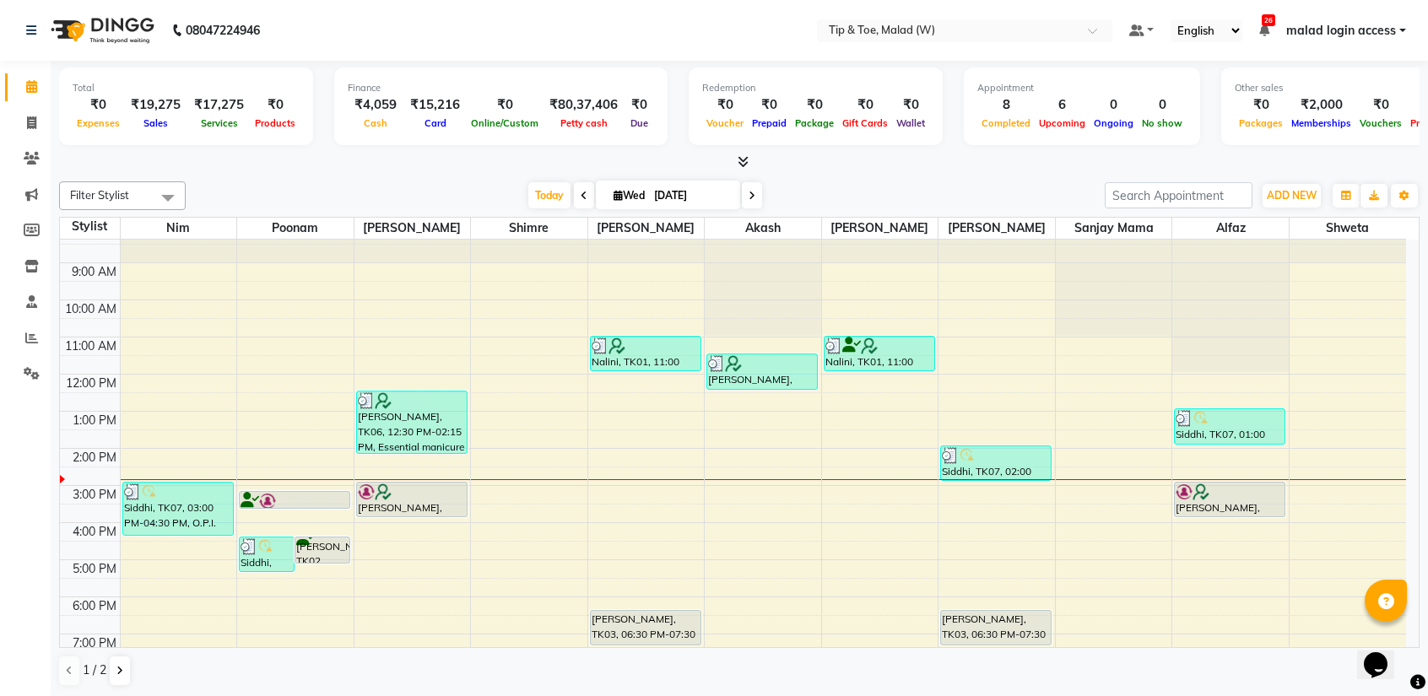
scroll to position [66, 0]
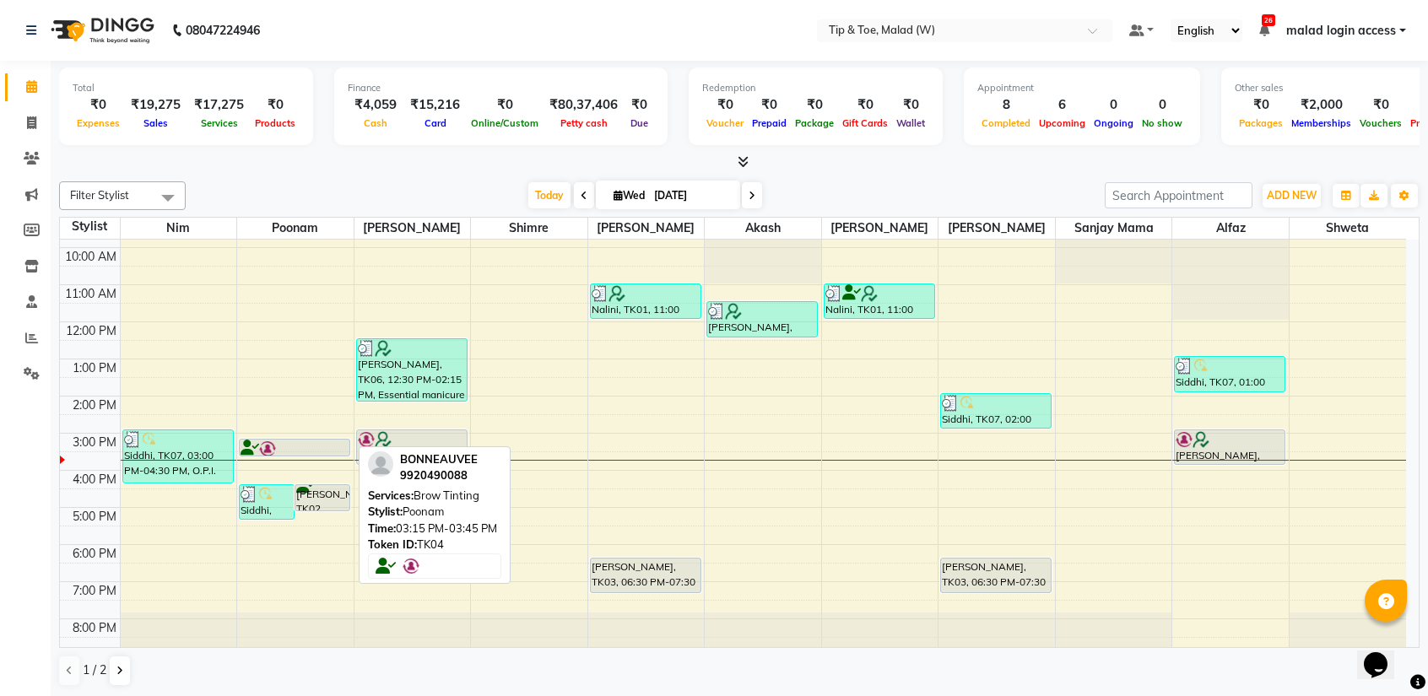
click at [277, 445] on div at bounding box center [294, 448] width 108 height 17
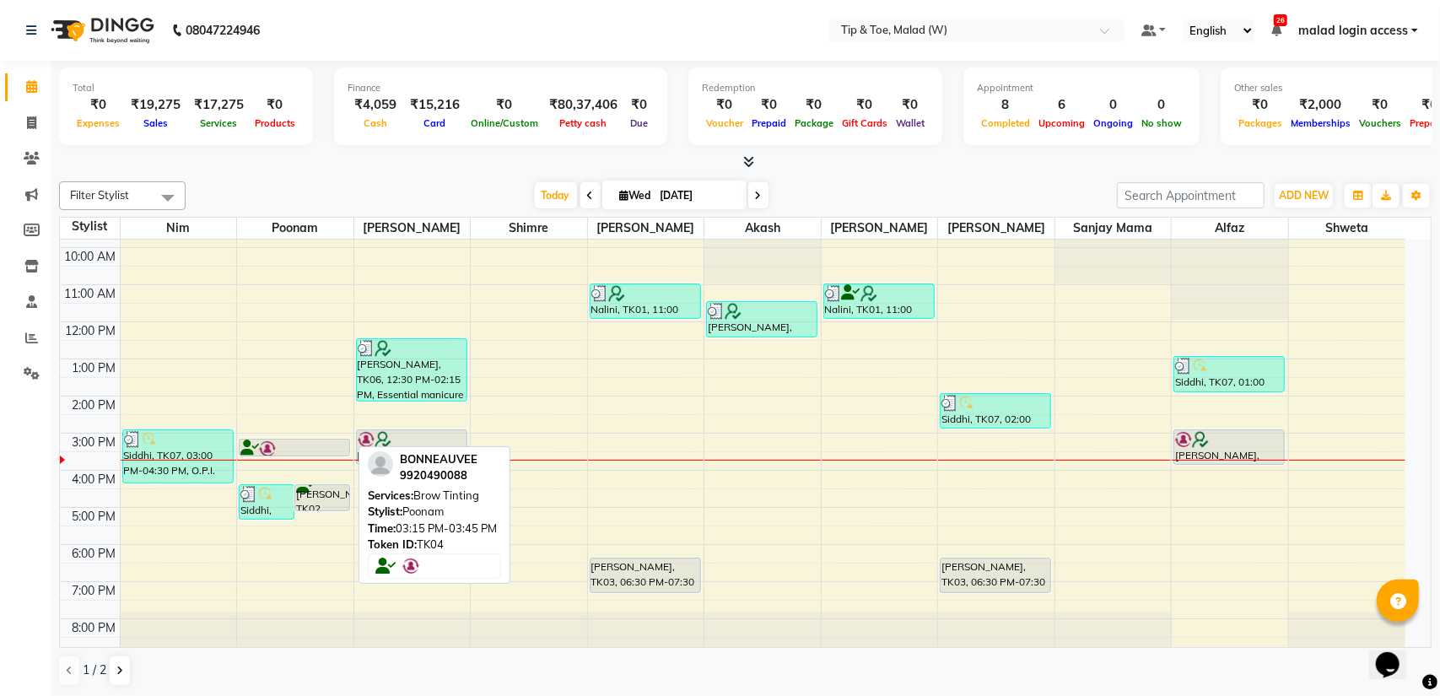
select select "7"
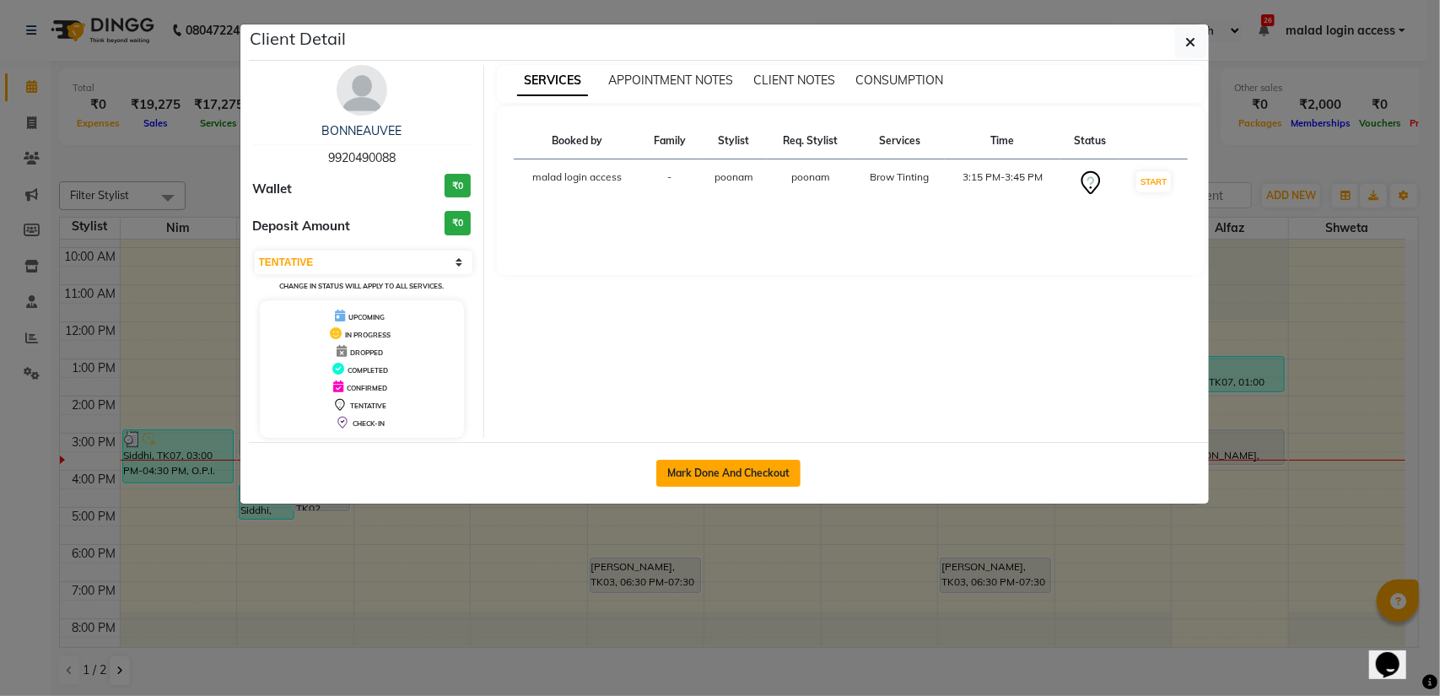
click at [703, 467] on button "Mark Done And Checkout" at bounding box center [728, 473] width 144 height 27
select select "5930"
select select "service"
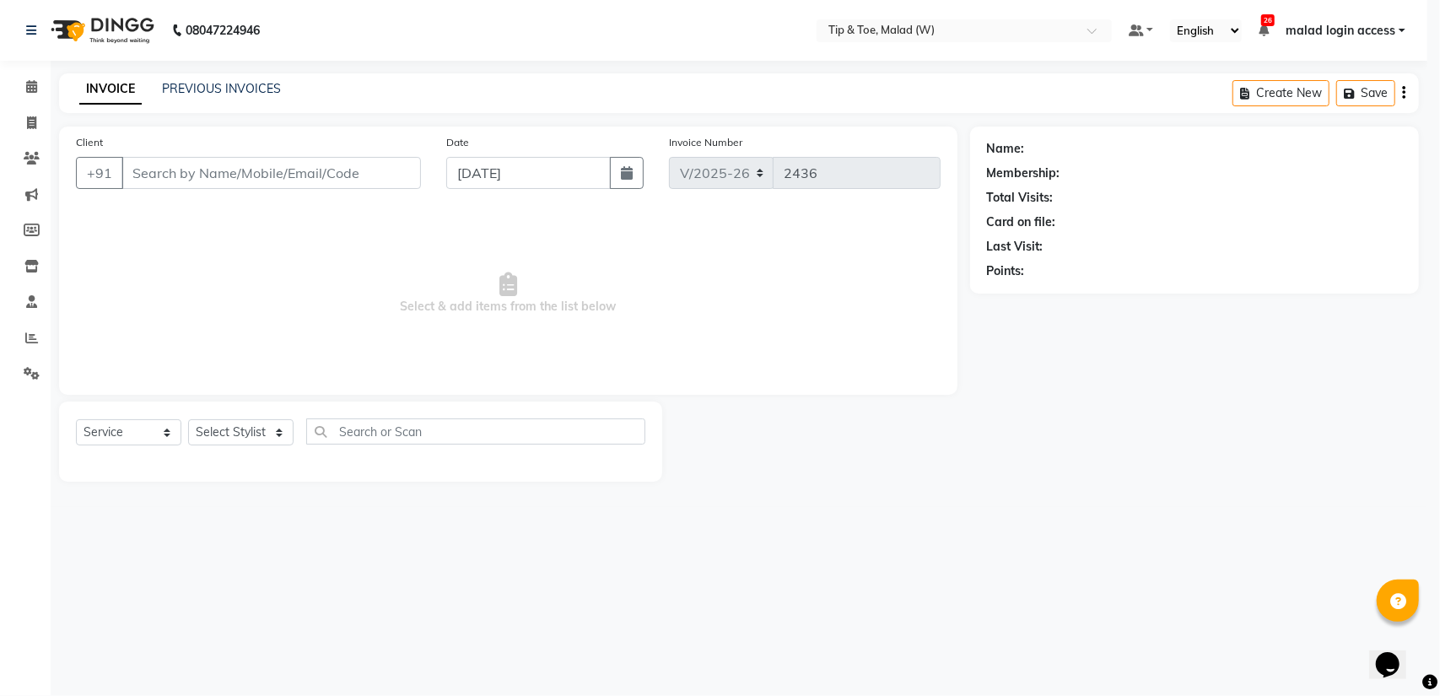
select select "3"
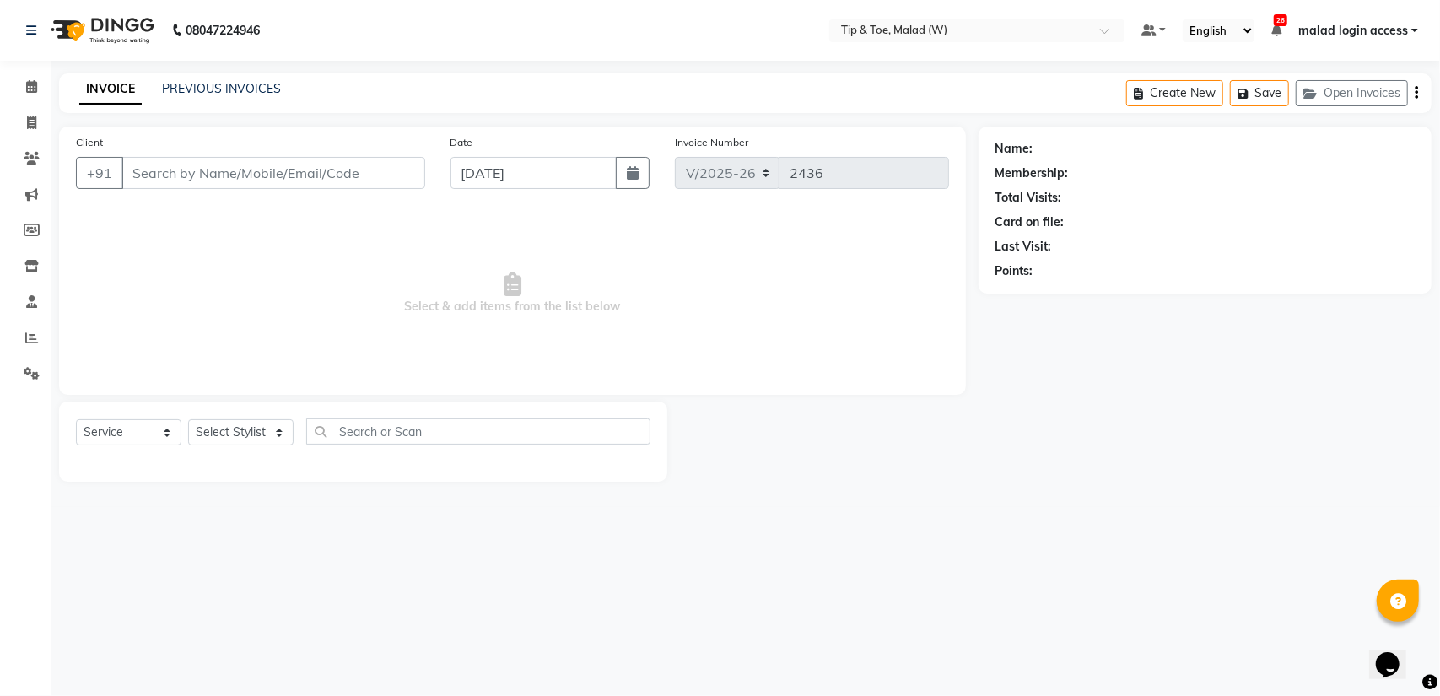
type input "9920490088"
select select "87401"
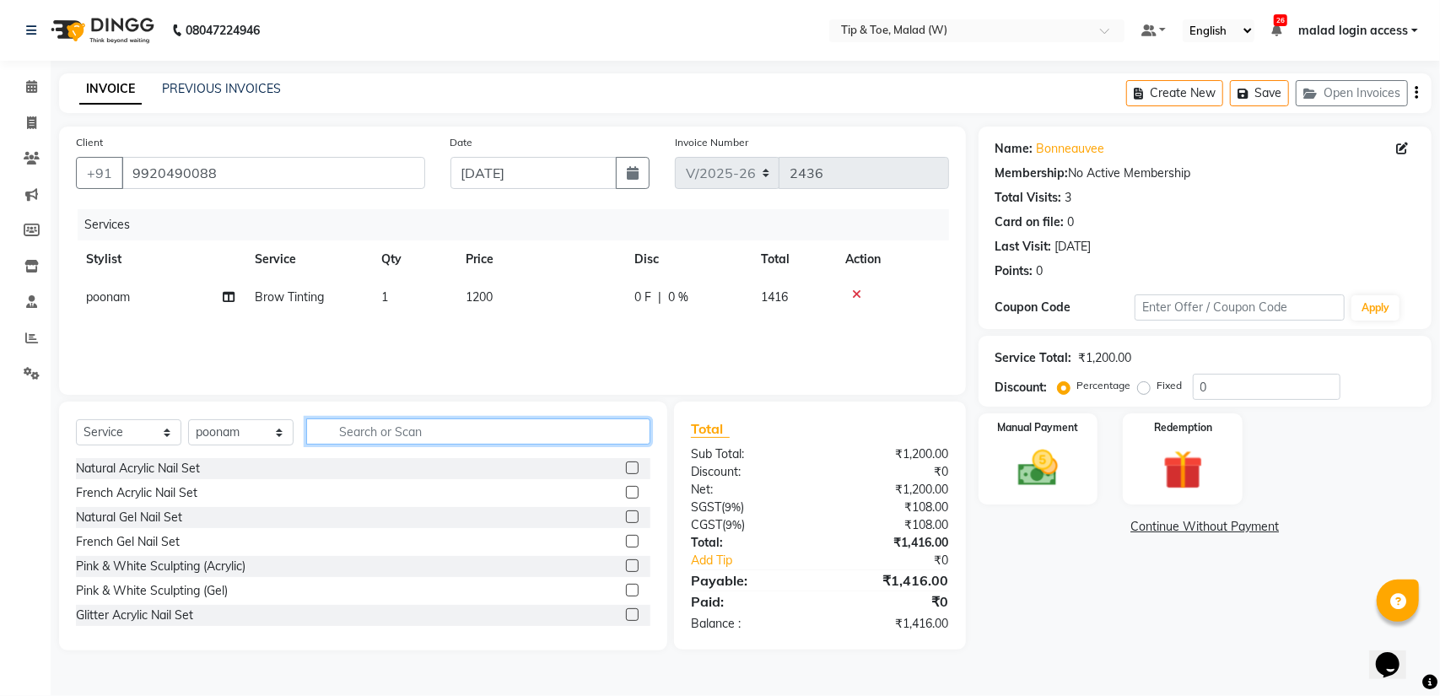
click at [385, 433] on input "text" at bounding box center [478, 432] width 344 height 26
type input "e"
type input "thre"
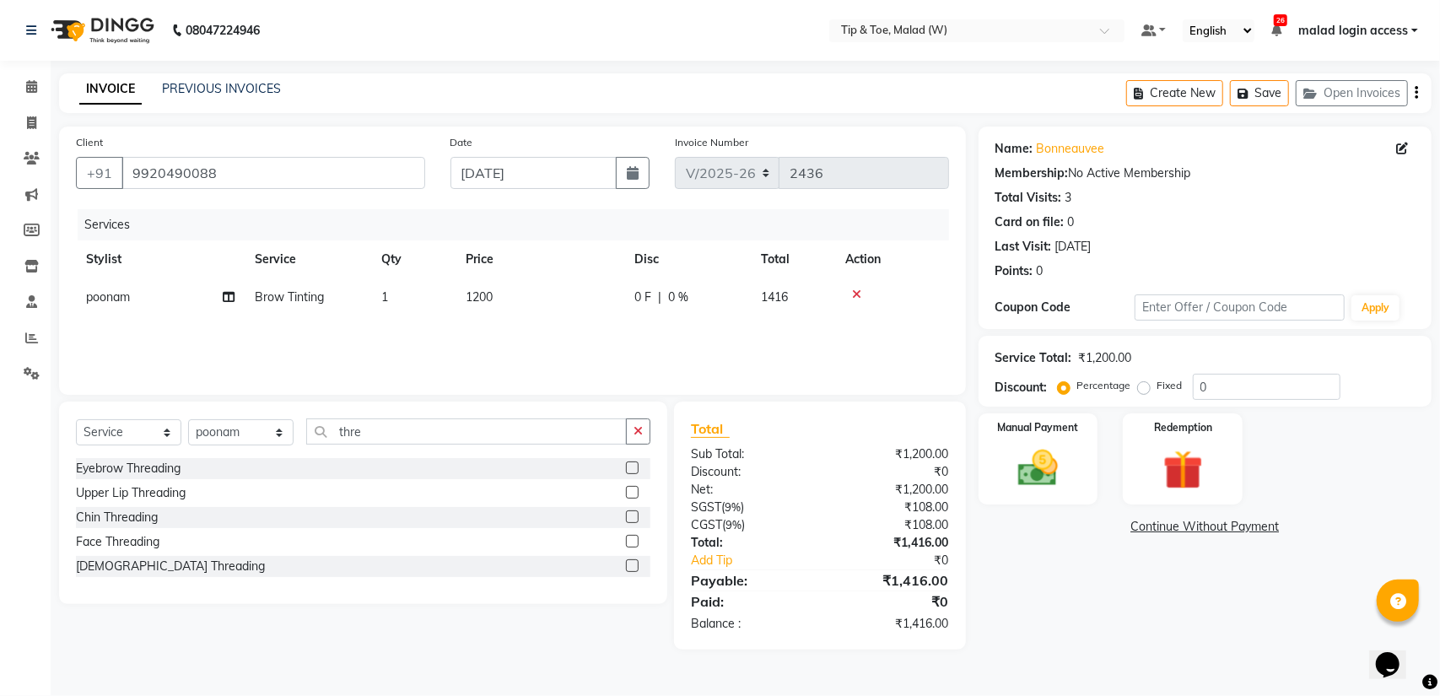
click at [632, 466] on label at bounding box center [632, 468] width 13 height 13
click at [632, 466] on input "checkbox" at bounding box center [631, 468] width 11 height 11
checkbox input "false"
click at [631, 499] on label at bounding box center [632, 492] width 13 height 13
click at [631, 499] on input "checkbox" at bounding box center [631, 493] width 11 height 11
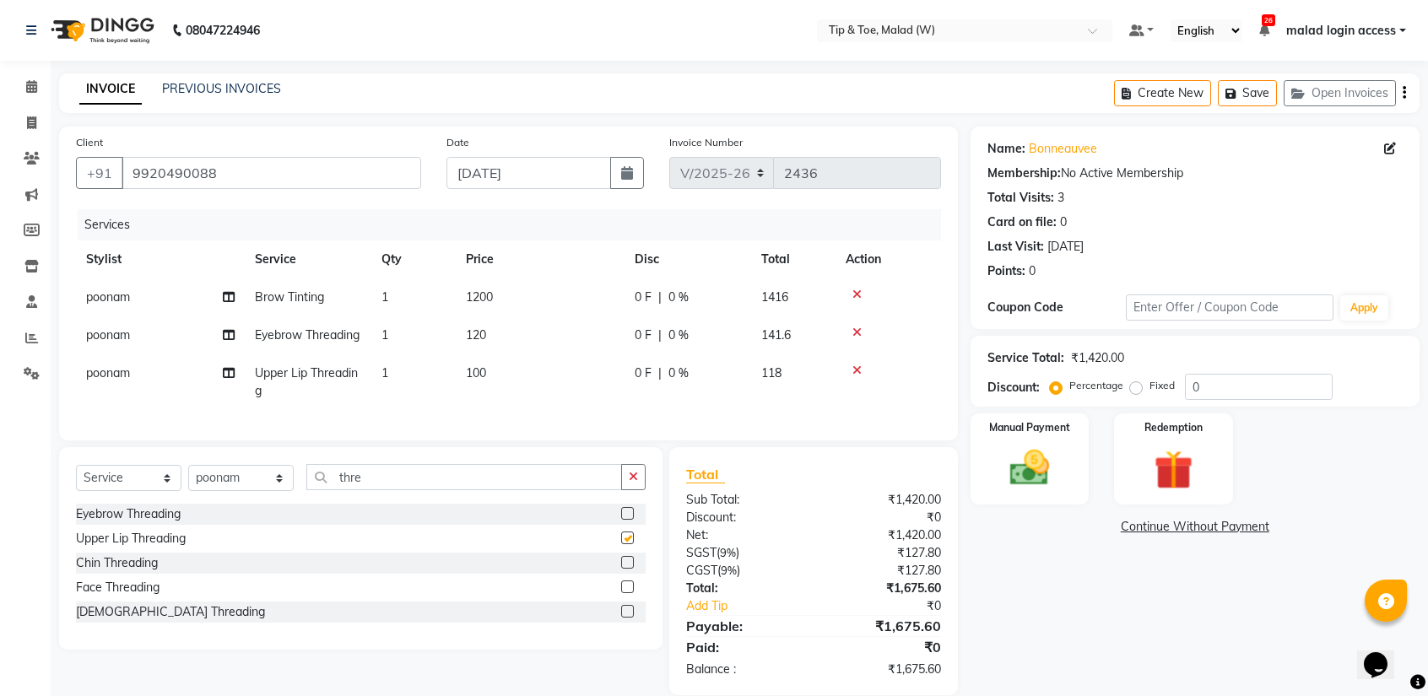
checkbox input "false"
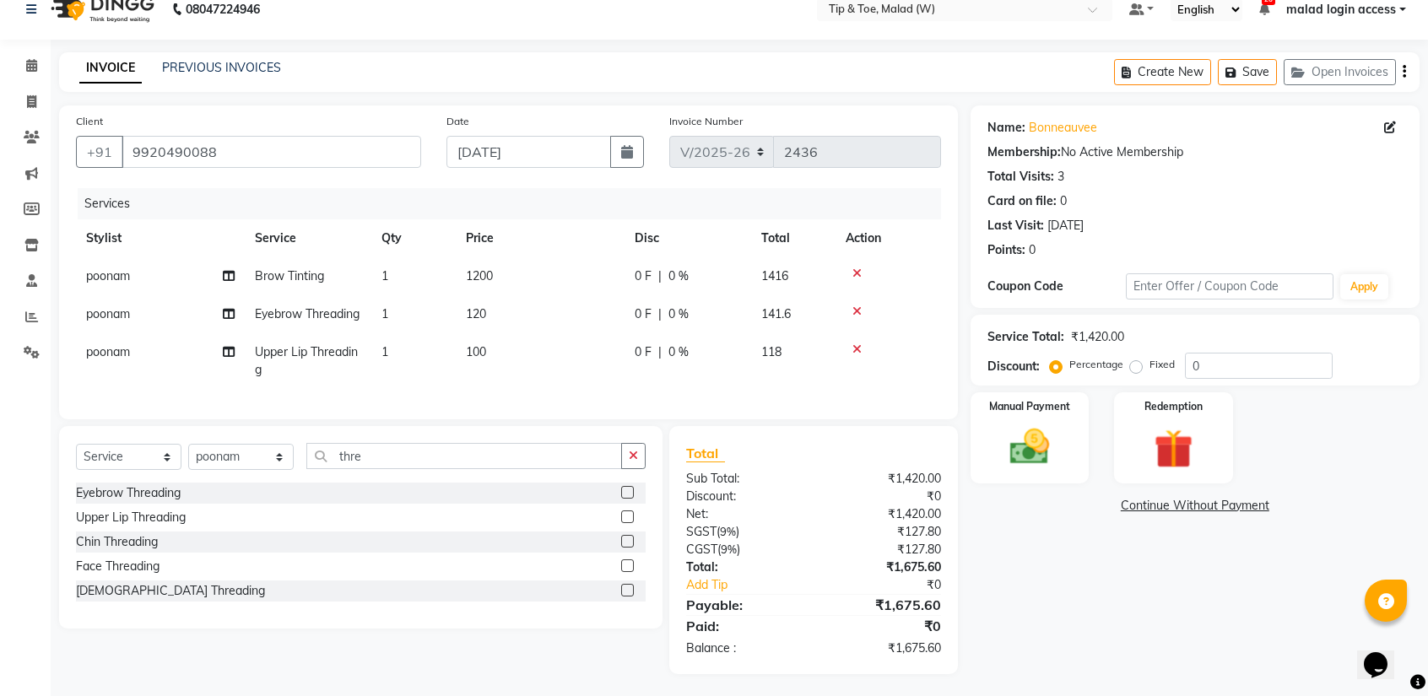
scroll to position [54, 0]
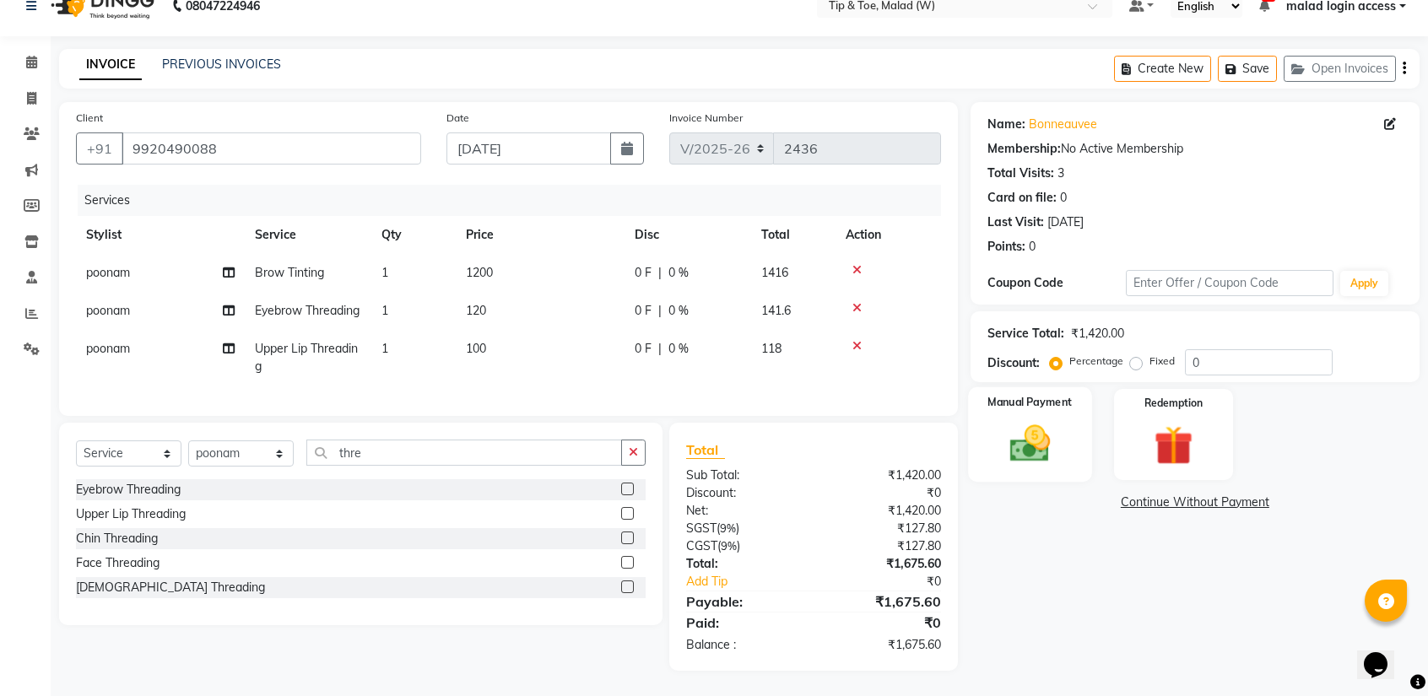
drag, startPoint x: 1040, startPoint y: 421, endPoint x: 972, endPoint y: 437, distance: 69.4
click at [1040, 421] on img at bounding box center [1029, 443] width 66 height 47
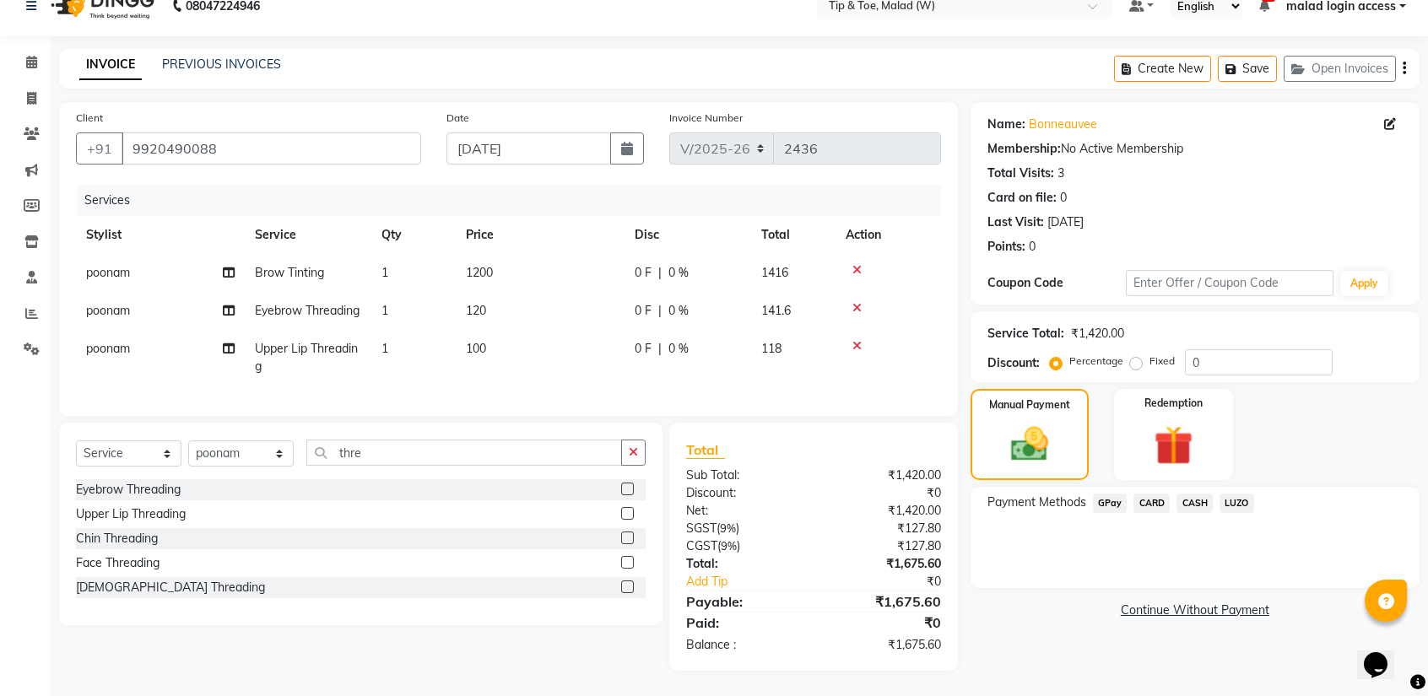
click at [1188, 494] on span "CASH" at bounding box center [1194, 503] width 36 height 19
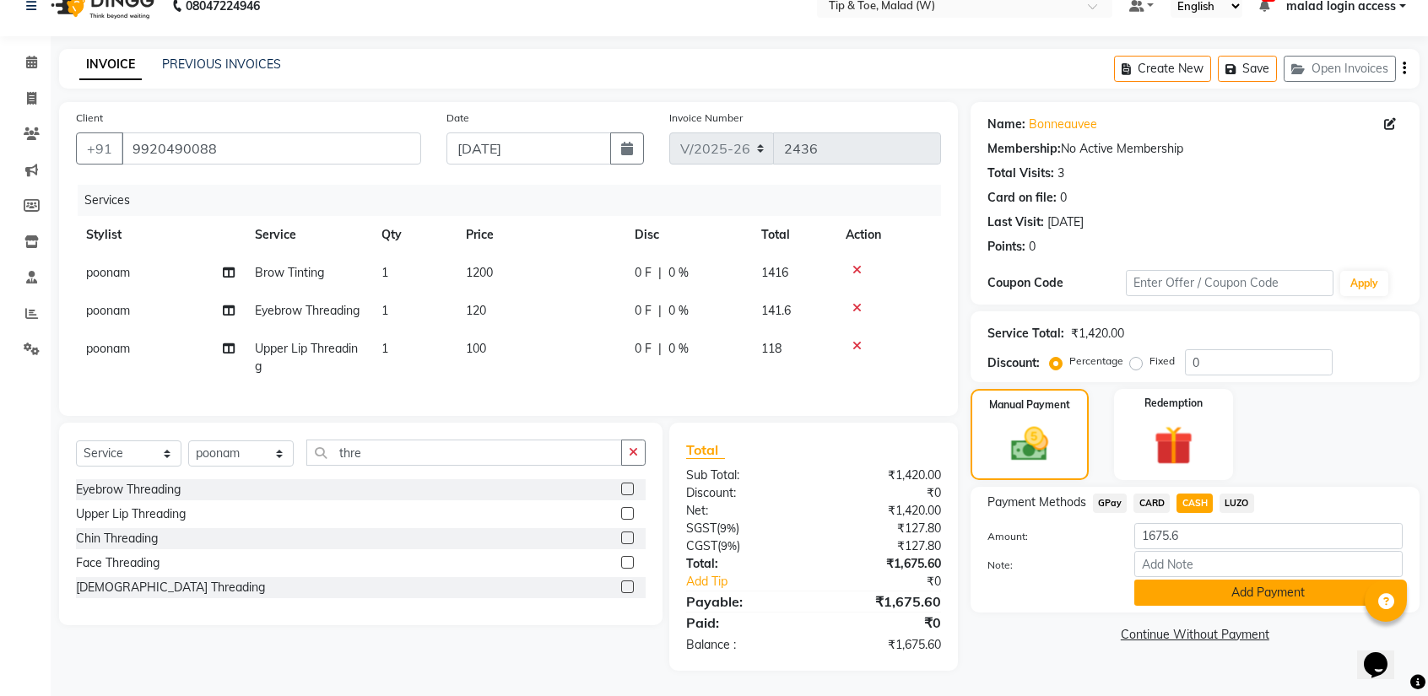
click at [1210, 580] on button "Add Payment" at bounding box center [1268, 593] width 268 height 26
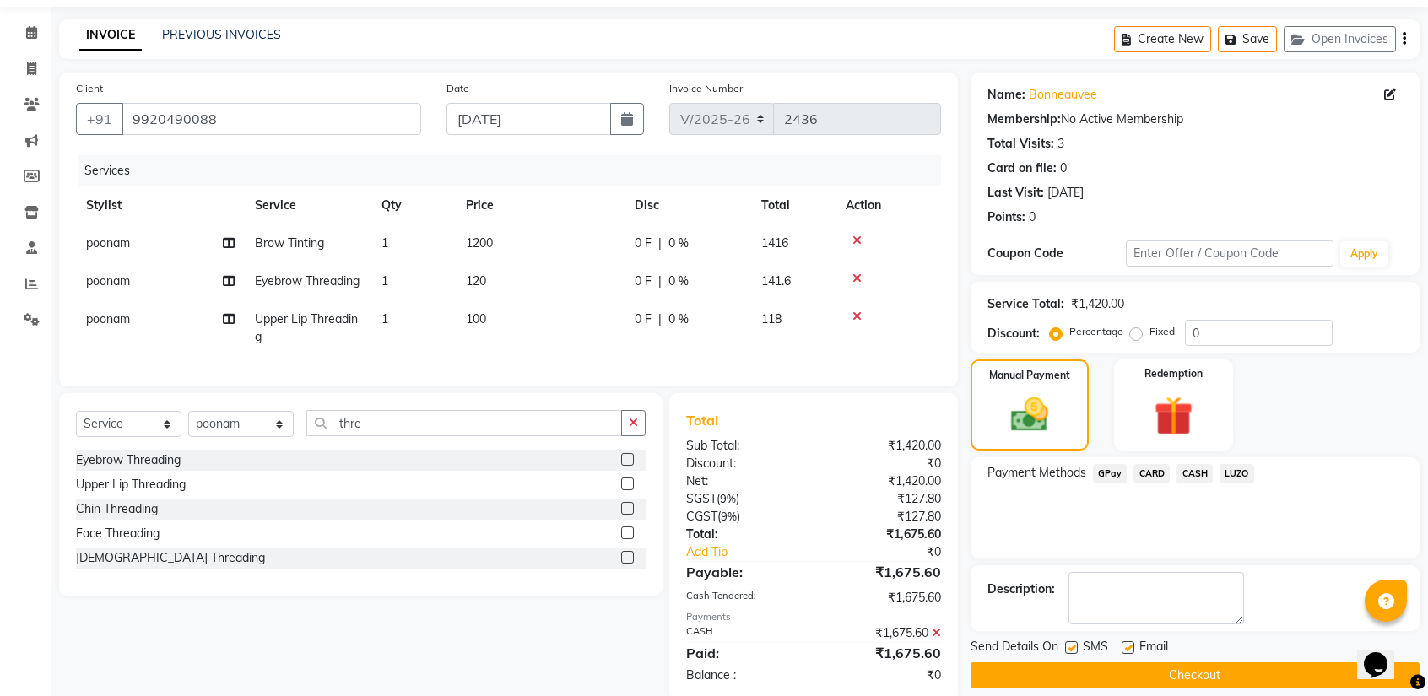
scroll to position [113, 0]
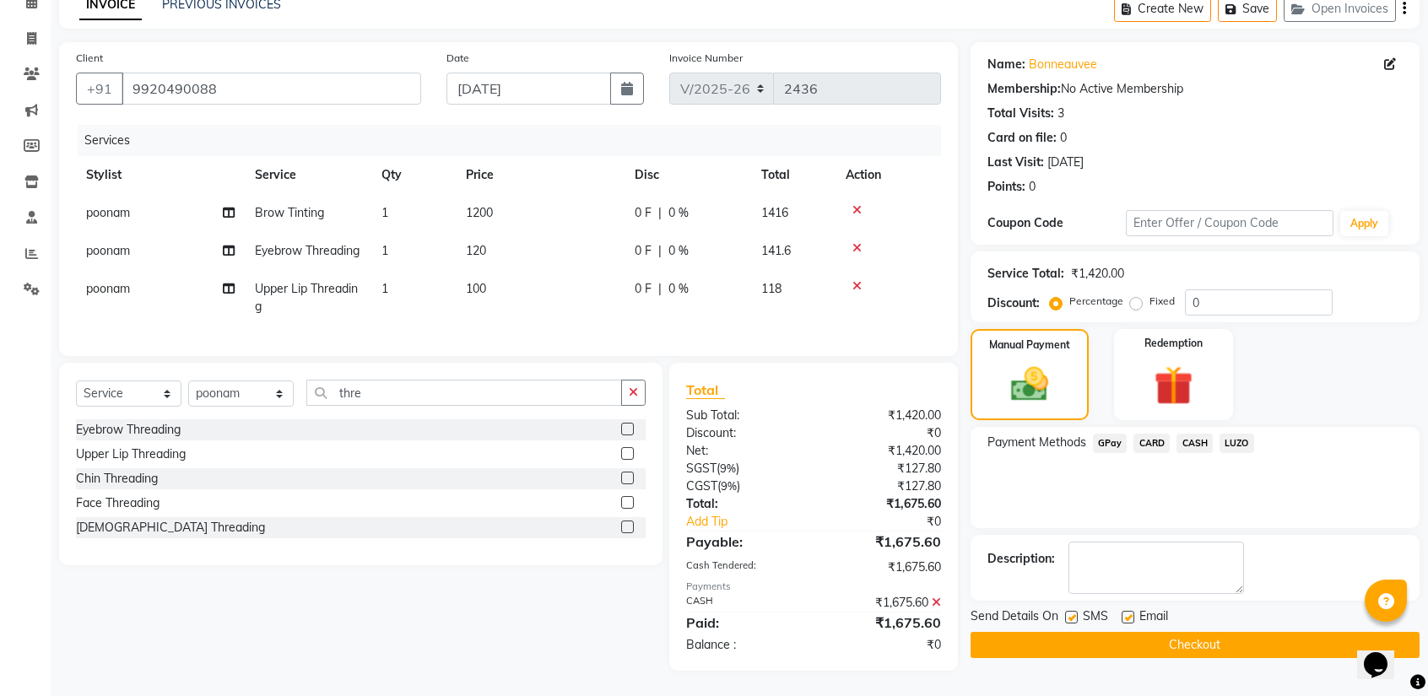
click at [1169, 632] on button "Checkout" at bounding box center [1194, 645] width 449 height 26
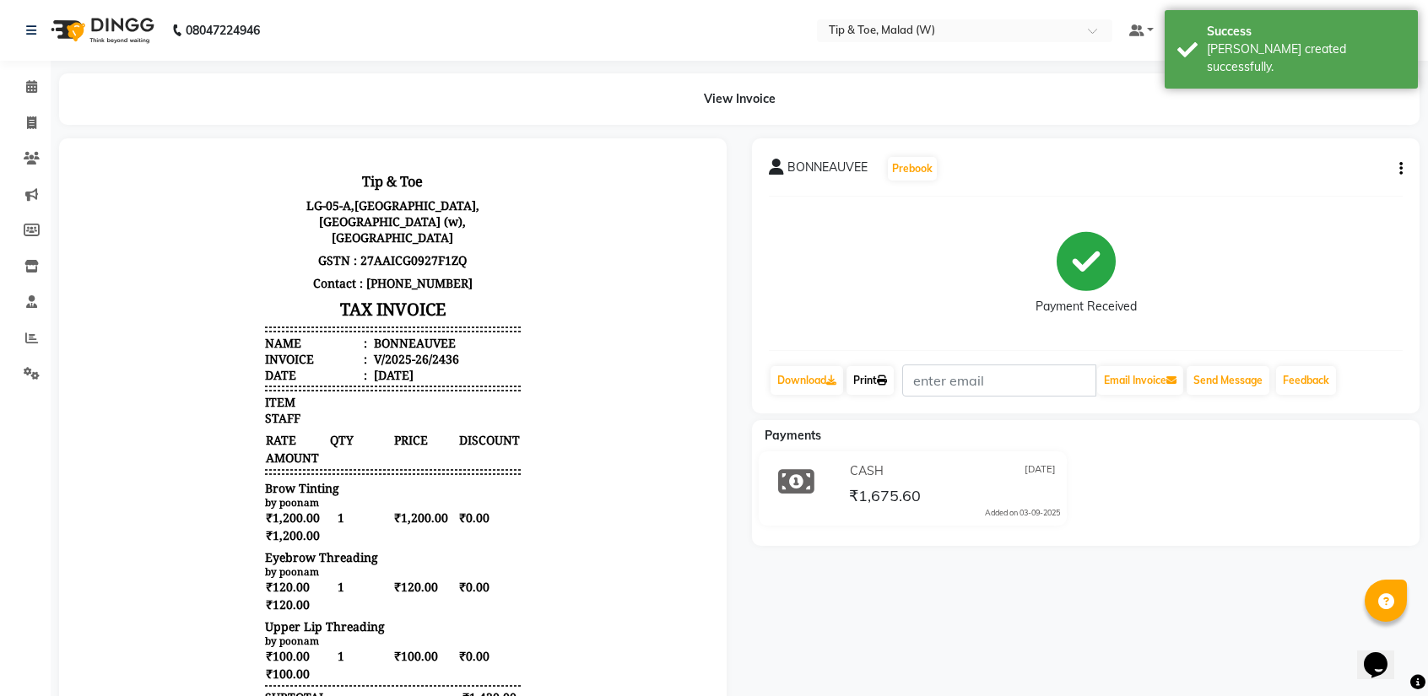
click at [878, 378] on link "Print" at bounding box center [869, 380] width 47 height 29
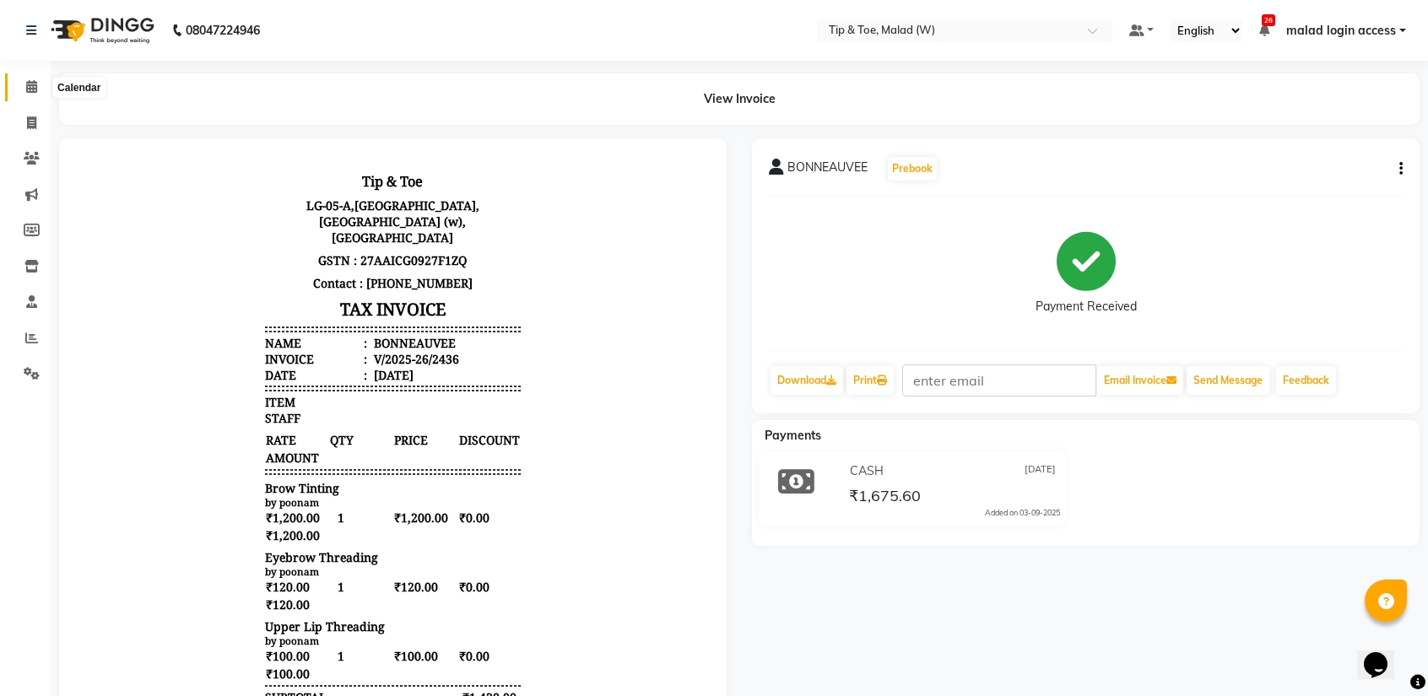
click at [41, 87] on span at bounding box center [32, 87] width 30 height 19
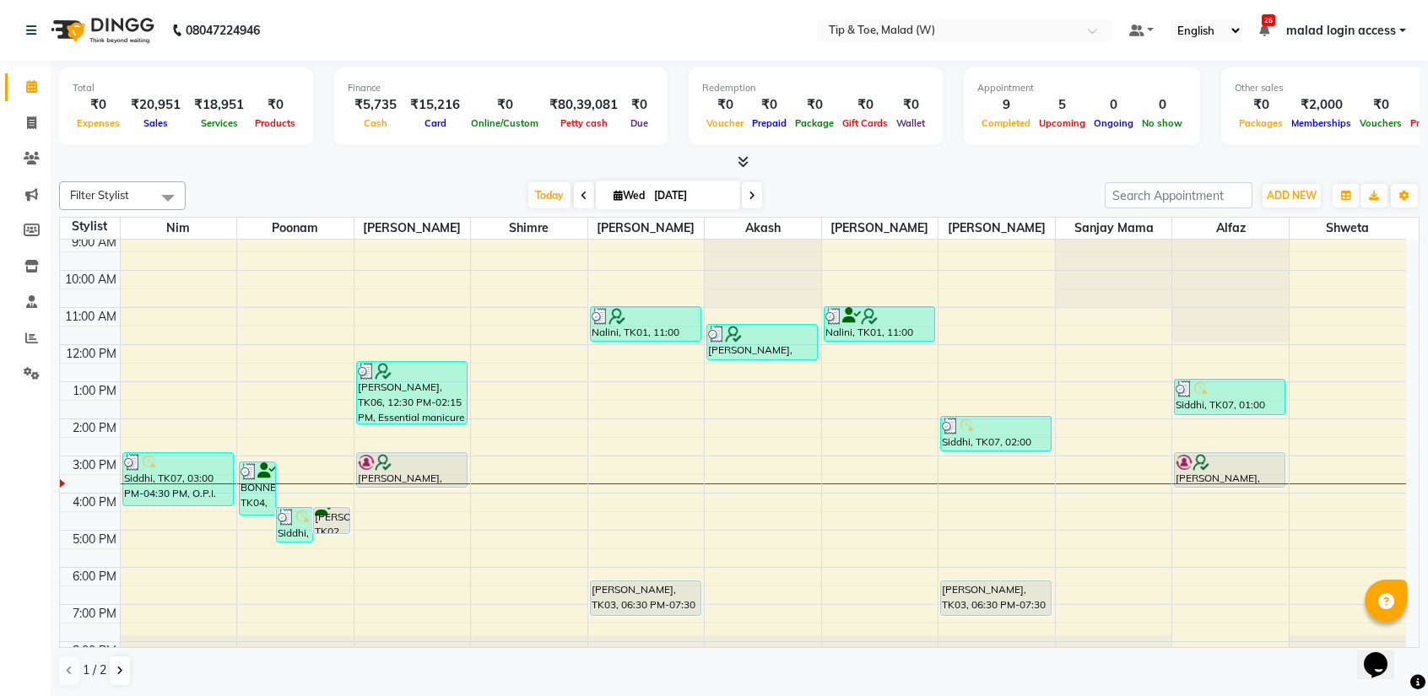
scroll to position [66, 0]
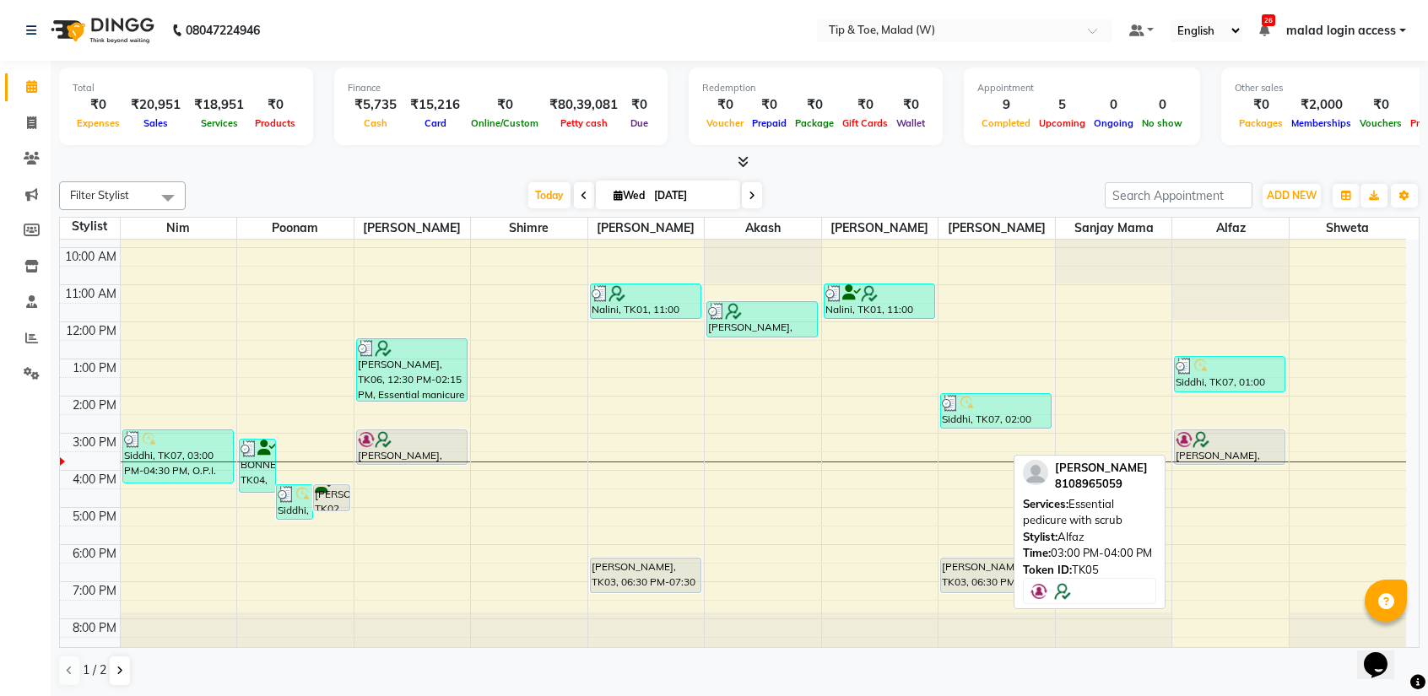
click at [1215, 435] on div at bounding box center [1229, 439] width 108 height 17
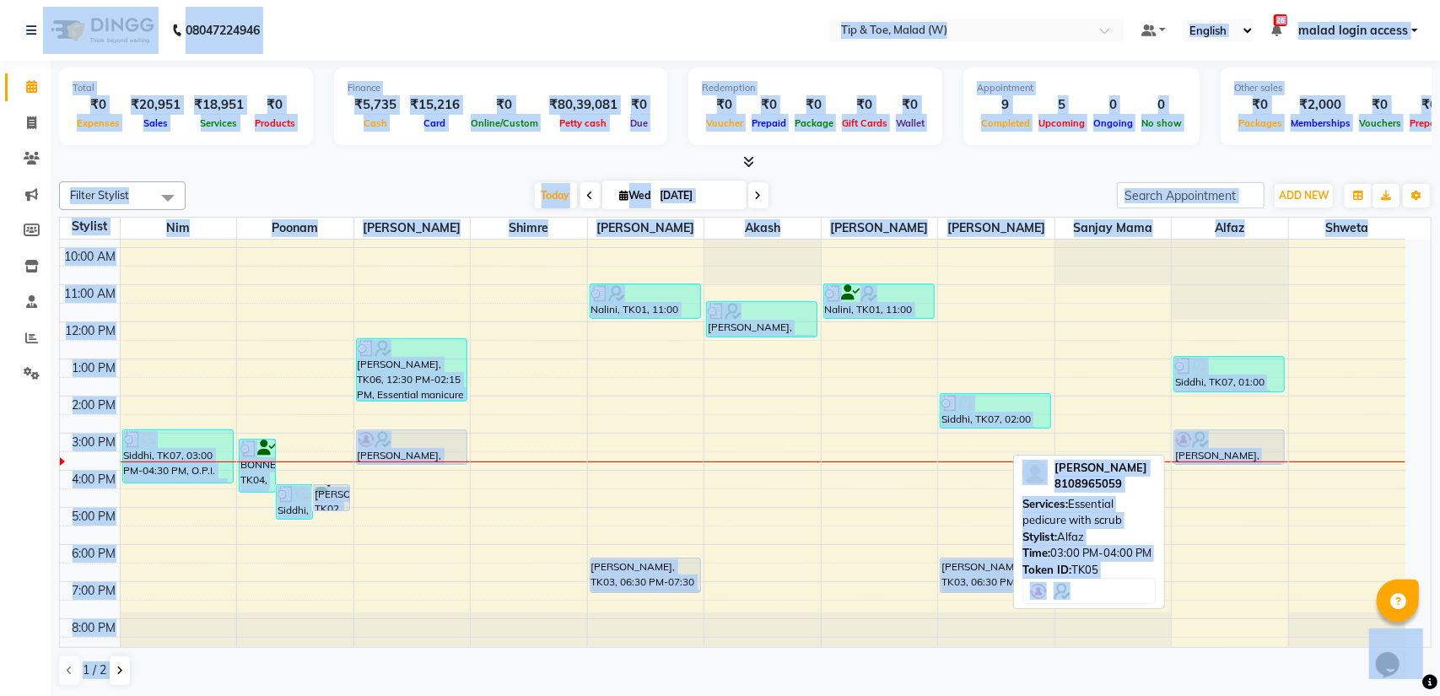
select select "7"
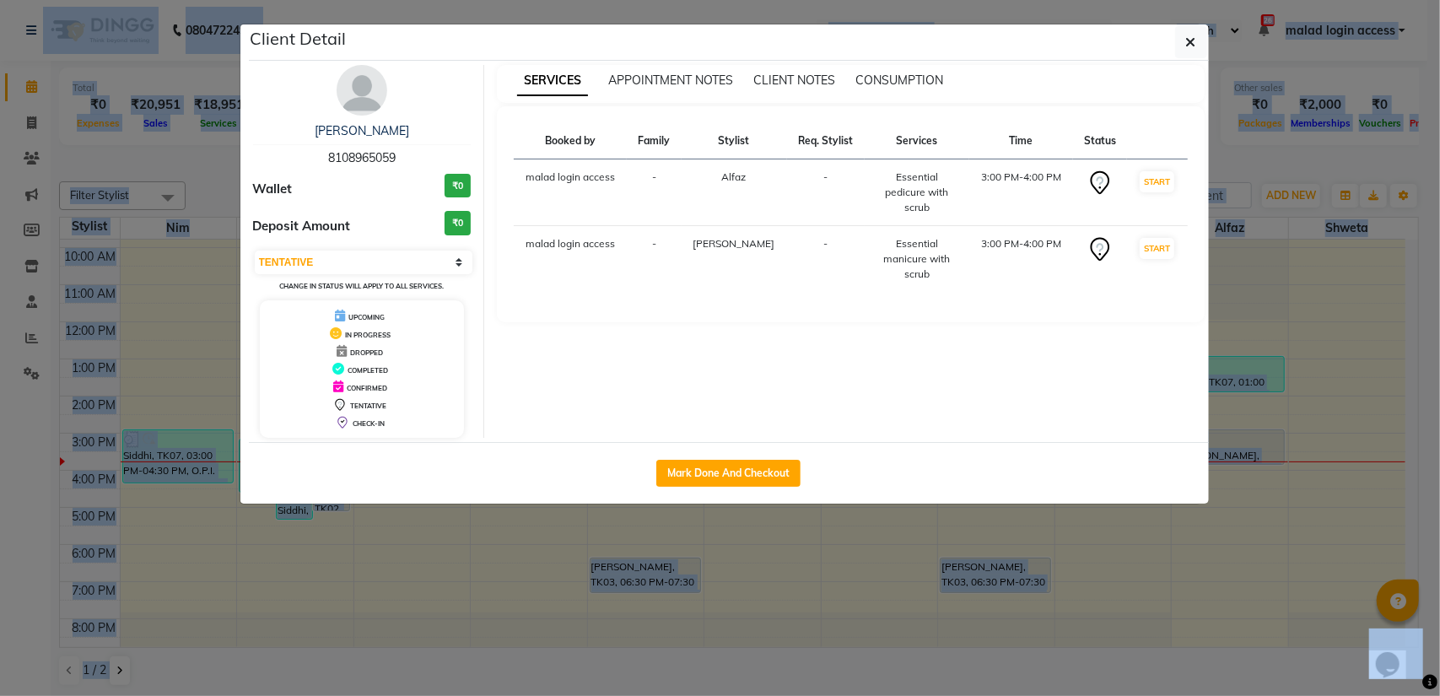
click at [1220, 457] on ngb-modal-window "Client Detail Nihal 8108965059 Wallet ₹0 Deposit Amount ₹0 Select IN SERVICE CO…" at bounding box center [720, 348] width 1440 height 696
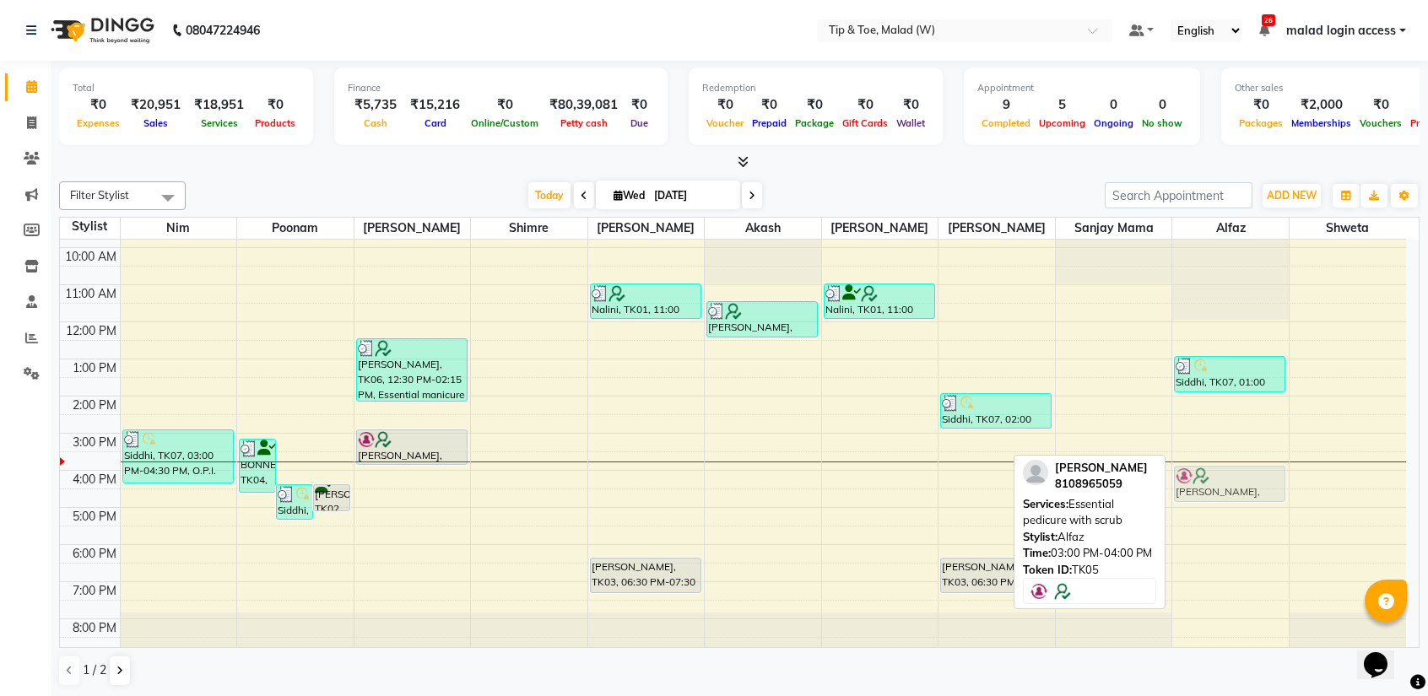
drag, startPoint x: 1223, startPoint y: 435, endPoint x: 1225, endPoint y: 463, distance: 28.7
click at [1225, 463] on div "Siddhi, TK07, 01:00 PM-02:00 PM, O.P.I. Pro Spa Pedicure Nihal, TK05, 03:00 PM-…" at bounding box center [1230, 415] width 116 height 482
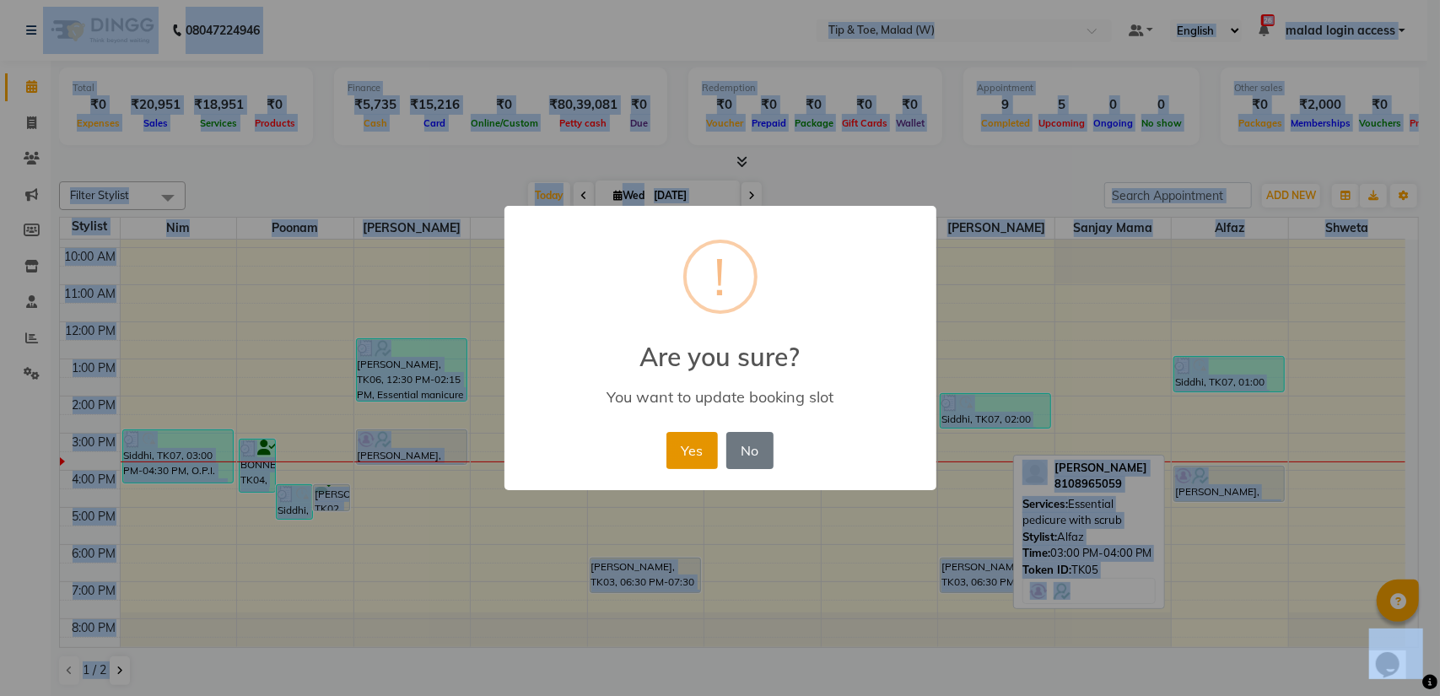
click at [678, 458] on button "Yes" at bounding box center [692, 450] width 51 height 37
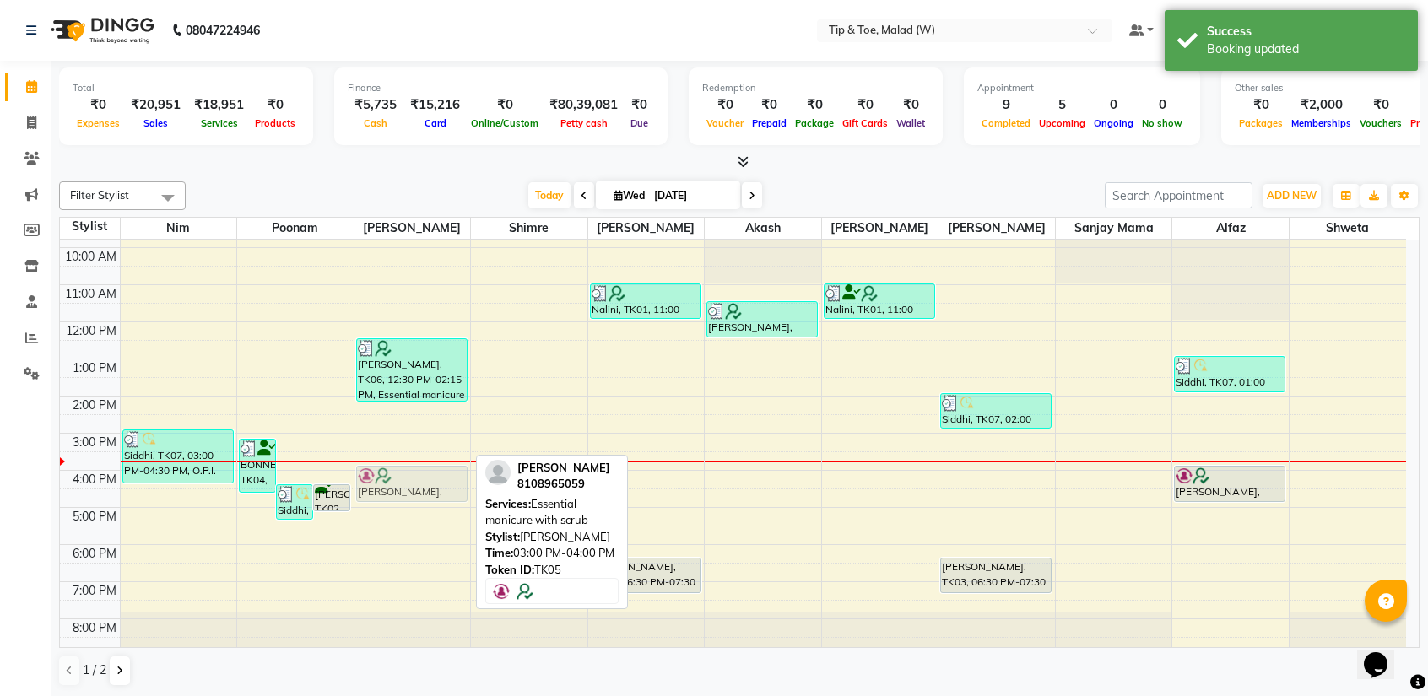
drag, startPoint x: 395, startPoint y: 436, endPoint x: 400, endPoint y: 472, distance: 35.8
click at [400, 472] on div "Wilma Piccolo, TK06, 12:30 PM-02:15 PM, Essential manicure with scrub,Chrome/Me…" at bounding box center [412, 415] width 116 height 482
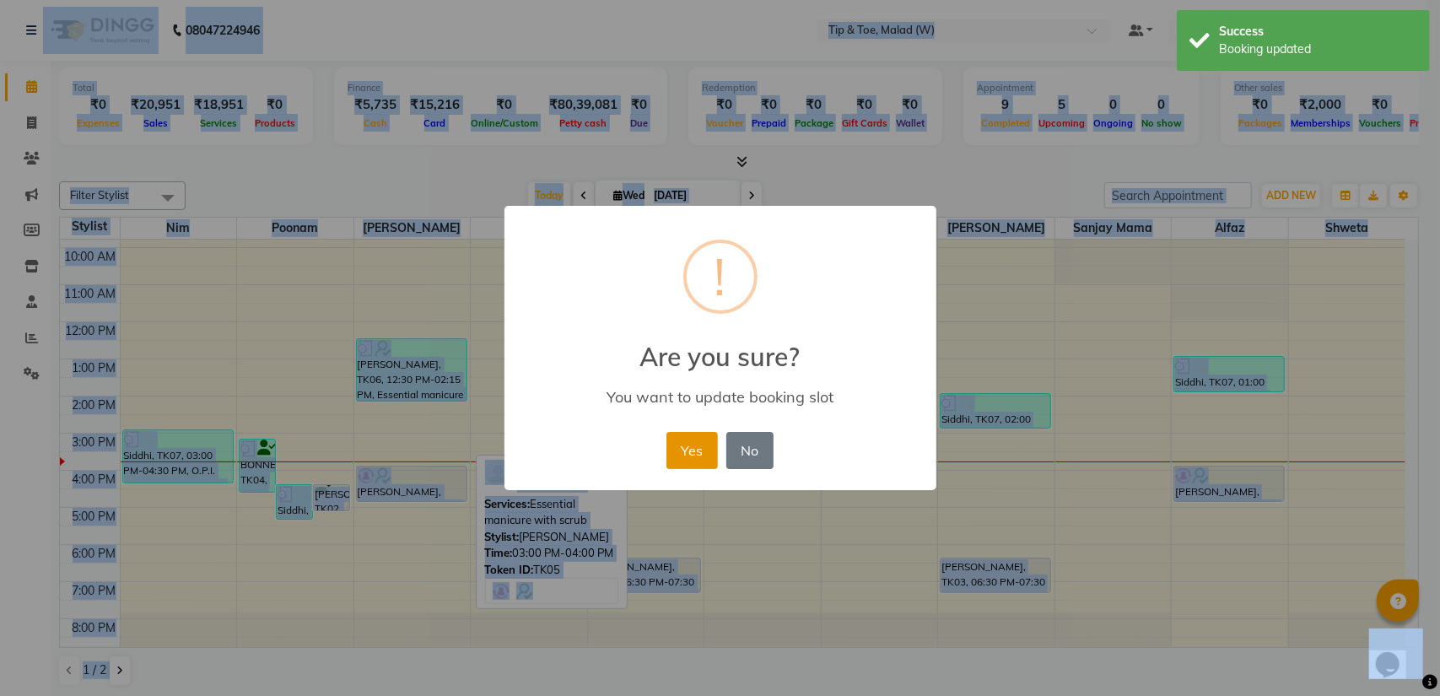
drag, startPoint x: 693, startPoint y: 451, endPoint x: 692, endPoint y: 467, distance: 15.2
click at [692, 467] on button "Yes" at bounding box center [692, 450] width 51 height 37
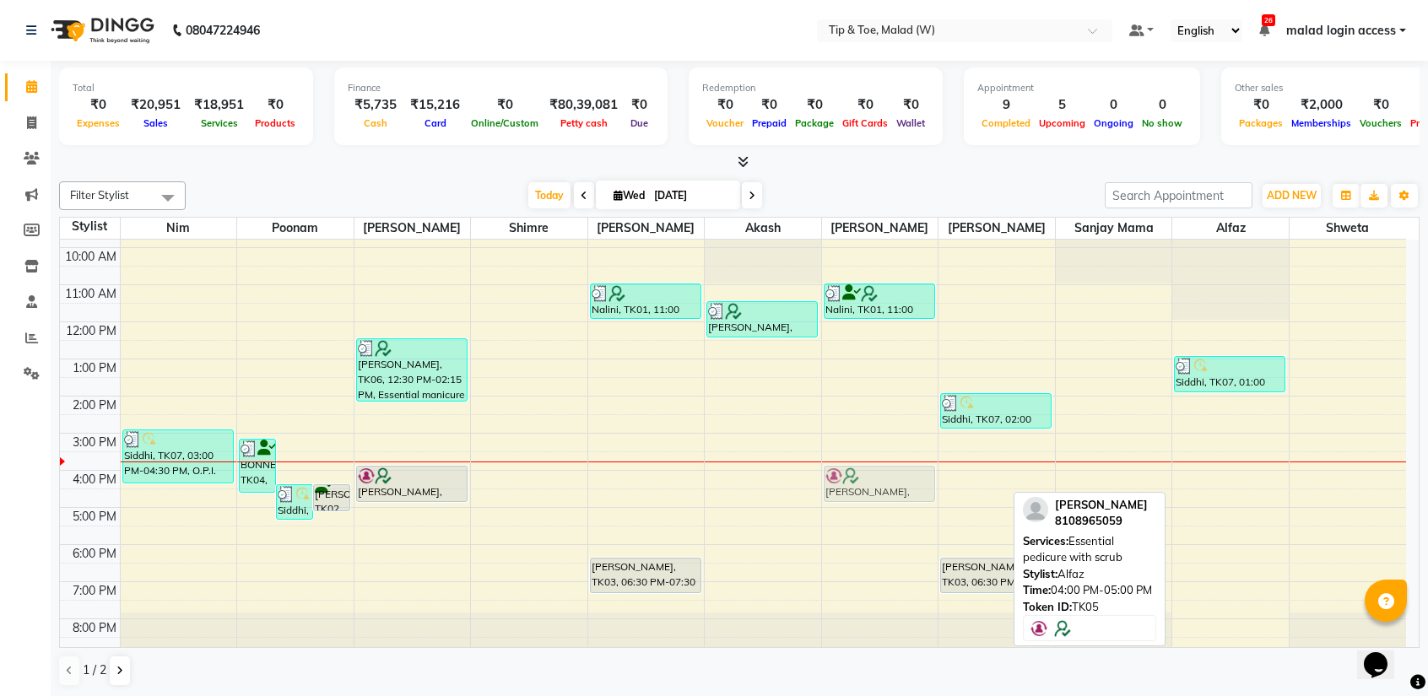
drag, startPoint x: 1221, startPoint y: 473, endPoint x: 905, endPoint y: 473, distance: 316.4
click at [905, 473] on tr "Siddhi, TK07, 03:00 PM-04:30 PM, O.P.I. Pro Spa Manicure,T&T Permanent Gel Poli…" at bounding box center [733, 415] width 1346 height 482
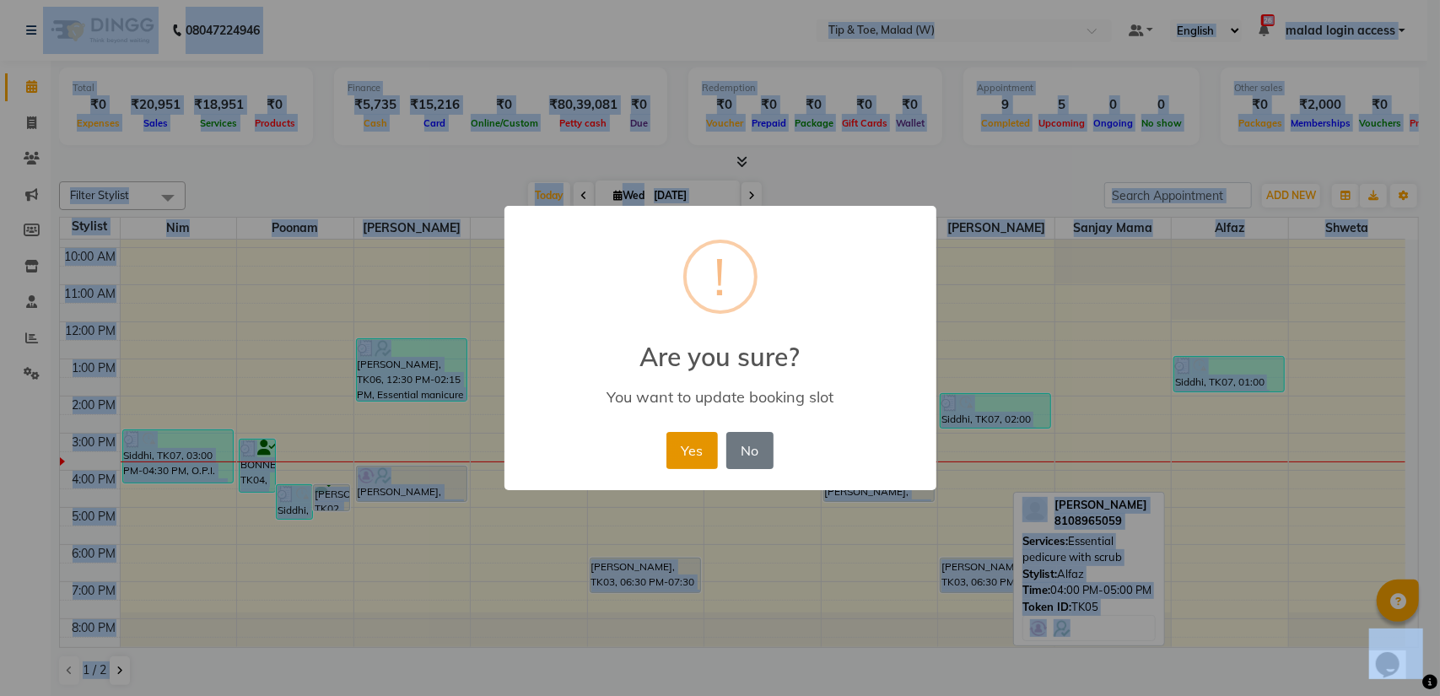
click at [712, 455] on button "Yes" at bounding box center [692, 450] width 51 height 37
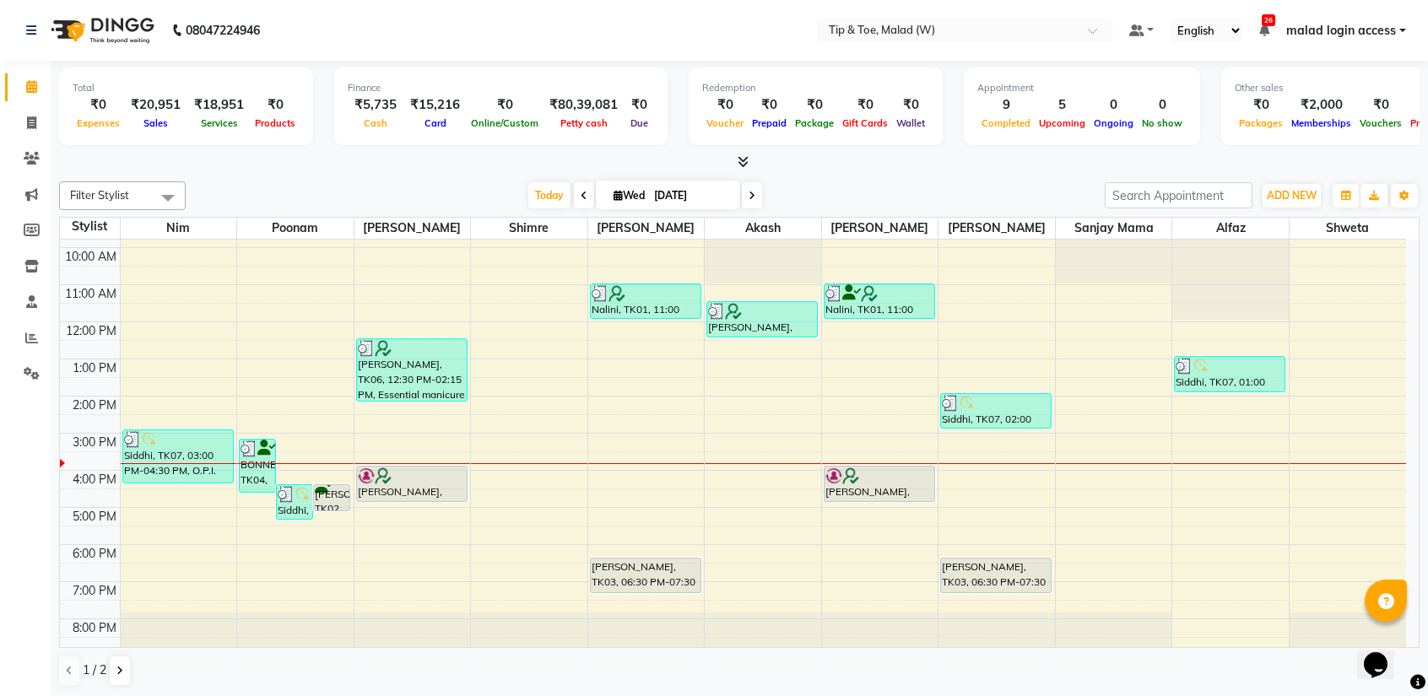
click at [753, 193] on icon at bounding box center [751, 196] width 7 height 10
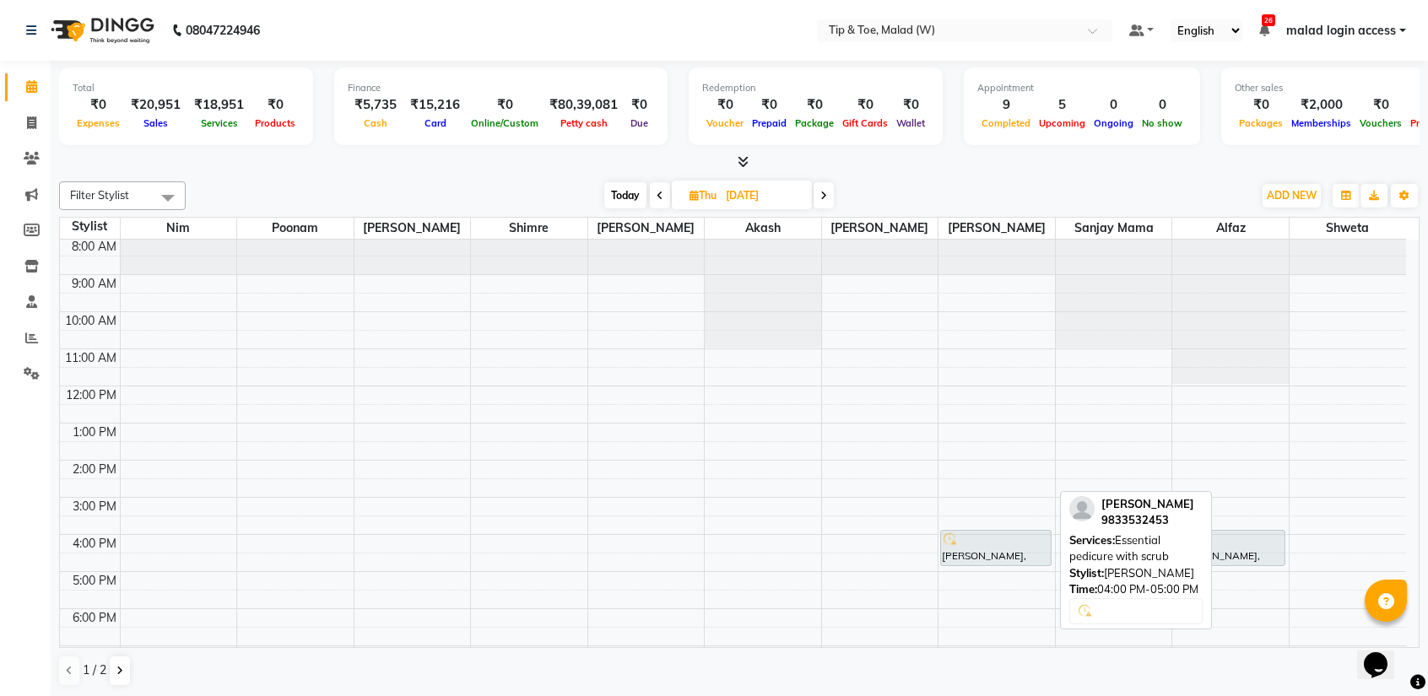
scroll to position [0, 0]
click at [619, 194] on span "Today" at bounding box center [625, 195] width 42 height 26
type input "[DATE]"
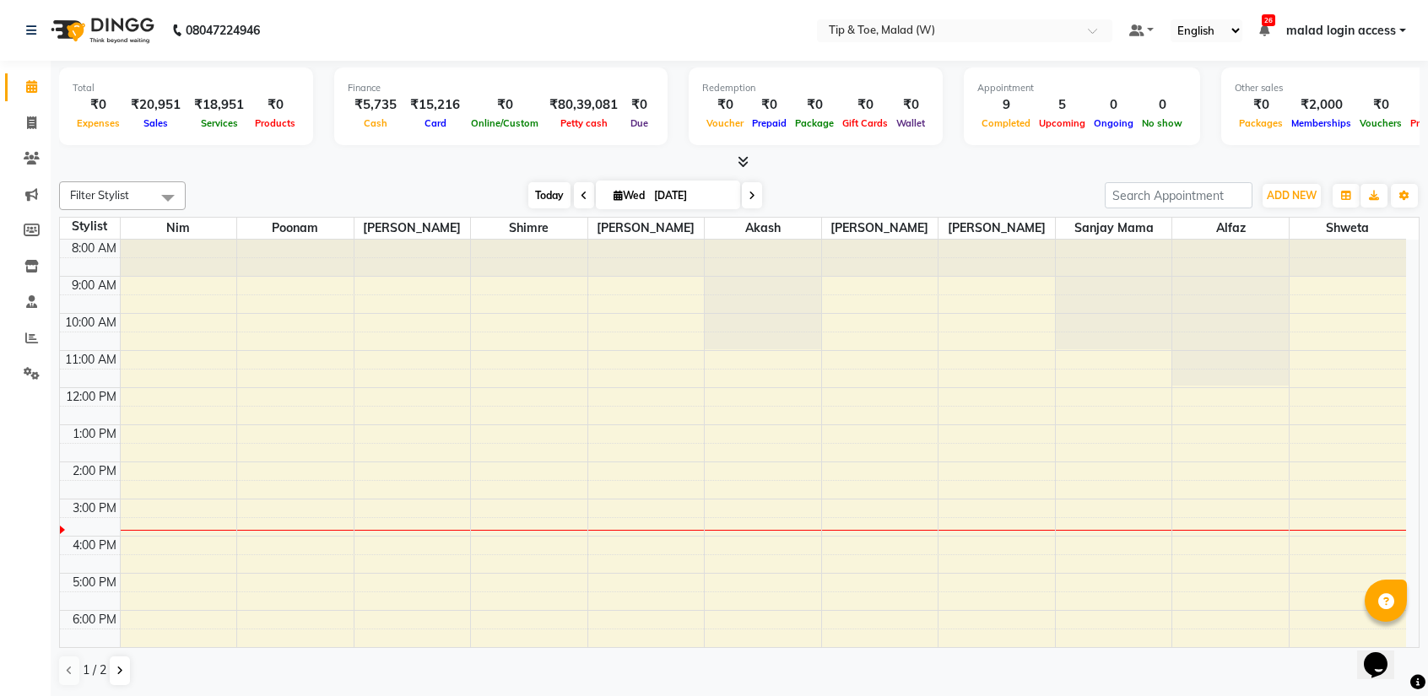
scroll to position [67, 0]
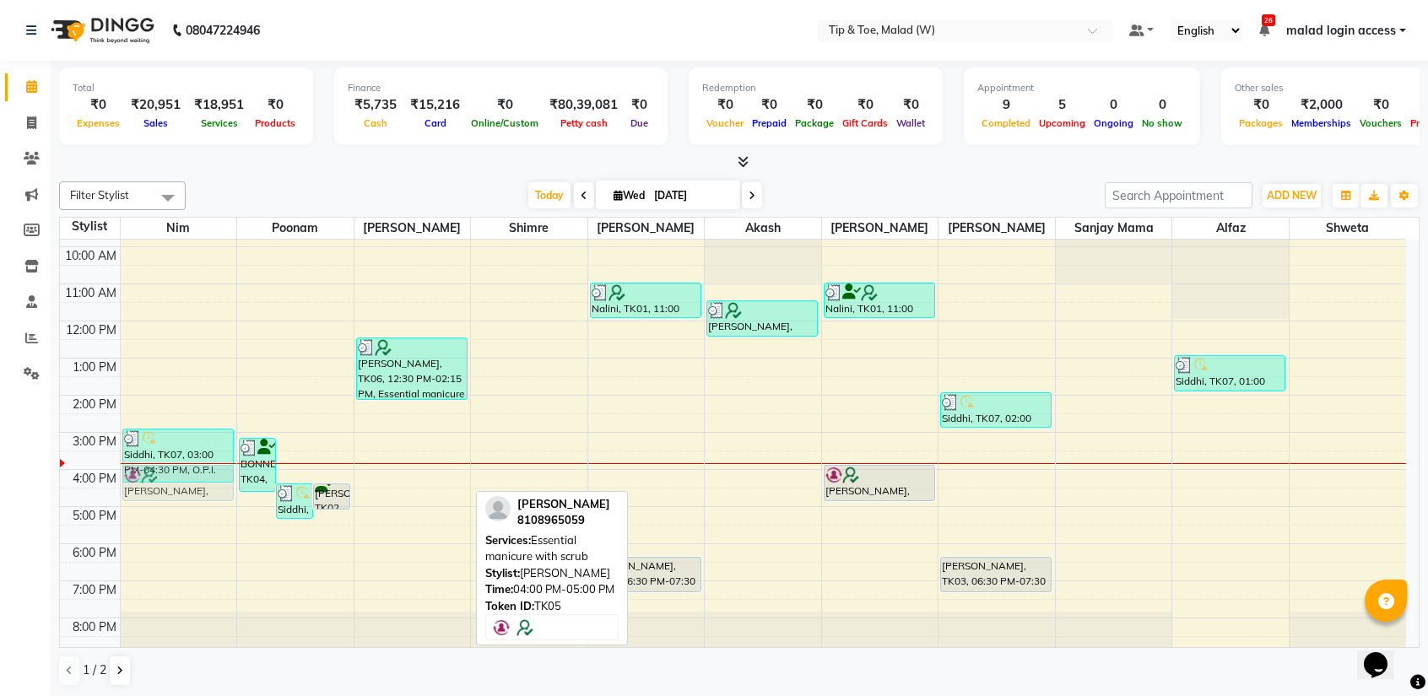
drag, startPoint x: 403, startPoint y: 472, endPoint x: 190, endPoint y: 465, distance: 213.6
click at [190, 465] on tr "Siddhi, TK07, 03:00 PM-04:30 PM, O.P.I. Pro Spa Manicure,T&T Permanent Gel Poli…" at bounding box center [733, 414] width 1346 height 482
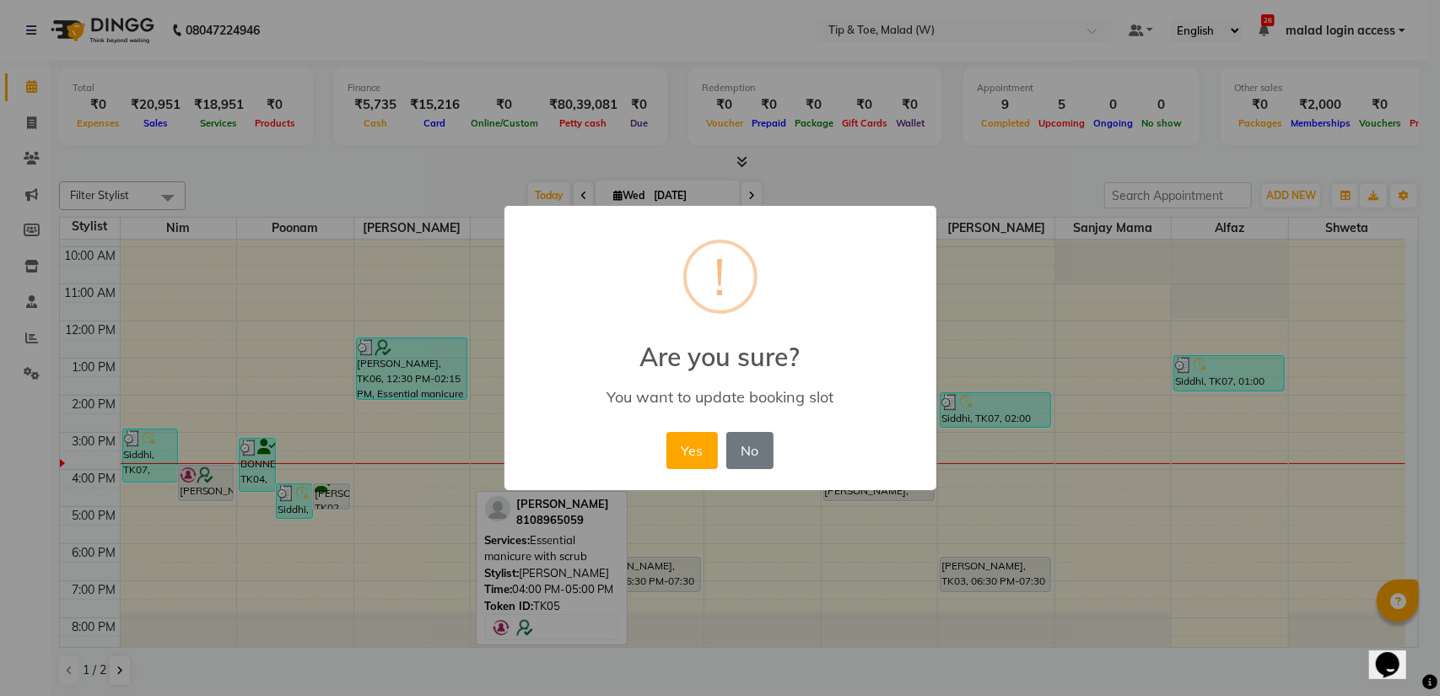
drag, startPoint x: 190, startPoint y: 465, endPoint x: 640, endPoint y: 456, distance: 450.7
click at [679, 451] on button "Yes" at bounding box center [692, 450] width 51 height 37
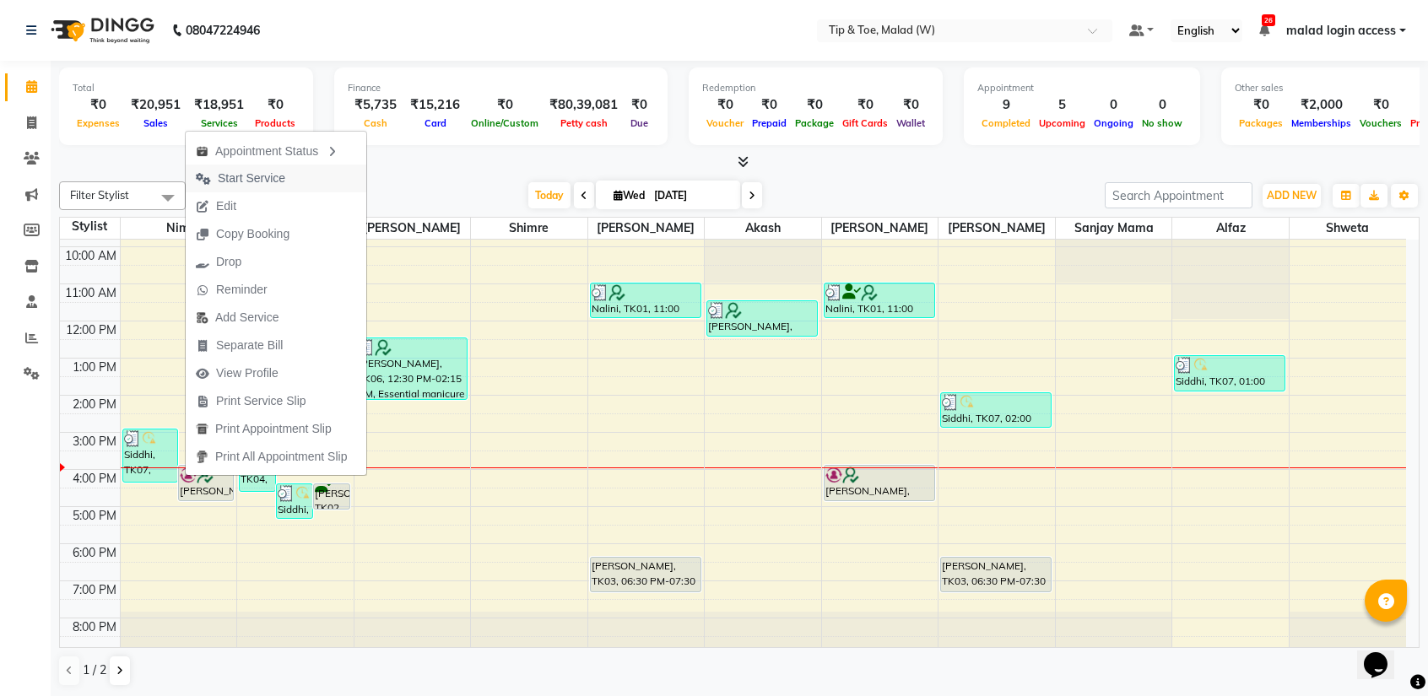
click at [249, 174] on span "Start Service" at bounding box center [252, 179] width 68 height 18
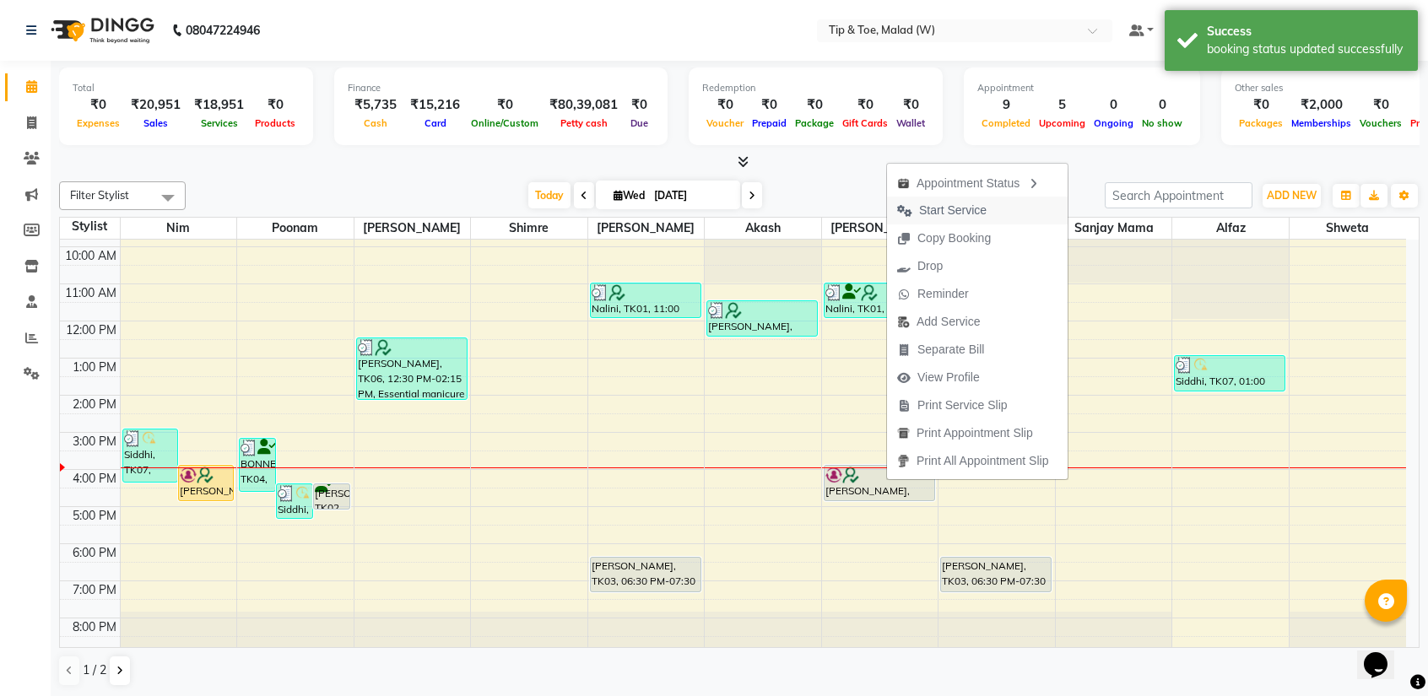
click at [937, 213] on span "Start Service" at bounding box center [953, 211] width 68 height 18
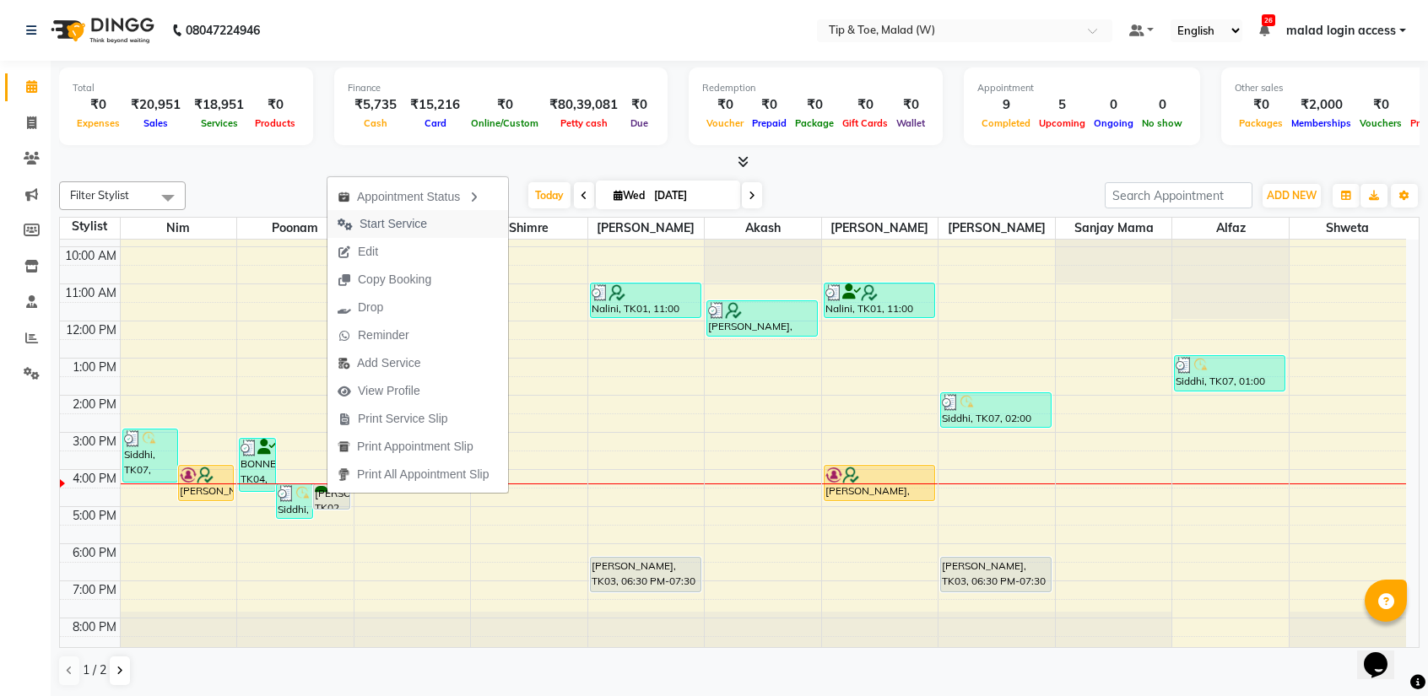
click at [405, 223] on span "Start Service" at bounding box center [393, 224] width 68 height 18
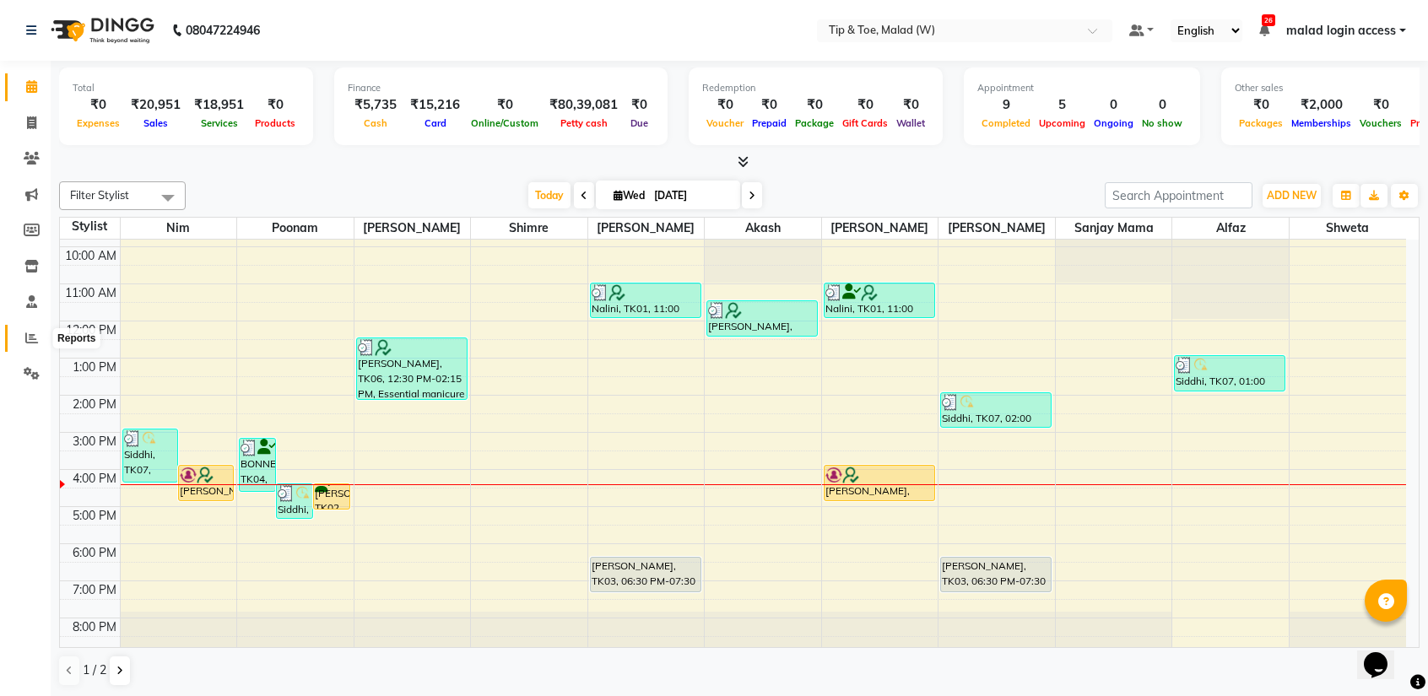
click at [38, 345] on span at bounding box center [32, 338] width 30 height 19
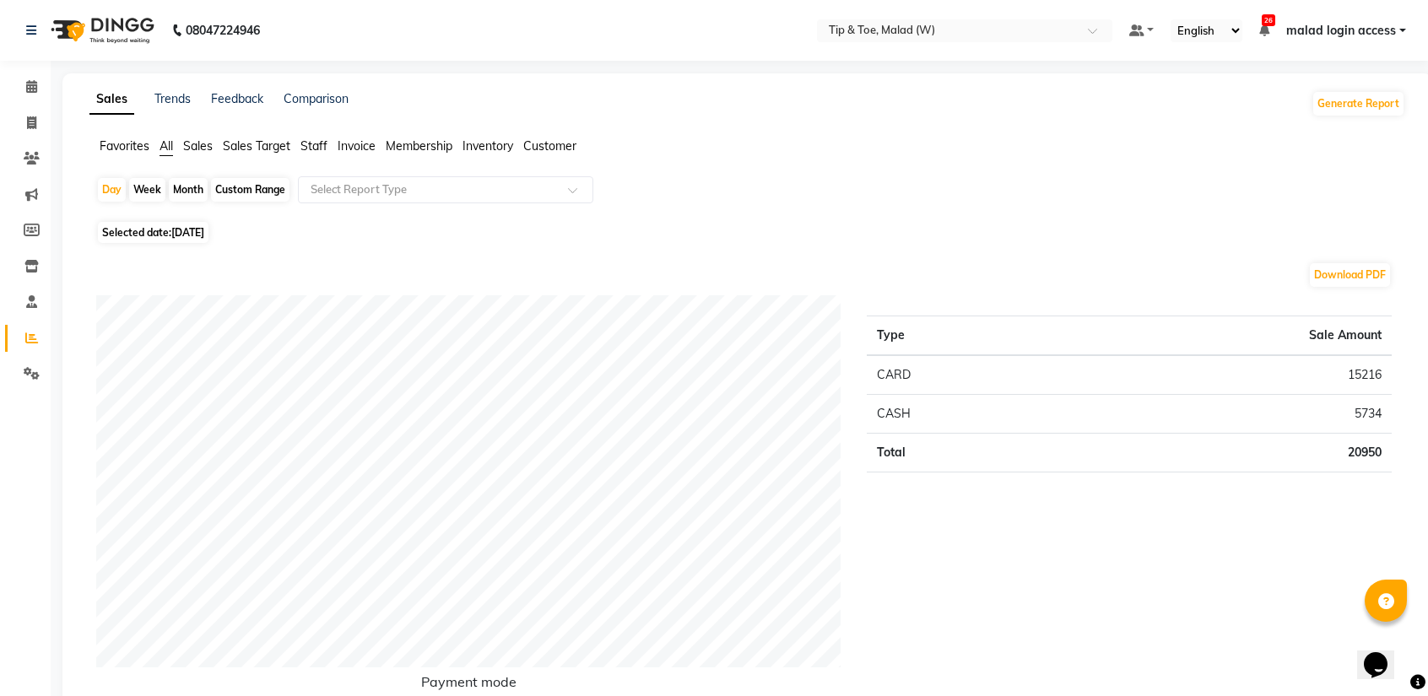
click at [323, 157] on div "Favorites All Sales Sales Target Staff Invoice Membership Inventory Customer" at bounding box center [747, 154] width 1341 height 32
click at [311, 148] on span "Staff" at bounding box center [313, 145] width 27 height 15
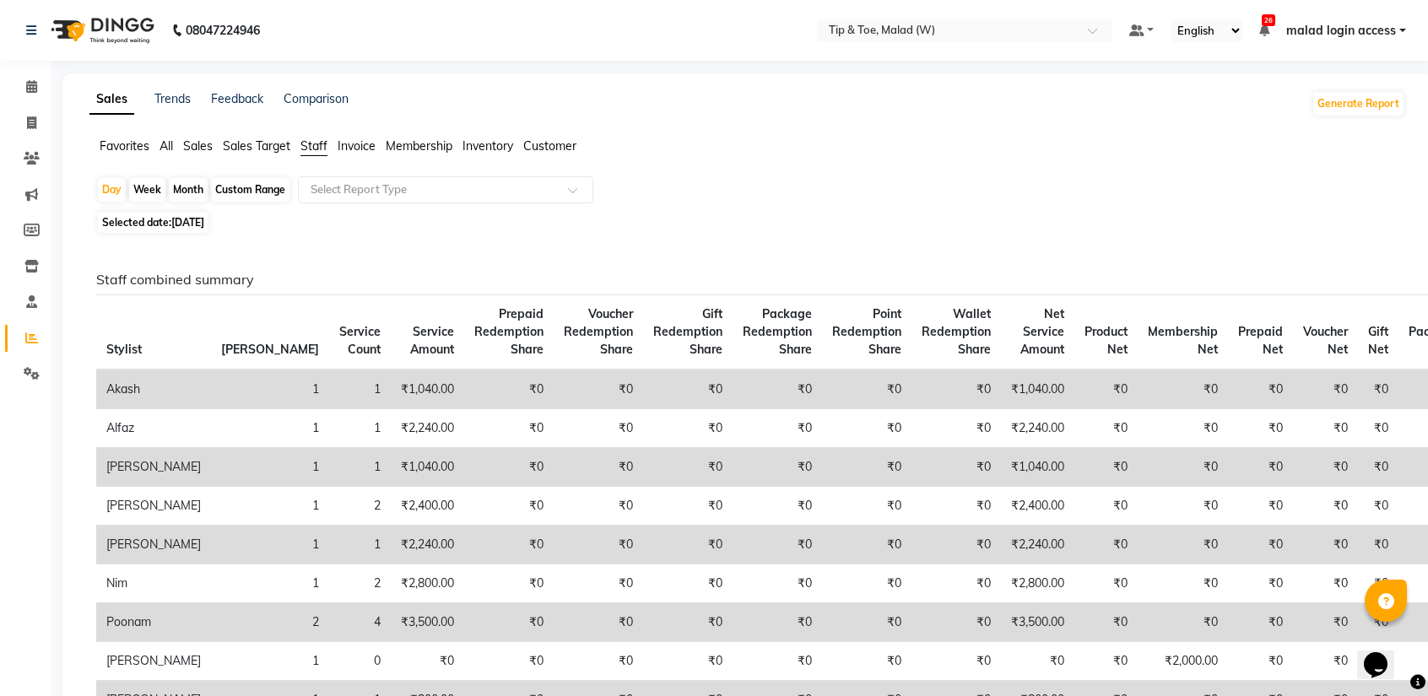
click at [189, 224] on span "[DATE]" at bounding box center [187, 222] width 33 height 13
select select "9"
select select "2025"
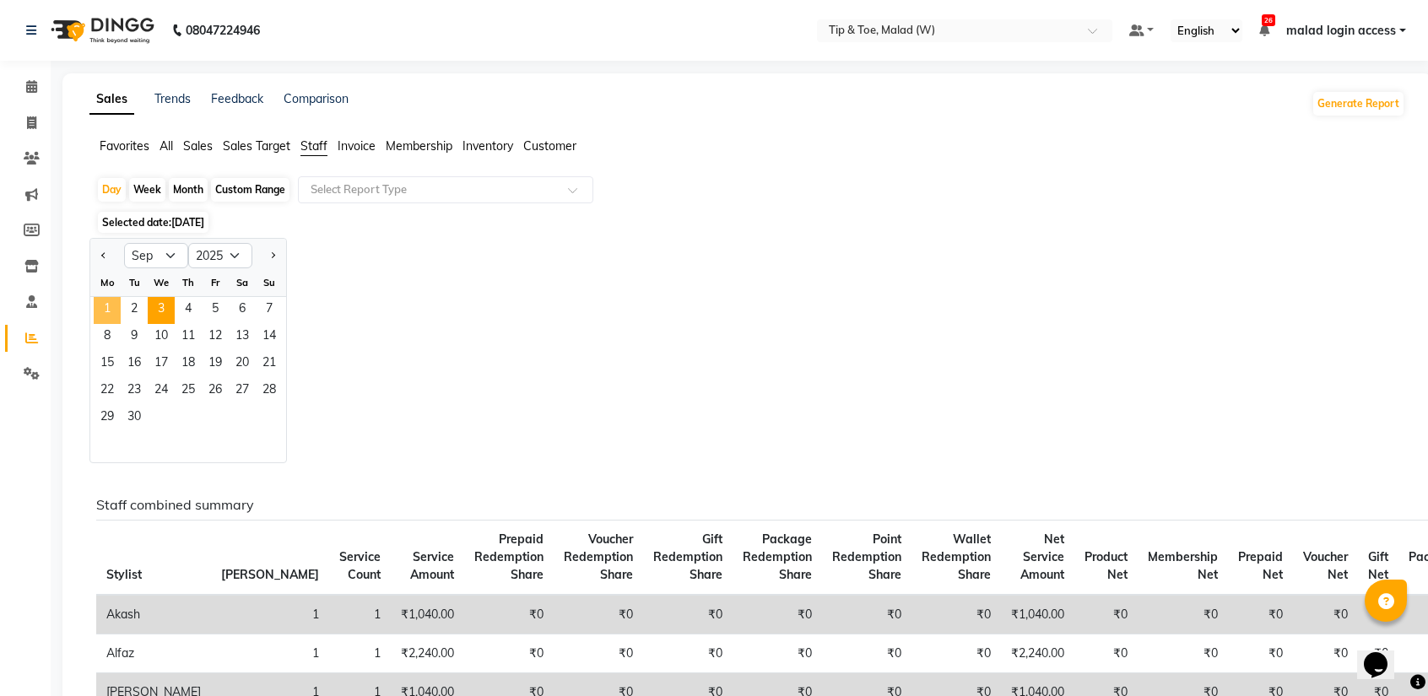
click at [114, 308] on span "1" at bounding box center [107, 310] width 27 height 27
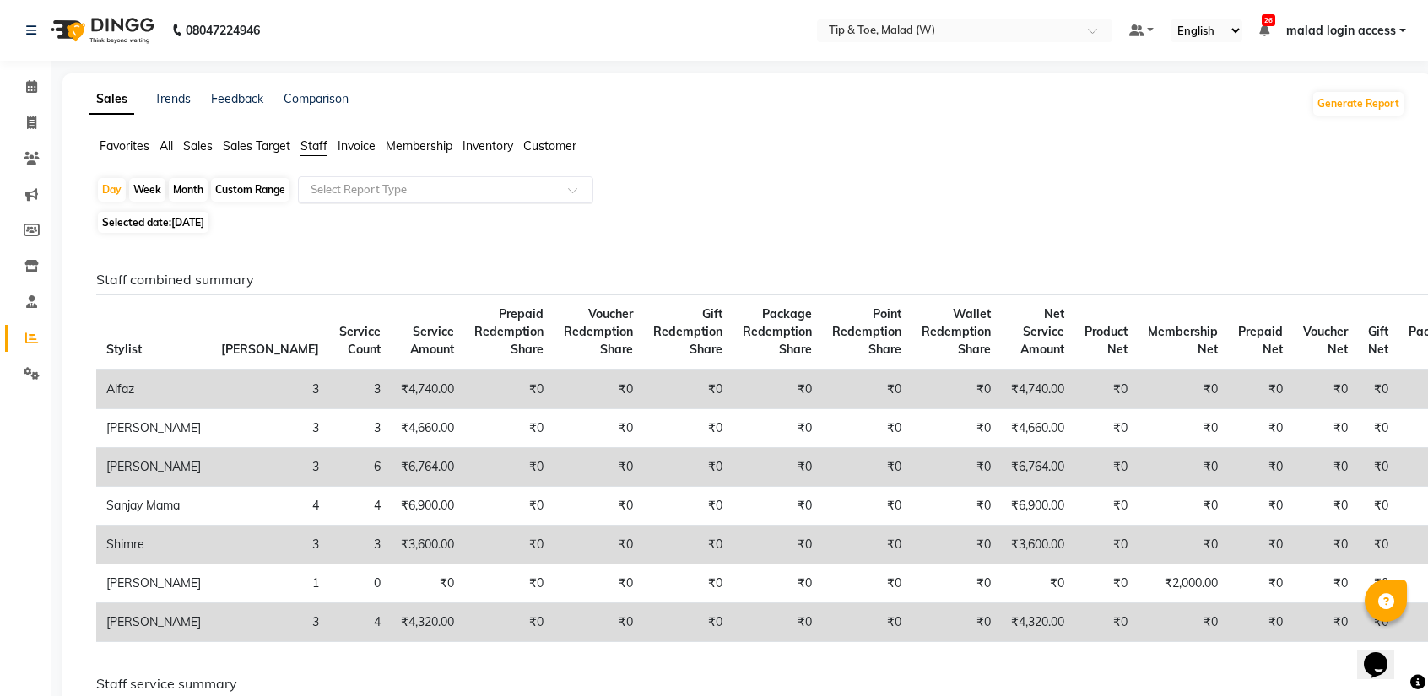
click at [432, 191] on input "text" at bounding box center [428, 189] width 243 height 17
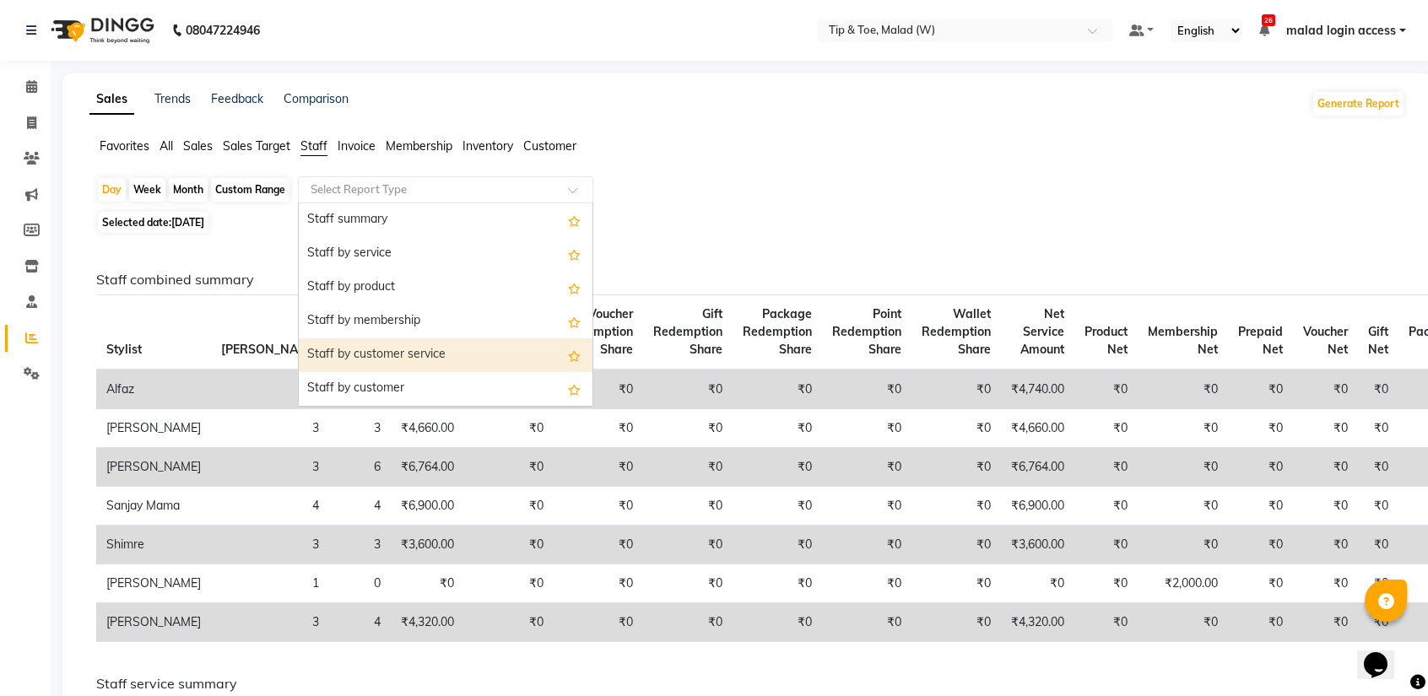
drag, startPoint x: 390, startPoint y: 348, endPoint x: 361, endPoint y: 358, distance: 30.4
click at [361, 358] on div "Staff by customer service" at bounding box center [446, 355] width 294 height 34
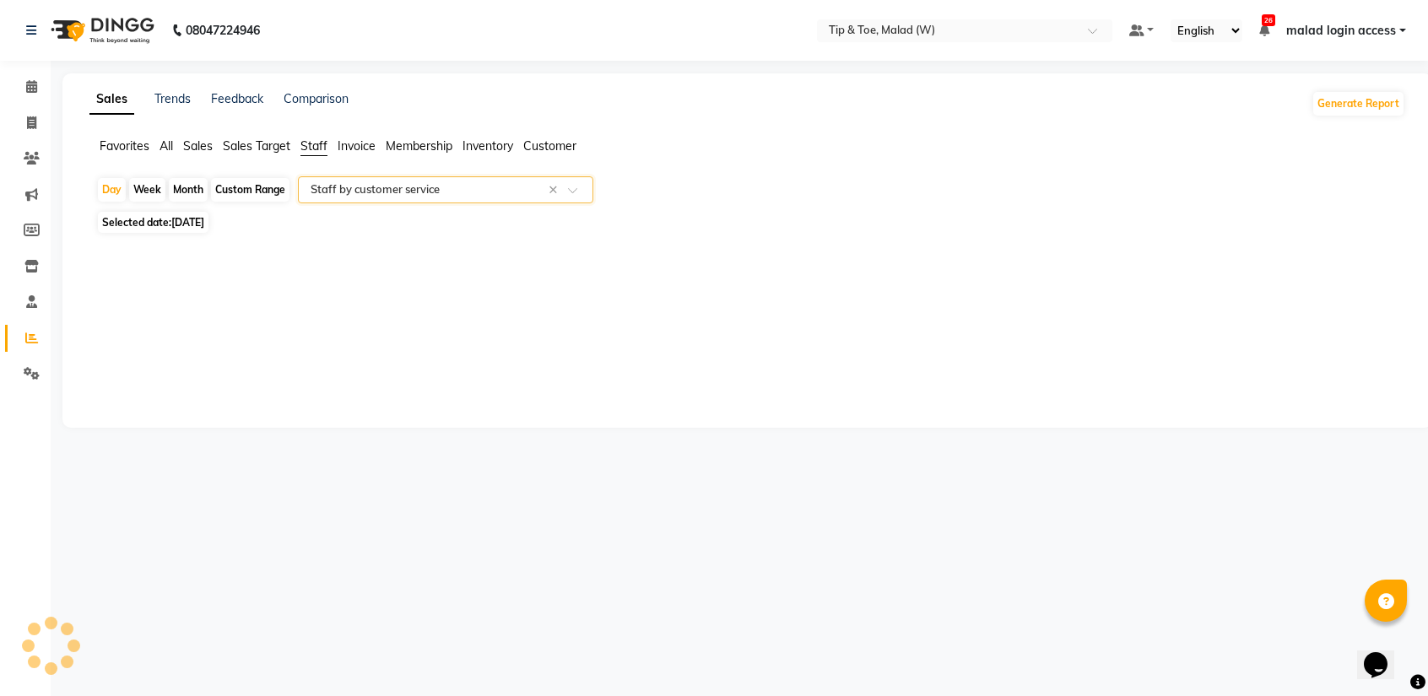
select select "filtered_report"
select select "csv"
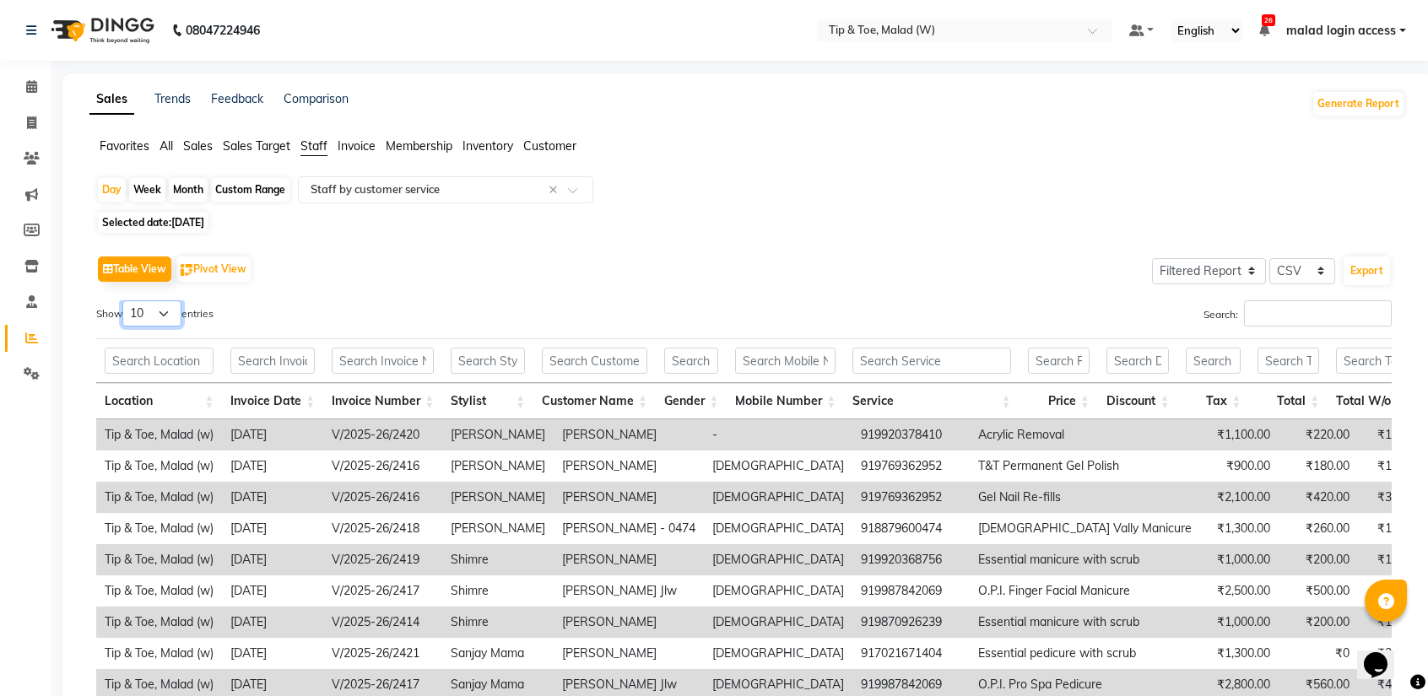
click at [174, 325] on select "10 25 50 100" at bounding box center [151, 313] width 59 height 26
select select "50"
click at [125, 300] on select "10 25 50 100" at bounding box center [151, 313] width 59 height 26
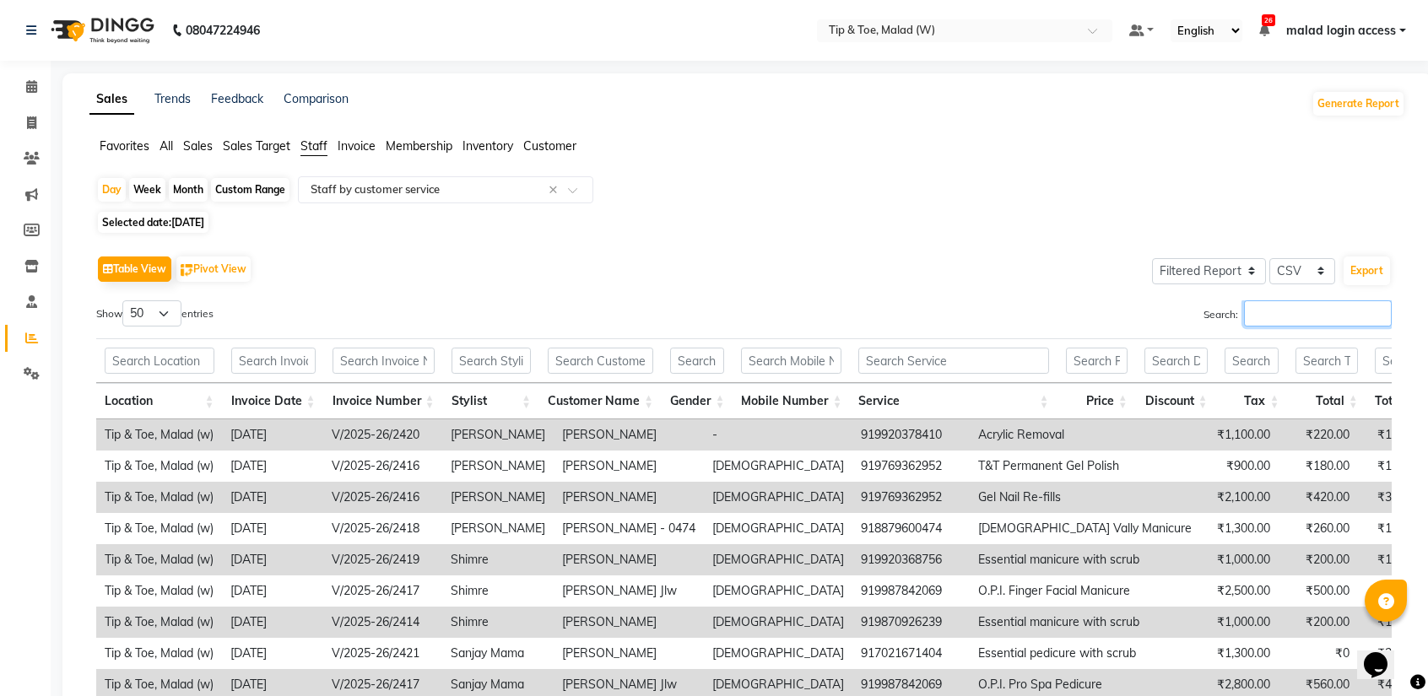
drag, startPoint x: 1270, startPoint y: 314, endPoint x: 1321, endPoint y: 308, distance: 51.8
click at [1321, 308] on input "Search:" at bounding box center [1318, 313] width 148 height 26
drag, startPoint x: 1320, startPoint y: 319, endPoint x: 882, endPoint y: 242, distance: 444.6
drag, startPoint x: 882, startPoint y: 242, endPoint x: 1265, endPoint y: 315, distance: 389.9
drag, startPoint x: 1265, startPoint y: 315, endPoint x: 1293, endPoint y: 320, distance: 28.3
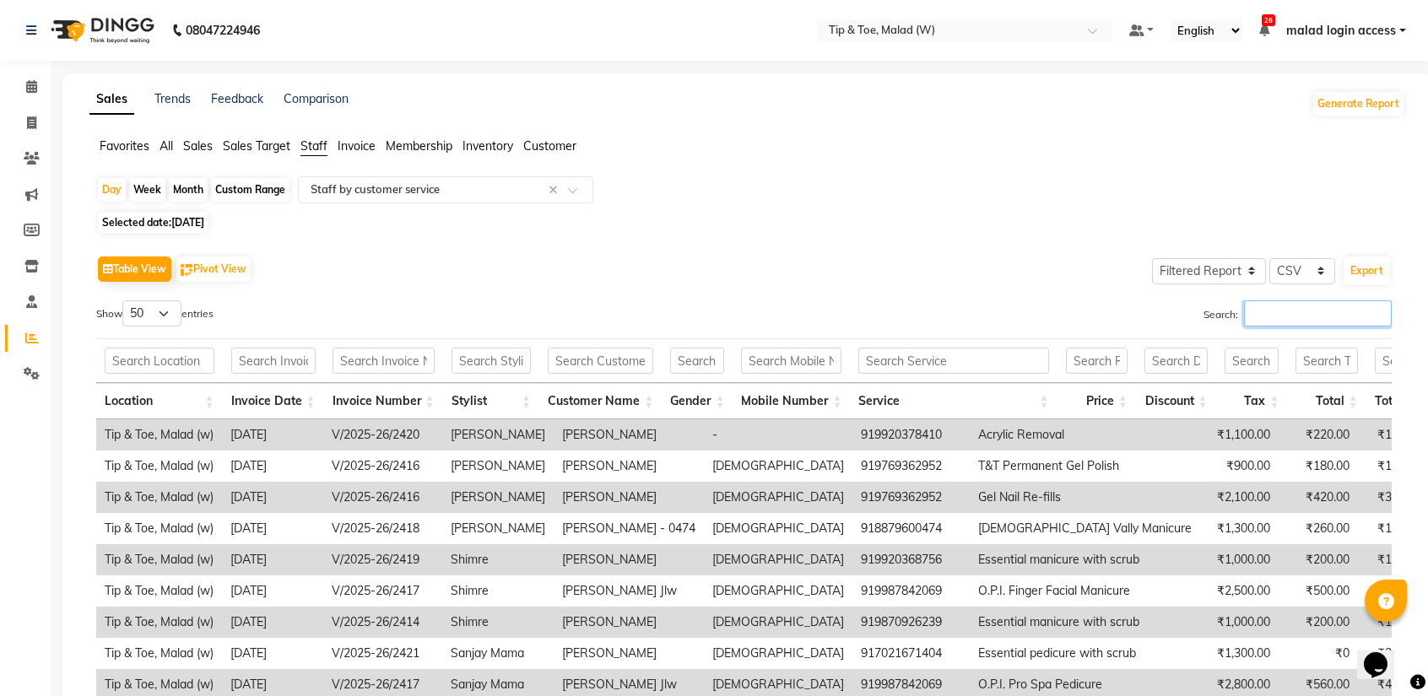
click at [1296, 320] on input "Search:" at bounding box center [1318, 313] width 148 height 26
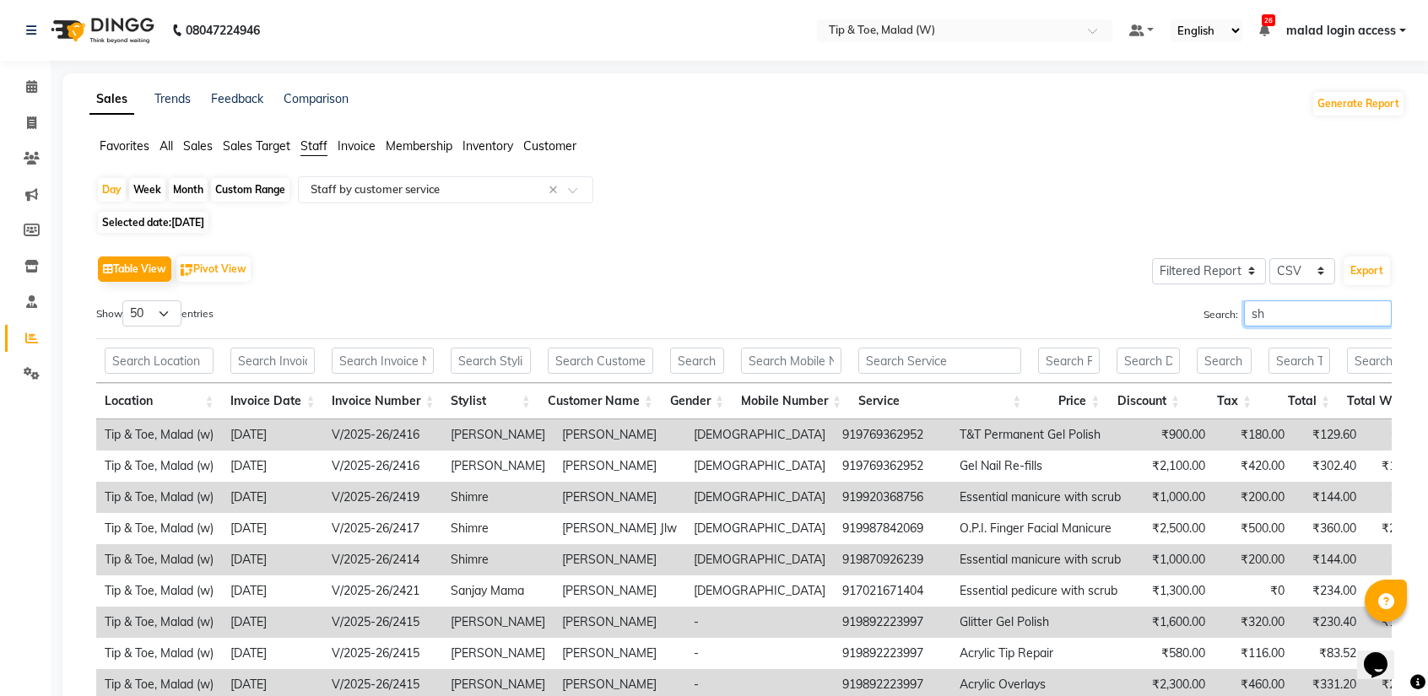
type input "s"
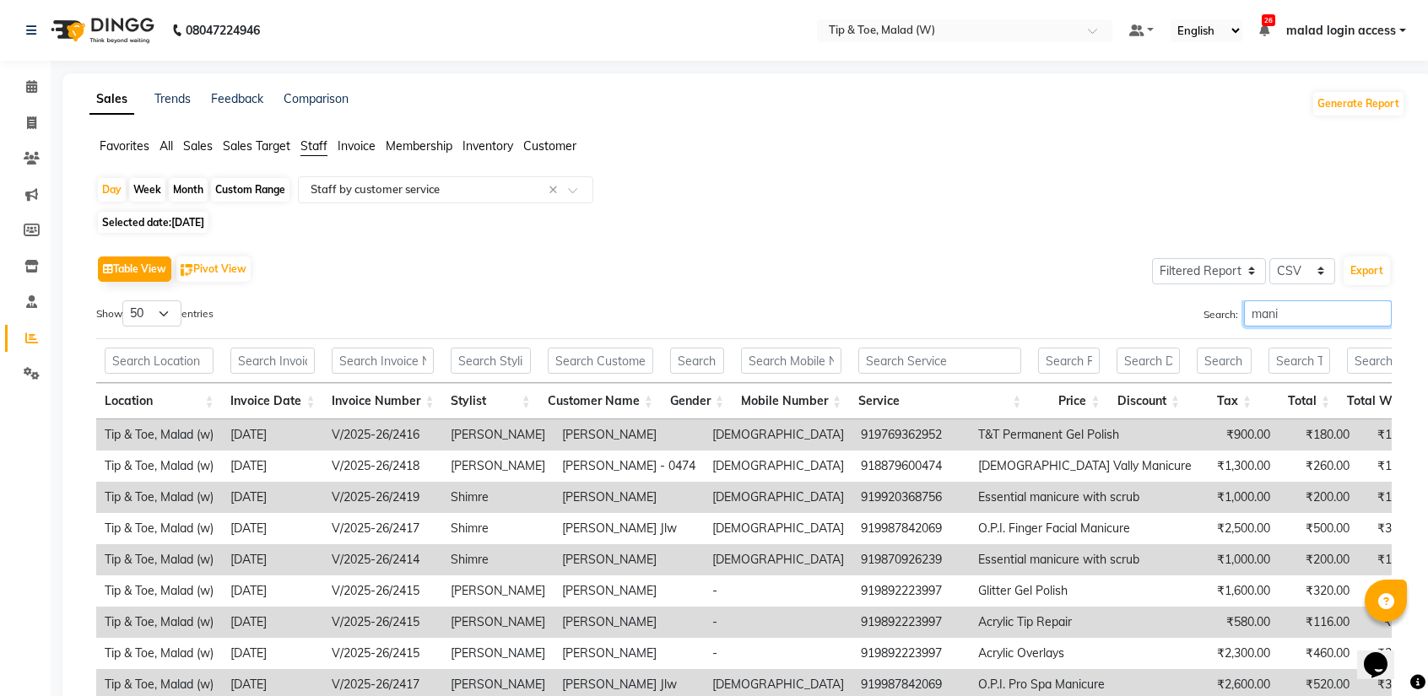
type input "manis"
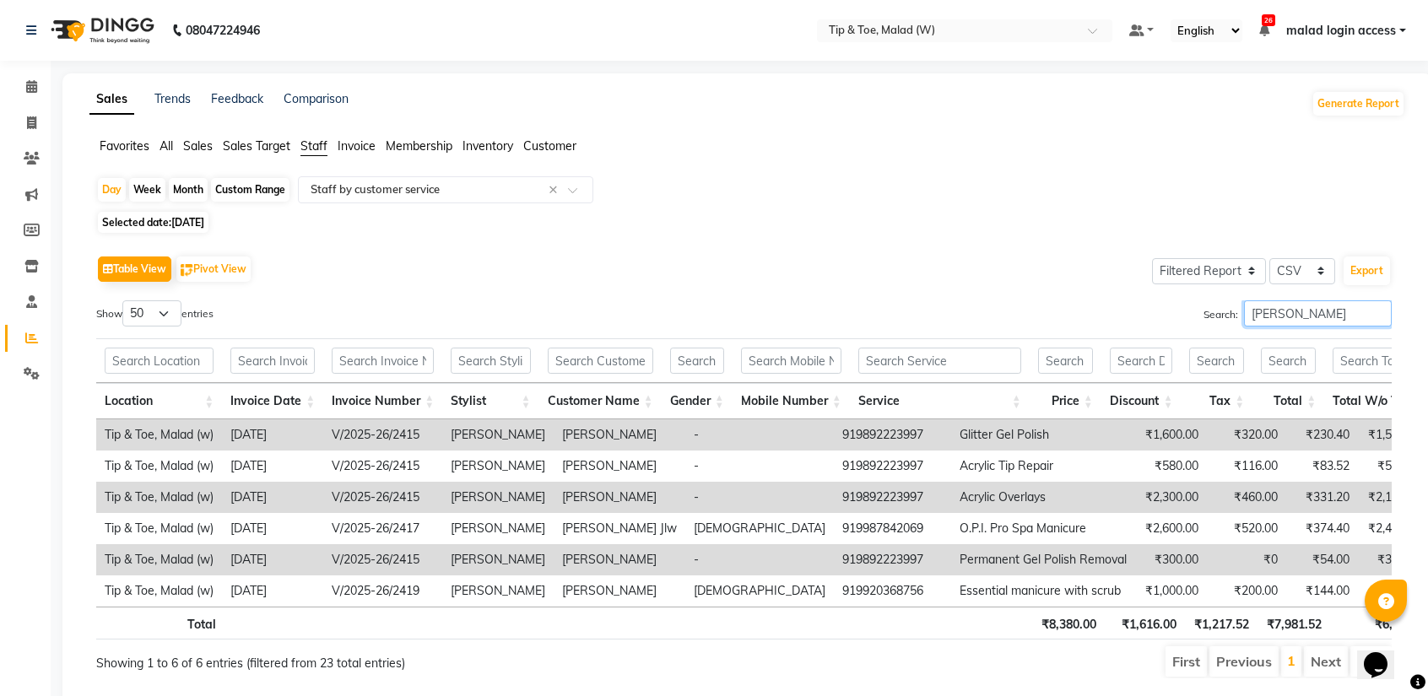
scroll to position [61, 0]
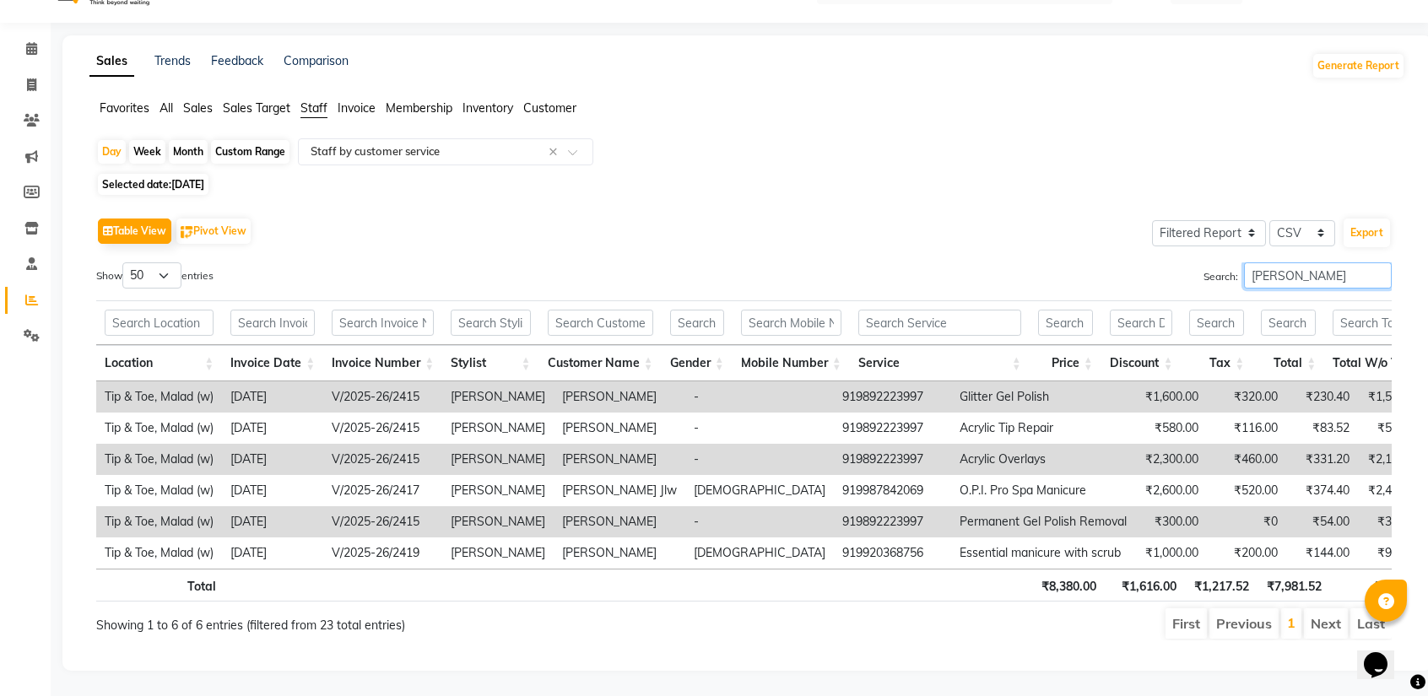
click at [1380, 262] on input "manis" at bounding box center [1318, 275] width 148 height 26
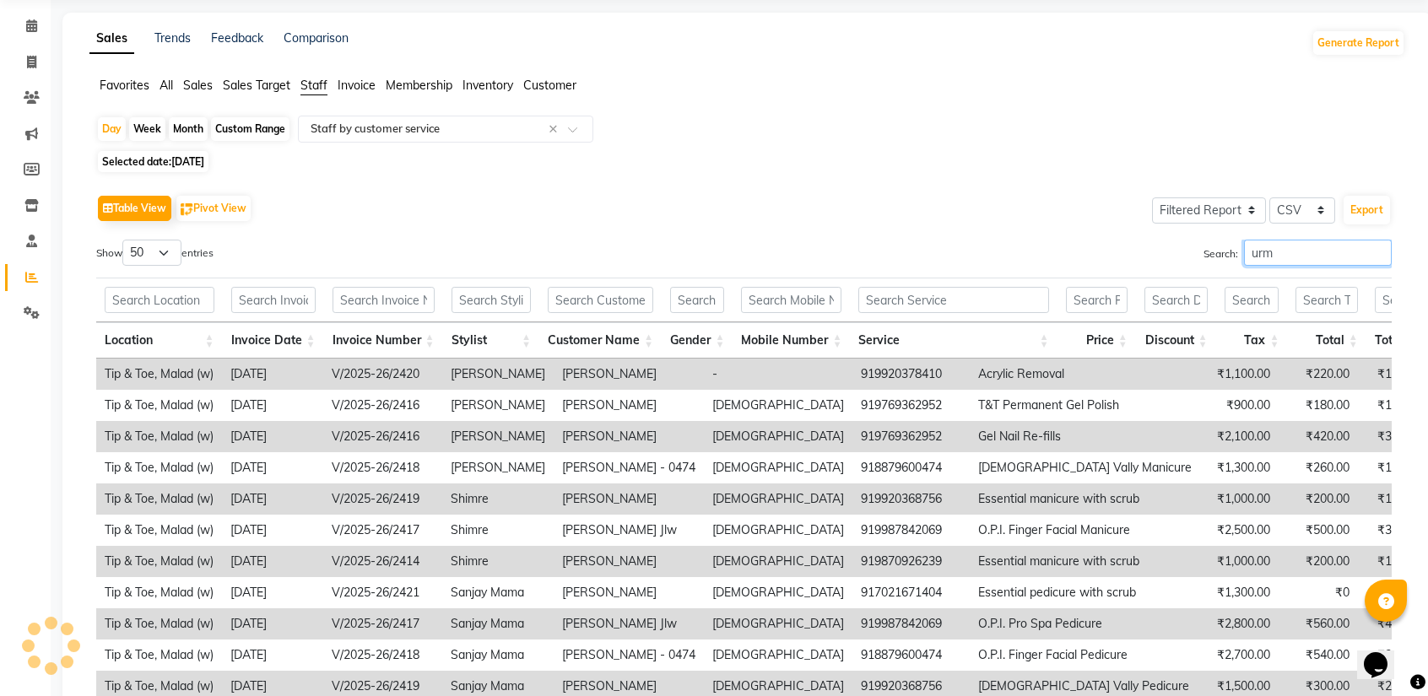
scroll to position [0, 0]
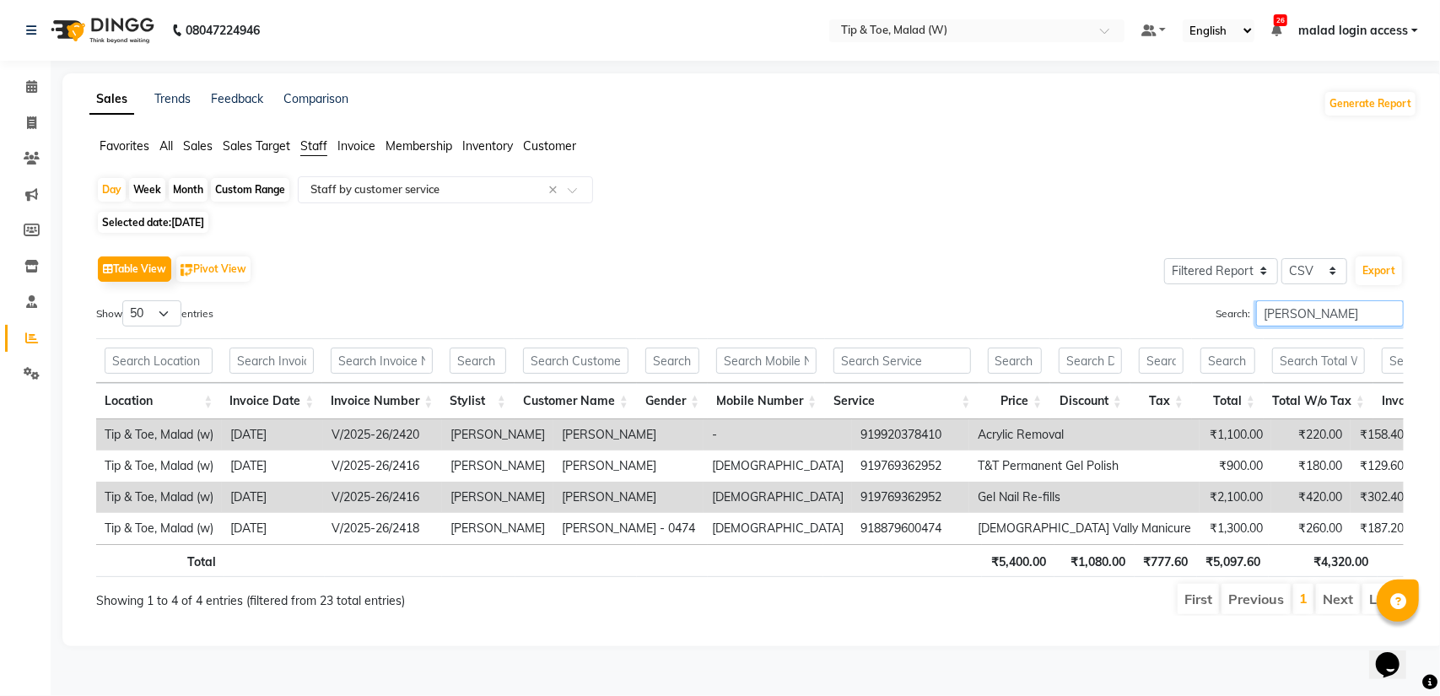
type input "urmil"
click at [184, 222] on span "01-09-2025" at bounding box center [187, 222] width 33 height 13
select select "9"
select select "2025"
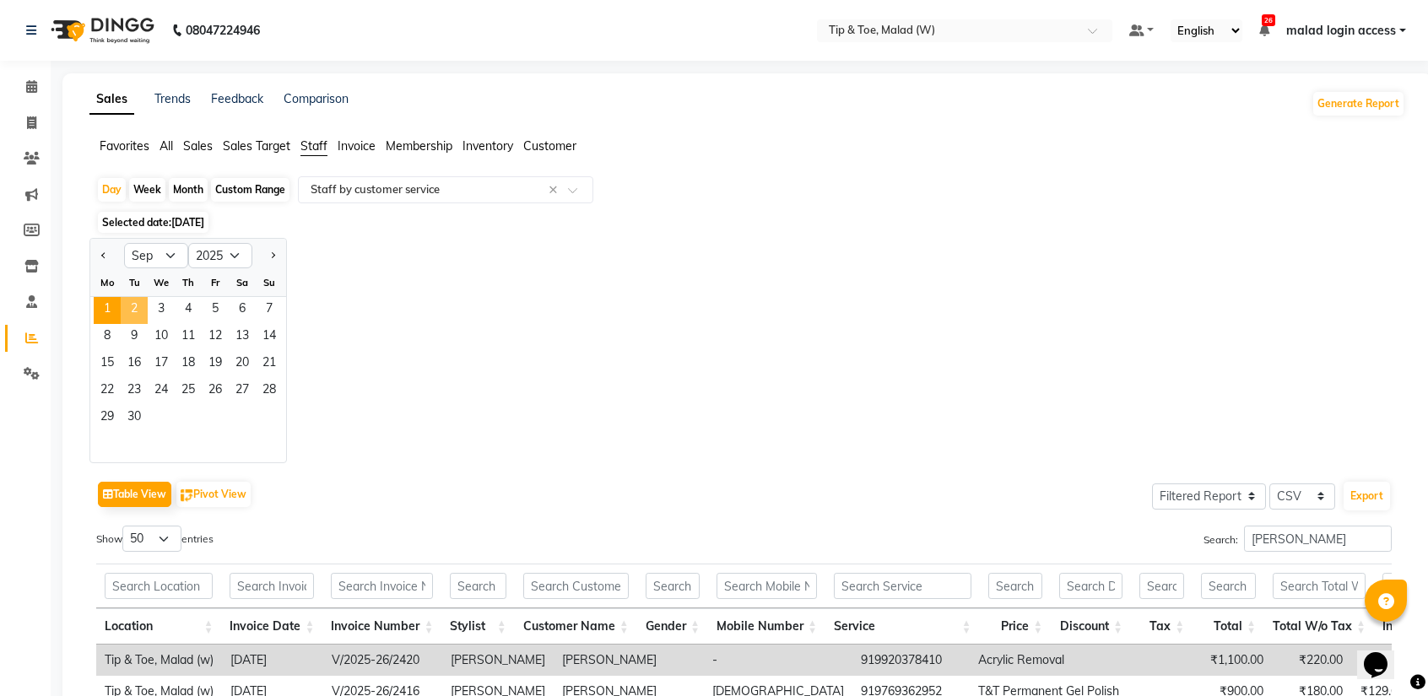
drag, startPoint x: 138, startPoint y: 317, endPoint x: 123, endPoint y: 311, distance: 15.9
drag, startPoint x: 123, startPoint y: 311, endPoint x: 555, endPoint y: 378, distance: 437.3
click at [591, 383] on div "Jan Feb Mar Apr May Jun Jul Aug Sep Oct Nov Dec 2015 2016 2017 2018 2019 2020 2…" at bounding box center [746, 350] width 1315 height 225
drag, startPoint x: 141, startPoint y: 301, endPoint x: 129, endPoint y: 311, distance: 15.6
drag, startPoint x: 129, startPoint y: 311, endPoint x: 594, endPoint y: 376, distance: 469.4
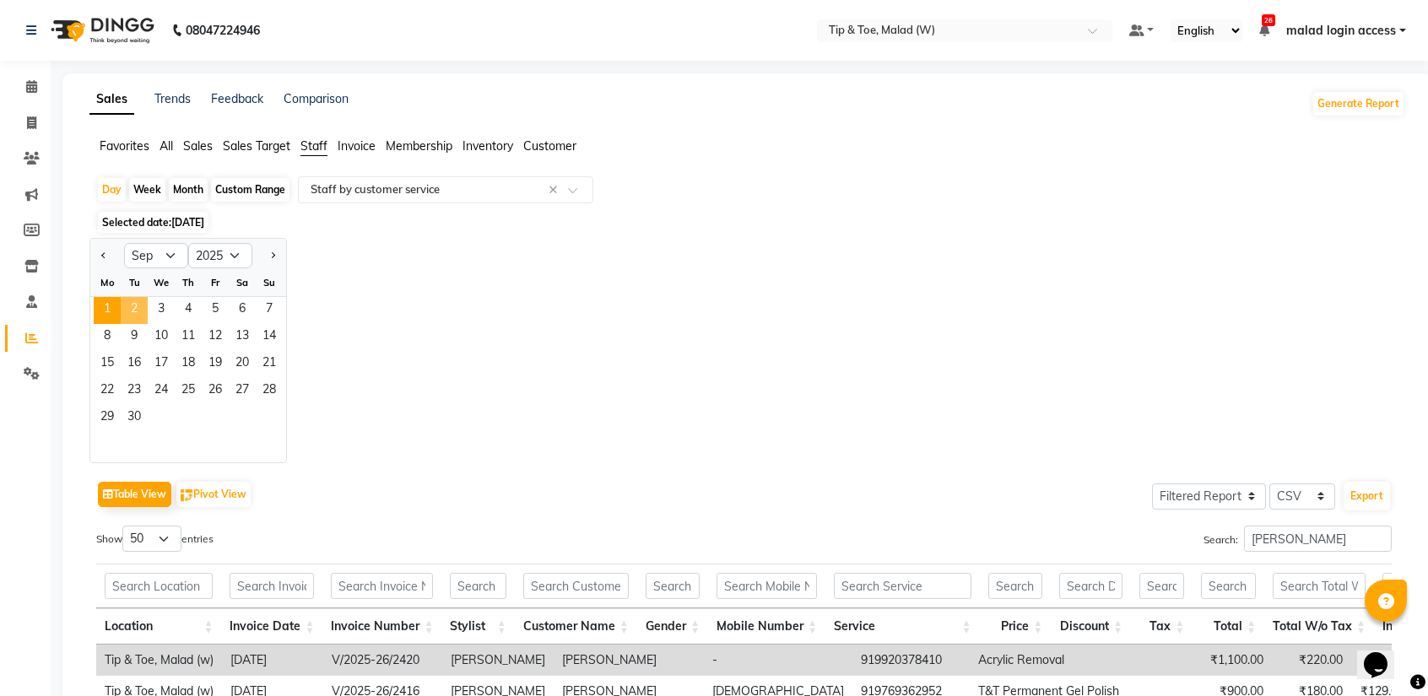
click at [842, 418] on div "Jan Feb Mar Apr May Jun Jul Aug Sep Oct Nov Dec 2015 2016 2017 2018 2019 2020 2…" at bounding box center [746, 350] width 1315 height 225
drag, startPoint x: 132, startPoint y: 307, endPoint x: 1087, endPoint y: 323, distance: 955.3
click at [829, 312] on div "Jan Feb Mar Apr May Jun Jul Aug Sep Oct Nov Dec 2015 2016 2017 2018 2019 2020 2…" at bounding box center [746, 350] width 1315 height 225
click at [143, 221] on span "Selected date: 01-09-2025" at bounding box center [153, 222] width 111 height 21
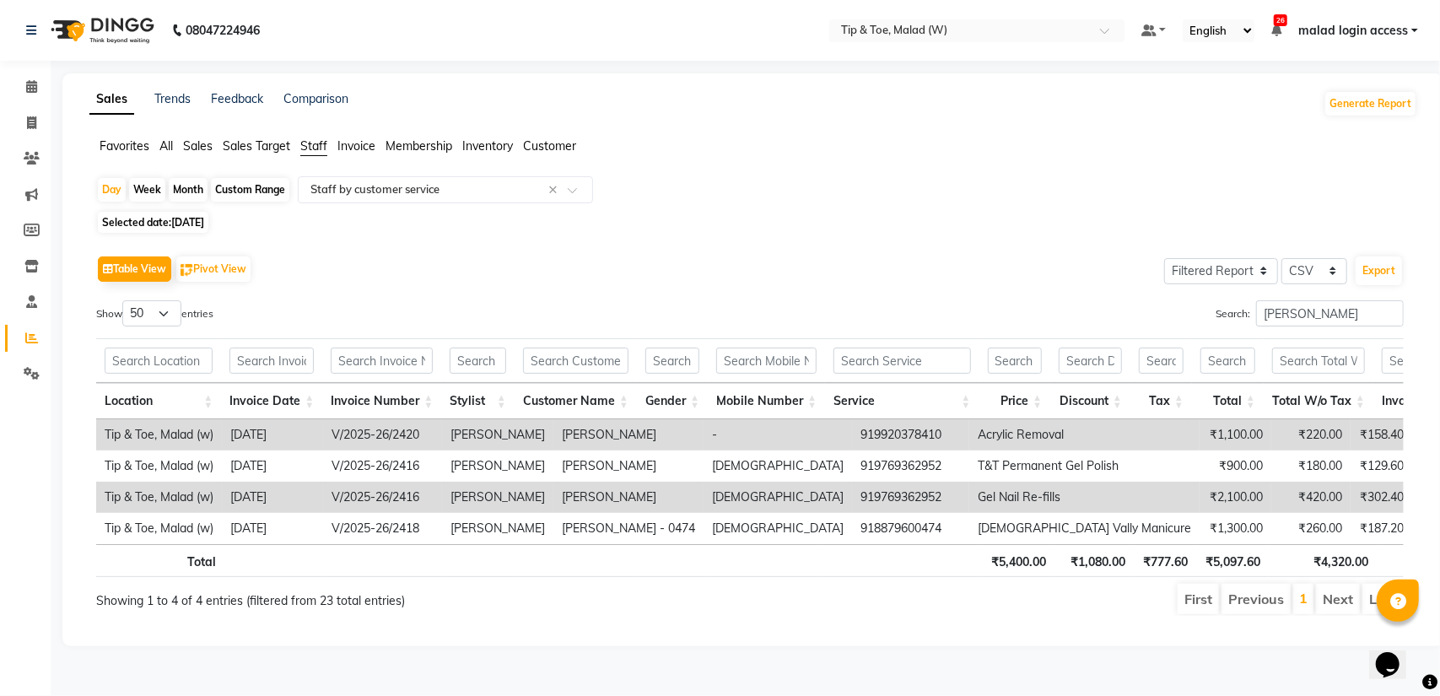
drag, startPoint x: 186, startPoint y: 222, endPoint x: 176, endPoint y: 223, distance: 11.0
click at [176, 223] on span "01-09-2025" at bounding box center [187, 222] width 33 height 13
select select "9"
select select "2025"
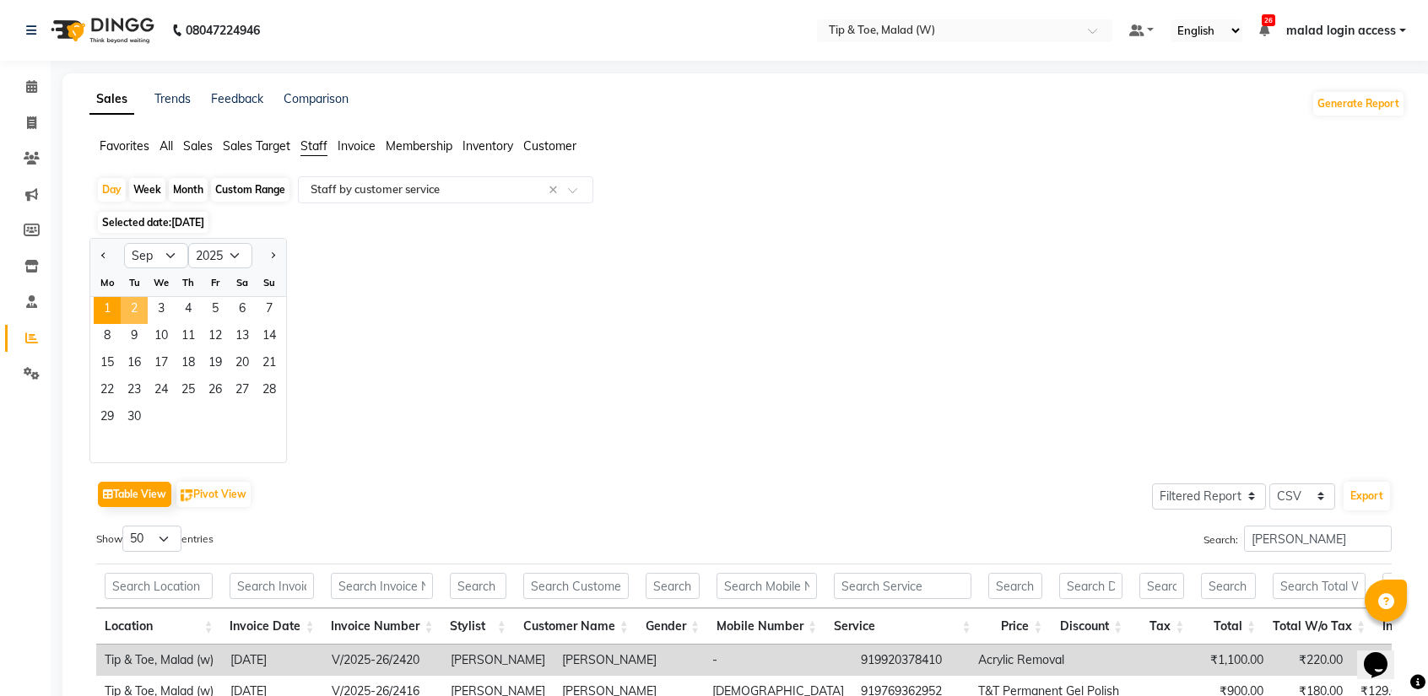
click at [133, 311] on span "2" at bounding box center [134, 310] width 27 height 27
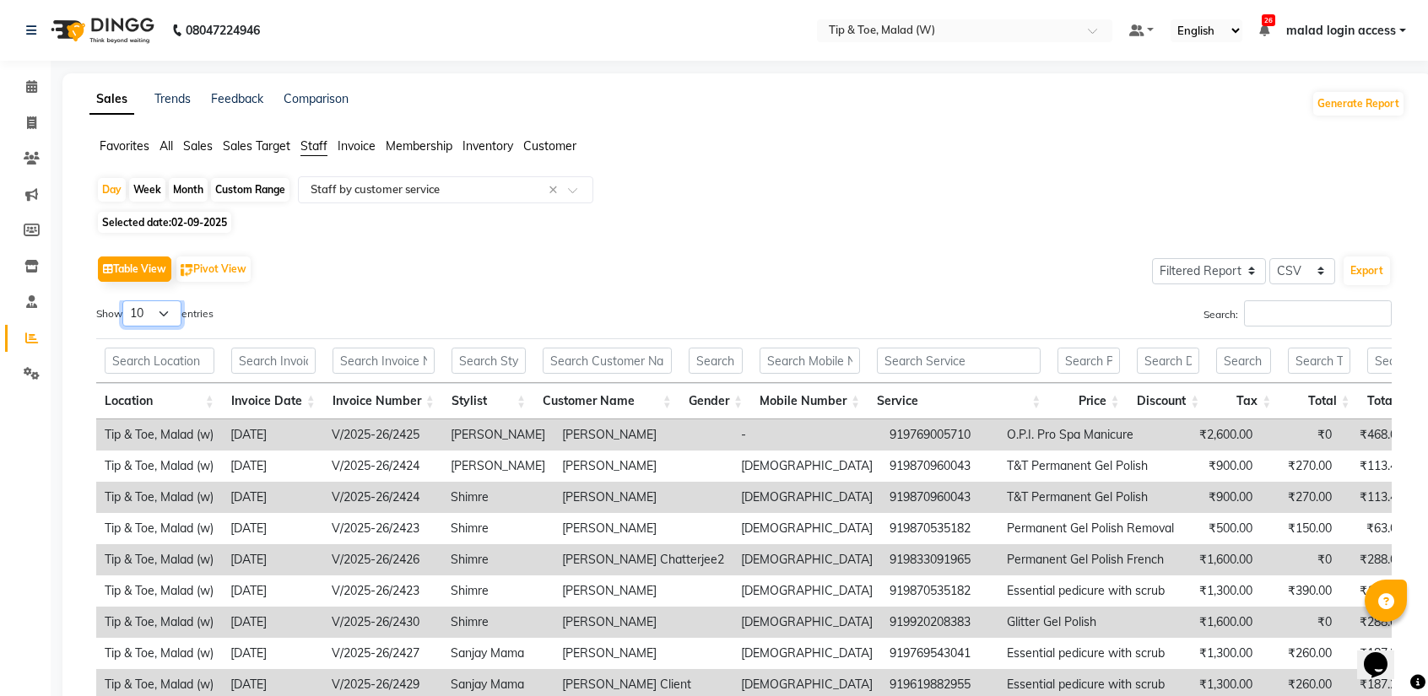
click at [170, 310] on select "10 25 50 100" at bounding box center [151, 313] width 59 height 26
click at [174, 311] on select "10 25 50 100" at bounding box center [151, 313] width 59 height 26
click at [175, 311] on select "10 25 50 100" at bounding box center [151, 313] width 59 height 26
click at [170, 308] on select "10 25 50 100" at bounding box center [151, 313] width 59 height 26
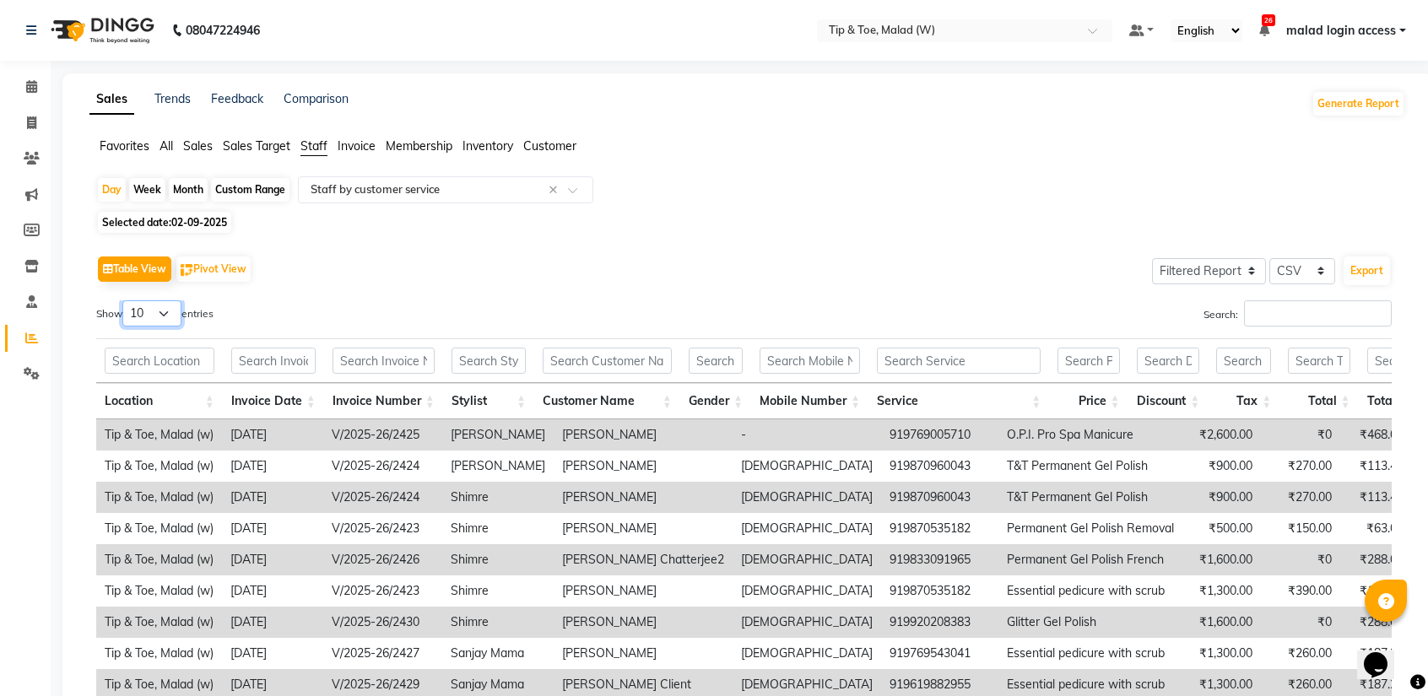
select select "25"
click at [125, 300] on select "10 25 50 100" at bounding box center [151, 313] width 59 height 26
click at [1312, 316] on input "Search:" at bounding box center [1318, 313] width 148 height 26
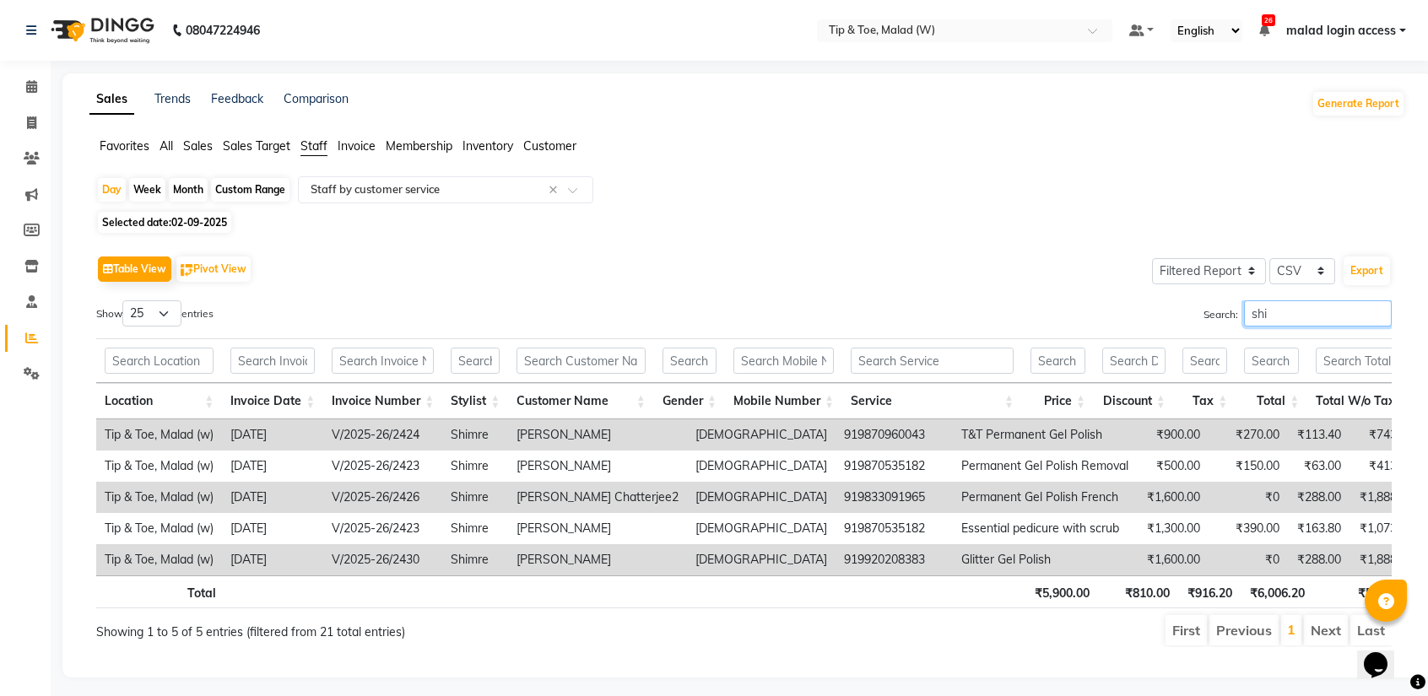
type input "shim"
click at [1379, 313] on input "shim" at bounding box center [1318, 313] width 148 height 26
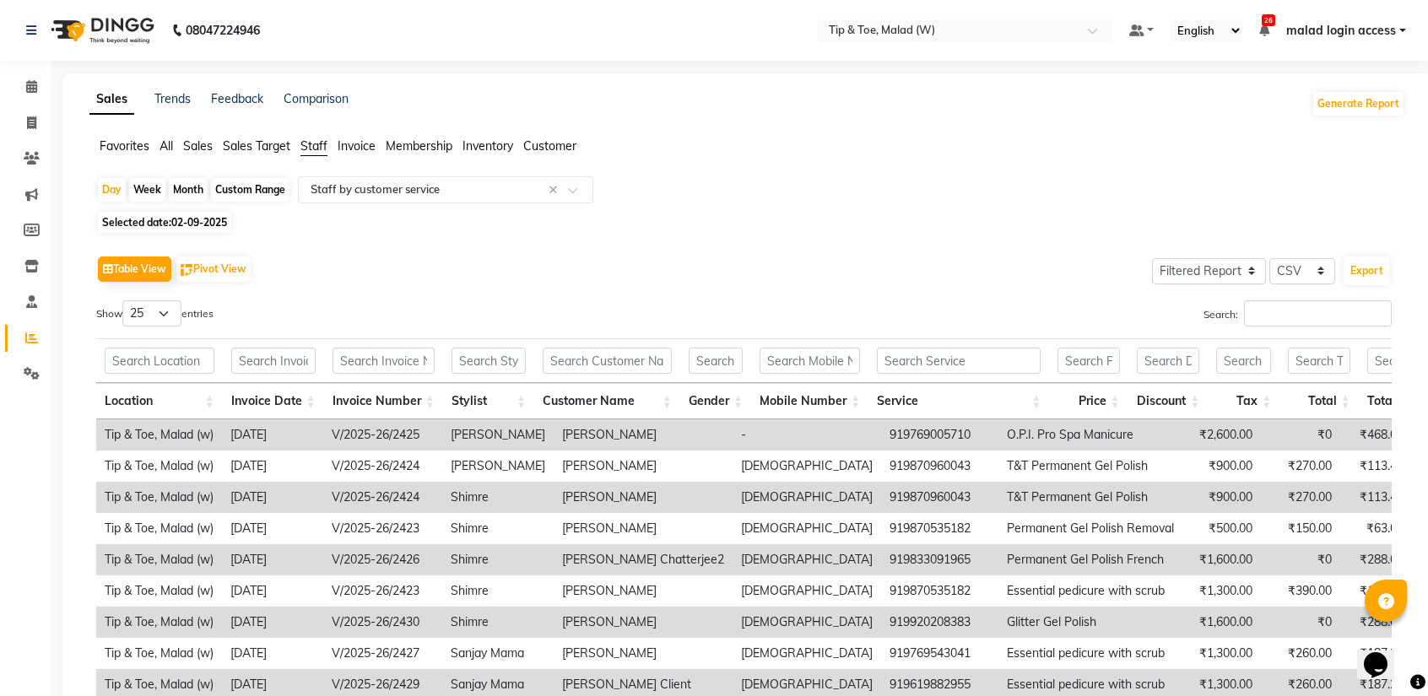
drag, startPoint x: 1379, startPoint y: 313, endPoint x: 950, endPoint y: 296, distance: 429.0
click at [950, 296] on div "Table View Pivot View Select Full Report Filtered Report Select CSV PDF Export …" at bounding box center [743, 539] width 1295 height 577
drag, startPoint x: 1267, startPoint y: 318, endPoint x: 937, endPoint y: 92, distance: 400.7
click at [937, 92] on div "Sales Trends Feedback Comparison Generate Report" at bounding box center [747, 103] width 1336 height 27
click at [1256, 315] on input "Search:" at bounding box center [1318, 313] width 148 height 26
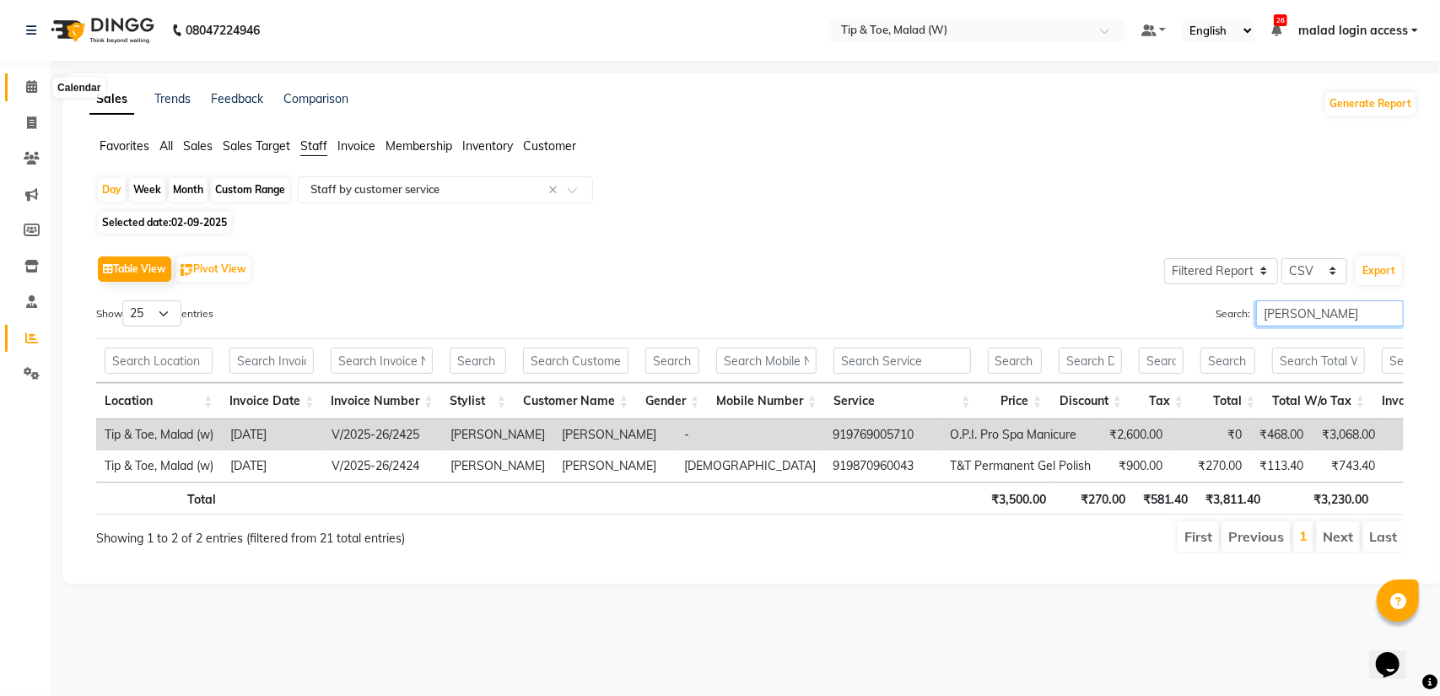
type input "urmi"
click at [34, 89] on icon at bounding box center [31, 86] width 11 height 13
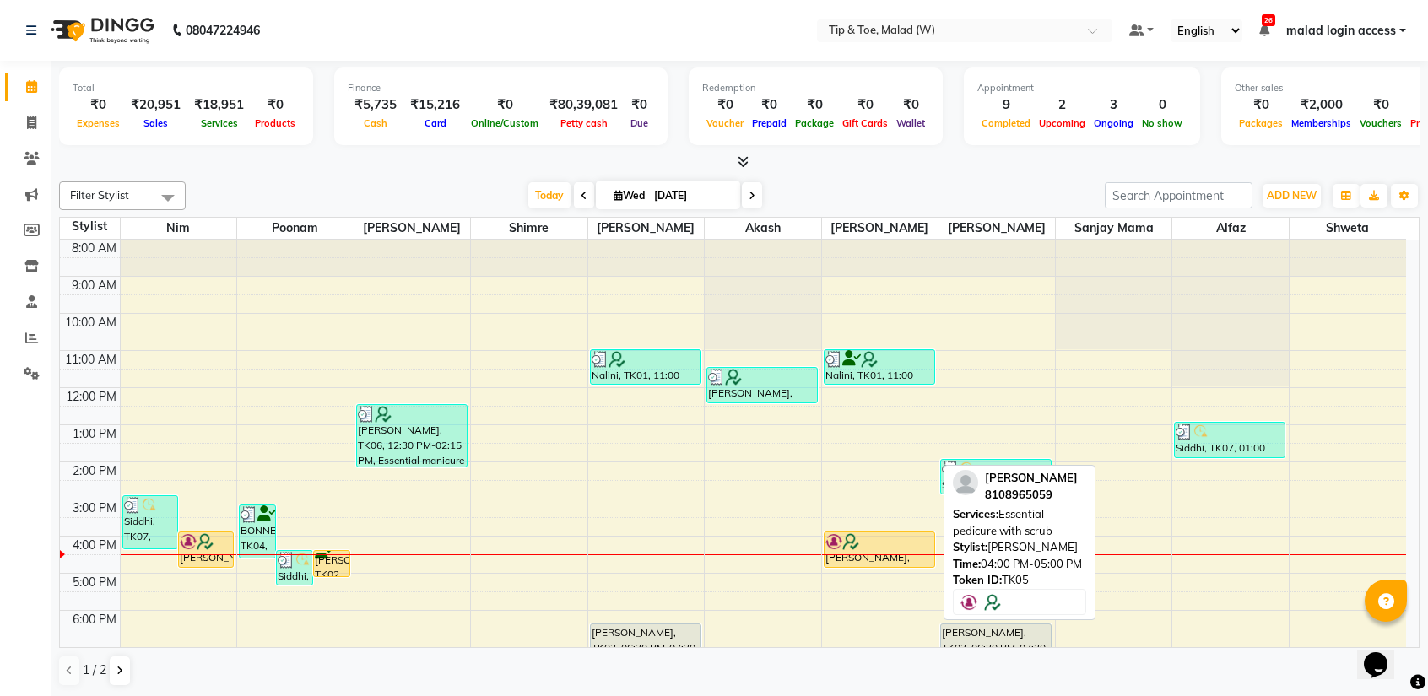
click at [871, 541] on div at bounding box center [879, 541] width 108 height 17
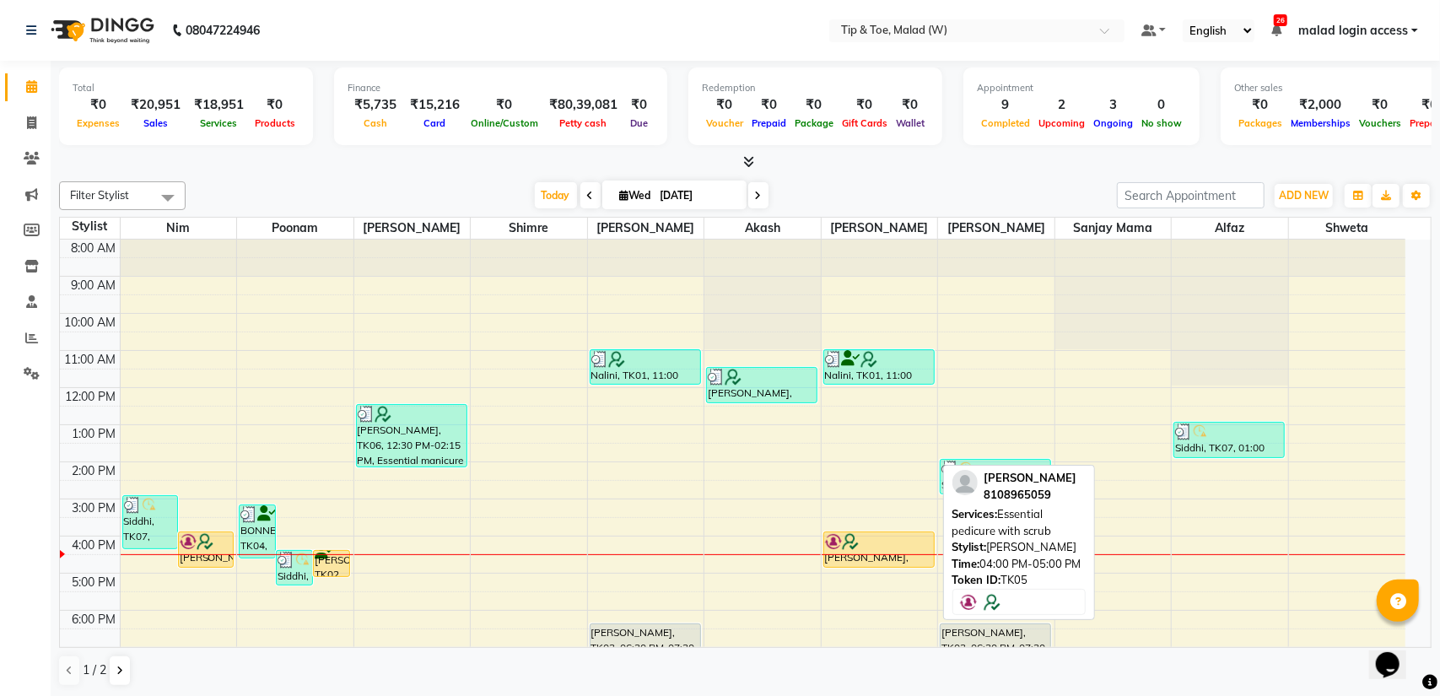
select select "1"
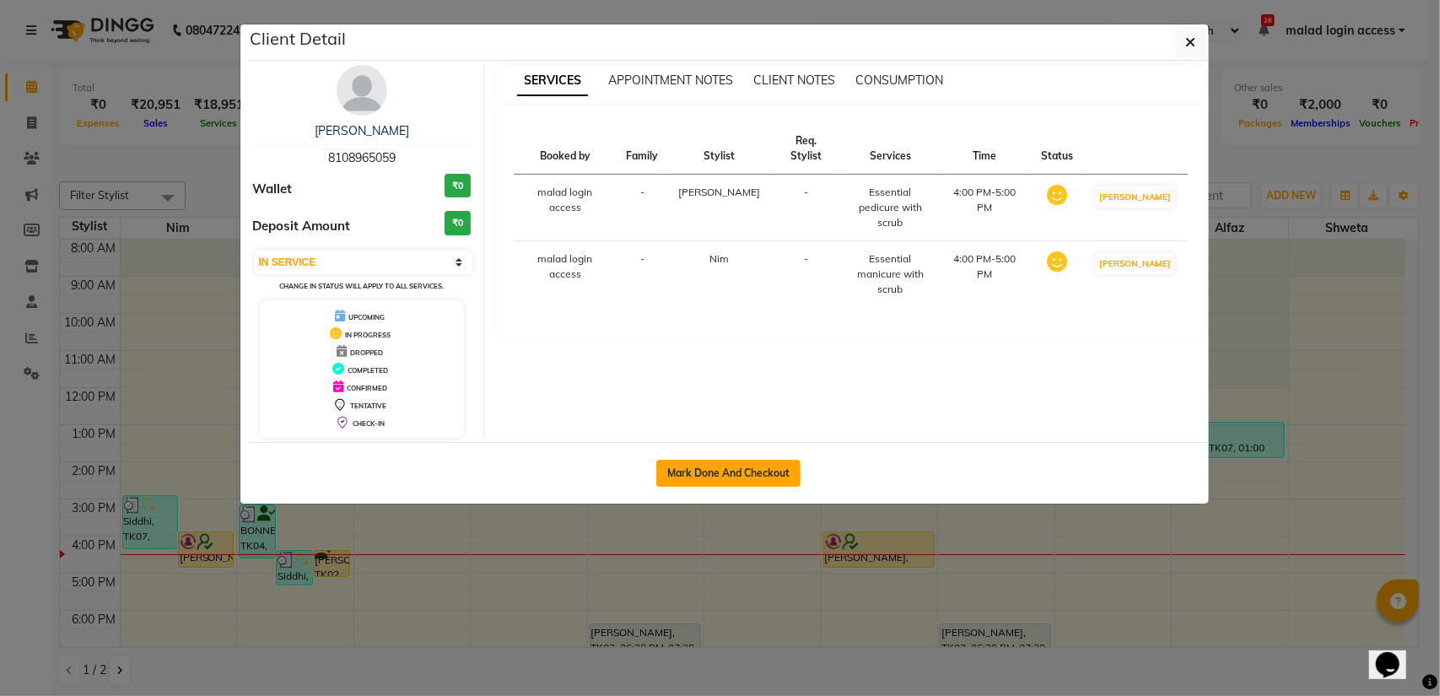
click at [746, 468] on button "Mark Done And Checkout" at bounding box center [728, 473] width 144 height 27
select select "service"
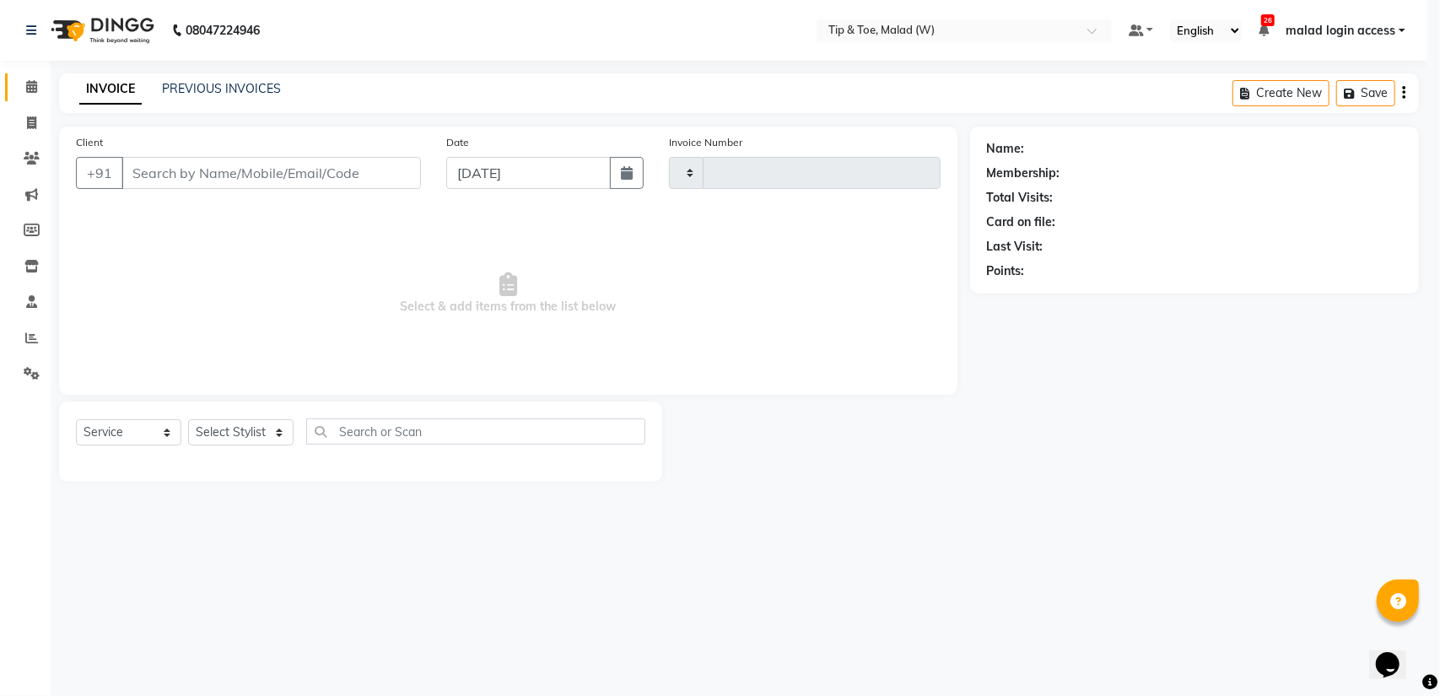
type input "2437"
select select "5930"
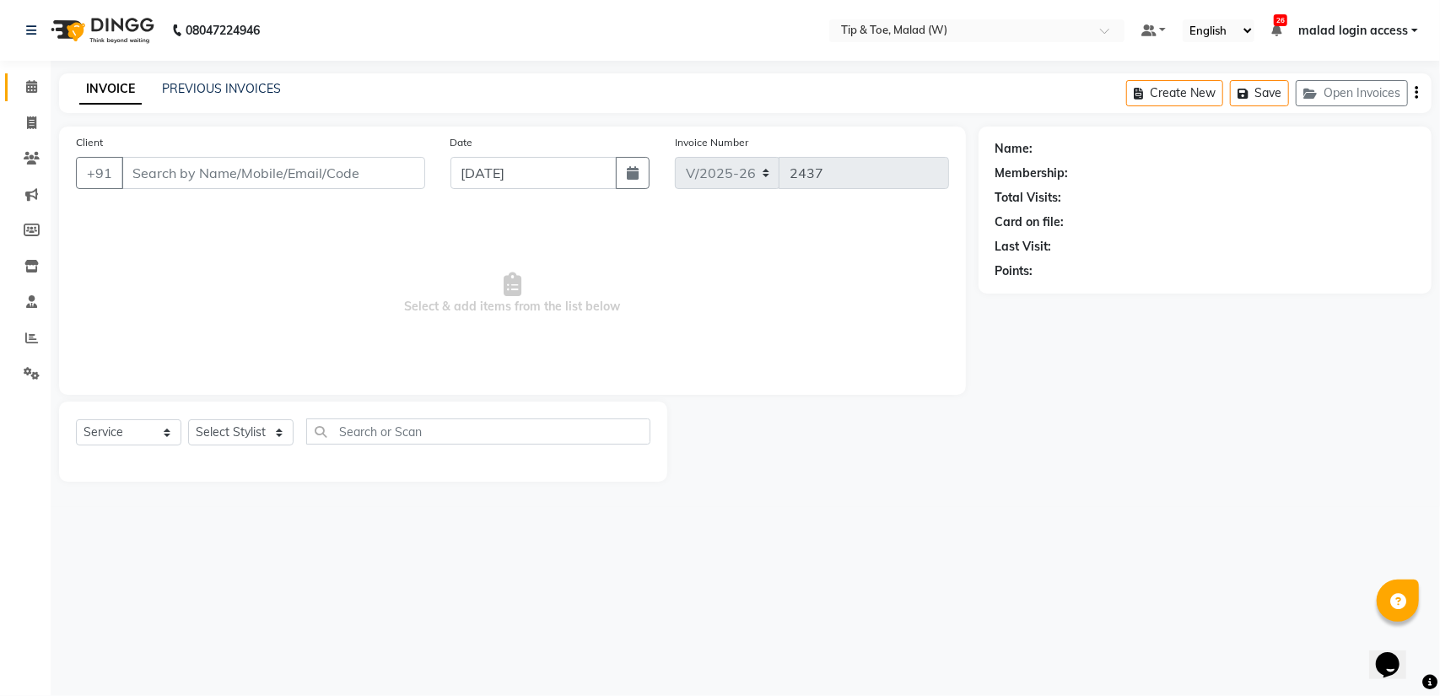
type input "8108965059"
select select "41795"
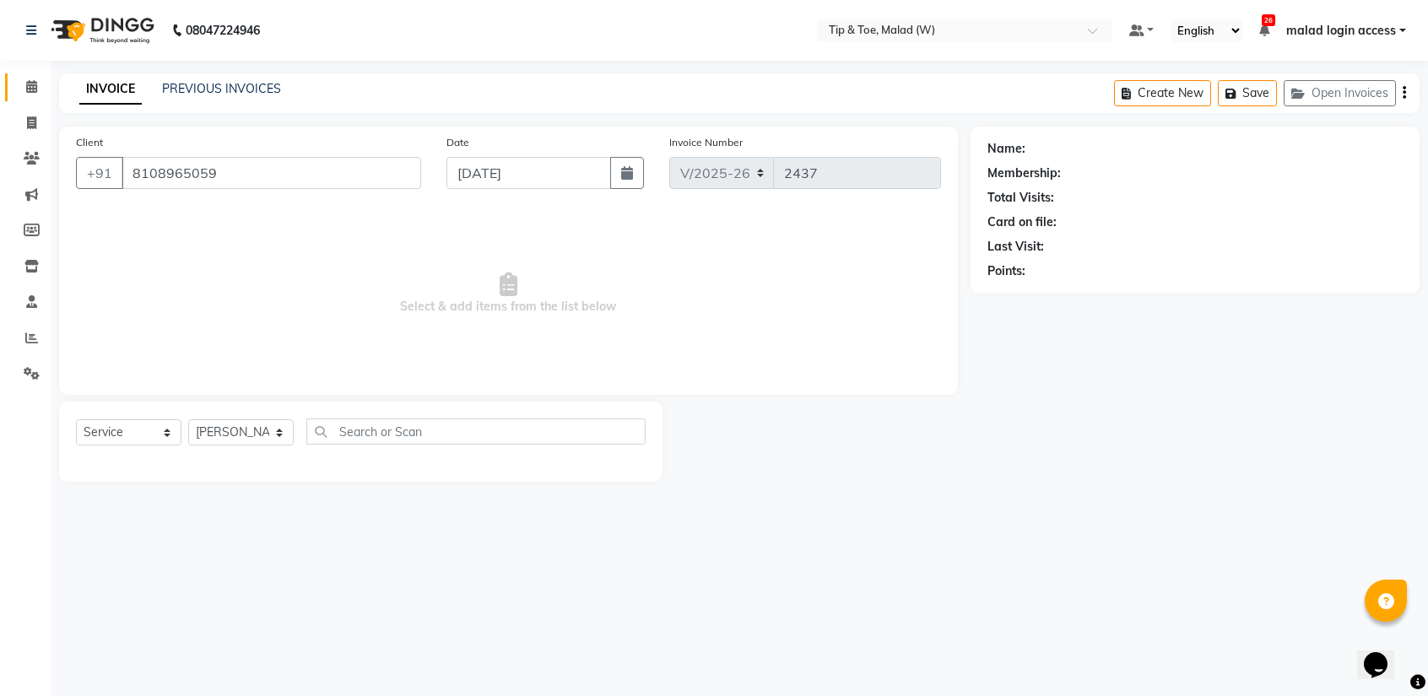
select select "1: Object"
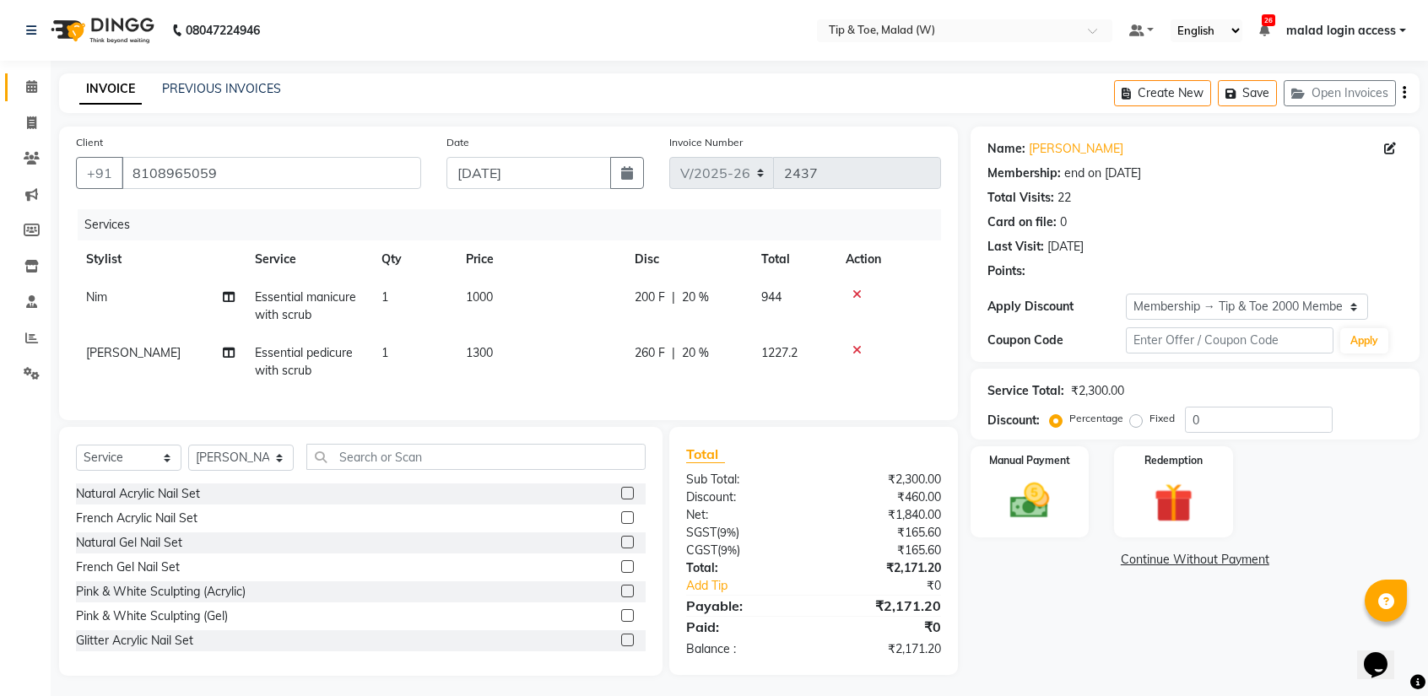
type input "20"
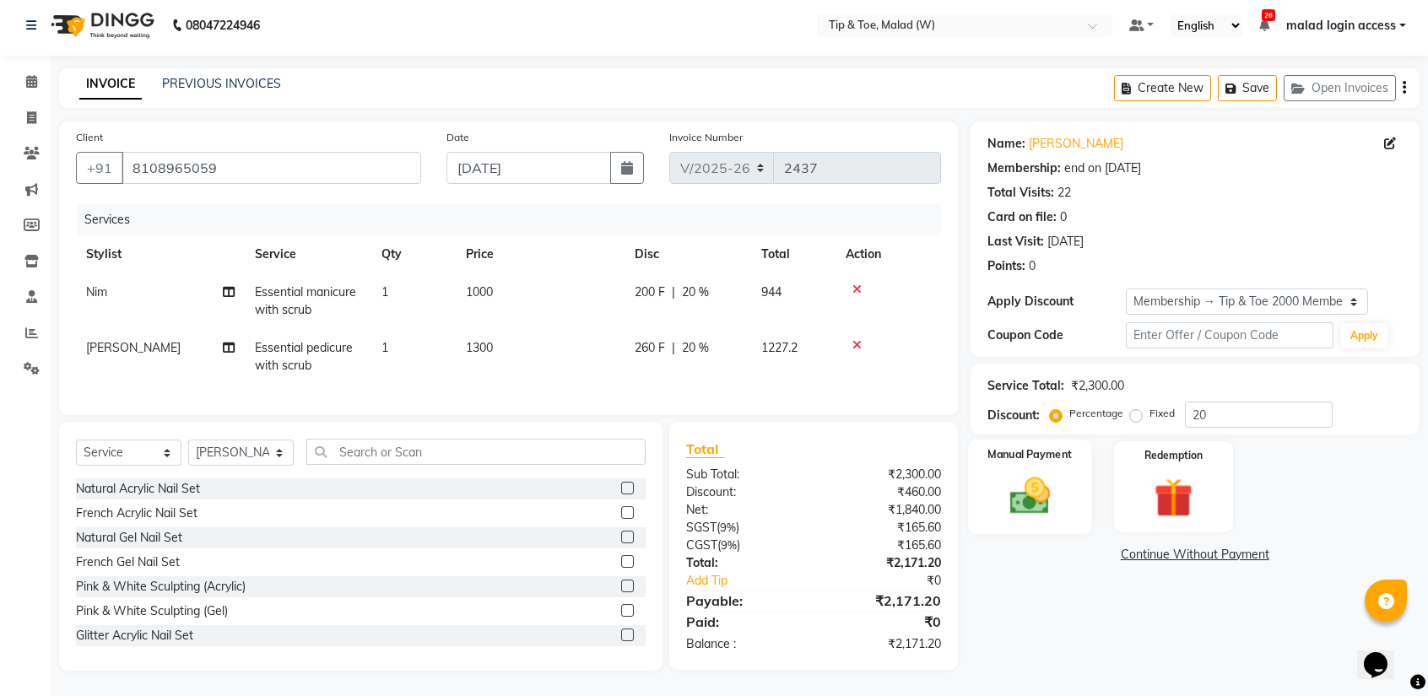
click at [1038, 452] on div "Manual Payment" at bounding box center [1029, 487] width 123 height 95
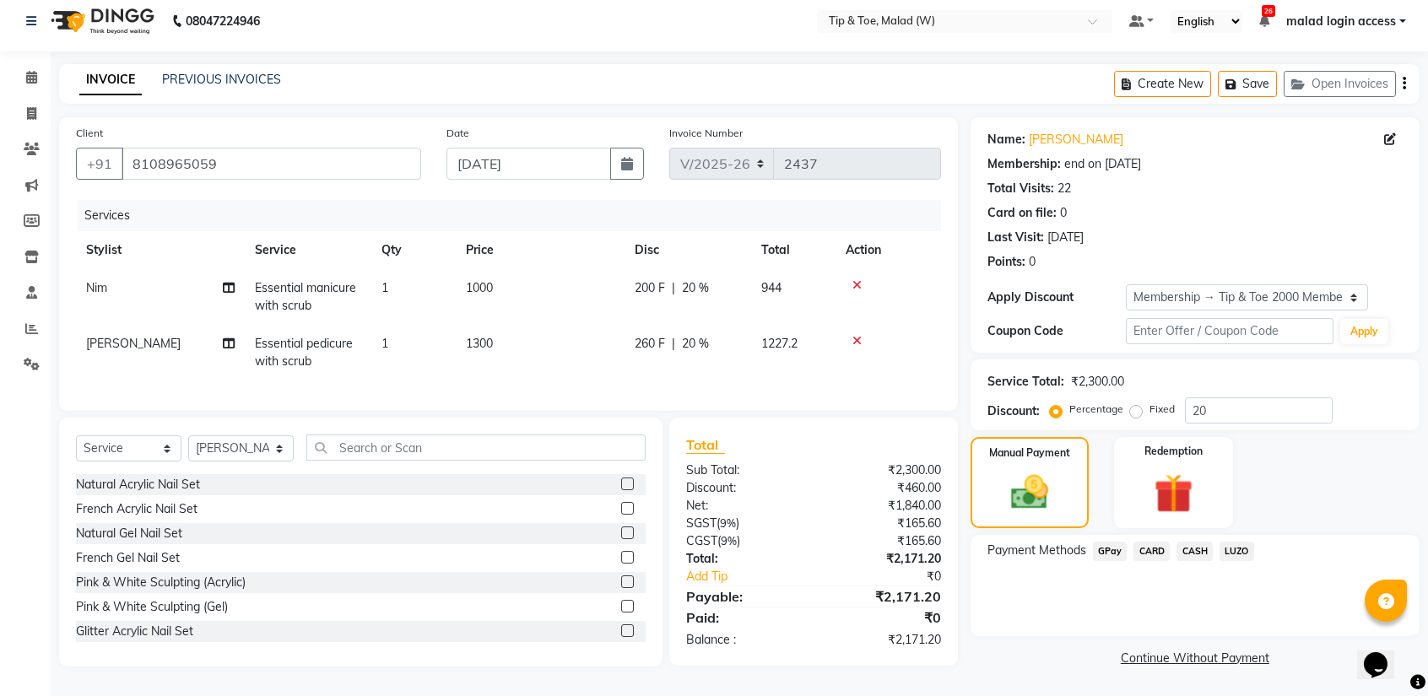
drag, startPoint x: 1170, startPoint y: 549, endPoint x: 1153, endPoint y: 541, distance: 19.6
click at [1153, 542] on div "Payment Methods GPay CARD CASH LUZO" at bounding box center [1194, 553] width 415 height 23
click at [1153, 542] on span "CARD" at bounding box center [1151, 551] width 36 height 19
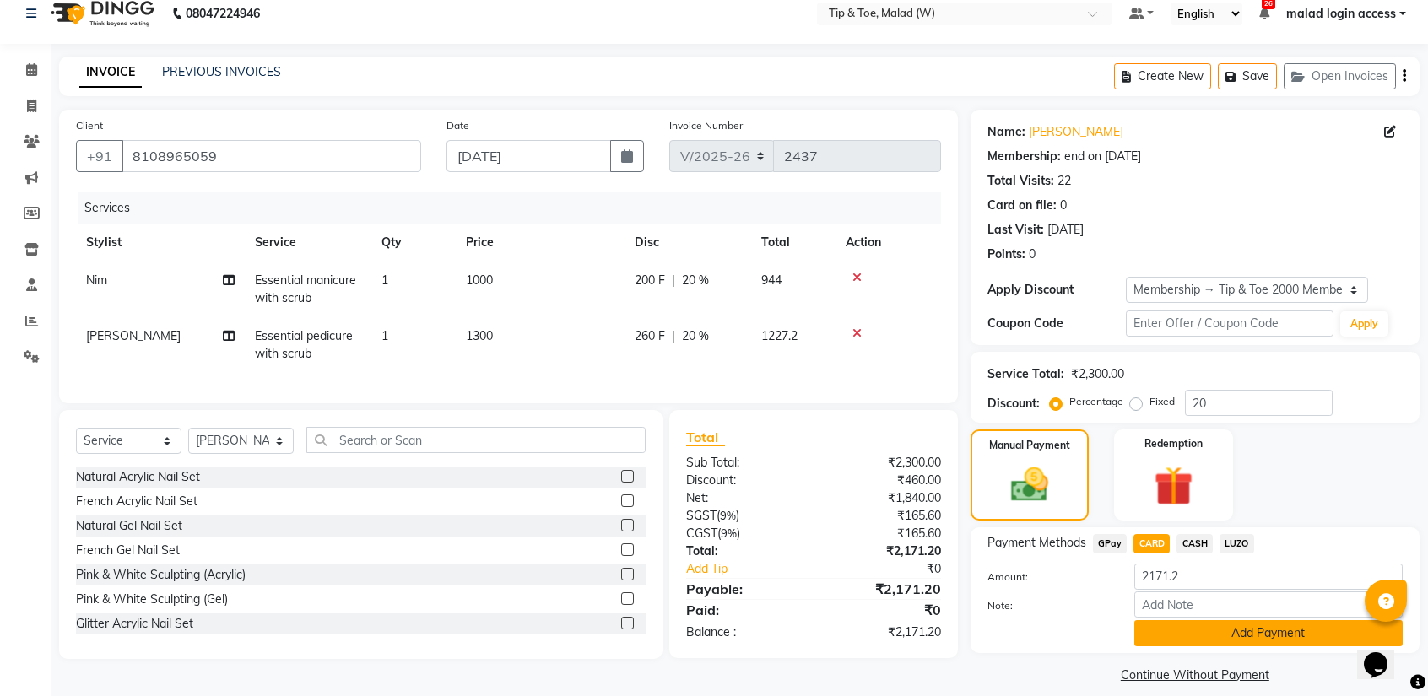
drag, startPoint x: 1184, startPoint y: 629, endPoint x: 1250, endPoint y: 639, distance: 67.4
click at [1250, 639] on button "Add Payment" at bounding box center [1268, 633] width 268 height 26
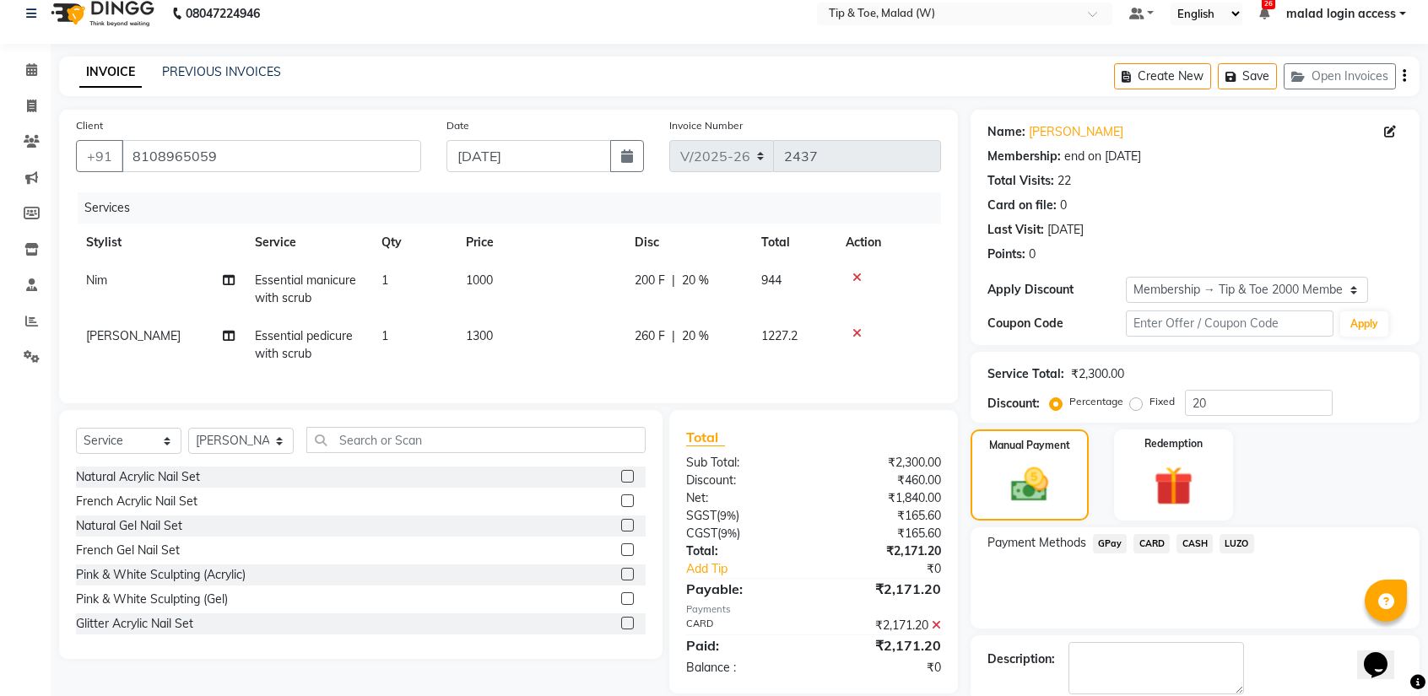
scroll to position [102, 0]
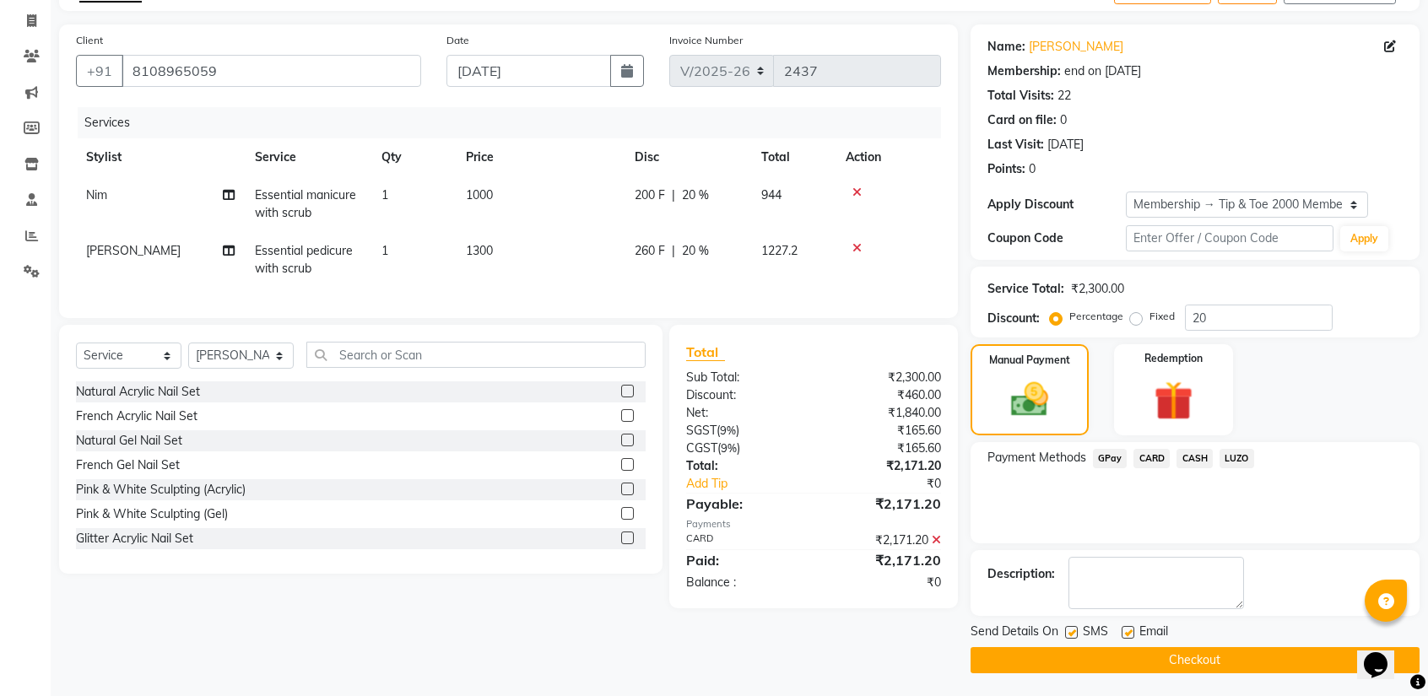
drag, startPoint x: 1142, startPoint y: 656, endPoint x: 1067, endPoint y: 659, distance: 76.0
click at [1067, 659] on button "Checkout" at bounding box center [1194, 660] width 449 height 26
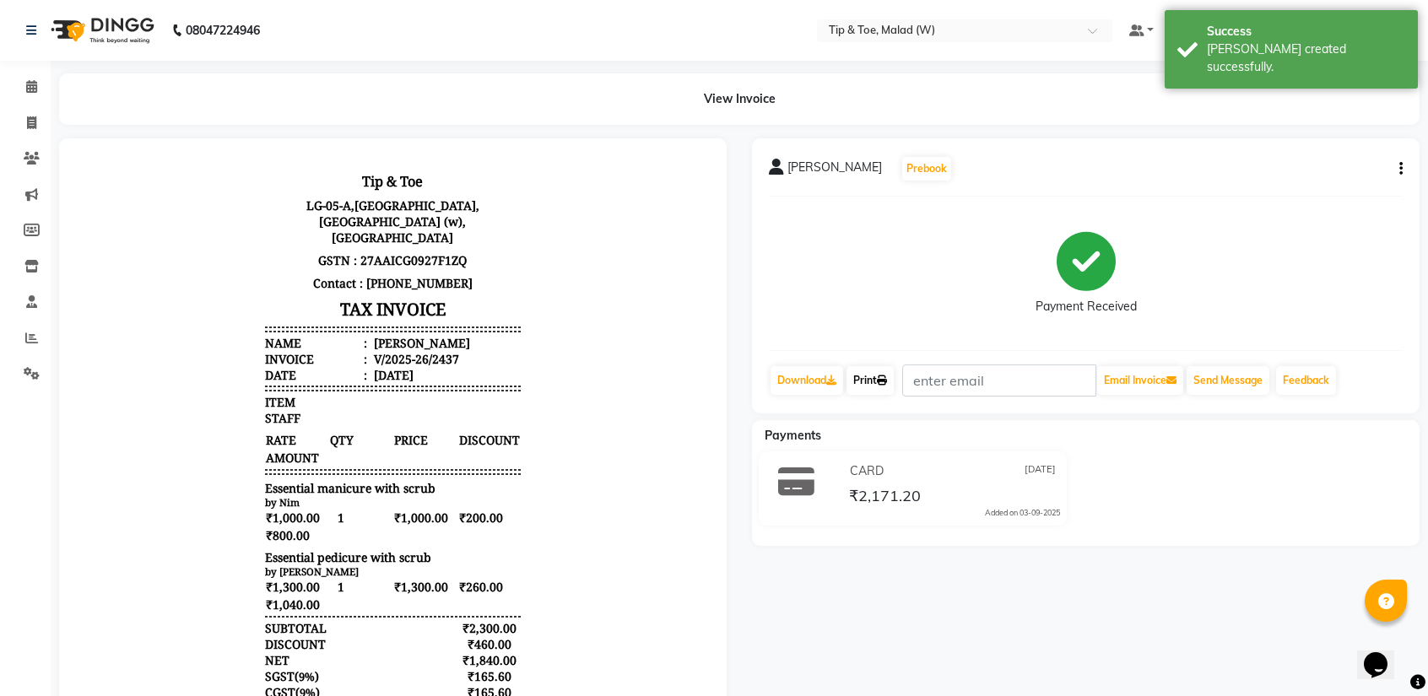
click at [874, 377] on link "Print" at bounding box center [869, 380] width 47 height 29
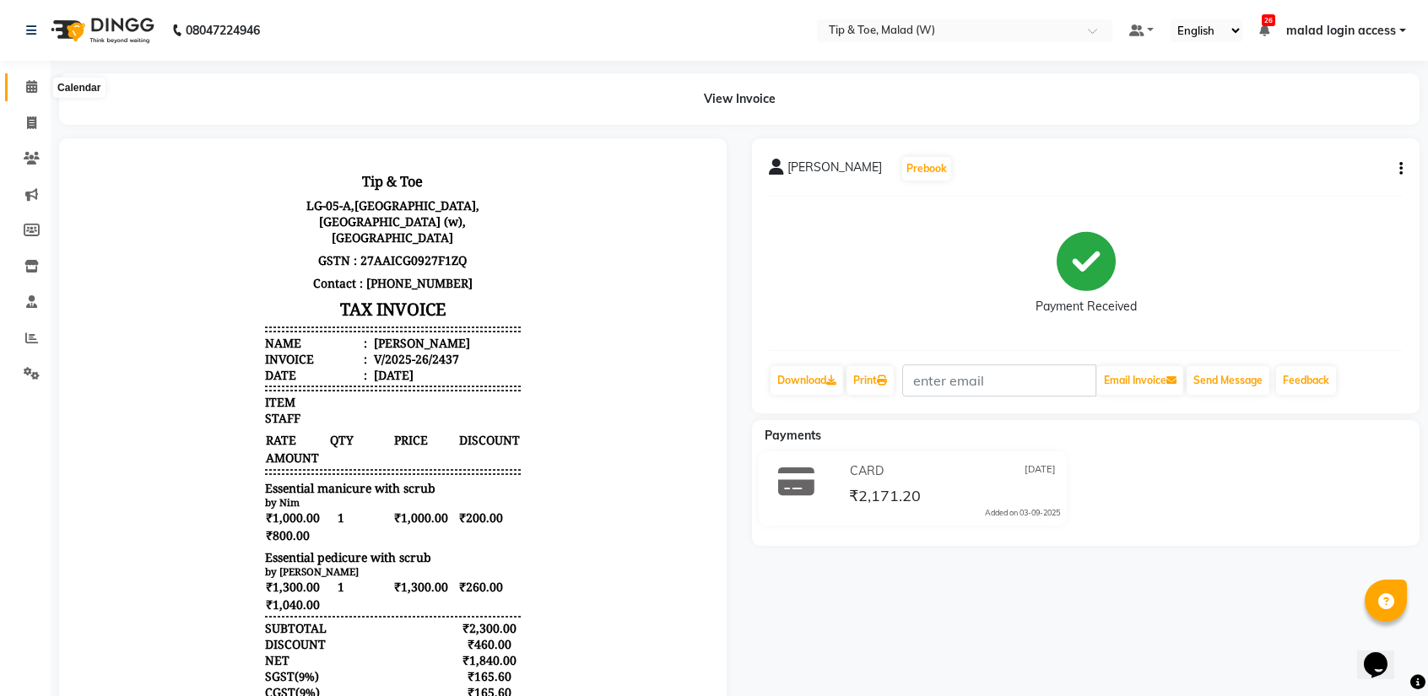
click at [27, 92] on icon at bounding box center [31, 86] width 11 height 13
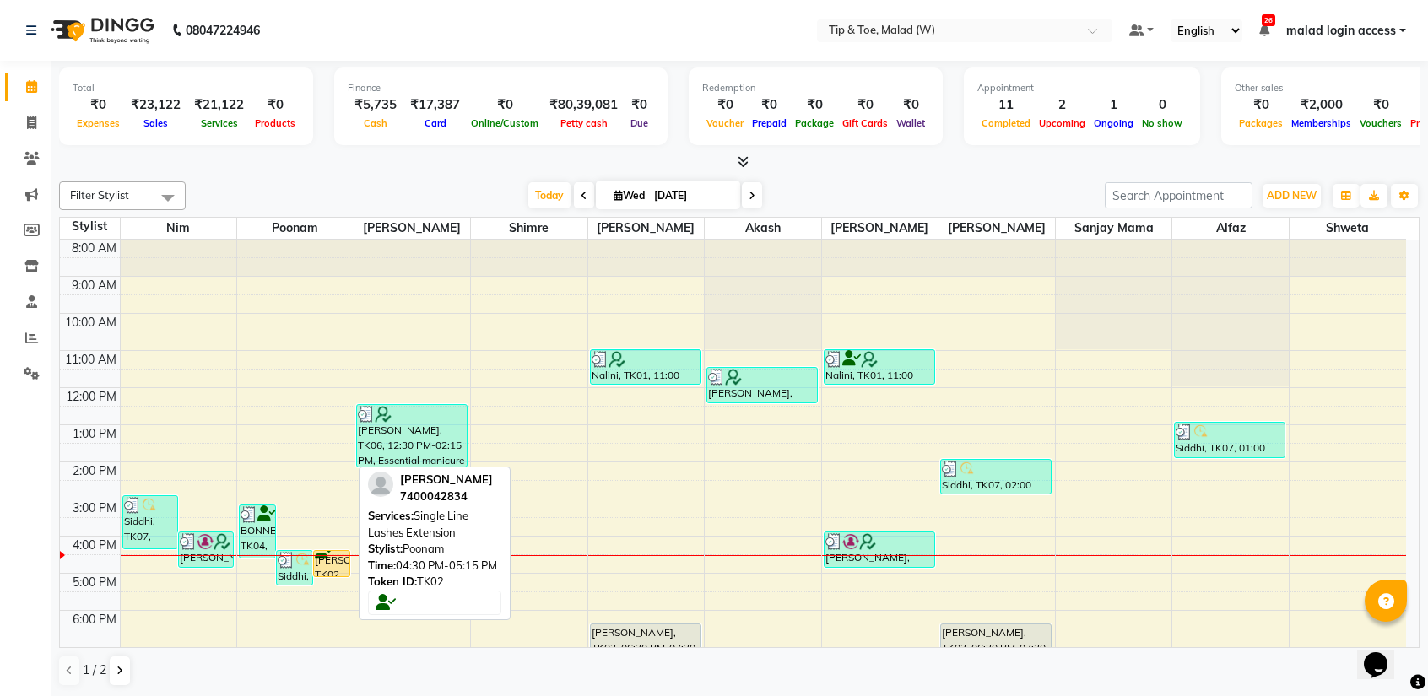
click at [328, 559] on div "[PERSON_NAME], TK02, 04:30 PM-05:15 PM, Single Line Lashes Extension" at bounding box center [331, 563] width 35 height 25
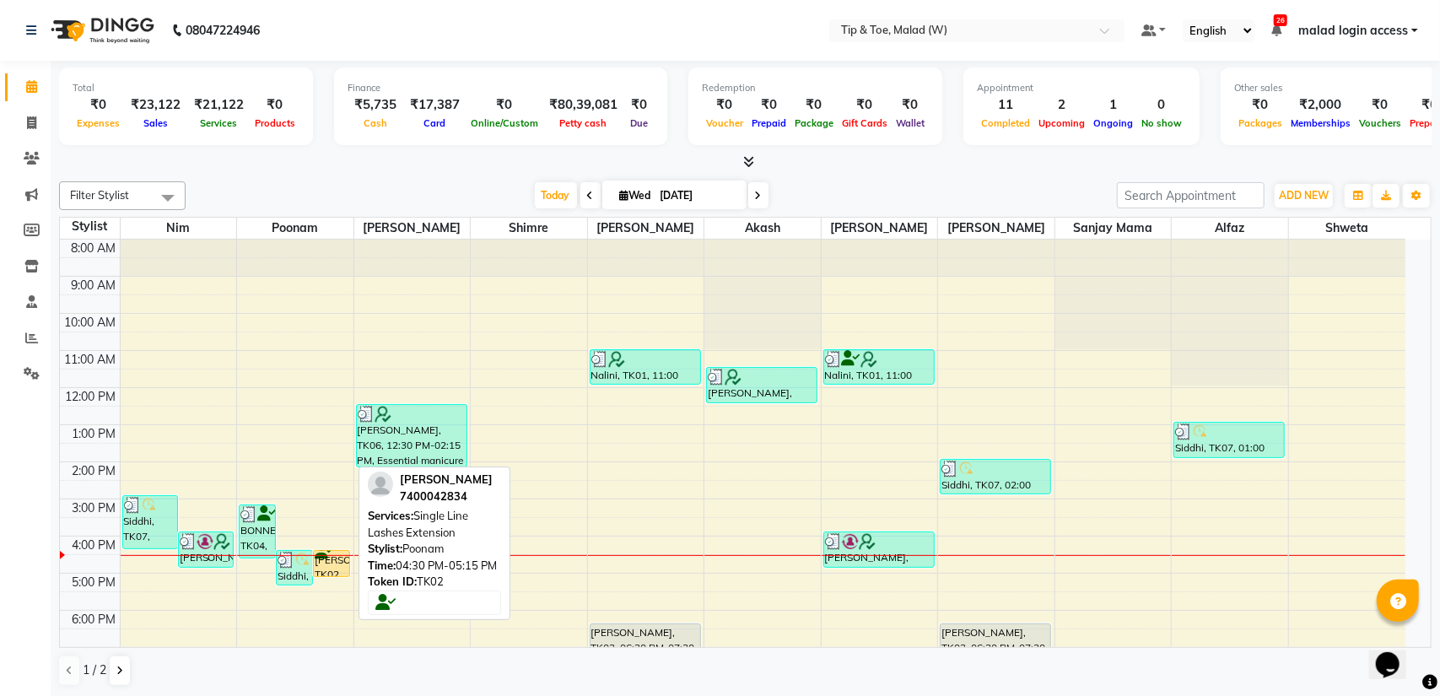
select select "1"
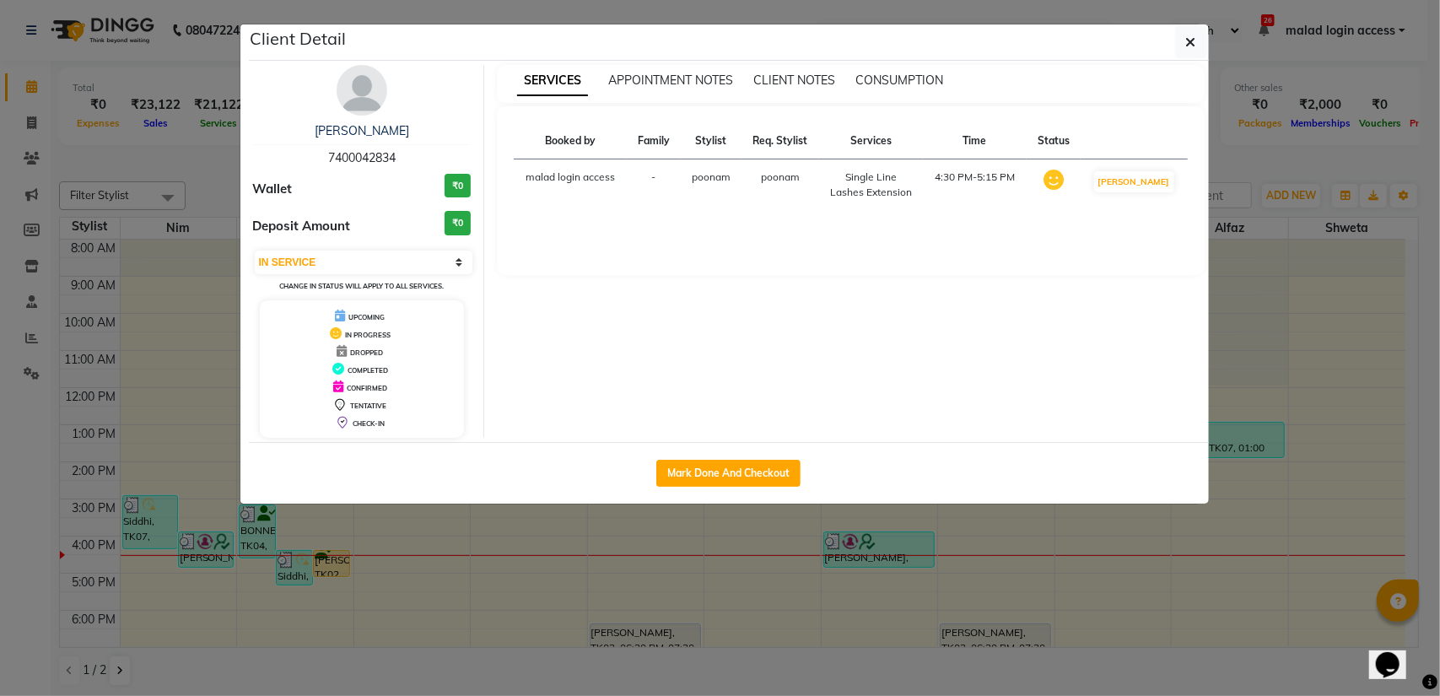
drag, startPoint x: 328, startPoint y: 559, endPoint x: 743, endPoint y: 473, distance: 423.1
click at [743, 473] on button "Mark Done And Checkout" at bounding box center [728, 473] width 144 height 27
select select "service"
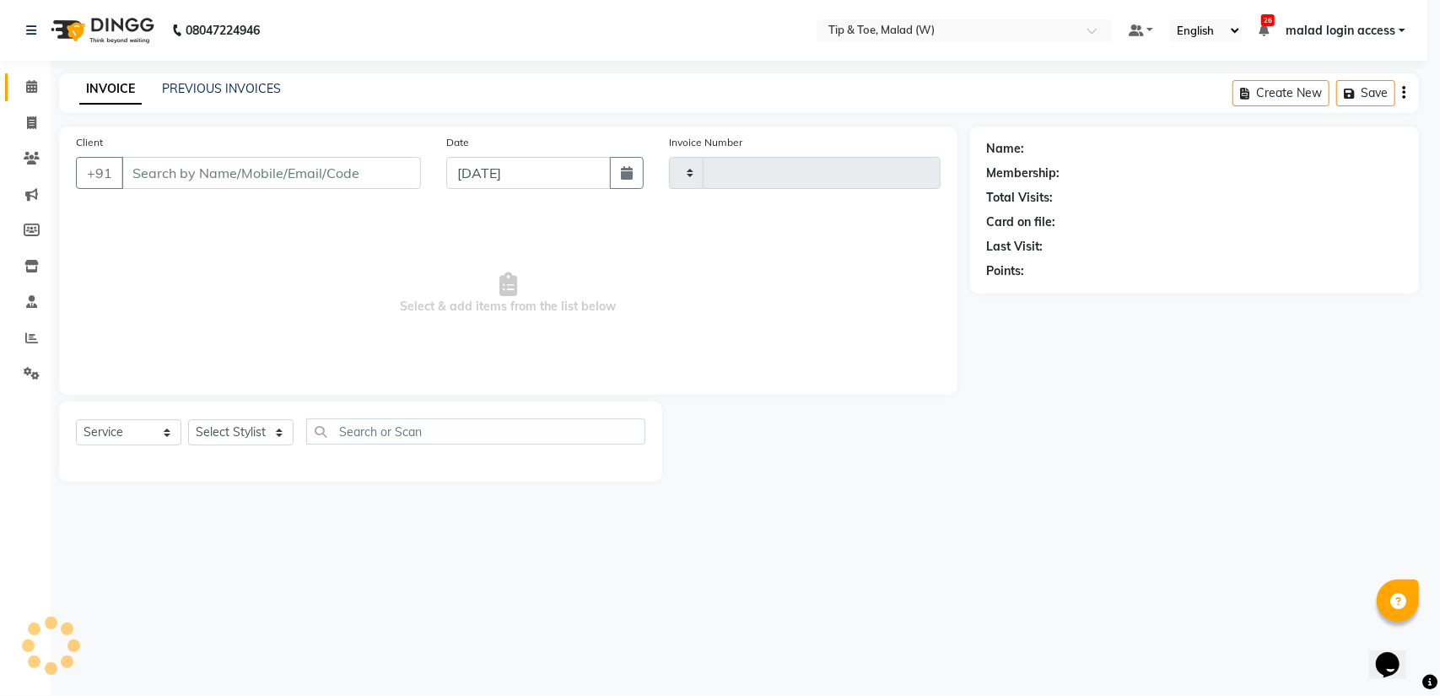
type input "2438"
select select "5930"
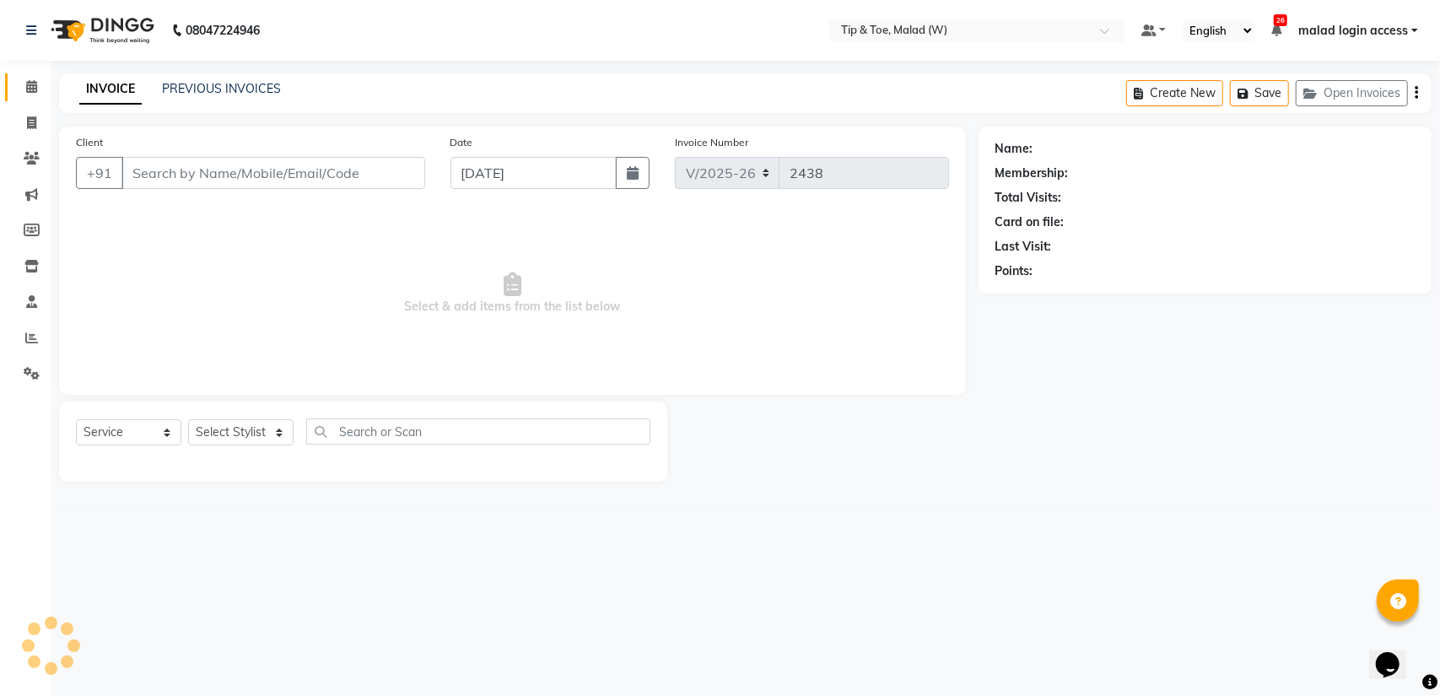
type input "7400042834"
select select "87401"
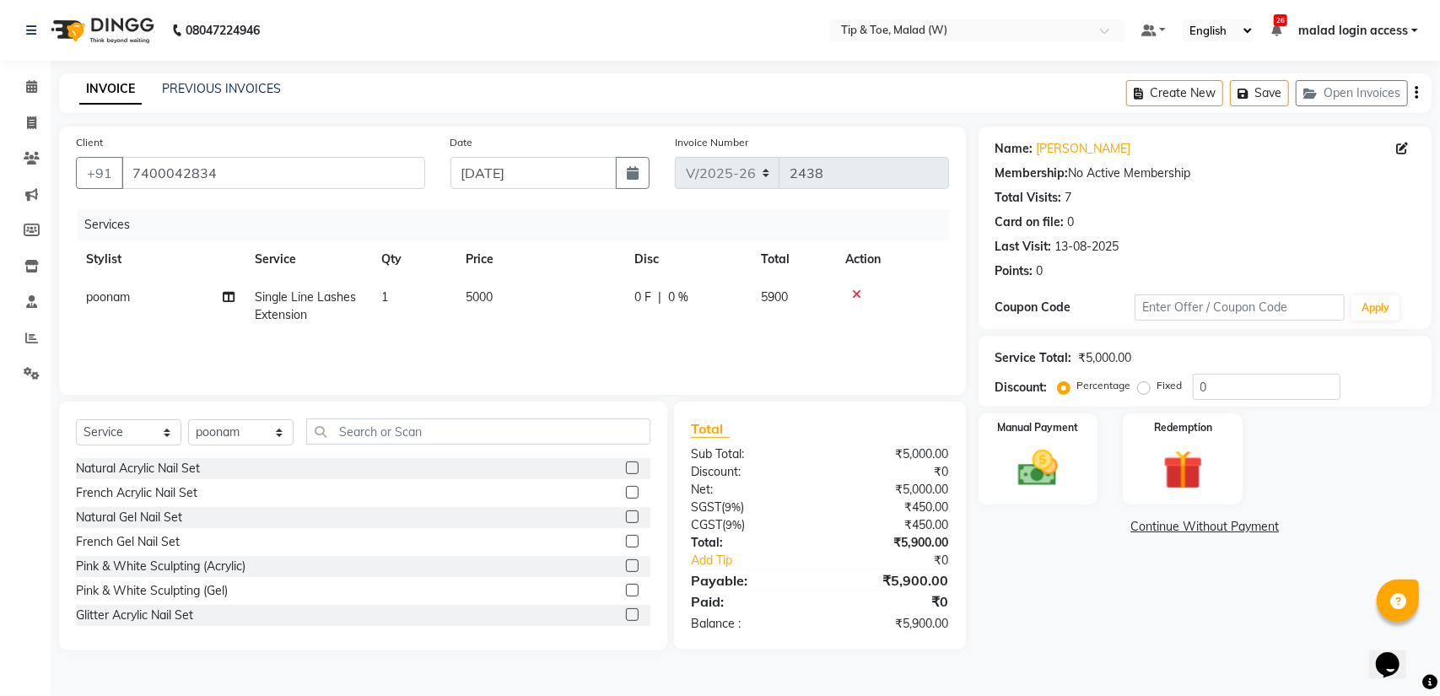
drag, startPoint x: 743, startPoint y: 473, endPoint x: 476, endPoint y: 344, distance: 295.9
click at [476, 344] on div "Services Stylist Service Qty Price Disc Total Action poonam Single Line Lashes …" at bounding box center [512, 293] width 873 height 169
click at [1255, 377] on input "0" at bounding box center [1267, 387] width 148 height 26
type input "50"
drag, startPoint x: 1208, startPoint y: 629, endPoint x: 1367, endPoint y: 441, distance: 245.5
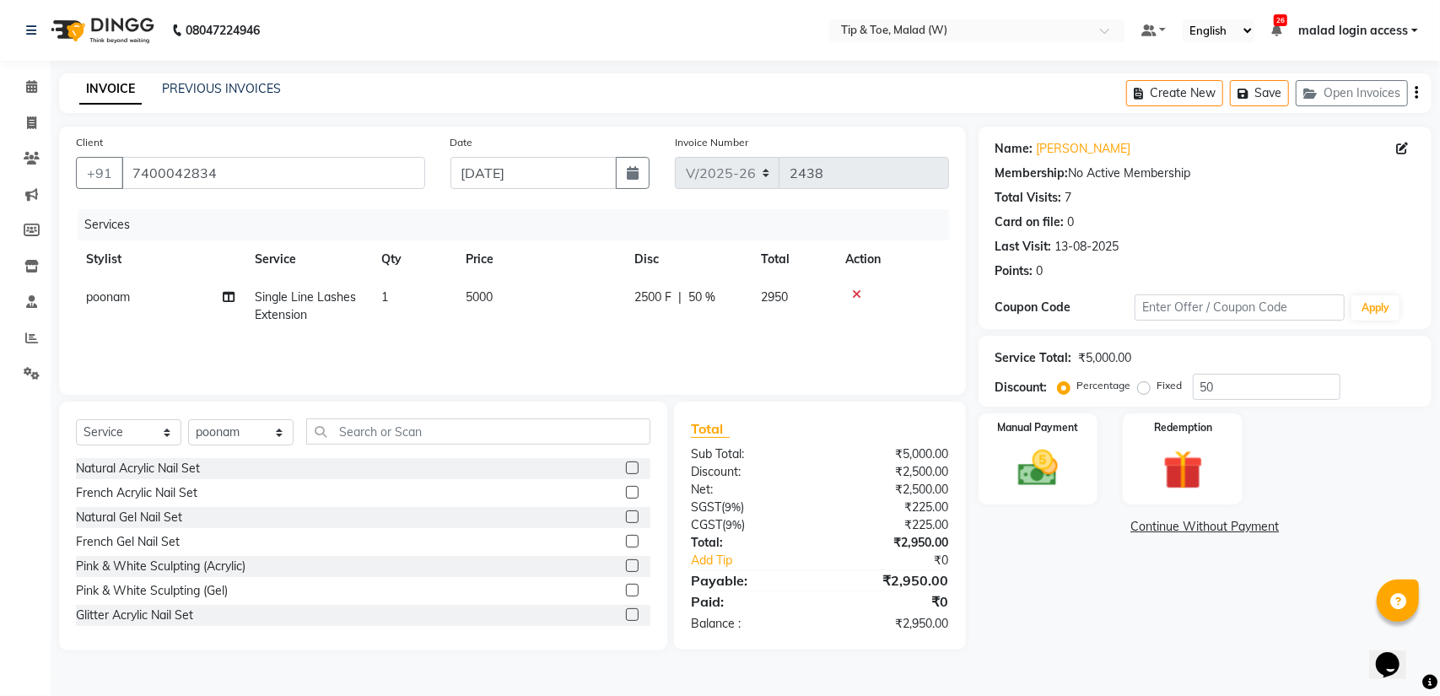
click at [1368, 440] on div "Manual Payment Redemption" at bounding box center [1205, 458] width 478 height 91
drag, startPoint x: 1049, startPoint y: 458, endPoint x: 1364, endPoint y: 465, distance: 315.6
click at [1364, 465] on div "Manual Payment Redemption" at bounding box center [1205, 458] width 478 height 91
click at [1067, 446] on img at bounding box center [1038, 468] width 67 height 47
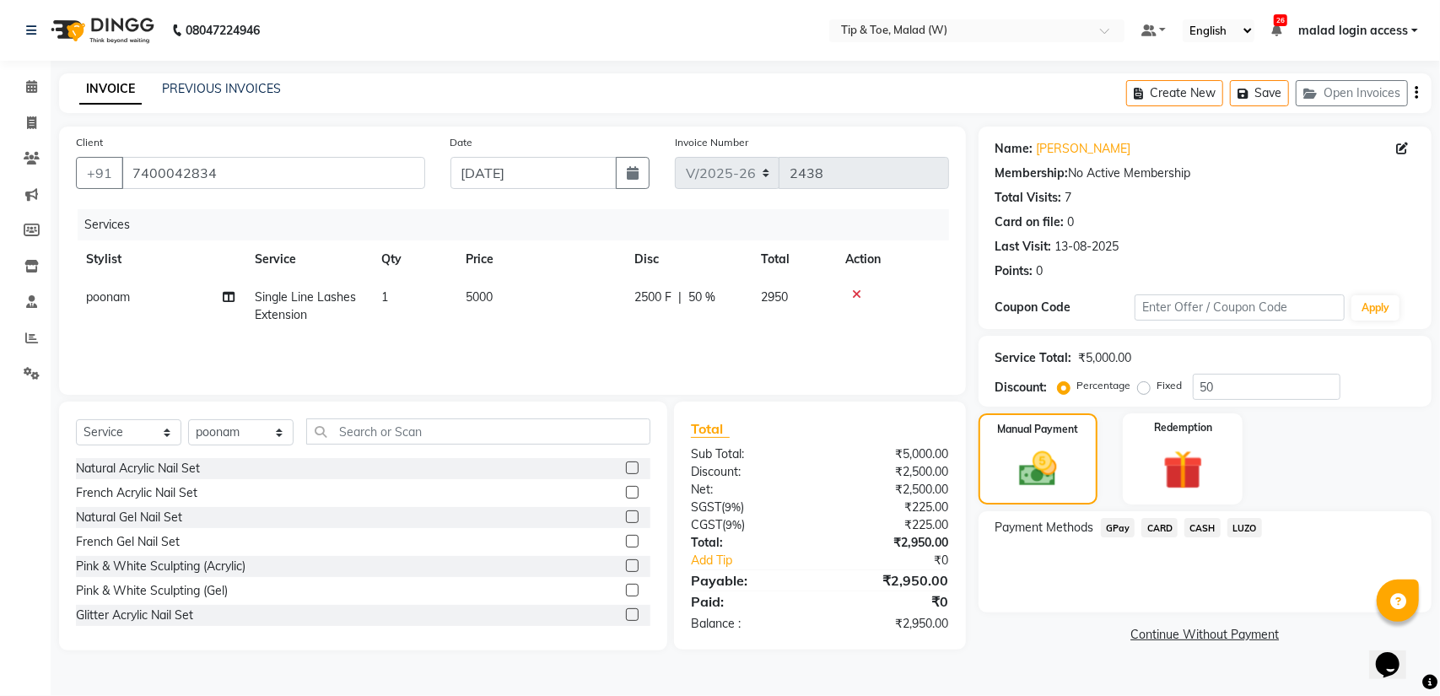
click at [1198, 527] on span "CASH" at bounding box center [1203, 527] width 36 height 19
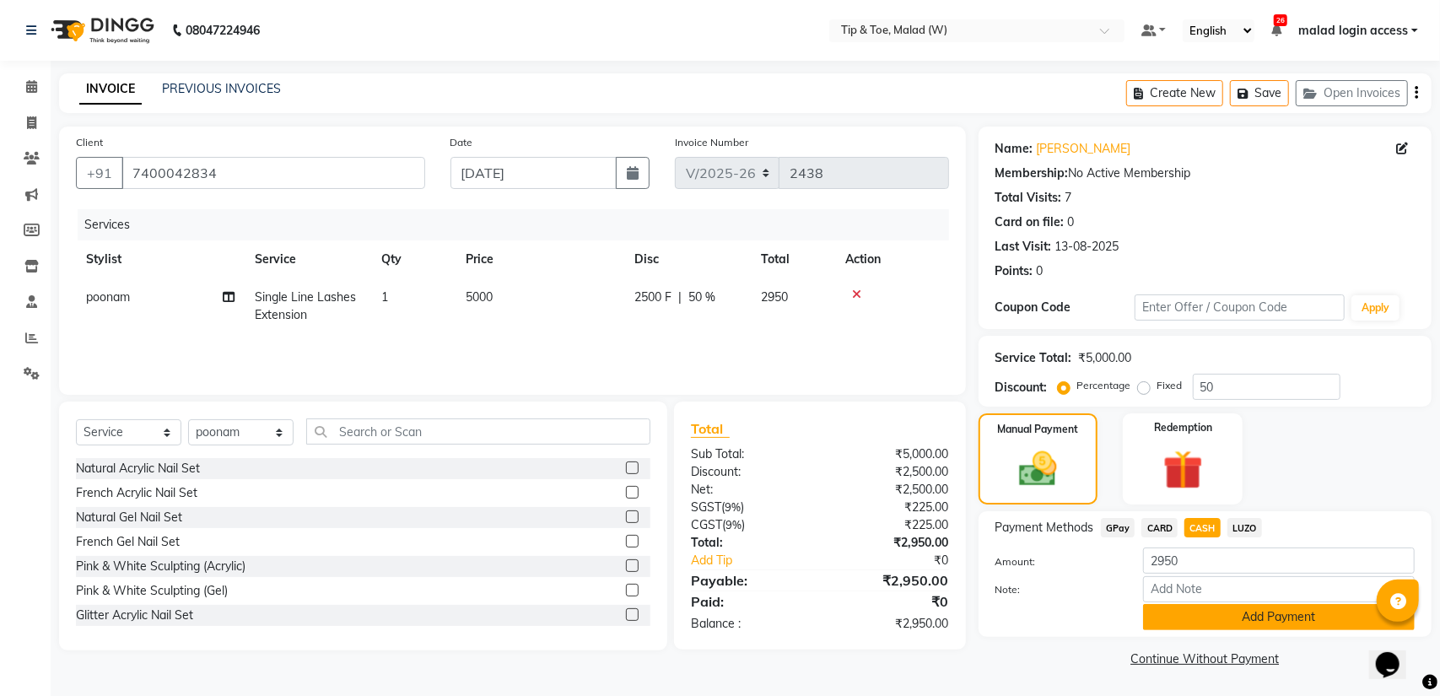
click at [1187, 615] on button "Add Payment" at bounding box center [1279, 617] width 272 height 26
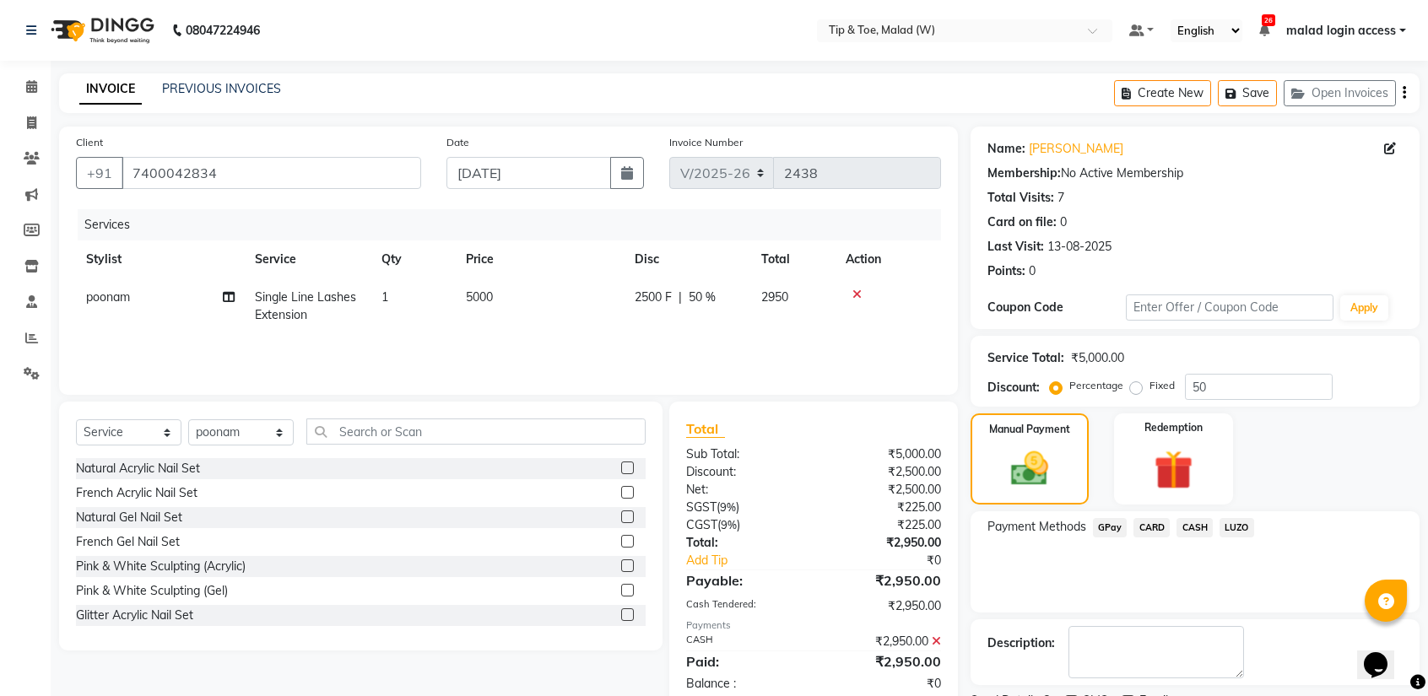
scroll to position [69, 0]
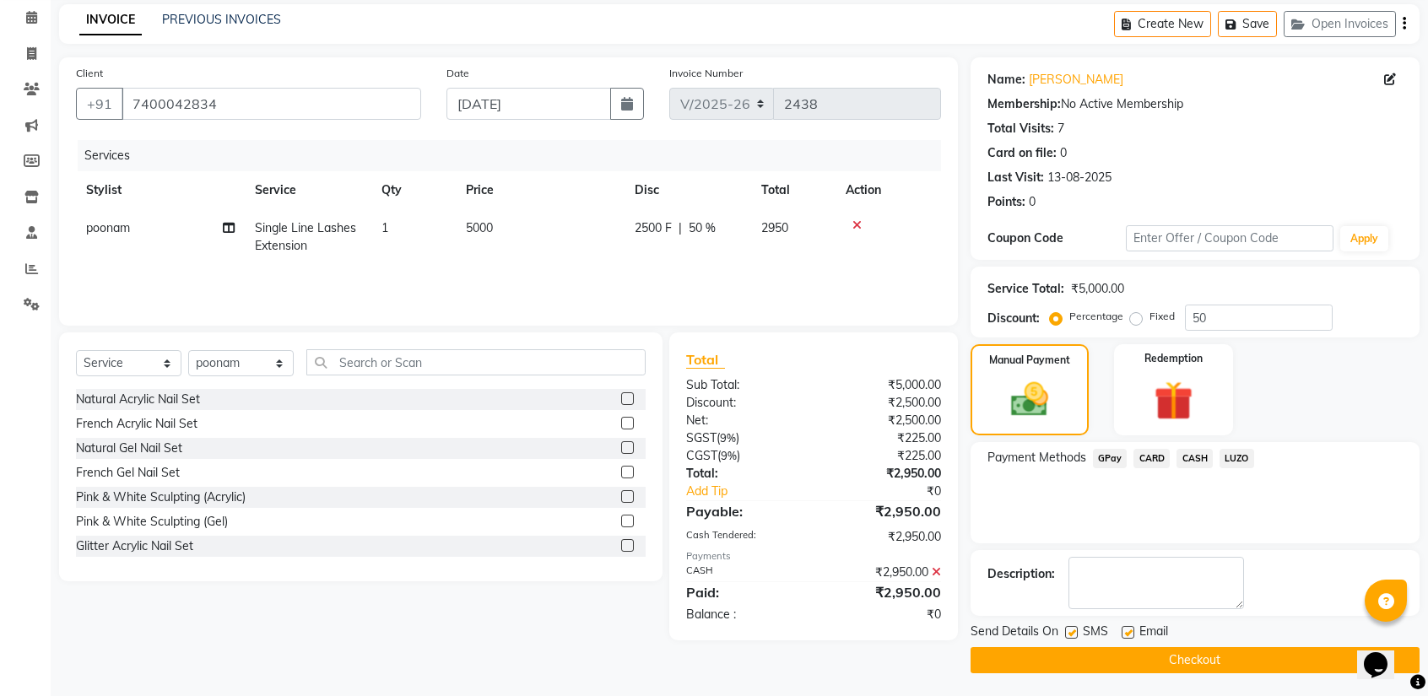
click at [1425, 552] on div "Name: Juhi Membership: No Active Membership Total Visits: 7 Card on file: 0 Las…" at bounding box center [1201, 365] width 462 height 616
click at [1111, 657] on button "Checkout" at bounding box center [1194, 660] width 449 height 26
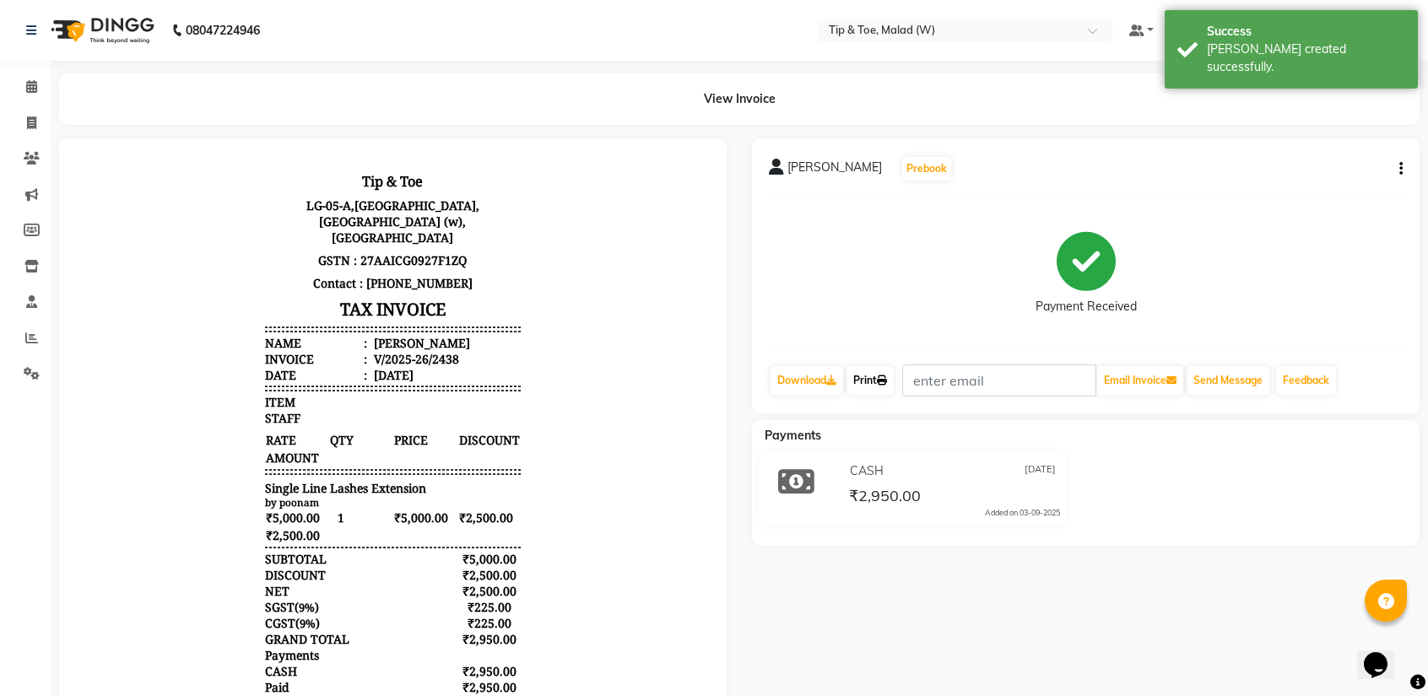
click at [876, 376] on link "Print" at bounding box center [869, 380] width 47 height 29
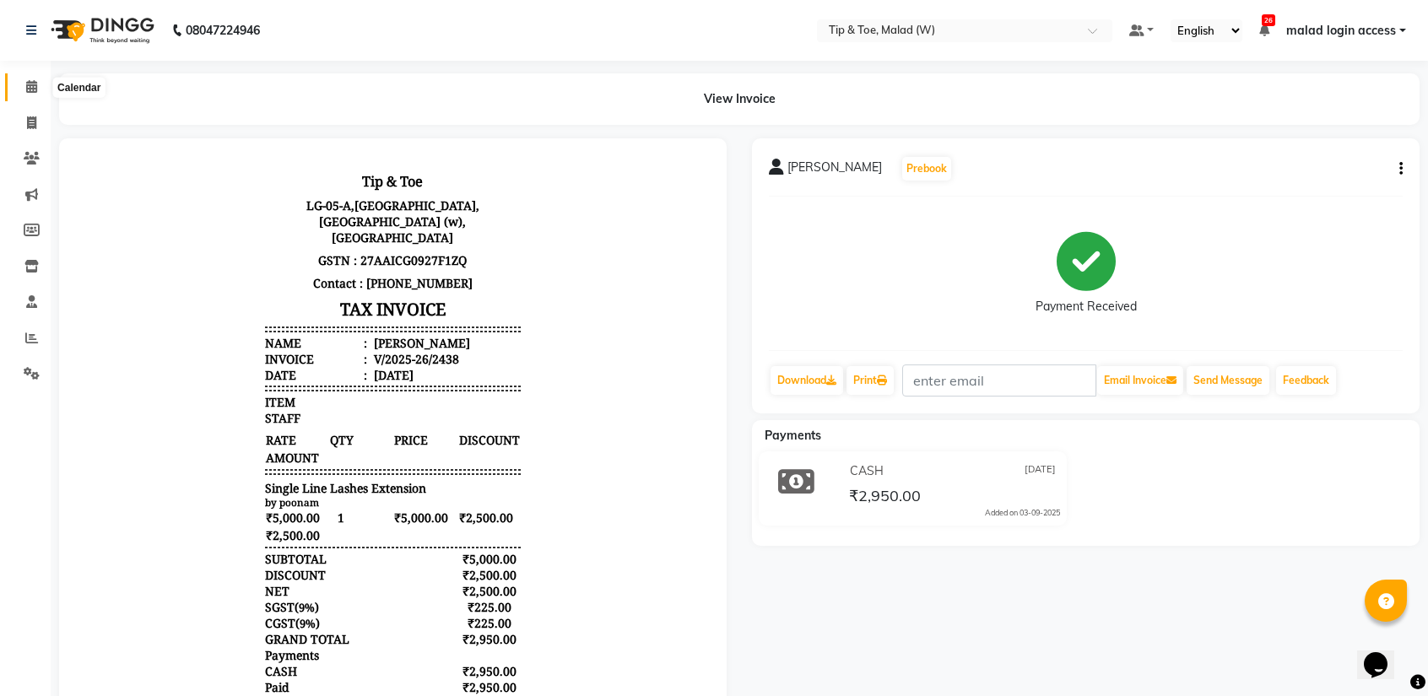
drag, startPoint x: 32, startPoint y: 83, endPoint x: 327, endPoint y: 5, distance: 305.4
click at [34, 83] on icon at bounding box center [31, 86] width 11 height 13
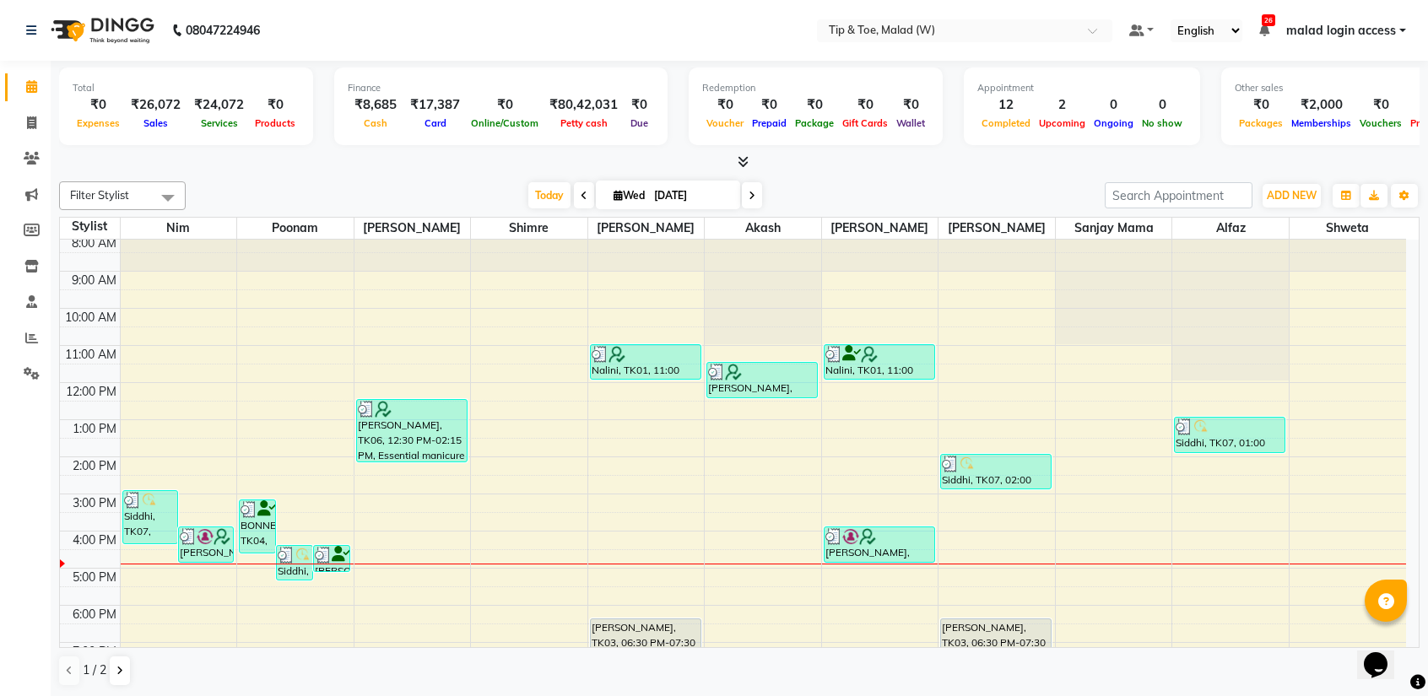
scroll to position [10, 0]
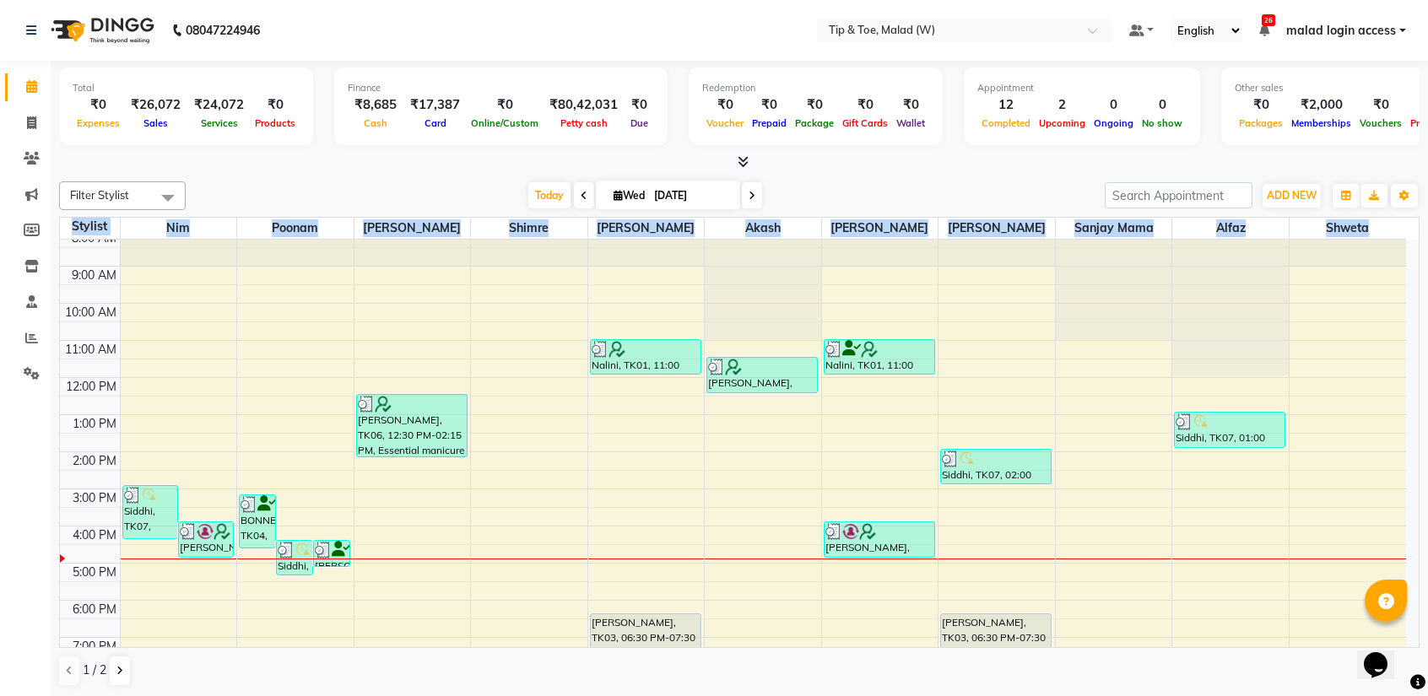
drag, startPoint x: 1421, startPoint y: 463, endPoint x: 1428, endPoint y: 513, distance: 50.2
click at [1428, 513] on html "08047224946 Select Location × Tip & Toe, Malad (W) Default Panel My Panel Engli…" at bounding box center [714, 348] width 1428 height 696
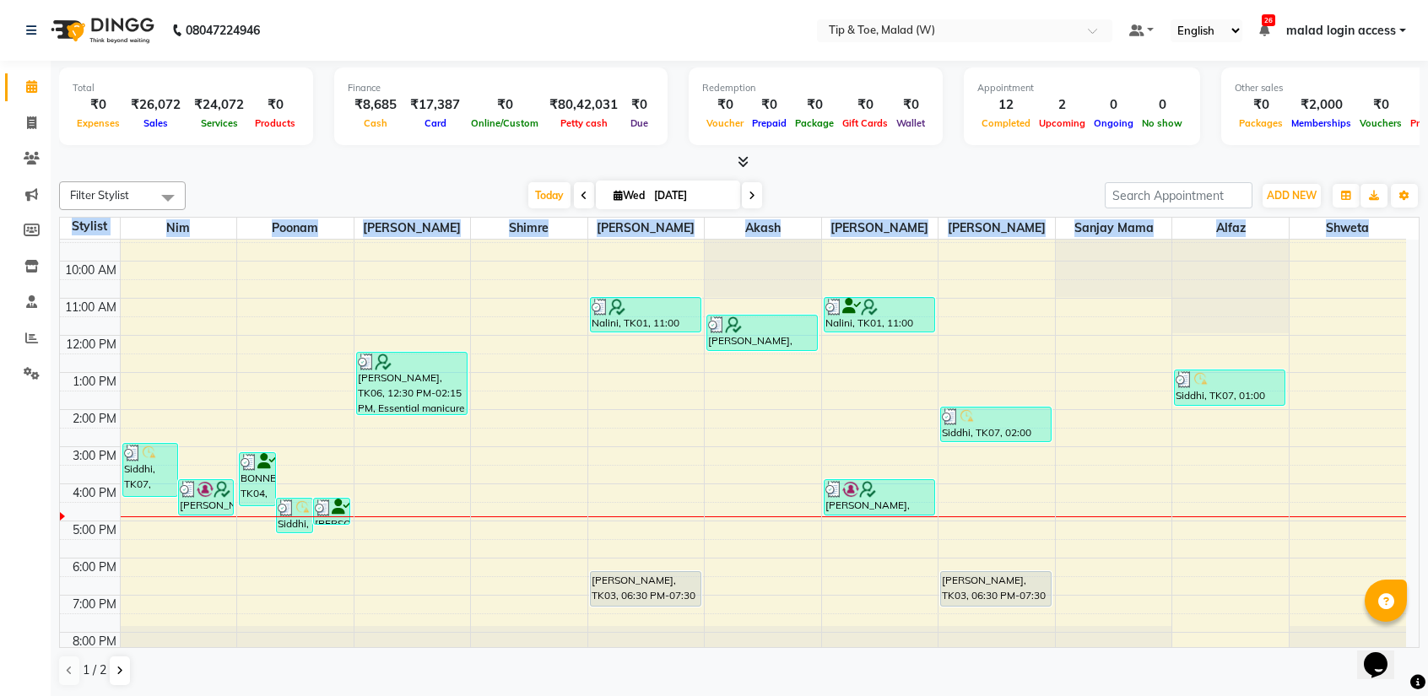
scroll to position [66, 0]
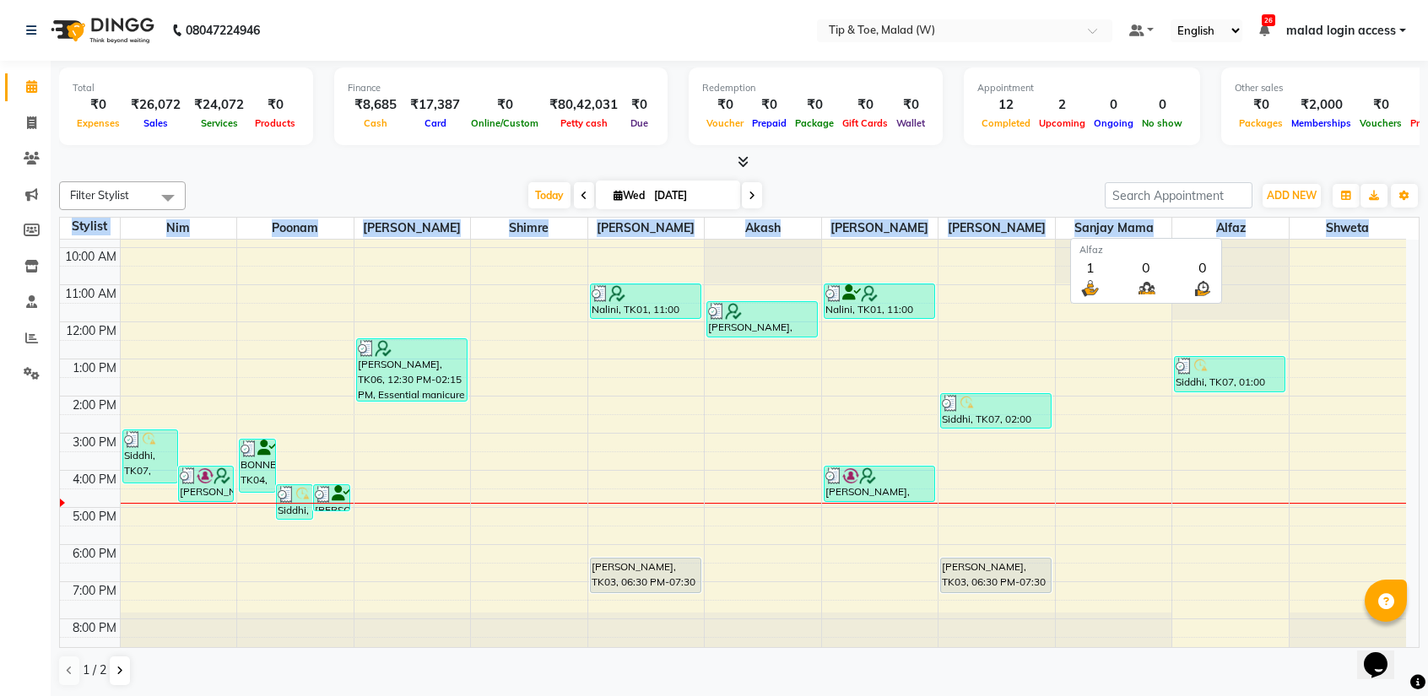
click at [1271, 230] on span "Alfaz" at bounding box center [1230, 228] width 116 height 21
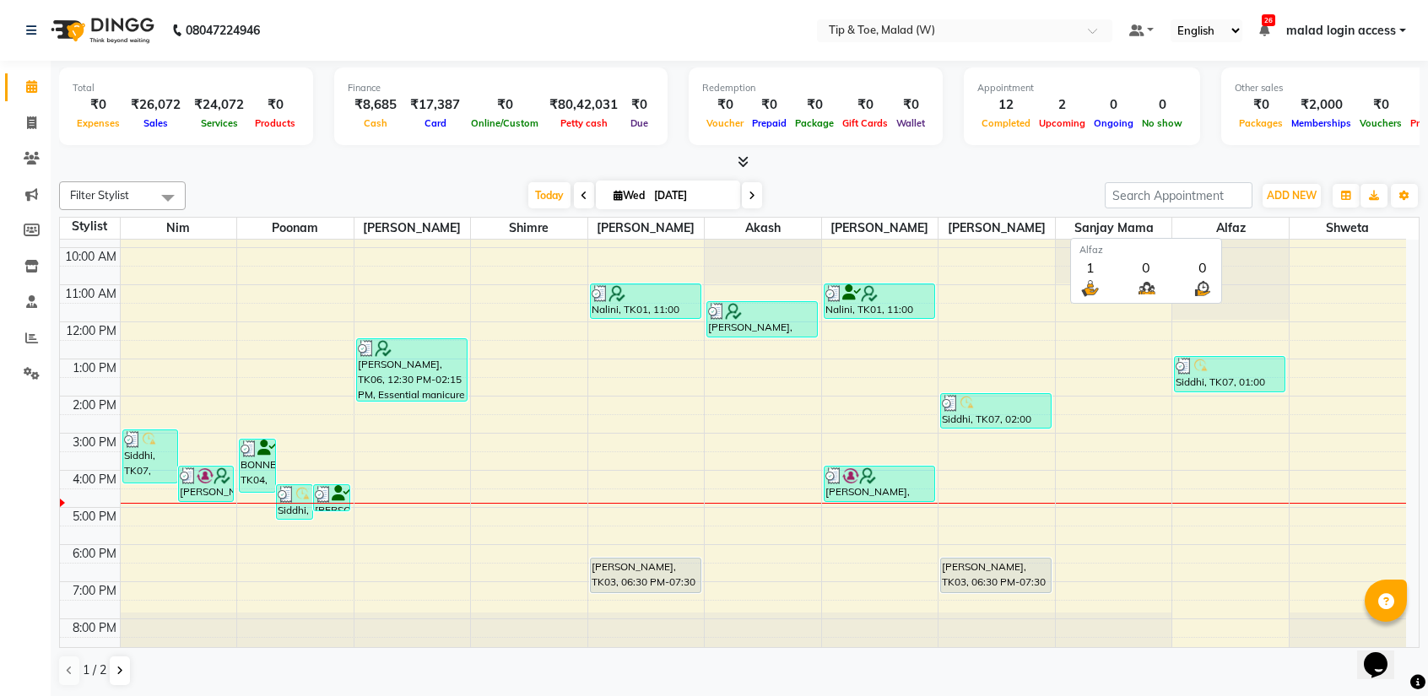
click at [1271, 230] on span "Alfaz" at bounding box center [1230, 228] width 116 height 21
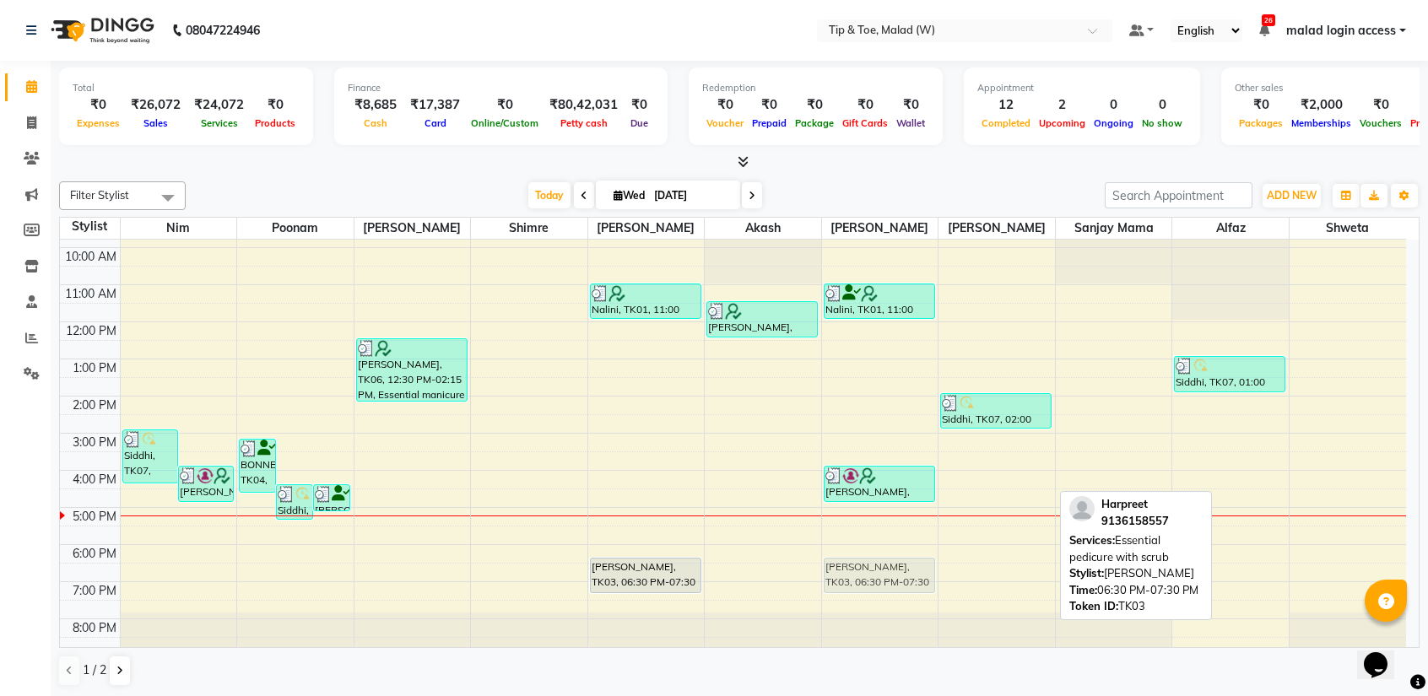
drag, startPoint x: 970, startPoint y: 560, endPoint x: 903, endPoint y: 556, distance: 67.6
click at [903, 556] on tr "Siddhi, TK07, 03:00 PM-04:30 PM, O.P.I. Pro Spa Manicure,T&T Permanent Gel Poli…" at bounding box center [733, 415] width 1346 height 482
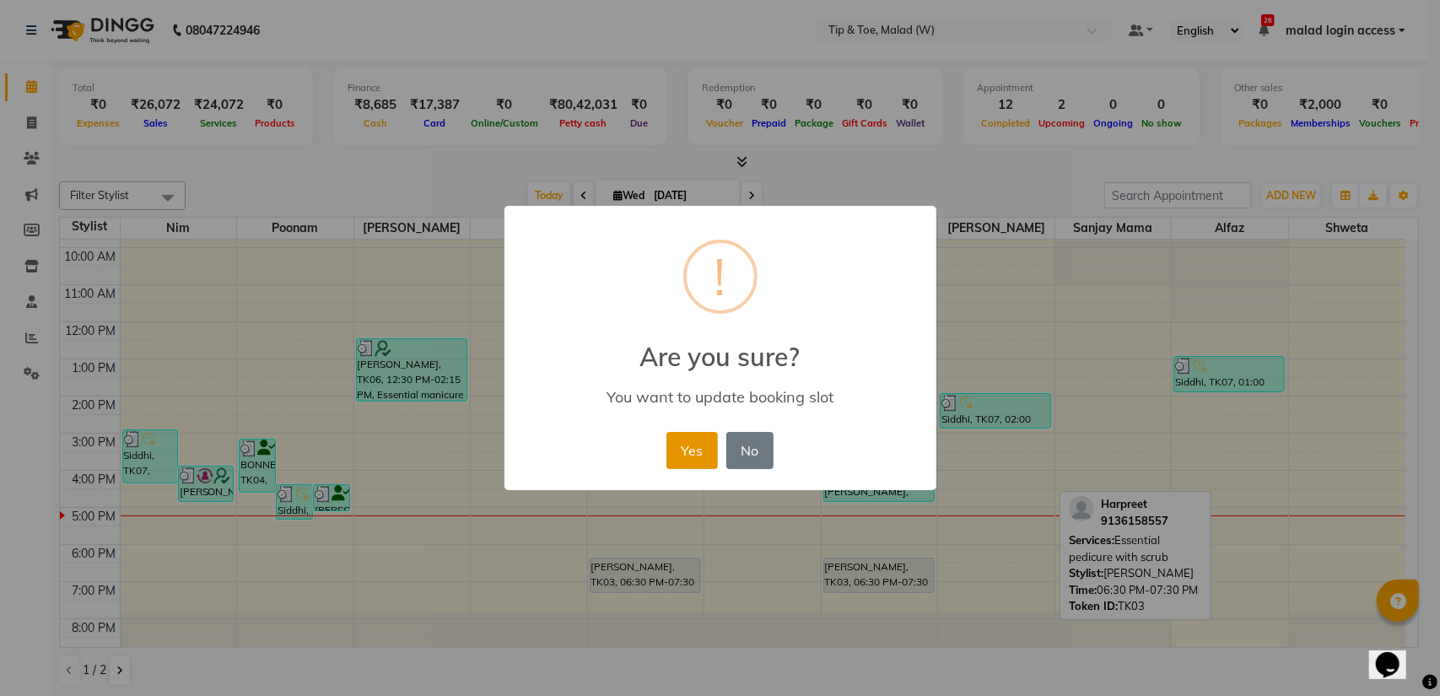
click at [689, 443] on button "Yes" at bounding box center [692, 450] width 51 height 37
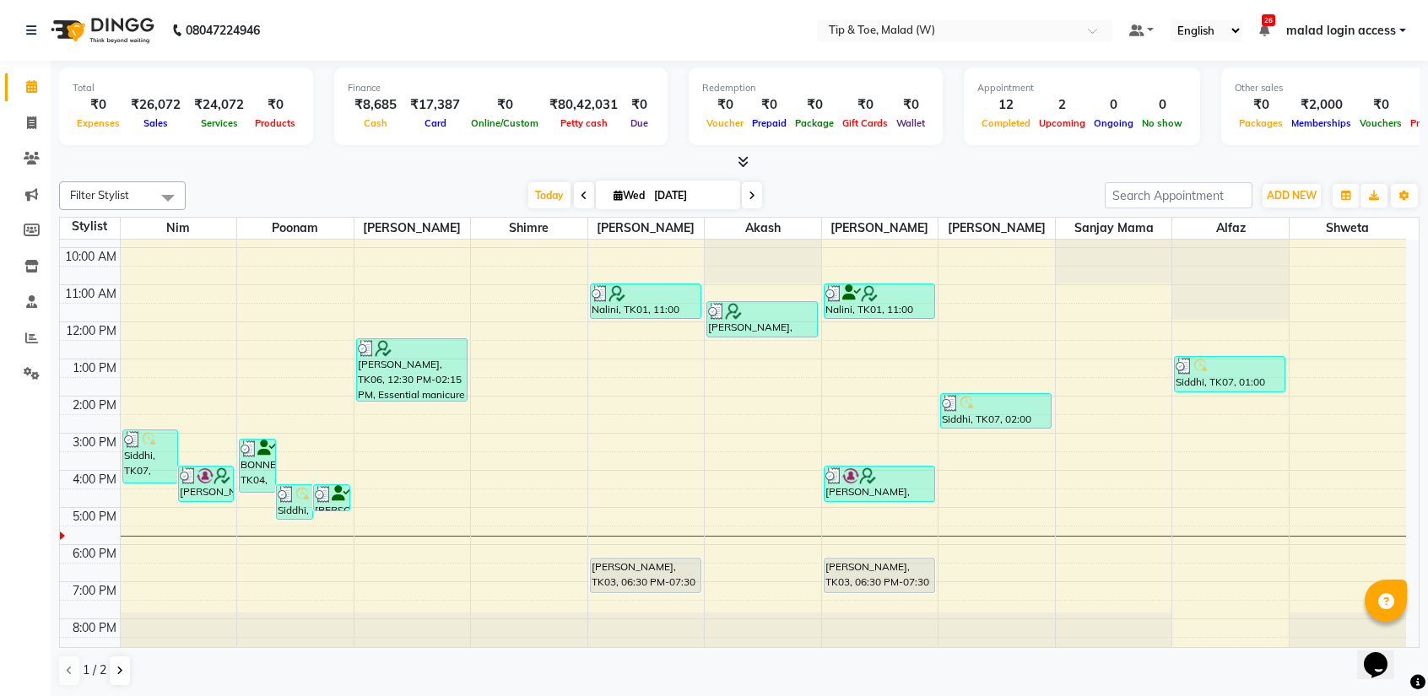
click at [738, 537] on div "8:00 AM 9:00 AM 10:00 AM 11:00 AM 12:00 PM 1:00 PM 2:00 PM 3:00 PM 4:00 PM 5:00…" at bounding box center [733, 415] width 1346 height 482
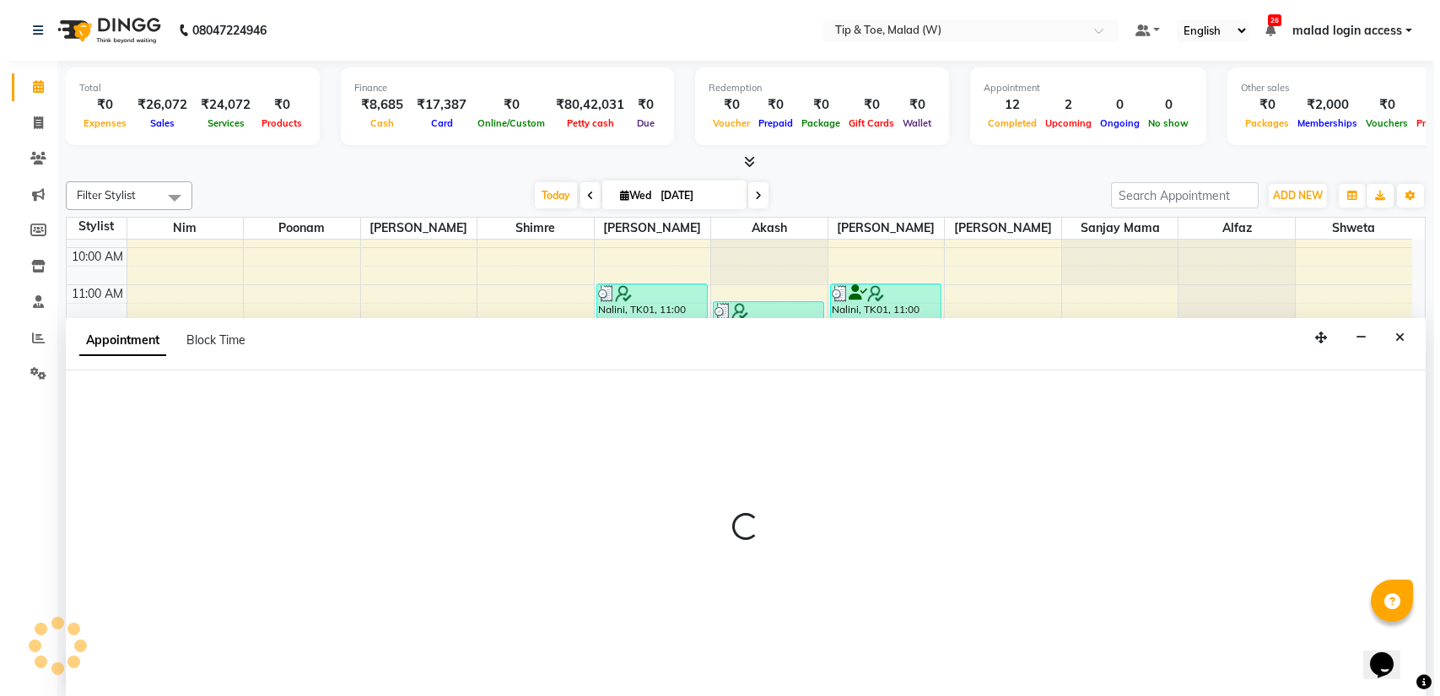
scroll to position [0, 0]
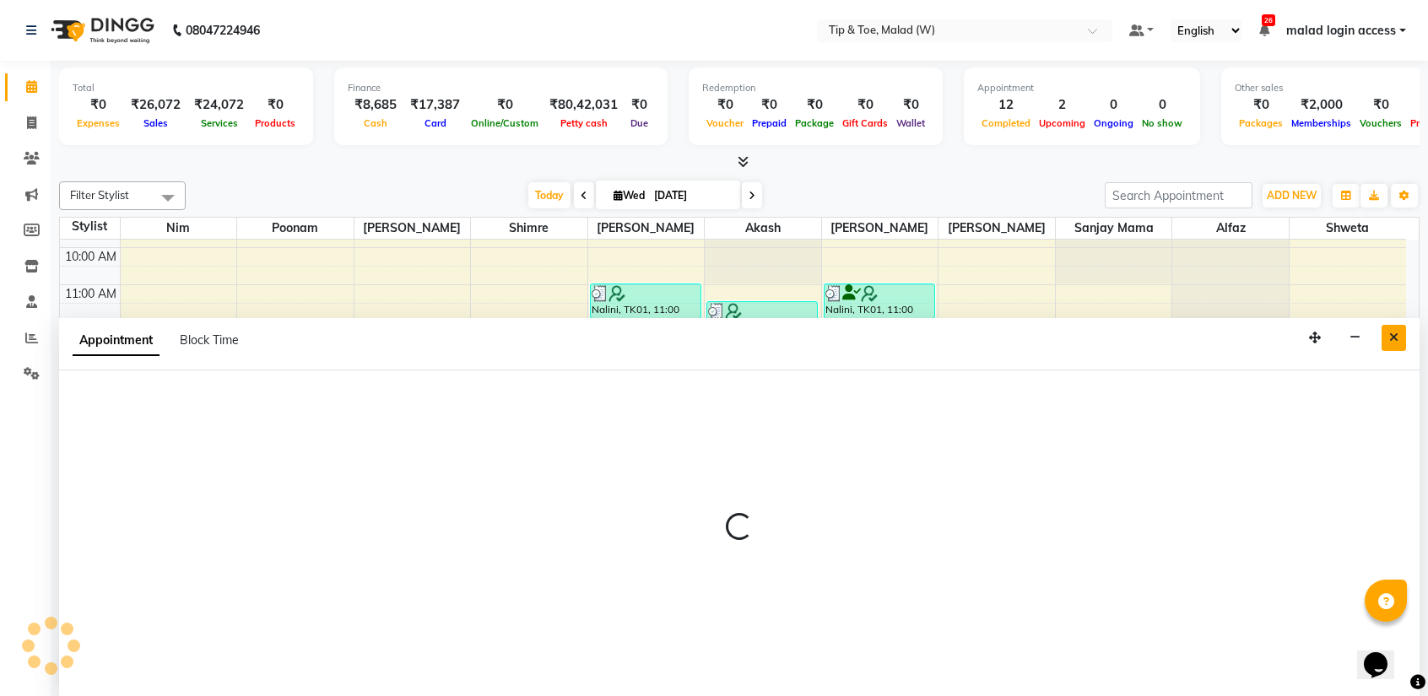
select select "41858"
select select "1050"
select select "tentative"
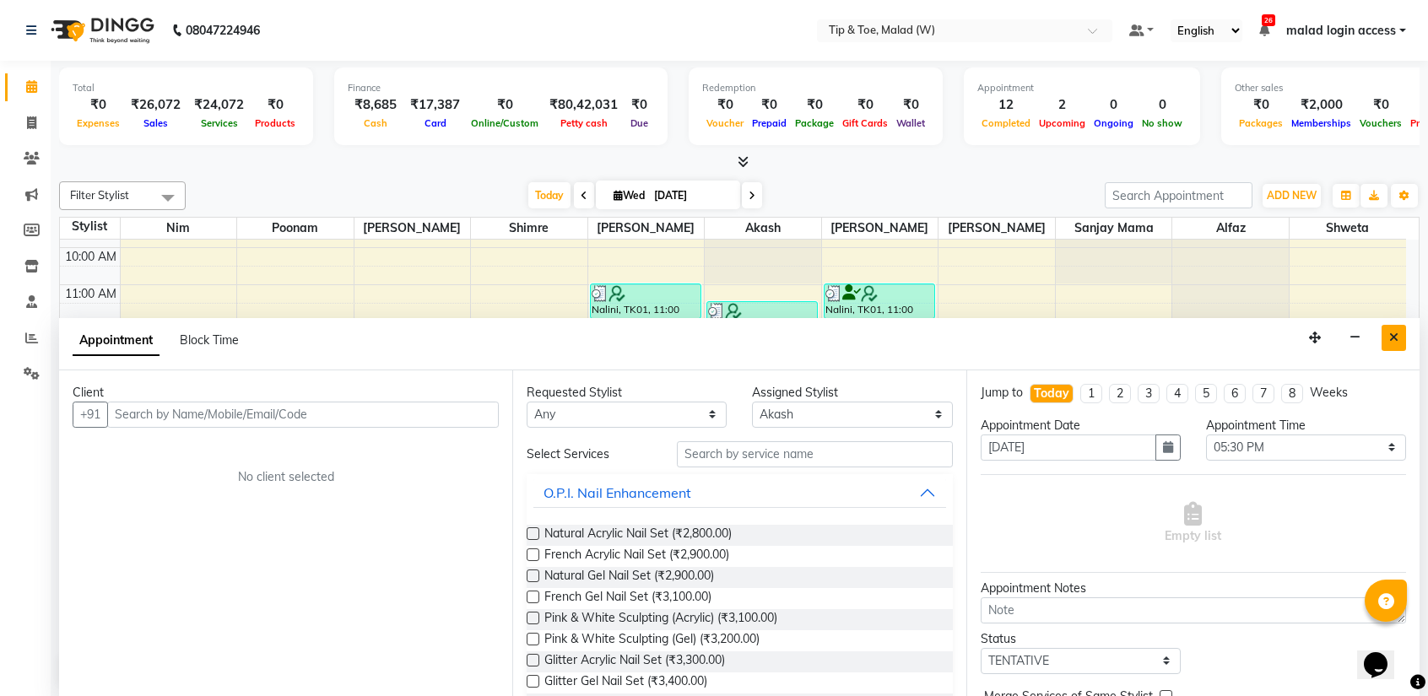
click at [1401, 325] on button "Close" at bounding box center [1393, 338] width 24 height 26
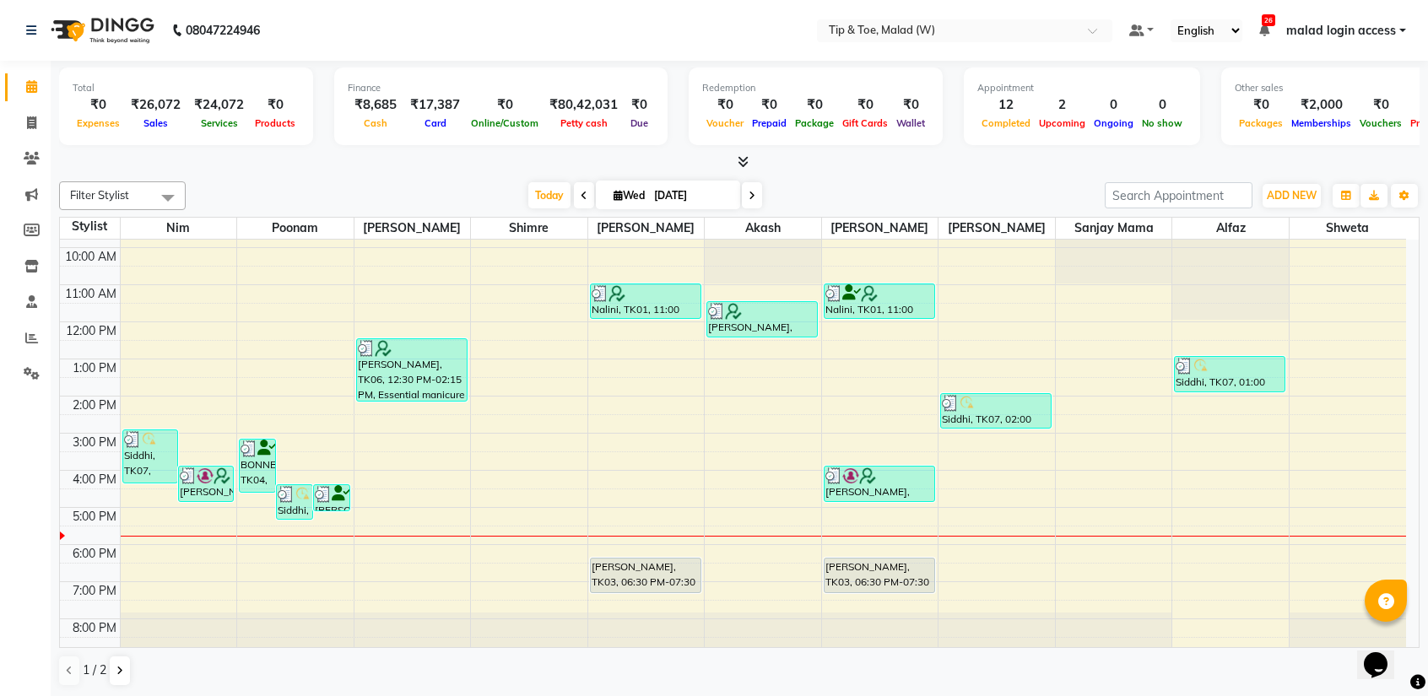
click at [746, 548] on div "8:00 AM 9:00 AM 10:00 AM 11:00 AM 12:00 PM 1:00 PM 2:00 PM 3:00 PM 4:00 PM 5:00…" at bounding box center [733, 415] width 1346 height 482
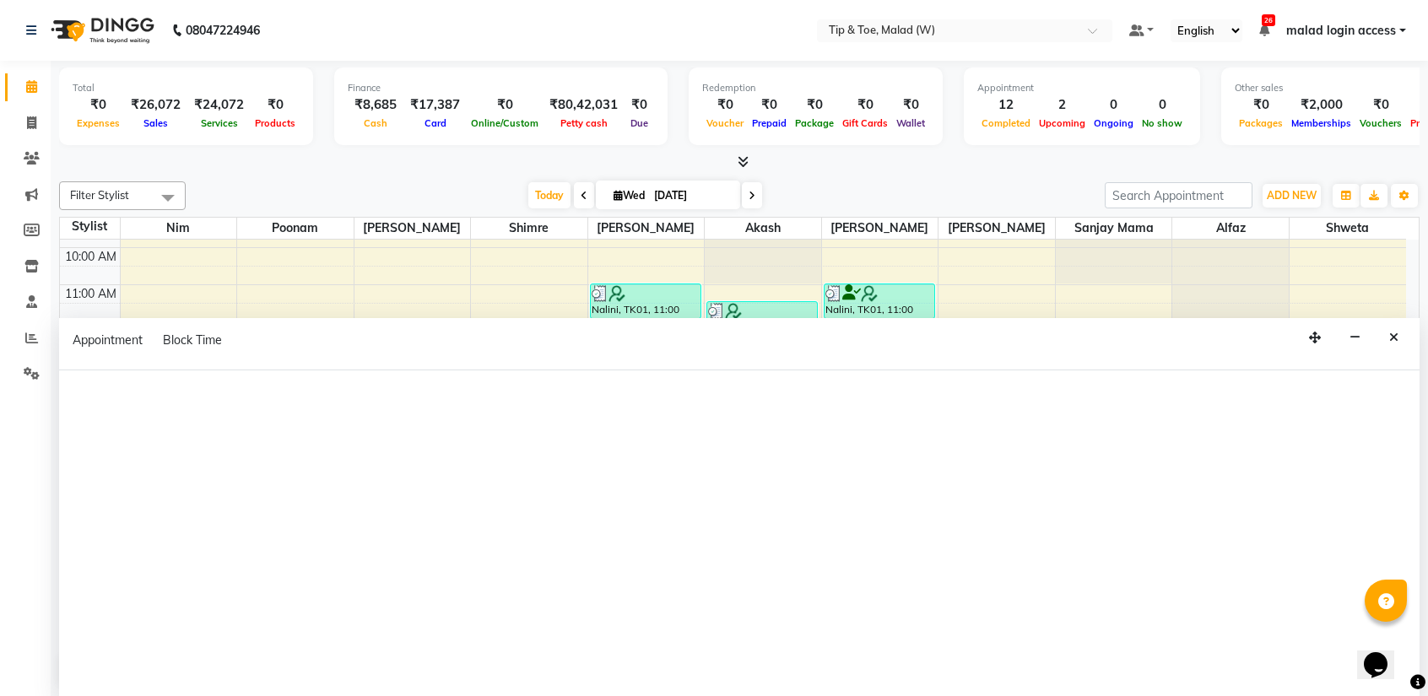
select select "41858"
select select "1080"
select select "tentative"
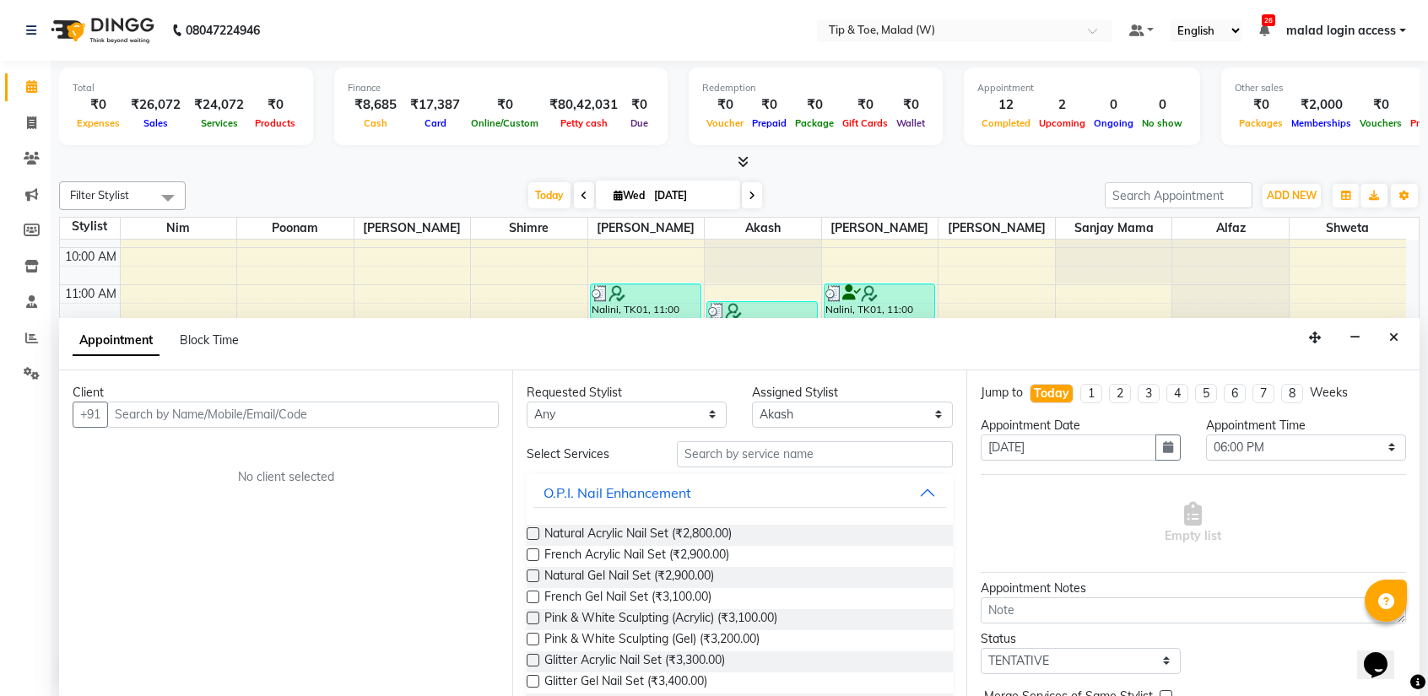
click at [162, 419] on input "text" at bounding box center [303, 415] width 392 height 26
type input "9082553033"
click at [458, 414] on span "Add Client" at bounding box center [463, 414] width 57 height 15
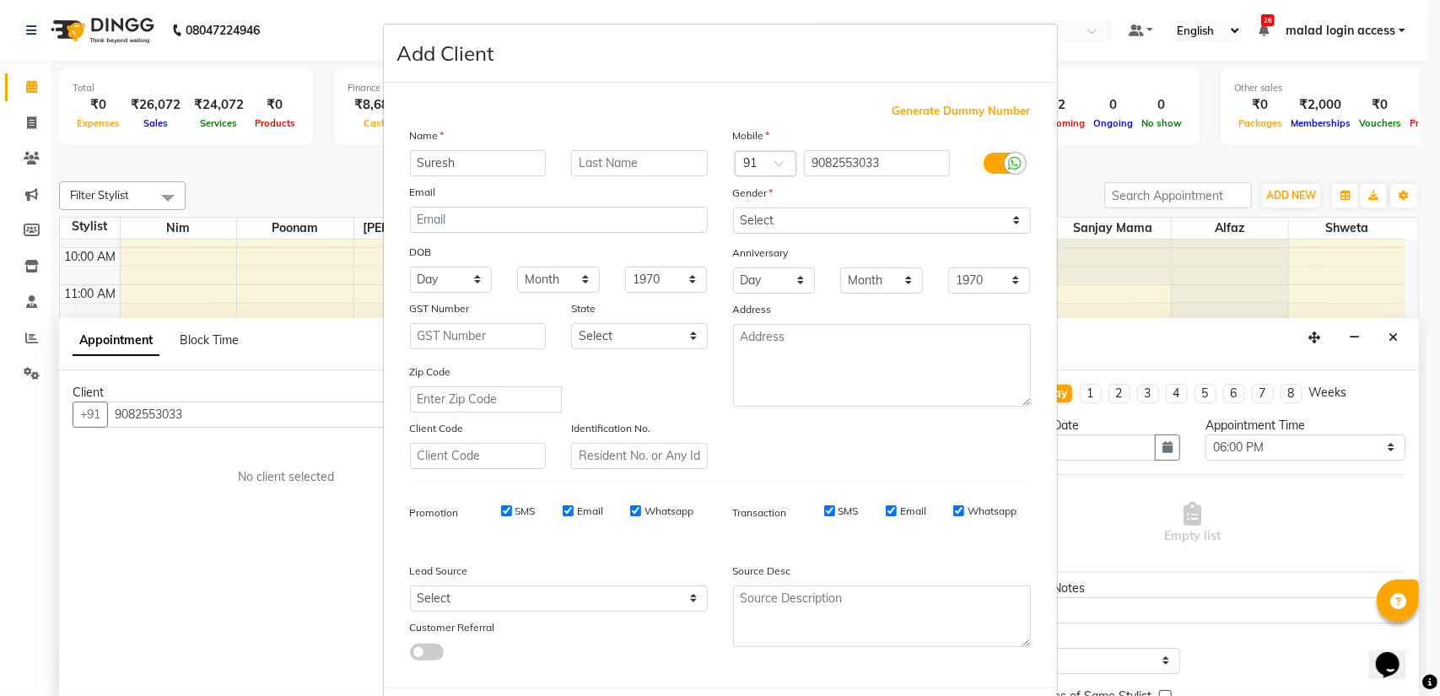
type input "Suresh"
click at [775, 217] on select "Select [DEMOGRAPHIC_DATA] [DEMOGRAPHIC_DATA] Other Prefer Not To Say" at bounding box center [882, 221] width 298 height 26
select select "male"
click at [733, 208] on select "Select [DEMOGRAPHIC_DATA] [DEMOGRAPHIC_DATA] Other Prefer Not To Say" at bounding box center [882, 221] width 298 height 26
drag, startPoint x: 1412, startPoint y: 420, endPoint x: 1422, endPoint y: 495, distance: 75.7
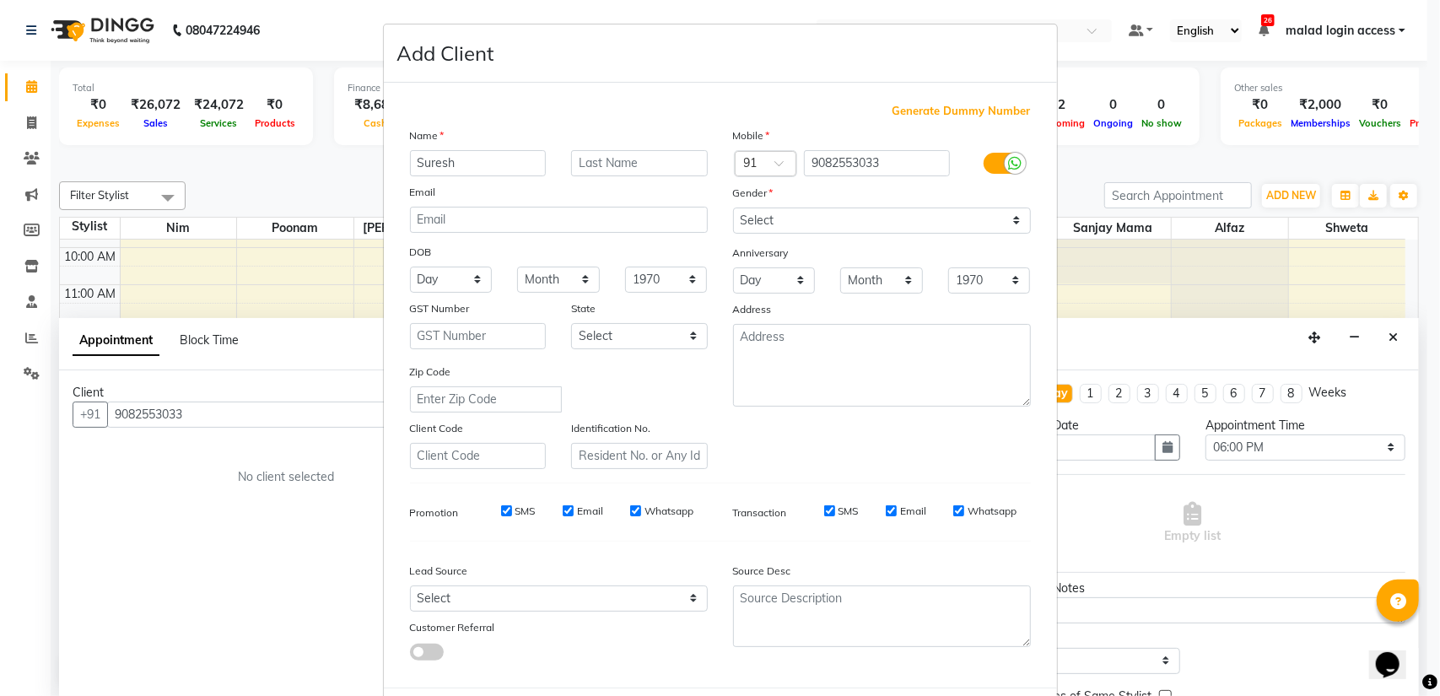
click at [1422, 495] on ngb-modal-window "Add Client Generate Dummy Number Name Suresh Email DOB Day 01 02 03 04 05 06 07…" at bounding box center [720, 348] width 1440 height 696
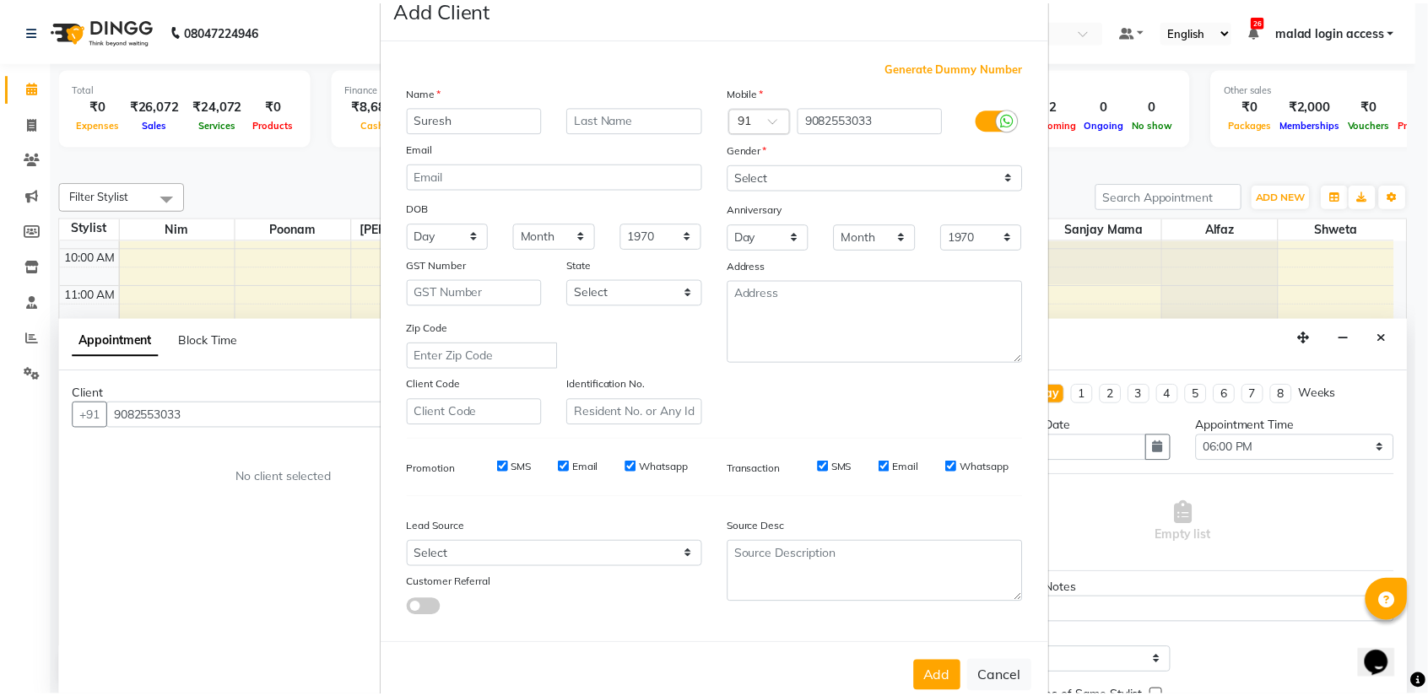
scroll to position [79, 0]
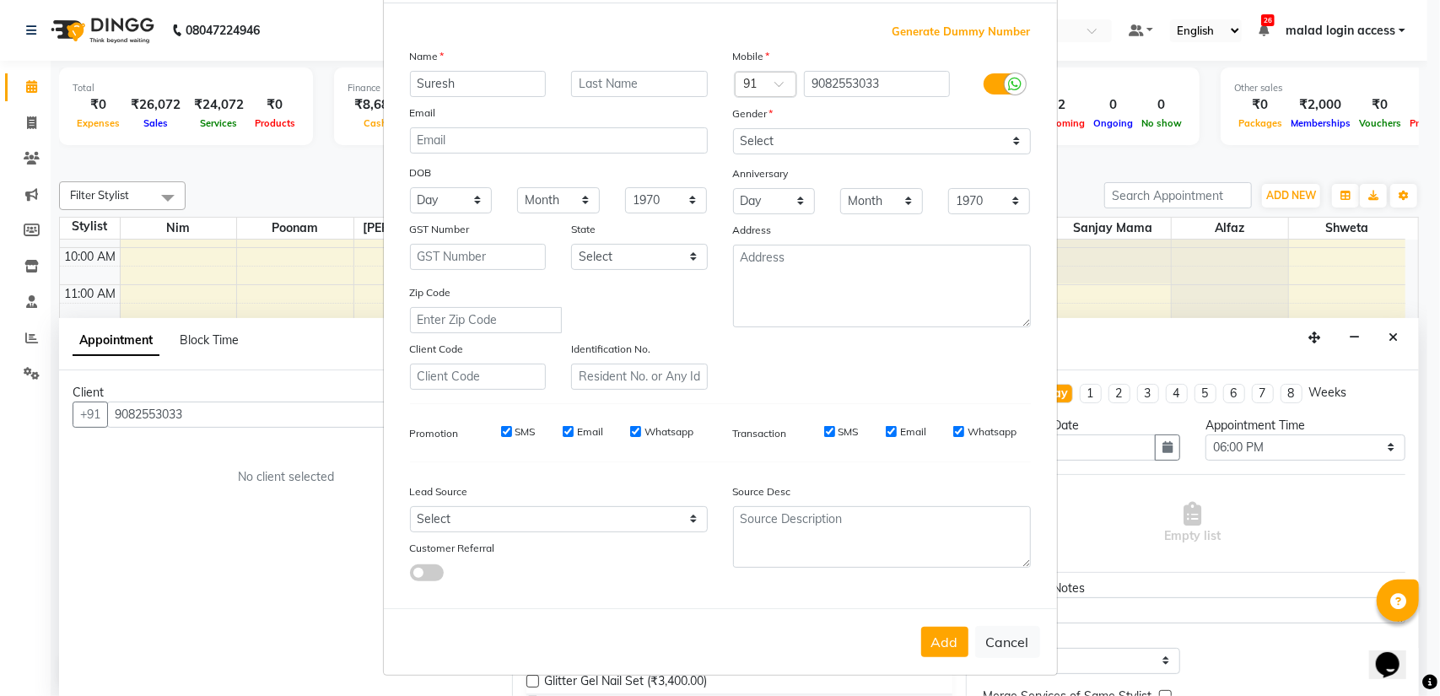
click at [942, 654] on button "Add" at bounding box center [944, 642] width 47 height 30
select select
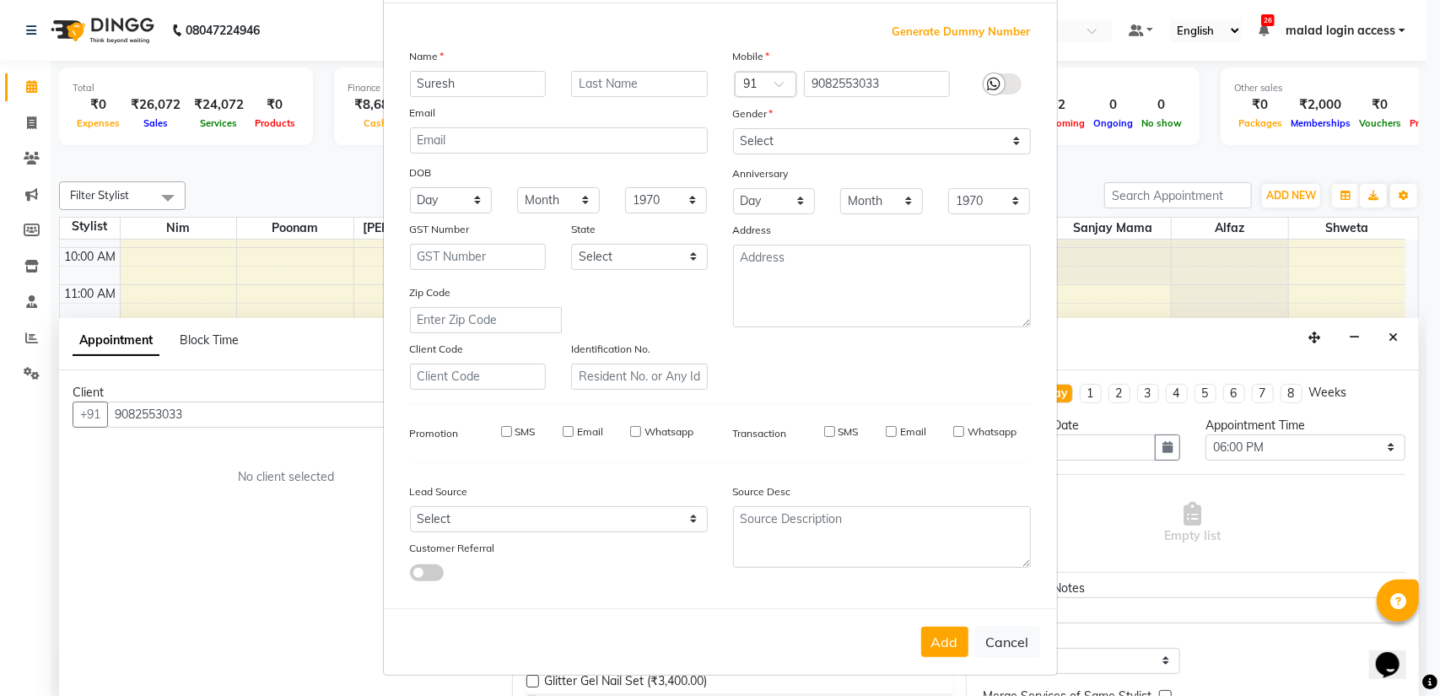
select select
checkbox input "false"
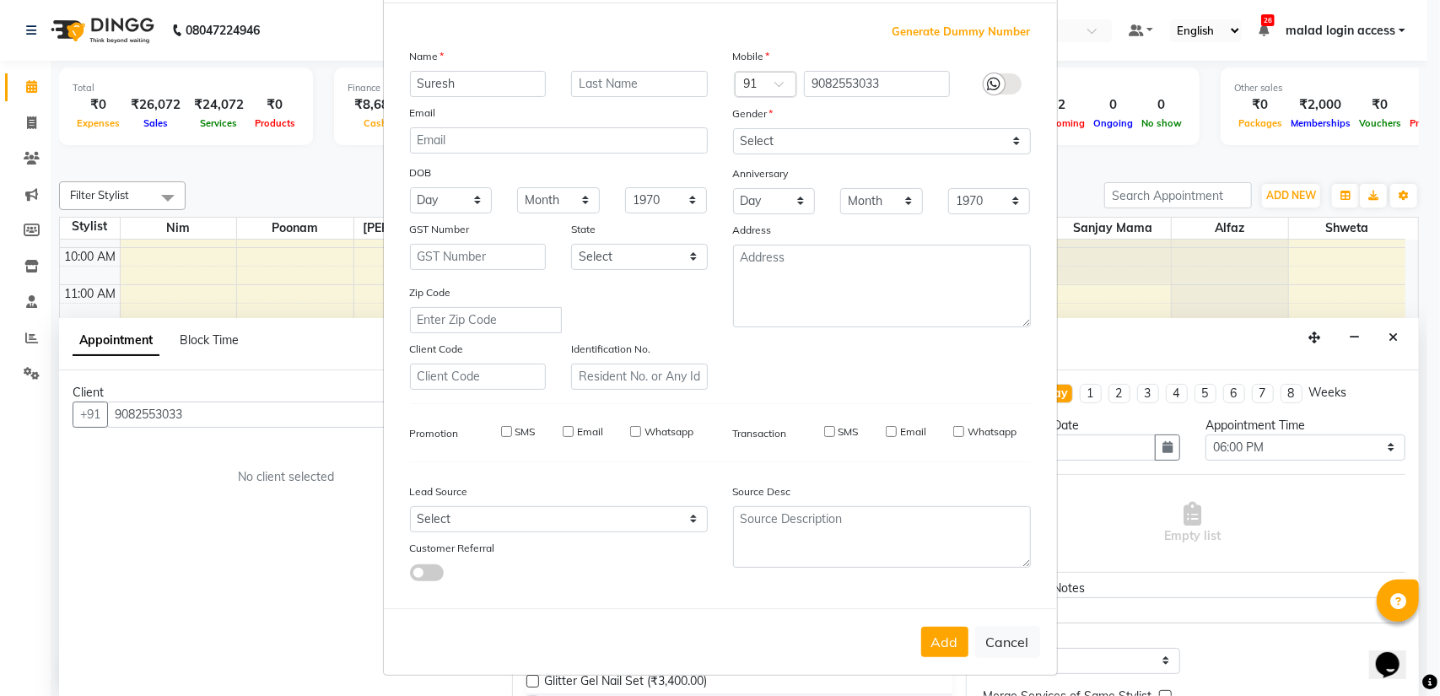
checkbox input "false"
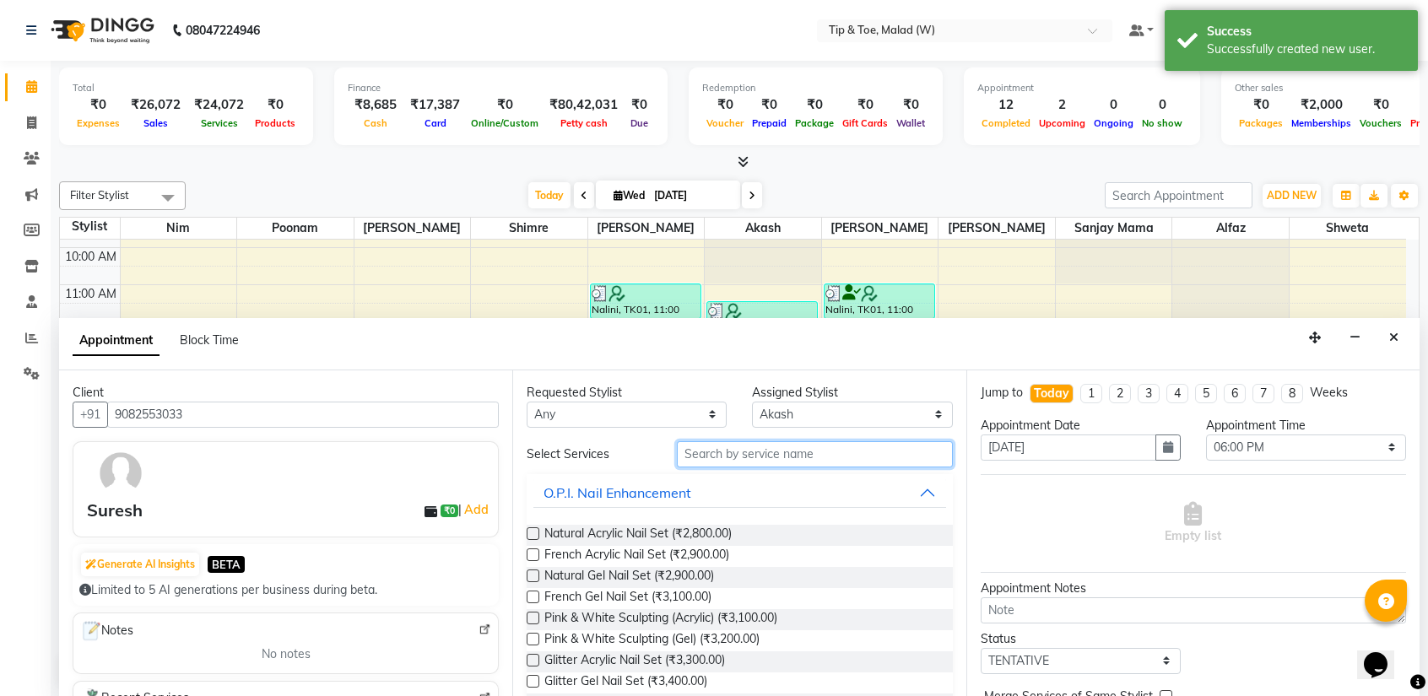
click at [753, 456] on input "text" at bounding box center [814, 454] width 275 height 26
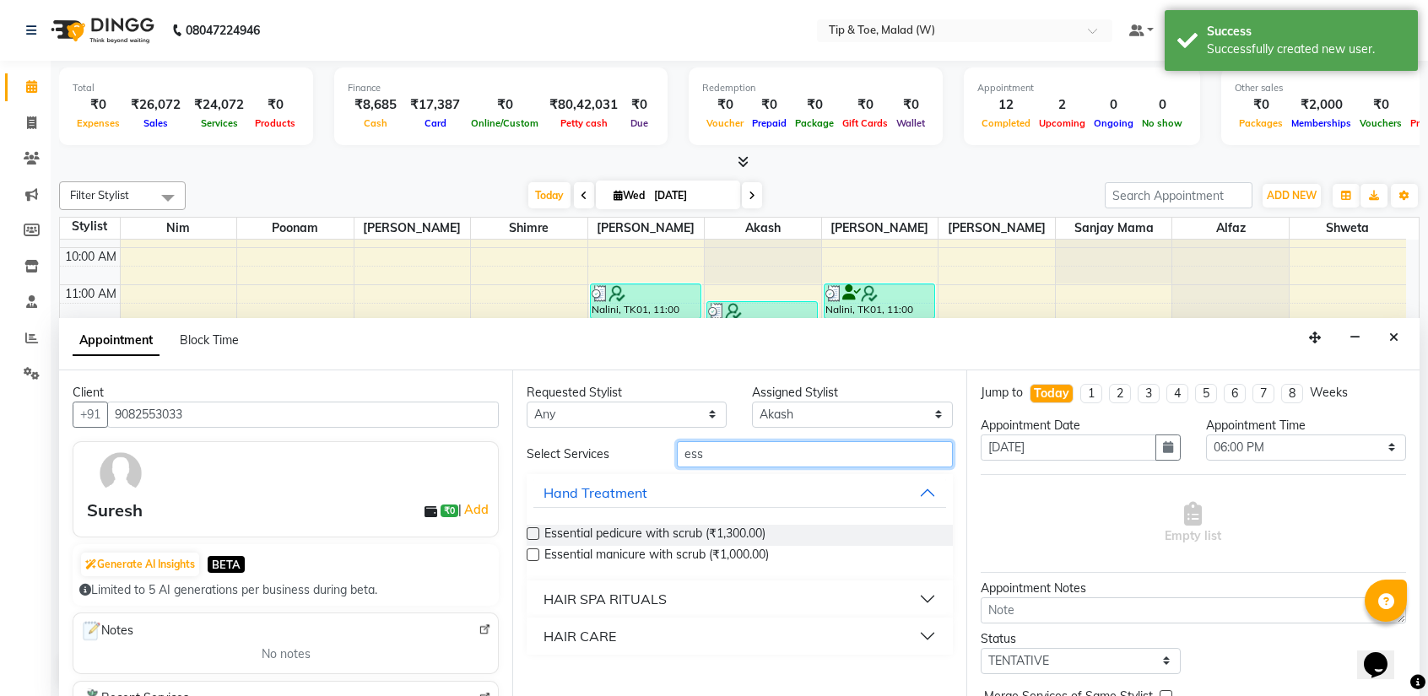
type input "ess"
click at [533, 537] on label at bounding box center [533, 533] width 13 height 13
click at [533, 537] on input "checkbox" at bounding box center [532, 535] width 11 height 11
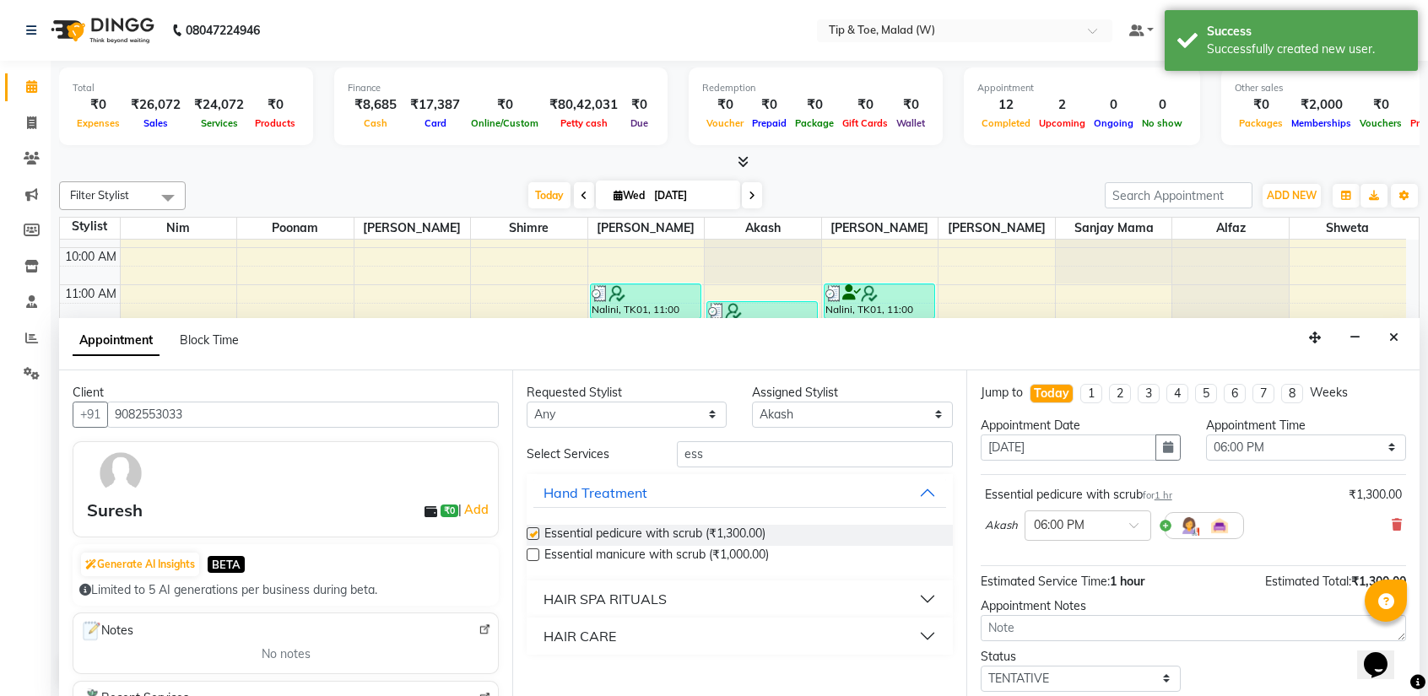
checkbox input "false"
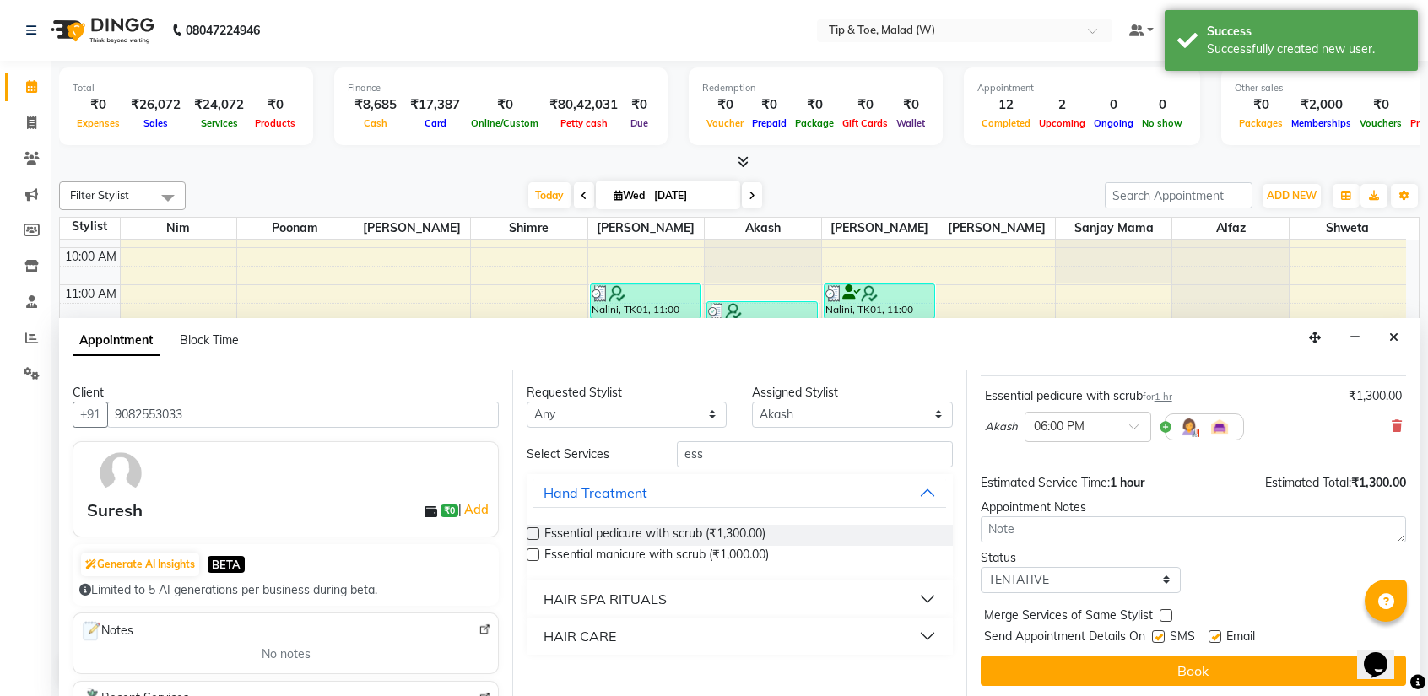
drag, startPoint x: 1410, startPoint y: 468, endPoint x: 3, endPoint y: 30, distance: 1473.4
click at [1156, 630] on label at bounding box center [1158, 636] width 13 height 13
click at [1156, 633] on input "checkbox" at bounding box center [1157, 638] width 11 height 11
checkbox input "false"
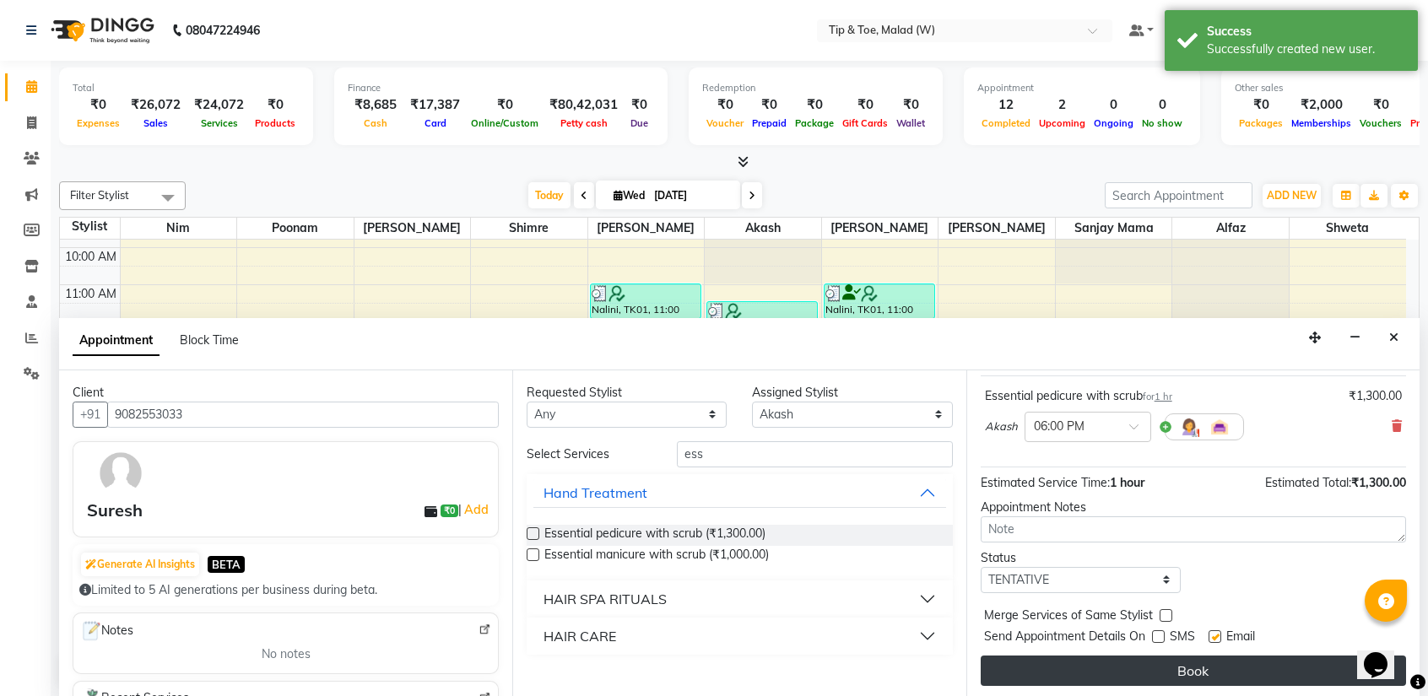
click at [1150, 663] on button "Book" at bounding box center [1192, 671] width 425 height 30
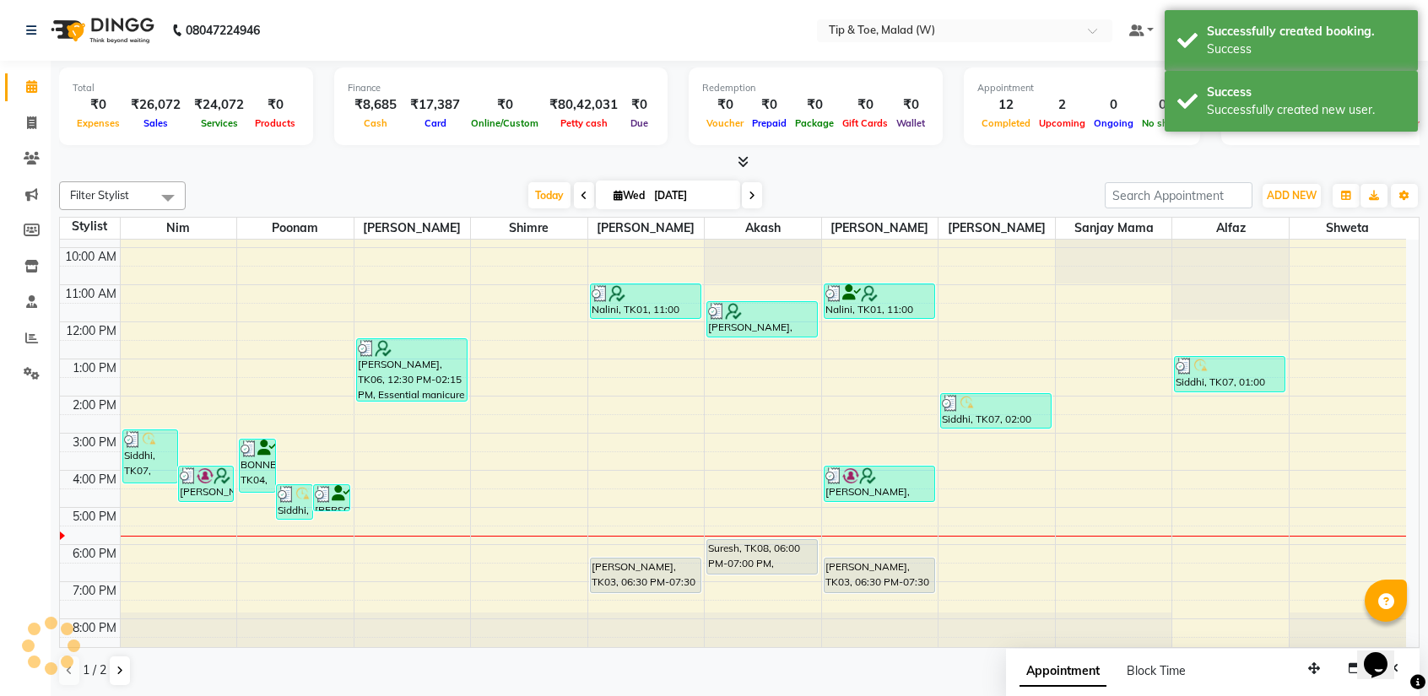
scroll to position [0, 0]
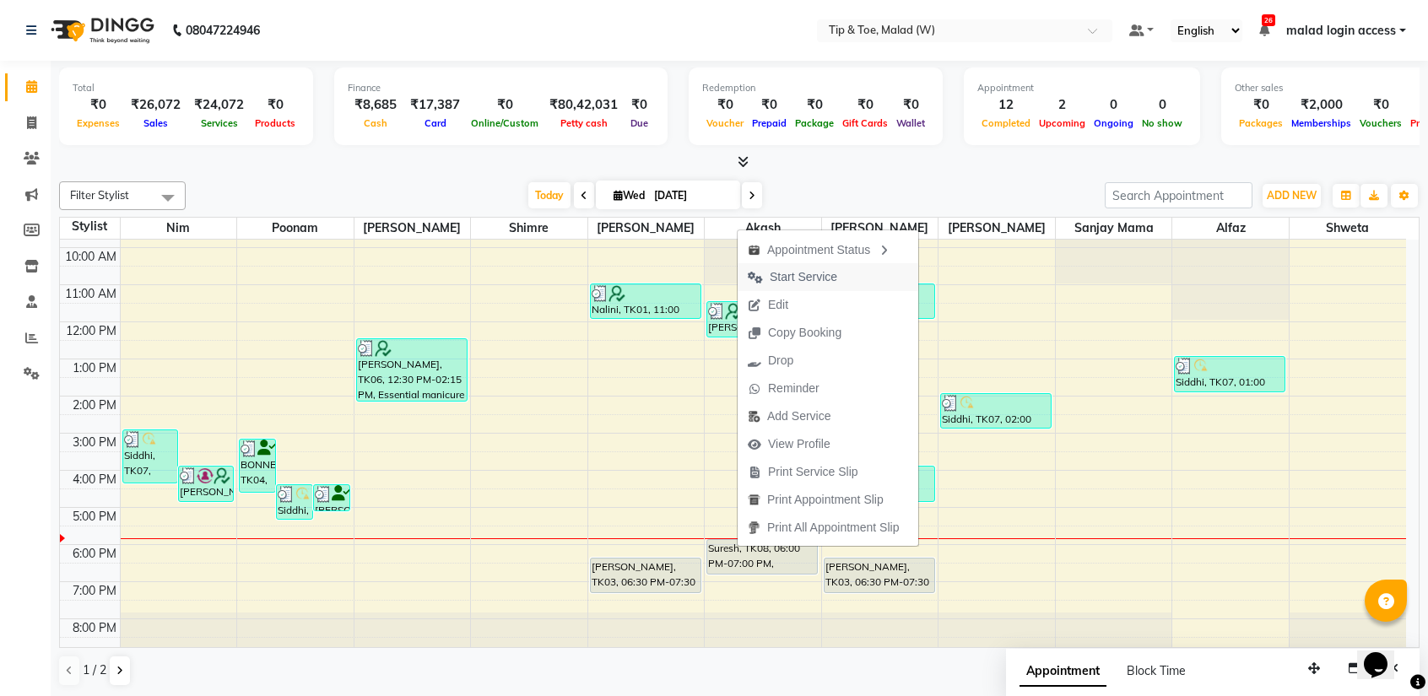
click at [823, 284] on span "Start Service" at bounding box center [804, 277] width 68 height 18
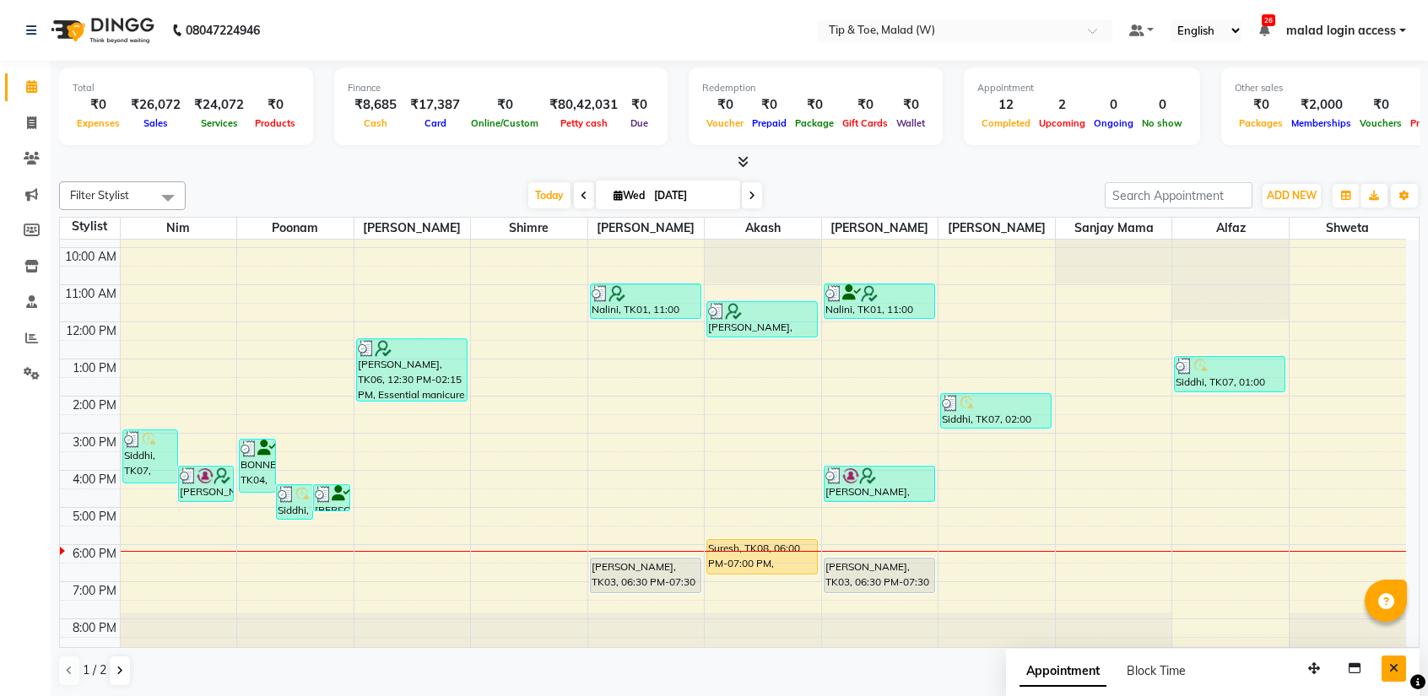
click at [1393, 674] on button "Close" at bounding box center [1393, 669] width 24 height 26
click at [751, 192] on icon at bounding box center [751, 196] width 7 height 10
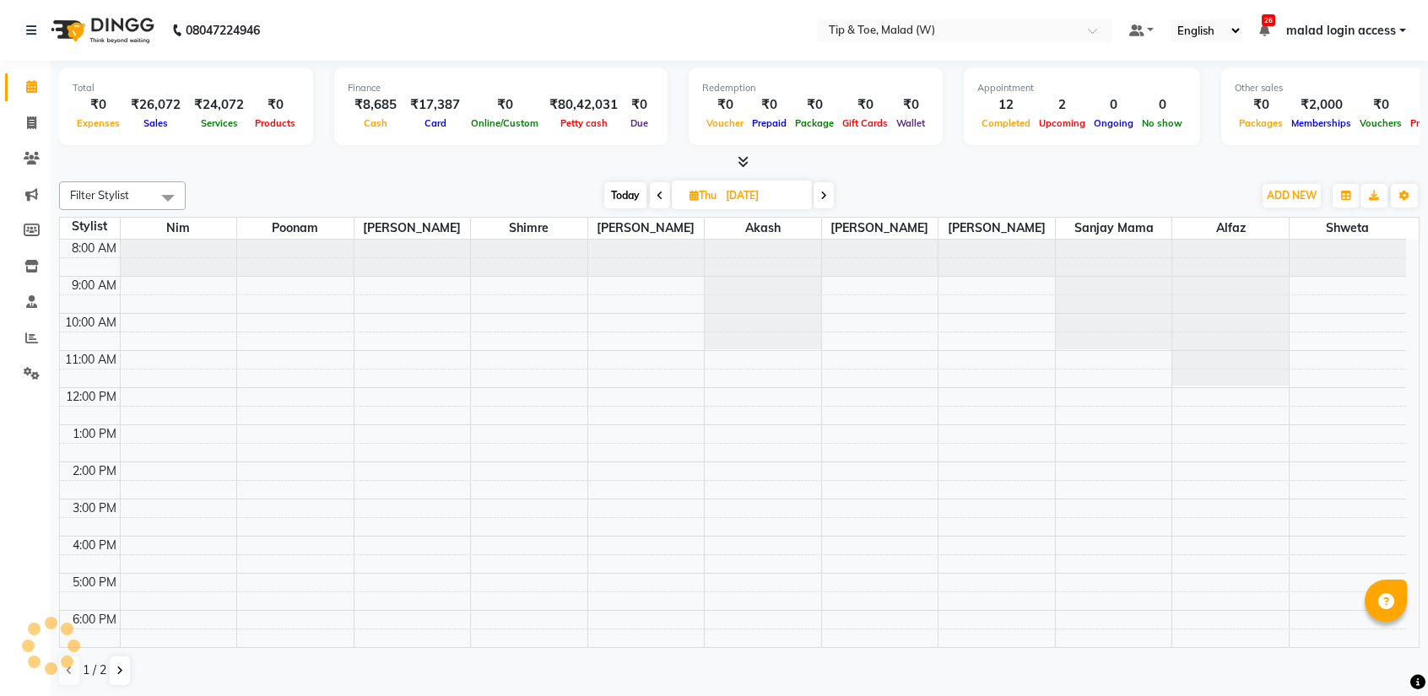
scroll to position [67, 0]
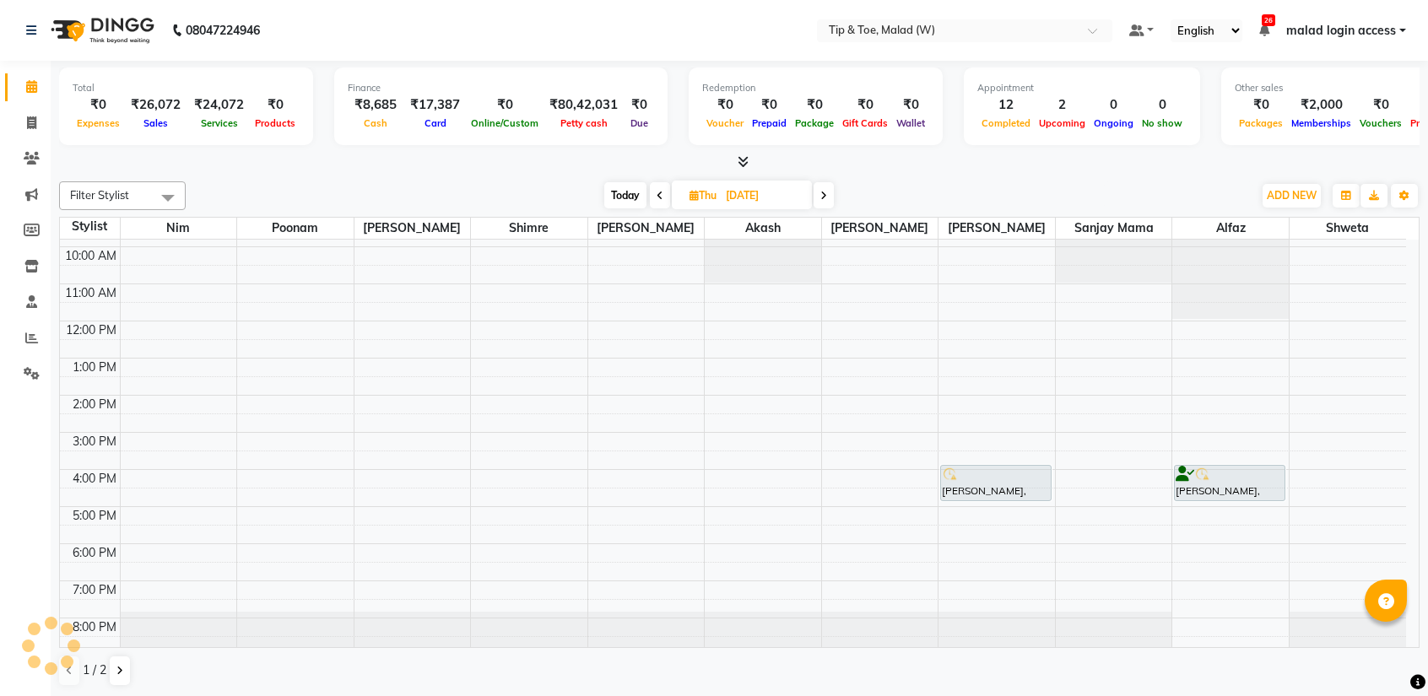
click at [820, 195] on span at bounding box center [823, 195] width 20 height 26
type input "[DATE]"
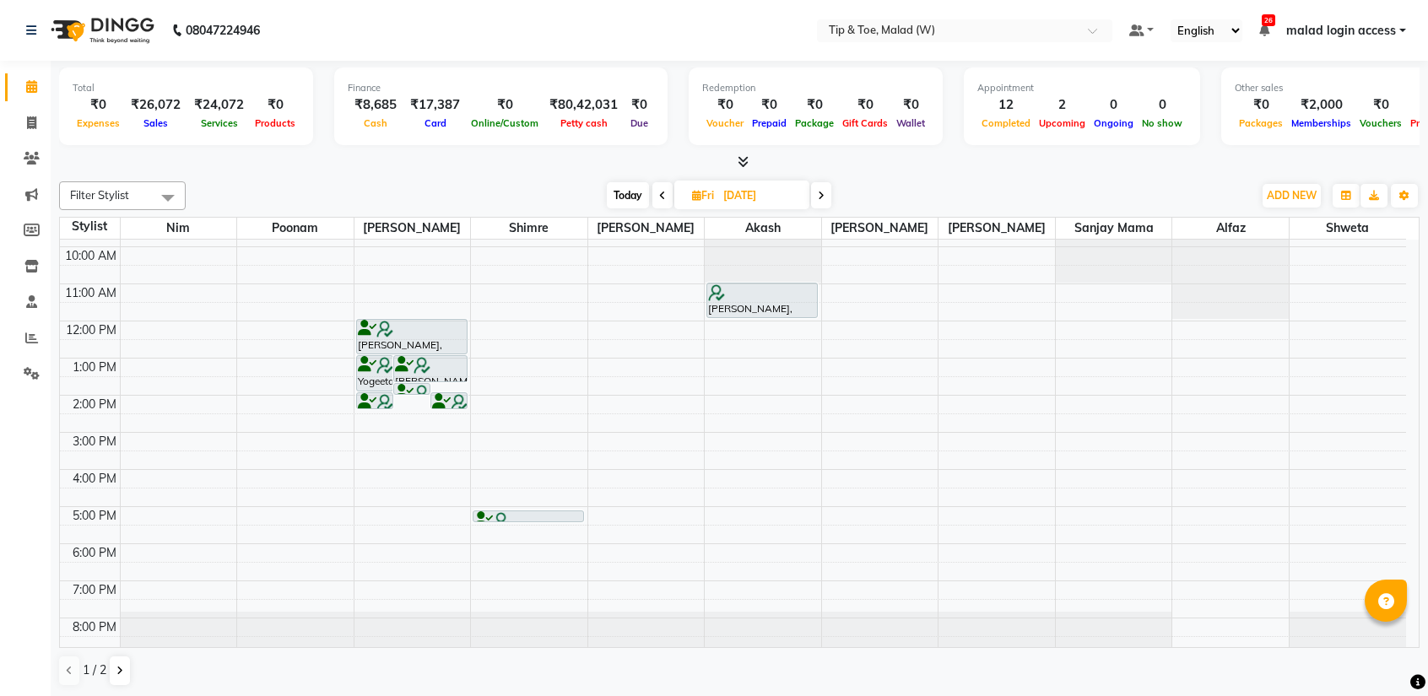
click at [998, 557] on div "8:00 AM 9:00 AM 10:00 AM 11:00 AM 12:00 PM 1:00 PM 2:00 PM 3:00 PM 4:00 PM 5:00…" at bounding box center [733, 414] width 1346 height 482
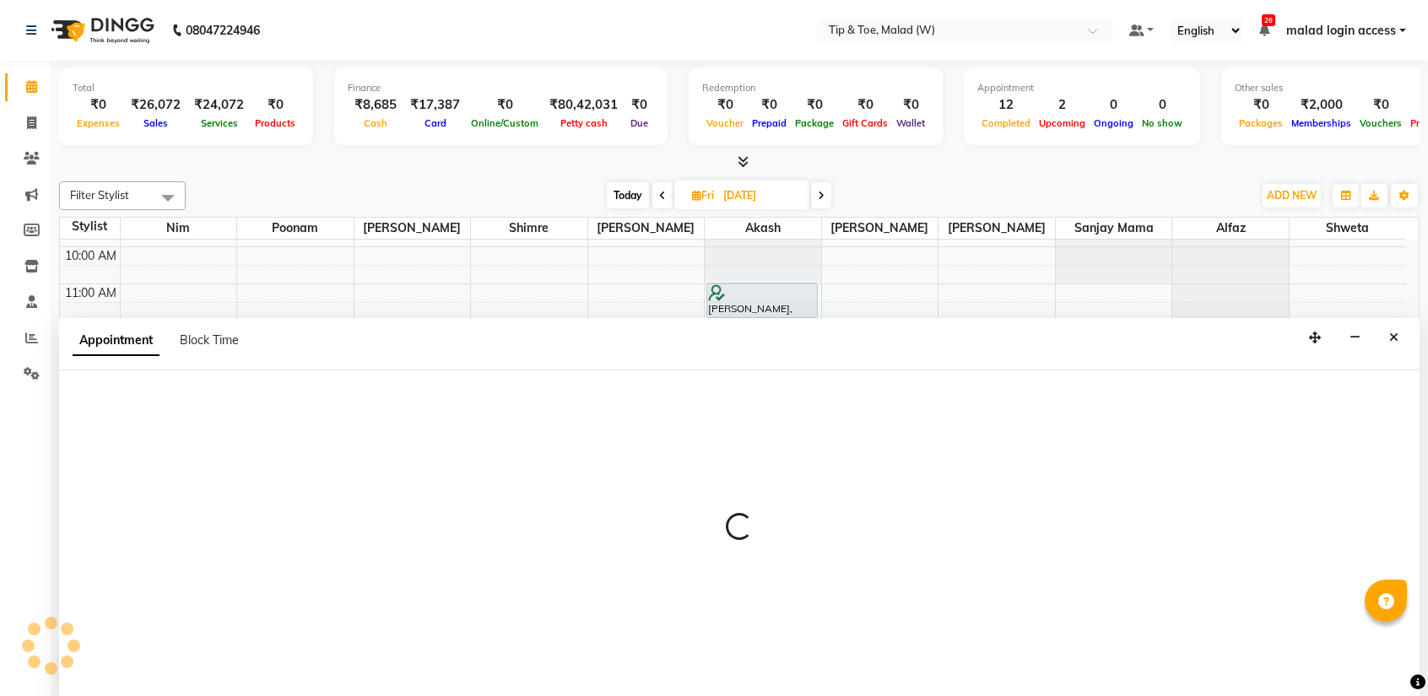
scroll to position [0, 0]
select select "89357"
select select "tentative"
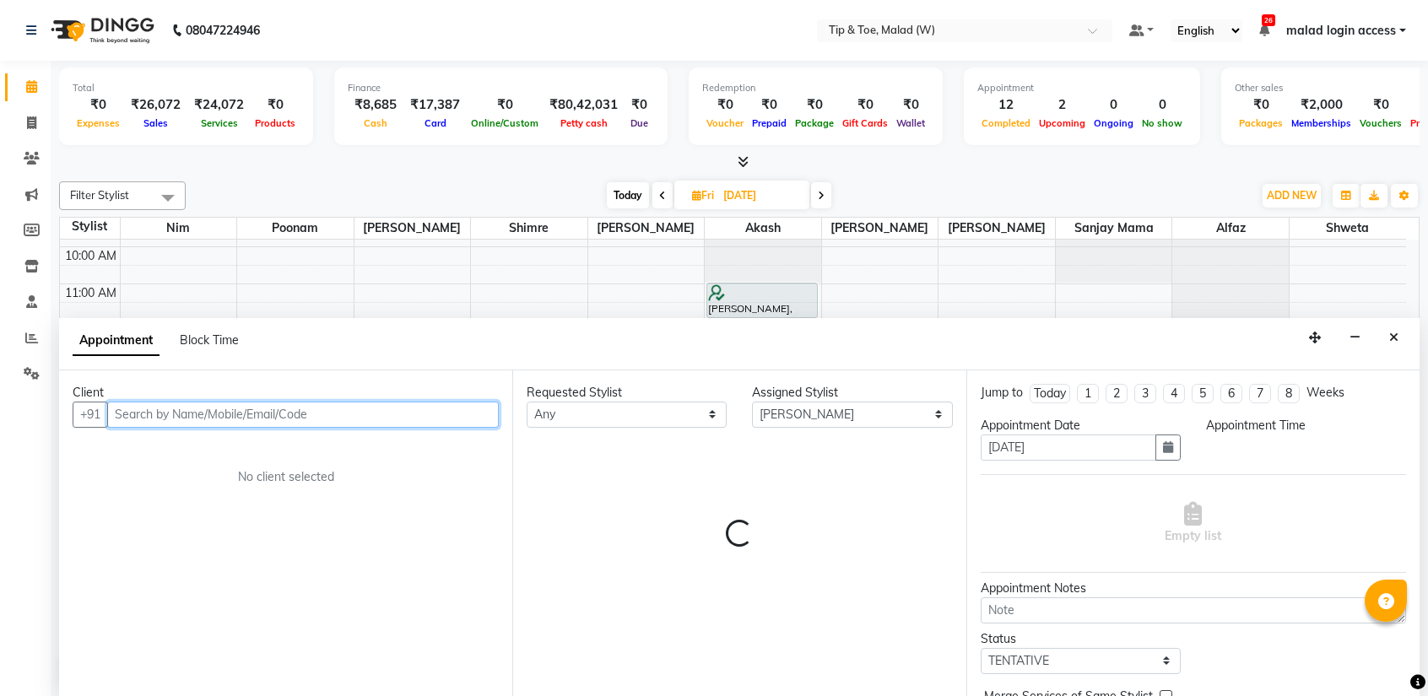
select select "1110"
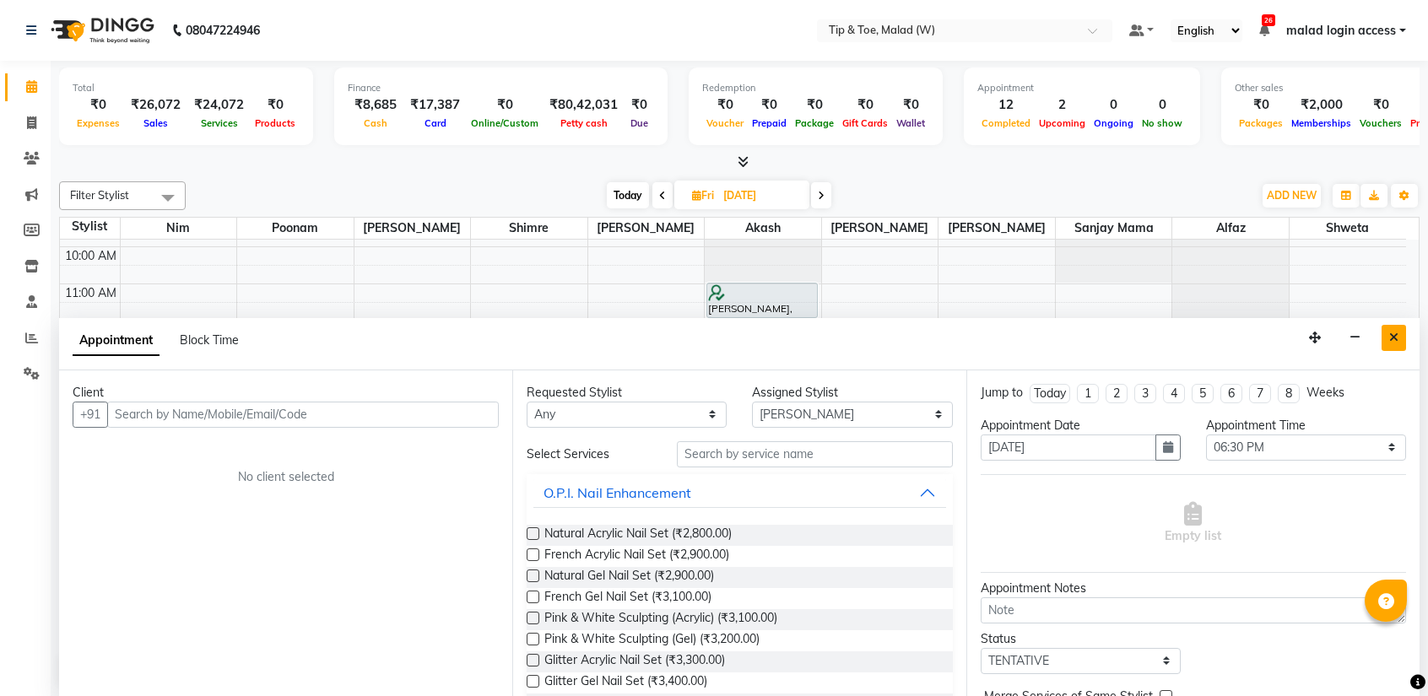
click at [1394, 337] on icon "Close" at bounding box center [1393, 338] width 9 height 12
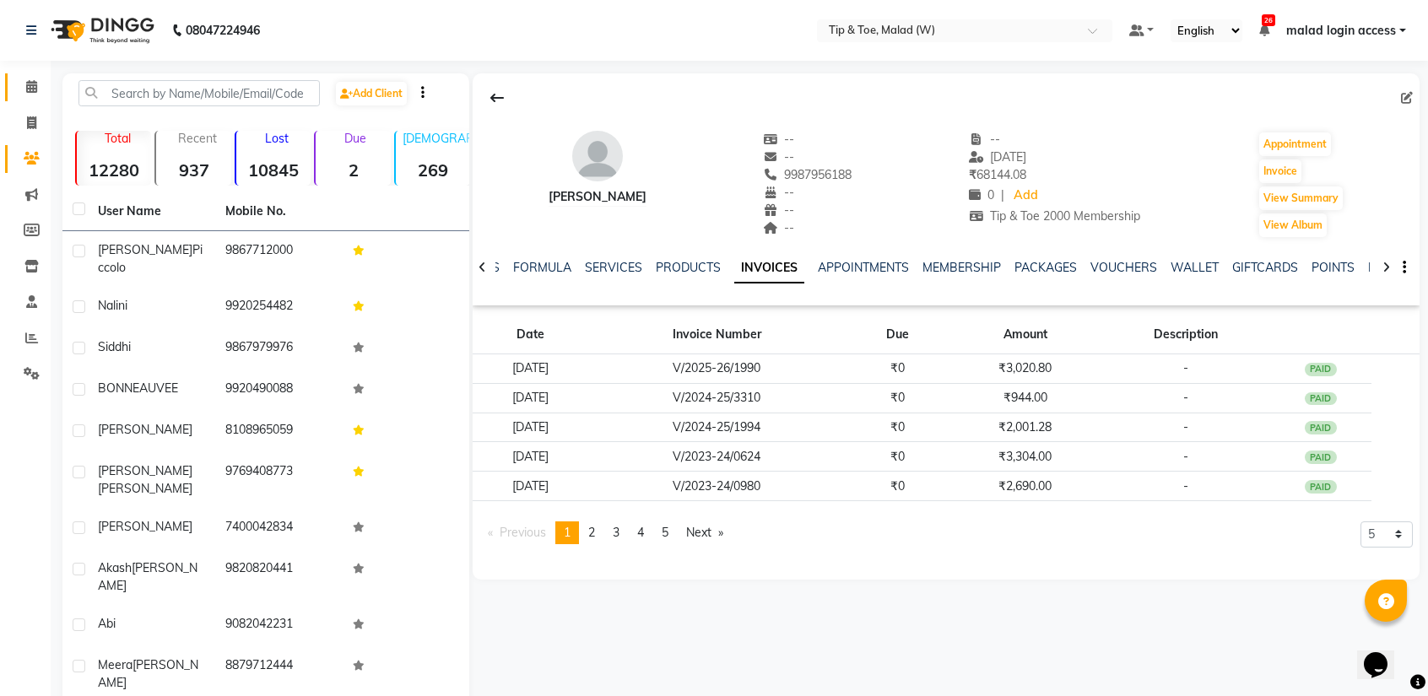
click at [33, 87] on icon at bounding box center [31, 86] width 11 height 13
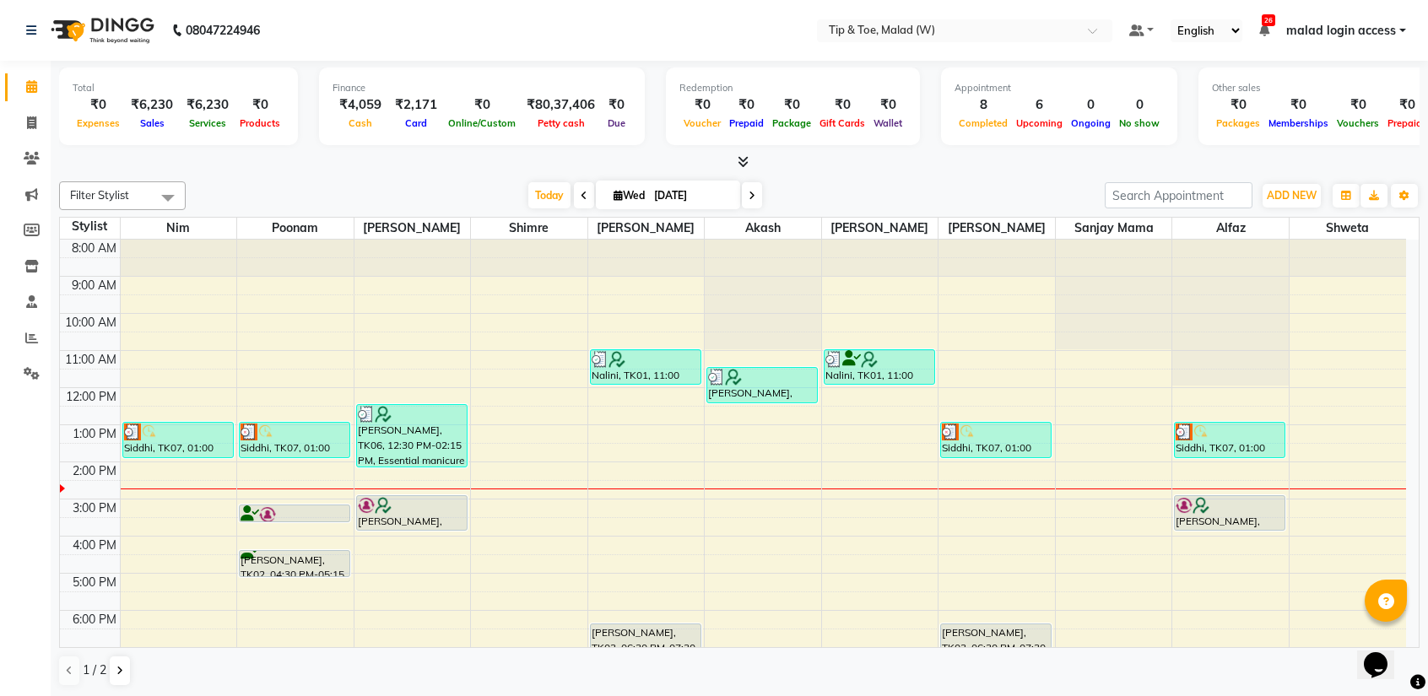
click at [749, 202] on span at bounding box center [752, 195] width 20 height 26
type input "[DATE]"
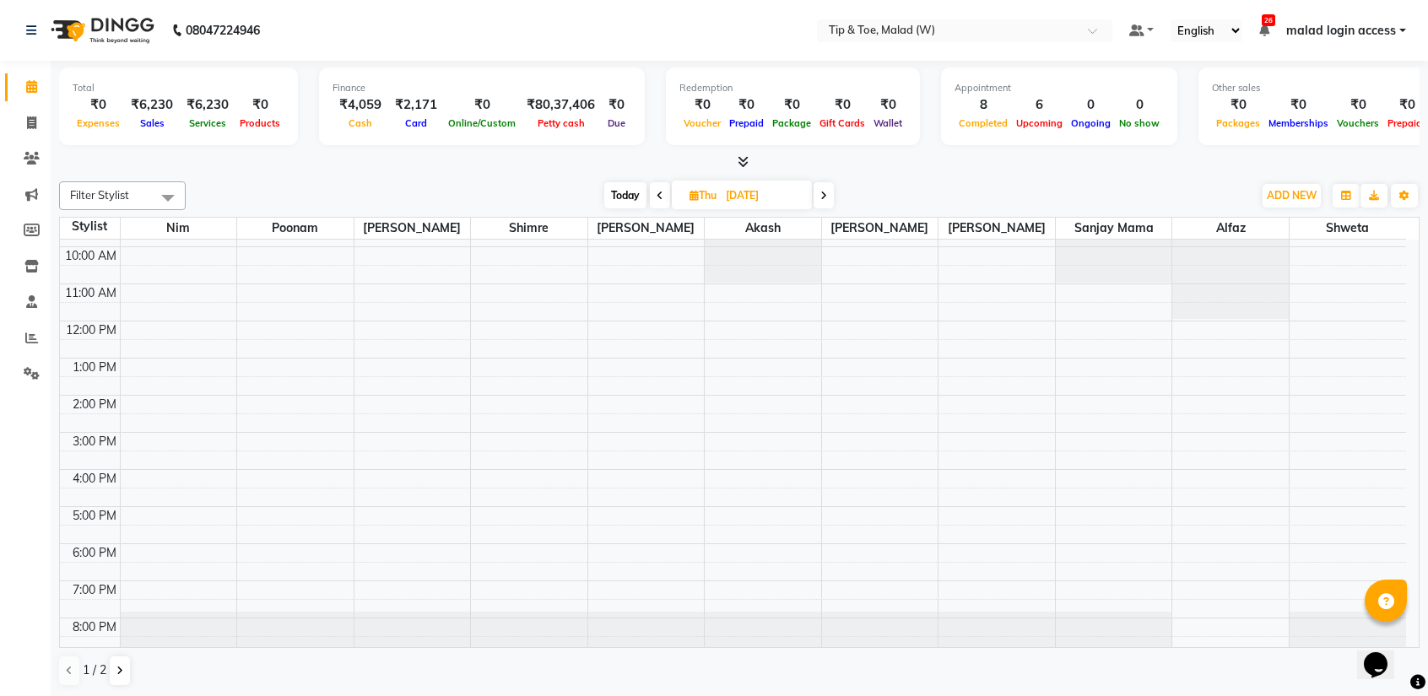
scroll to position [66, 0]
click at [750, 473] on div "8:00 AM 9:00 AM 10:00 AM 11:00 AM 12:00 PM 1:00 PM 2:00 PM 3:00 PM 4:00 PM 5:00…" at bounding box center [733, 415] width 1346 height 482
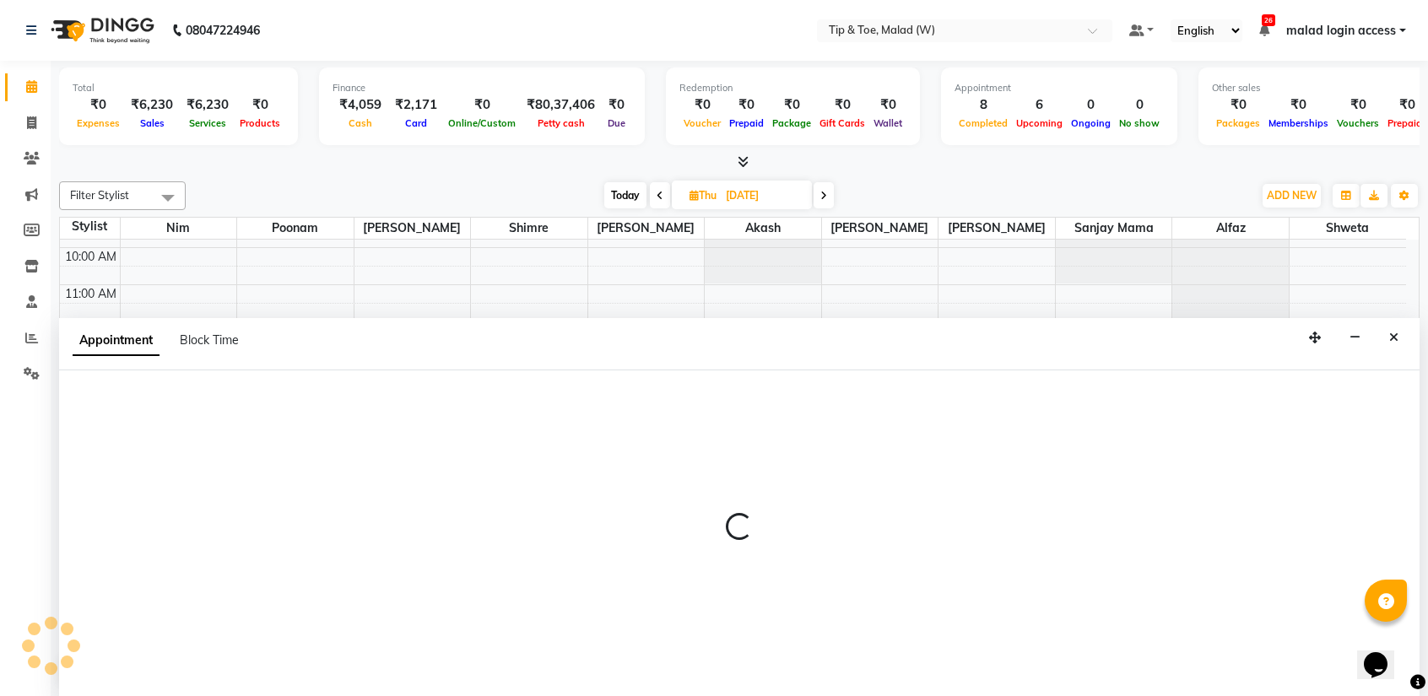
scroll to position [0, 0]
select select "41858"
select select "tentative"
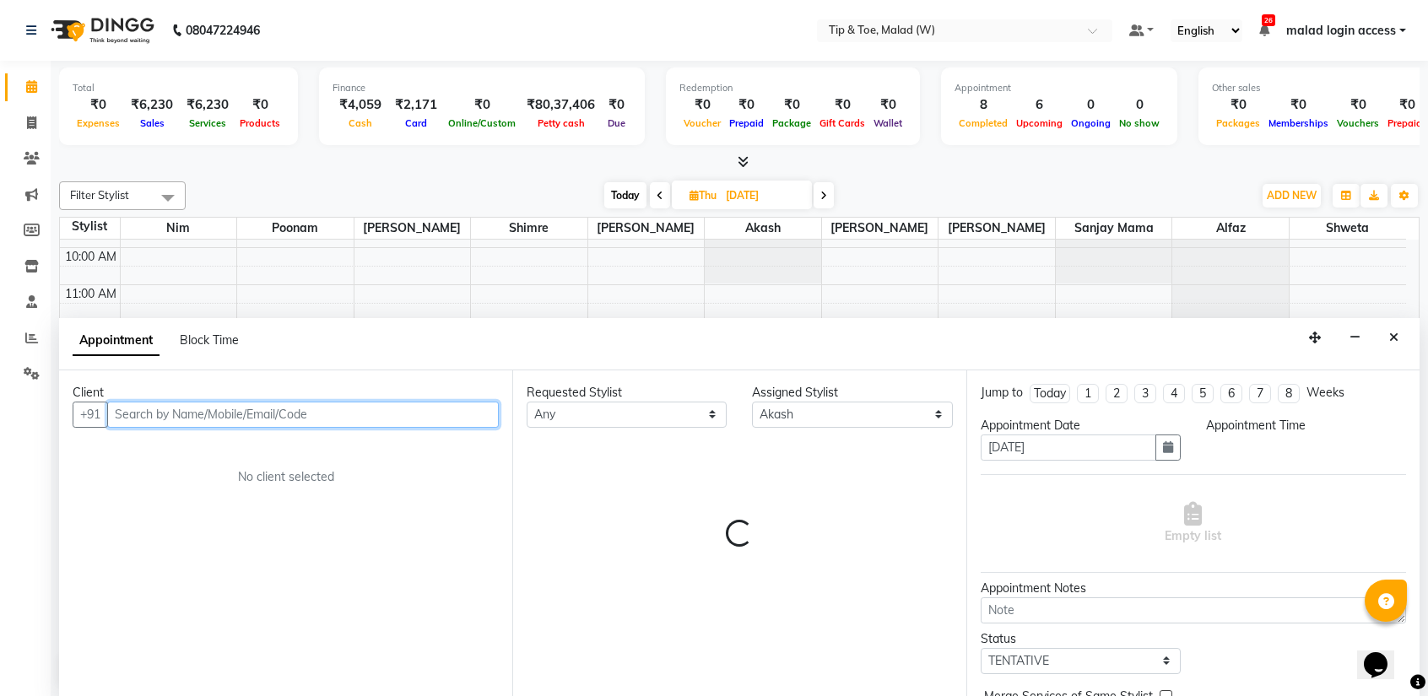
select select "960"
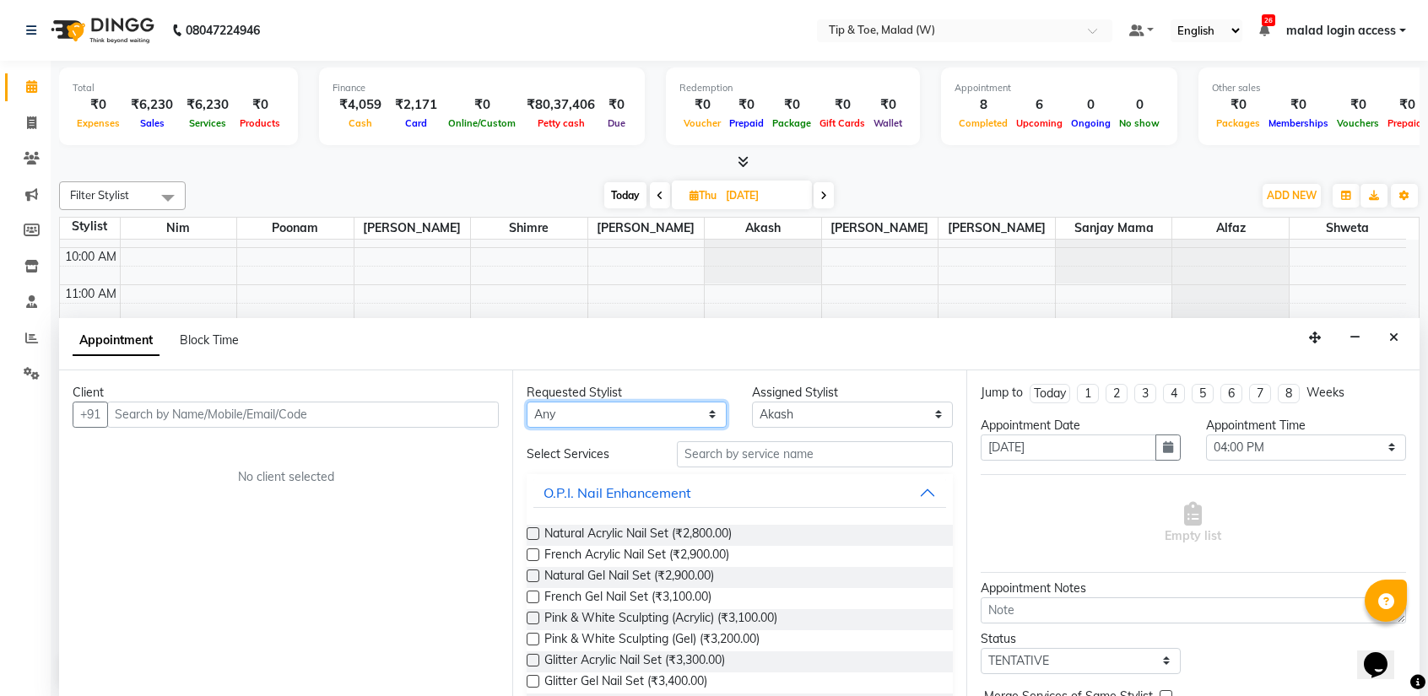
click at [651, 411] on select "Any Ajay Akash Alfaz Dibakar Manisha Singh Mayur Nim poonam Sanjay mama Shimre …" at bounding box center [627, 415] width 200 height 26
select select "41813"
click at [527, 402] on select "Any Ajay Akash Alfaz Dibakar Manisha Singh Mayur Nim poonam Sanjay mama Shimre …" at bounding box center [627, 415] width 200 height 26
select select "41813"
click at [721, 455] on input "text" at bounding box center [814, 454] width 275 height 26
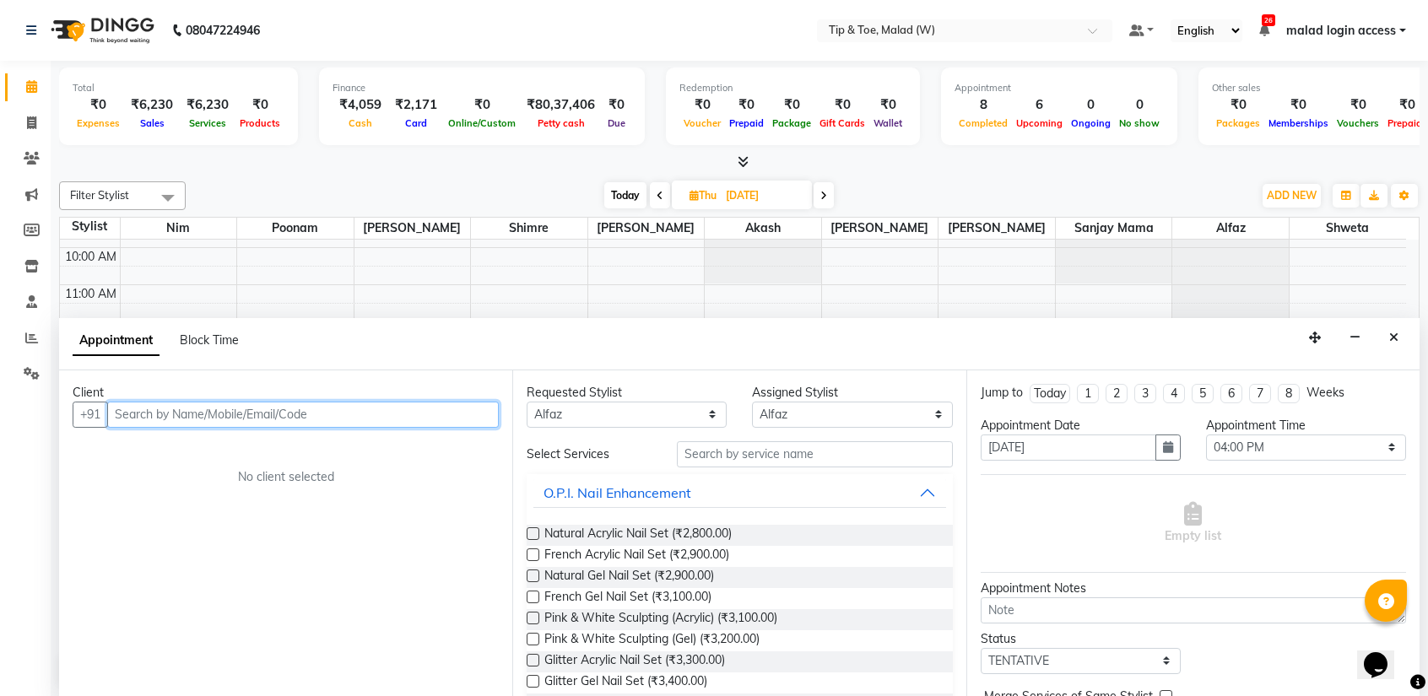
click at [142, 420] on input "text" at bounding box center [303, 415] width 392 height 26
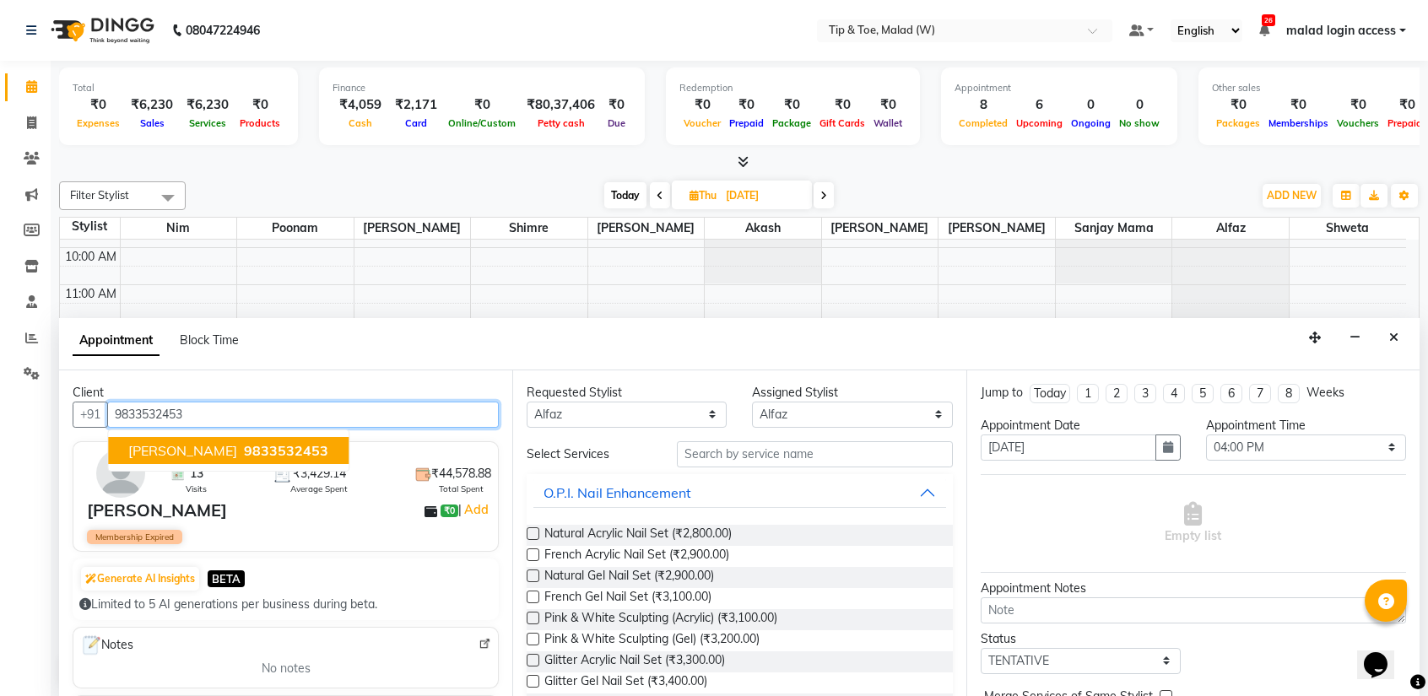
click at [167, 446] on span "Vanessa" at bounding box center [182, 450] width 109 height 17
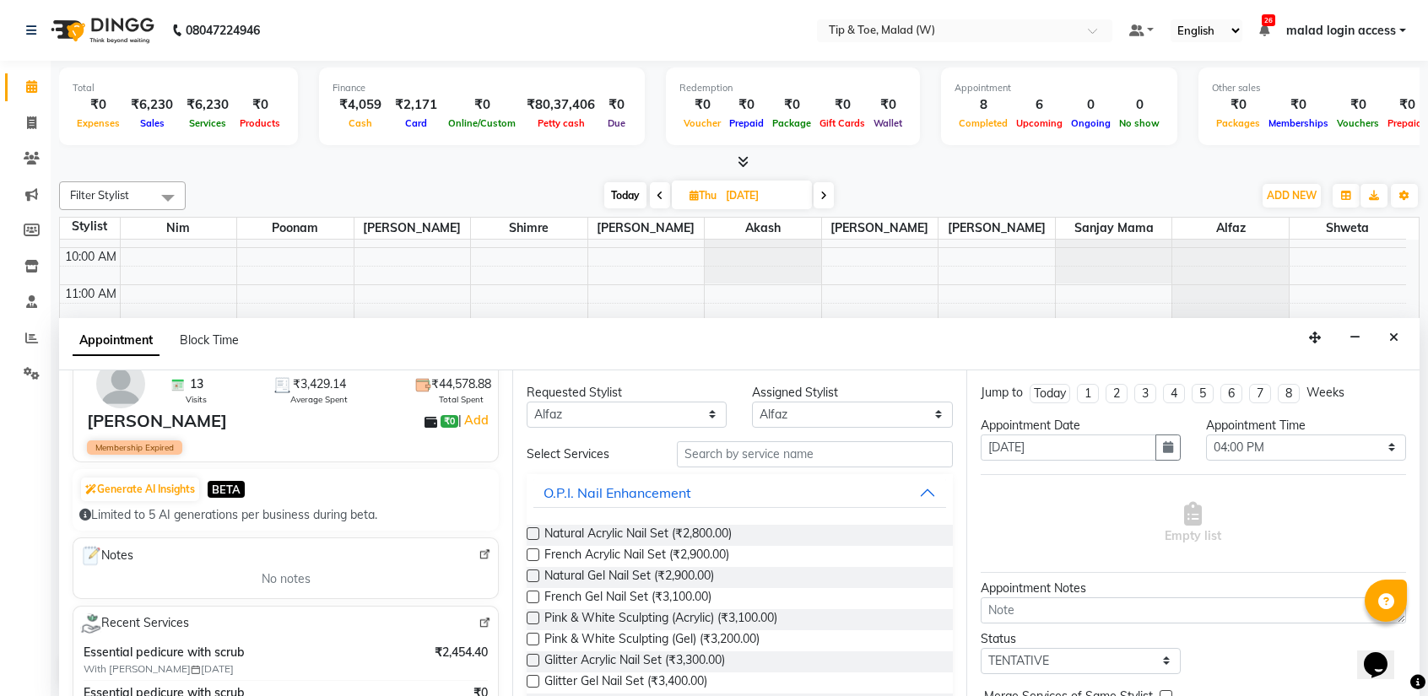
type input "9833532453"
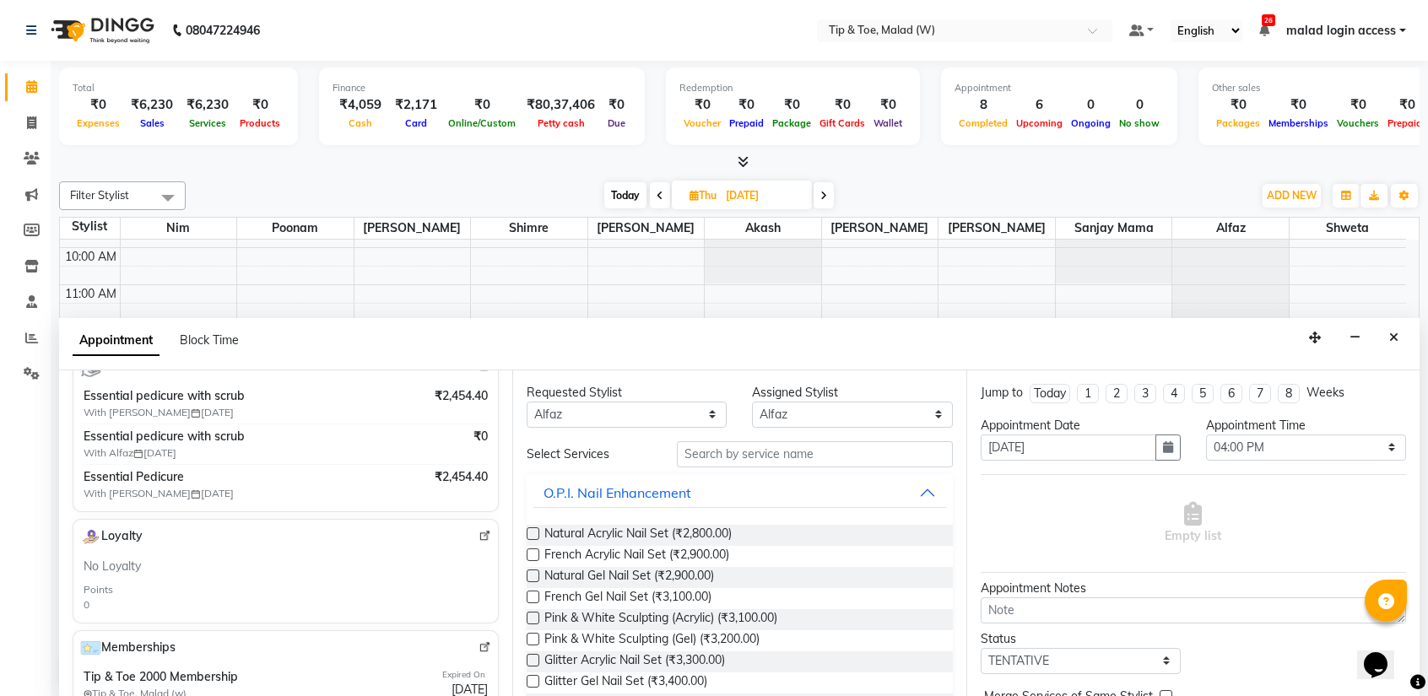
drag, startPoint x: 508, startPoint y: 478, endPoint x: 516, endPoint y: 570, distance: 91.5
click at [516, 570] on div "Requested Stylist Any Ajay Akash Alfaz Dibakar Manisha Singh Mayur Nim poonam S…" at bounding box center [738, 533] width 453 height 327
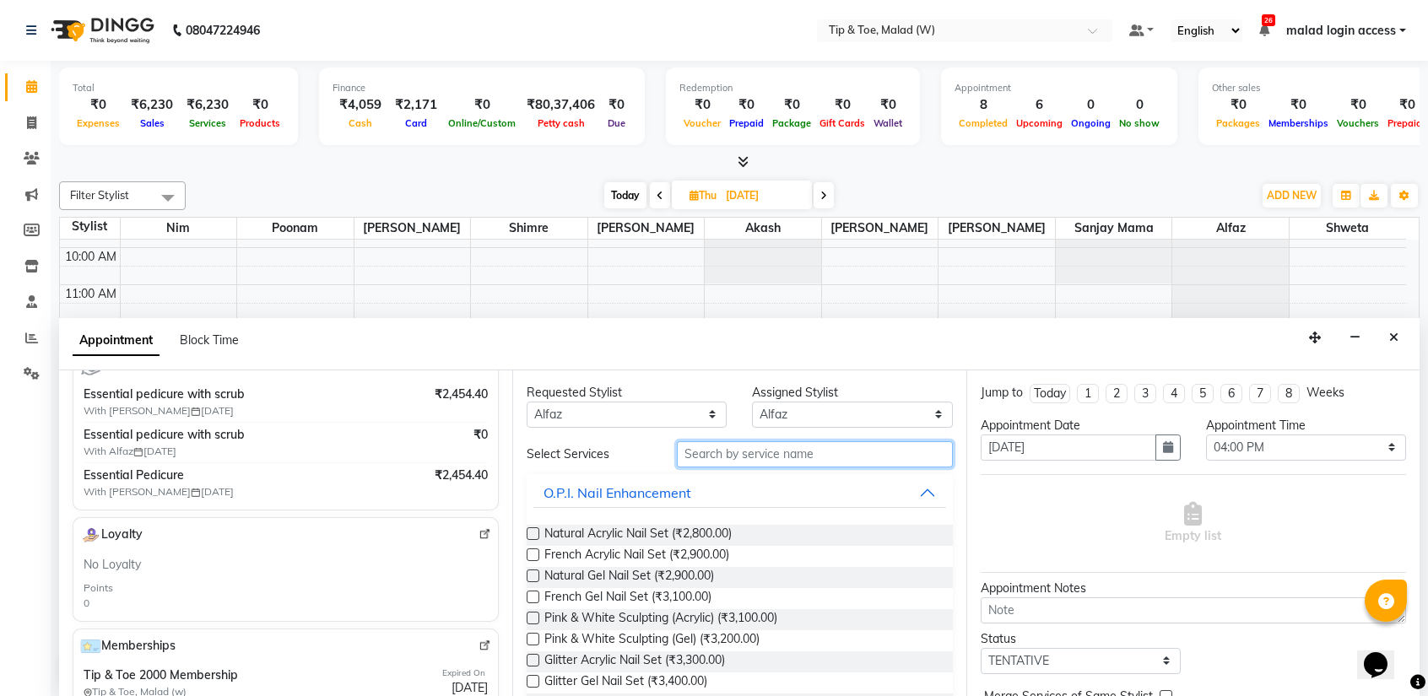
click at [722, 462] on input "text" at bounding box center [814, 454] width 275 height 26
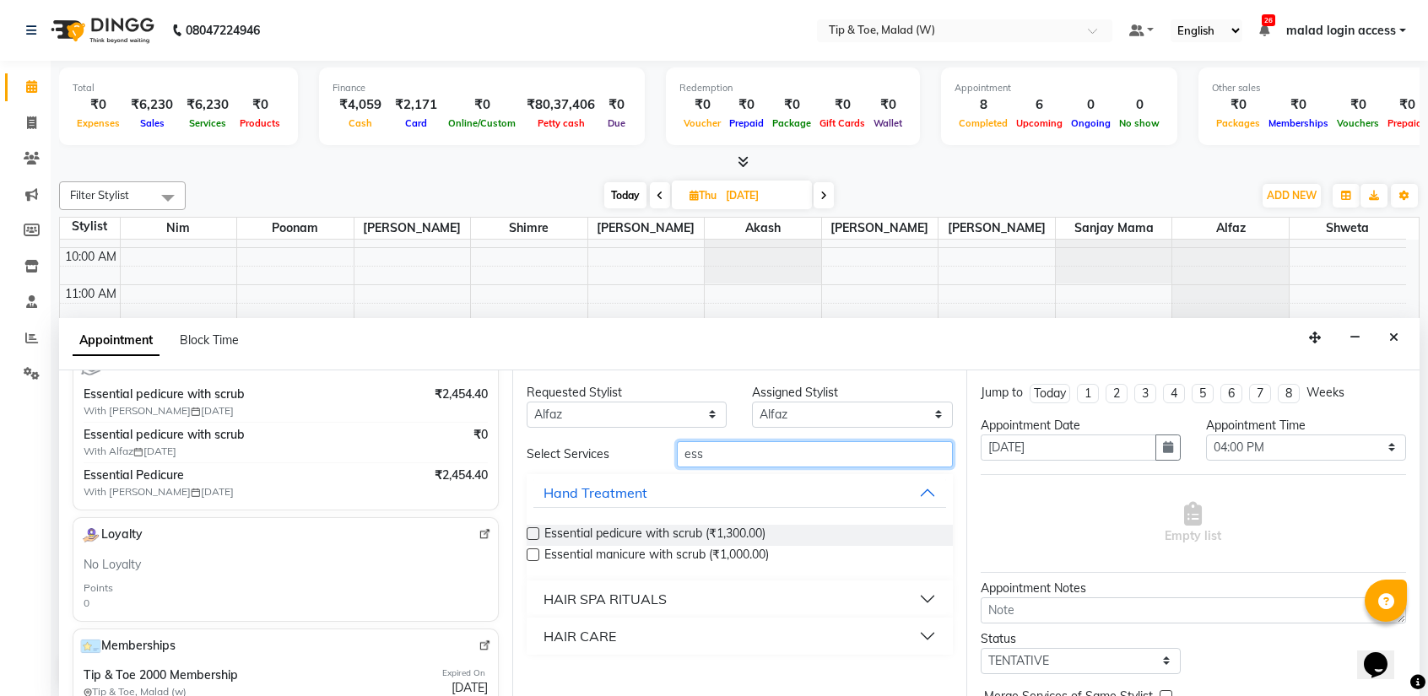
type input "ess"
click at [533, 536] on label at bounding box center [533, 533] width 13 height 13
click at [533, 536] on input "checkbox" at bounding box center [532, 535] width 11 height 11
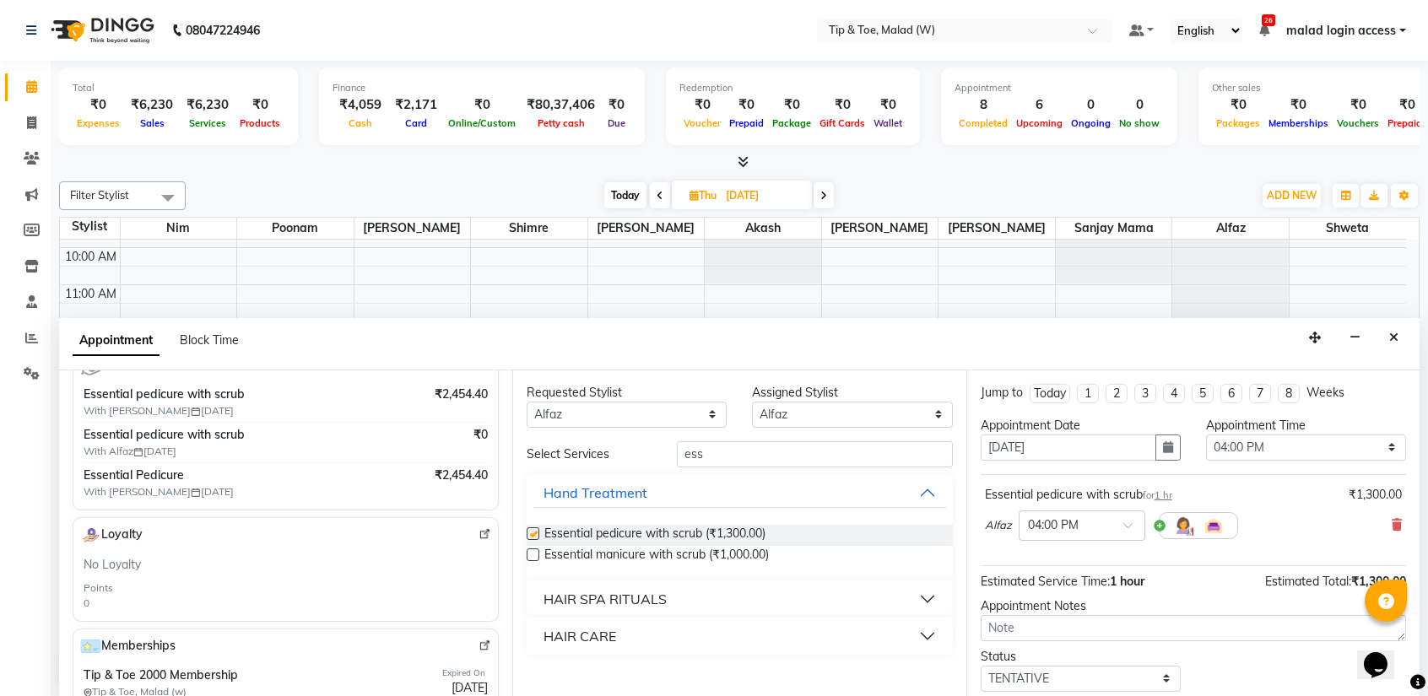
checkbox input "false"
click at [624, 409] on select "Any Ajay Akash Alfaz Dibakar Manisha Singh Mayur Nim poonam Sanjay mama Shimre …" at bounding box center [627, 415] width 200 height 26
select select "null"
click at [527, 402] on select "Any Ajay Akash Alfaz Dibakar Manisha Singh Mayur Nim poonam Sanjay mama Shimre …" at bounding box center [627, 415] width 200 height 26
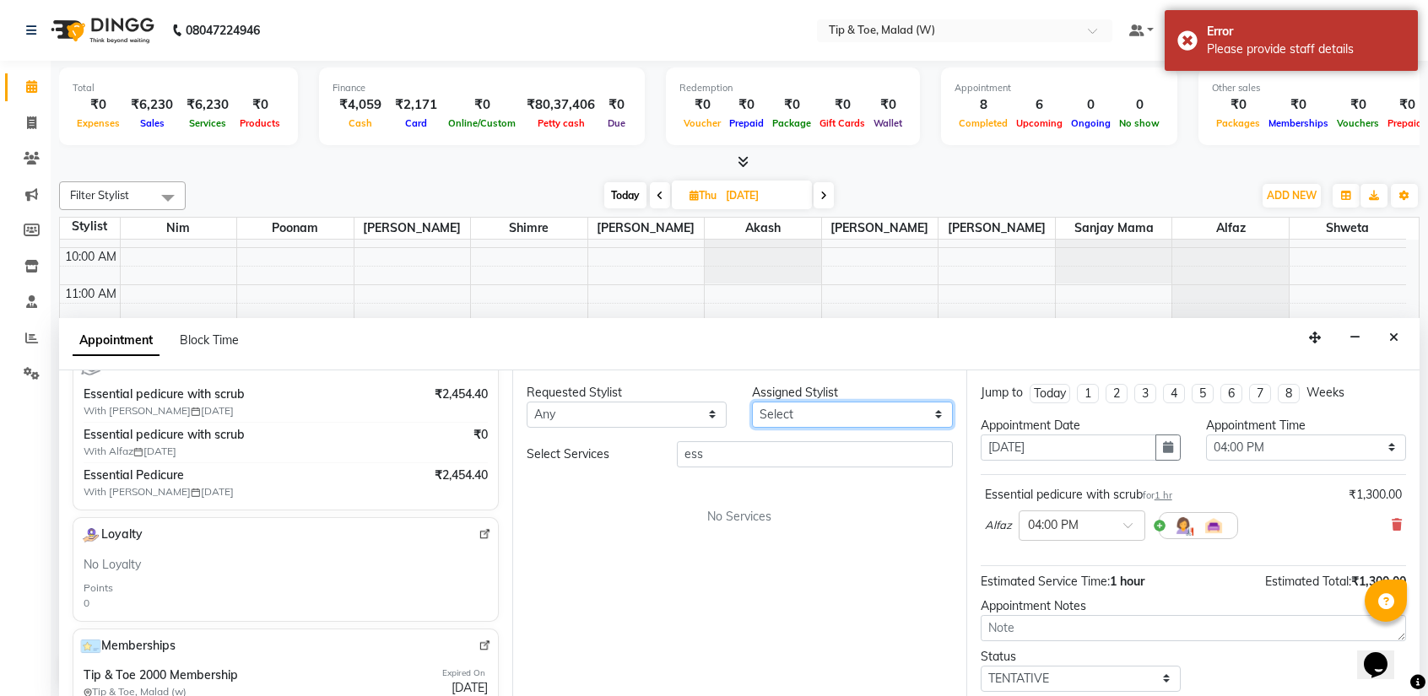
click at [790, 423] on select "Select Ajay Akash Alfaz Dibakar Manisha Singh Mayur Nim poonam Sanjay mama Shim…" at bounding box center [852, 415] width 200 height 26
select select "89357"
click at [752, 402] on select "Select Ajay Akash Alfaz Dibakar Manisha Singh Mayur Nim poonam Sanjay mama Shim…" at bounding box center [852, 415] width 200 height 26
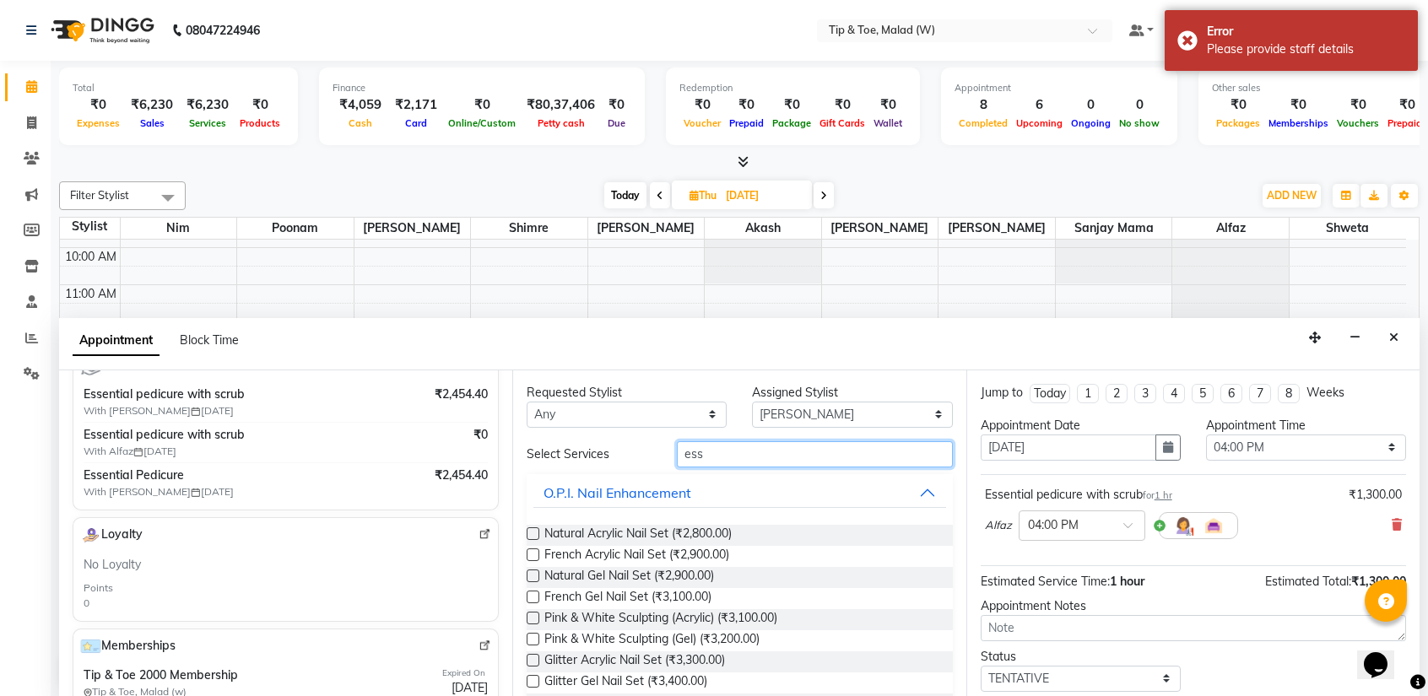
click at [748, 450] on input "ess" at bounding box center [814, 454] width 275 height 26
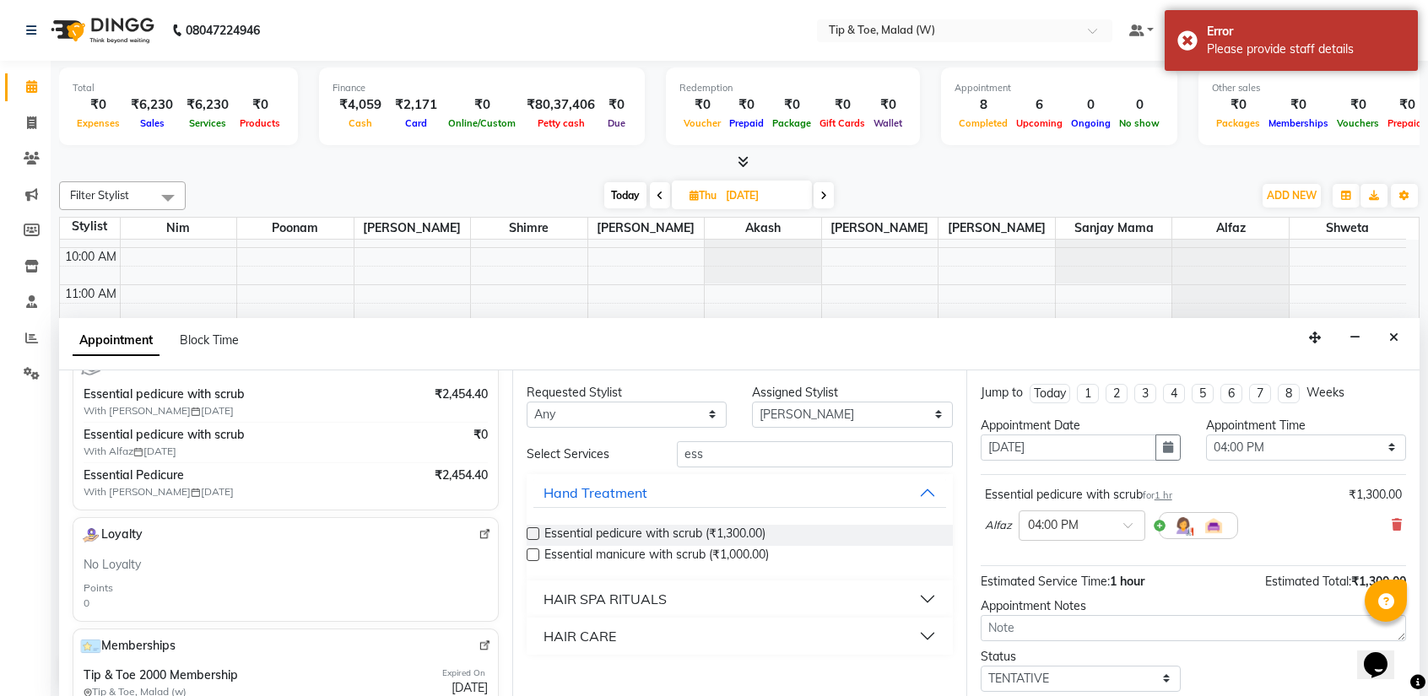
click at [532, 535] on label at bounding box center [533, 533] width 13 height 13
click at [532, 535] on input "checkbox" at bounding box center [532, 535] width 11 height 11
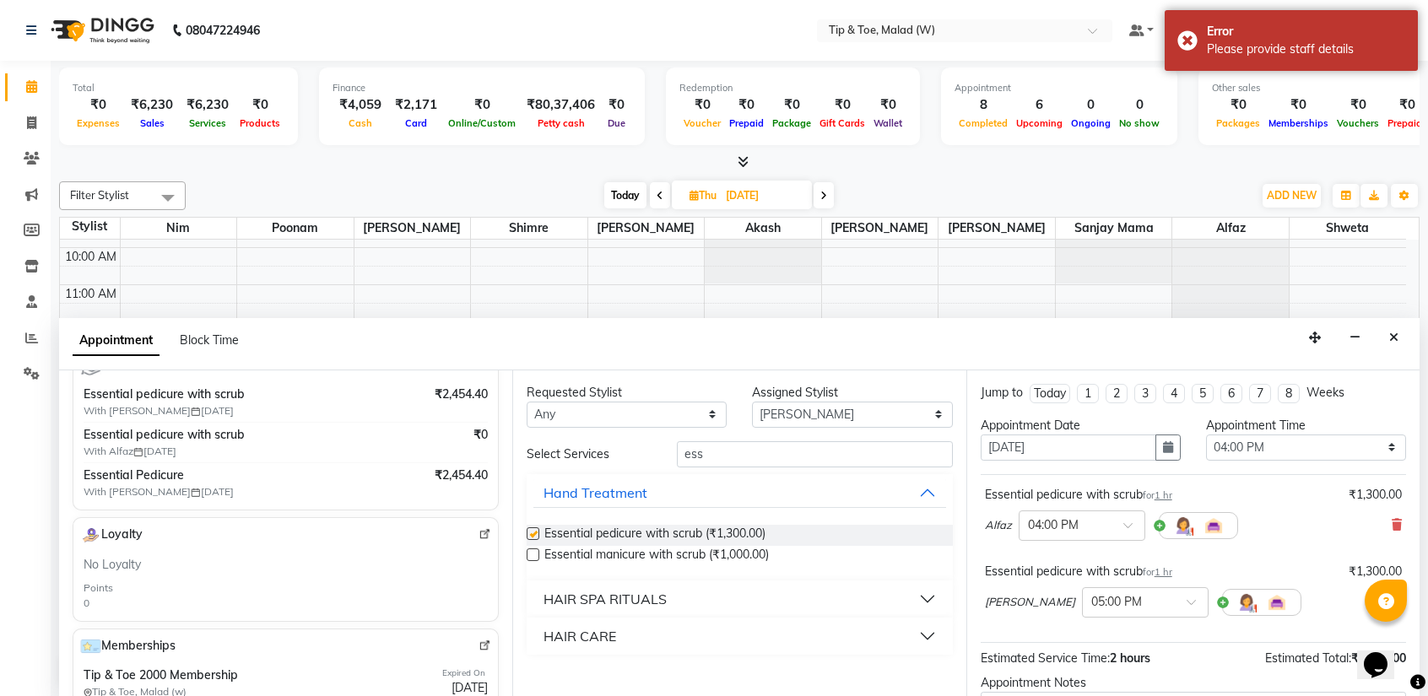
checkbox input "false"
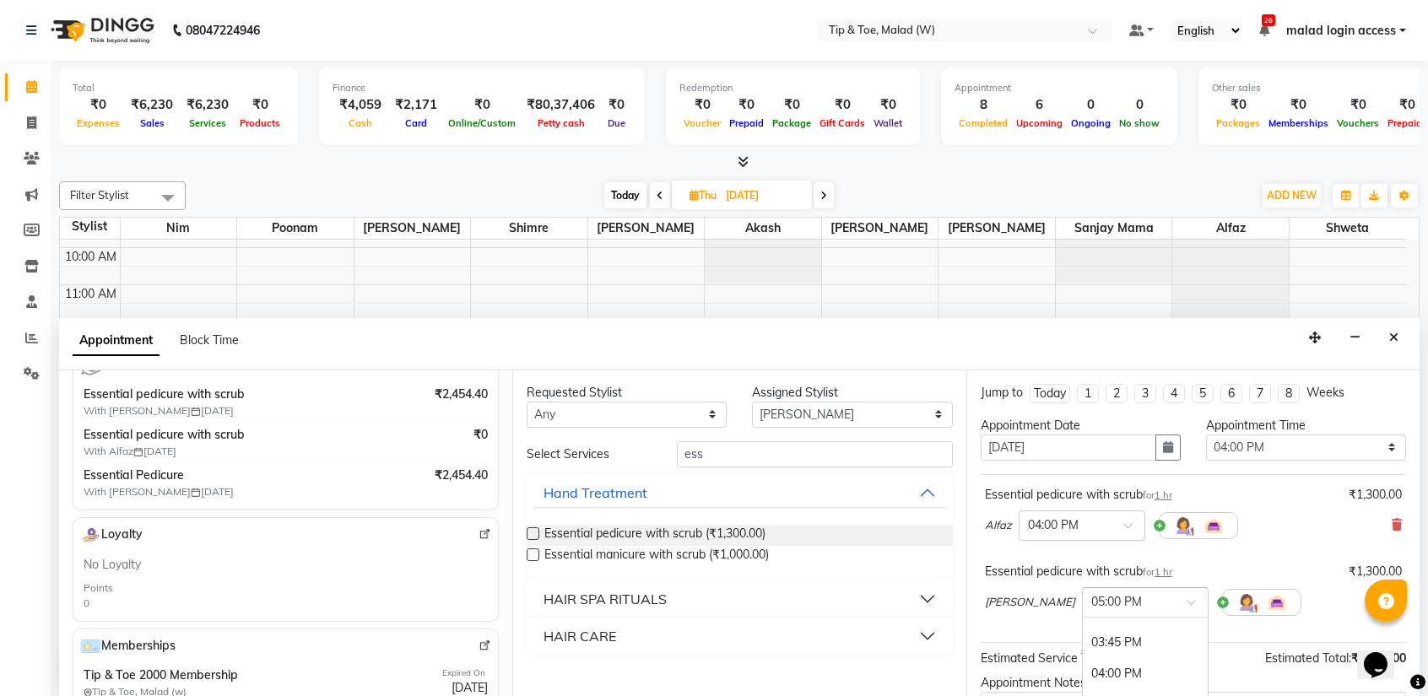
scroll to position [830, 0]
click at [1083, 672] on div "04:00 PM" at bounding box center [1145, 677] width 125 height 31
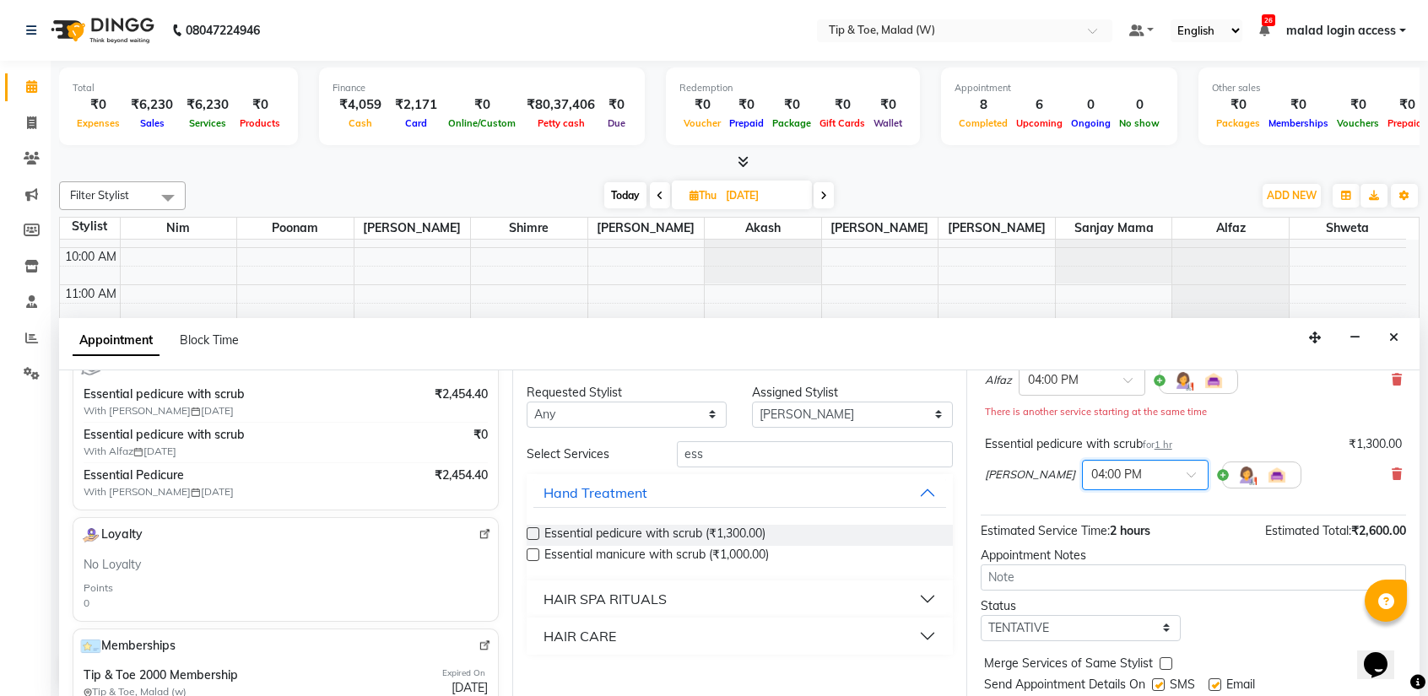
scroll to position [193, 0]
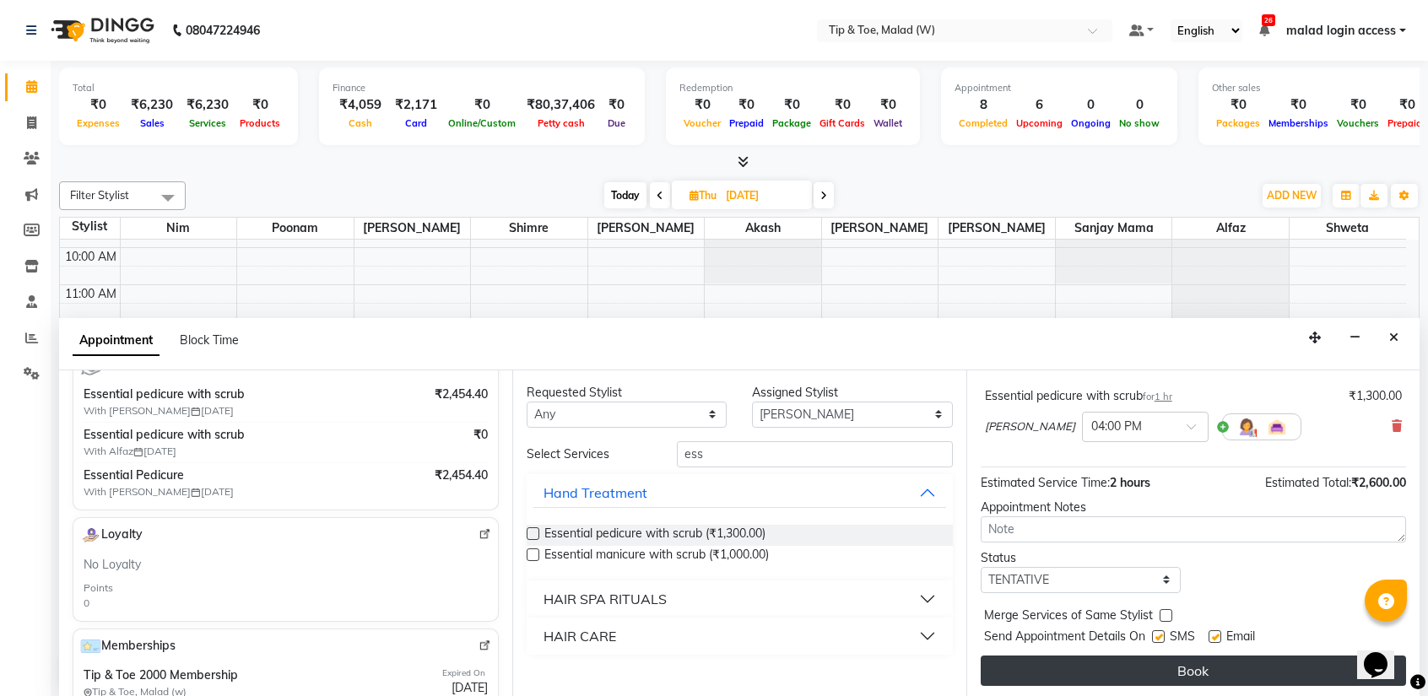
click at [1175, 666] on button "Book" at bounding box center [1192, 671] width 425 height 30
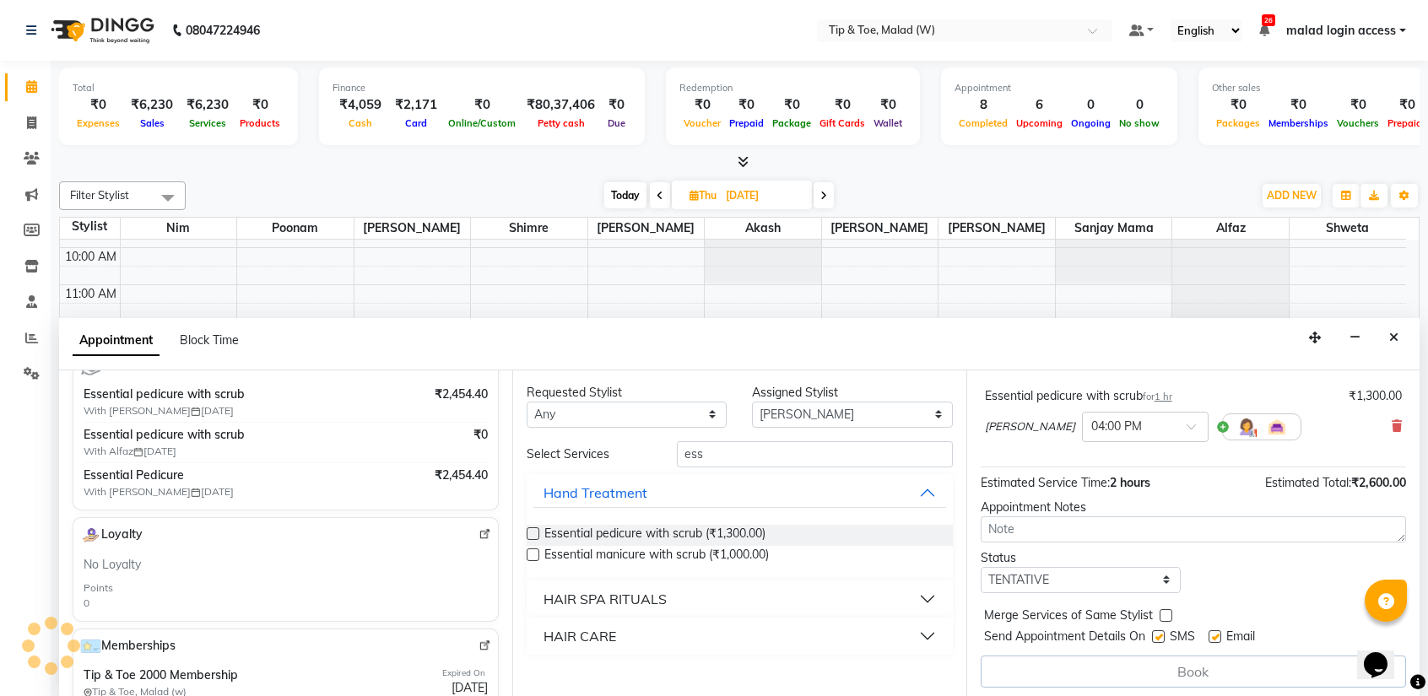
scroll to position [0, 0]
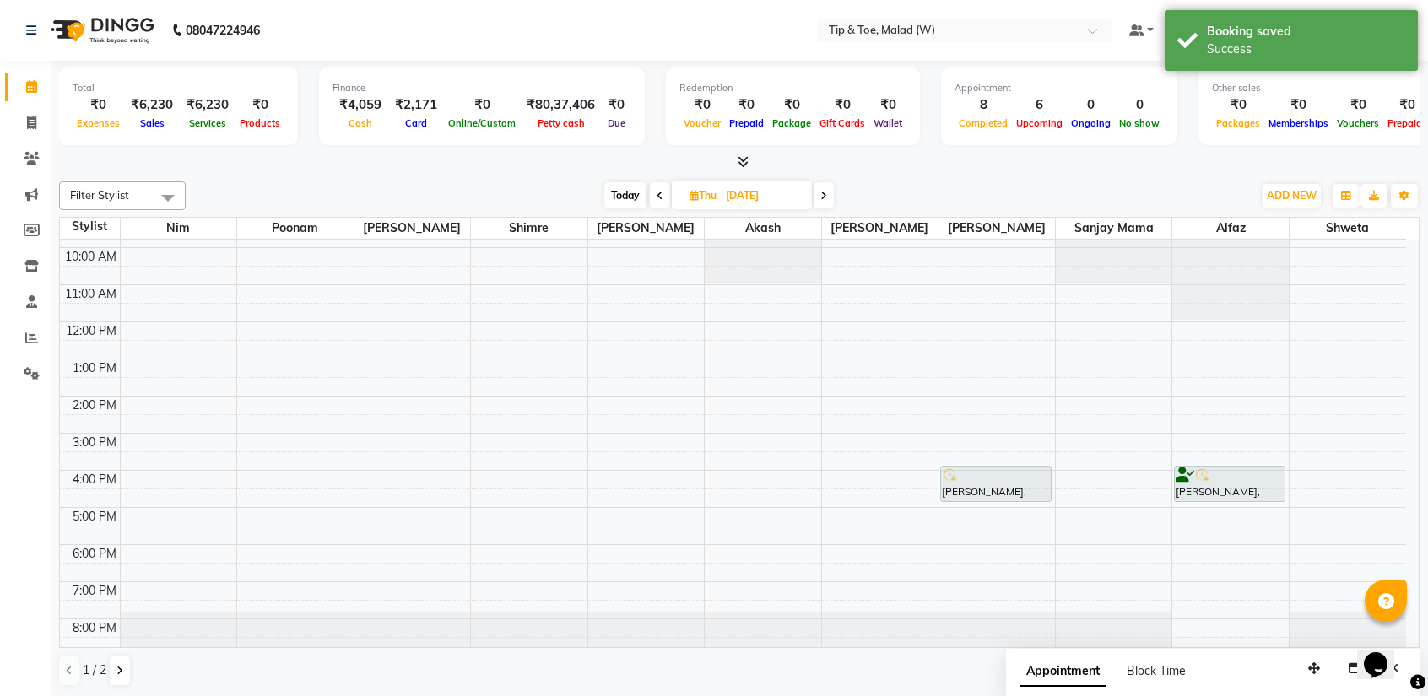
click at [629, 204] on span "Today" at bounding box center [625, 195] width 42 height 26
type input "[DATE]"
click at [672, 204] on span "Thu 03-09-2025" at bounding box center [742, 195] width 140 height 29
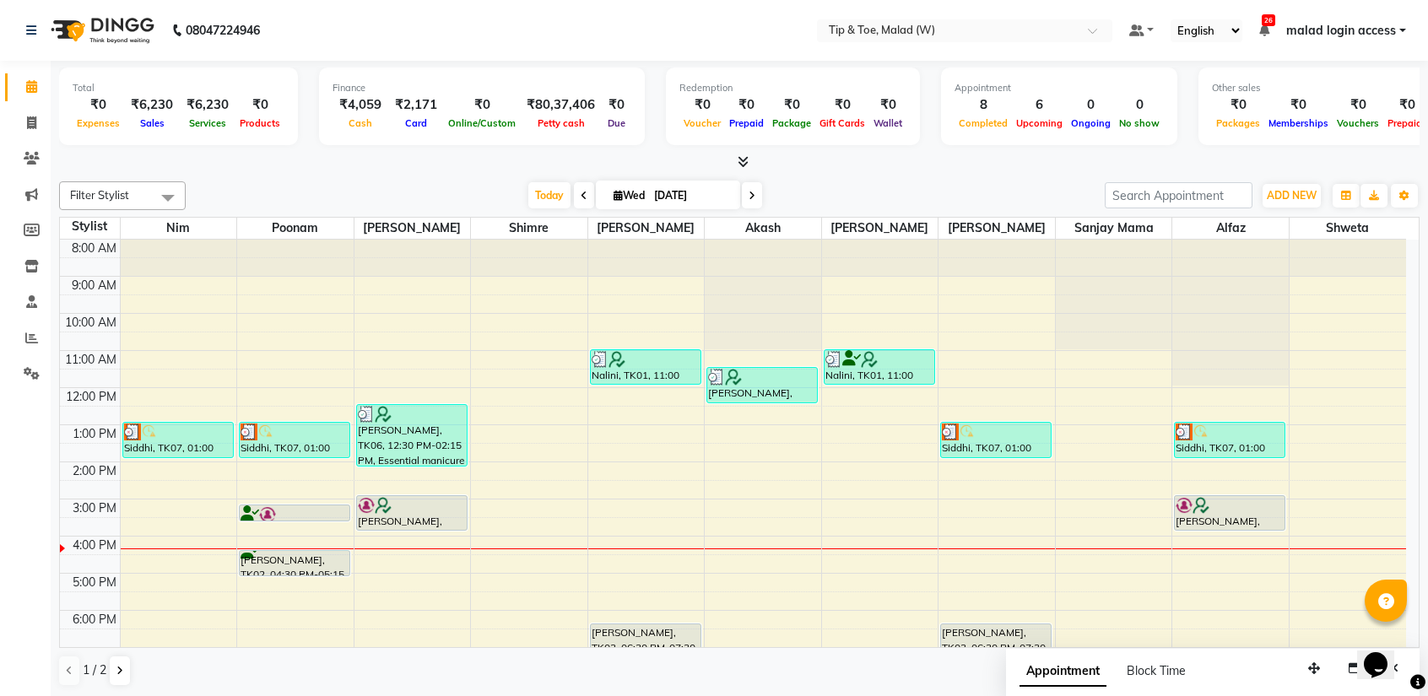
scroll to position [67, 0]
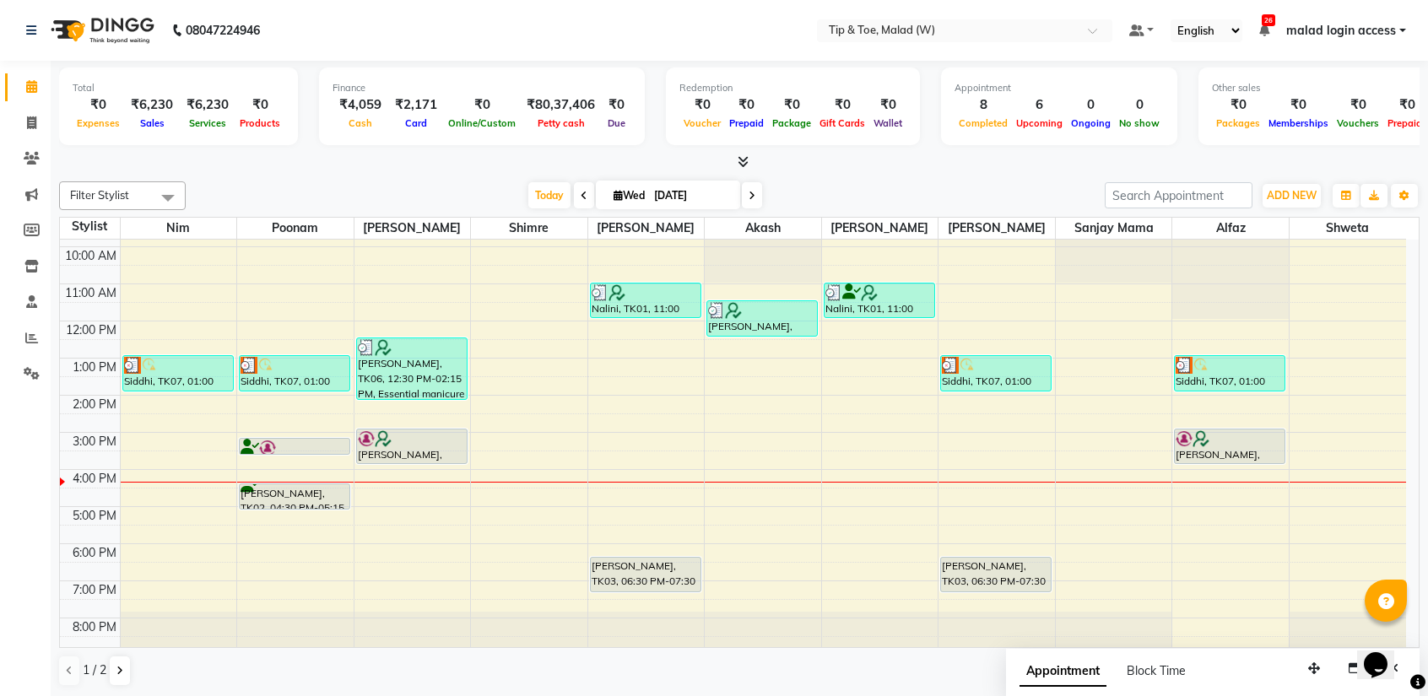
click at [746, 197] on span at bounding box center [752, 195] width 20 height 26
click at [733, 197] on input "[DATE]" at bounding box center [691, 195] width 84 height 25
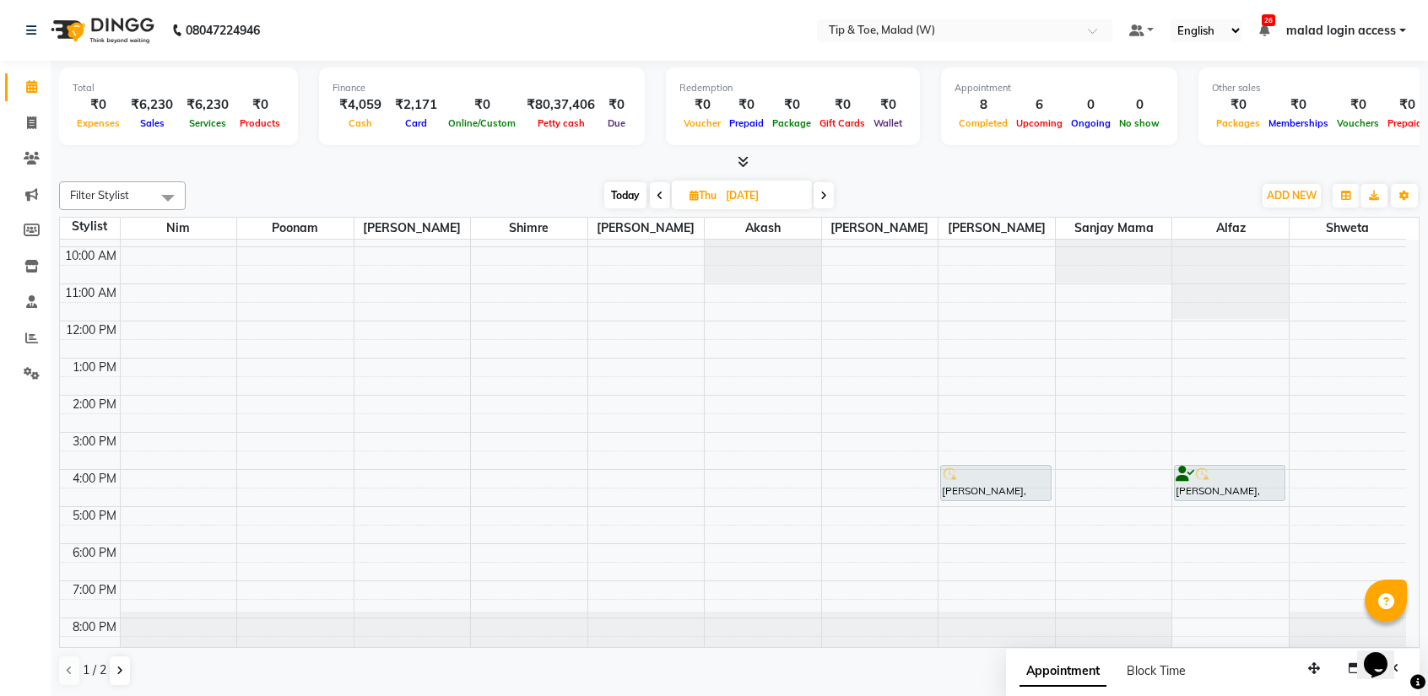
click at [826, 192] on icon at bounding box center [823, 196] width 7 height 10
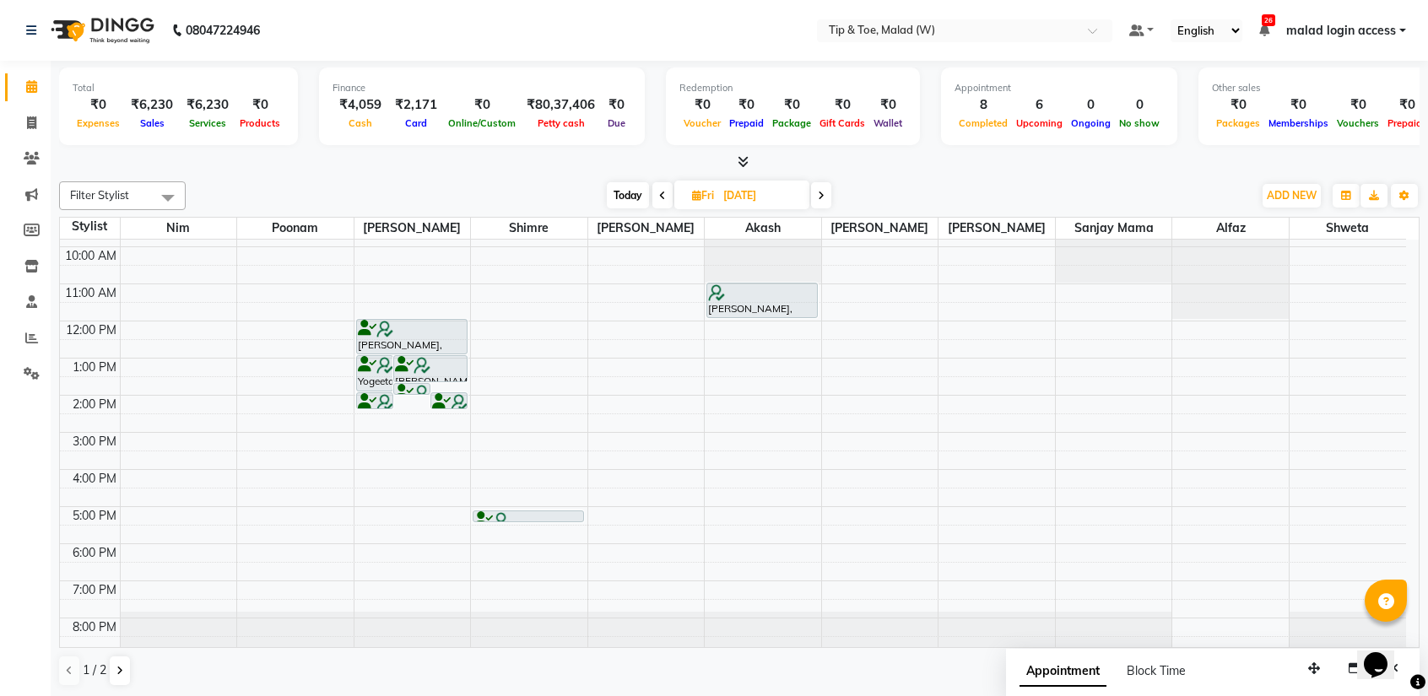
drag, startPoint x: 834, startPoint y: 196, endPoint x: 825, endPoint y: 197, distance: 8.5
click at [822, 192] on icon at bounding box center [821, 196] width 7 height 10
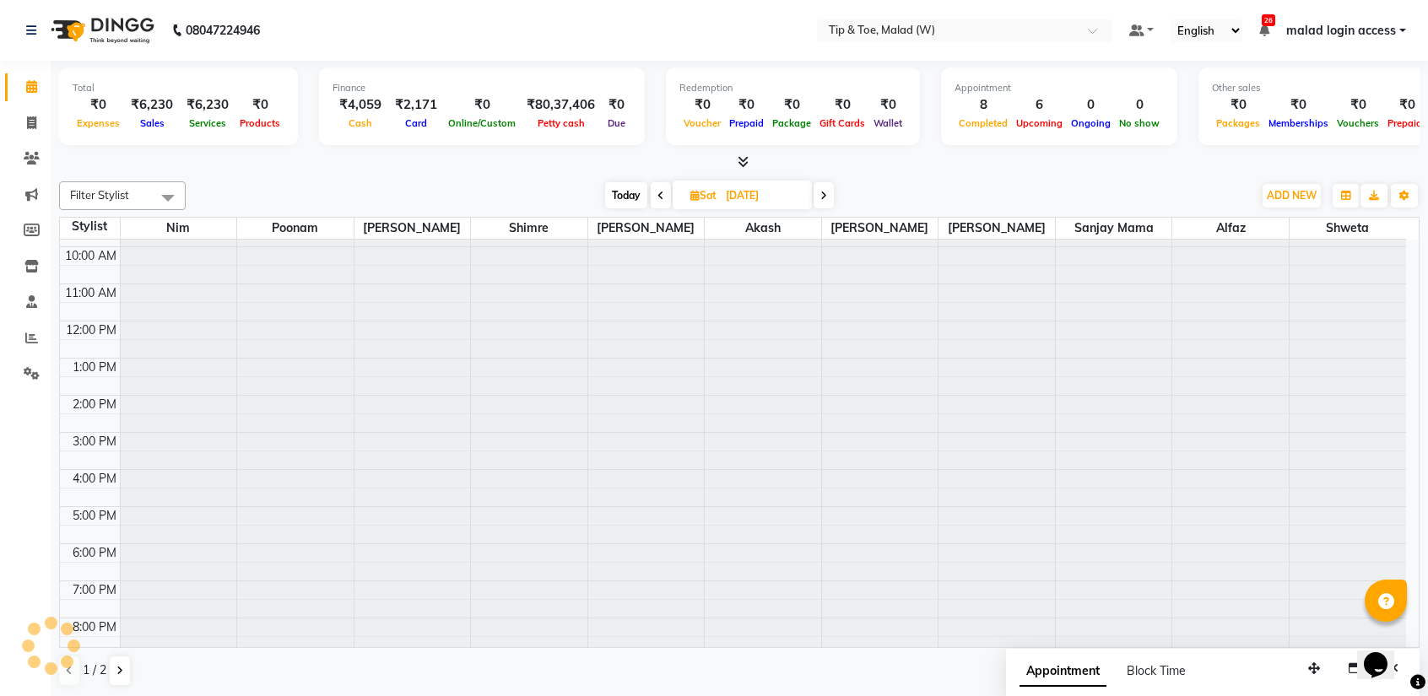
click at [822, 192] on icon at bounding box center [823, 196] width 7 height 10
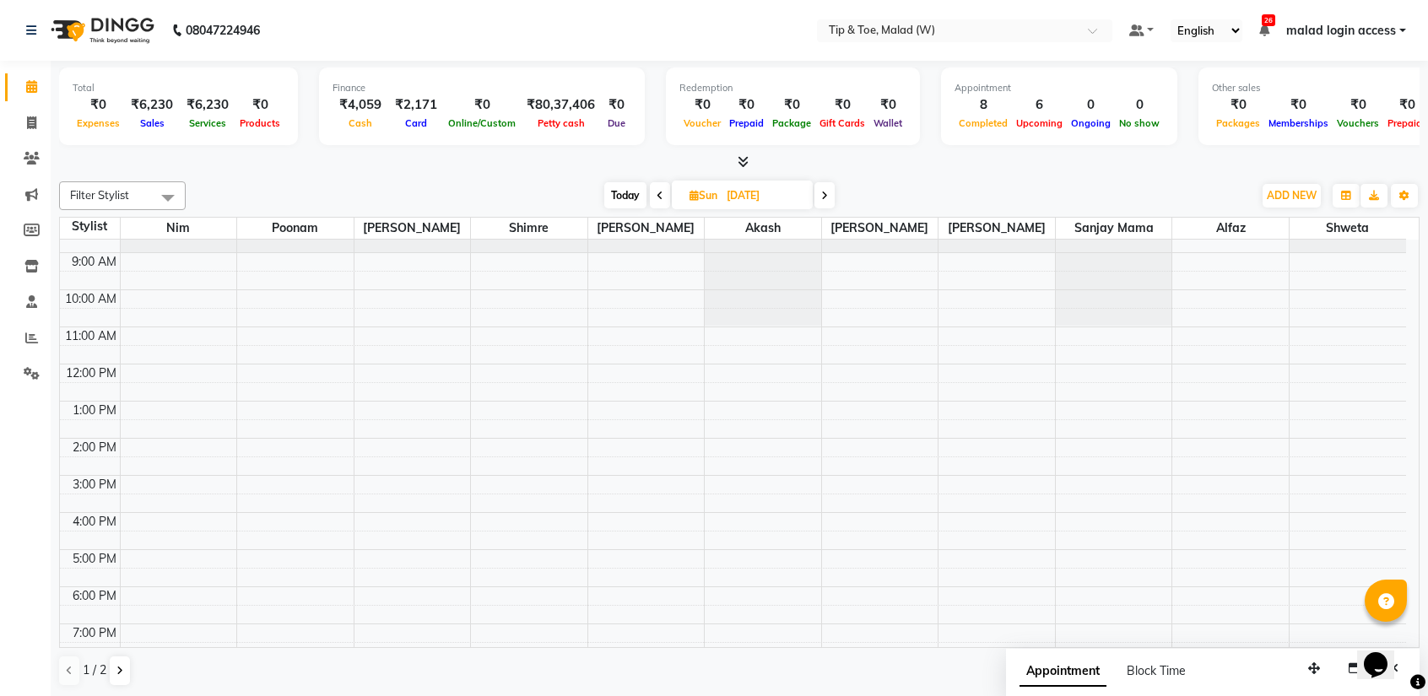
scroll to position [0, 0]
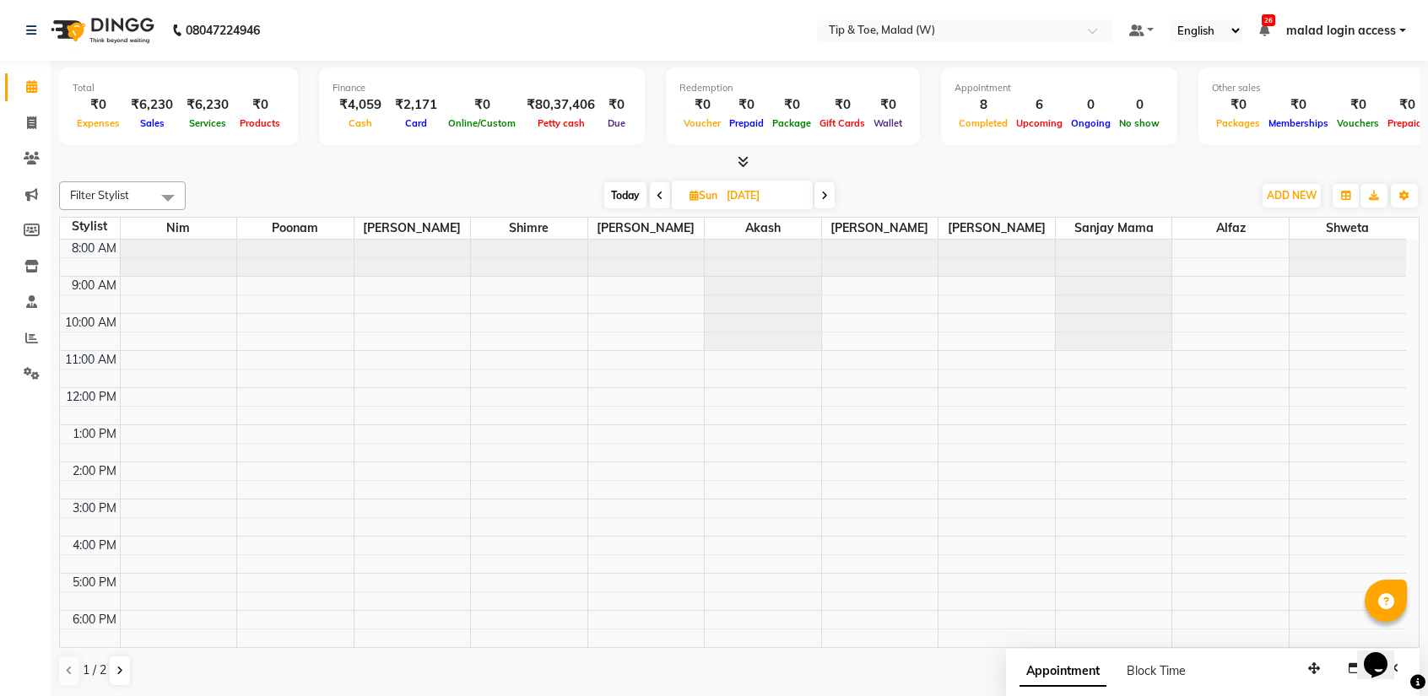
click at [656, 198] on icon at bounding box center [659, 196] width 7 height 10
type input "[DATE]"
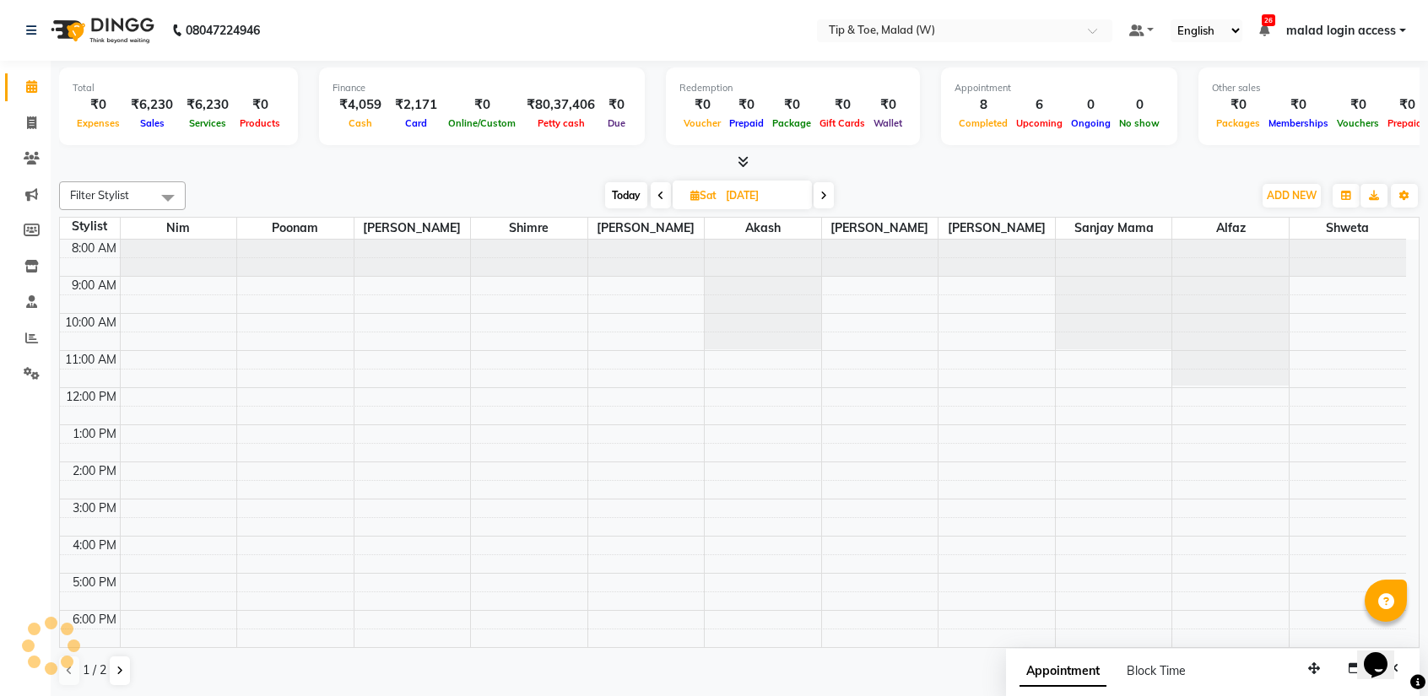
scroll to position [67, 0]
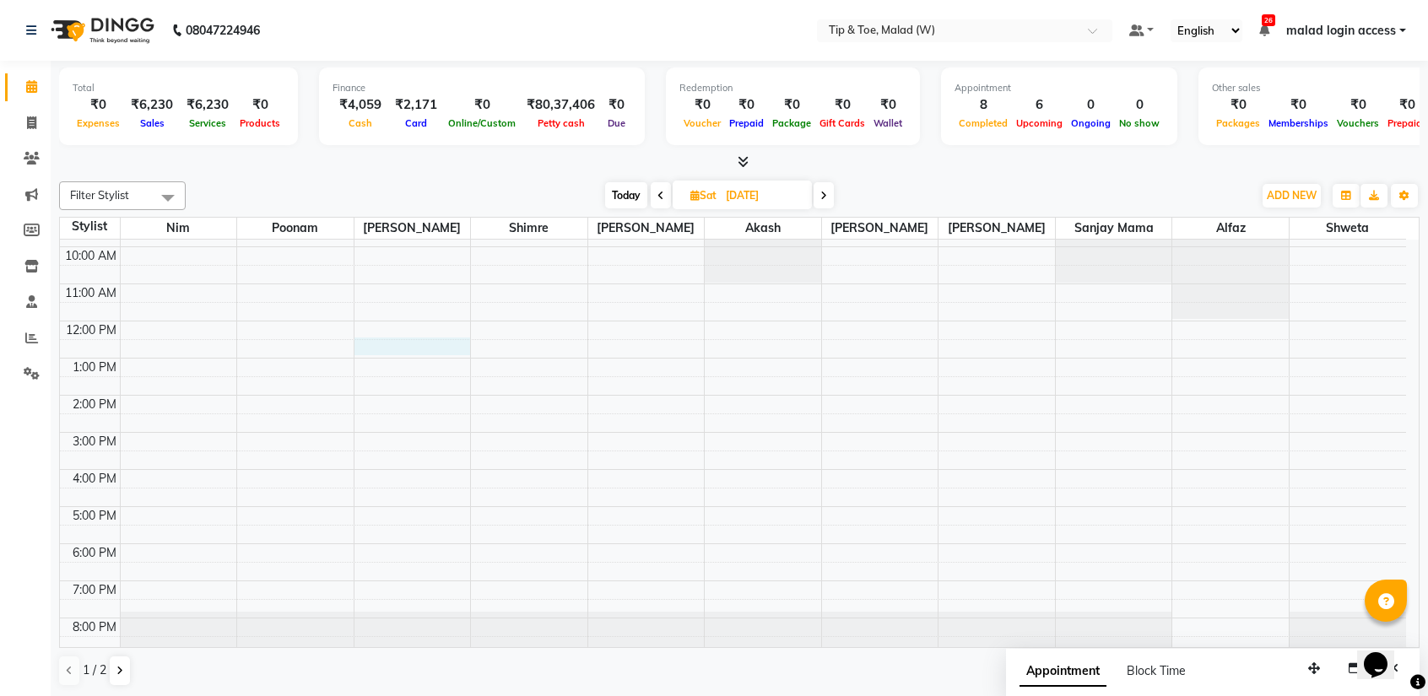
click at [381, 346] on div "8:00 AM 9:00 AM 10:00 AM 11:00 AM 12:00 PM 1:00 PM 2:00 PM 3:00 PM 4:00 PM 5:00…" at bounding box center [733, 414] width 1346 height 482
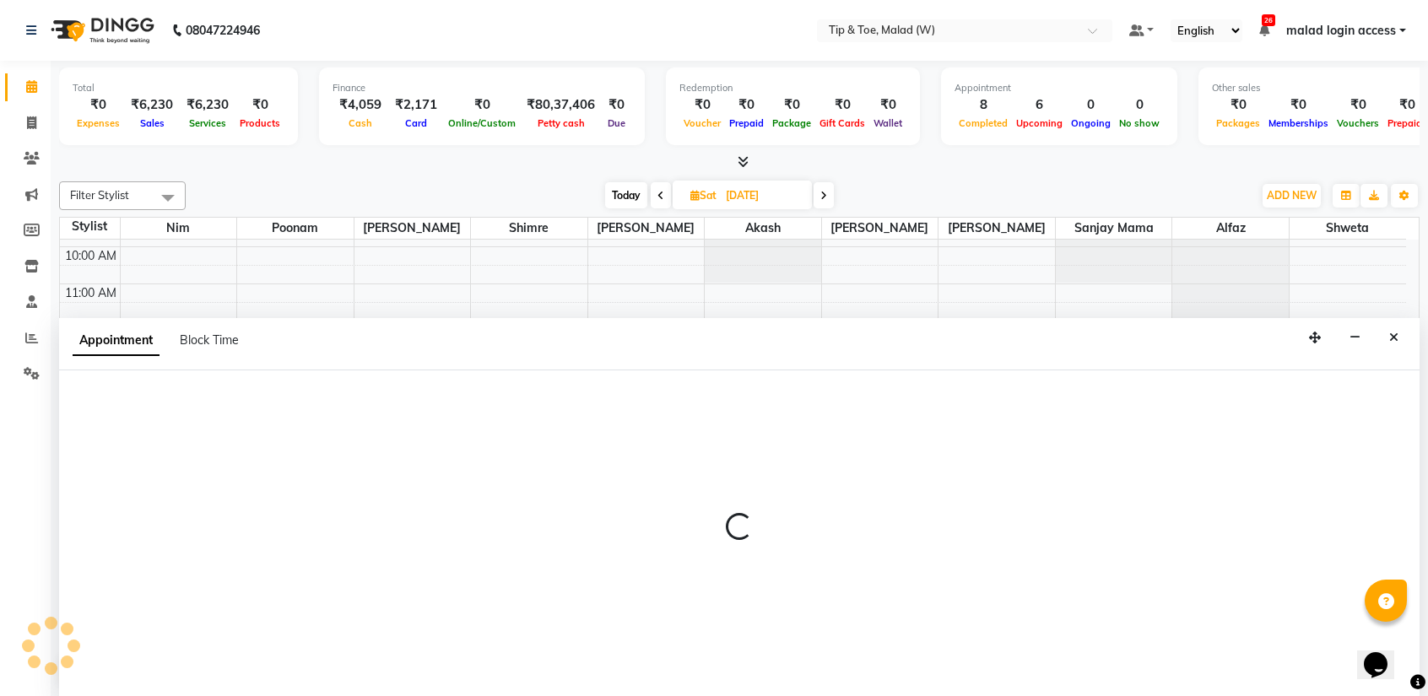
scroll to position [0, 0]
select select "41794"
select select "750"
select select "tentative"
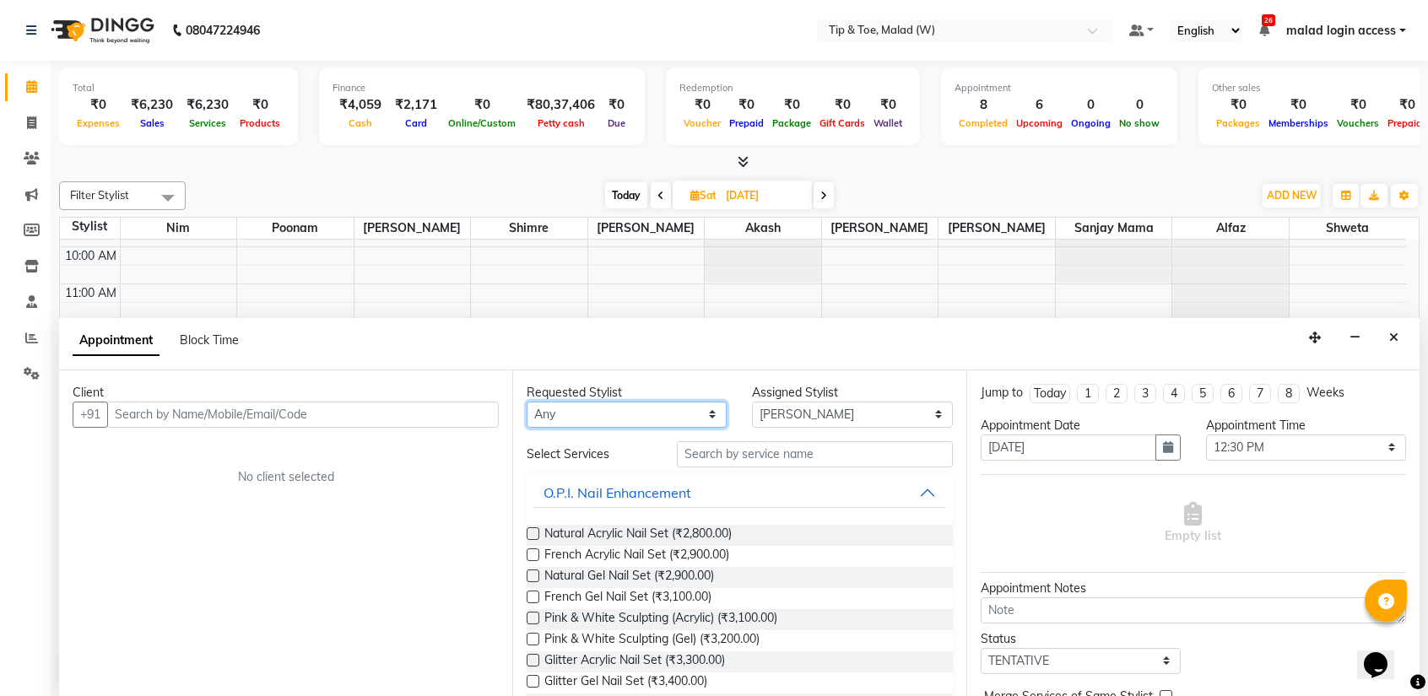
click at [574, 409] on select "Any [PERSON_NAME] Akash Alfaz [PERSON_NAME] [PERSON_NAME] [PERSON_NAME] poonam …" at bounding box center [627, 415] width 200 height 26
select select "41794"
click at [527, 402] on select "Any [PERSON_NAME] Akash Alfaz [PERSON_NAME] [PERSON_NAME] [PERSON_NAME] poonam …" at bounding box center [627, 415] width 200 height 26
click at [587, 240] on div "8:00 AM 9:00 AM 10:00 AM 11:00 AM 12:00 PM 1:00 PM 2:00 PM 3:00 PM 4:00 PM 5:00…" at bounding box center [733, 414] width 1346 height 482
click at [726, 453] on input "text" at bounding box center [814, 454] width 275 height 26
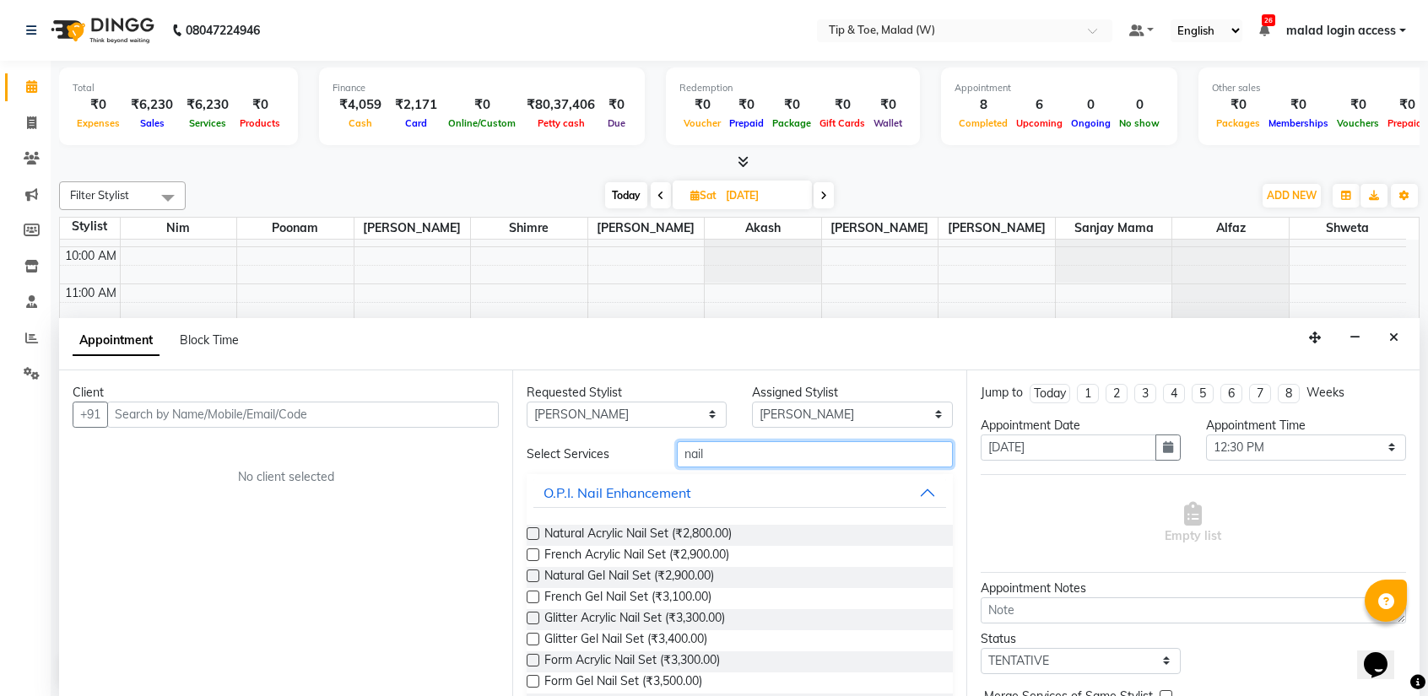
type input "nail"
click at [527, 532] on label at bounding box center [533, 533] width 13 height 13
click at [527, 532] on input "checkbox" at bounding box center [532, 535] width 11 height 11
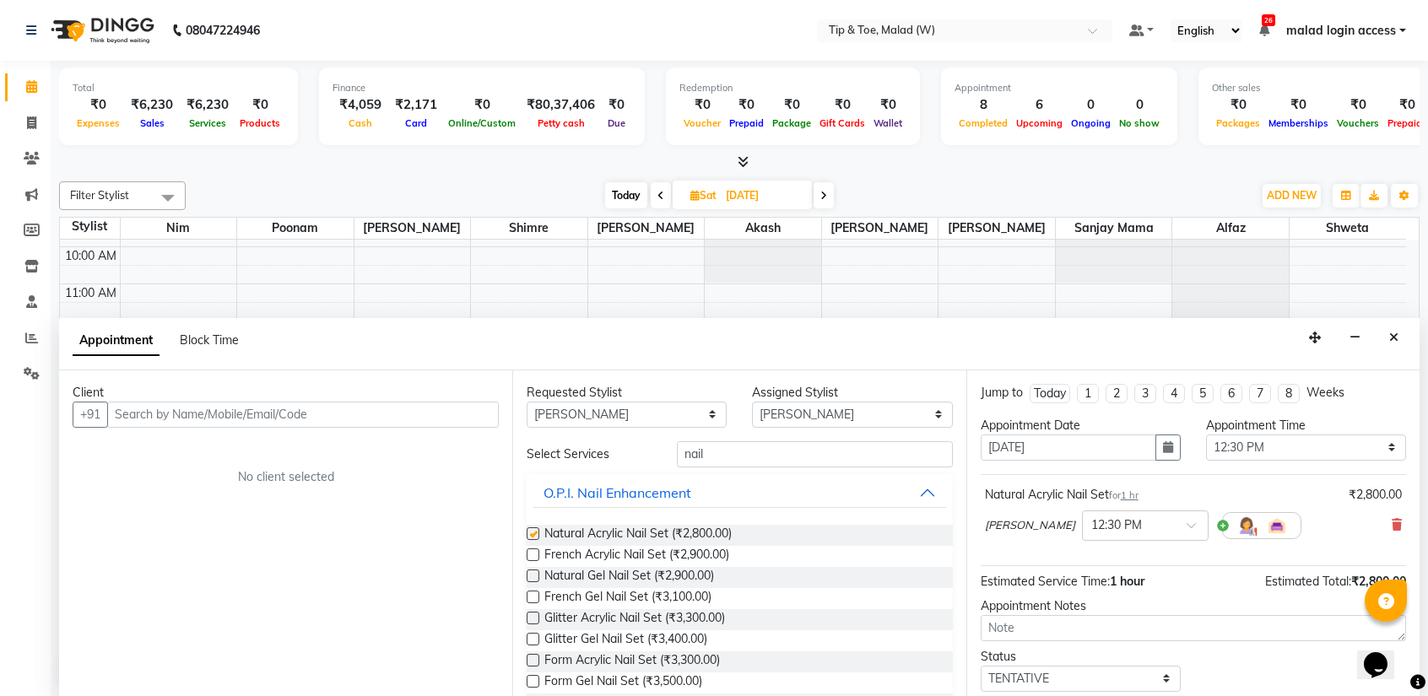
checkbox input "false"
click at [255, 419] on input "text" at bounding box center [303, 415] width 392 height 26
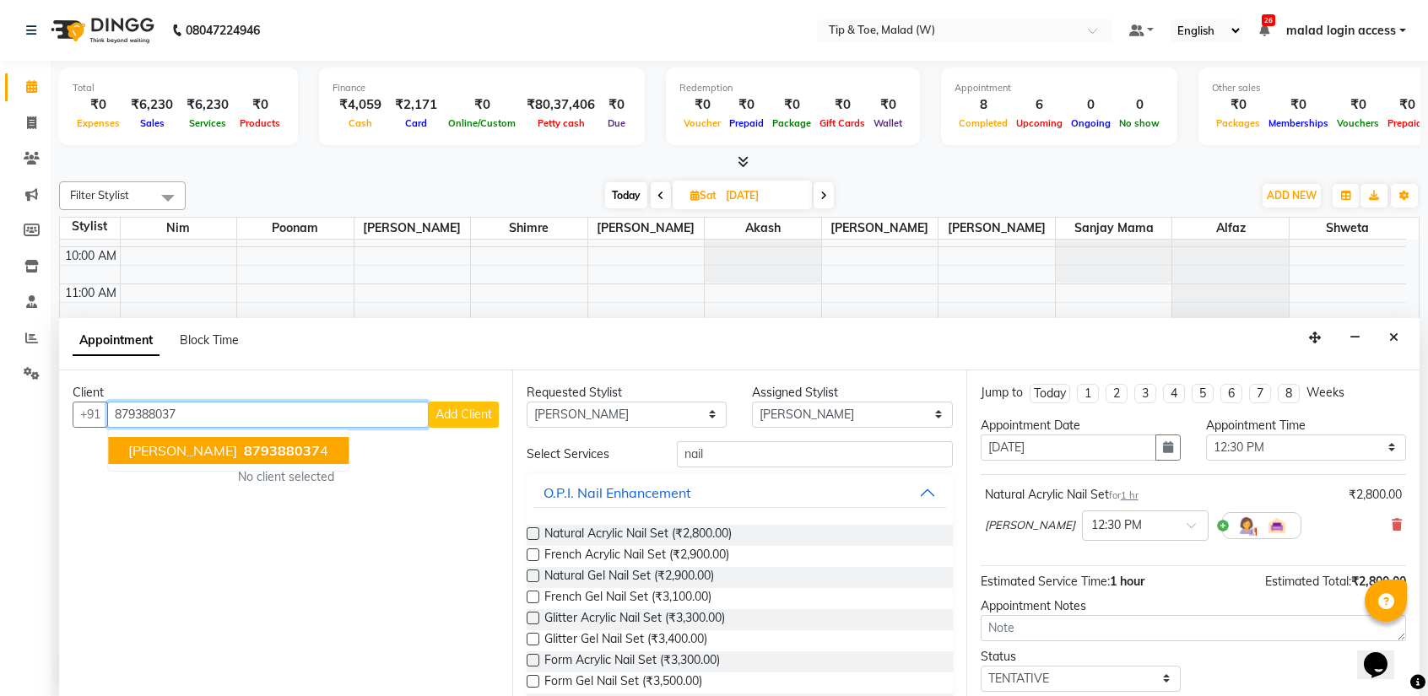
click at [283, 442] on span "879388037" at bounding box center [282, 450] width 76 height 17
type input "8793880374"
click at [283, 441] on div "Client [PHONE_NUMBER] [PERSON_NAME] 879388037 4 Add Client No client selected" at bounding box center [285, 533] width 453 height 327
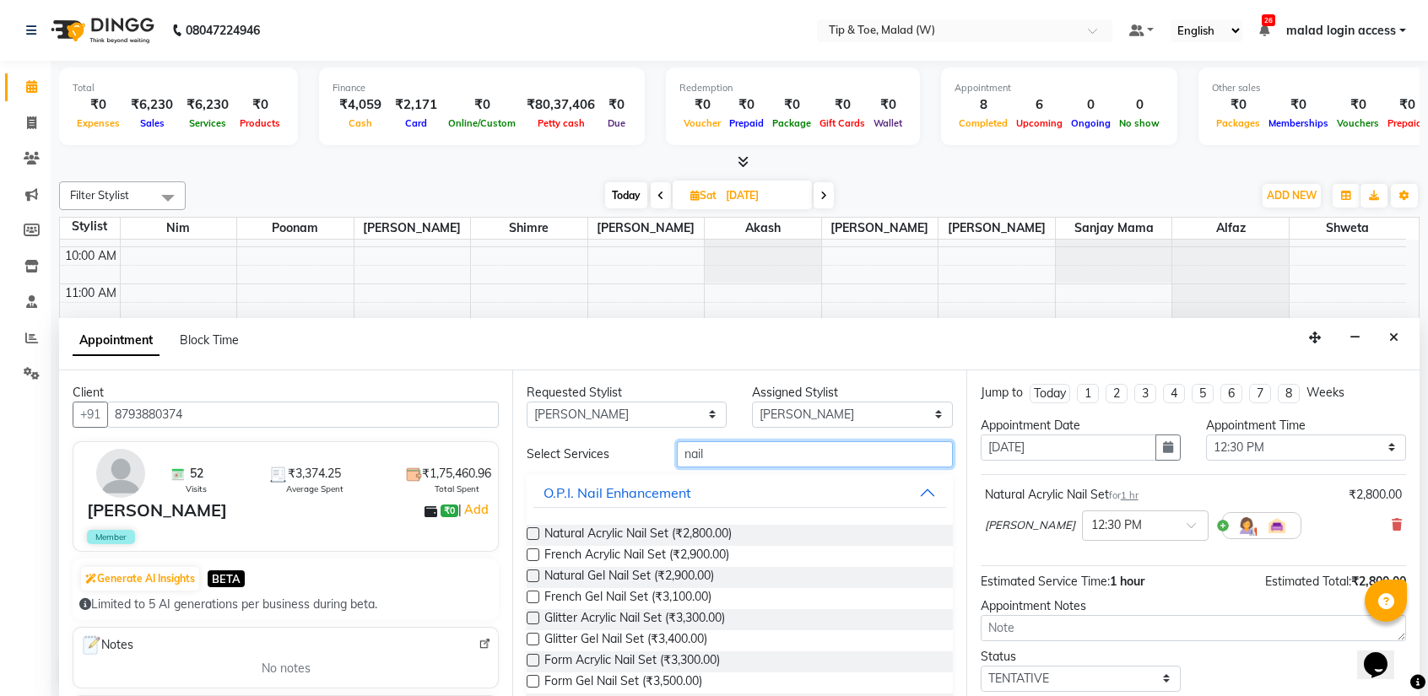
click at [716, 458] on input "nail" at bounding box center [814, 454] width 275 height 26
drag, startPoint x: 716, startPoint y: 458, endPoint x: 695, endPoint y: 455, distance: 21.4
click at [708, 456] on input "nail" at bounding box center [814, 454] width 275 height 26
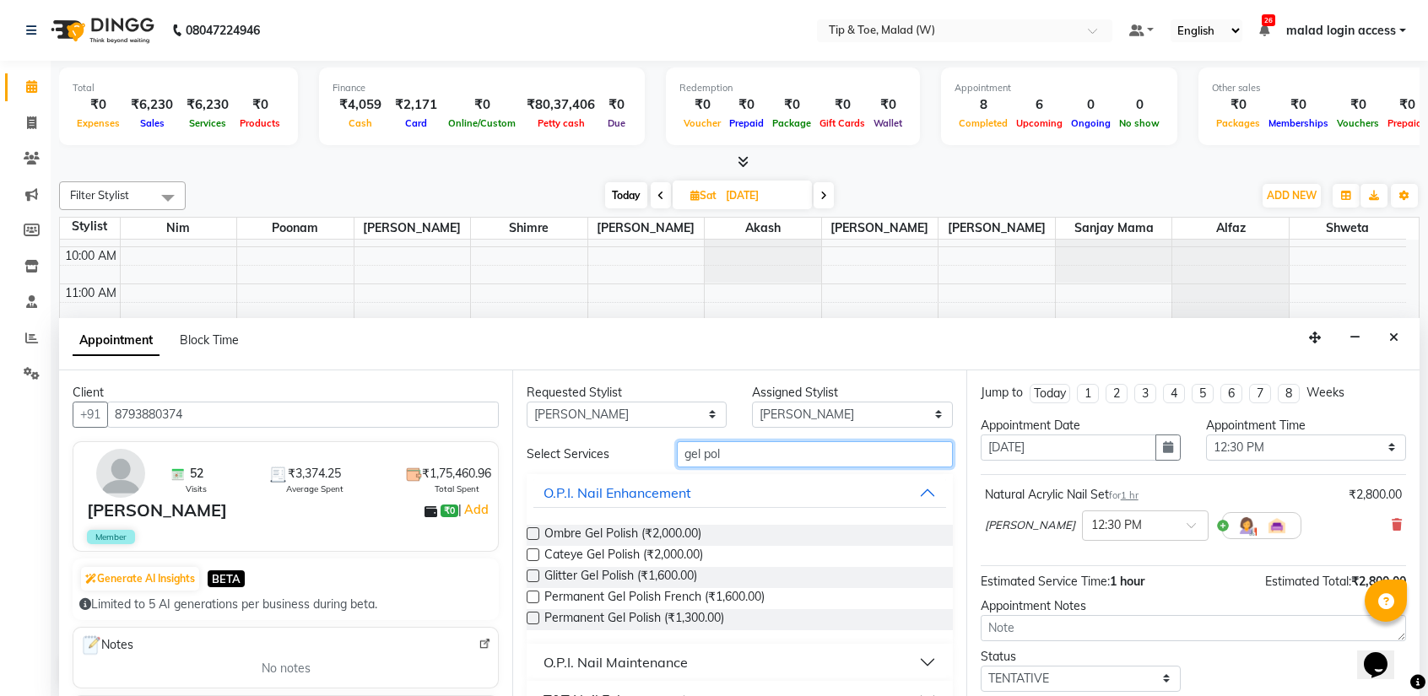
type input "gel pol"
click at [534, 617] on label at bounding box center [533, 618] width 13 height 13
click at [534, 617] on input "checkbox" at bounding box center [532, 619] width 11 height 11
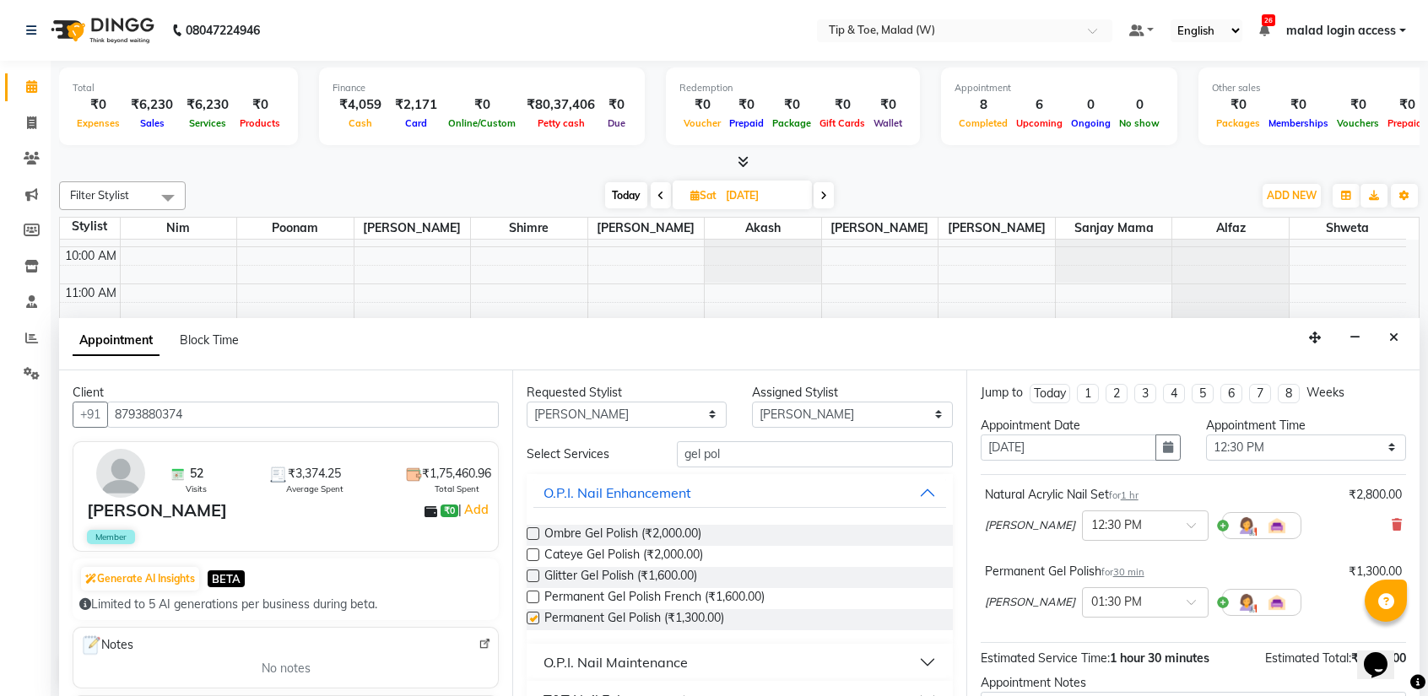
click at [534, 617] on label at bounding box center [533, 618] width 13 height 13
click at [534, 617] on input "checkbox" at bounding box center [532, 619] width 11 height 11
checkbox input "false"
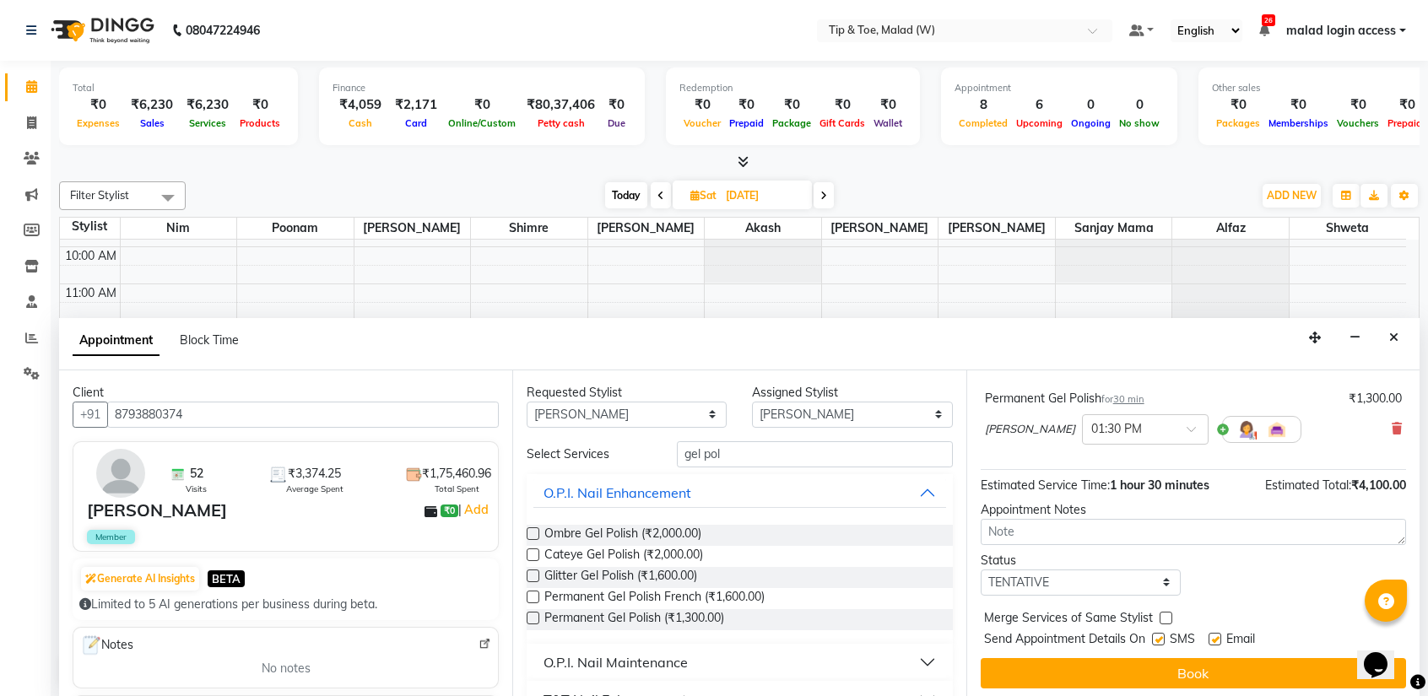
scroll to position [176, 0]
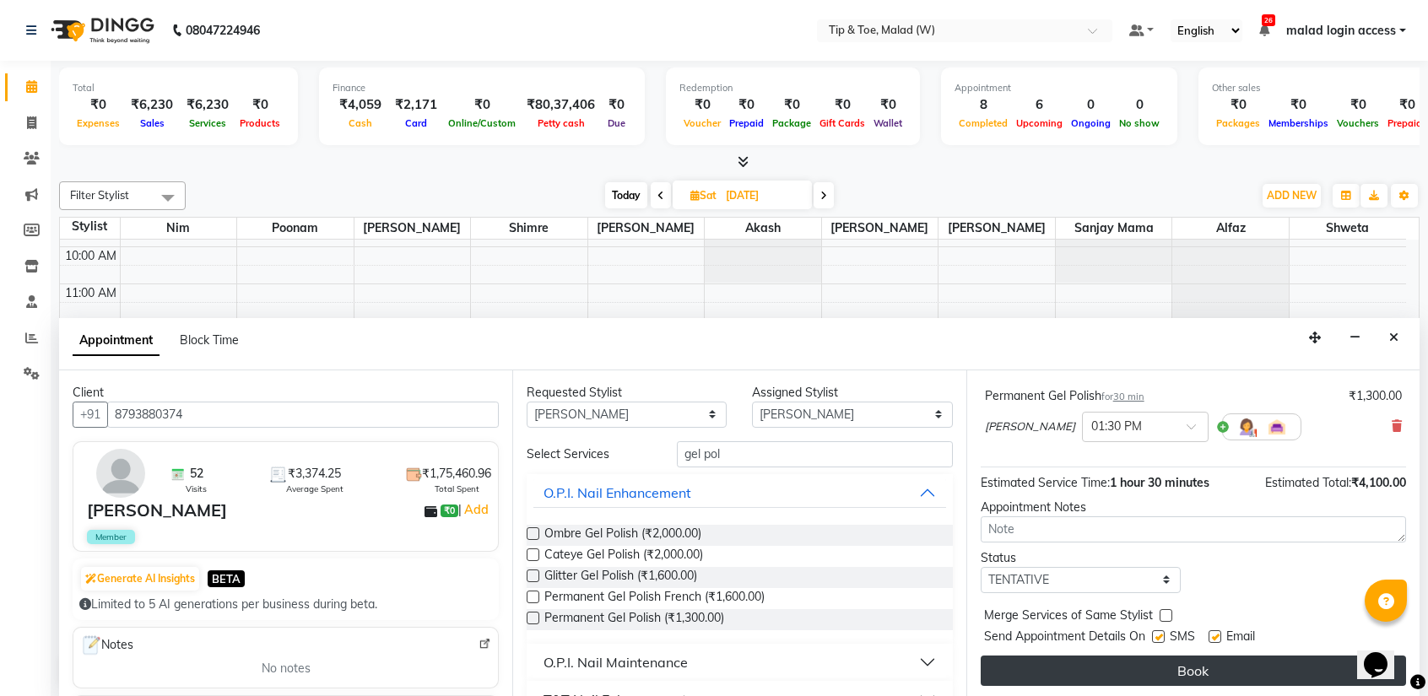
click at [1161, 673] on button "Book" at bounding box center [1192, 671] width 425 height 30
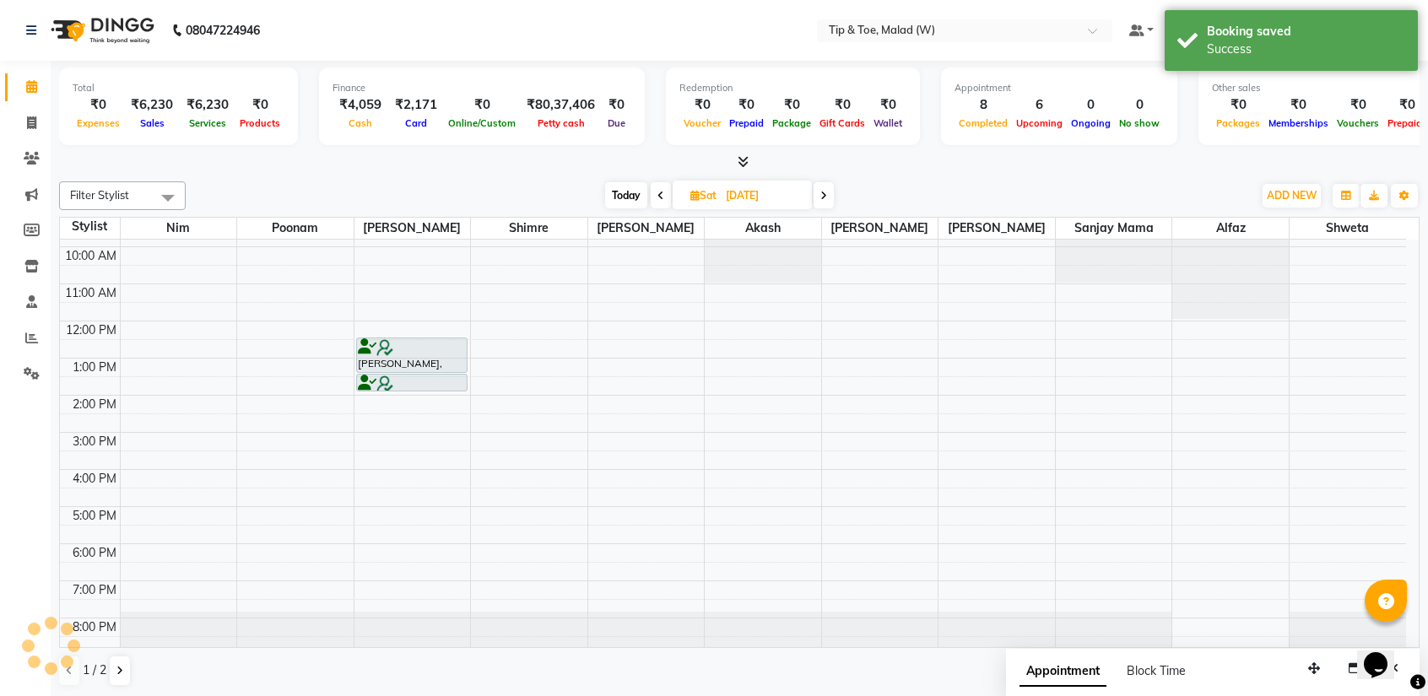
scroll to position [0, 0]
drag, startPoint x: 1161, startPoint y: 673, endPoint x: 629, endPoint y: 197, distance: 714.0
click at [629, 197] on span "Today" at bounding box center [626, 195] width 42 height 26
type input "[DATE]"
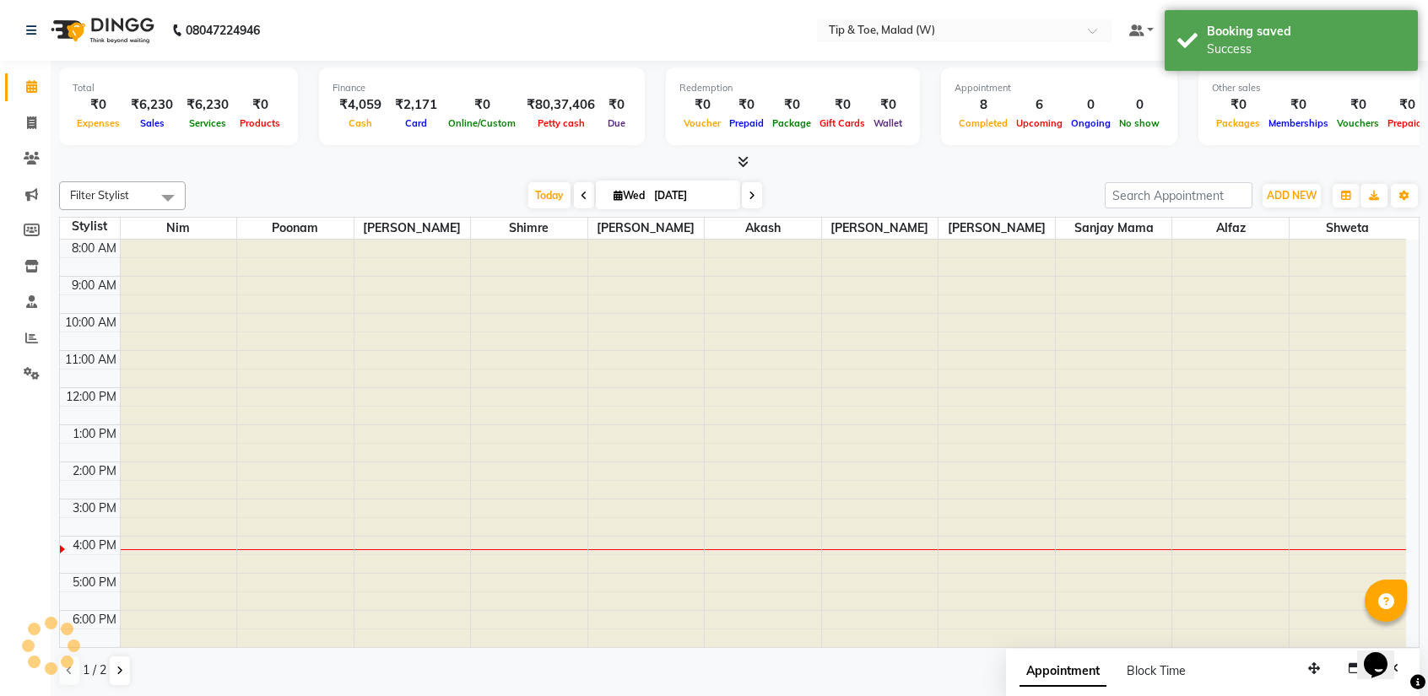
scroll to position [67, 0]
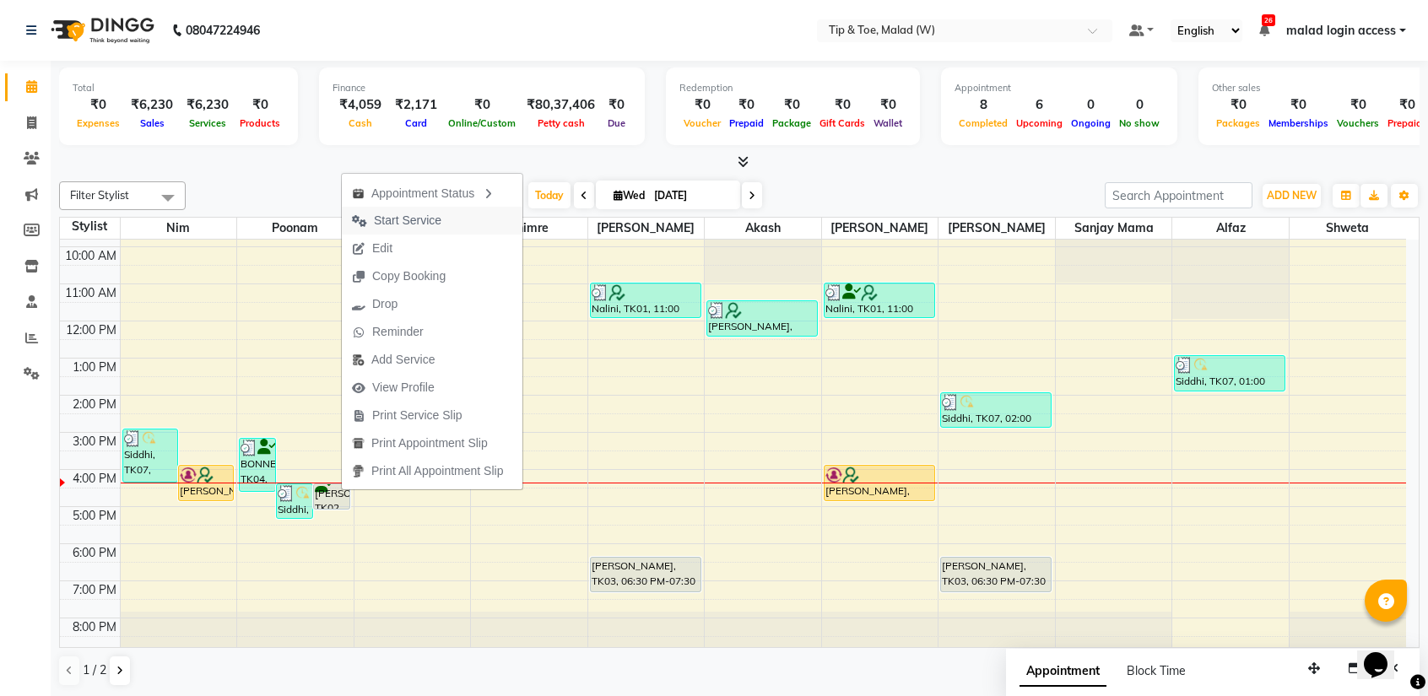
click at [393, 226] on span "Start Service" at bounding box center [408, 221] width 68 height 18
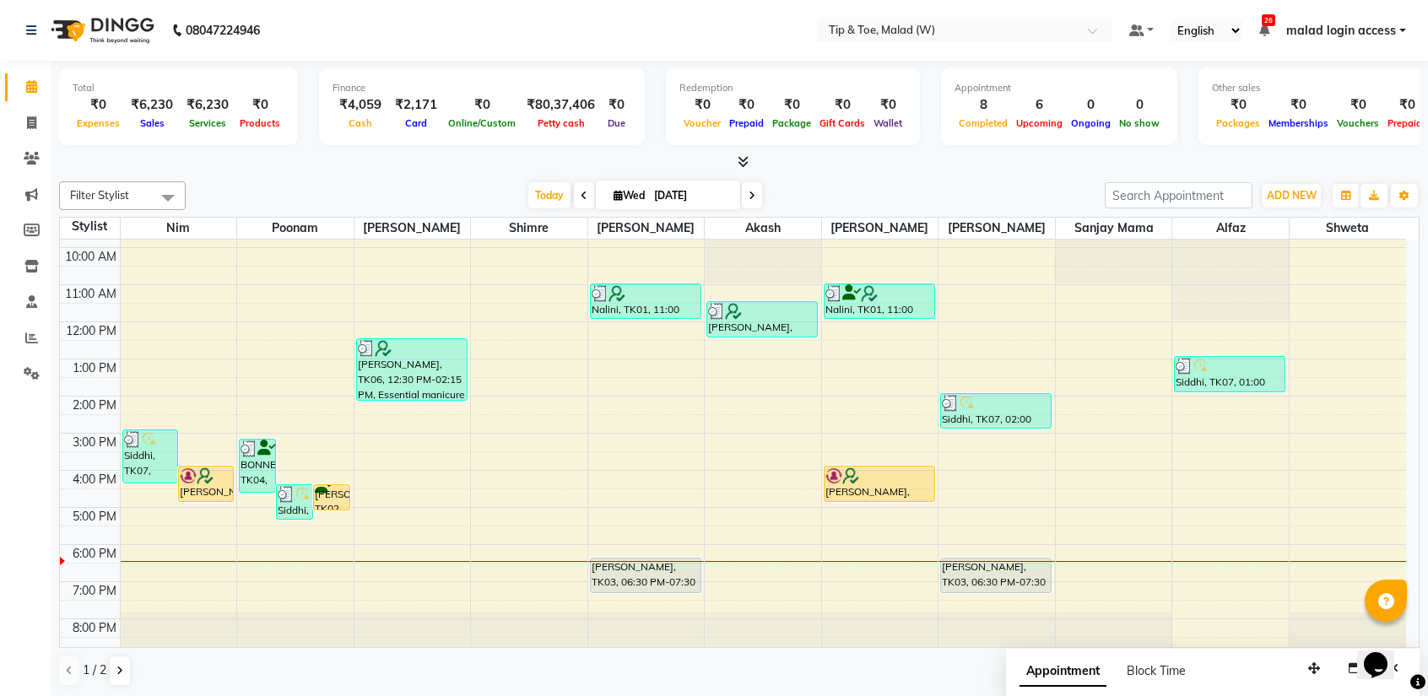
scroll to position [66, 0]
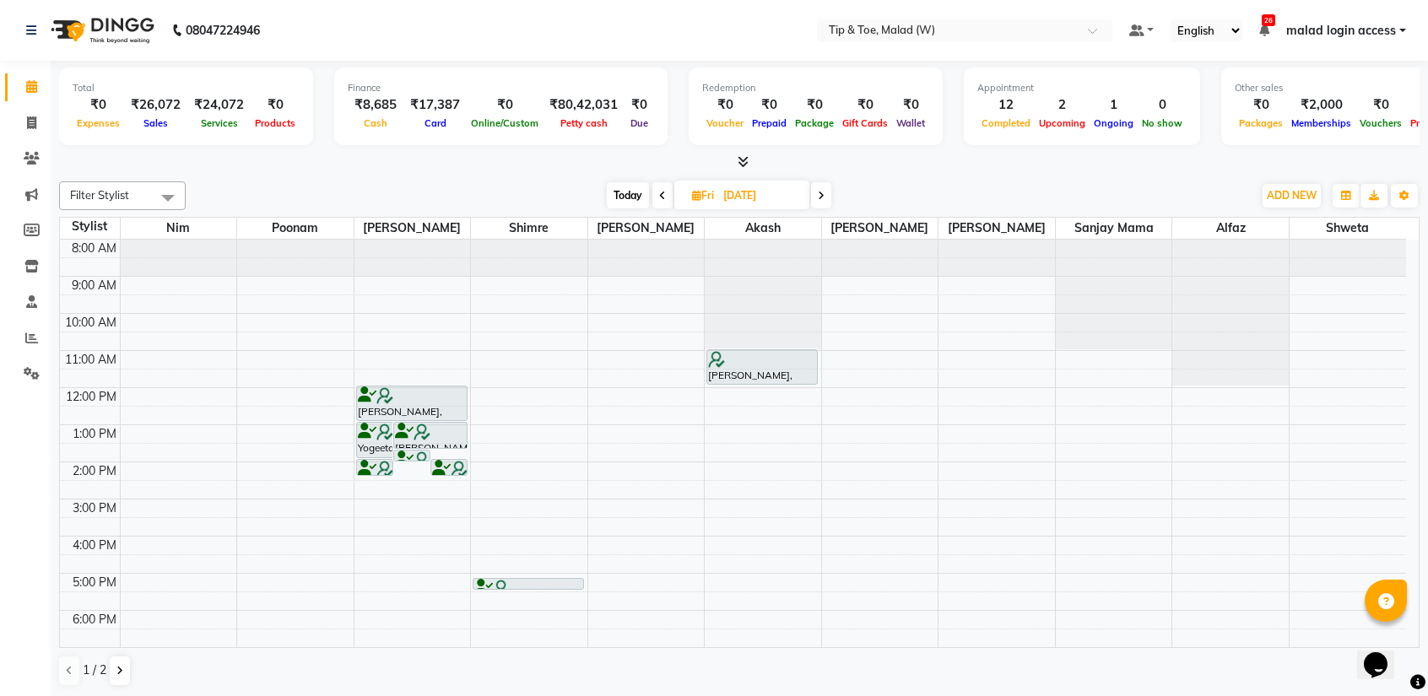
click at [632, 196] on span "Today" at bounding box center [628, 195] width 42 height 26
click at [688, 196] on span "Fri" at bounding box center [703, 195] width 30 height 13
type input "[DATE]"
select select "9"
select select "2025"
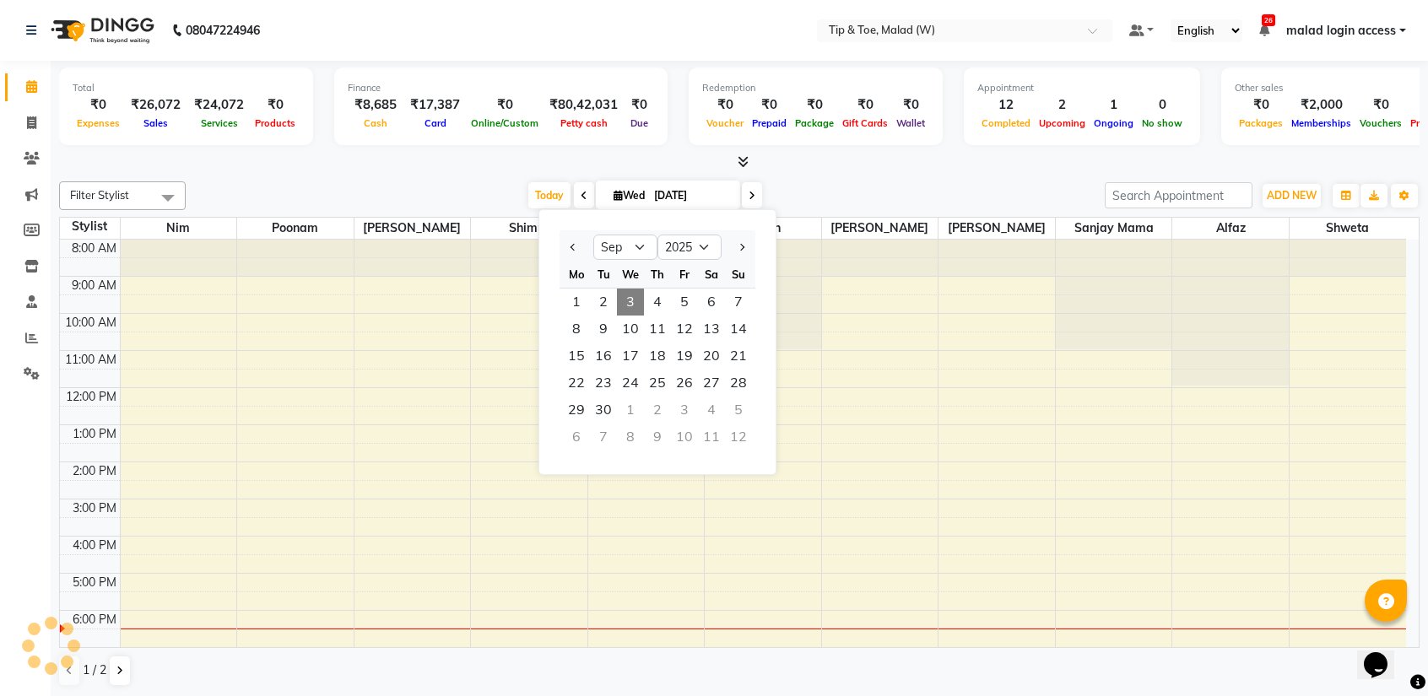
scroll to position [67, 0]
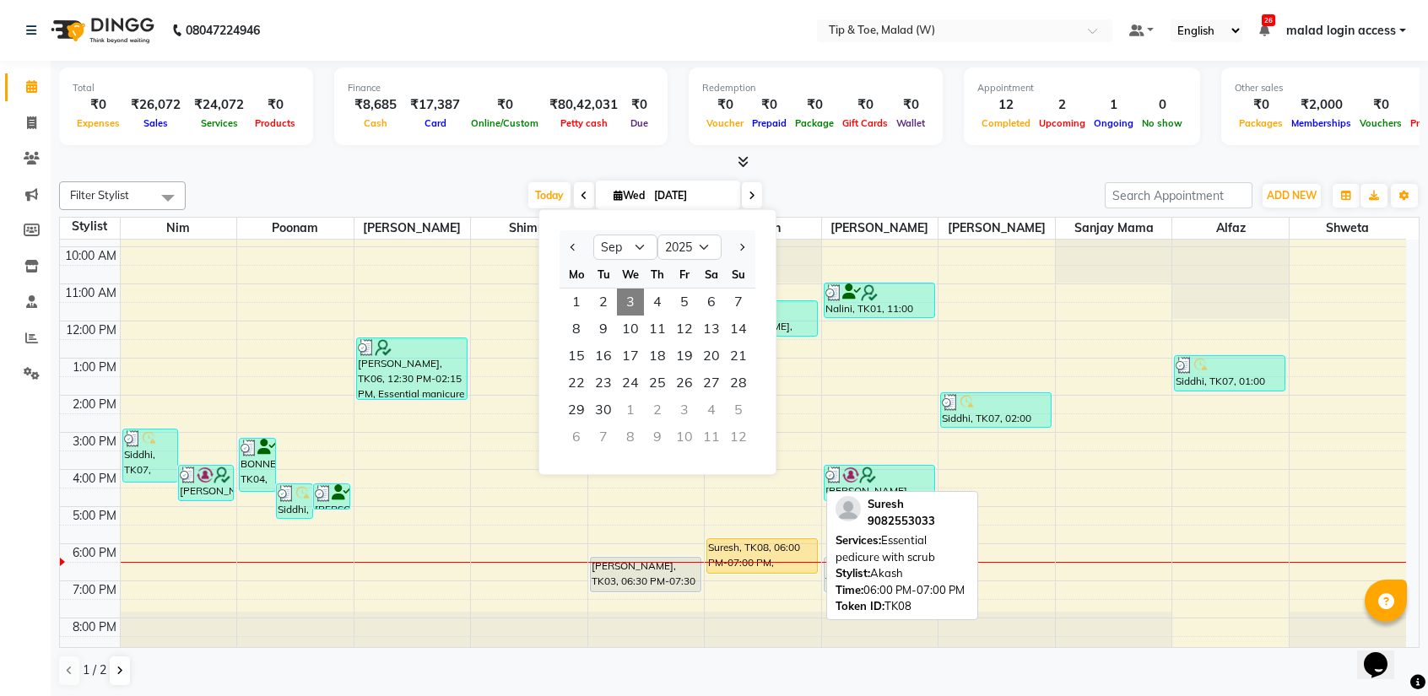
click at [751, 554] on div "Suresh, TK08, 06:00 PM-07:00 PM, Essential pedicure with scrub" at bounding box center [762, 556] width 110 height 34
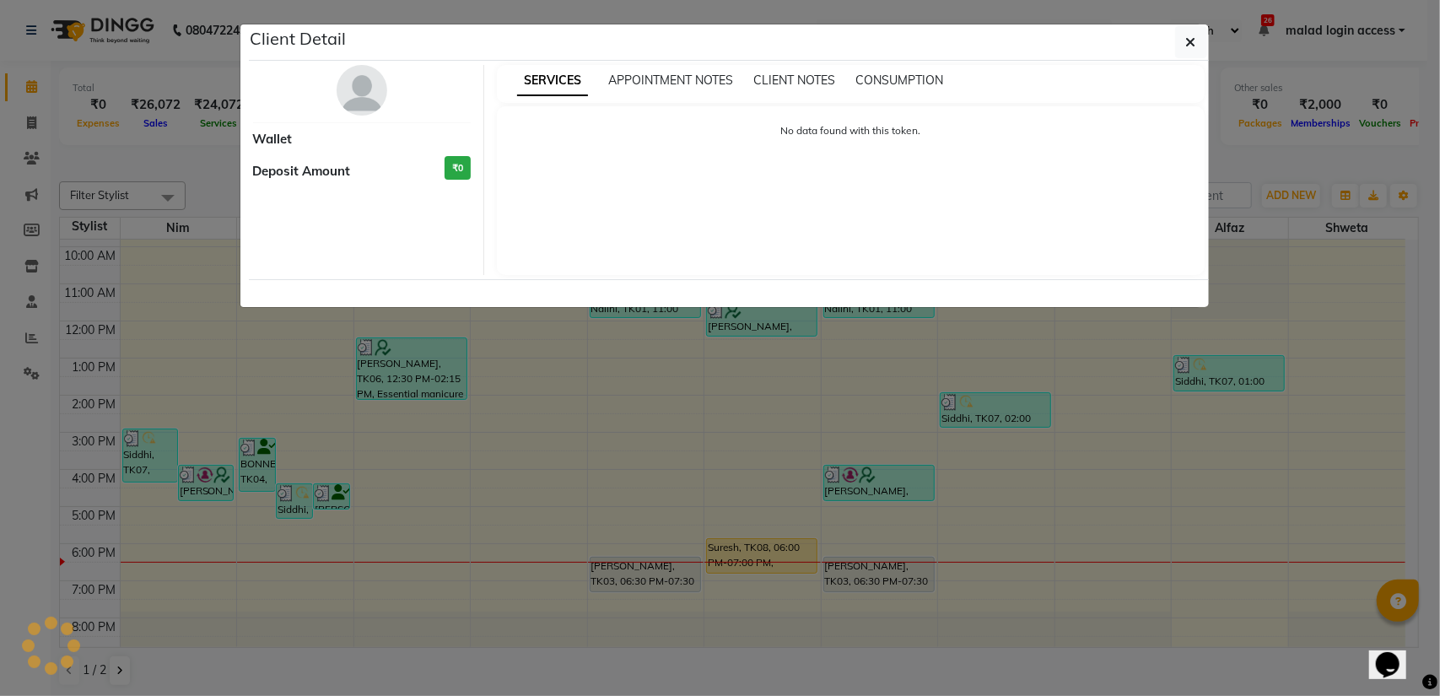
select select "1"
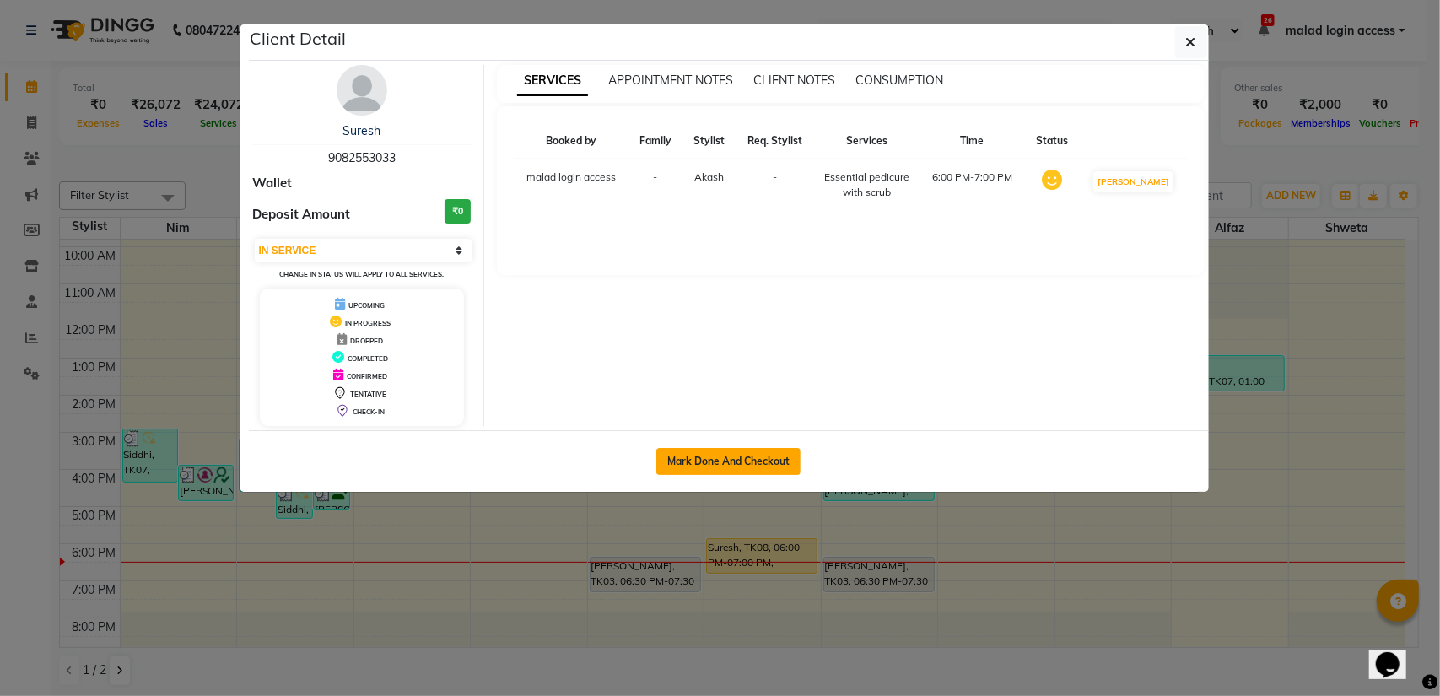
click at [731, 456] on button "Mark Done And Checkout" at bounding box center [728, 461] width 144 height 27
select select "service"
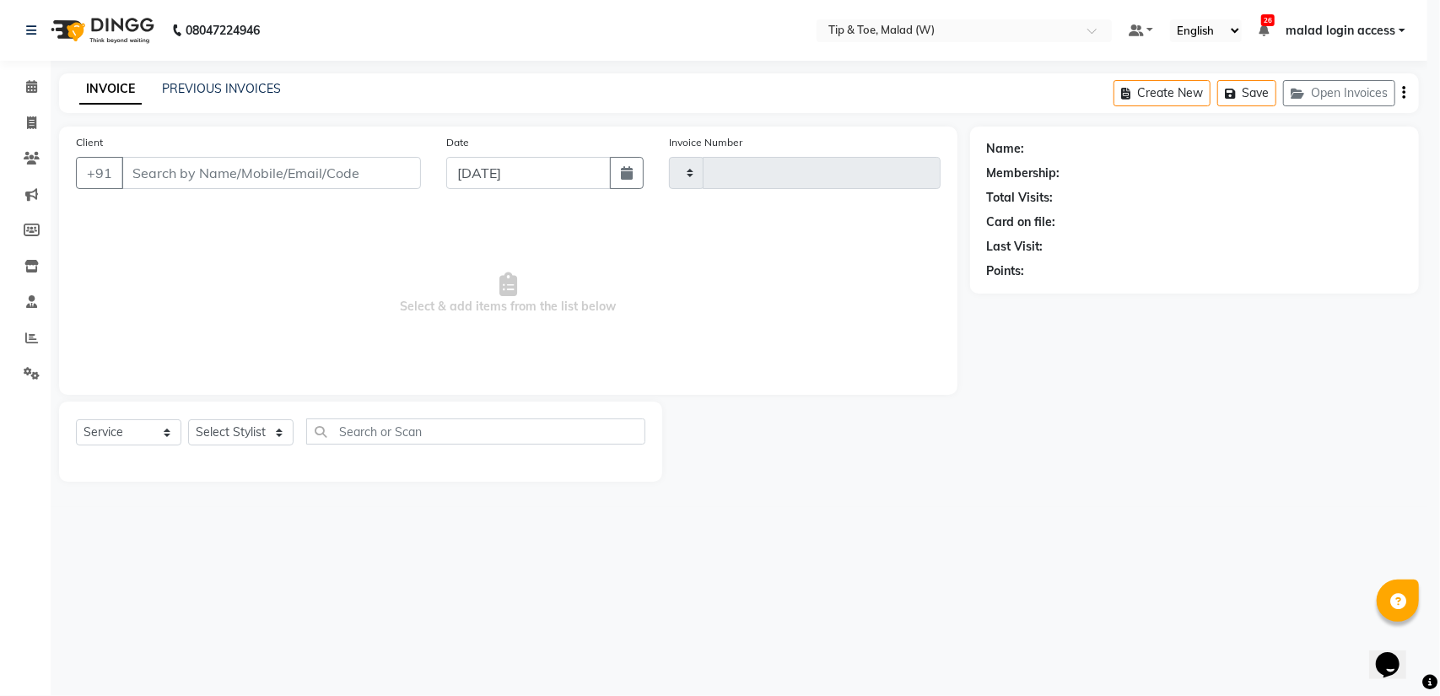
type input "2439"
select select "5930"
type input "9082553033"
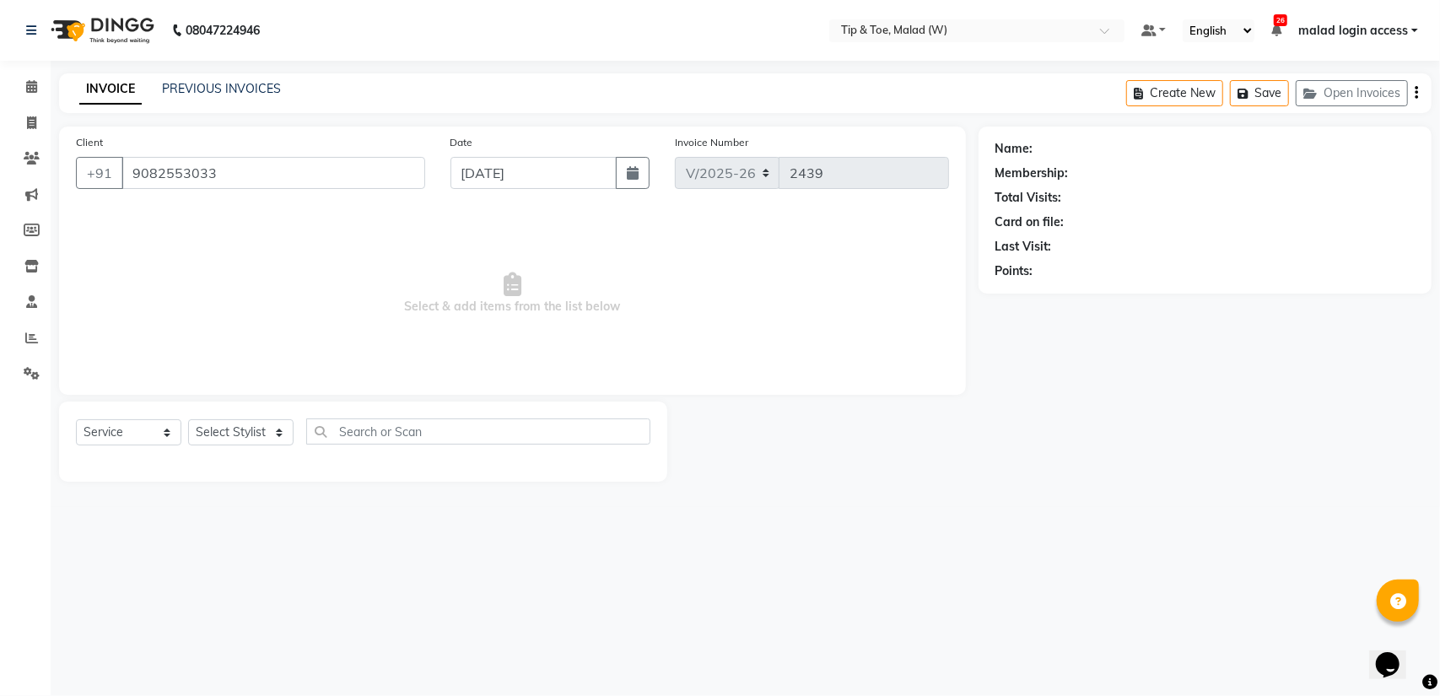
select select "41858"
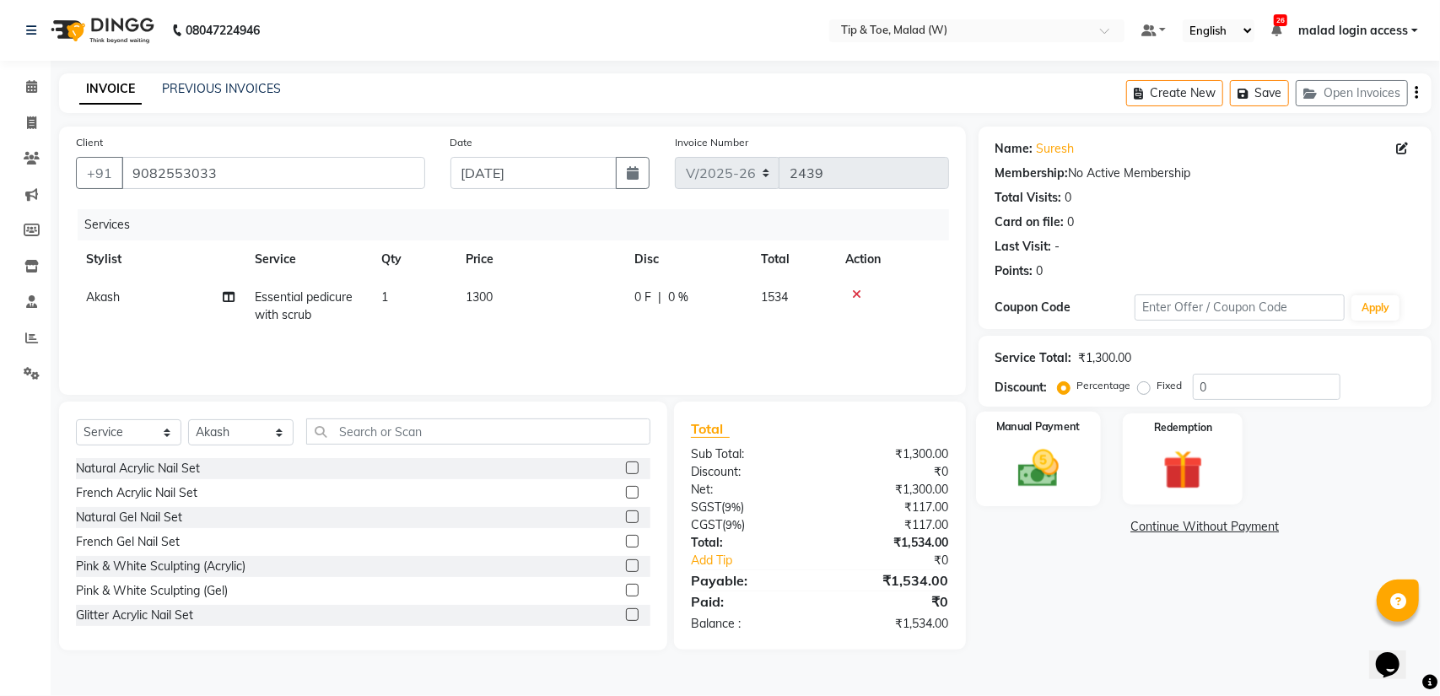
click at [1051, 441] on div "Manual Payment" at bounding box center [1038, 459] width 125 height 95
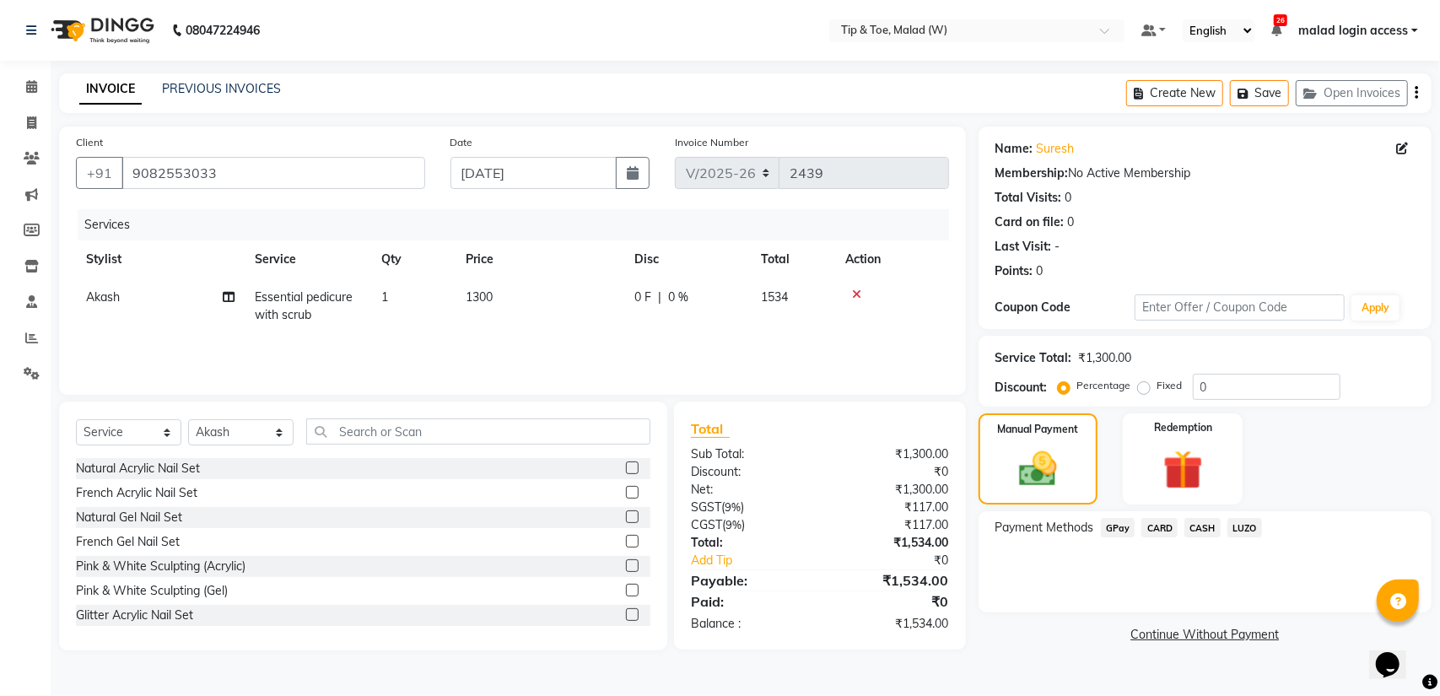
click at [1127, 527] on span "GPay" at bounding box center [1118, 527] width 35 height 19
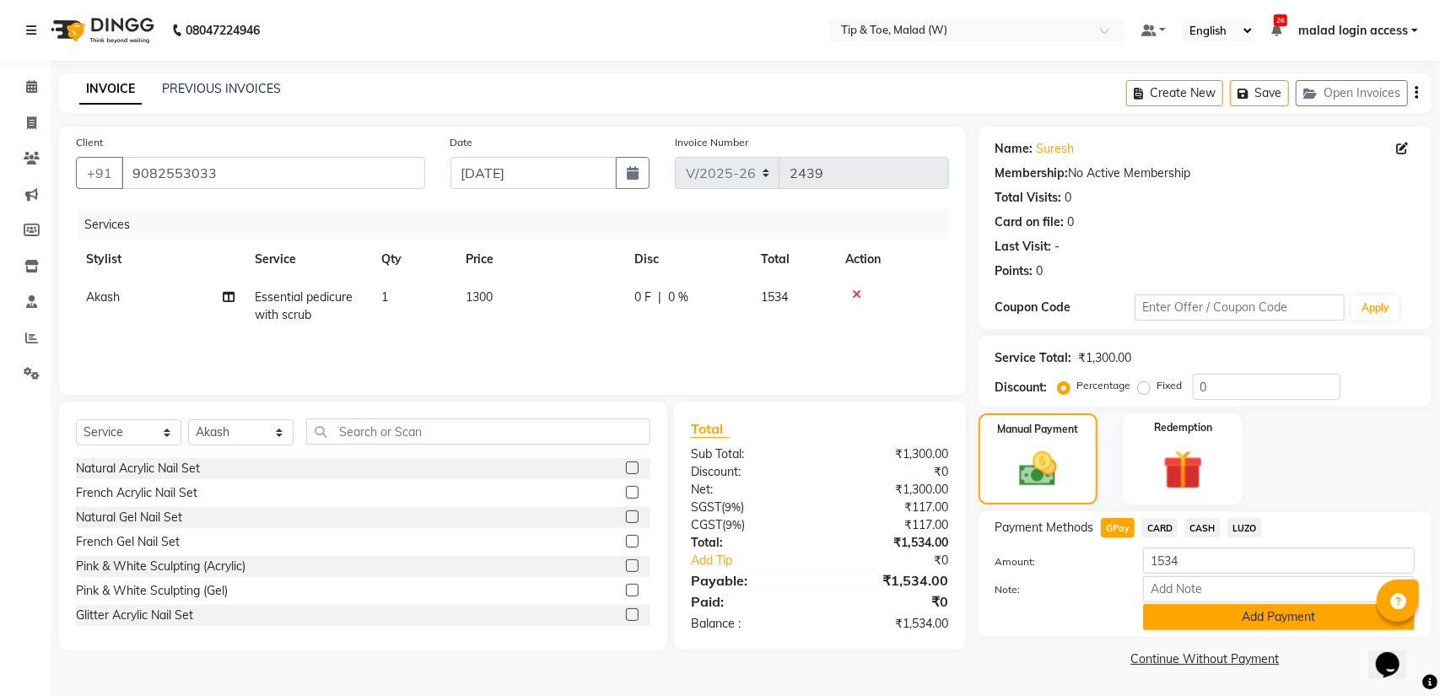
click at [1185, 615] on button "Add Payment" at bounding box center [1279, 617] width 272 height 26
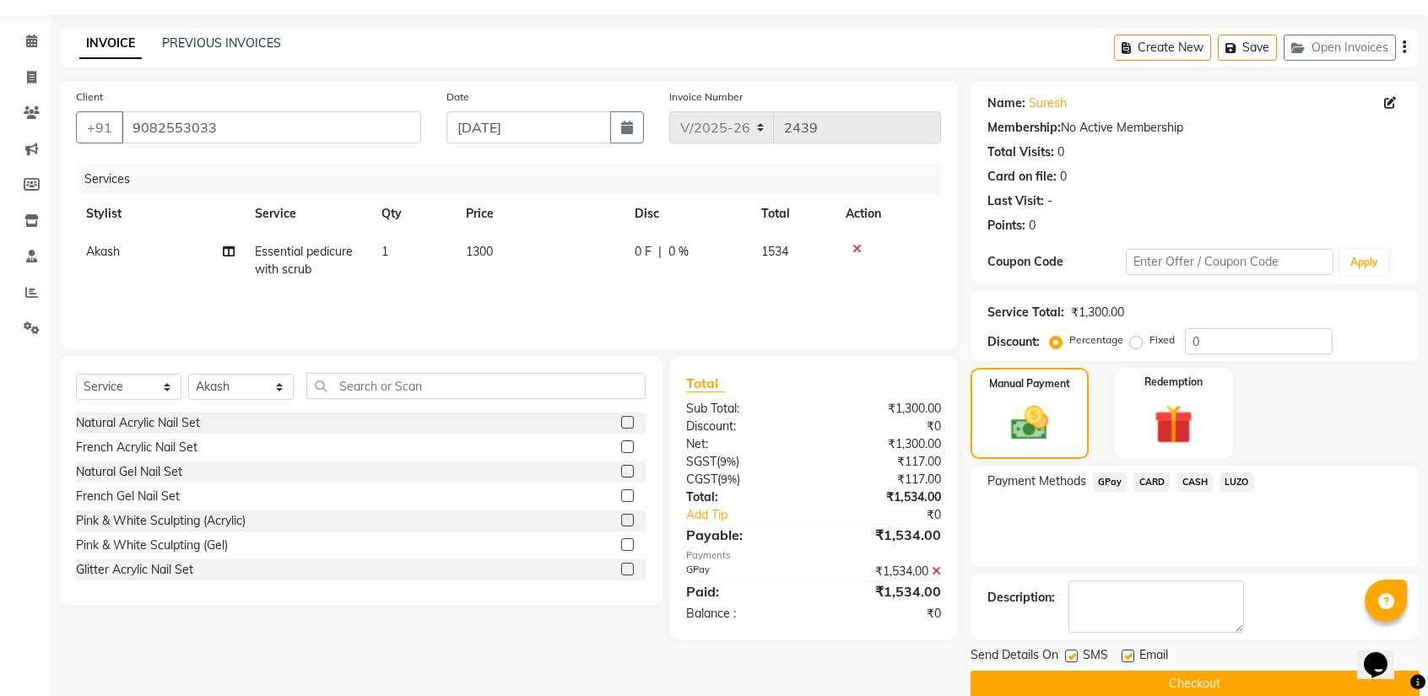
scroll to position [69, 0]
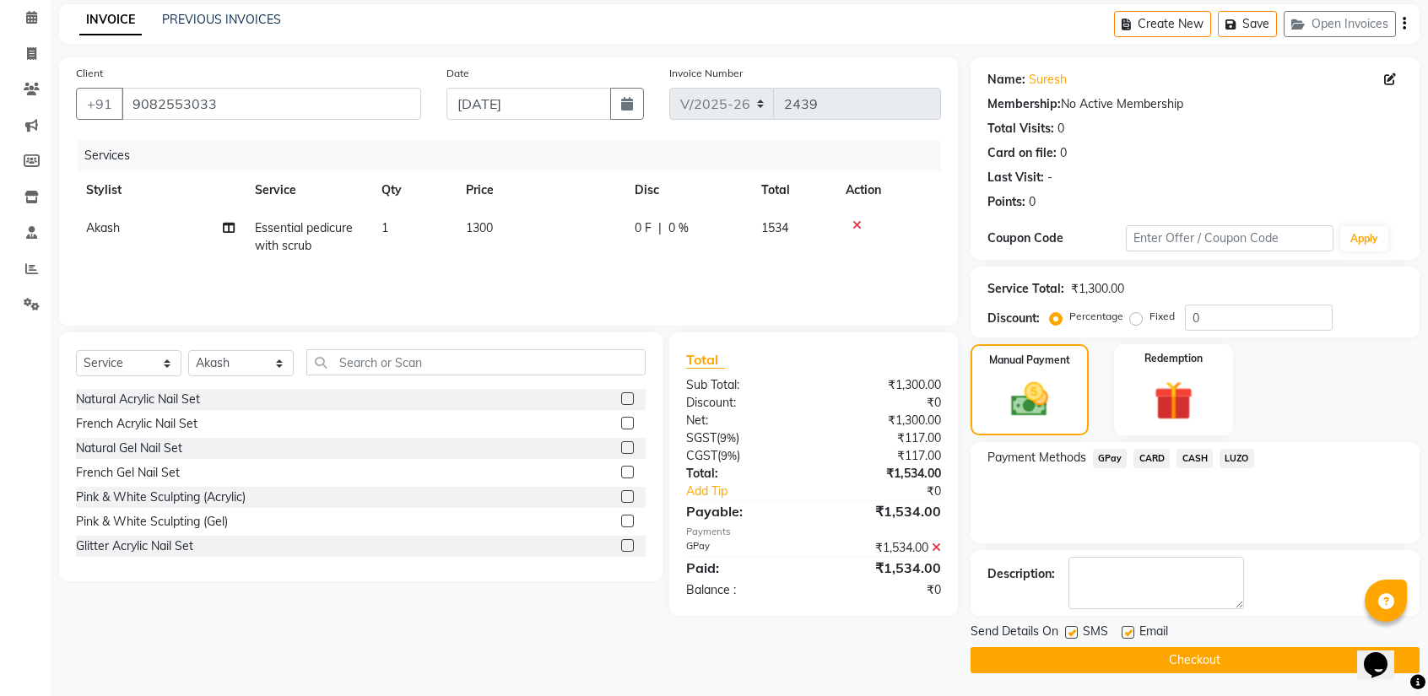
click at [1169, 659] on button "Checkout" at bounding box center [1194, 660] width 449 height 26
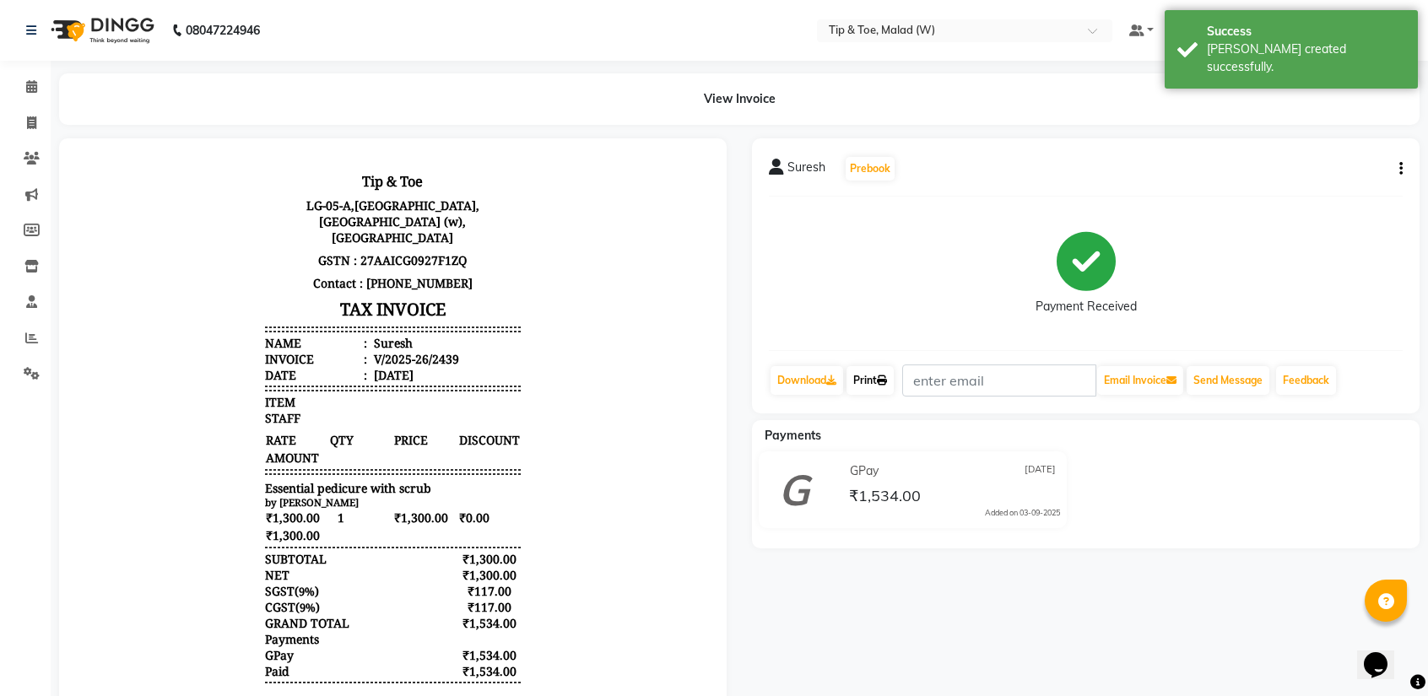
click at [868, 384] on link "Print" at bounding box center [869, 380] width 47 height 29
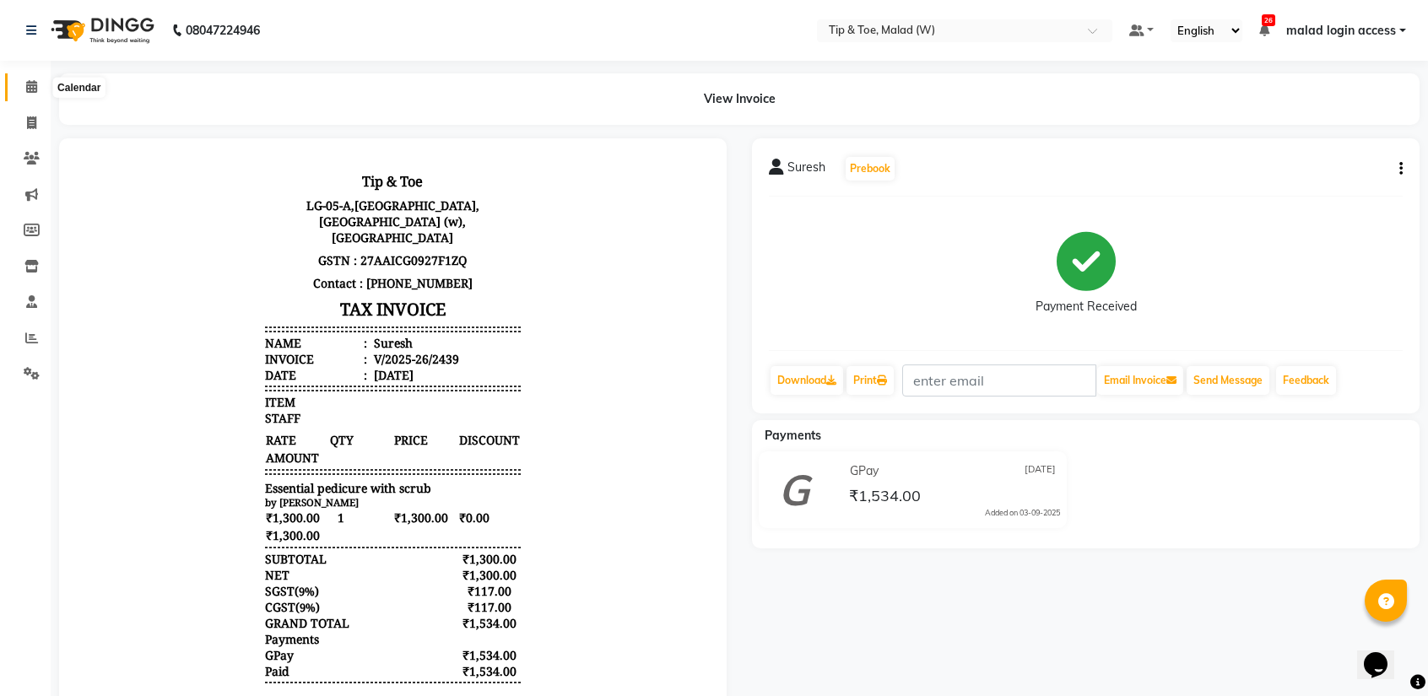
drag, startPoint x: 36, startPoint y: 87, endPoint x: 57, endPoint y: 89, distance: 20.3
click at [36, 87] on icon at bounding box center [31, 86] width 11 height 13
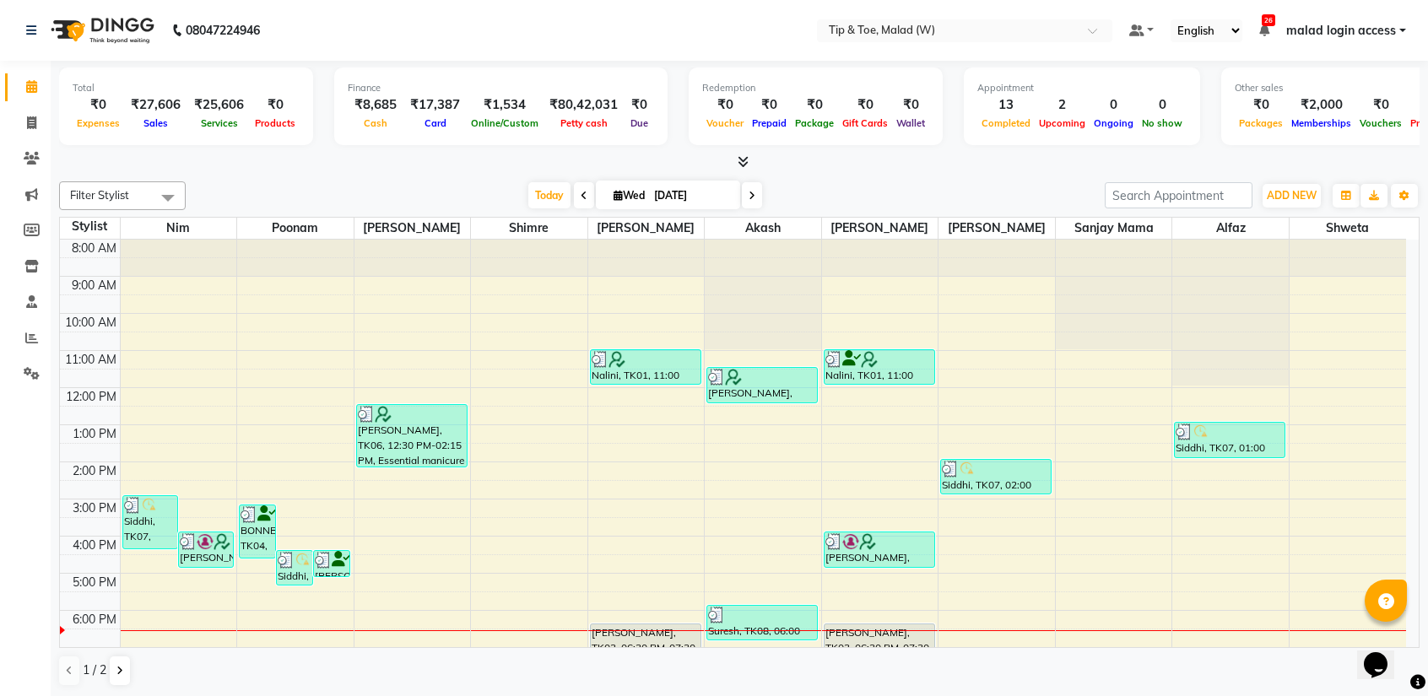
scroll to position [66, 0]
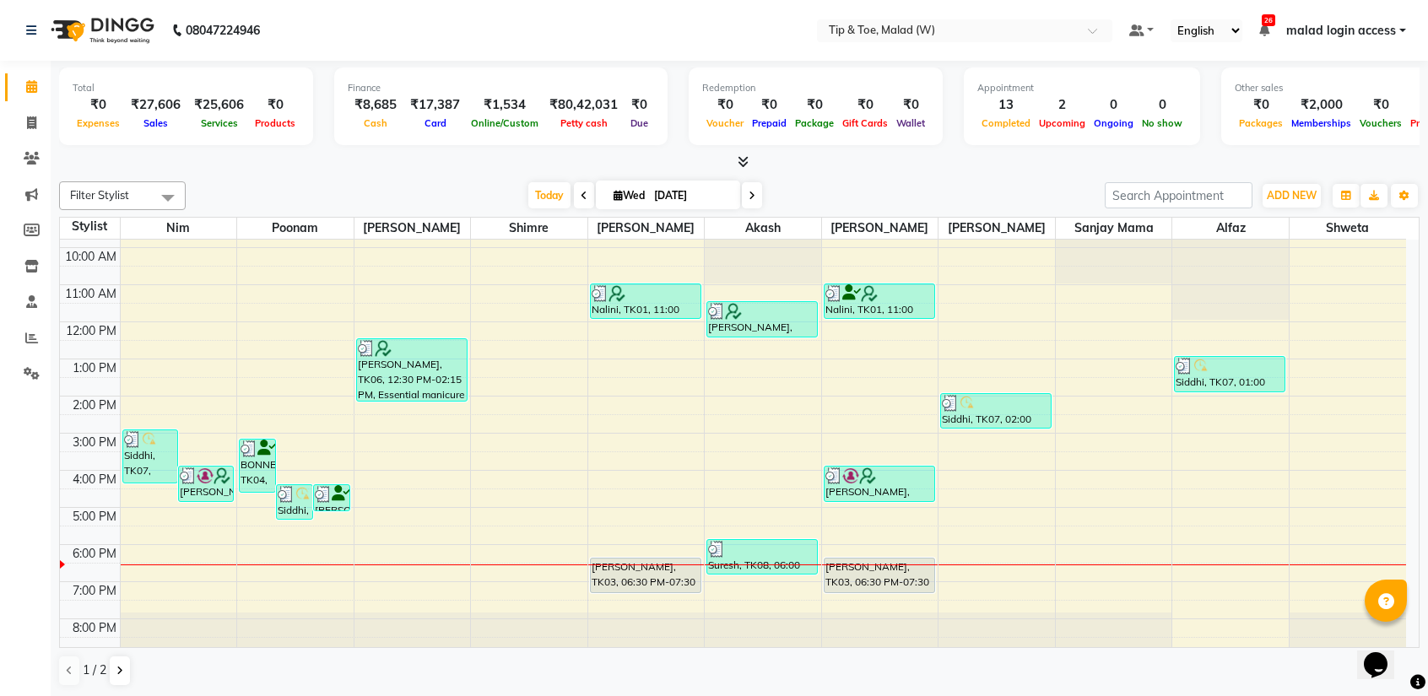
click at [981, 566] on div "8:00 AM 9:00 AM 10:00 AM 11:00 AM 12:00 PM 1:00 PM 2:00 PM 3:00 PM 4:00 PM 5:00…" at bounding box center [733, 415] width 1346 height 482
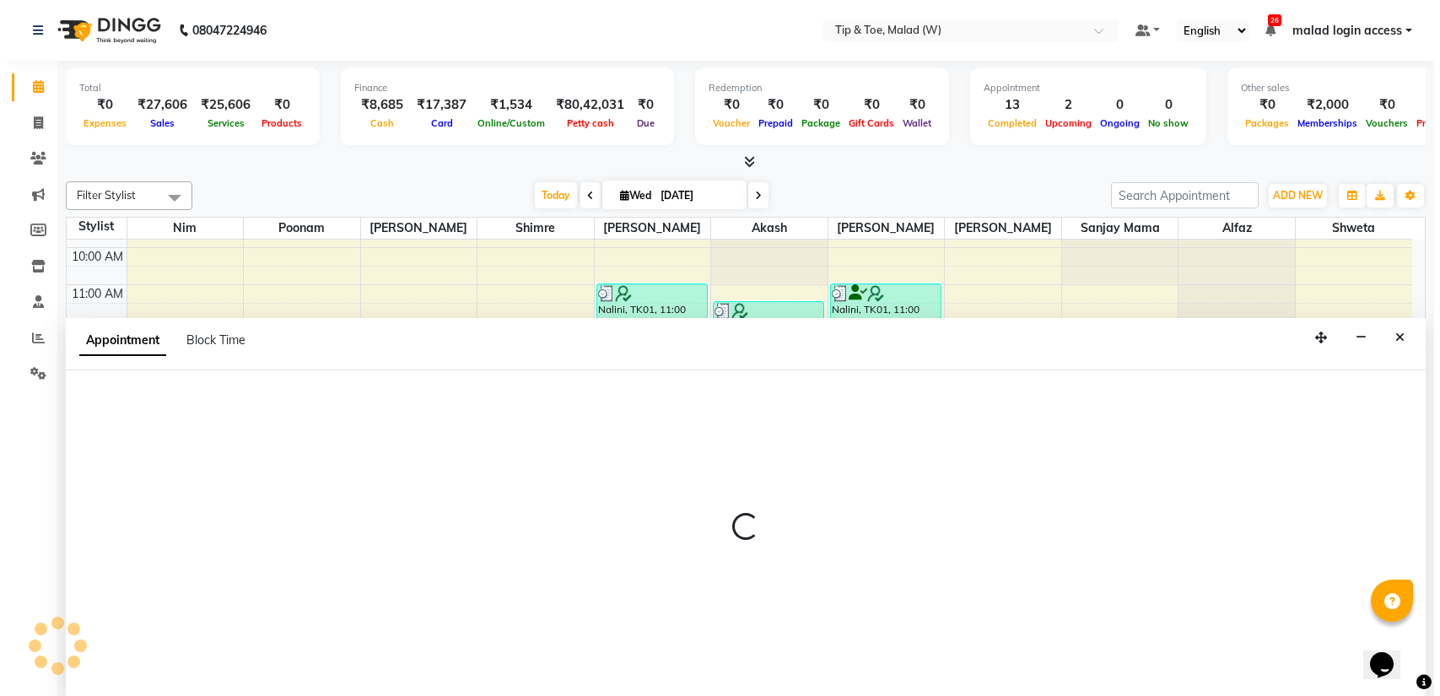
scroll to position [0, 0]
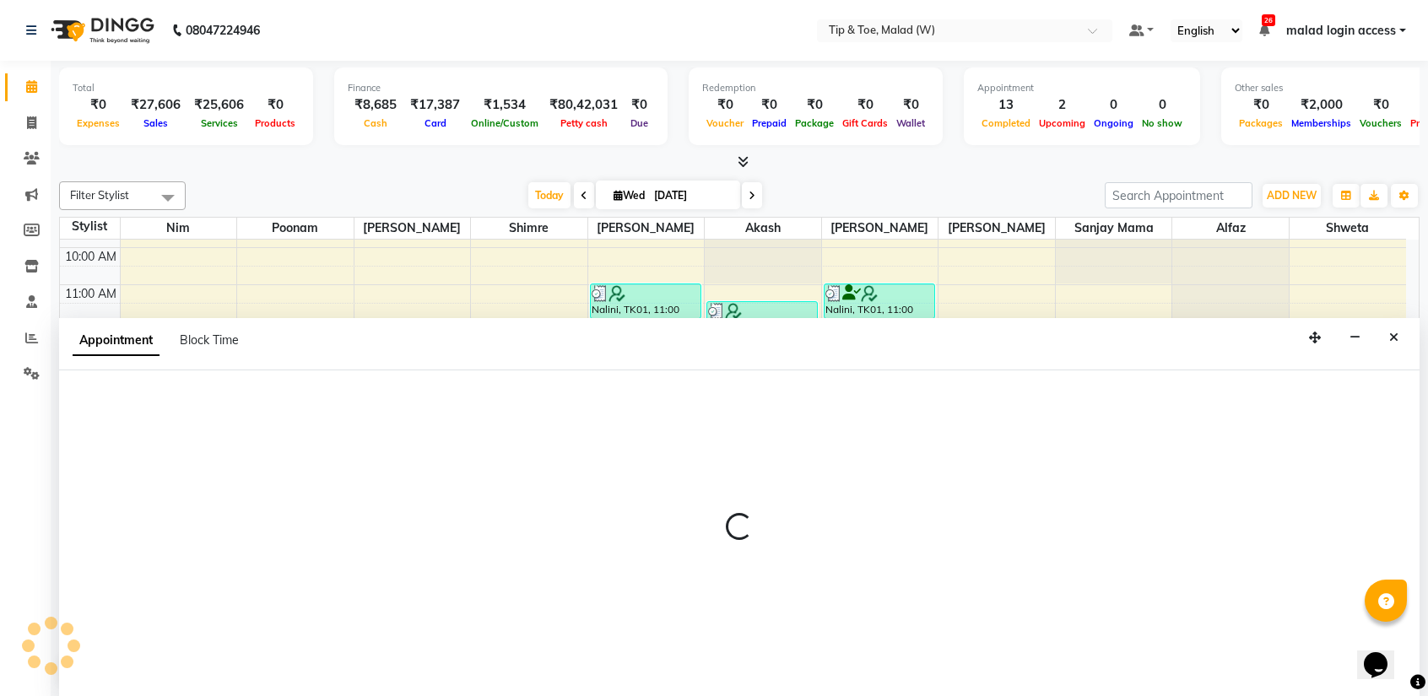
select select "89357"
select select "tentative"
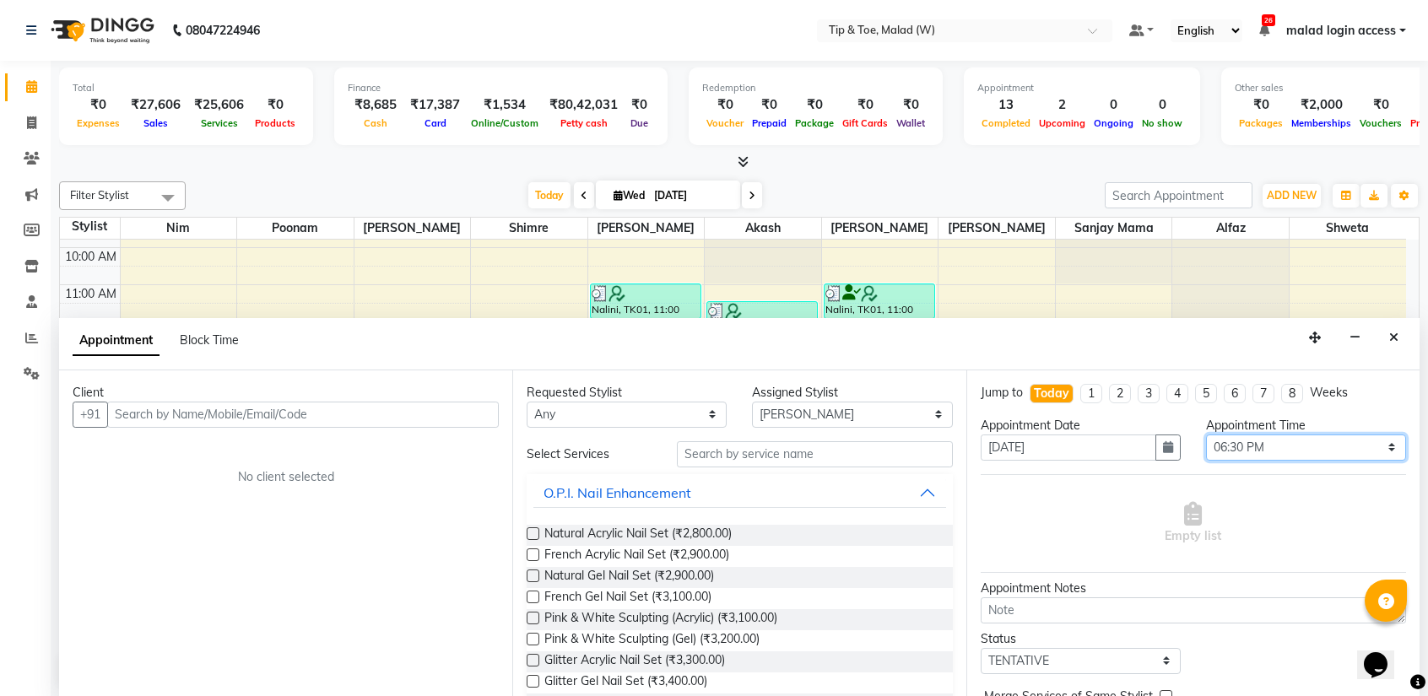
click at [1257, 446] on select "Select 09:00 AM 09:15 AM 09:30 AM 09:45 AM 10:00 AM 10:15 AM 10:30 AM 10:45 AM …" at bounding box center [1306, 448] width 200 height 26
select select "1125"
click at [1206, 435] on select "Select 09:00 AM 09:15 AM 09:30 AM 09:45 AM 10:00 AM 10:15 AM 10:30 AM 10:45 AM …" at bounding box center [1306, 448] width 200 height 26
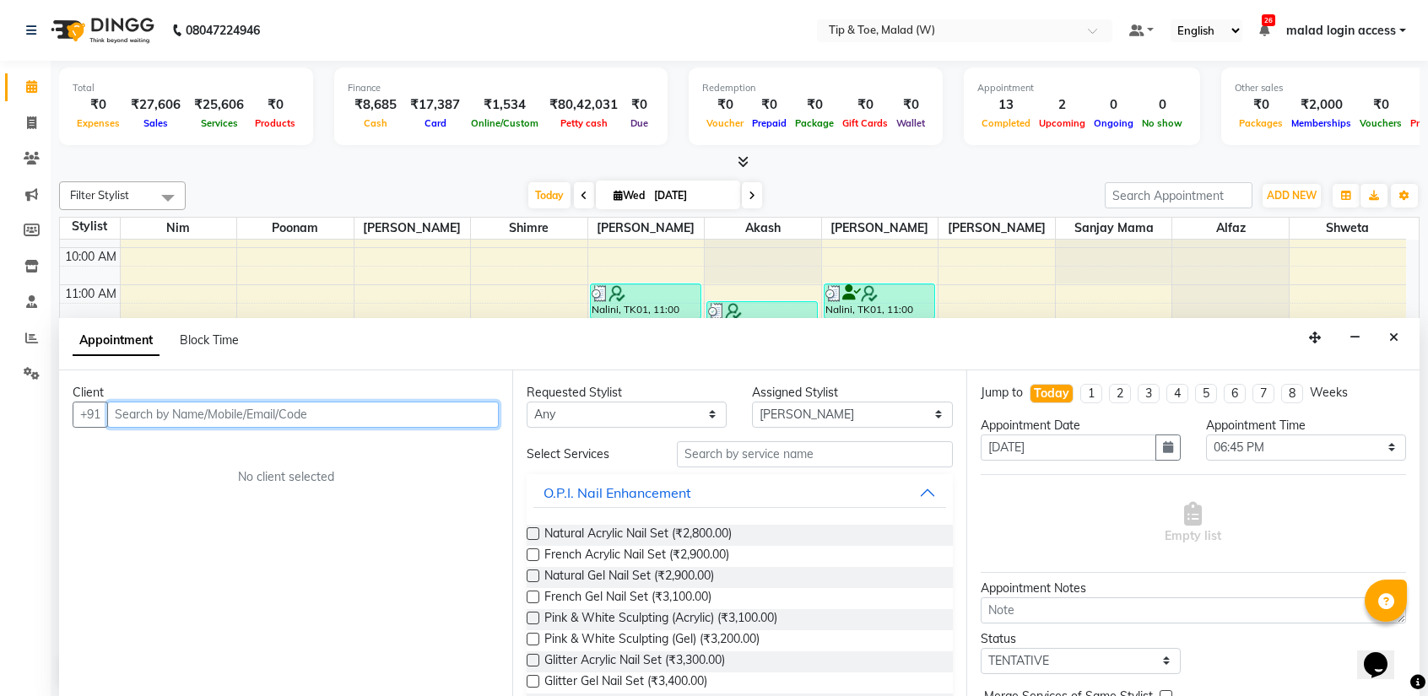
click at [235, 416] on input "text" at bounding box center [303, 415] width 392 height 26
type input "9833105258"
click at [449, 422] on button "Add Client" at bounding box center [464, 415] width 70 height 26
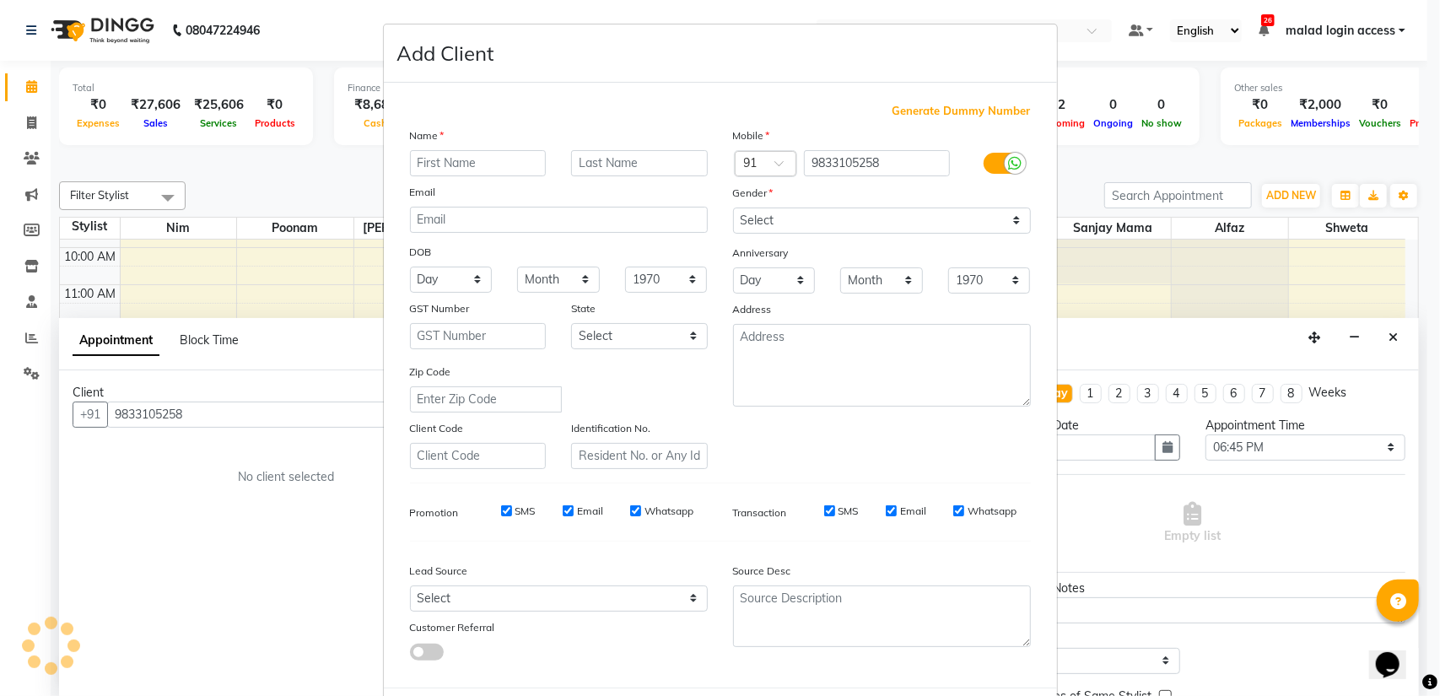
click at [467, 165] on input "text" at bounding box center [478, 163] width 137 height 26
type input "Vineeta"
click at [618, 161] on input "text" at bounding box center [639, 163] width 137 height 26
type input "Verma"
click at [763, 219] on select "Select Male Female Other Prefer Not To Say" at bounding box center [882, 221] width 298 height 26
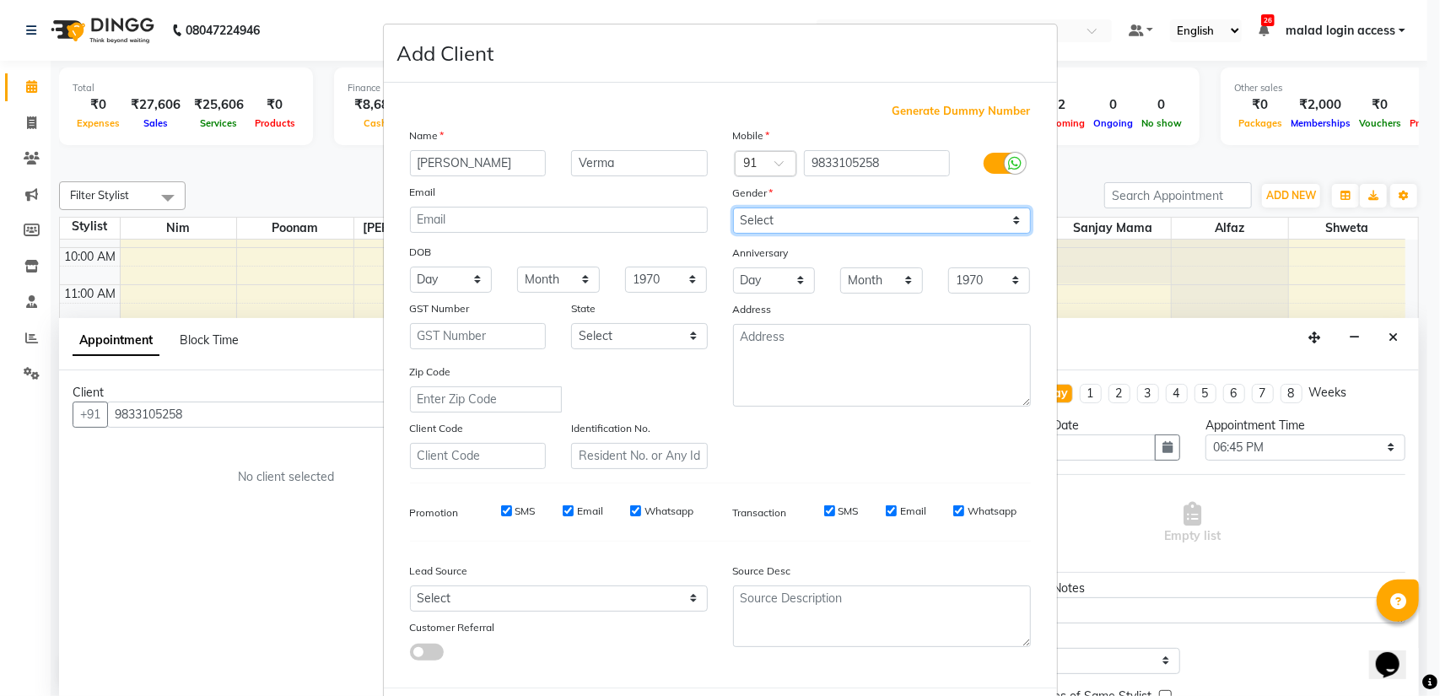
select select "female"
click at [733, 208] on select "Select Male Female Other Prefer Not To Say" at bounding box center [882, 221] width 298 height 26
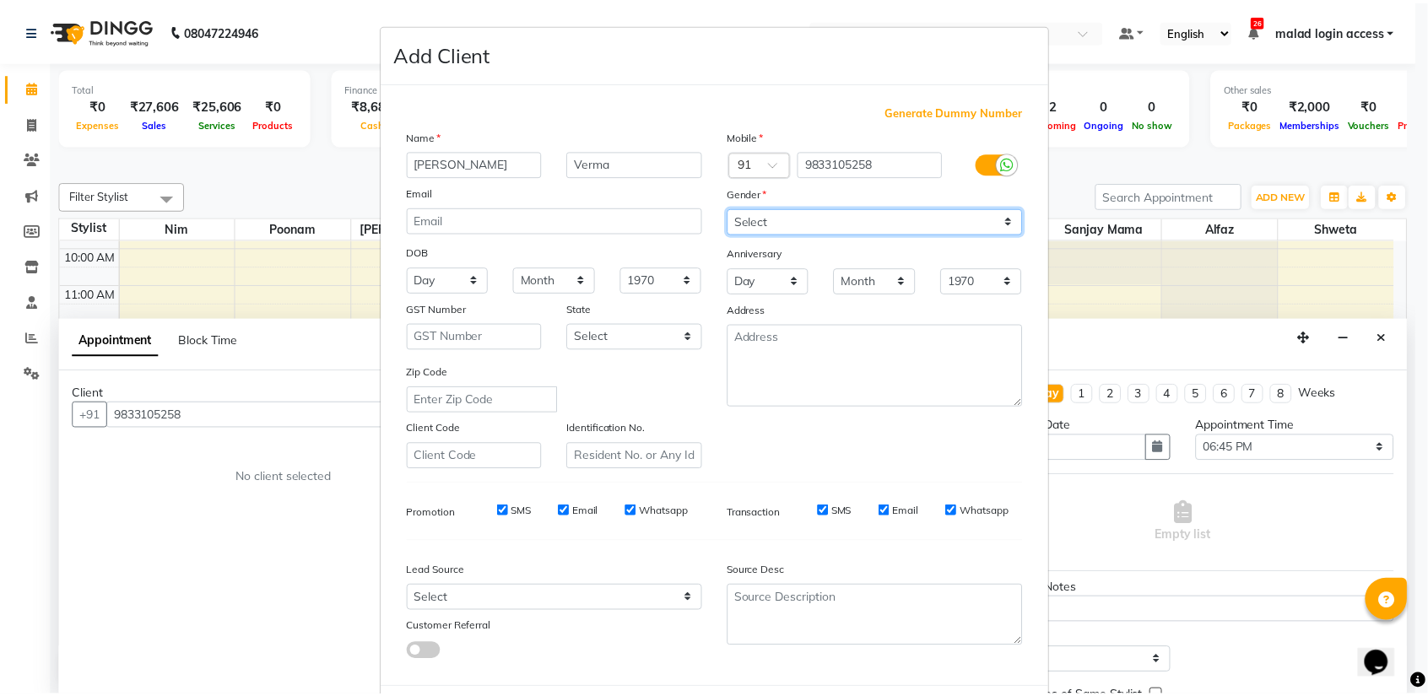
scroll to position [79, 0]
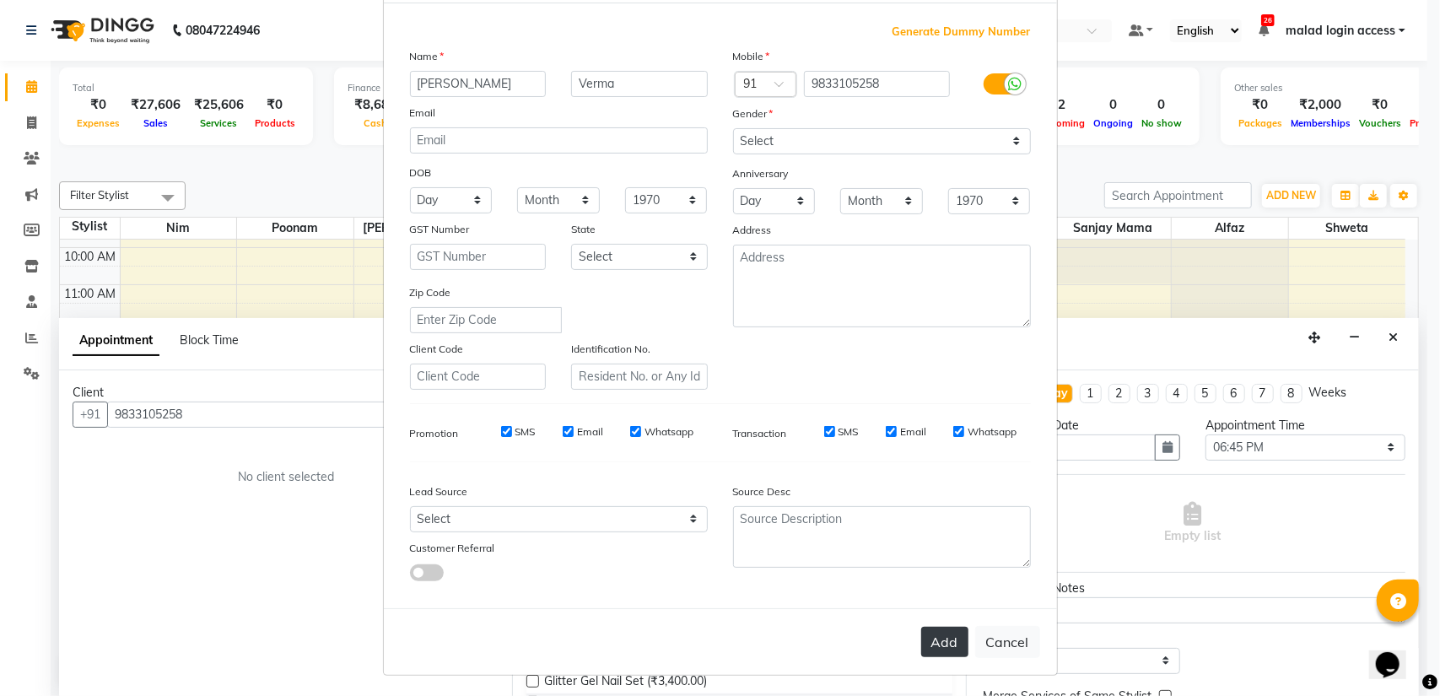
click at [947, 640] on button "Add" at bounding box center [944, 642] width 47 height 30
select select
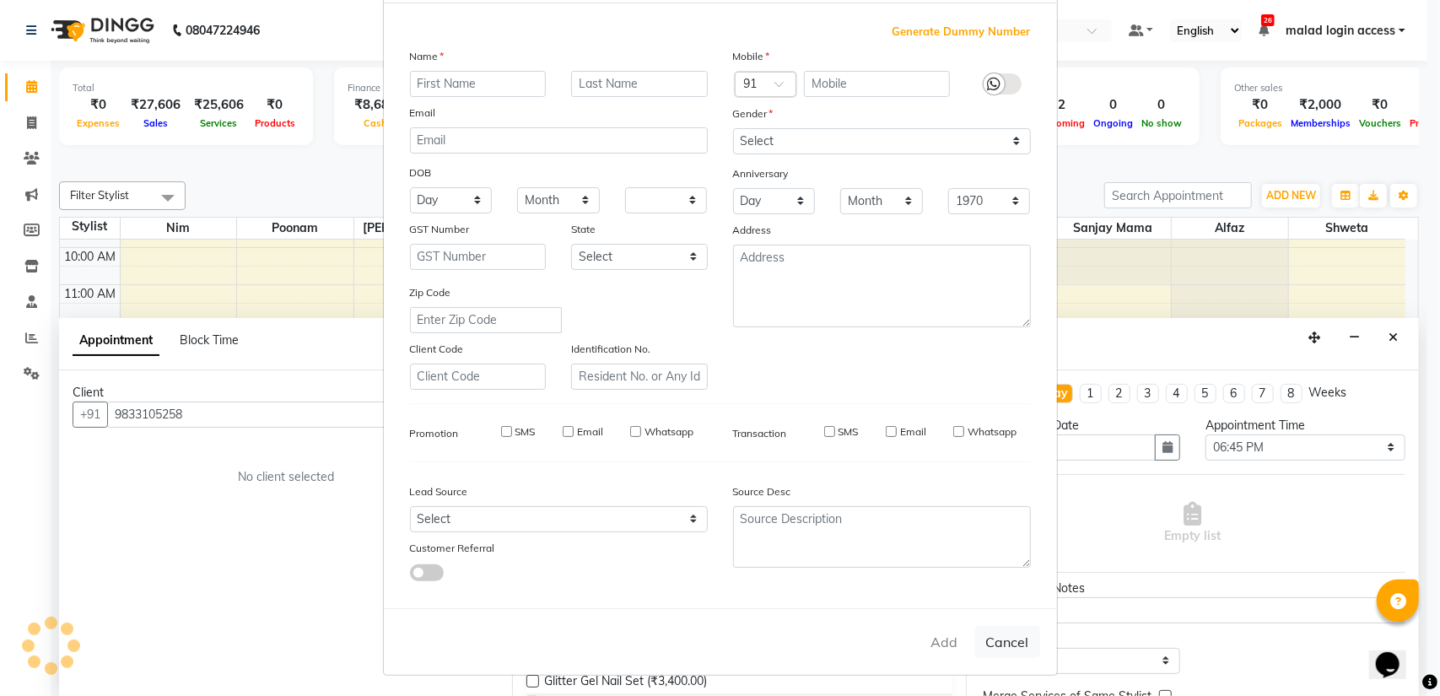
select select
checkbox input "false"
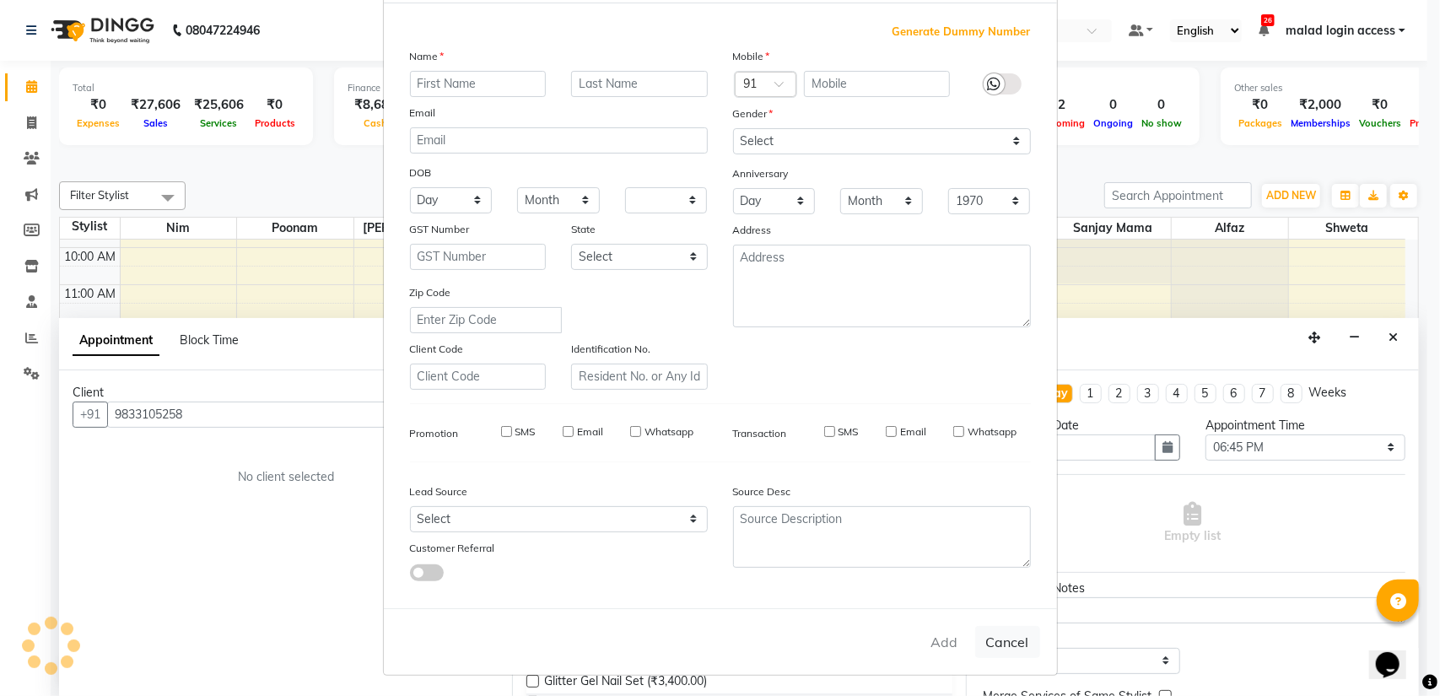
checkbox input "false"
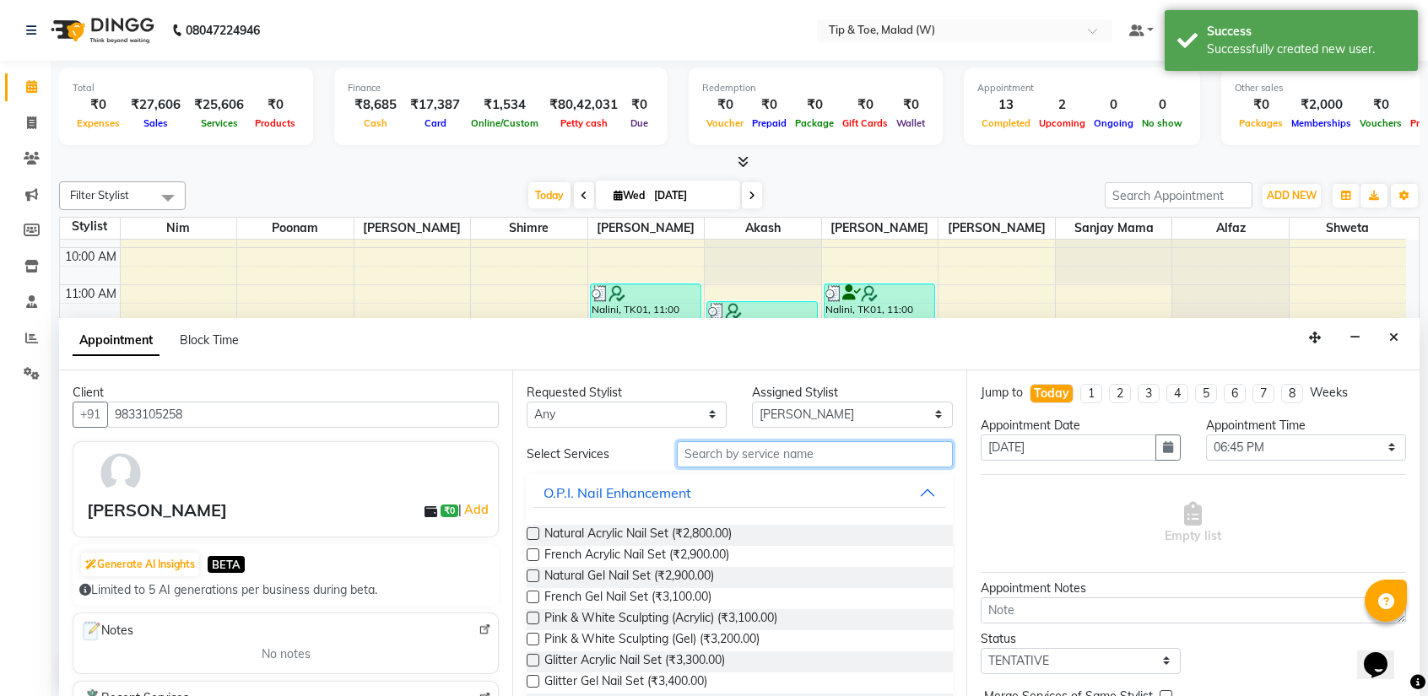
click at [763, 462] on input "text" at bounding box center [814, 454] width 275 height 26
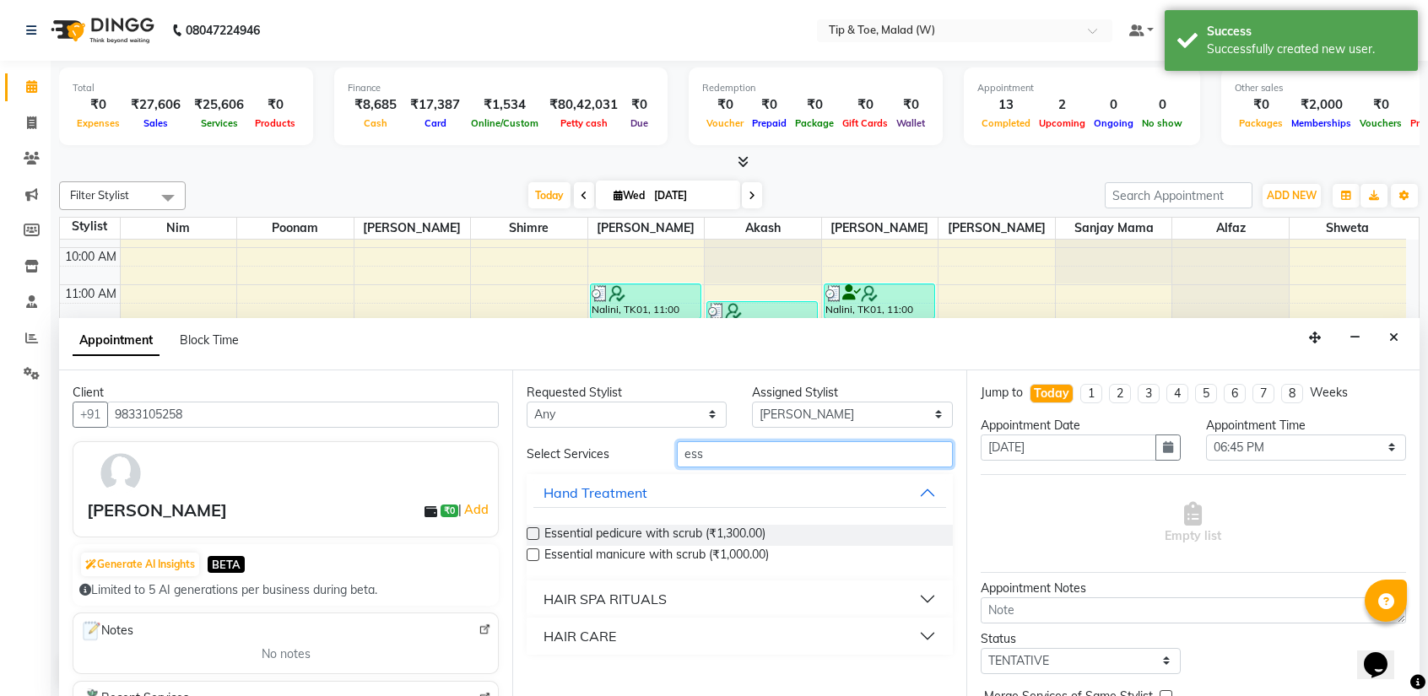
type input "ess"
click at [533, 531] on label at bounding box center [533, 533] width 13 height 13
click at [533, 531] on input "checkbox" at bounding box center [532, 535] width 11 height 11
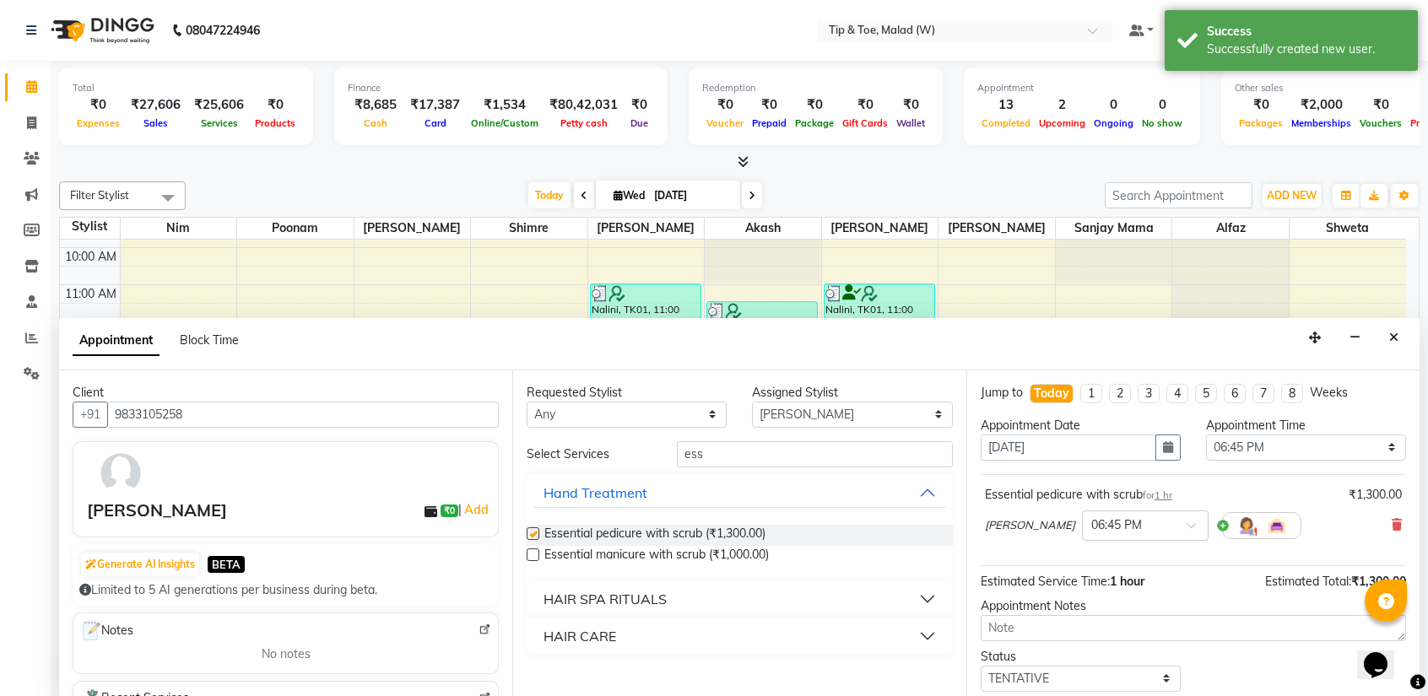
checkbox input "false"
click at [830, 409] on select "Select Ajay Akash Alfaz Dibakar Manisha Singh Mayur Nim poonam Sanjay mama Shim…" at bounding box center [852, 415] width 200 height 26
select select "41813"
click at [752, 402] on select "Select Ajay Akash Alfaz Dibakar Manisha Singh Mayur Nim poonam Sanjay mama Shim…" at bounding box center [852, 415] width 200 height 26
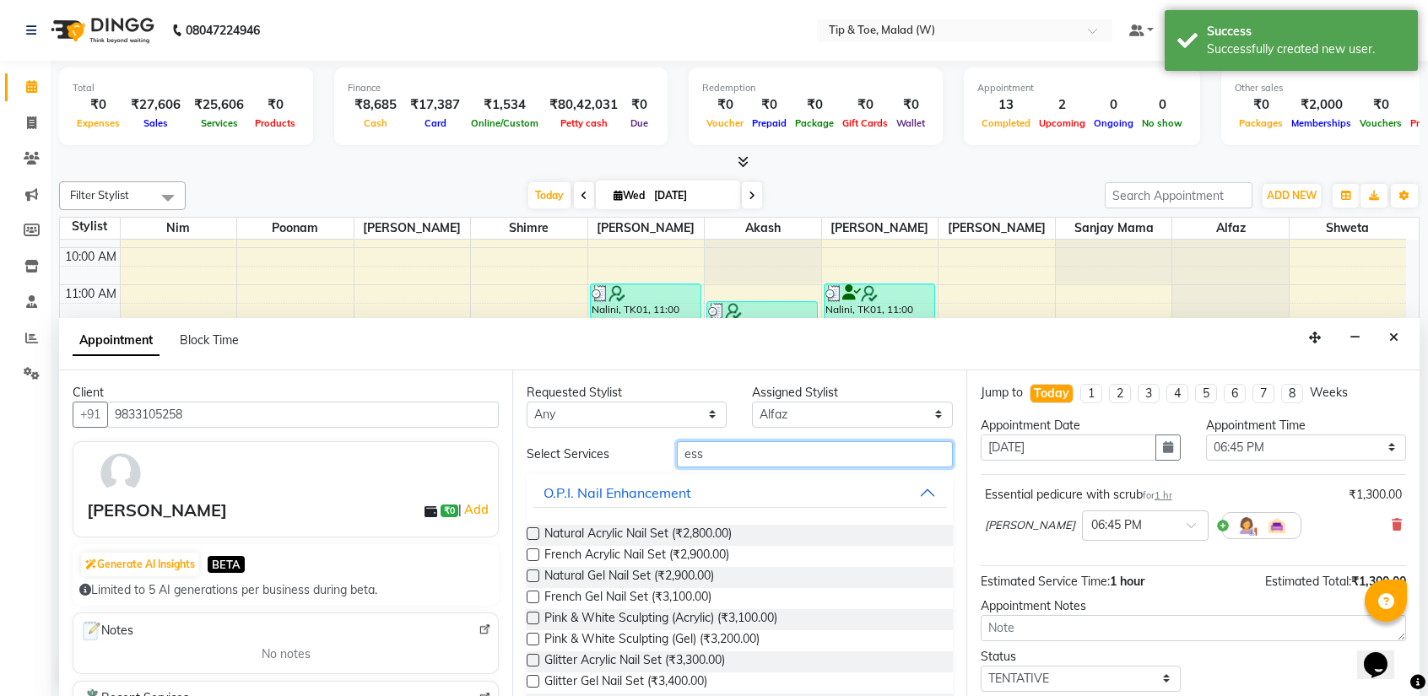
click at [768, 462] on input "ess" at bounding box center [814, 454] width 275 height 26
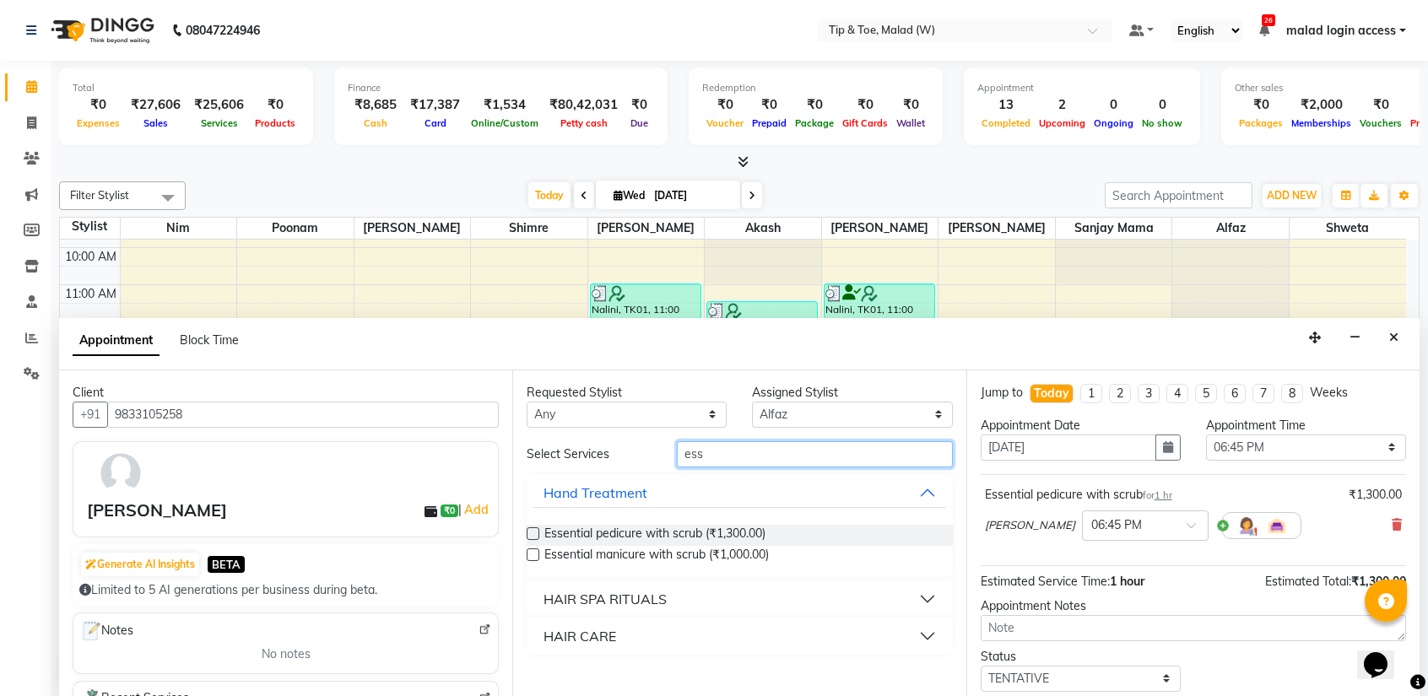
type input "ess"
click at [535, 531] on label at bounding box center [533, 533] width 13 height 13
click at [535, 531] on input "checkbox" at bounding box center [532, 535] width 11 height 11
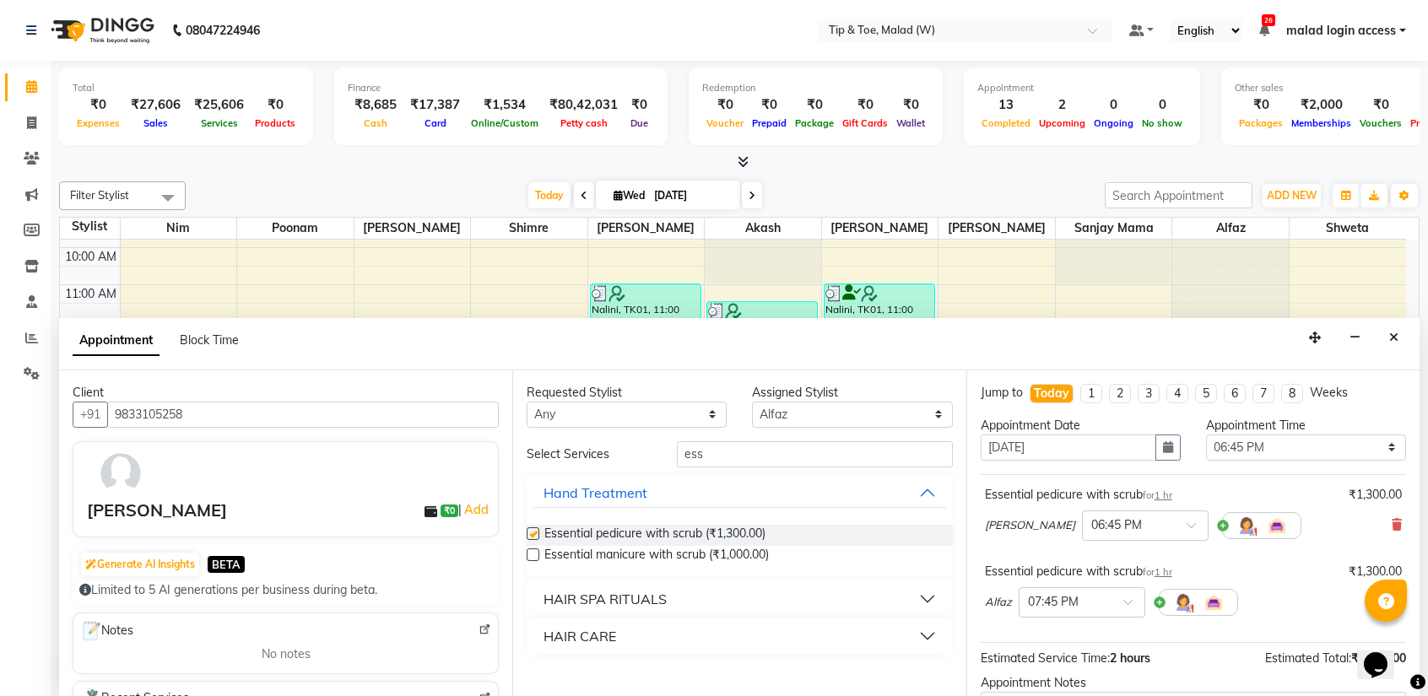
checkbox input "false"
click at [1116, 599] on div at bounding box center [1081, 601] width 125 height 18
click at [1064, 680] on div "06:45 PM" at bounding box center [1081, 691] width 125 height 31
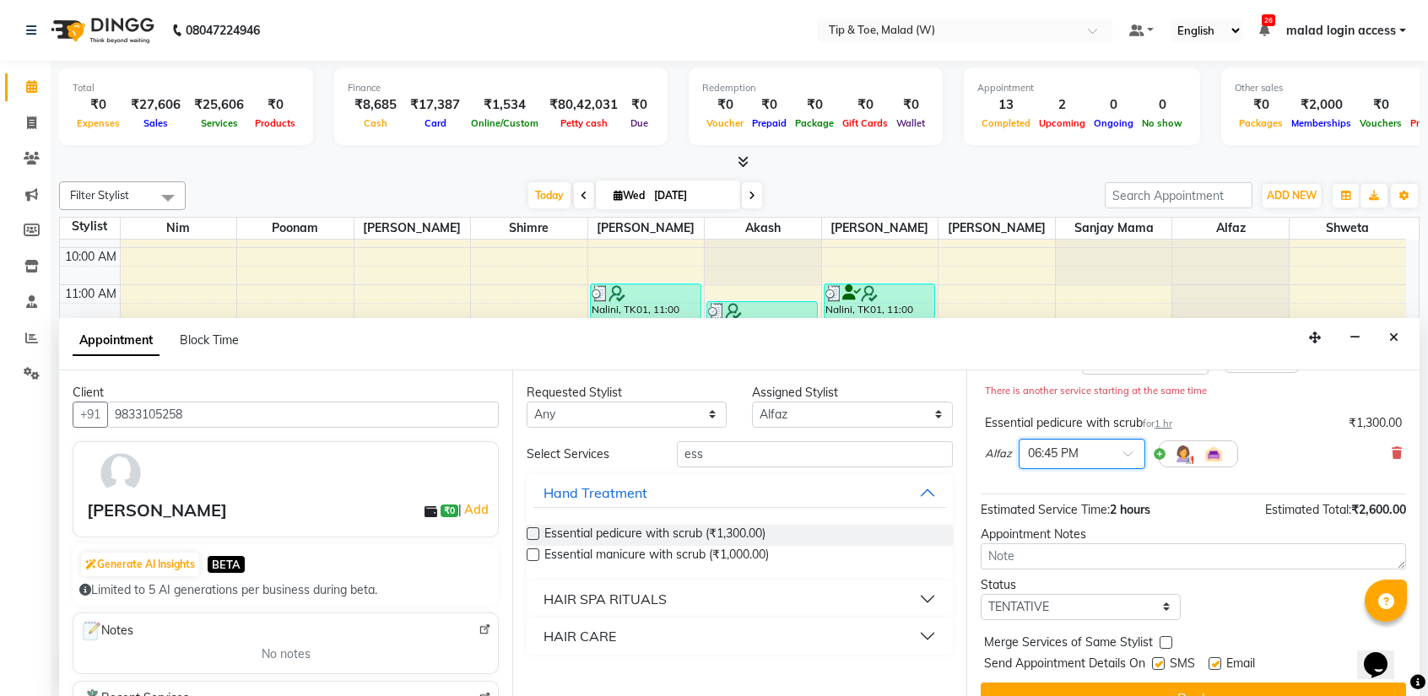
scroll to position [193, 0]
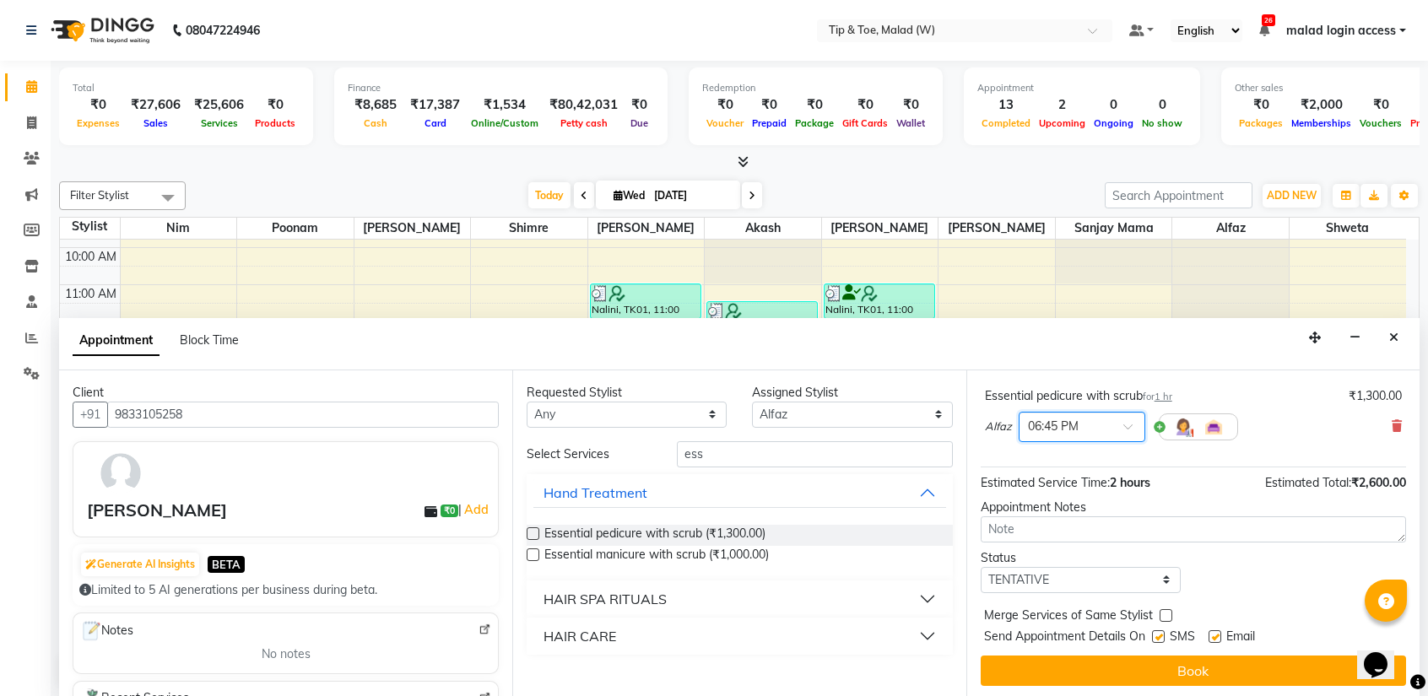
click at [1160, 635] on label at bounding box center [1158, 636] width 13 height 13
click at [1160, 635] on input "checkbox" at bounding box center [1157, 638] width 11 height 11
checkbox input "false"
click at [1176, 669] on button "Book" at bounding box center [1192, 671] width 425 height 30
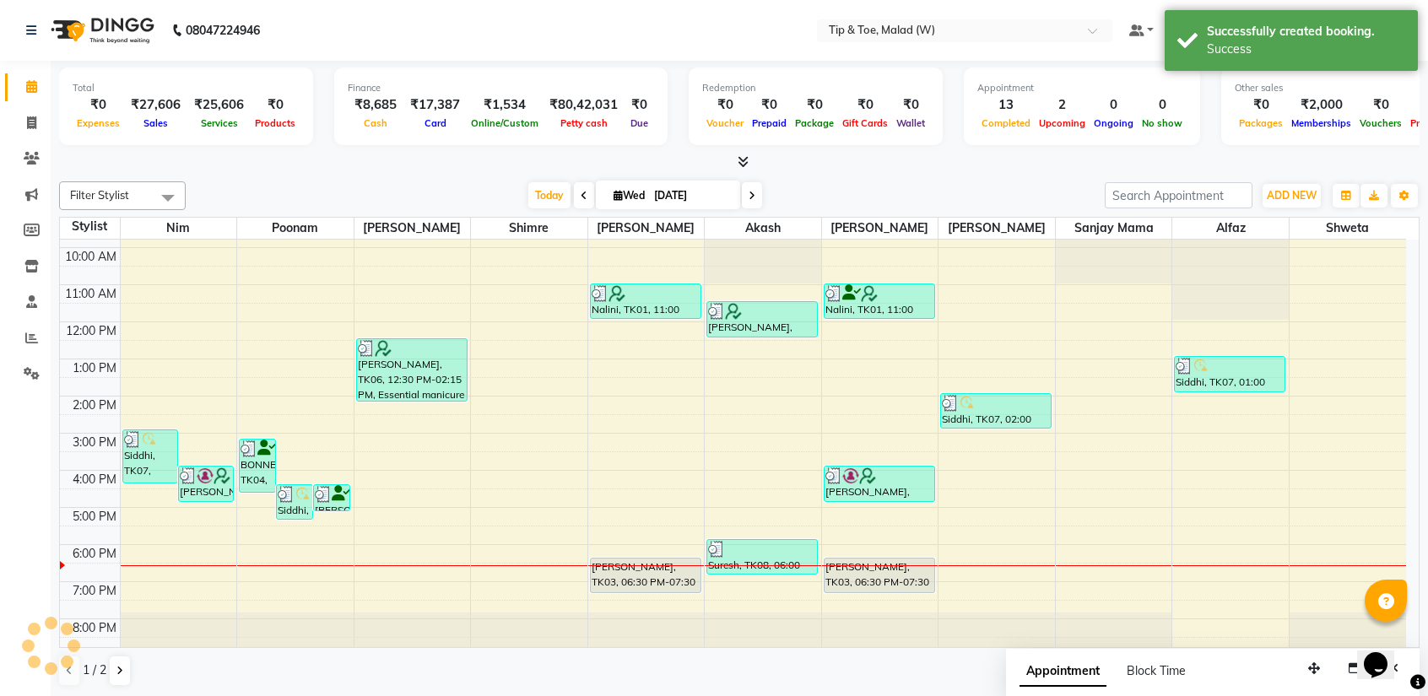
scroll to position [0, 0]
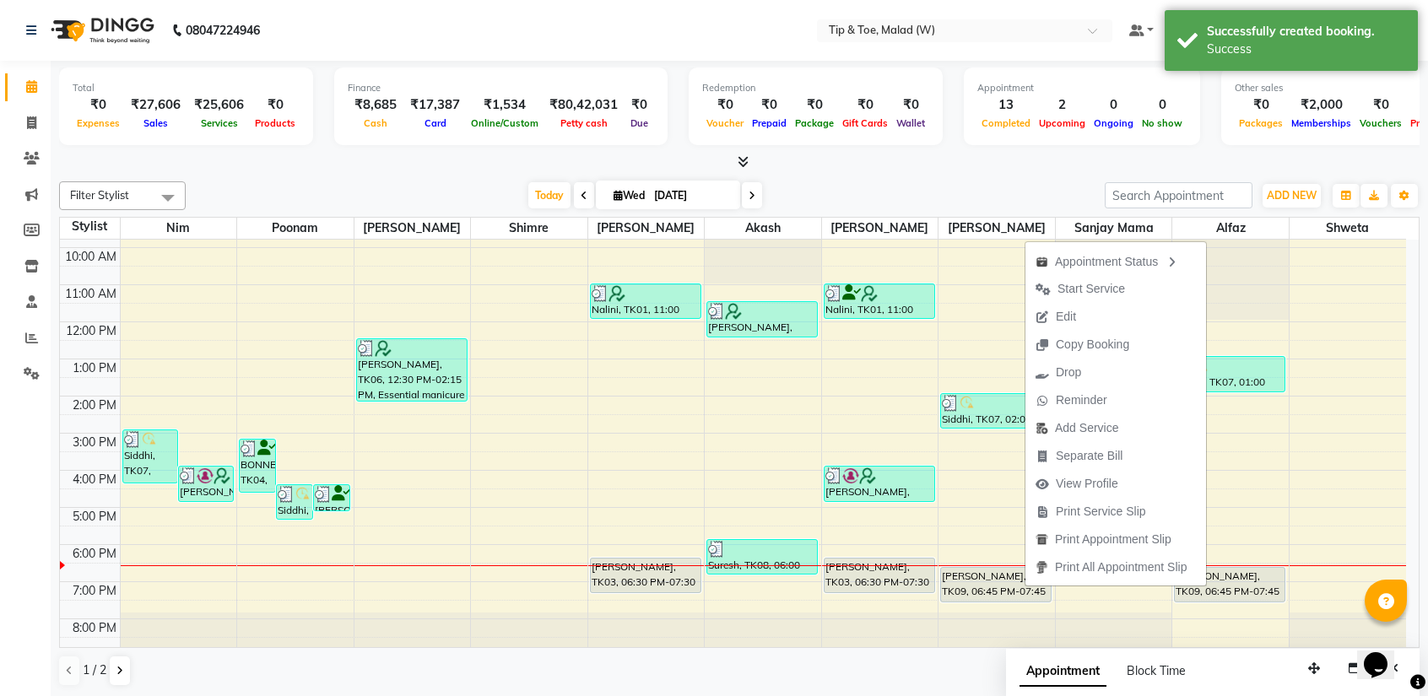
drag, startPoint x: 1068, startPoint y: 293, endPoint x: 1072, endPoint y: 301, distance: 9.1
click at [1068, 293] on span "Start Service" at bounding box center [1091, 289] width 68 height 18
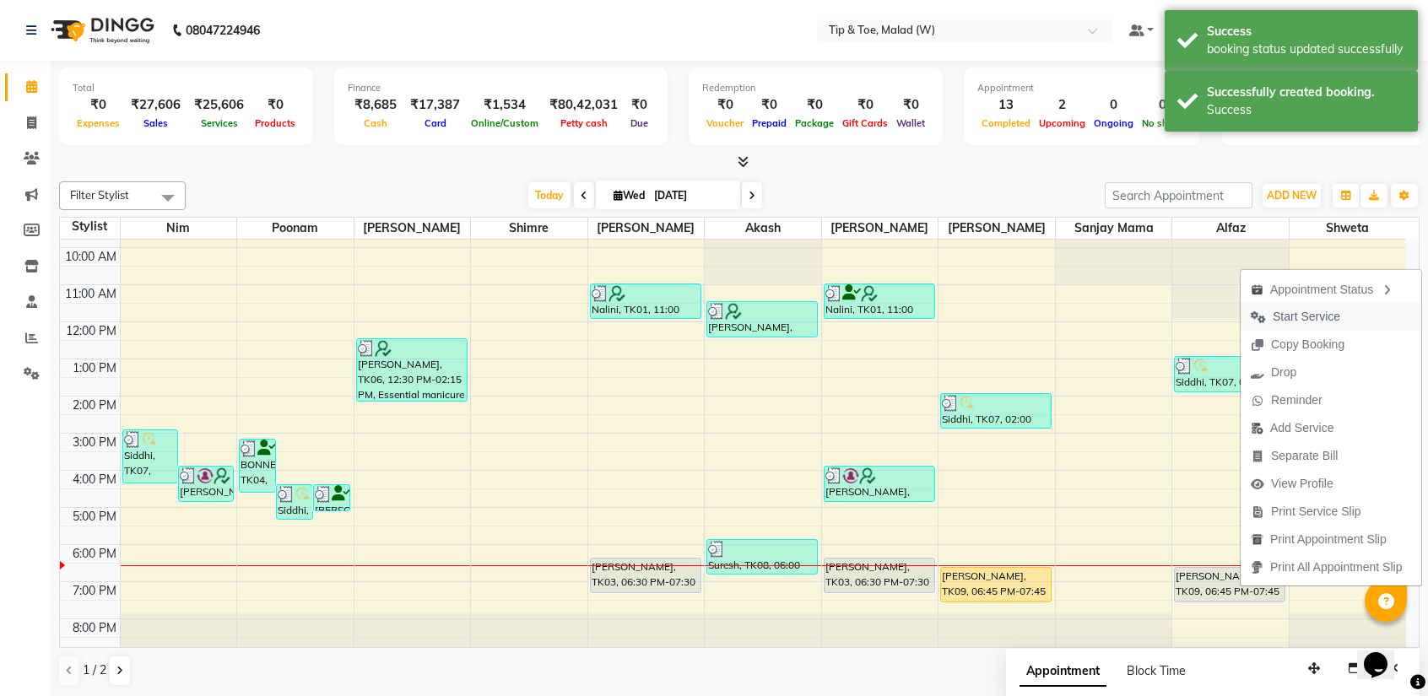
click at [1291, 313] on span "Start Service" at bounding box center [1306, 317] width 68 height 18
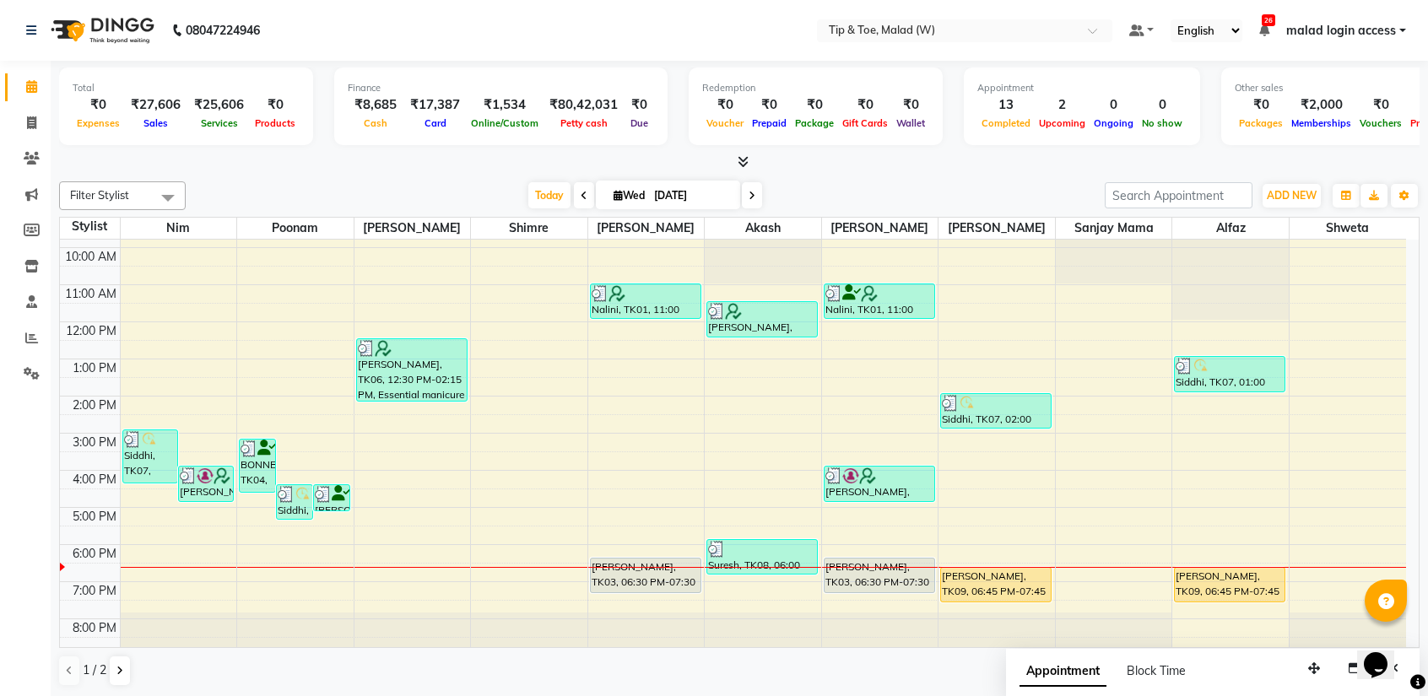
scroll to position [66, 0]
drag, startPoint x: 32, startPoint y: 332, endPoint x: 46, endPoint y: 316, distance: 20.3
click at [32, 332] on icon at bounding box center [31, 338] width 13 height 13
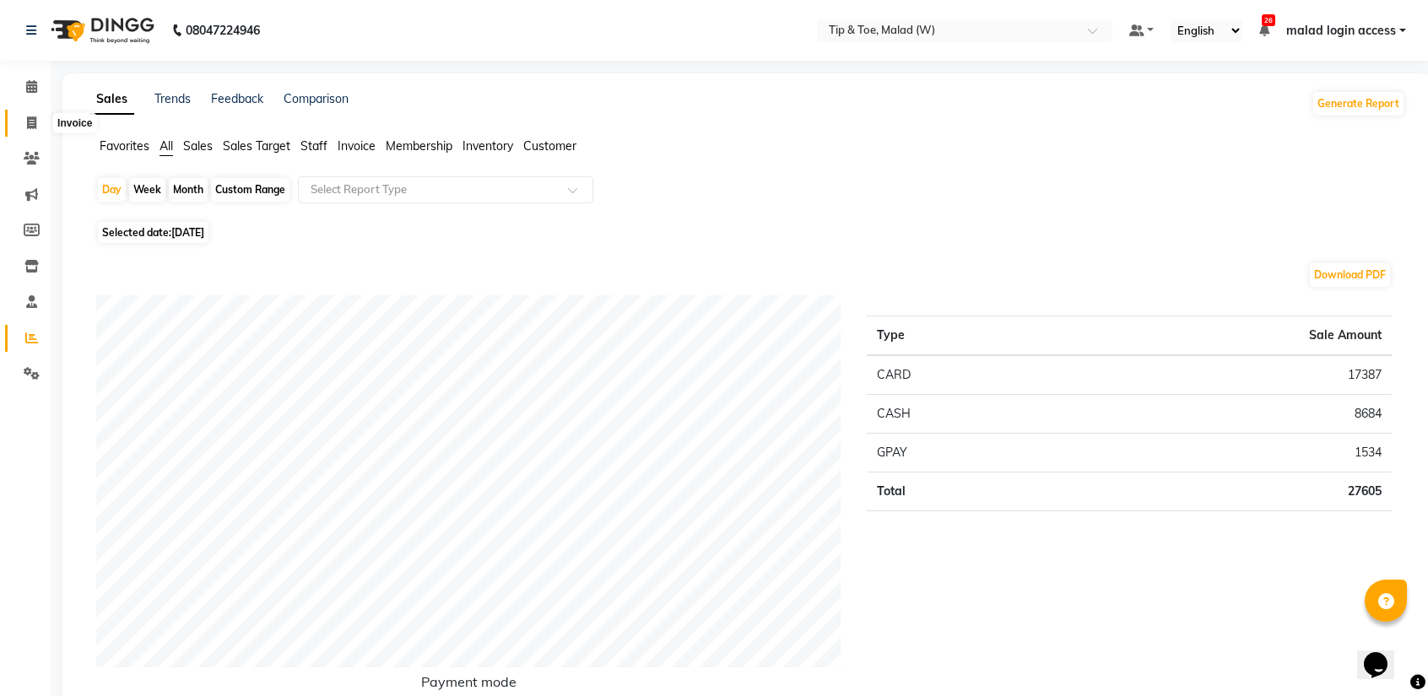
click at [31, 127] on icon at bounding box center [31, 122] width 9 height 13
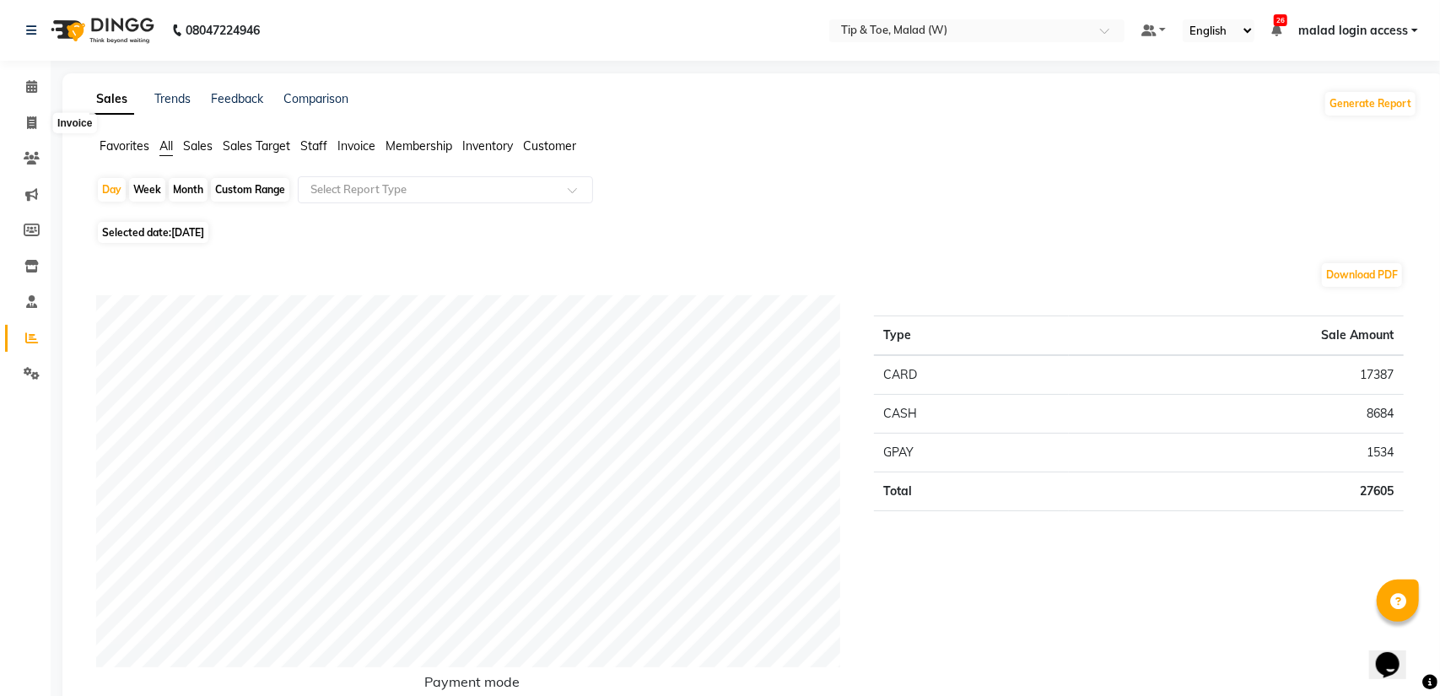
select select "5930"
select select "service"
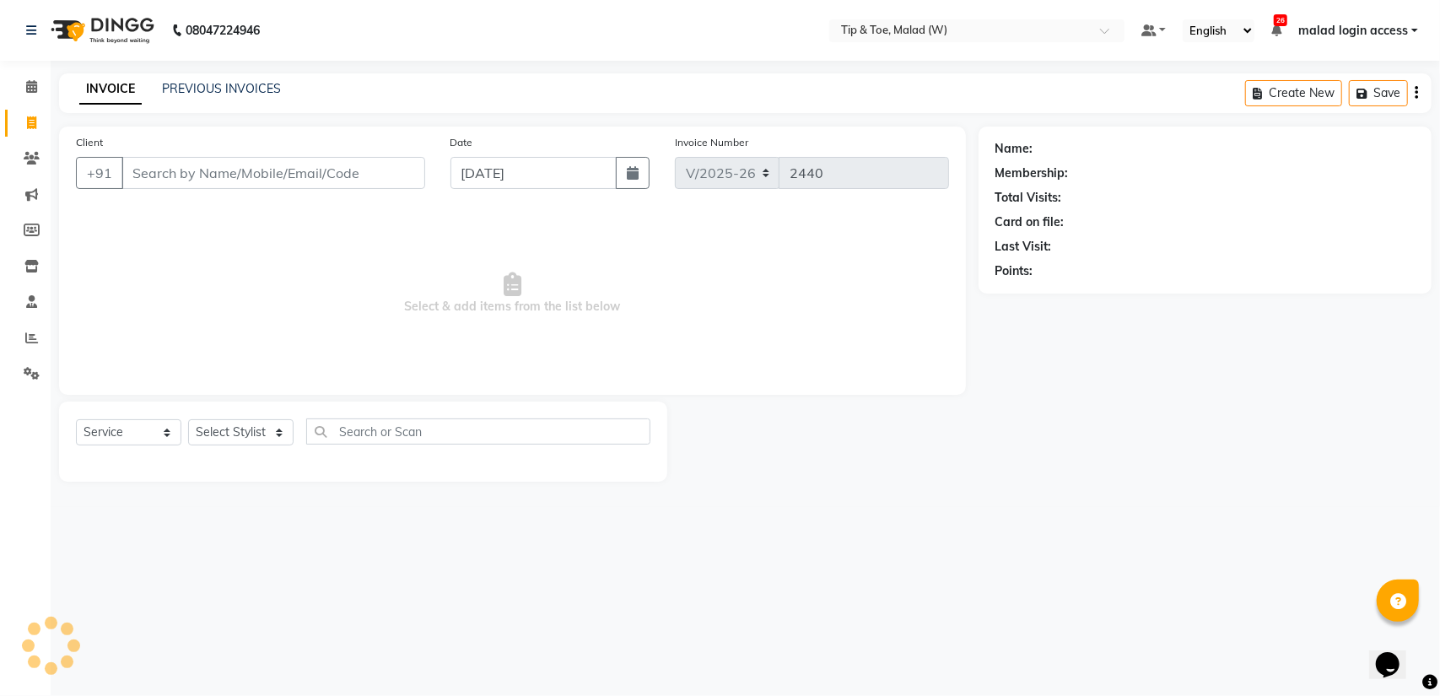
click at [233, 78] on div "INVOICE PREVIOUS INVOICES Create New Save" at bounding box center [745, 93] width 1373 height 40
click at [226, 87] on link "PREVIOUS INVOICES" at bounding box center [221, 88] width 119 height 15
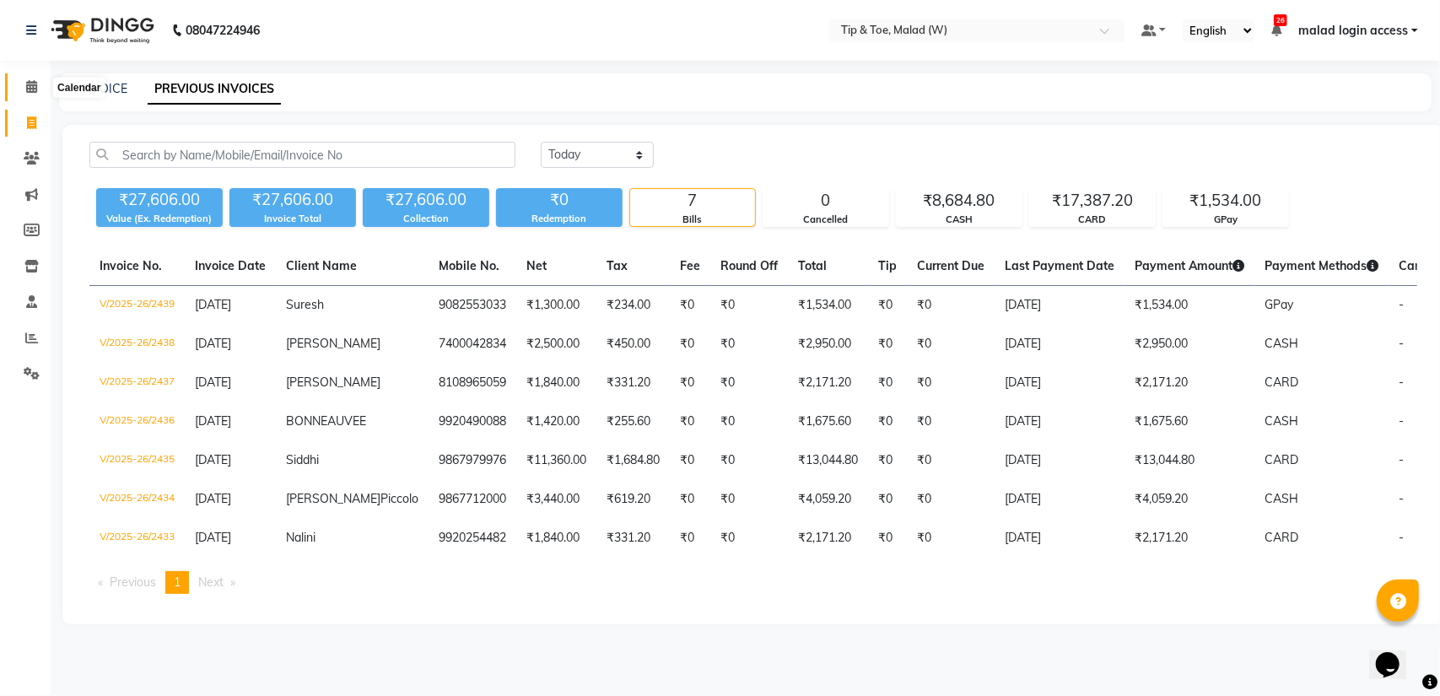
click at [29, 80] on icon at bounding box center [31, 86] width 11 height 13
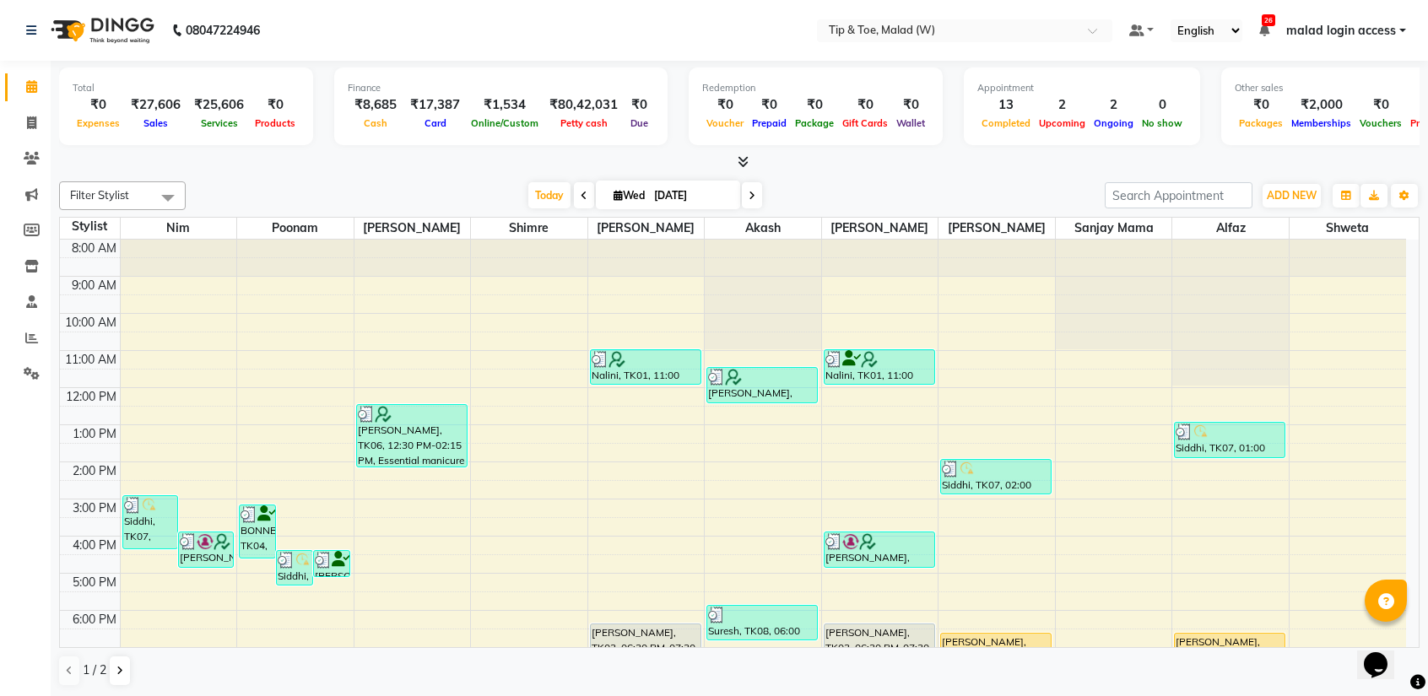
scroll to position [66, 0]
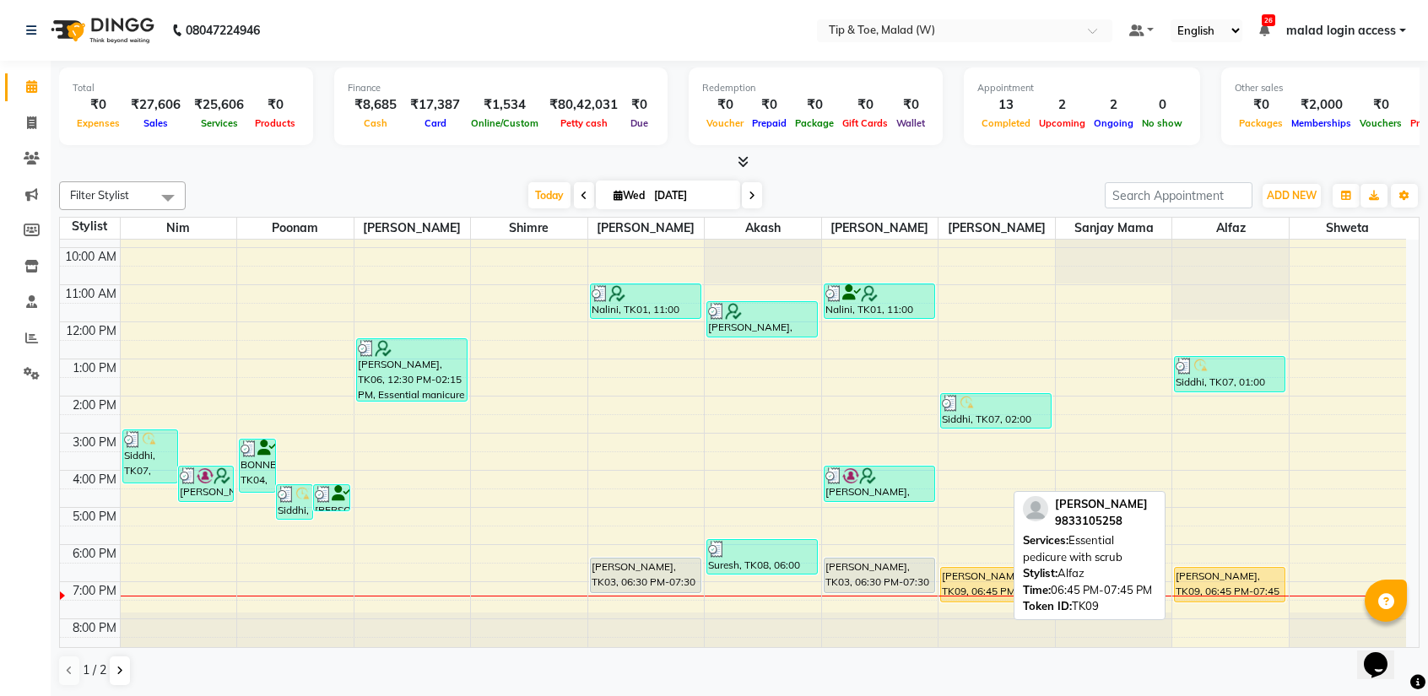
click at [1231, 584] on div "[PERSON_NAME], TK09, 06:45 PM-07:45 PM, Essential pedicure with scrub" at bounding box center [1230, 585] width 110 height 34
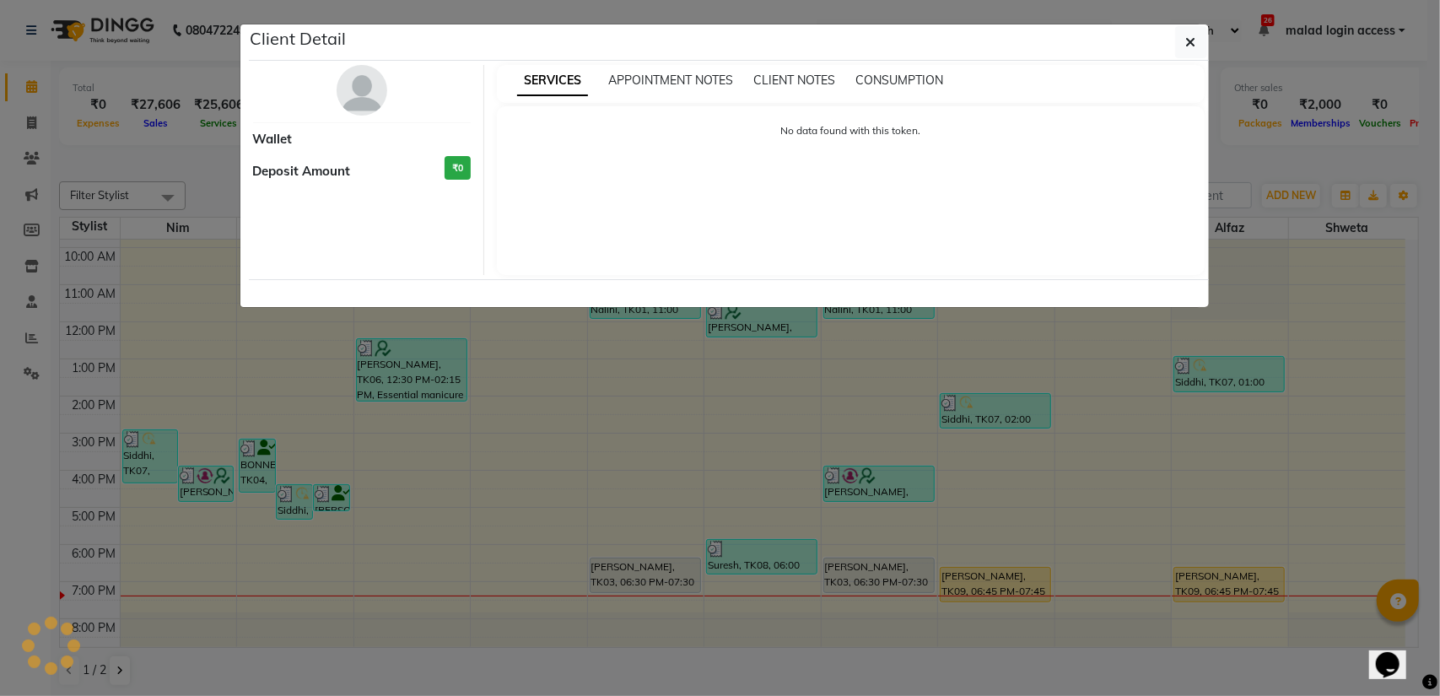
select select "1"
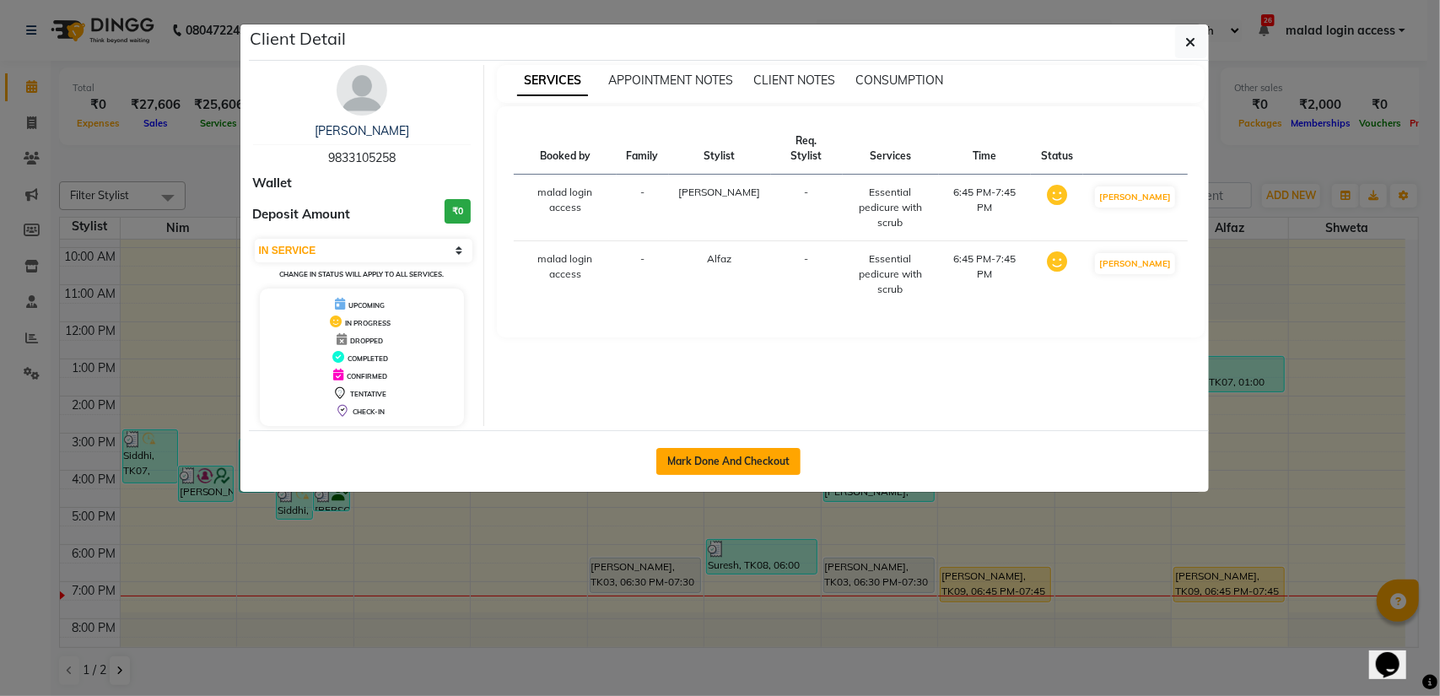
click at [754, 459] on button "Mark Done And Checkout" at bounding box center [728, 461] width 144 height 27
select select "service"
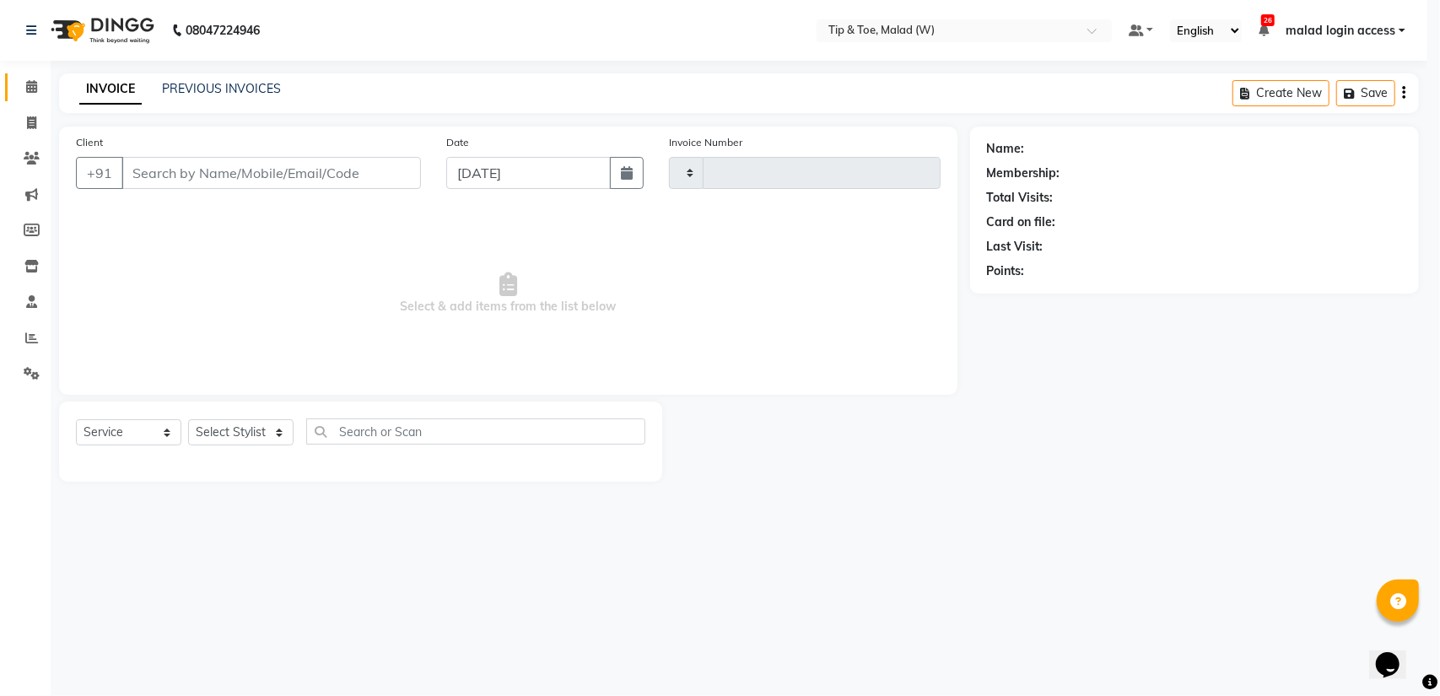
type input "2440"
select select "5930"
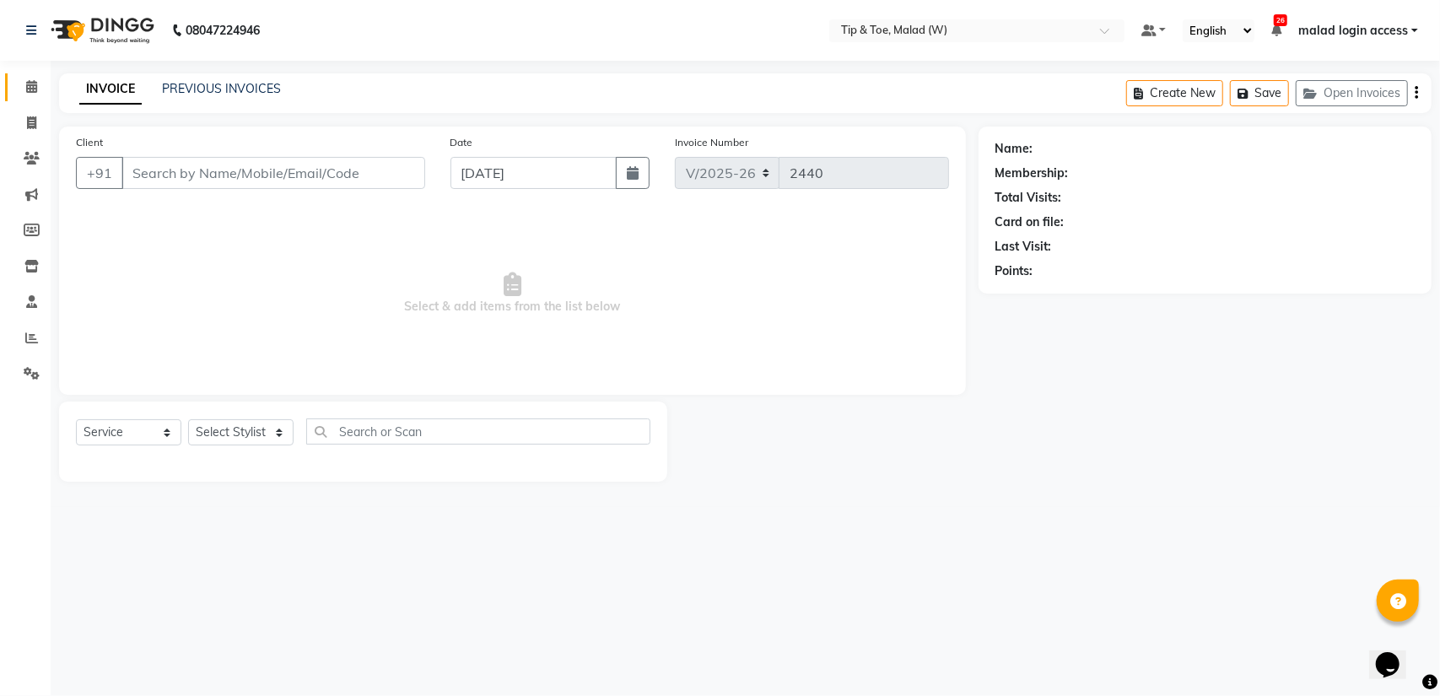
type input "9833105258"
select select "89357"
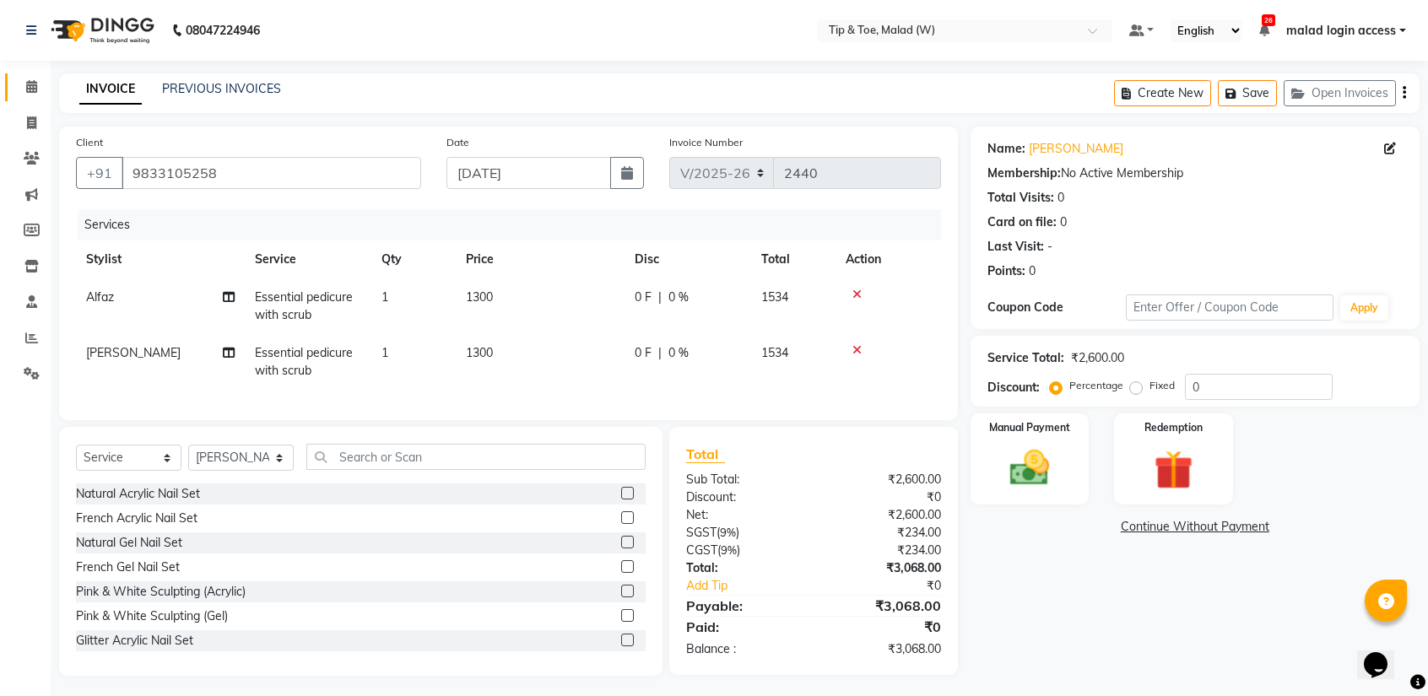
scroll to position [17, 0]
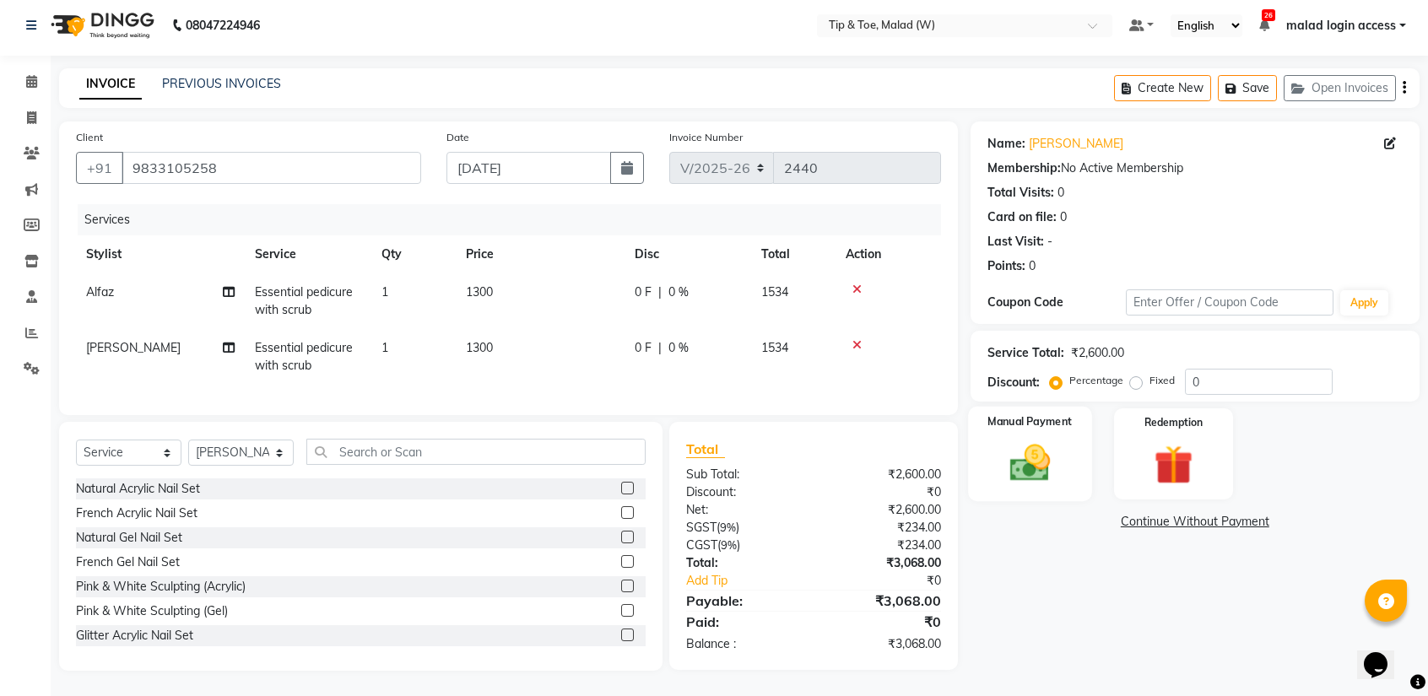
click at [1016, 443] on img at bounding box center [1029, 463] width 66 height 47
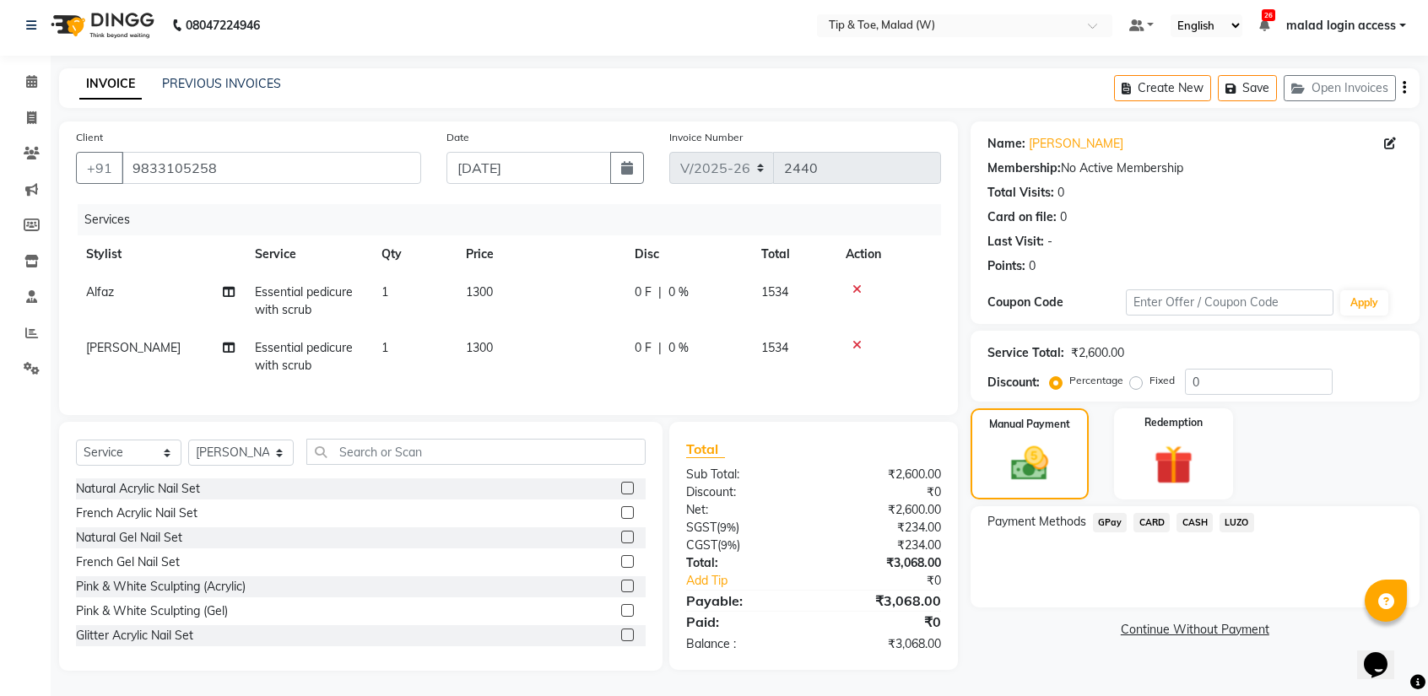
click at [1114, 513] on span "GPay" at bounding box center [1110, 522] width 35 height 19
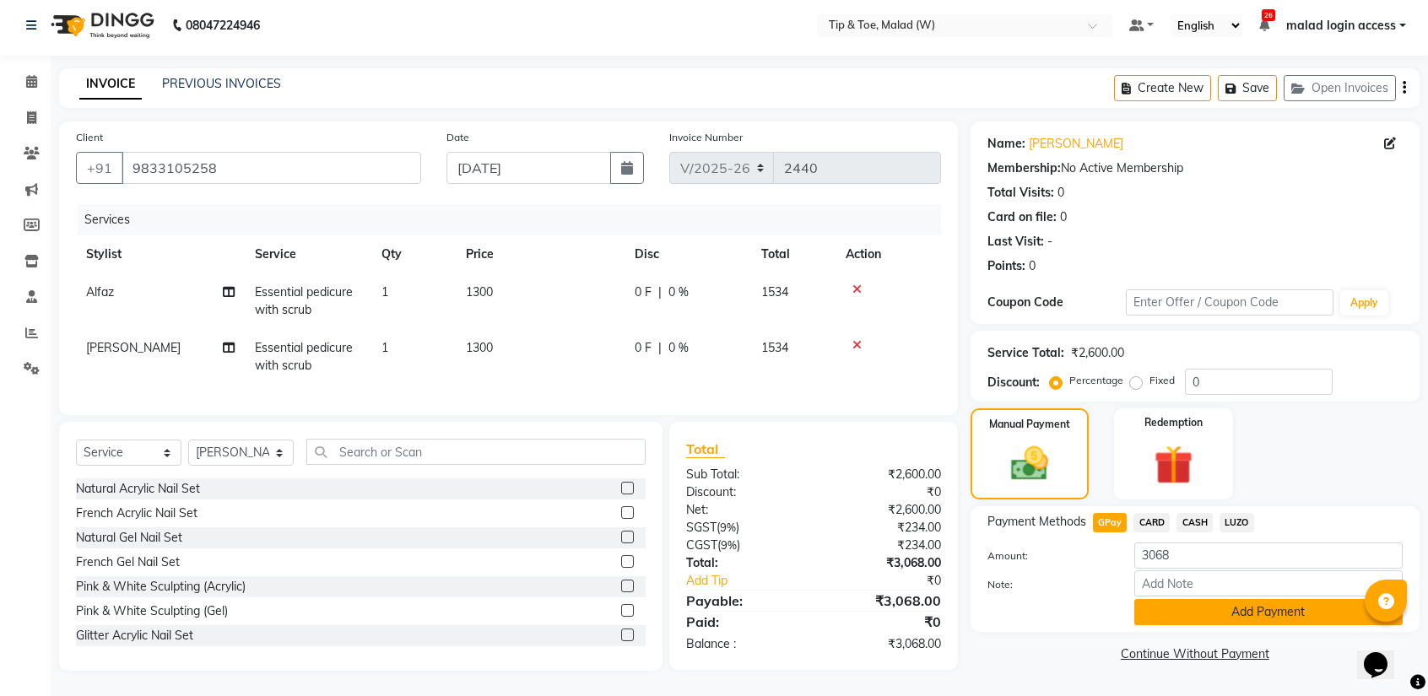
click at [1266, 599] on button "Add Payment" at bounding box center [1268, 612] width 268 height 26
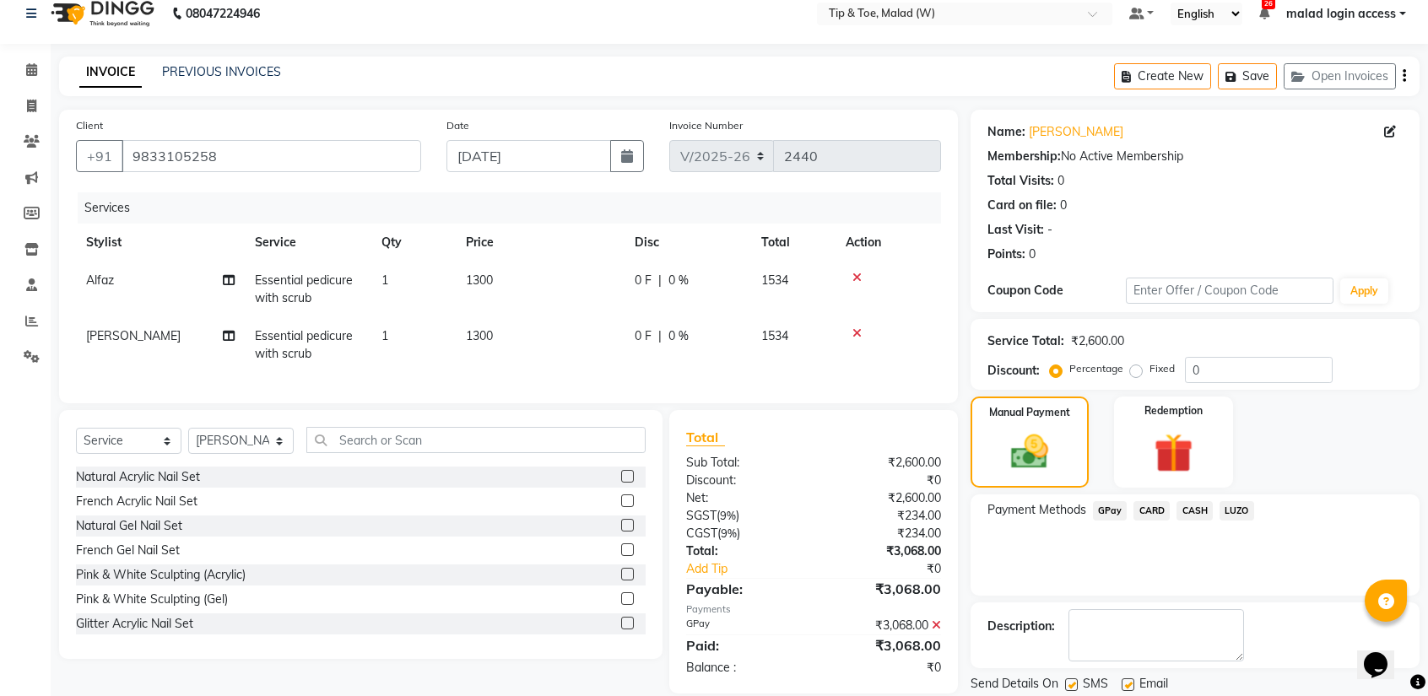
click at [1266, 595] on div "Name: Vineeta Verma Membership: No Active Membership Total Visits: 0 Card on fi…" at bounding box center [1201, 418] width 462 height 616
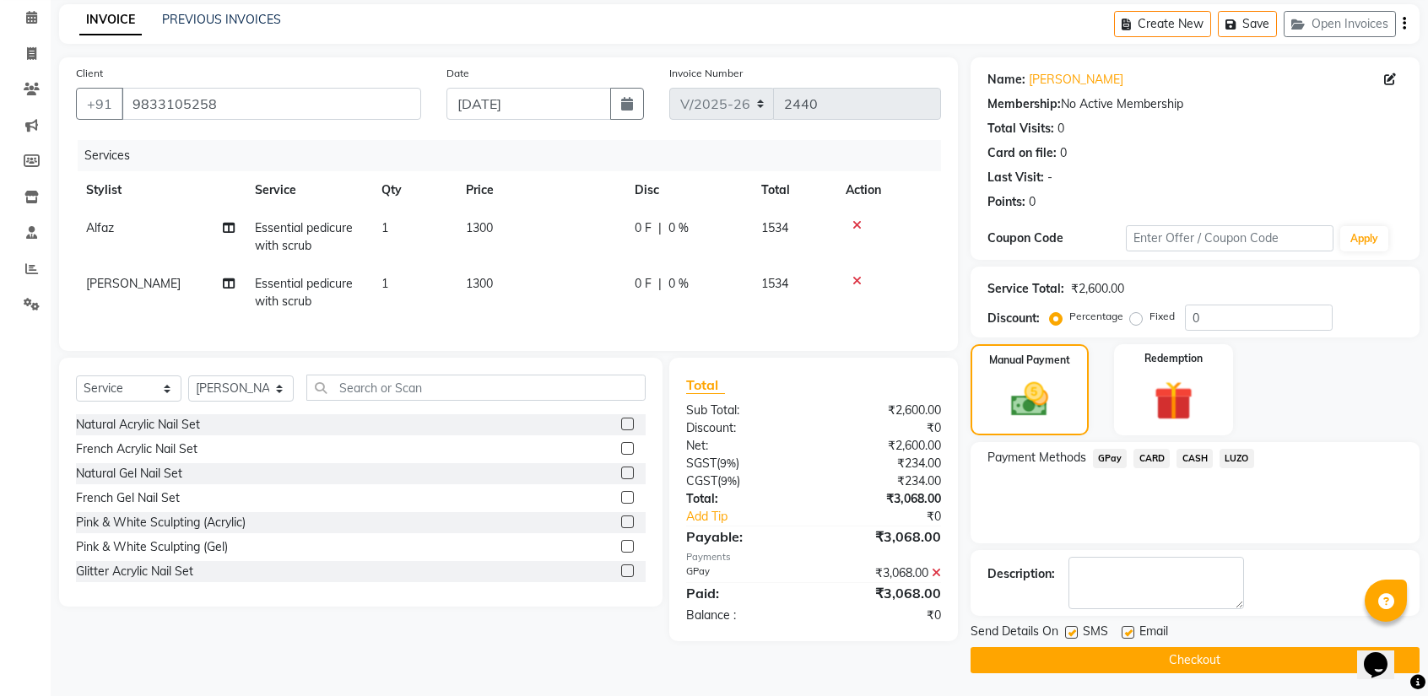
click at [1230, 654] on button "Checkout" at bounding box center [1194, 660] width 449 height 26
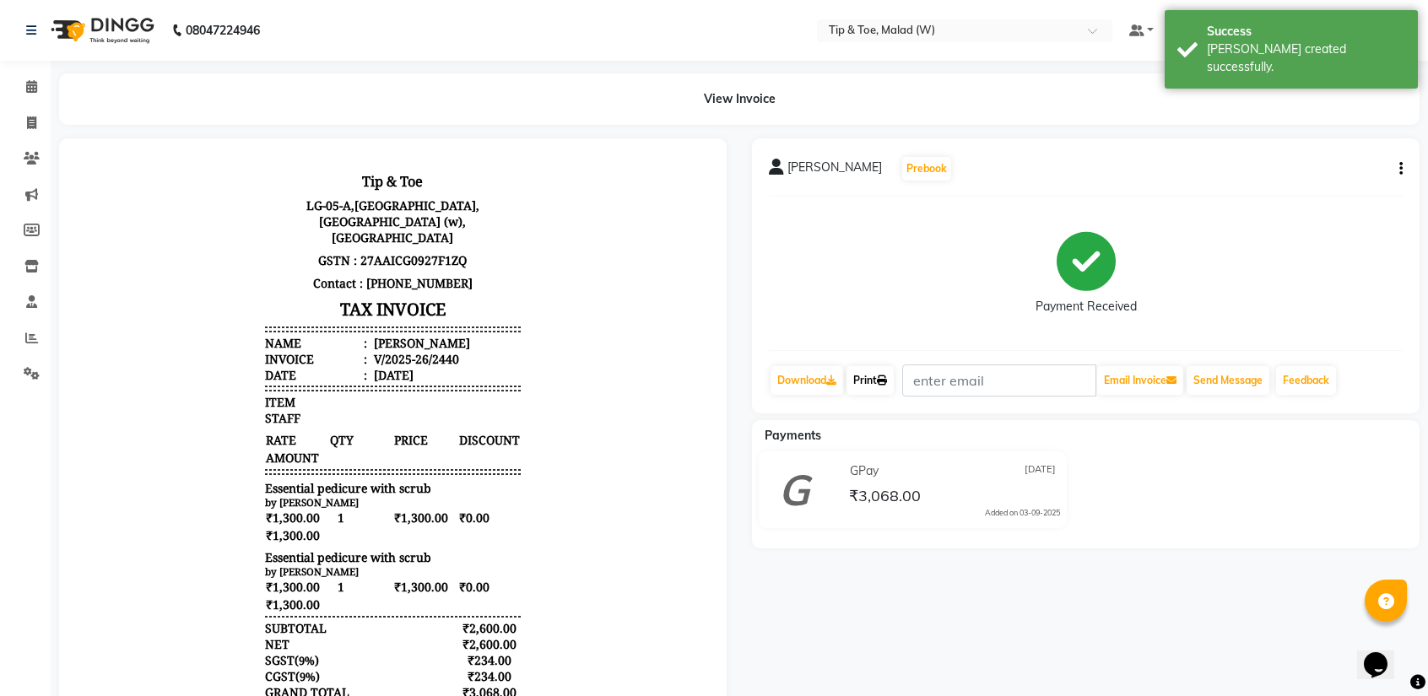
click at [875, 384] on link "Print" at bounding box center [869, 380] width 47 height 29
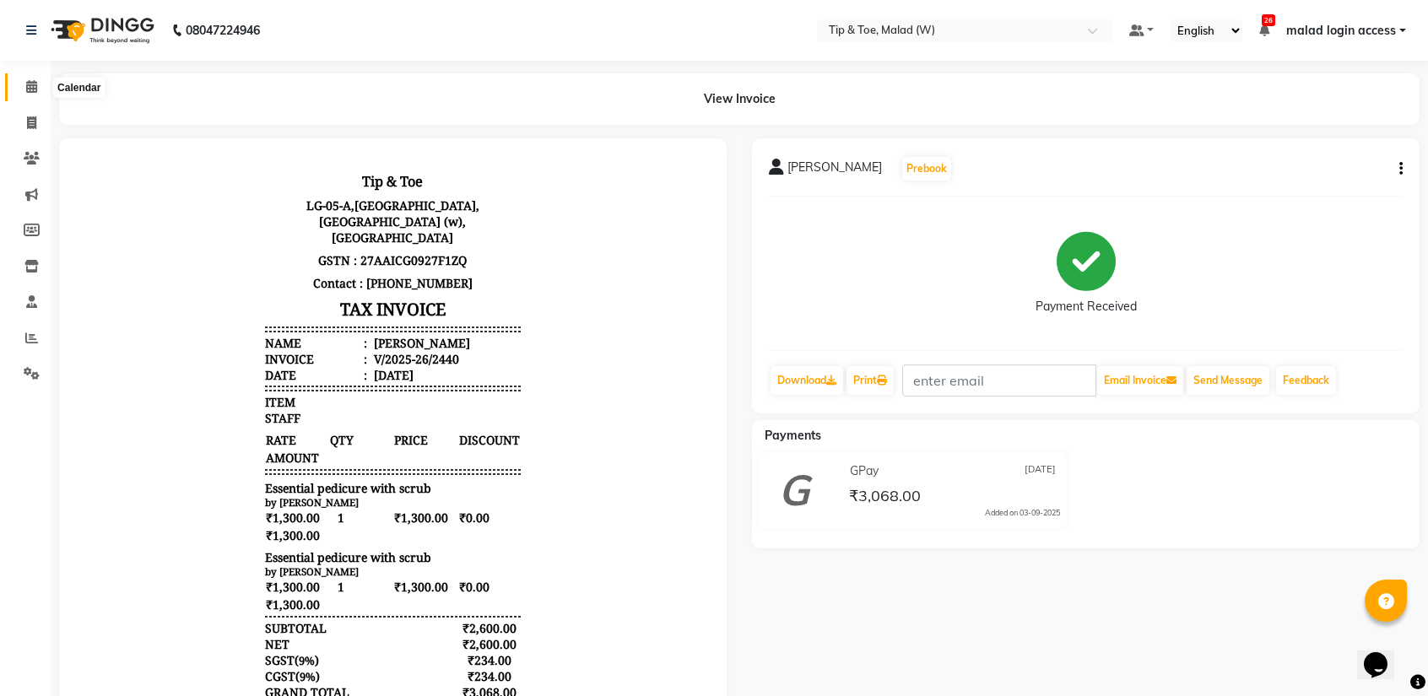
click at [30, 90] on icon at bounding box center [31, 86] width 11 height 13
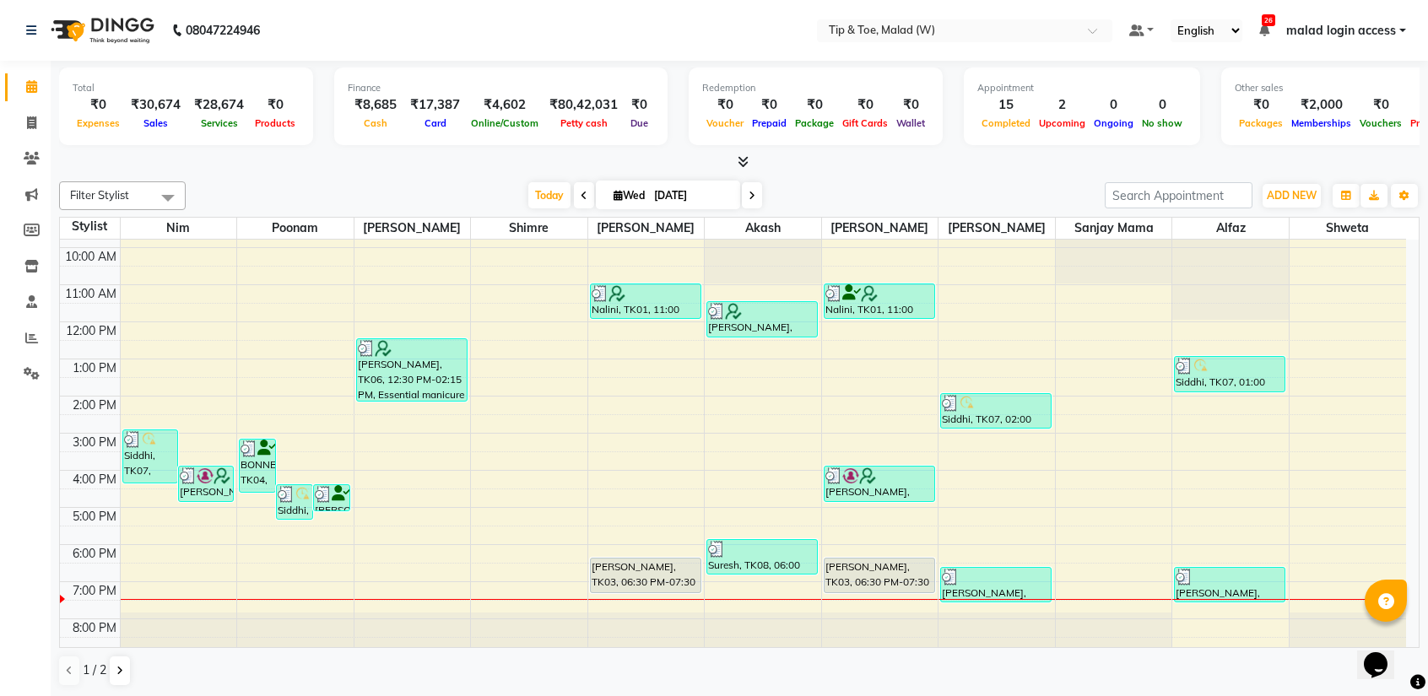
scroll to position [66, 0]
drag, startPoint x: 29, startPoint y: 128, endPoint x: 37, endPoint y: 130, distance: 8.6
click at [29, 128] on icon at bounding box center [31, 122] width 9 height 13
select select "service"
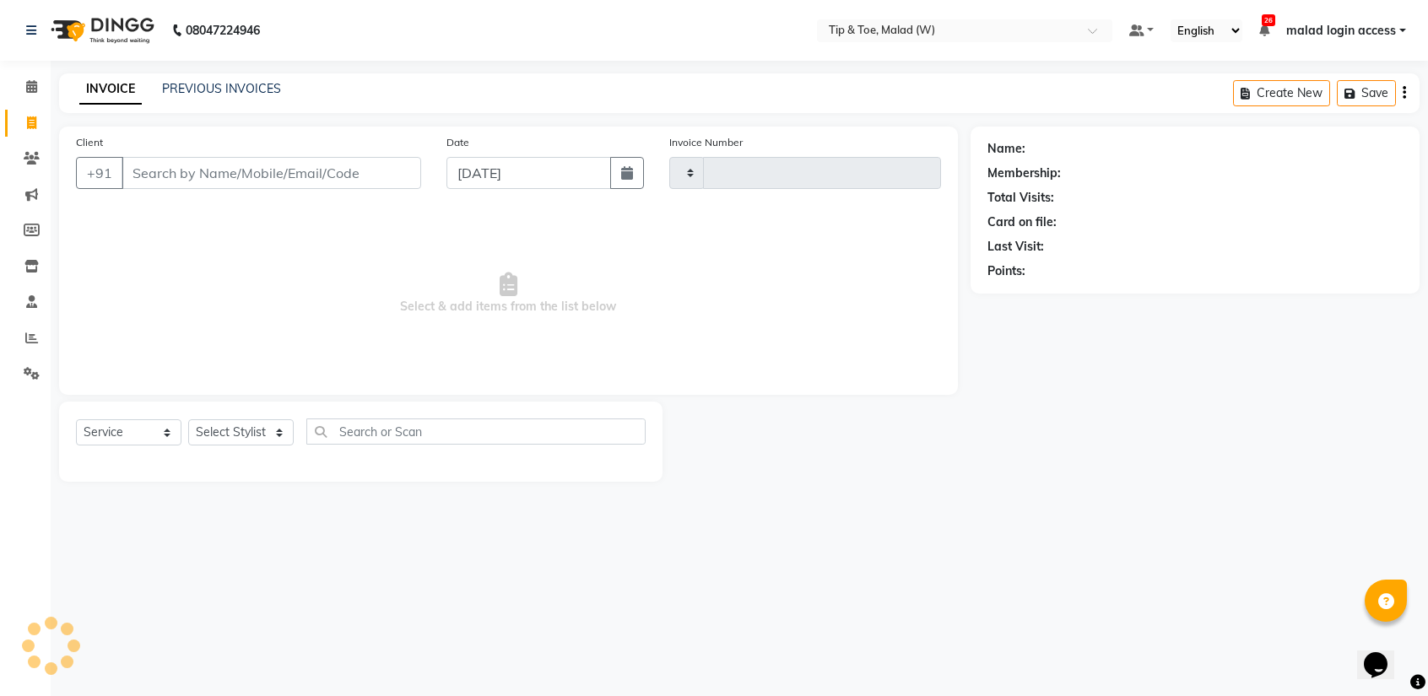
type input "2441"
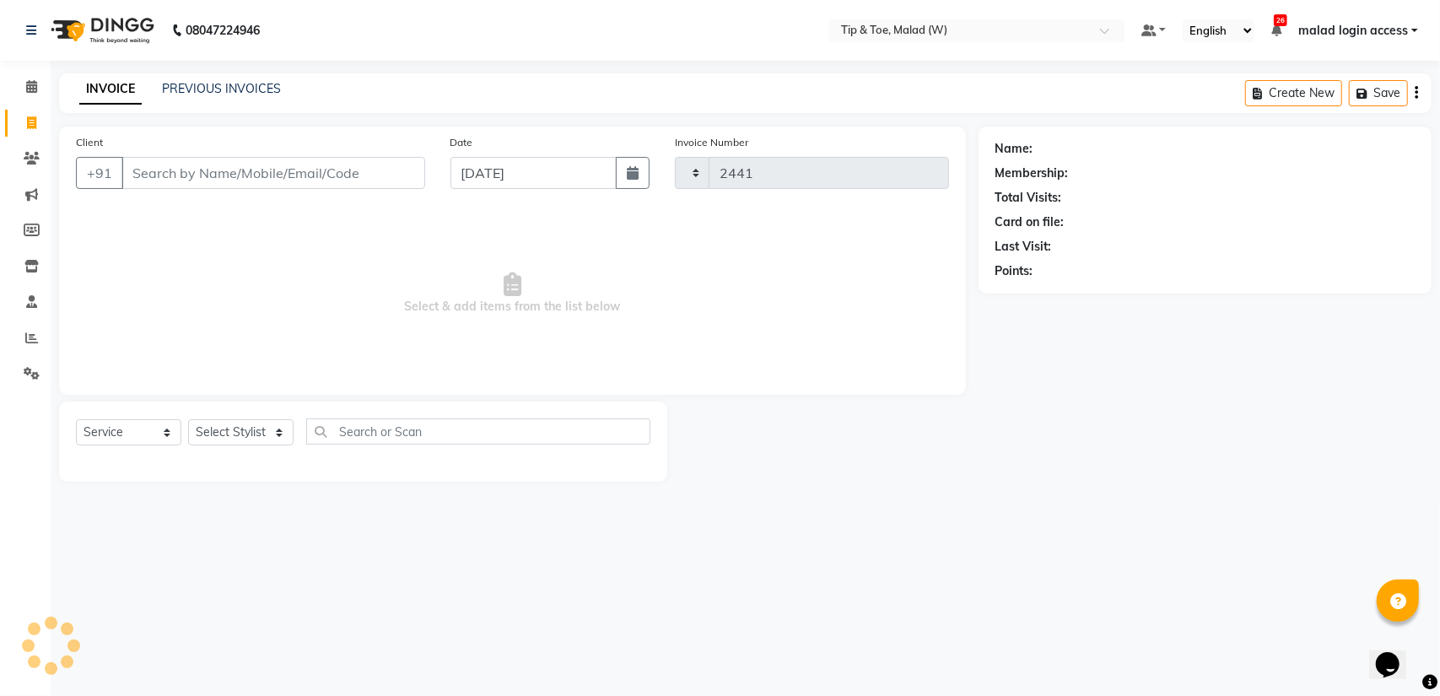
select select "5930"
click at [204, 84] on link "PREVIOUS INVOICES" at bounding box center [221, 88] width 119 height 15
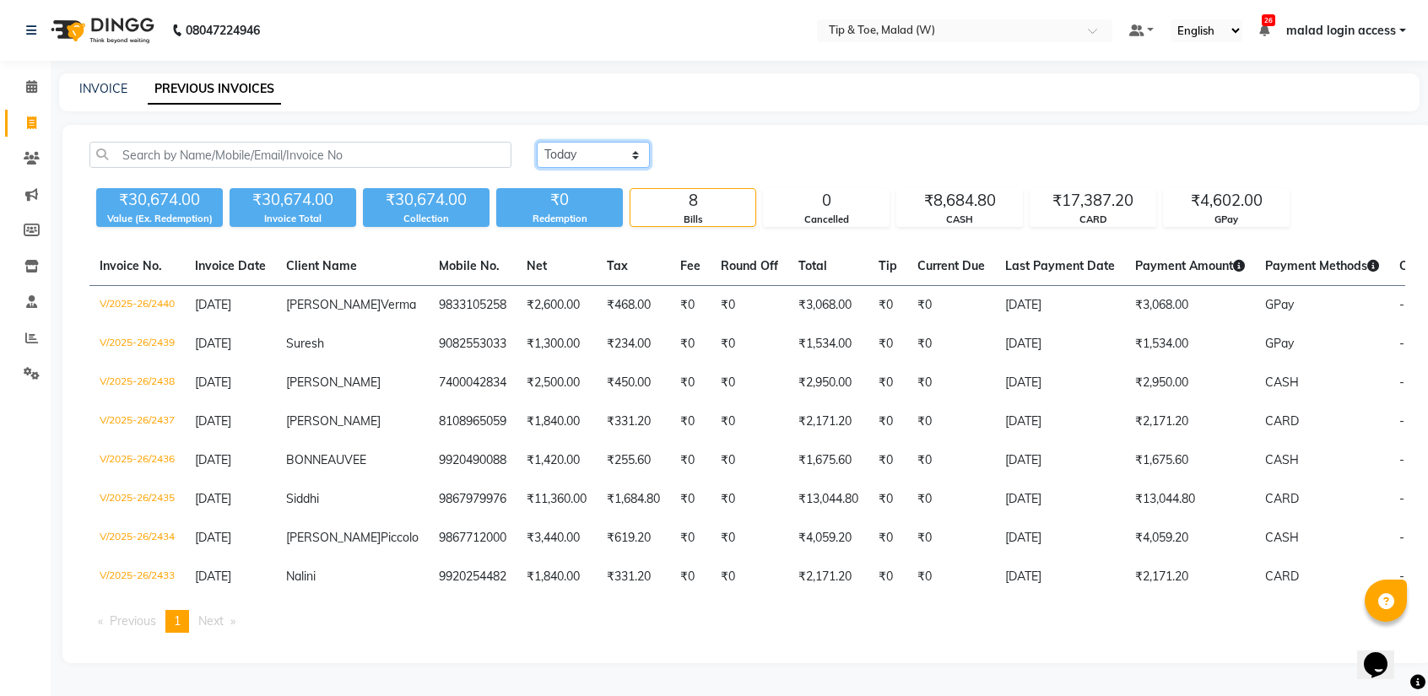
drag, startPoint x: 570, startPoint y: 158, endPoint x: 552, endPoint y: 159, distance: 18.6
click at [552, 159] on select "Today Yesterday Custom Range" at bounding box center [593, 155] width 113 height 26
select select "yesterday"
click at [537, 142] on select "Today Yesterday Custom Range" at bounding box center [593, 155] width 113 height 26
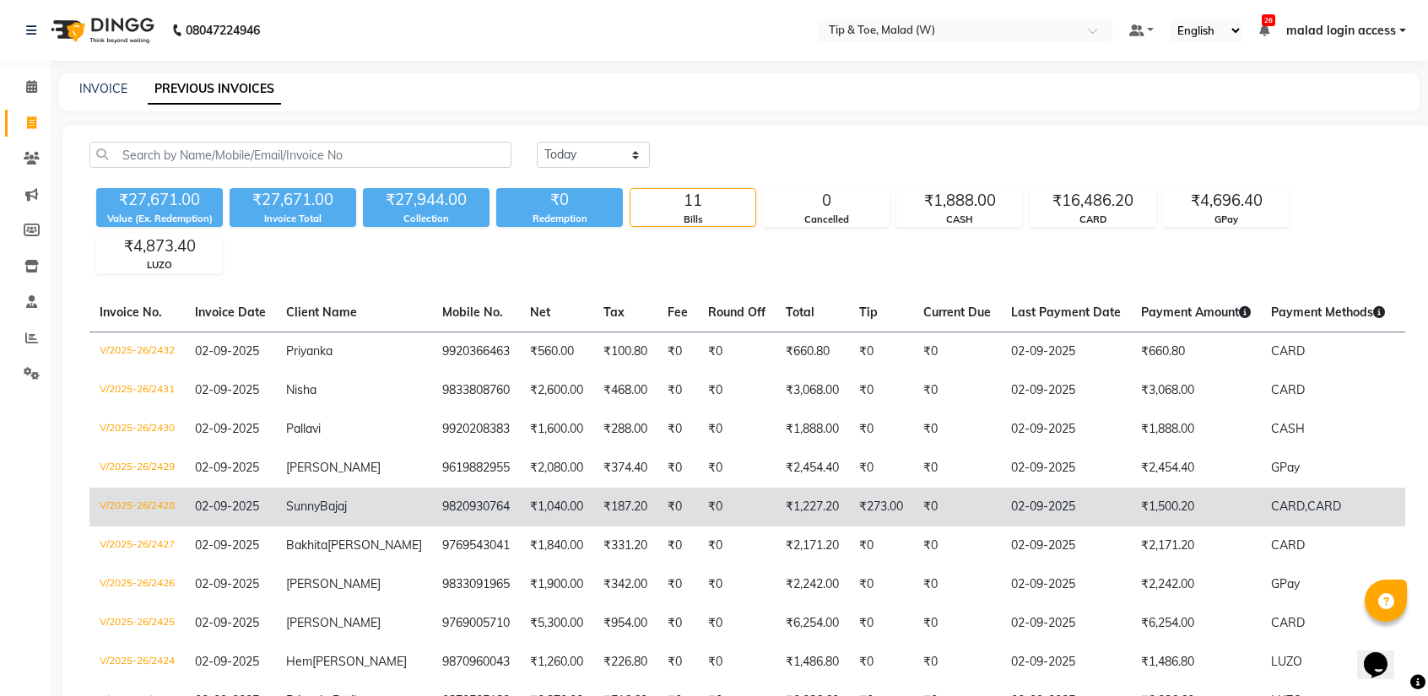
click at [143, 509] on td "V/2025-26/2428" at bounding box center [136, 507] width 95 height 39
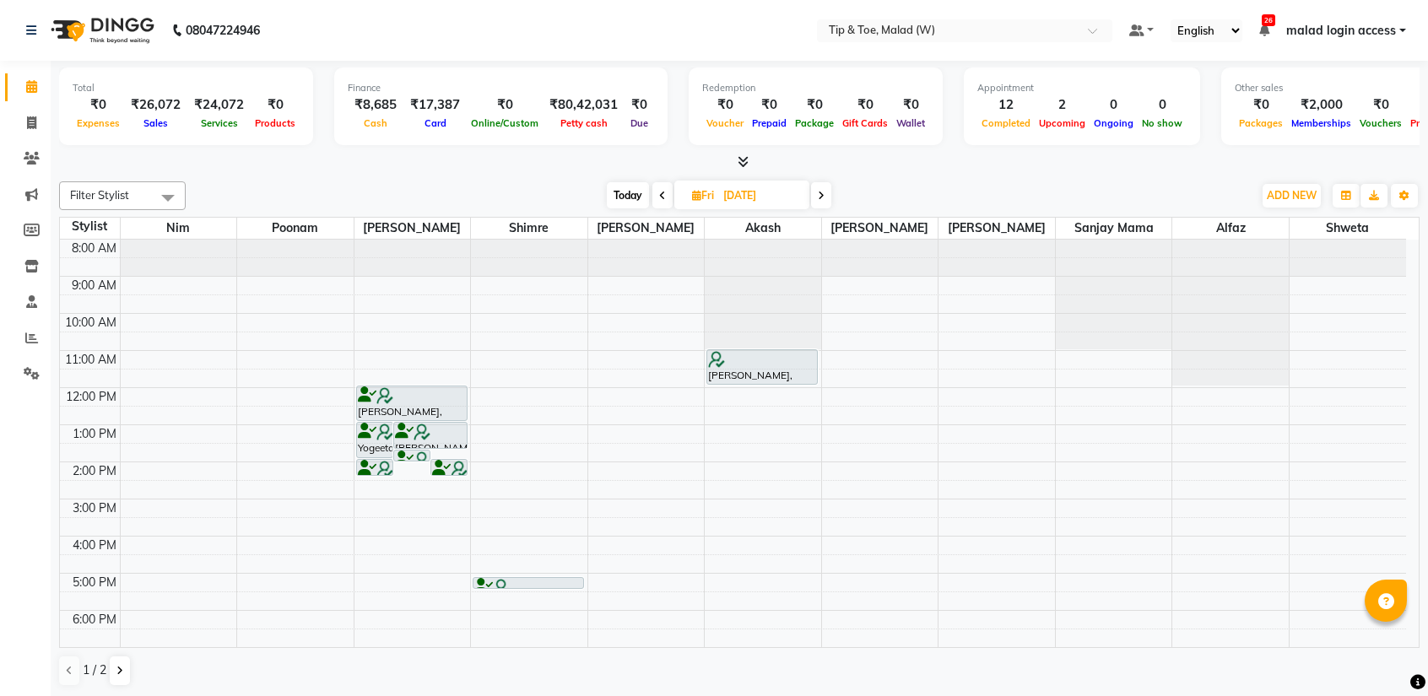
scroll to position [67, 0]
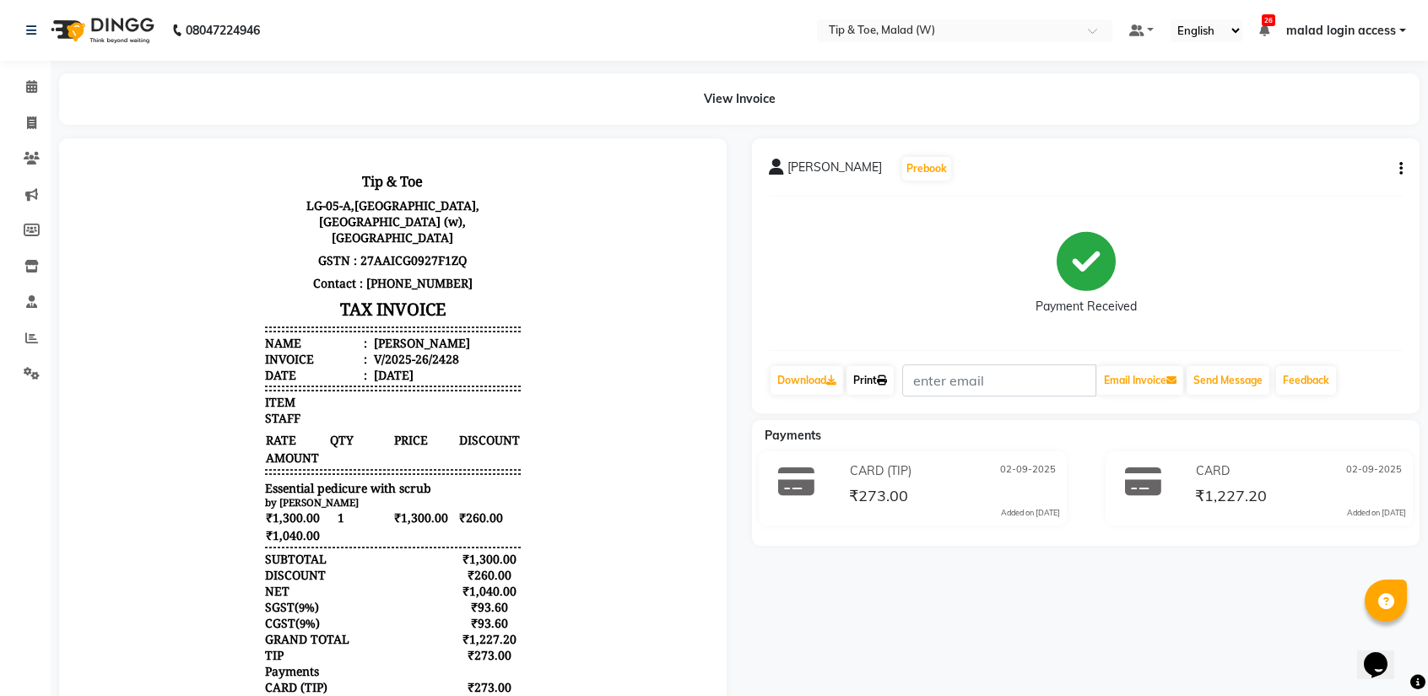
click at [881, 381] on link "Print" at bounding box center [869, 380] width 47 height 29
click at [866, 385] on link "Print" at bounding box center [869, 380] width 47 height 29
click at [35, 85] on icon at bounding box center [31, 86] width 11 height 13
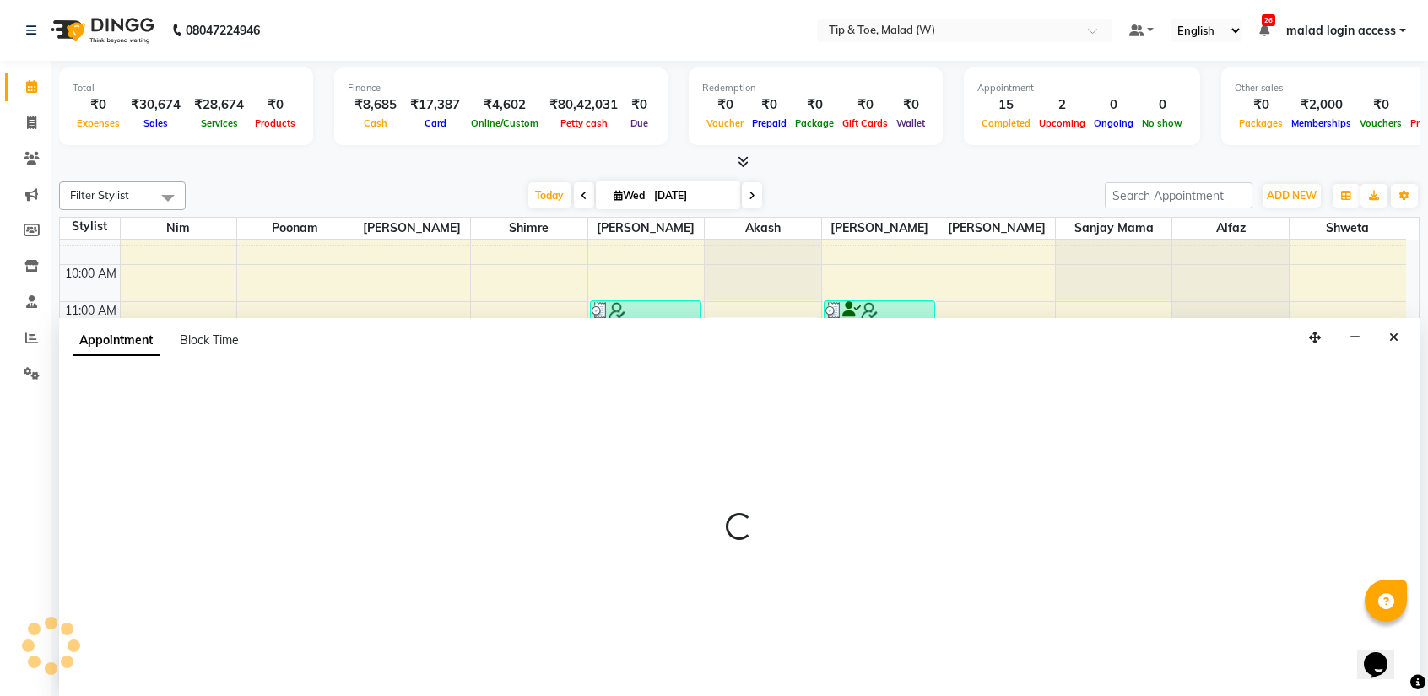
drag, startPoint x: 1412, startPoint y: 478, endPoint x: 1393, endPoint y: 605, distance: 128.9
click at [1393, 605] on body "08047224946 Select Location × Tip & Toe, Malad (W) Default Panel My Panel Engli…" at bounding box center [714, 348] width 1428 height 696
select select "88501"
select select "930"
select select "tentative"
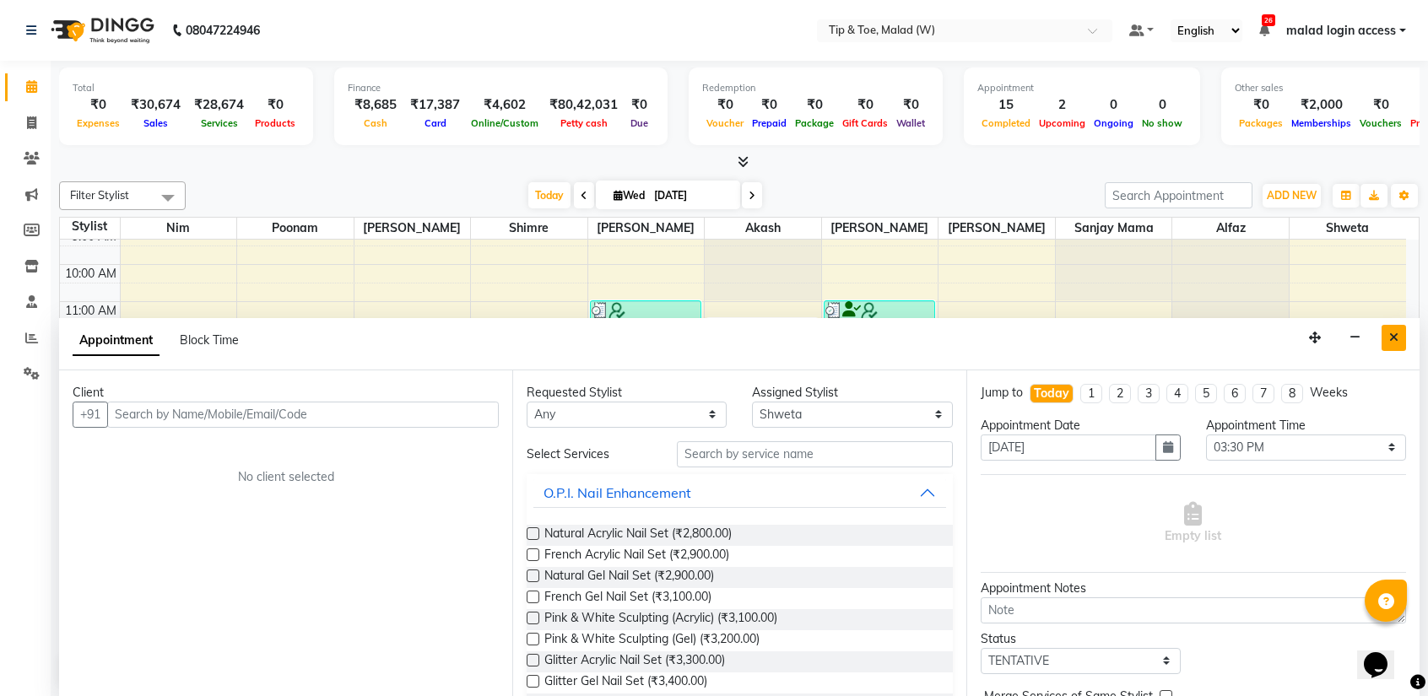
click at [1396, 338] on icon "Close" at bounding box center [1393, 338] width 9 height 12
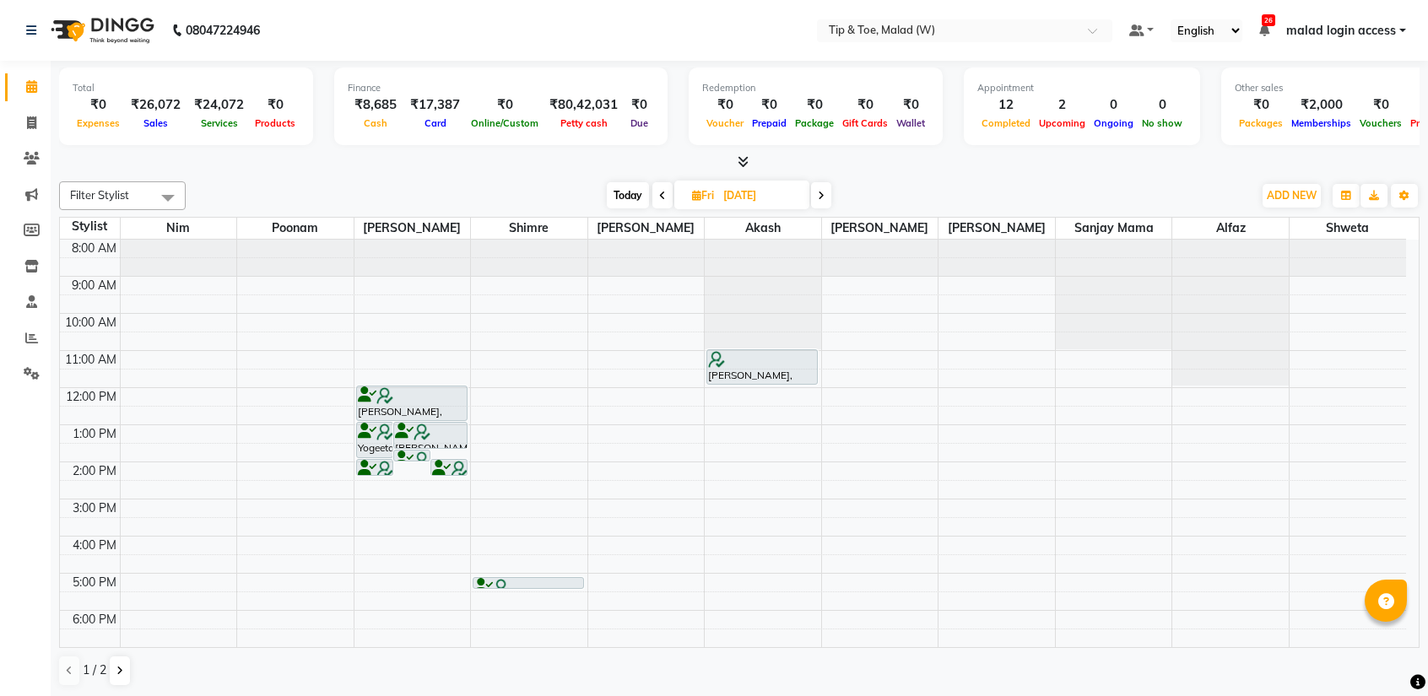
scroll to position [67, 0]
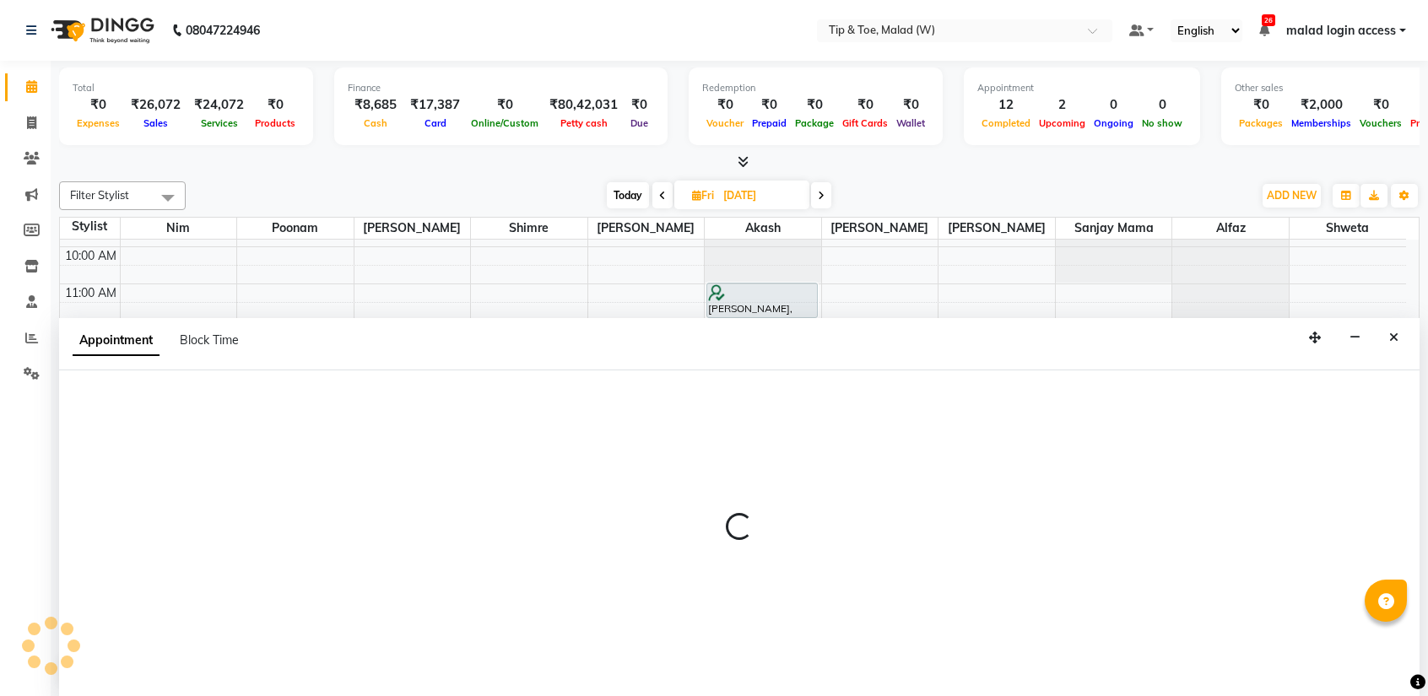
select select "84683"
select select "780"
select select "tentative"
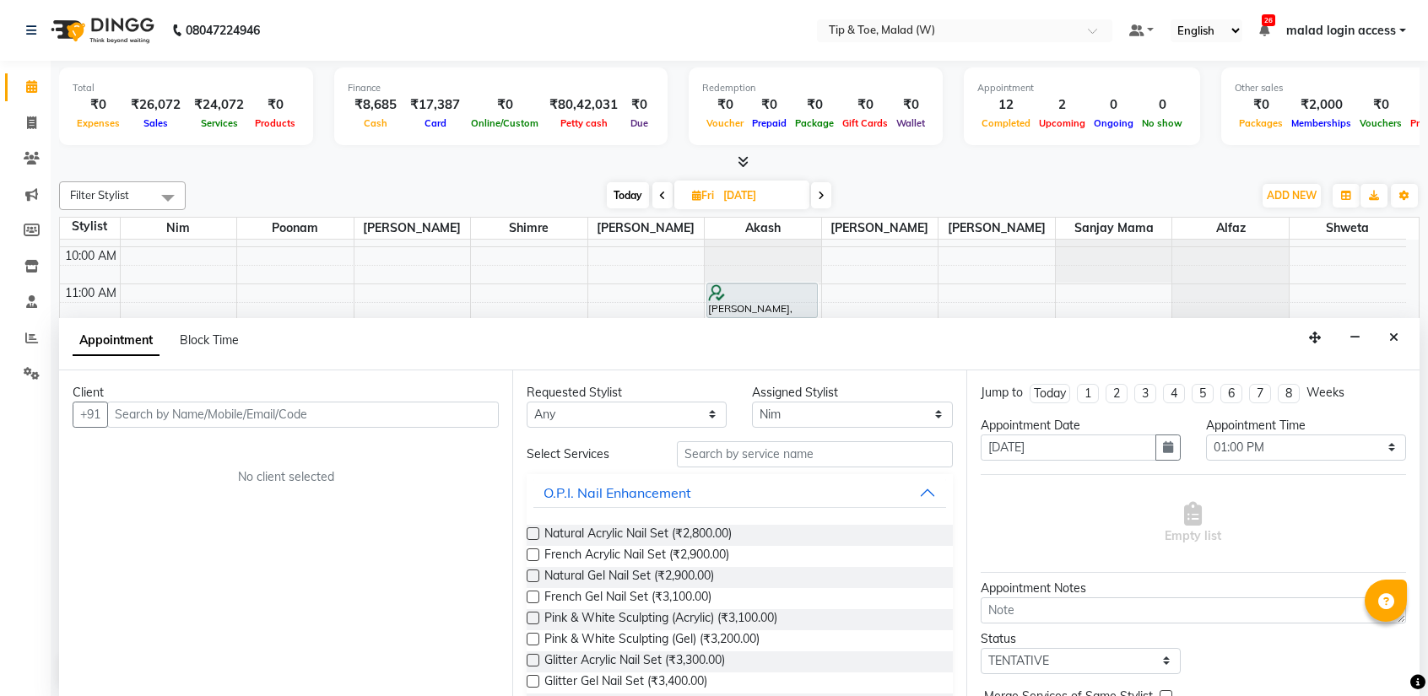
drag, startPoint x: 203, startPoint y: 369, endPoint x: 176, endPoint y: 408, distance: 47.3
click at [177, 408] on input "text" at bounding box center [303, 415] width 392 height 26
click at [159, 423] on input "97691 76043" at bounding box center [267, 415] width 321 height 26
drag, startPoint x: 154, startPoint y: 413, endPoint x: 285, endPoint y: 527, distance: 174.1
click at [287, 528] on div "Client [PHONE_NUMBER] Add Client No client selected" at bounding box center [285, 533] width 453 height 327
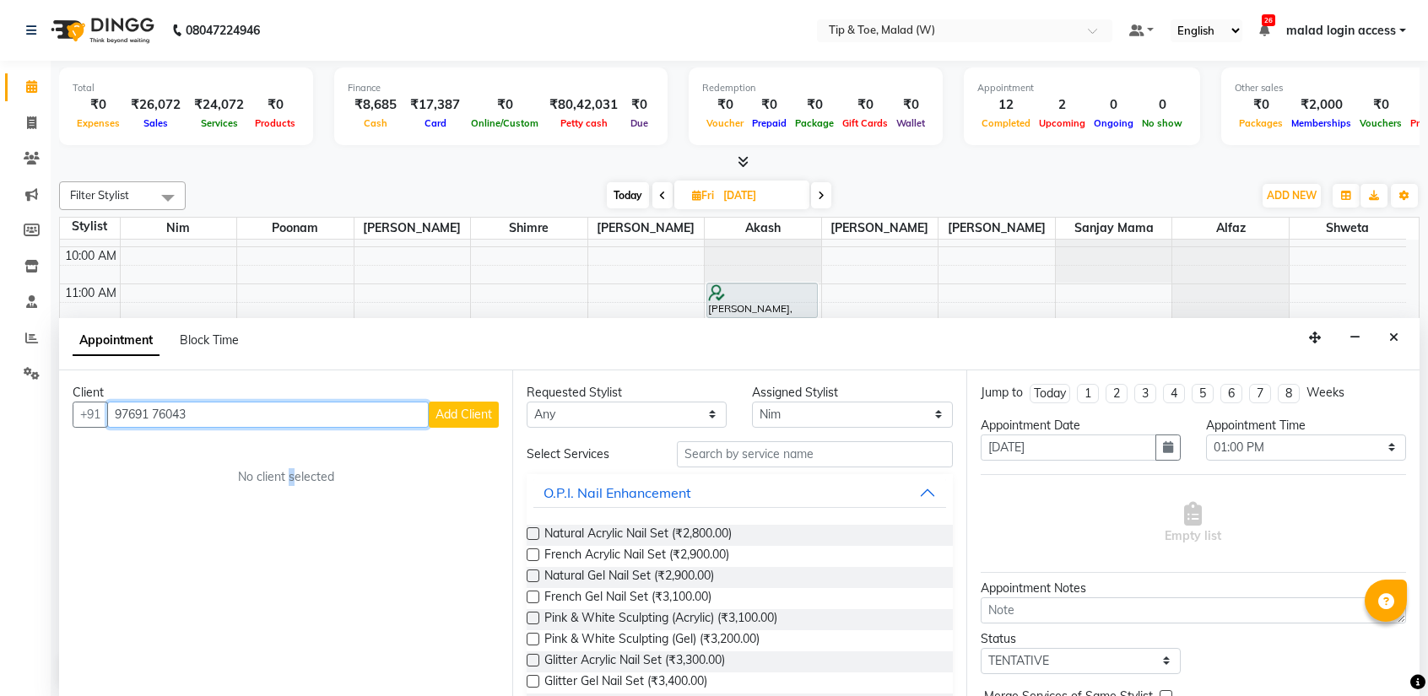
click at [158, 420] on input "97691 76043" at bounding box center [267, 415] width 321 height 26
click at [149, 410] on input "97691 76043" at bounding box center [267, 415] width 321 height 26
click at [152, 413] on input "97691 76043" at bounding box center [267, 415] width 321 height 26
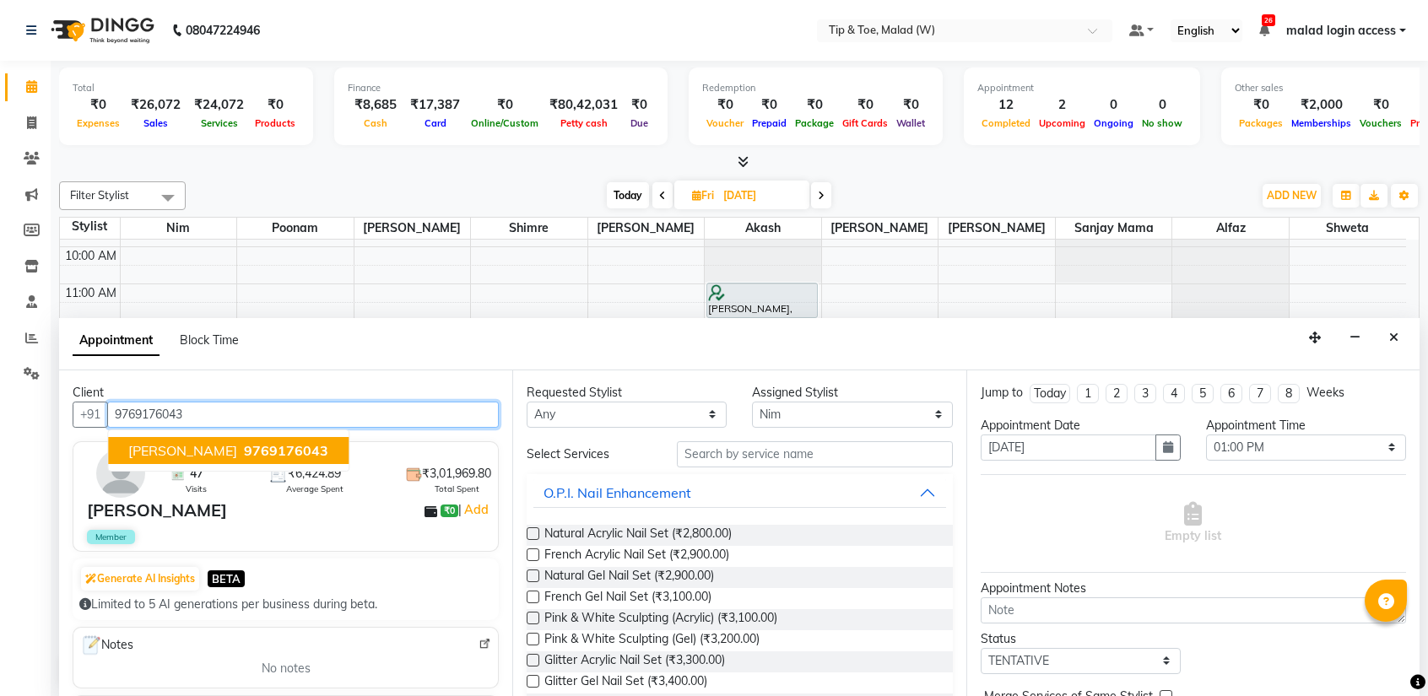
scroll to position [88, 0]
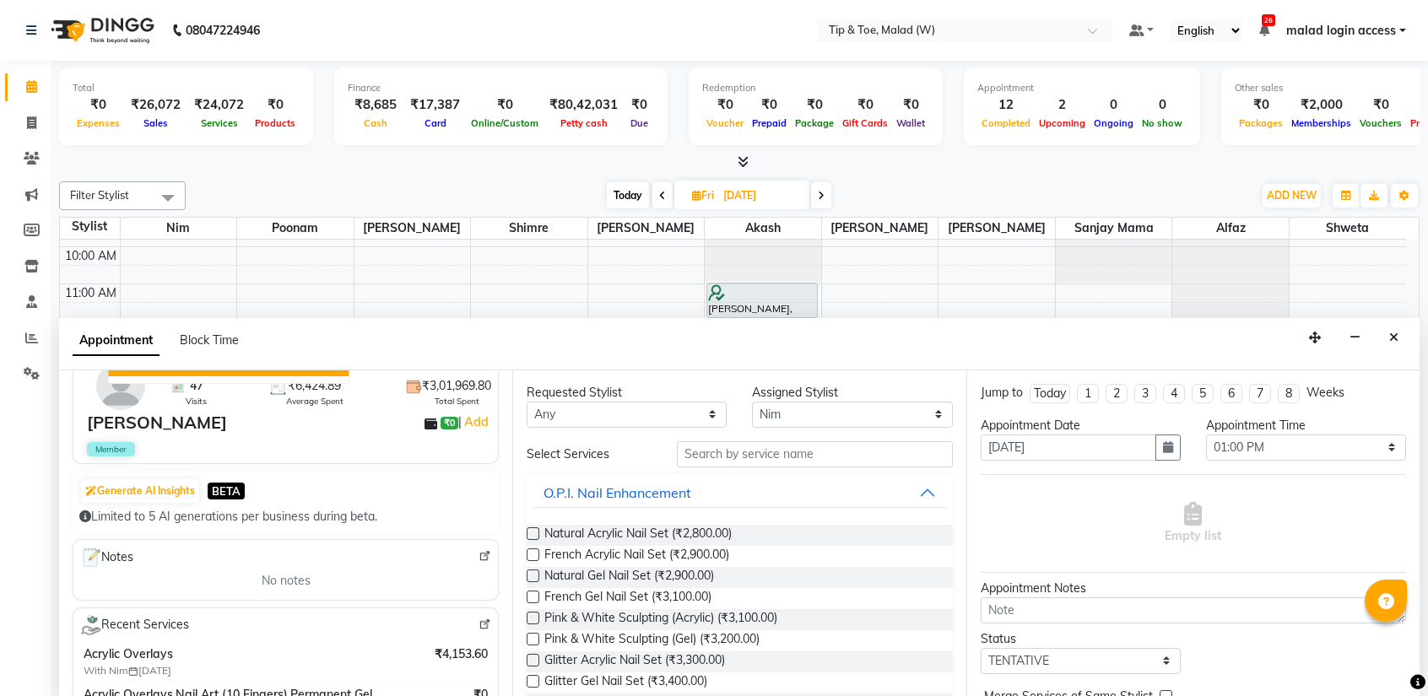
type input "9769176043"
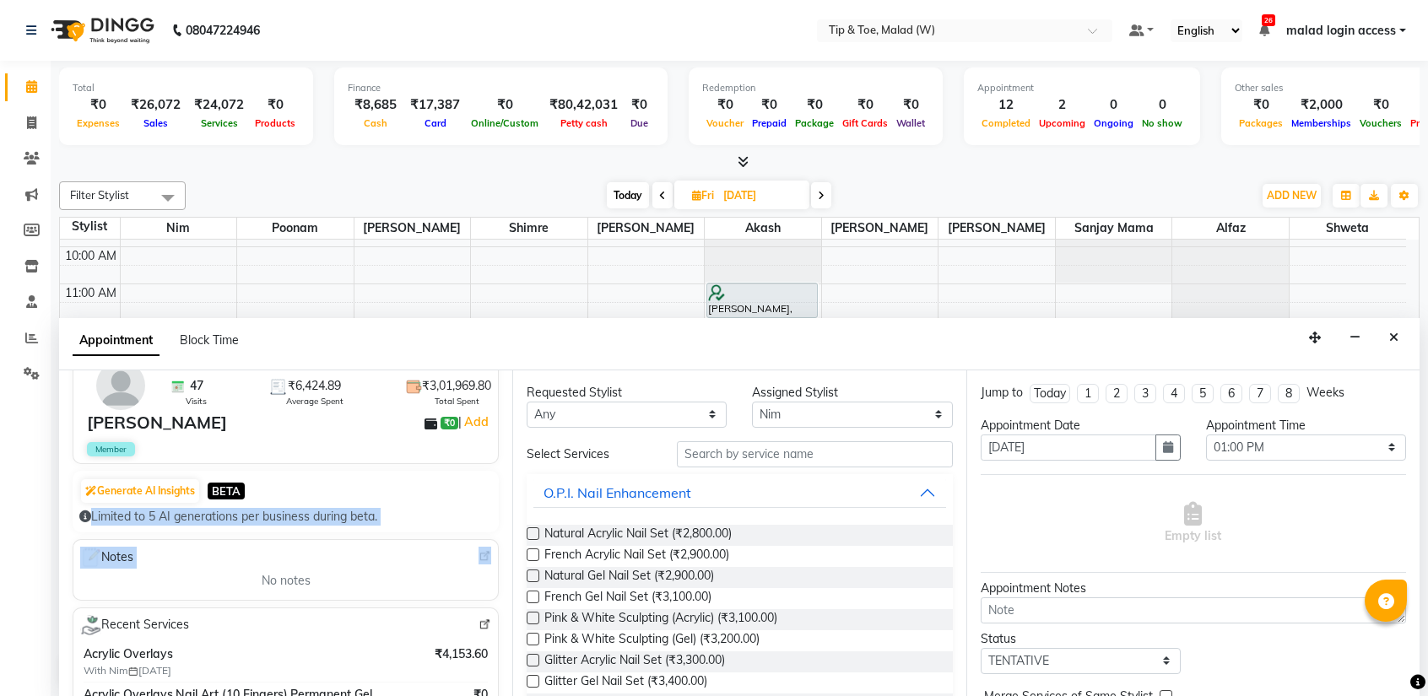
drag, startPoint x: 499, startPoint y: 498, endPoint x: 487, endPoint y: 554, distance: 57.8
click at [487, 554] on div "Client +91 9769176043 47 Visits ₹6,424.89 Average Spent ₹3,01,969.80 Total Spen…" at bounding box center [285, 533] width 453 height 327
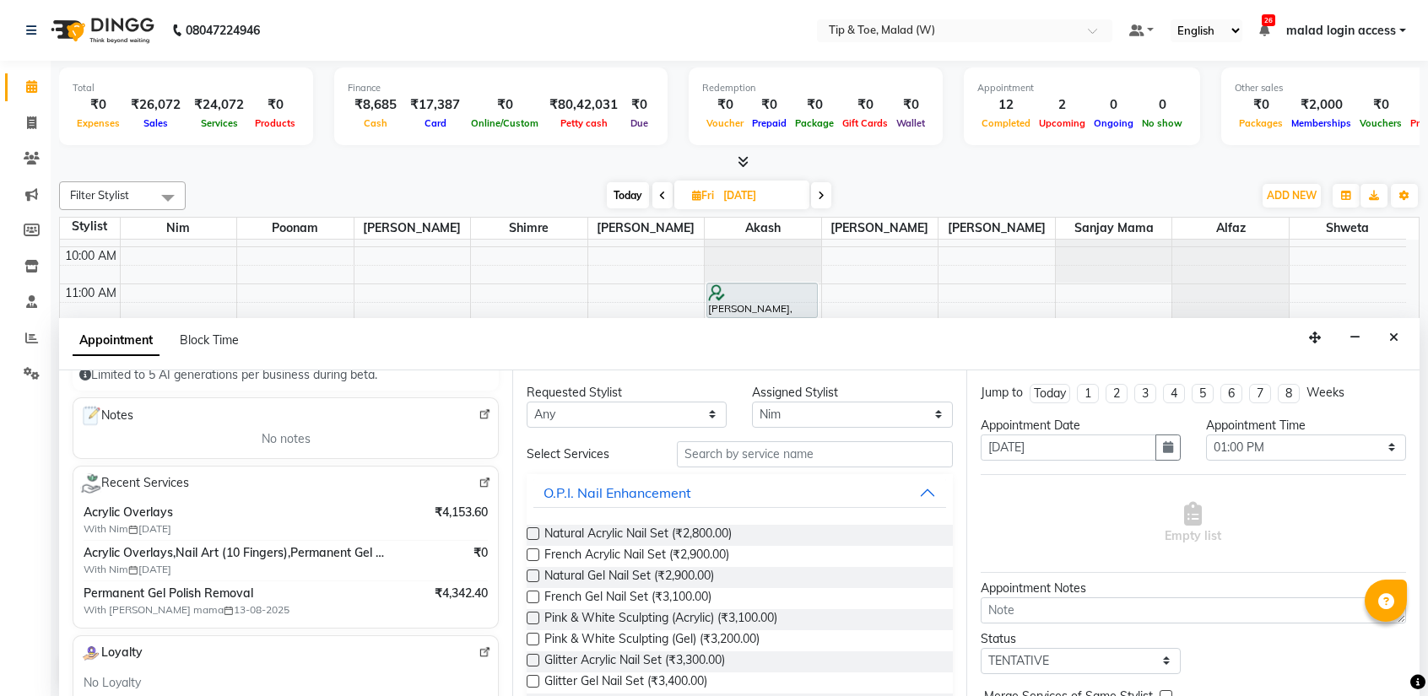
scroll to position [83, 0]
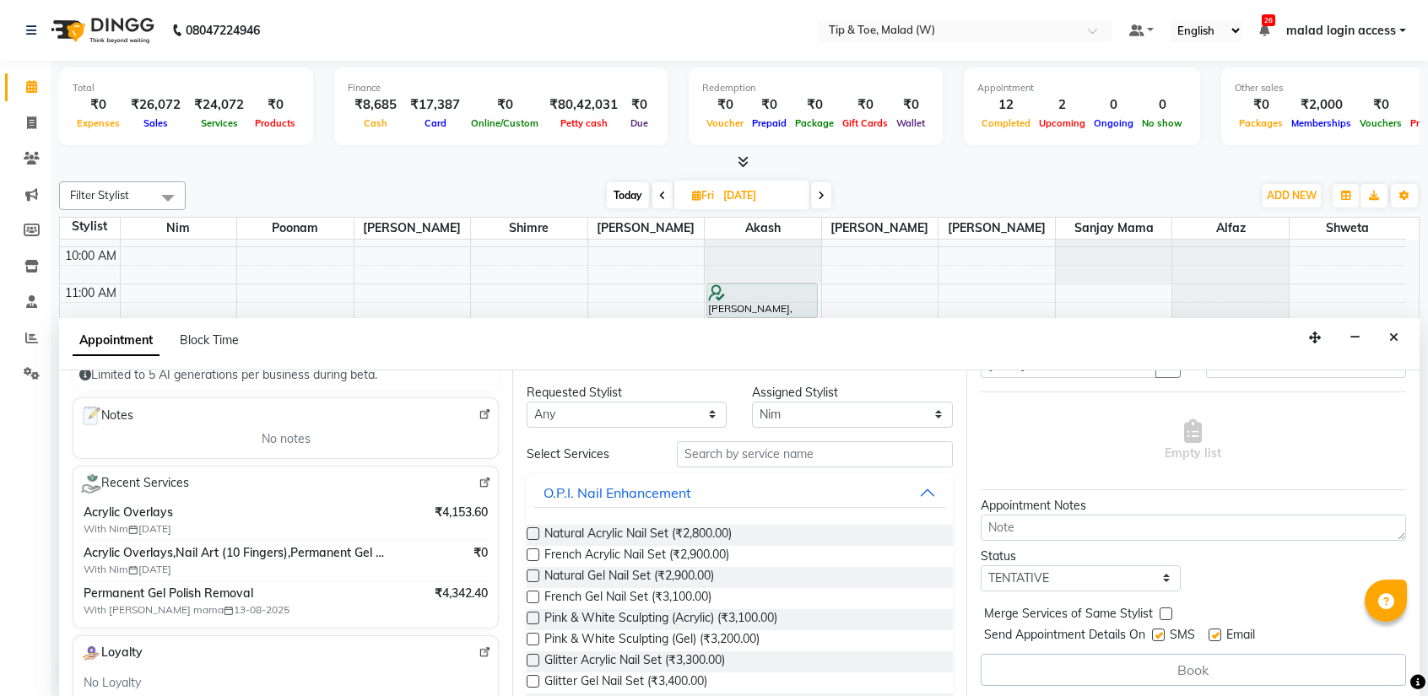
drag, startPoint x: 1411, startPoint y: 464, endPoint x: 1303, endPoint y: 537, distance: 130.6
click at [1303, 537] on div "Jump to [DATE] 1 2 3 4 5 6 7 8 Weeks Appointment Date [DATE] Appointment Time S…" at bounding box center [1192, 533] width 453 height 327
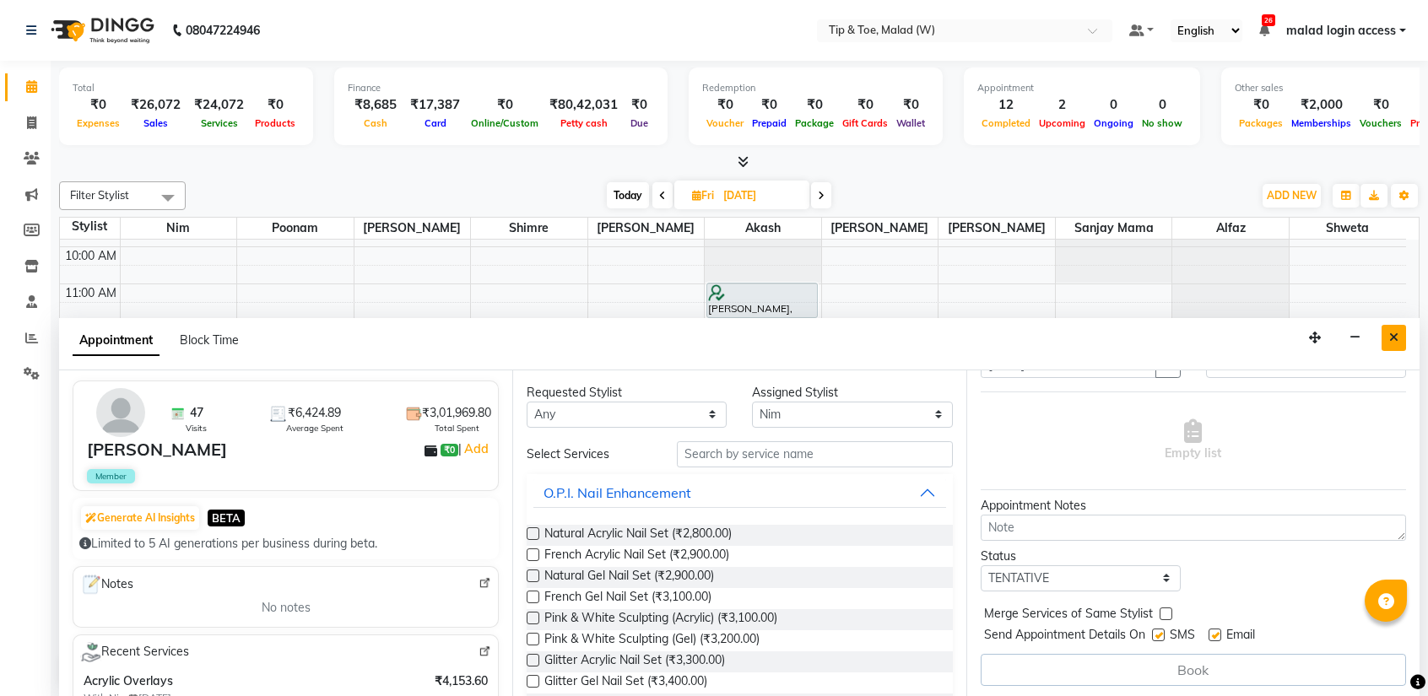
click at [1397, 338] on icon "Close" at bounding box center [1393, 338] width 9 height 12
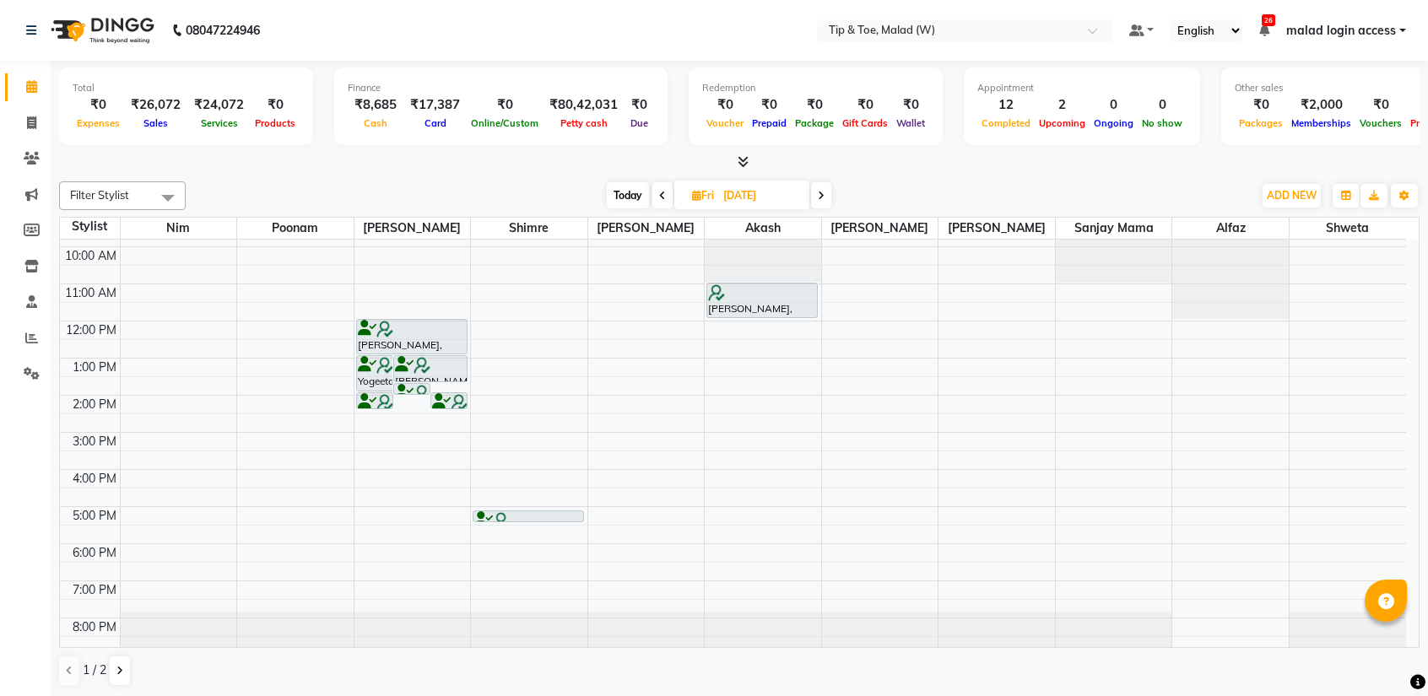
click at [624, 195] on span "Today" at bounding box center [628, 195] width 42 height 26
type input "[DATE]"
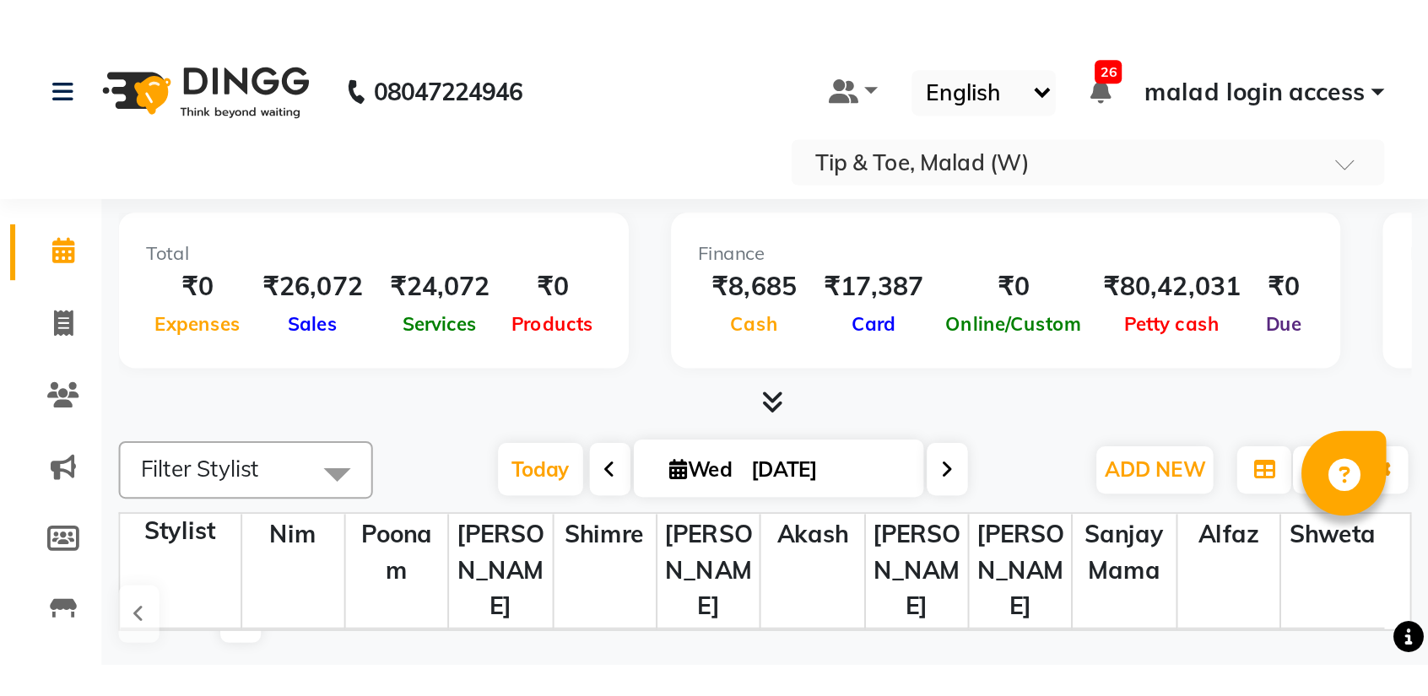
scroll to position [0, 0]
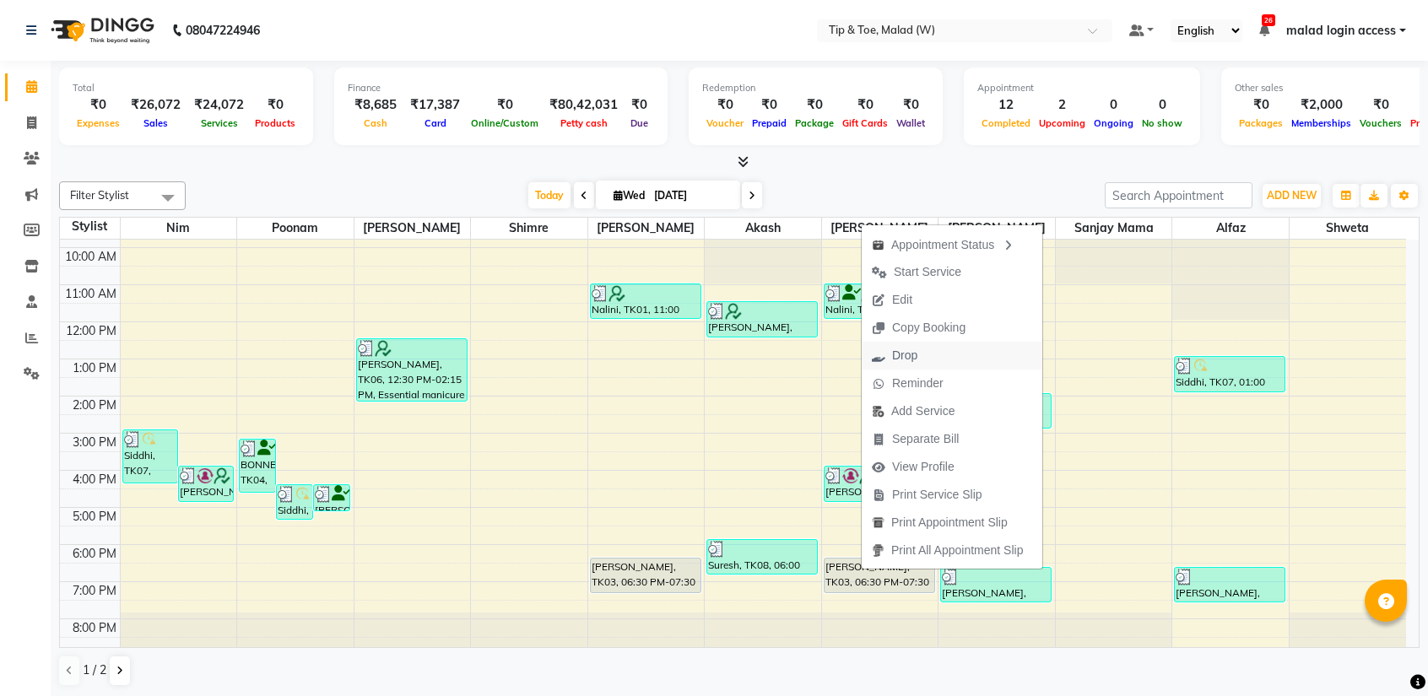
click at [921, 363] on span "Drop" at bounding box center [894, 356] width 66 height 28
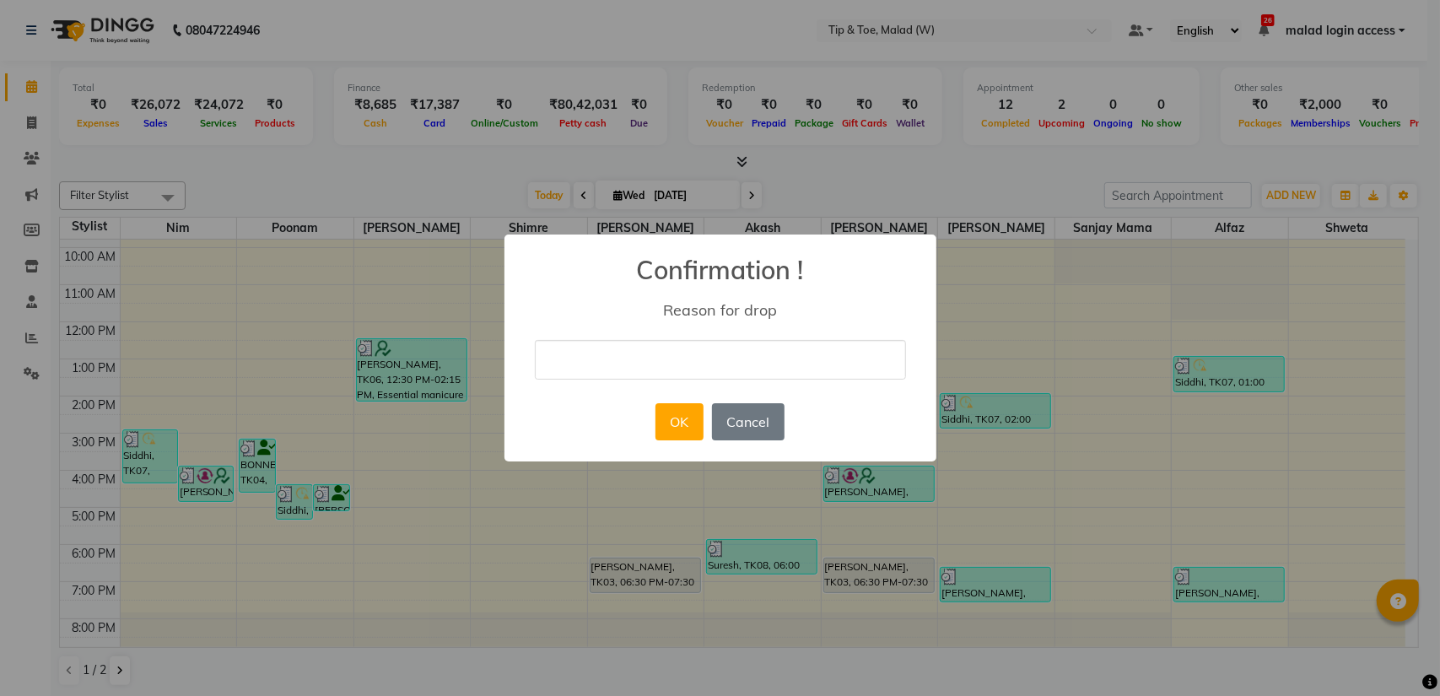
click at [629, 366] on input "text" at bounding box center [720, 360] width 371 height 40
type input "Didnt came"
click at [687, 432] on button "OK" at bounding box center [680, 421] width 48 height 37
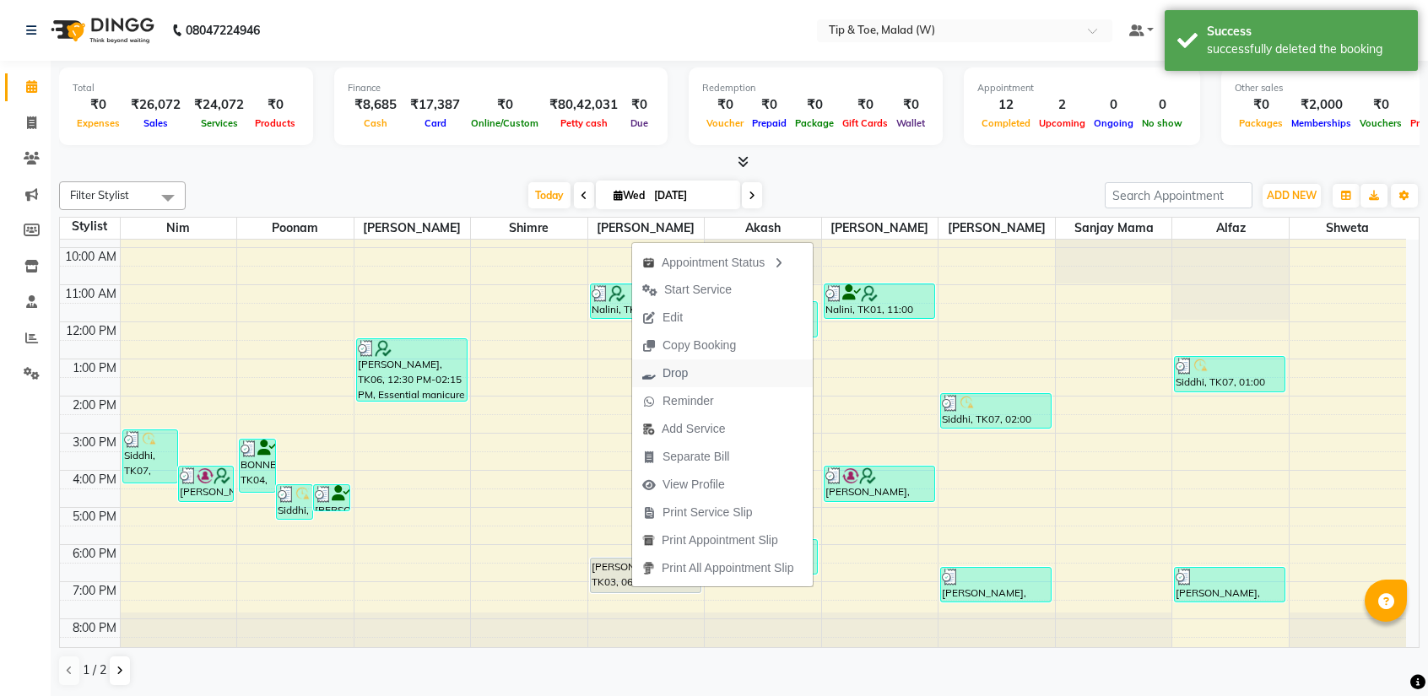
click at [710, 372] on button "Drop" at bounding box center [722, 373] width 181 height 28
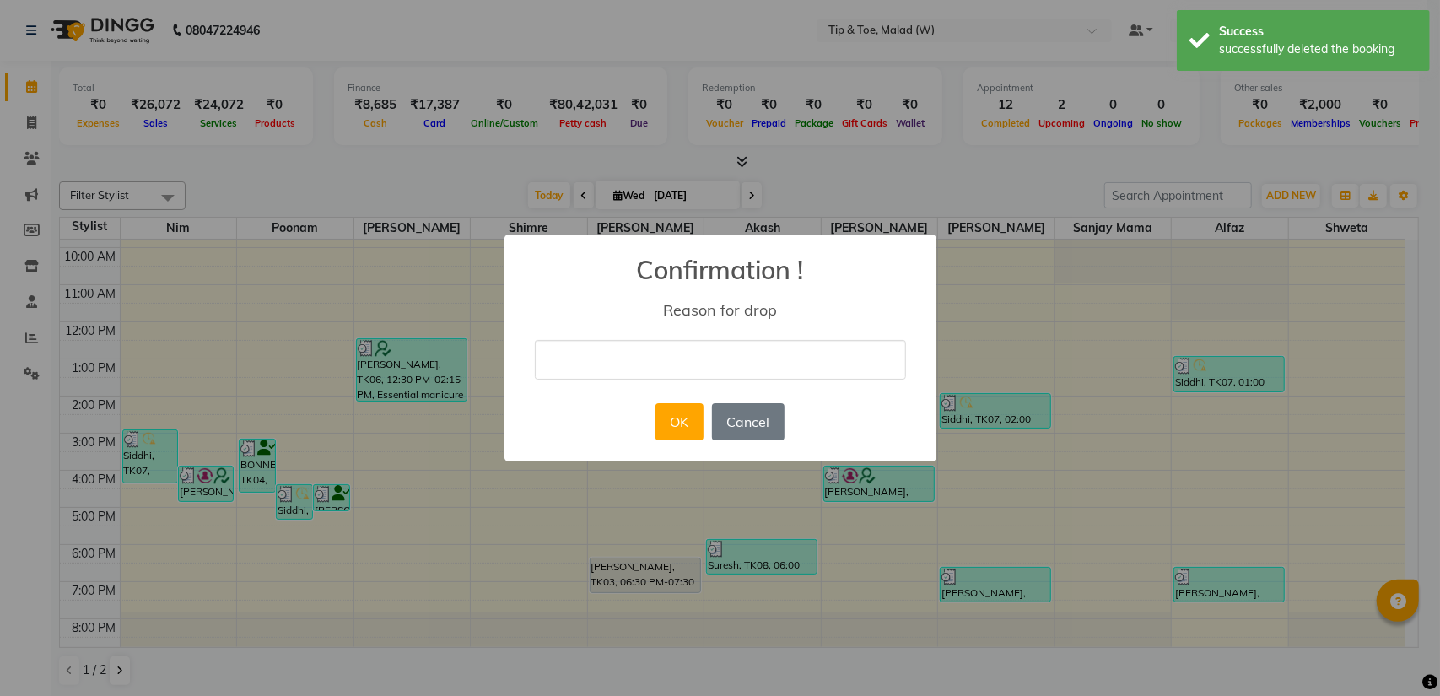
click at [692, 372] on input "text" at bounding box center [720, 360] width 371 height 40
type input "Didnt came"
click at [675, 420] on button "OK" at bounding box center [680, 421] width 48 height 37
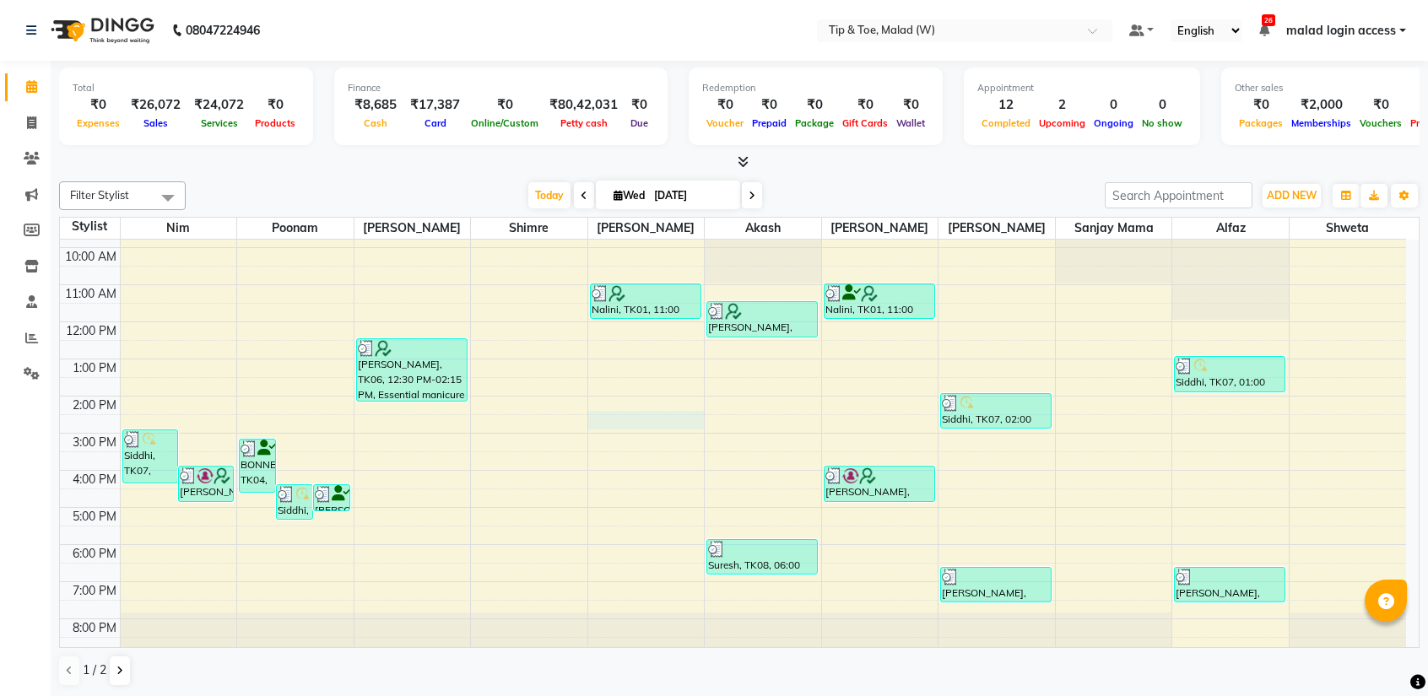
click at [678, 421] on div "8:00 AM 9:00 AM 10:00 AM 11:00 AM 12:00 PM 1:00 PM 2:00 PM 3:00 PM 4:00 PM 5:00…" at bounding box center [733, 415] width 1346 height 482
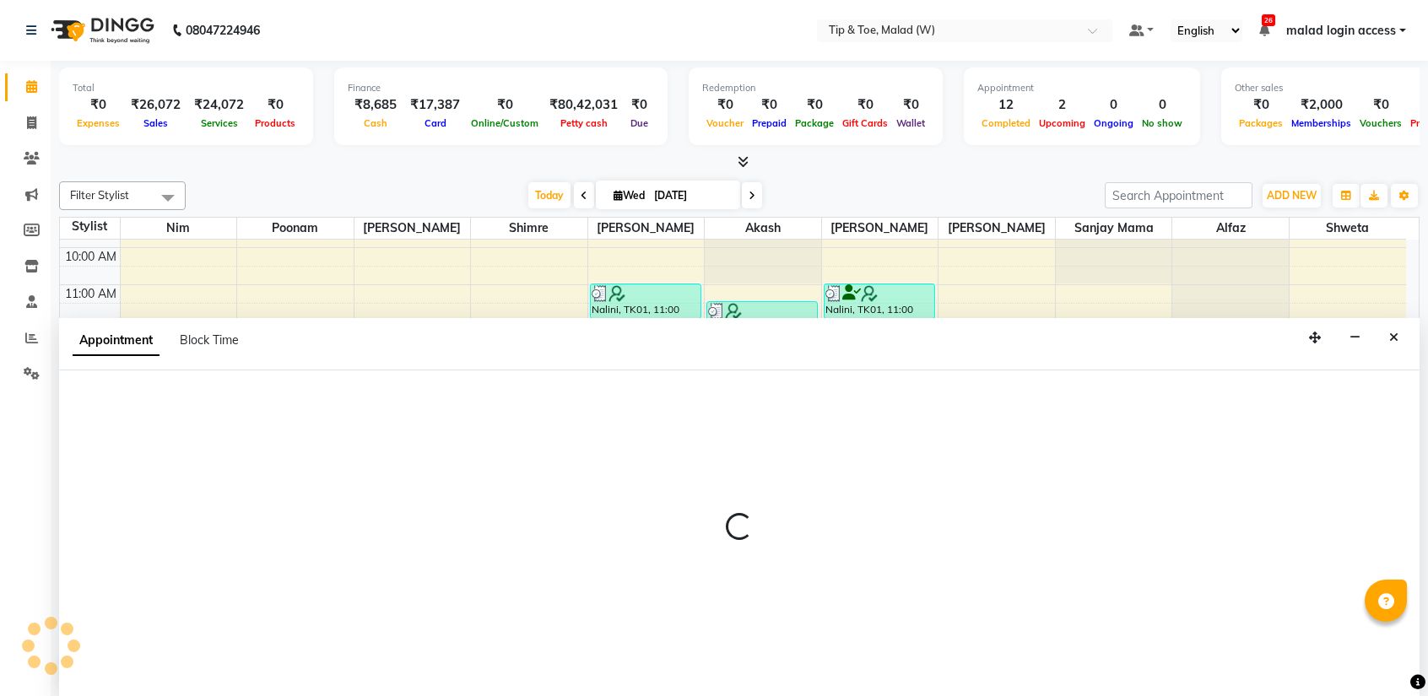
click at [678, 421] on div at bounding box center [739, 533] width 1360 height 327
select select "77019"
select select "870"
select select "tentative"
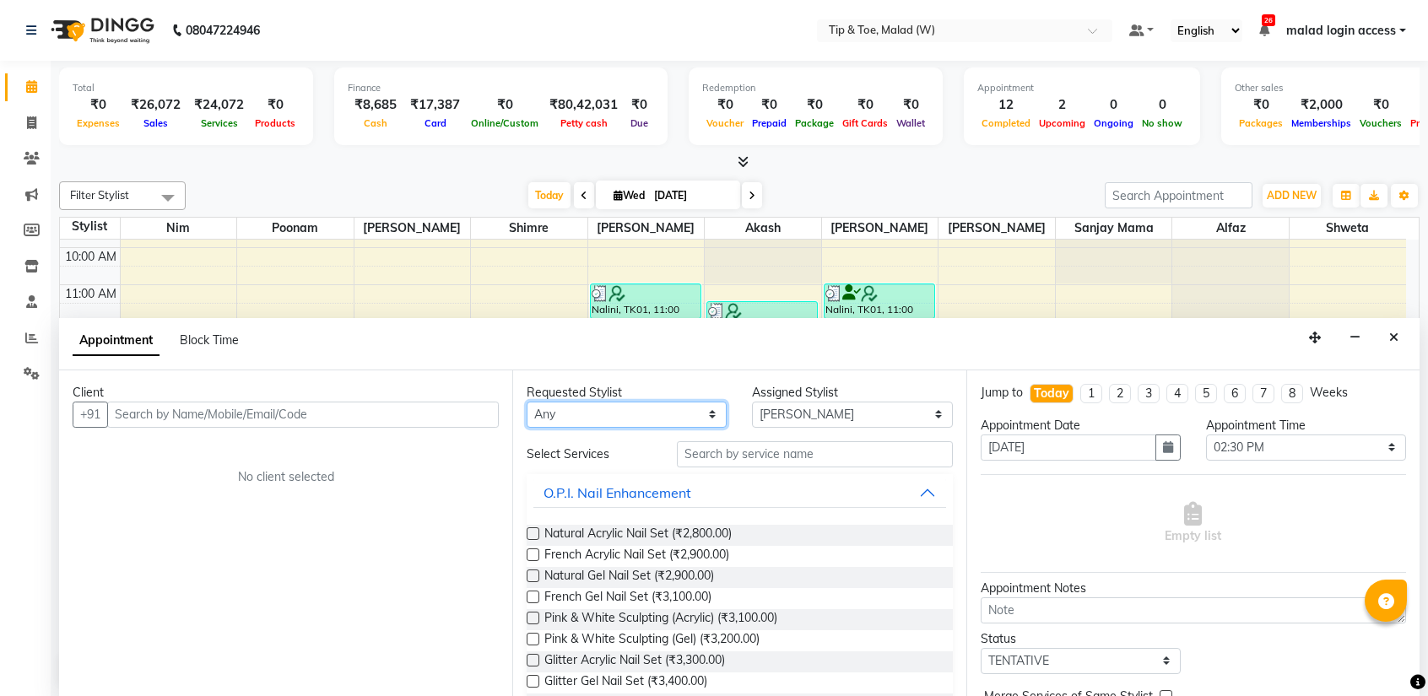
click at [678, 421] on select "Any [PERSON_NAME] Akash Alfaz [PERSON_NAME] [PERSON_NAME] [PERSON_NAME] poonam …" at bounding box center [627, 415] width 200 height 26
click at [1353, 335] on icon "button" at bounding box center [1354, 338] width 11 height 12
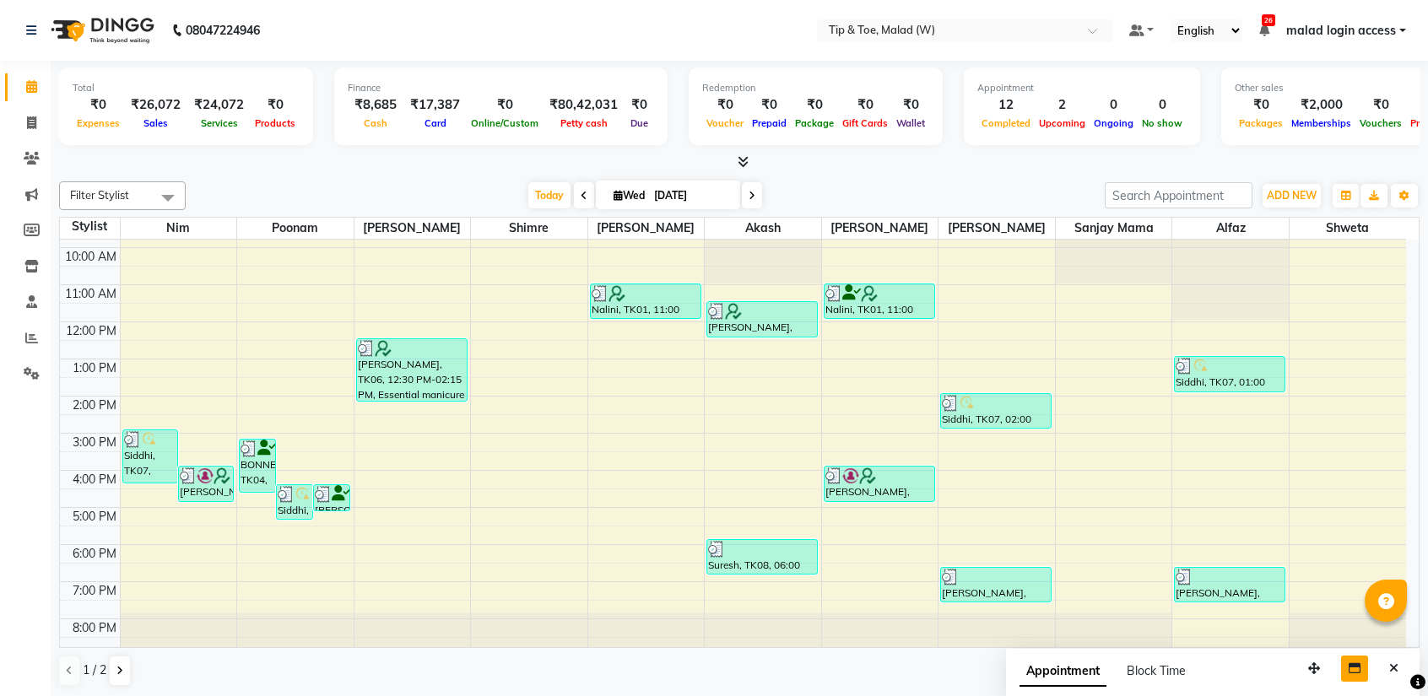
click at [1059, 195] on div "[DATE] [DATE]" at bounding box center [645, 195] width 902 height 25
